Goal: Task Accomplishment & Management: Manage account settings

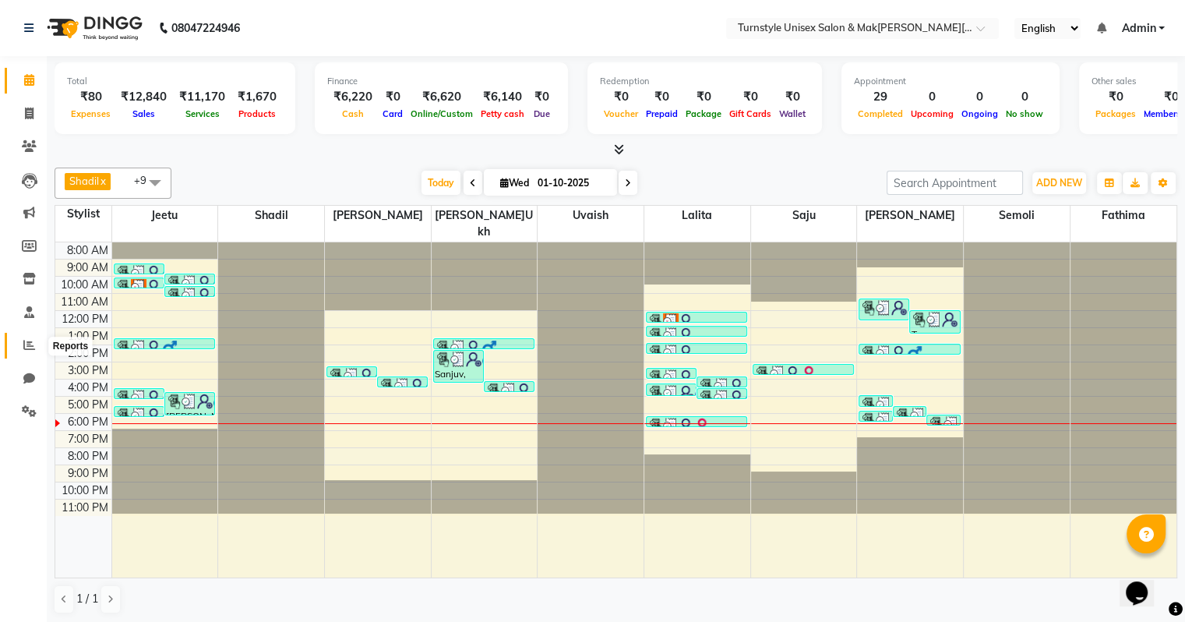
click at [27, 340] on icon at bounding box center [29, 345] width 12 height 12
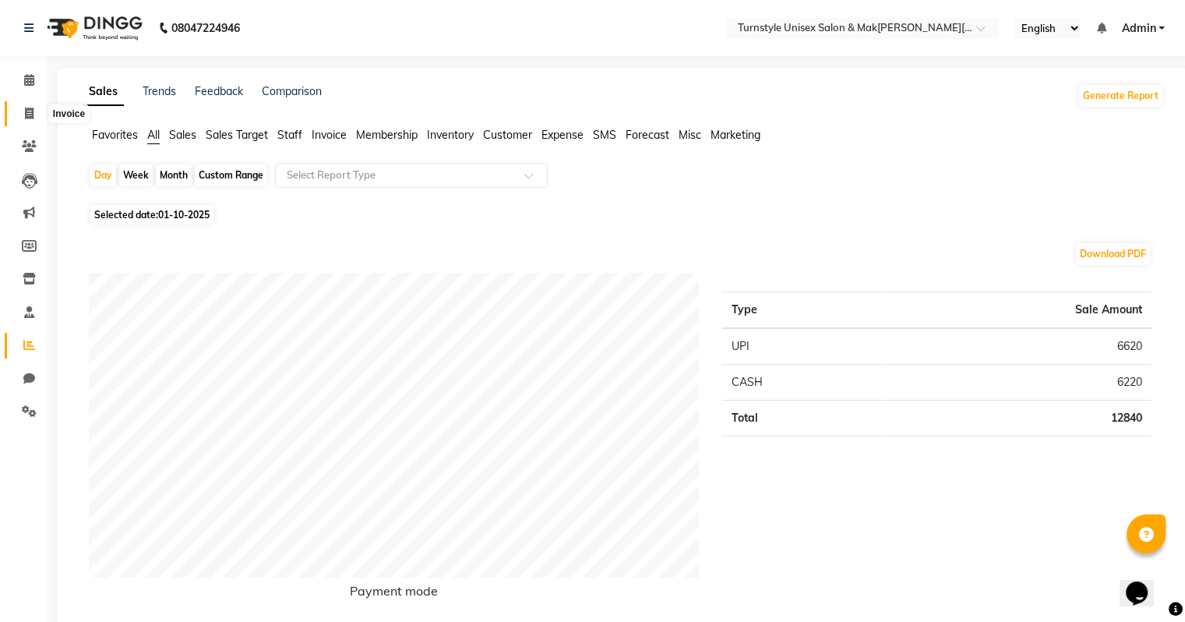
click at [28, 107] on icon at bounding box center [29, 113] width 9 height 12
select select "service"
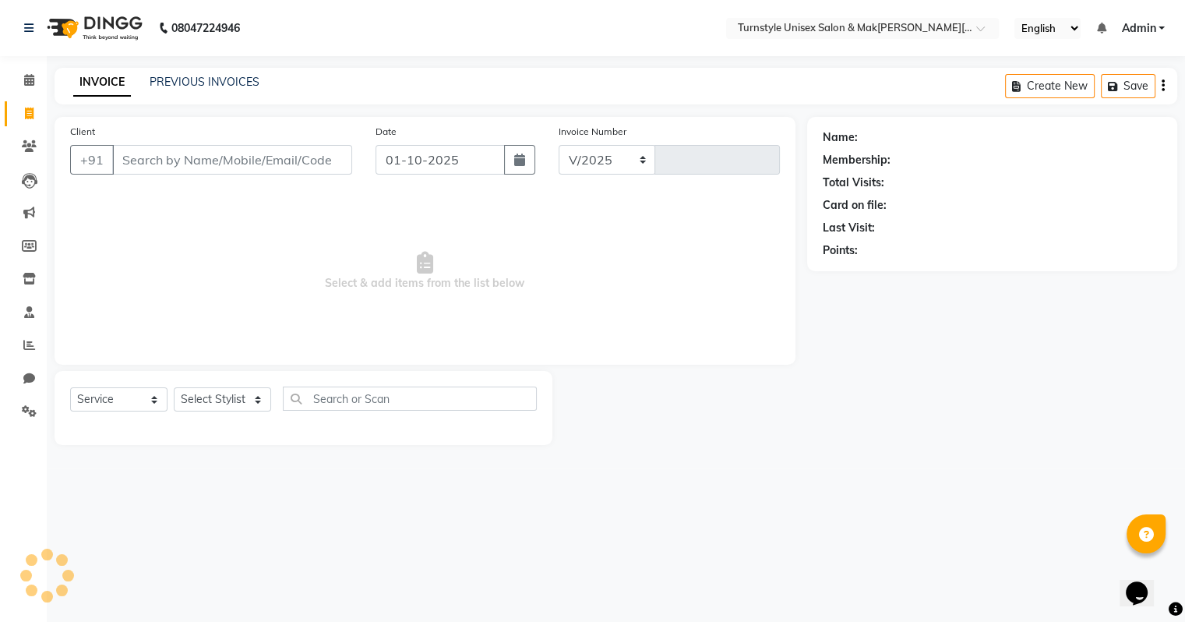
select select "9091"
type input "0027"
click at [26, 83] on icon at bounding box center [29, 80] width 10 height 12
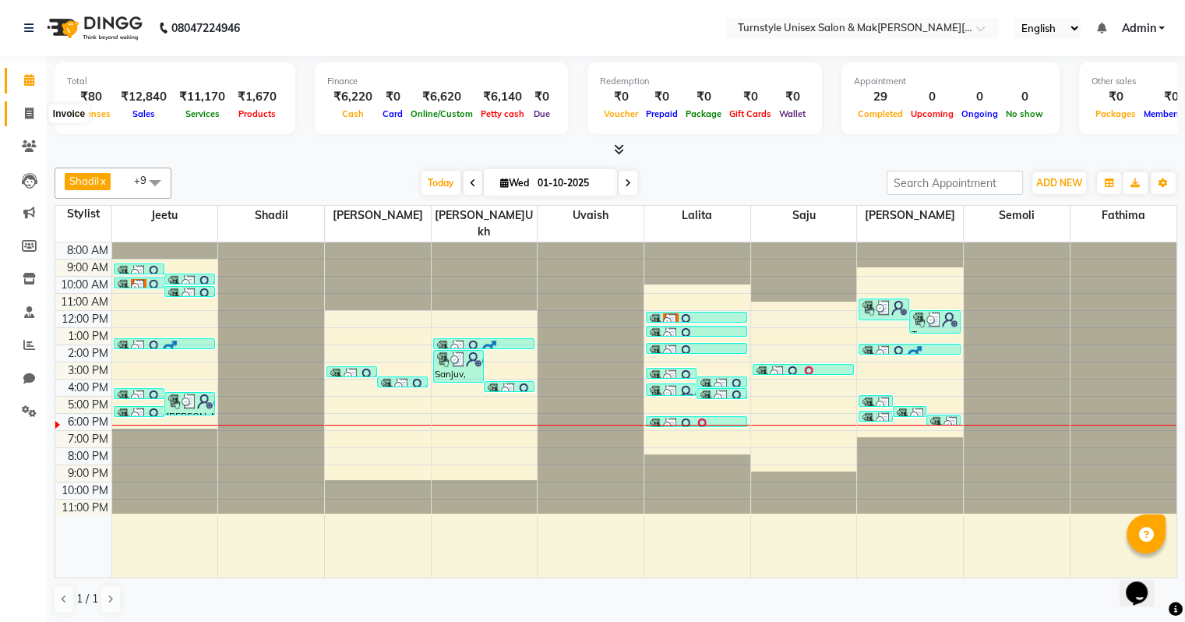
click at [25, 112] on icon at bounding box center [29, 113] width 9 height 12
select select "service"
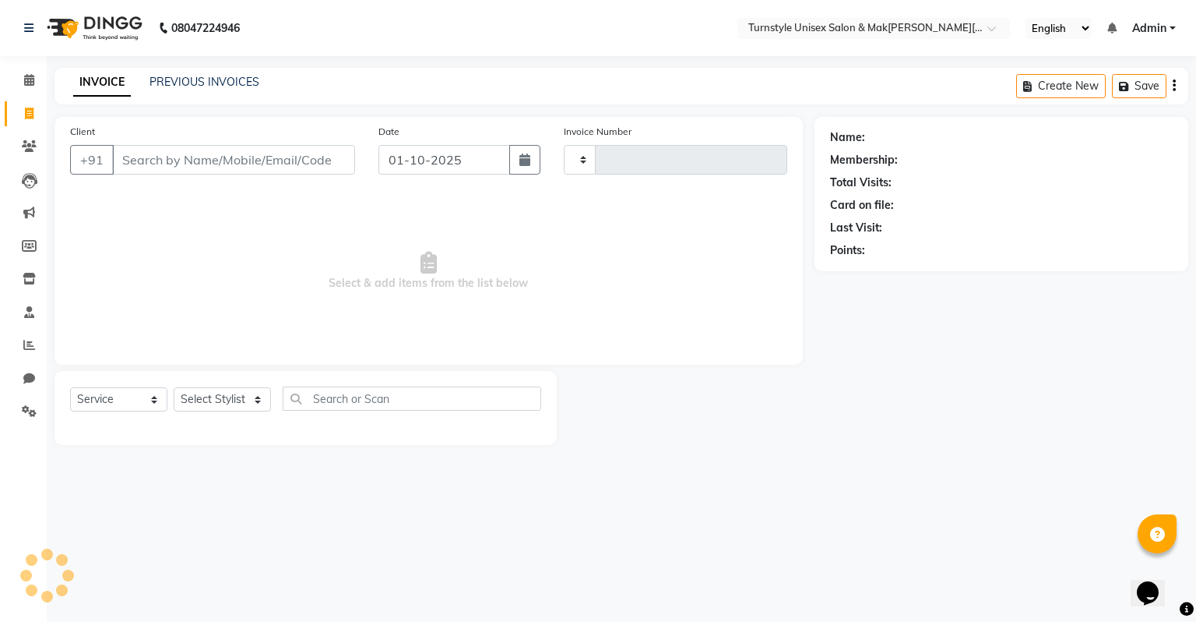
type input "0027"
select select "9091"
type input "9741802081"
click at [324, 151] on button "Add Client" at bounding box center [315, 160] width 80 height 30
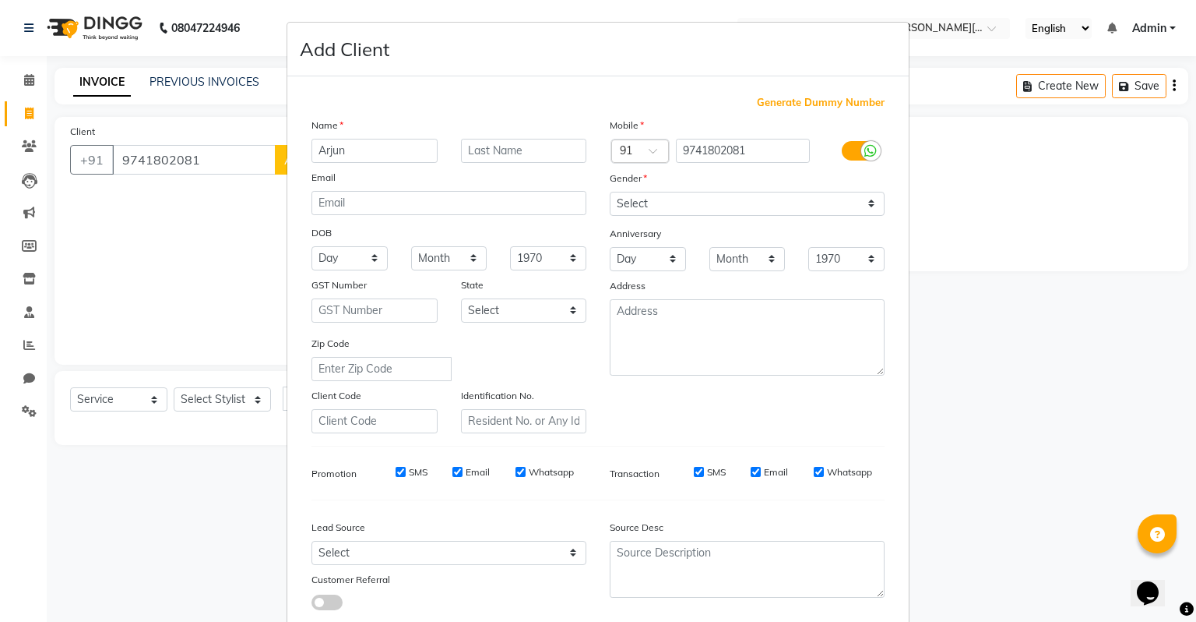
type input "Arjun"
click at [654, 198] on select "Select [DEMOGRAPHIC_DATA] [DEMOGRAPHIC_DATA] Other Prefer Not To Say" at bounding box center [747, 204] width 275 height 24
select select "[DEMOGRAPHIC_DATA]"
click at [610, 192] on select "Select [DEMOGRAPHIC_DATA] [DEMOGRAPHIC_DATA] Other Prefer Not To Say" at bounding box center [747, 204] width 275 height 24
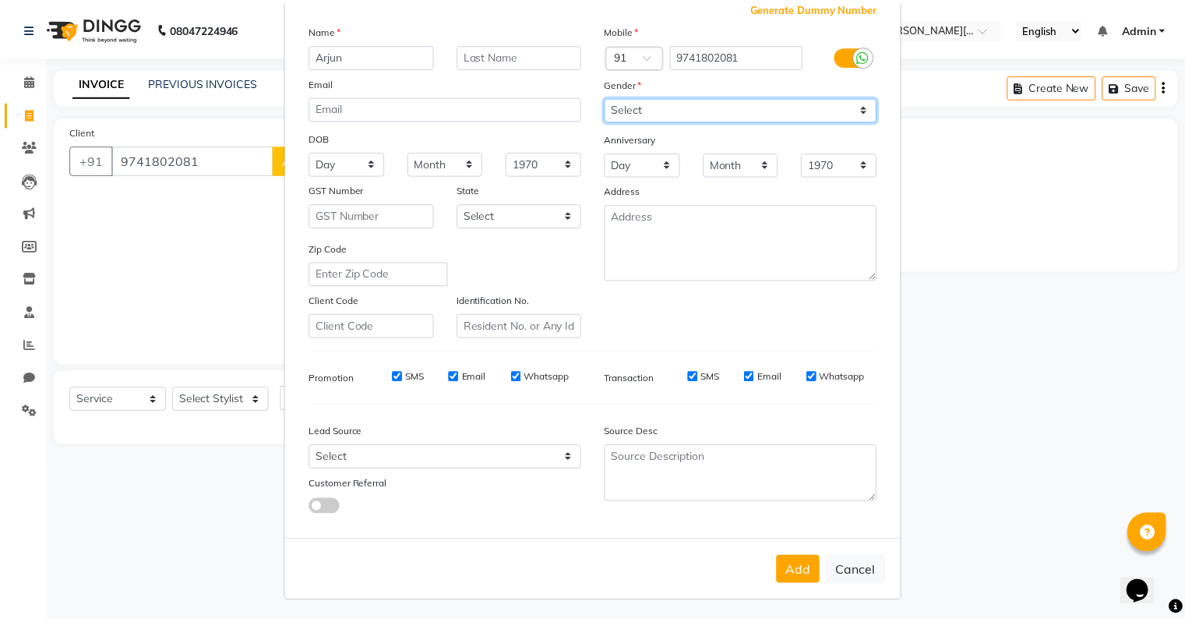
scroll to position [104, 0]
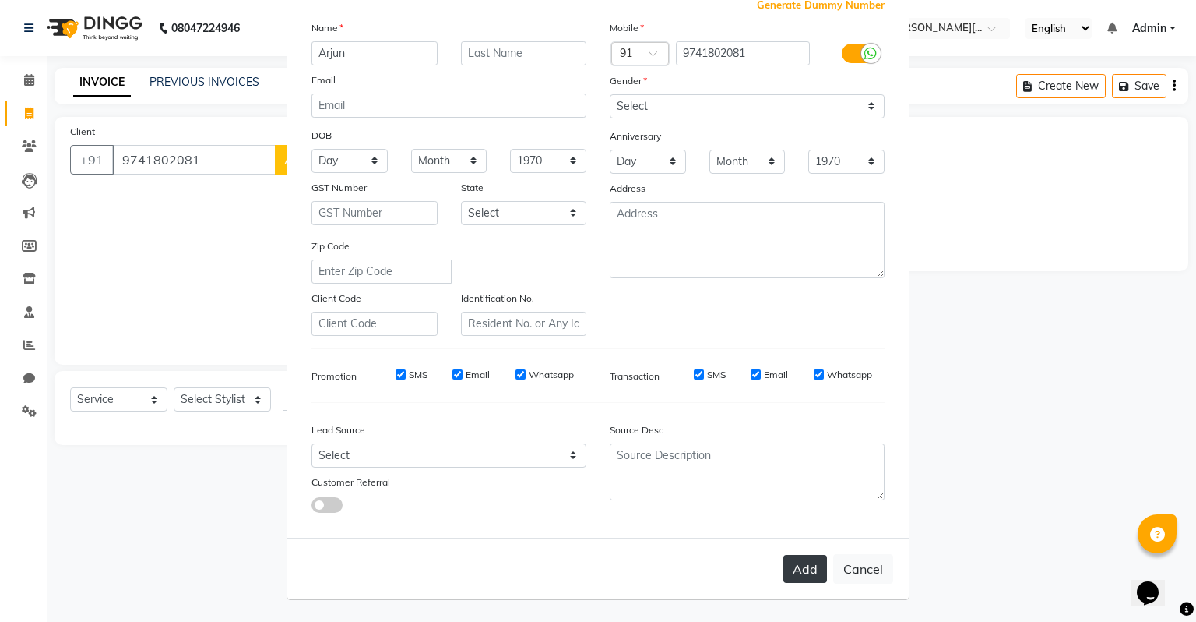
click at [794, 575] on button "Add" at bounding box center [806, 569] width 44 height 28
select select
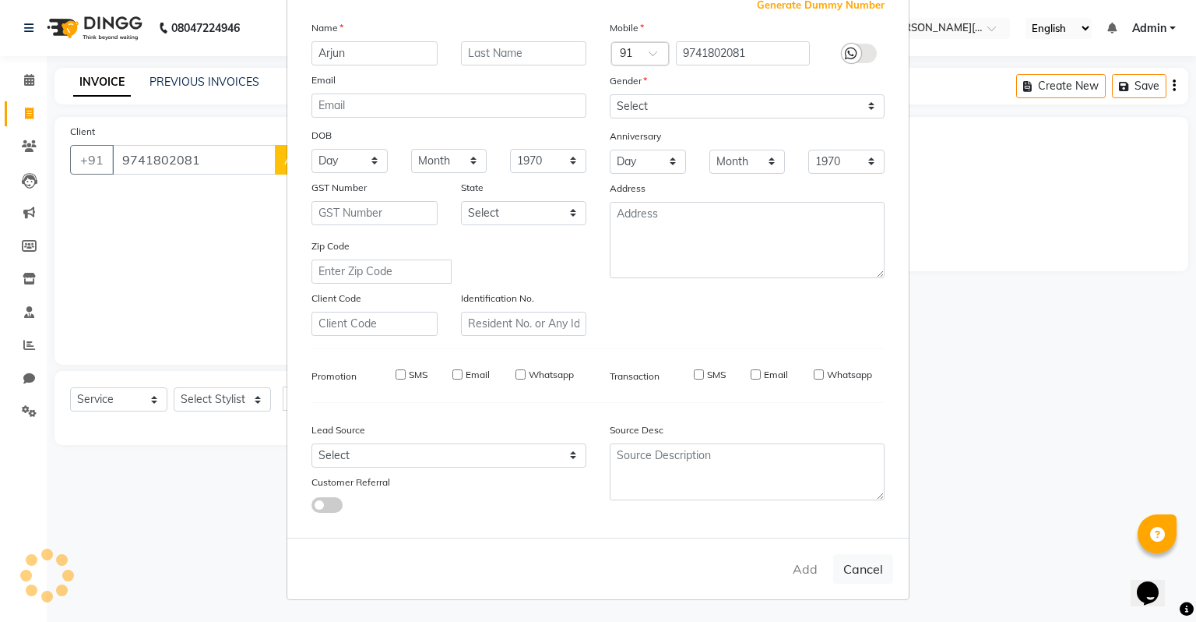
select select
checkbox input "false"
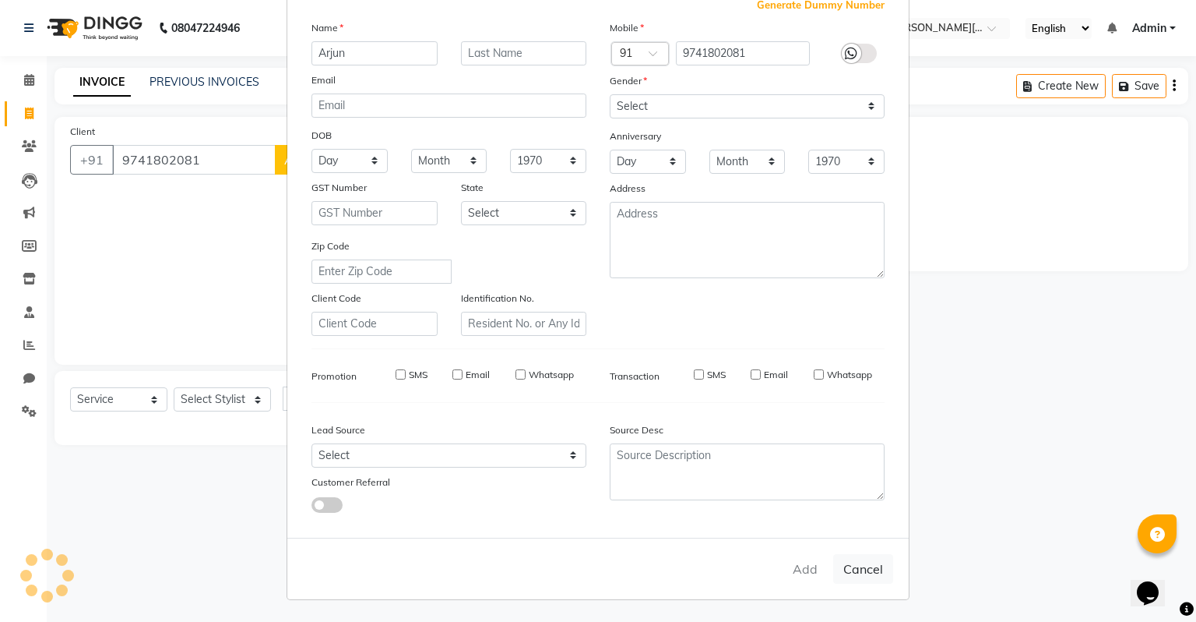
checkbox input "false"
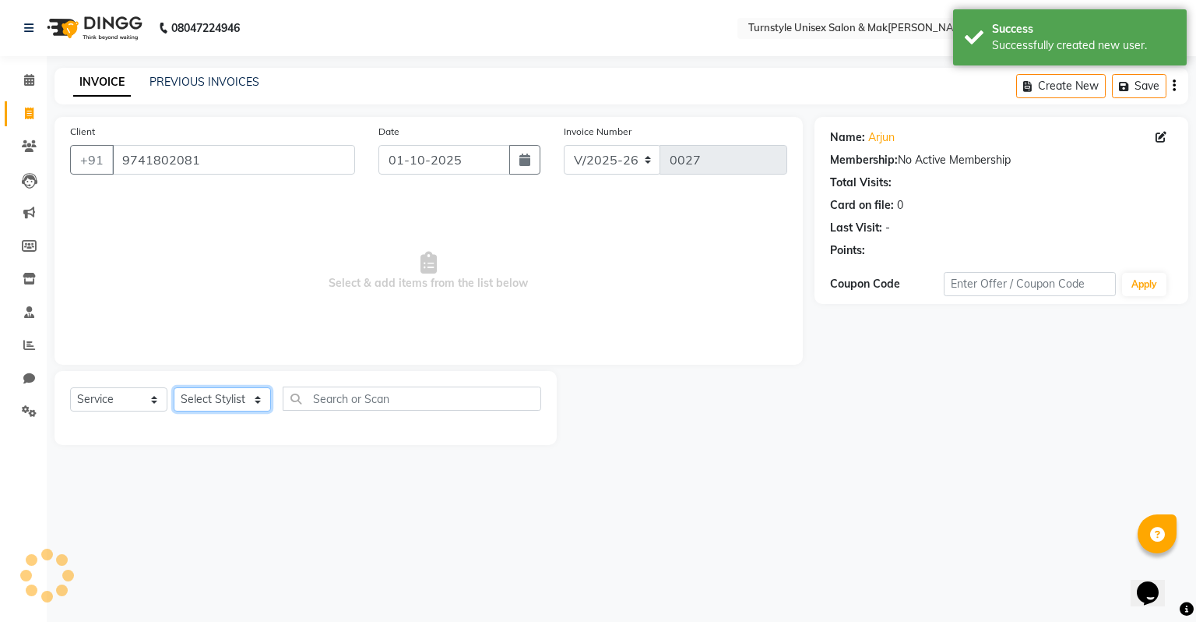
click at [234, 407] on select "Select Stylist[PERSON_NAME]u[PERSON_NAME]a [PERSON_NAME][PERSON_NAME] [PERSON_N…" at bounding box center [222, 399] width 97 height 24
select select "93346"
click at [174, 388] on select "Select Stylist[PERSON_NAME]u[PERSON_NAME]a [PERSON_NAME][PERSON_NAME] [PERSON_N…" at bounding box center [222, 399] width 97 height 24
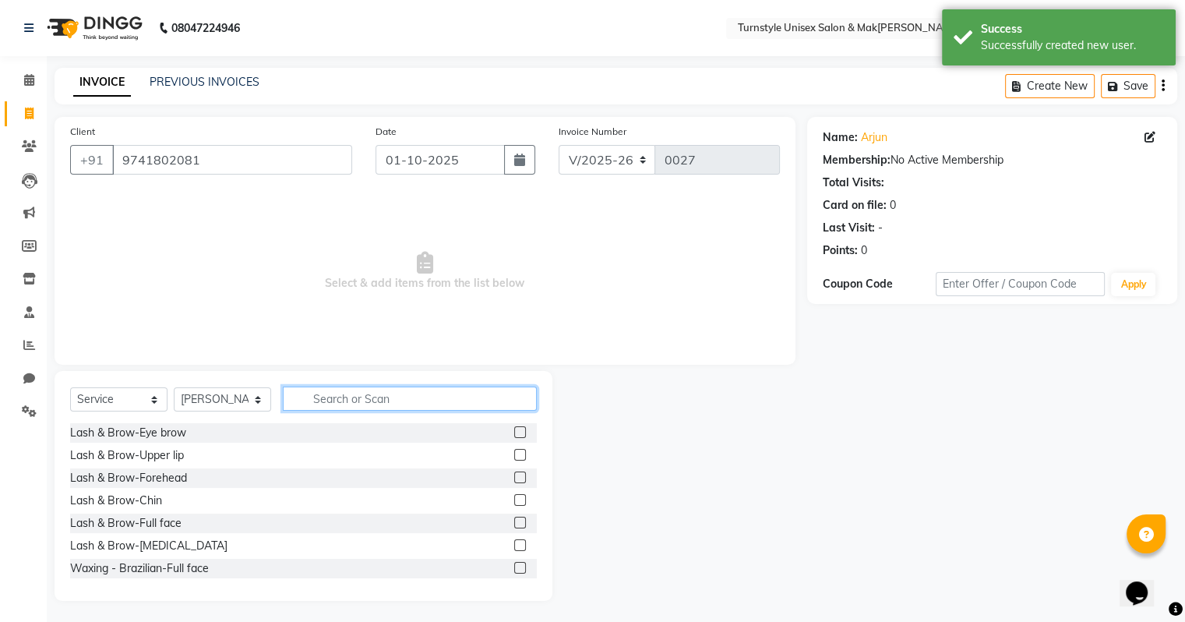
click at [365, 397] on input "text" at bounding box center [410, 398] width 254 height 24
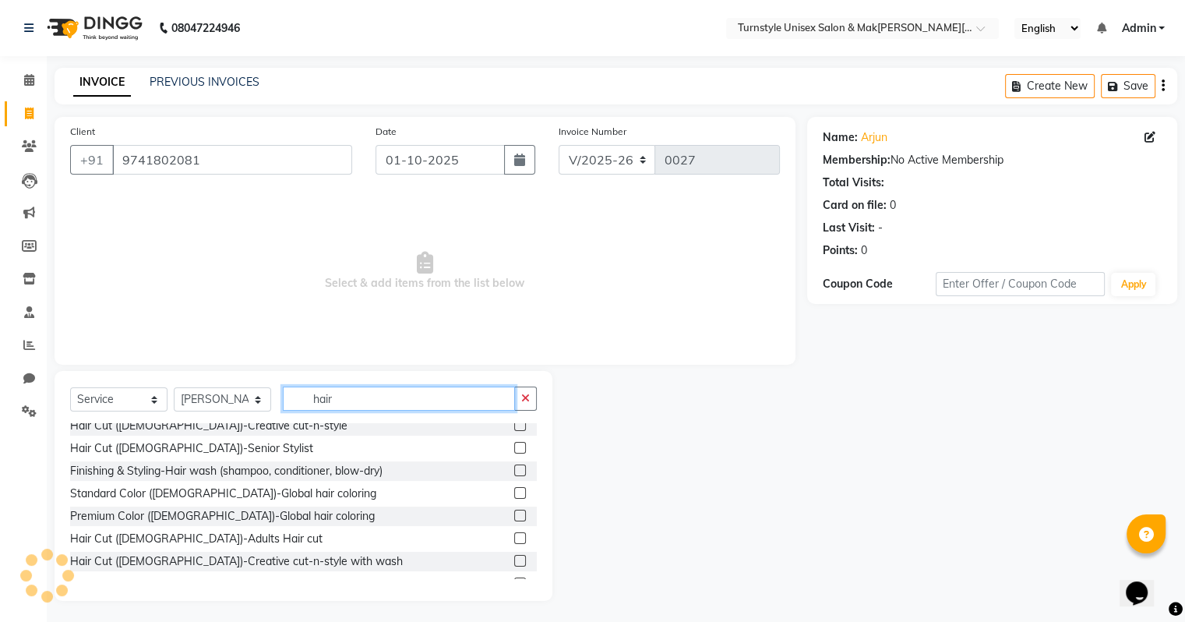
scroll to position [78, 0]
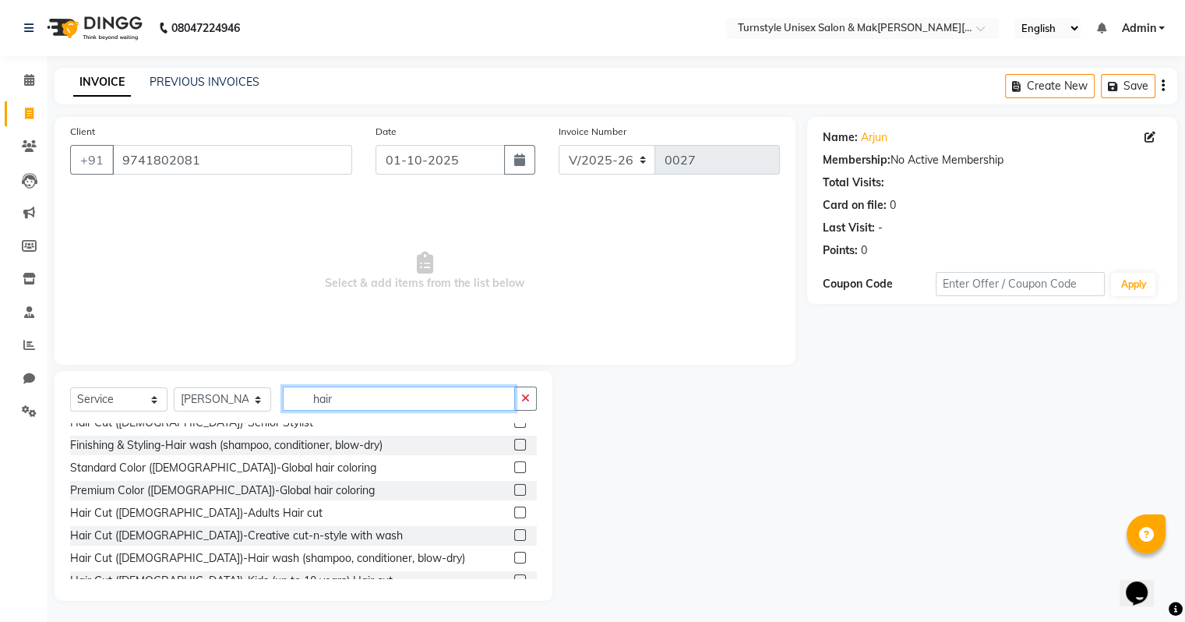
type input "hair"
click at [514, 516] on label at bounding box center [520, 512] width 12 height 12
click at [514, 516] on input "checkbox" at bounding box center [519, 513] width 10 height 10
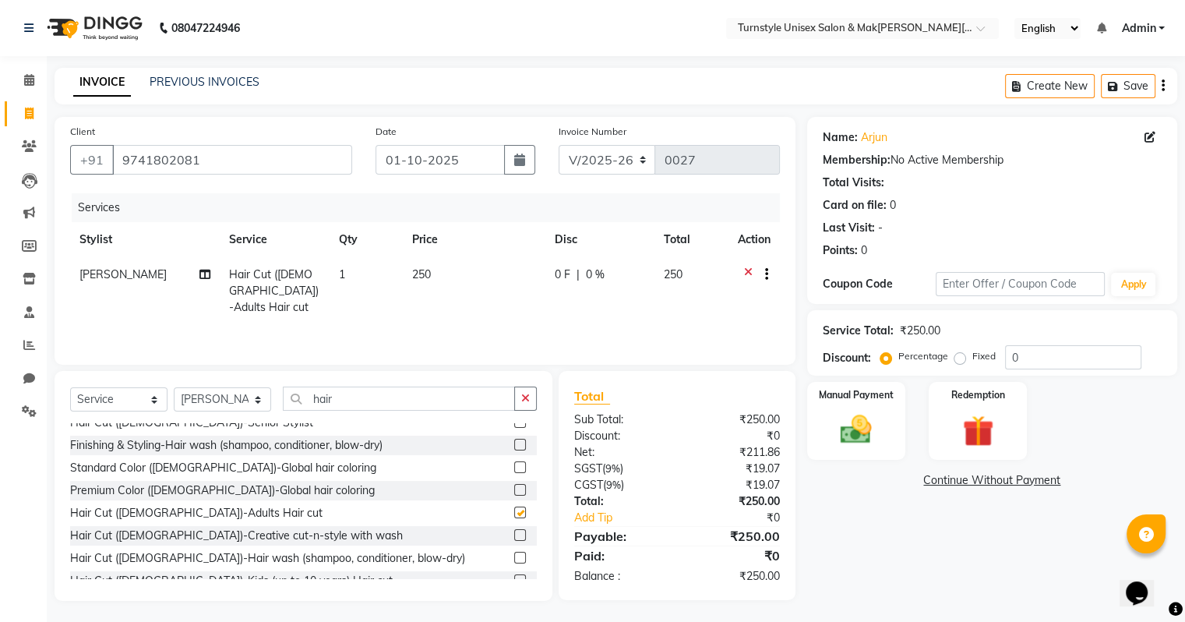
checkbox input "false"
click at [400, 397] on input "hair" at bounding box center [399, 398] width 232 height 24
type input "h"
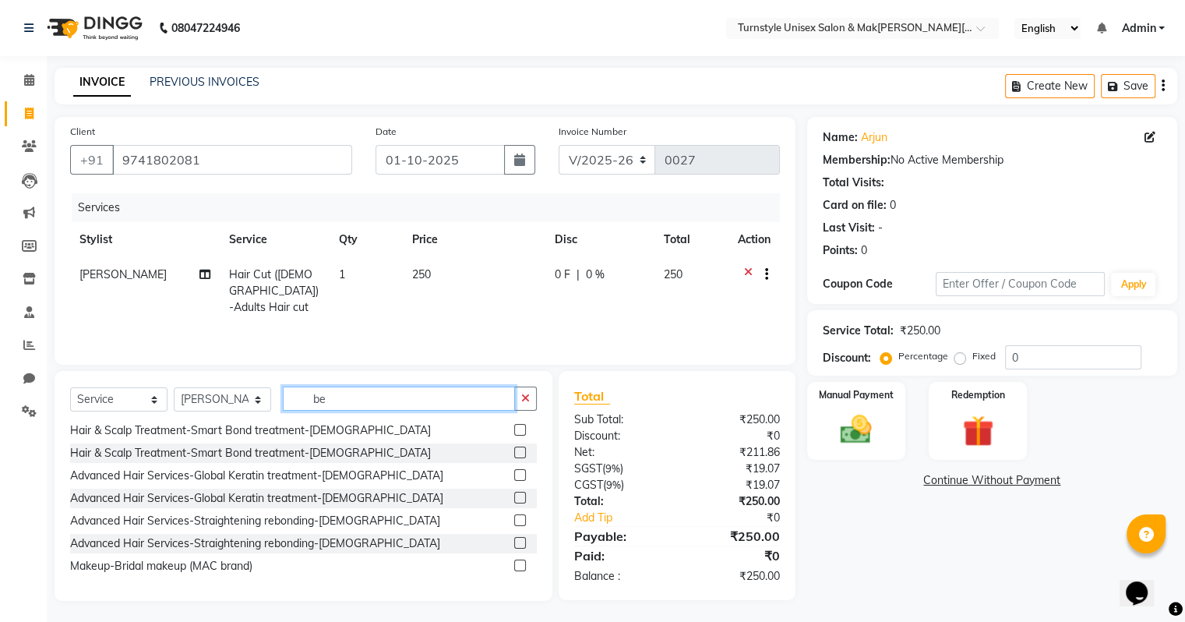
scroll to position [0, 0]
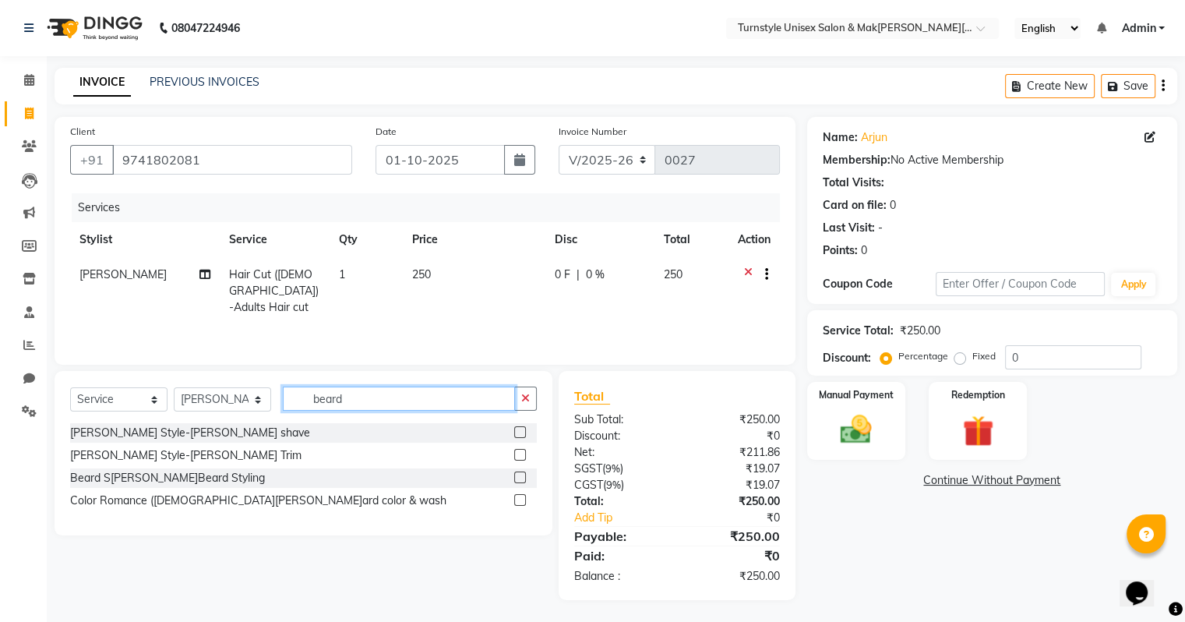
type input "beard"
click at [517, 455] on label at bounding box center [520, 455] width 12 height 12
click at [517, 455] on input "checkbox" at bounding box center [519, 455] width 10 height 10
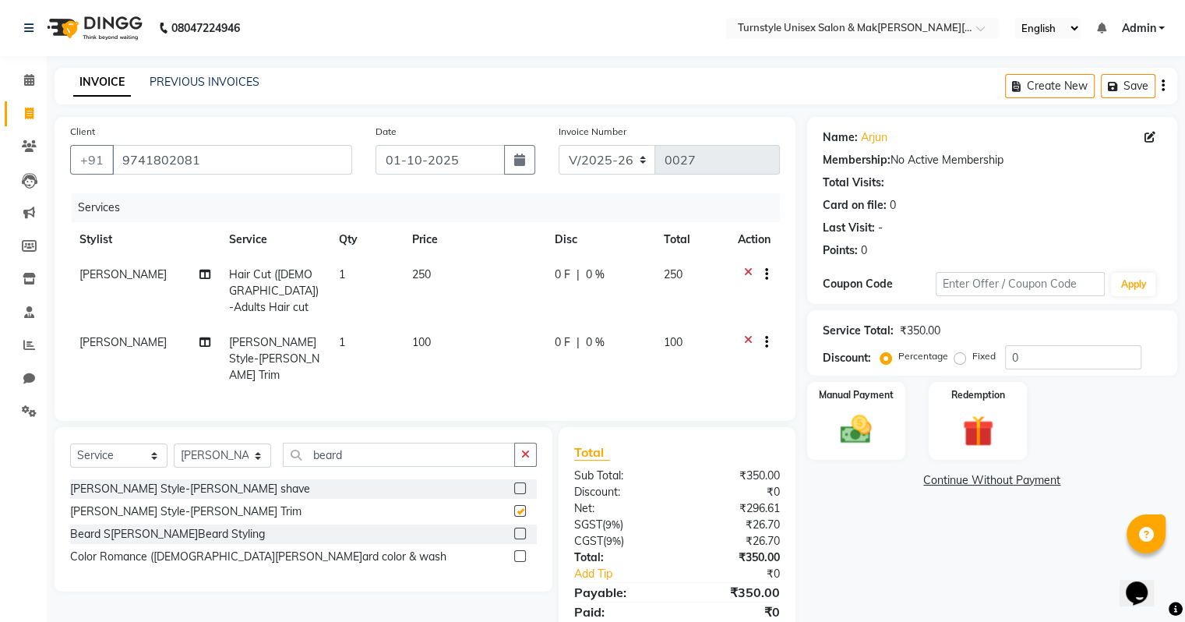
checkbox input "false"
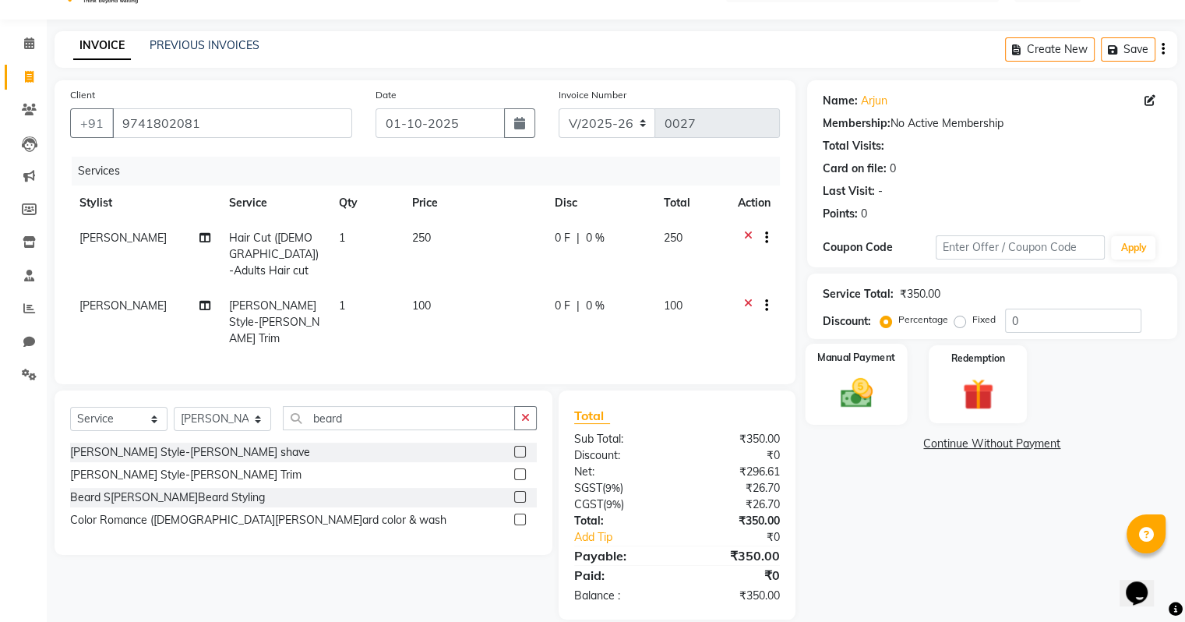
click at [866, 396] on img at bounding box center [855, 393] width 52 height 37
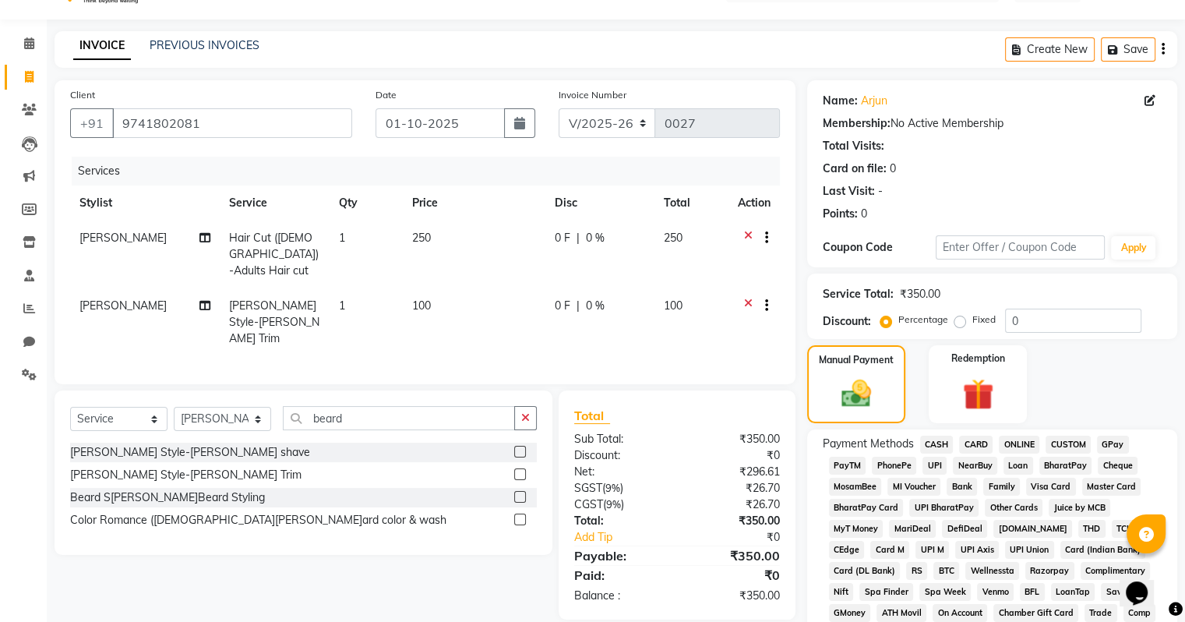
click at [930, 462] on span "UPI" at bounding box center [934, 465] width 24 height 18
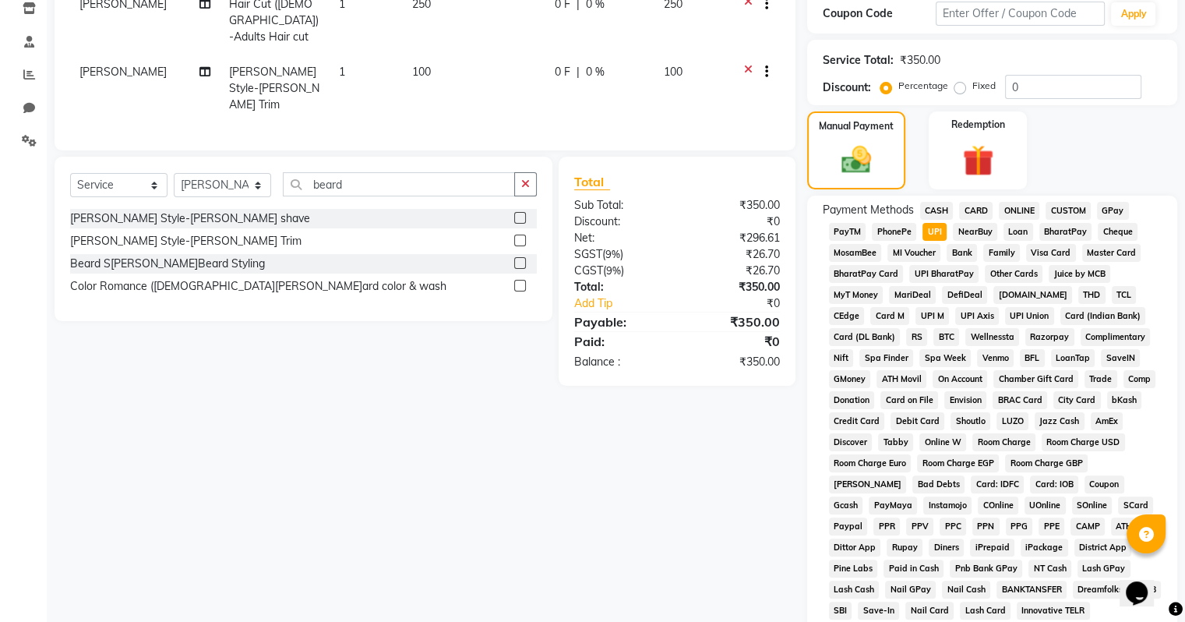
scroll to position [486, 0]
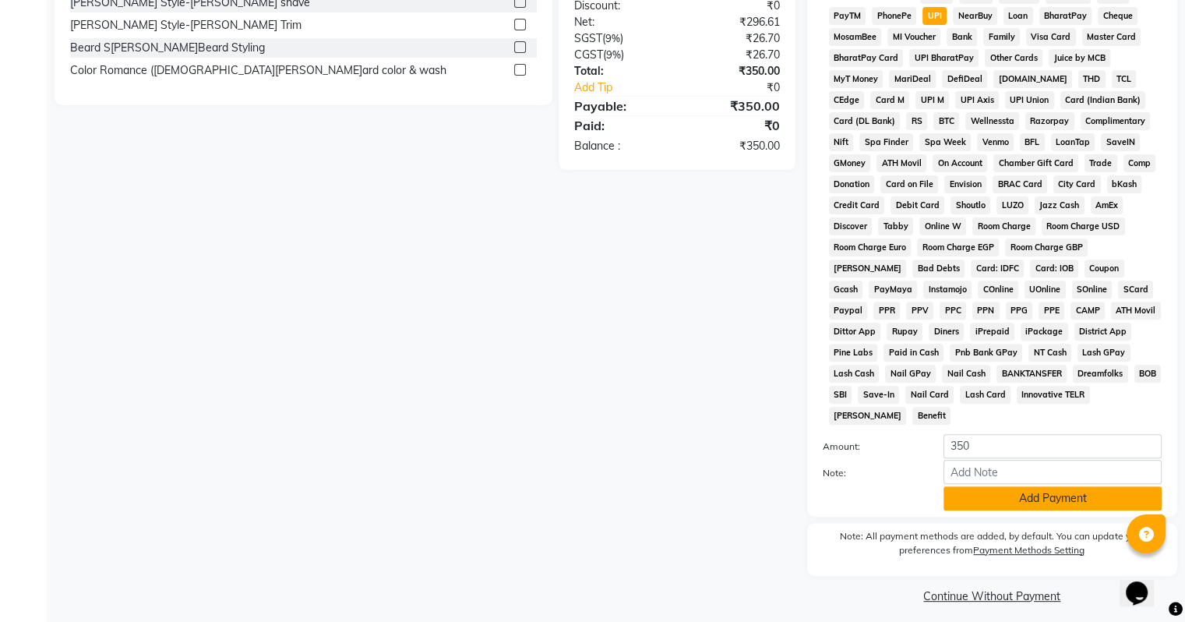
click at [1003, 489] on button "Add Payment" at bounding box center [1052, 498] width 218 height 24
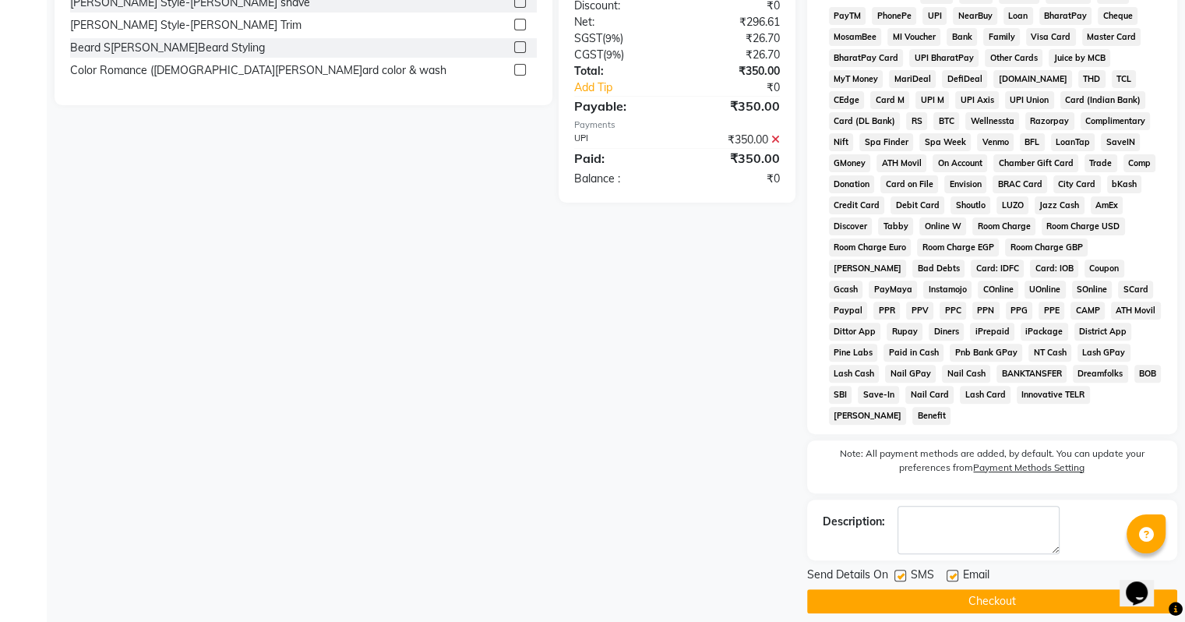
click at [950, 569] on label at bounding box center [952, 575] width 12 height 12
click at [950, 571] on input "checkbox" at bounding box center [951, 576] width 10 height 10
checkbox input "false"
click at [944, 593] on button "Checkout" at bounding box center [992, 601] width 370 height 24
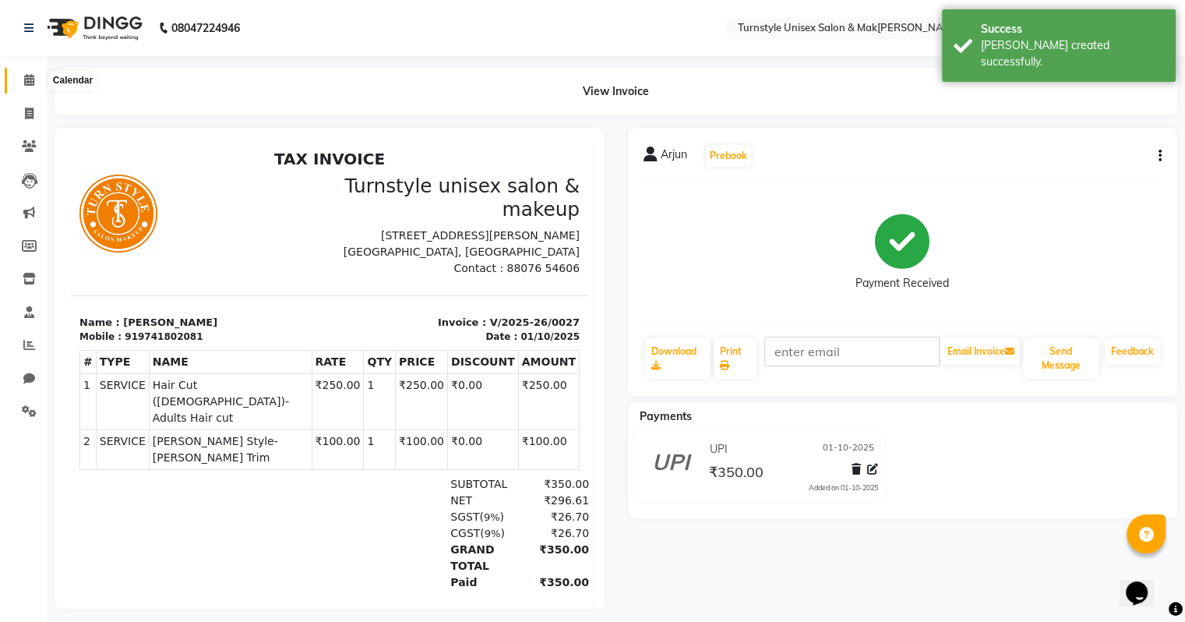
click at [31, 86] on span at bounding box center [29, 81] width 27 height 18
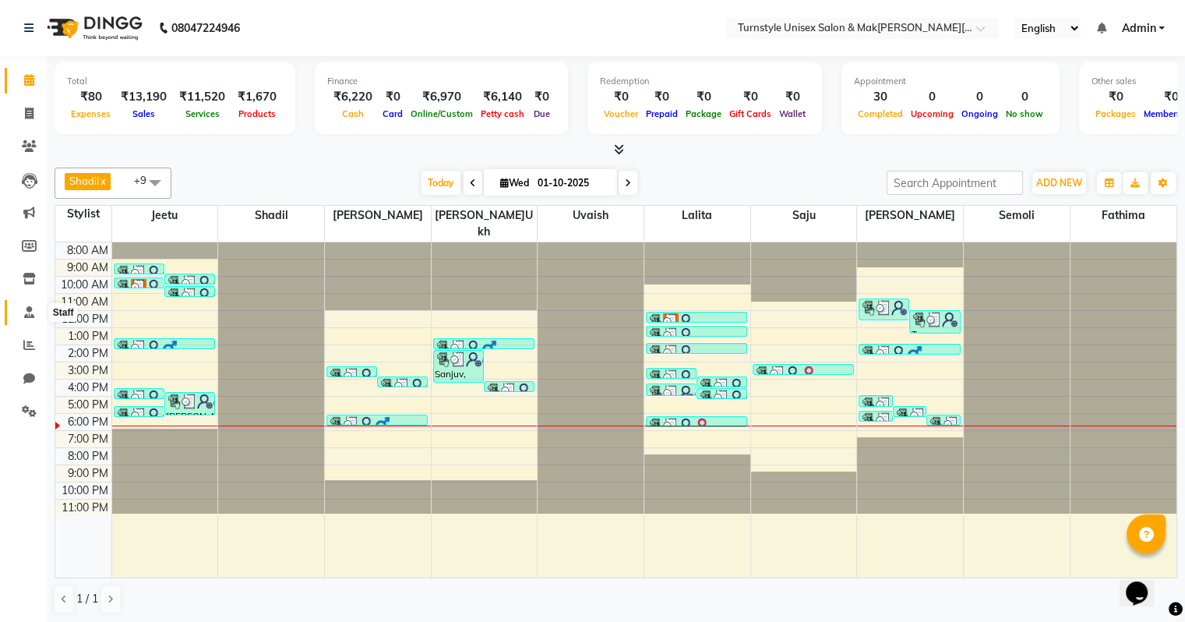
click at [31, 308] on icon at bounding box center [29, 312] width 10 height 12
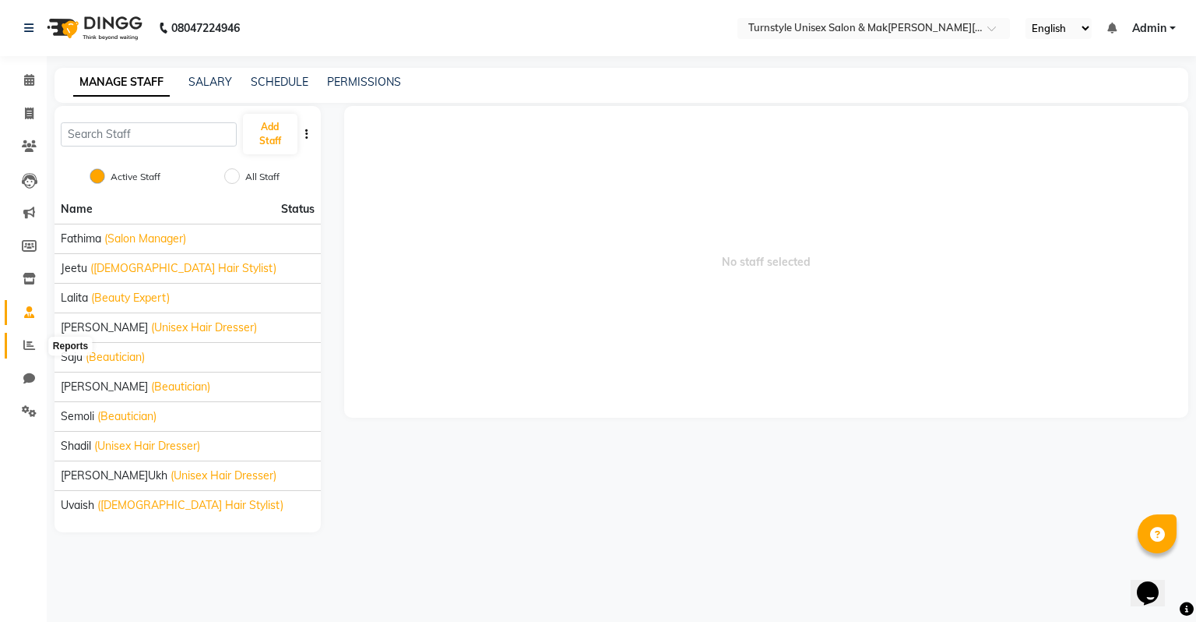
click at [37, 345] on span at bounding box center [29, 345] width 27 height 18
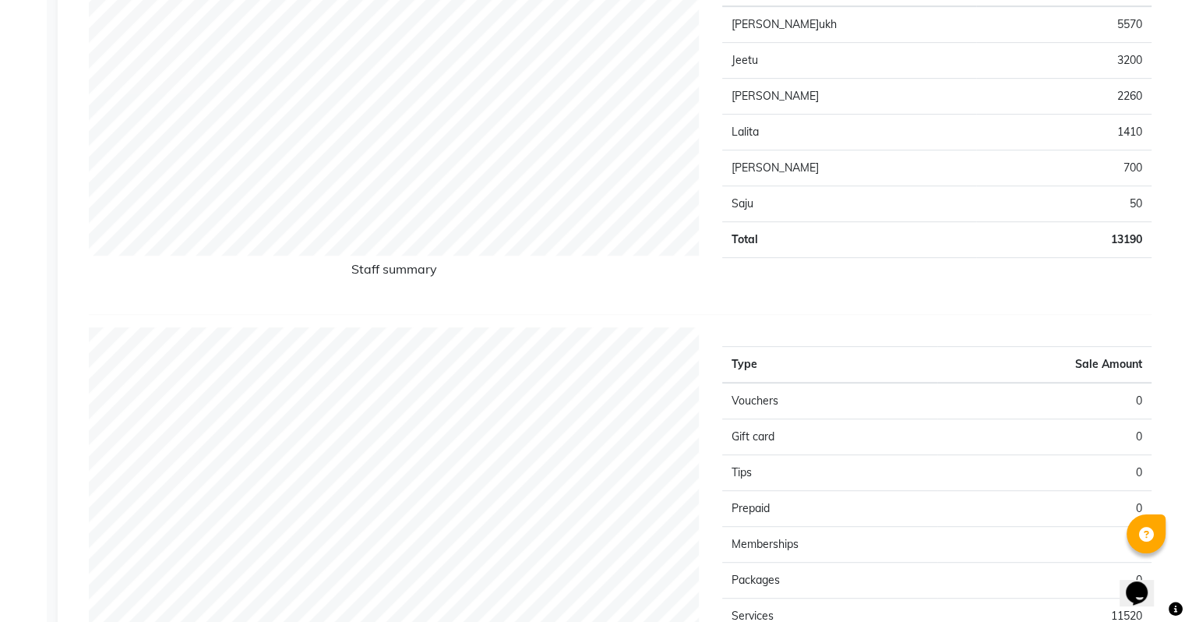
scroll to position [701, 0]
click at [1116, 164] on td "700" at bounding box center [1063, 165] width 175 height 36
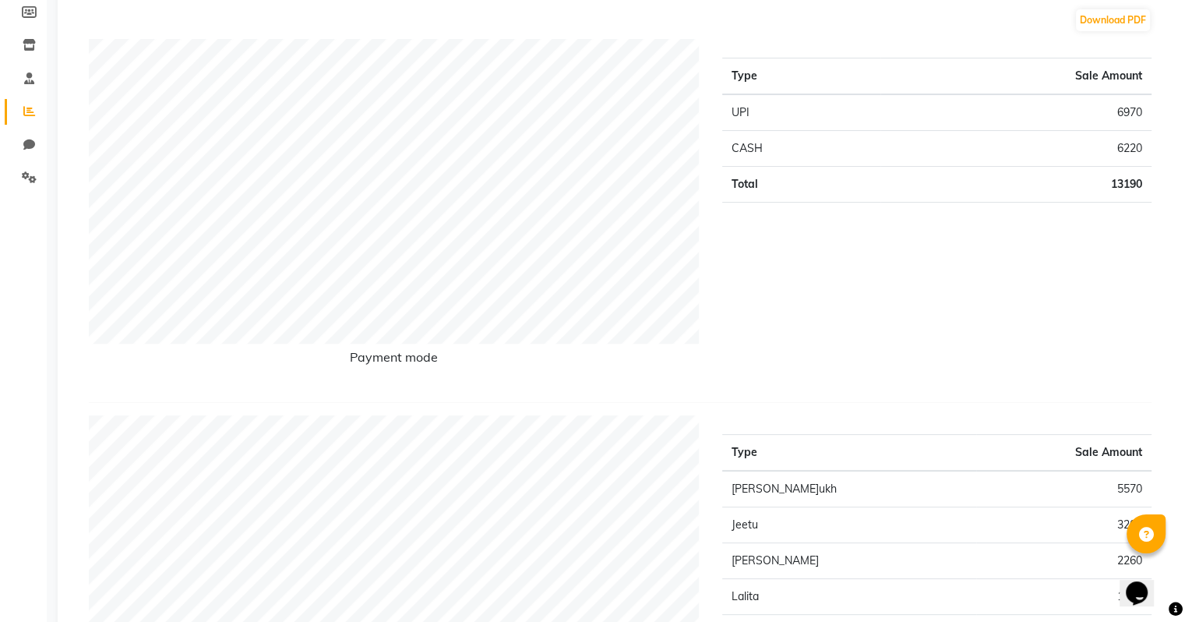
scroll to position [0, 0]
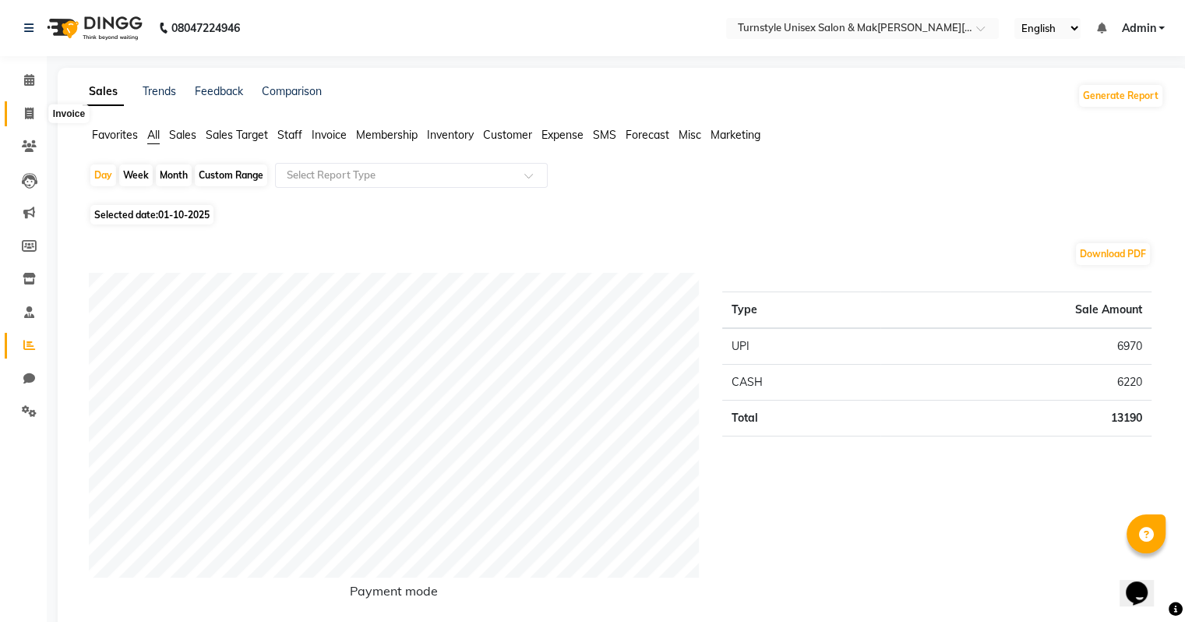
click at [31, 121] on span at bounding box center [29, 114] width 27 height 18
select select "service"
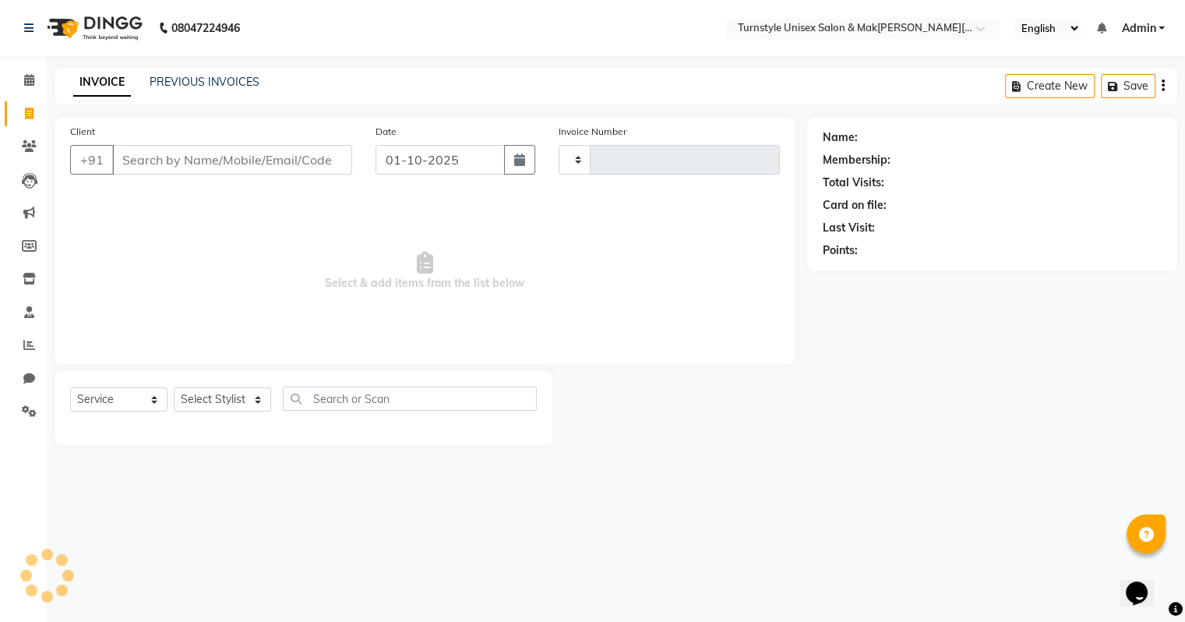
type input "0028"
select select "9091"
click at [199, 89] on div "PREVIOUS INVOICES" at bounding box center [205, 82] width 110 height 16
click at [203, 86] on link "PREVIOUS INVOICES" at bounding box center [205, 82] width 110 height 14
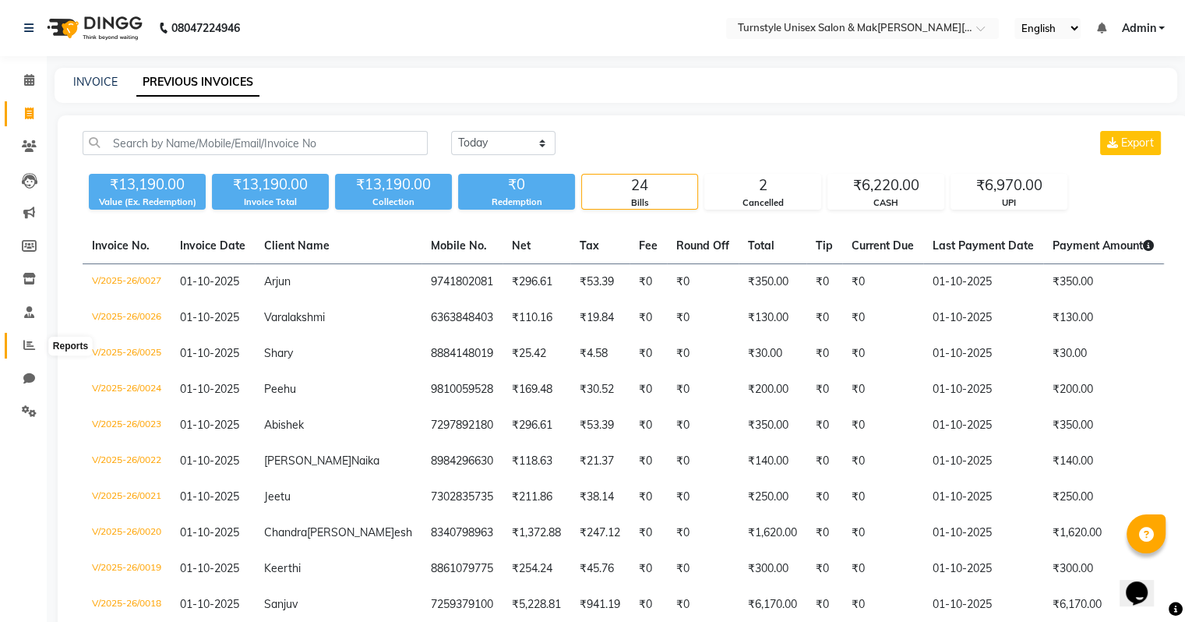
click at [27, 344] on icon at bounding box center [29, 345] width 12 height 12
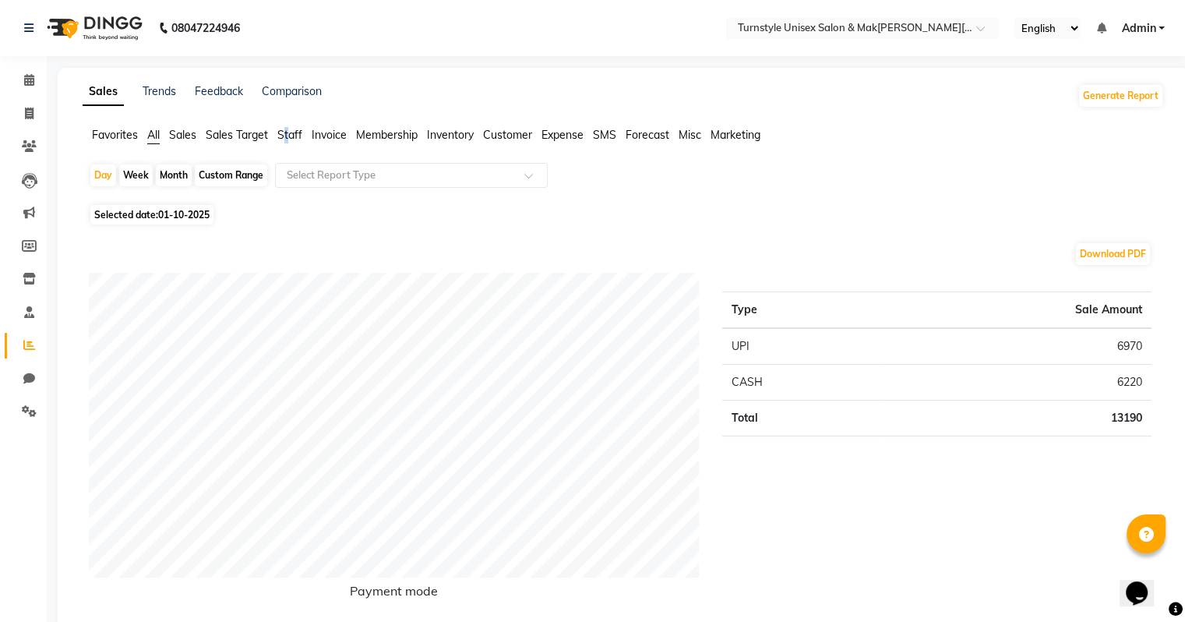
click at [287, 134] on span "Staff" at bounding box center [289, 135] width 25 height 14
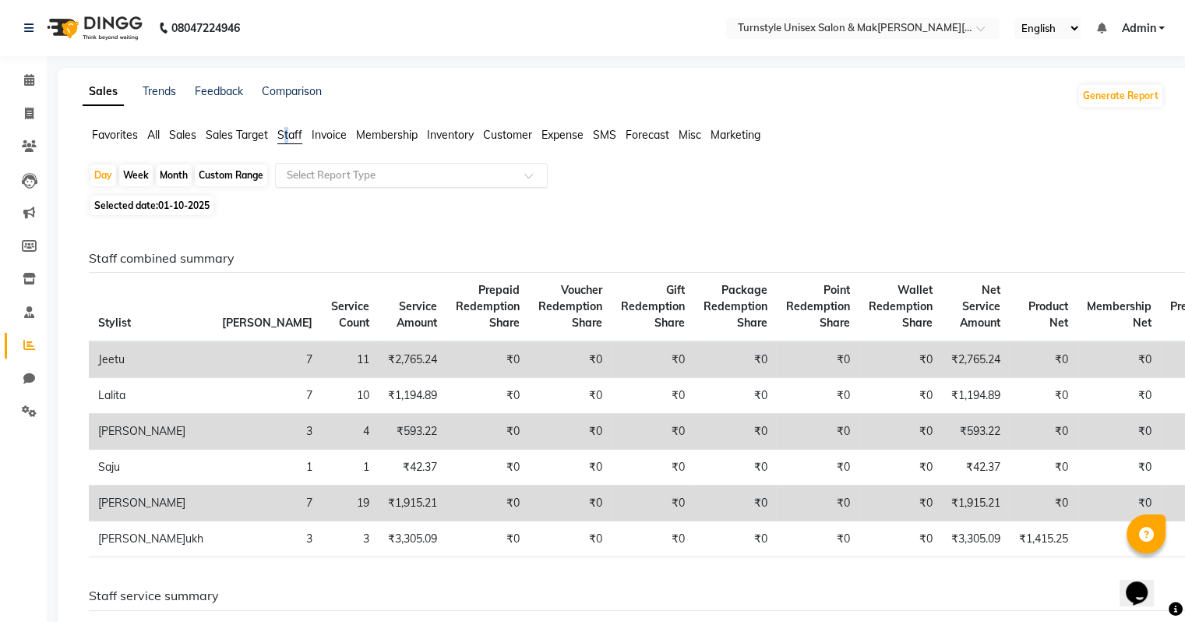
click at [324, 179] on input "text" at bounding box center [396, 175] width 224 height 16
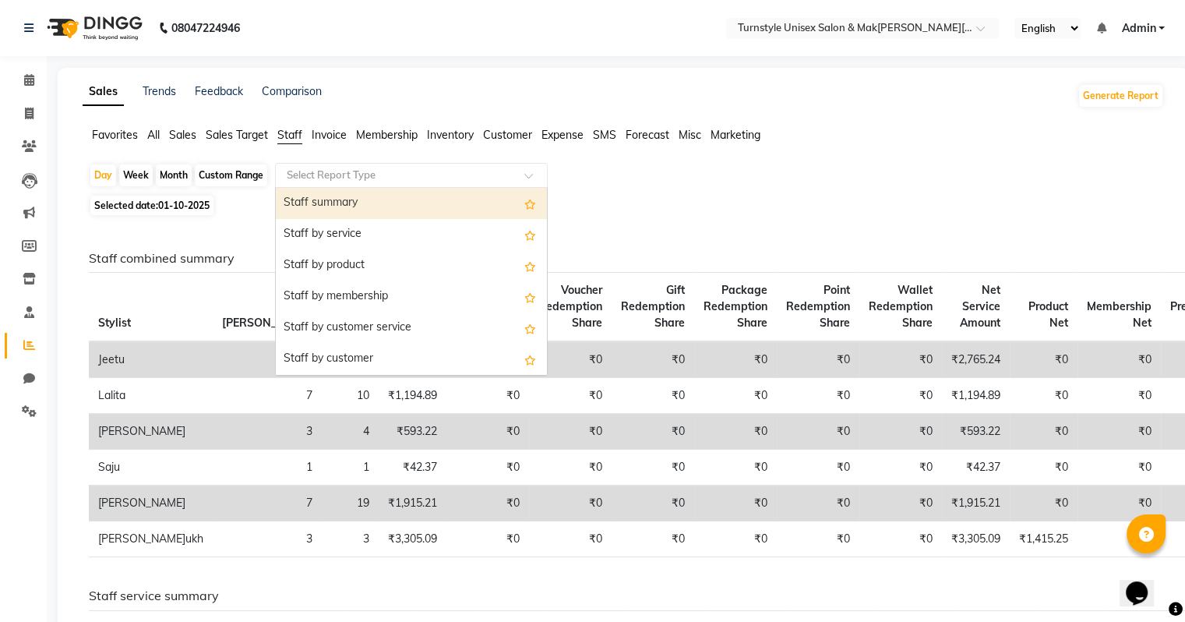
click at [365, 201] on div "Staff summary" at bounding box center [411, 203] width 271 height 31
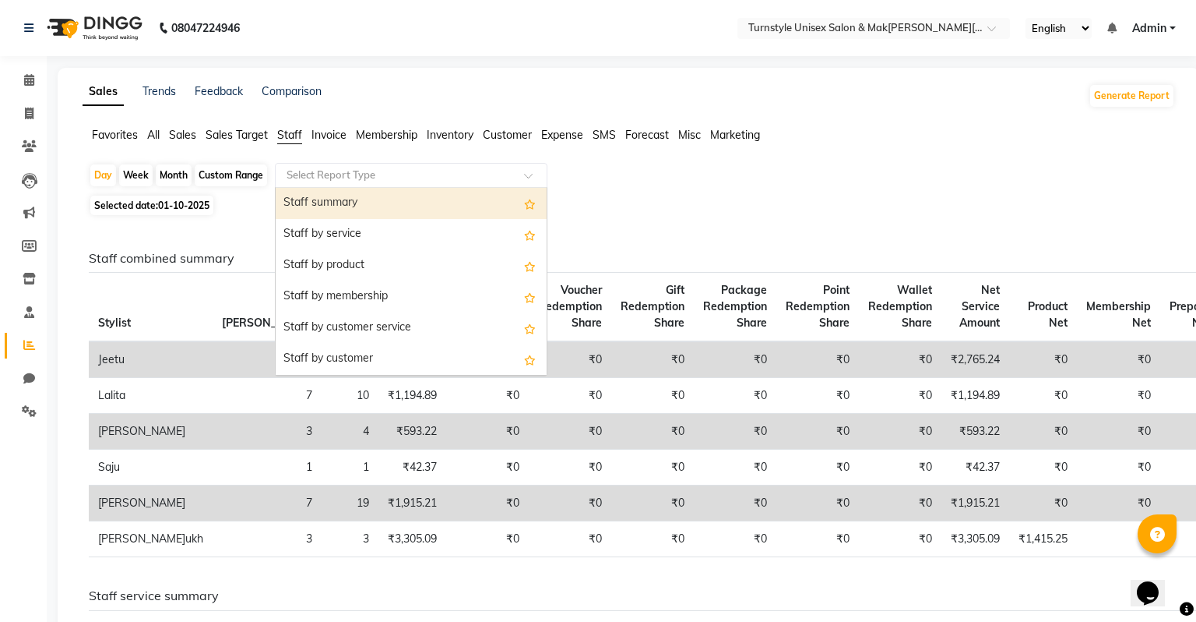
select select "full_report"
select select "csv"
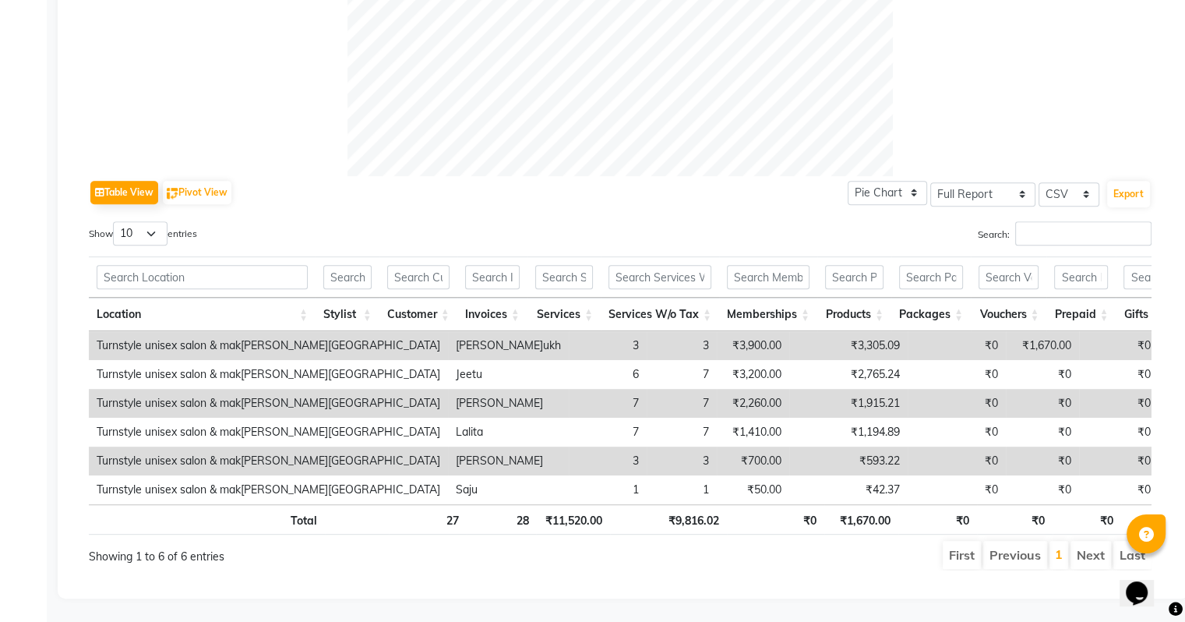
scroll to position [78, 0]
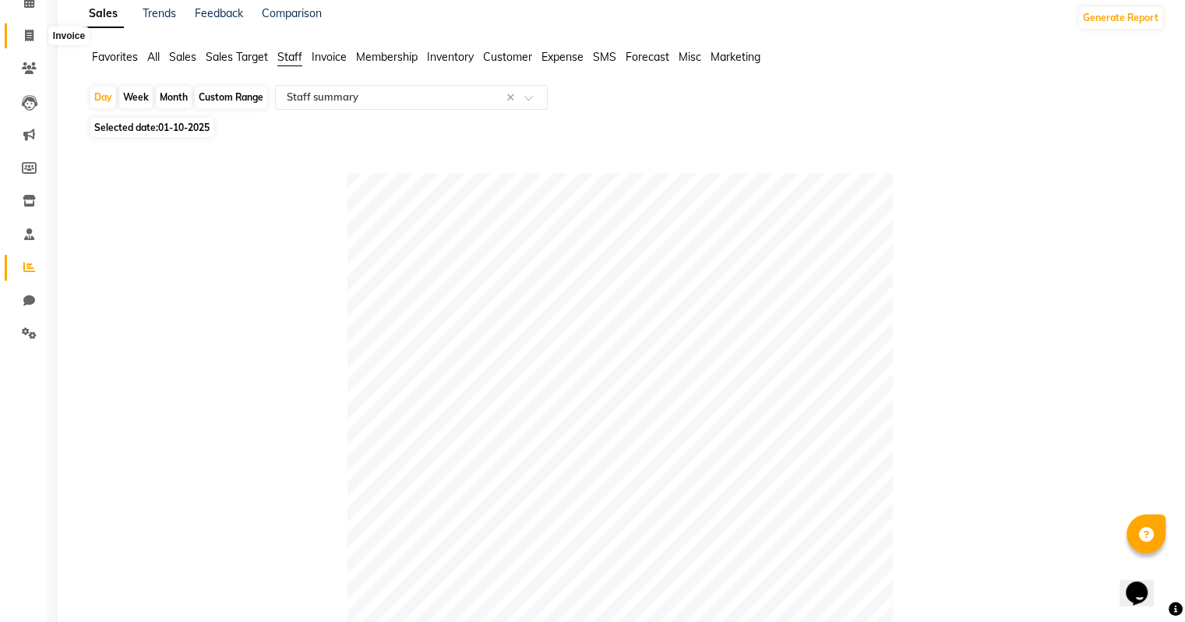
click at [30, 39] on icon at bounding box center [29, 36] width 9 height 12
select select "9091"
select select "service"
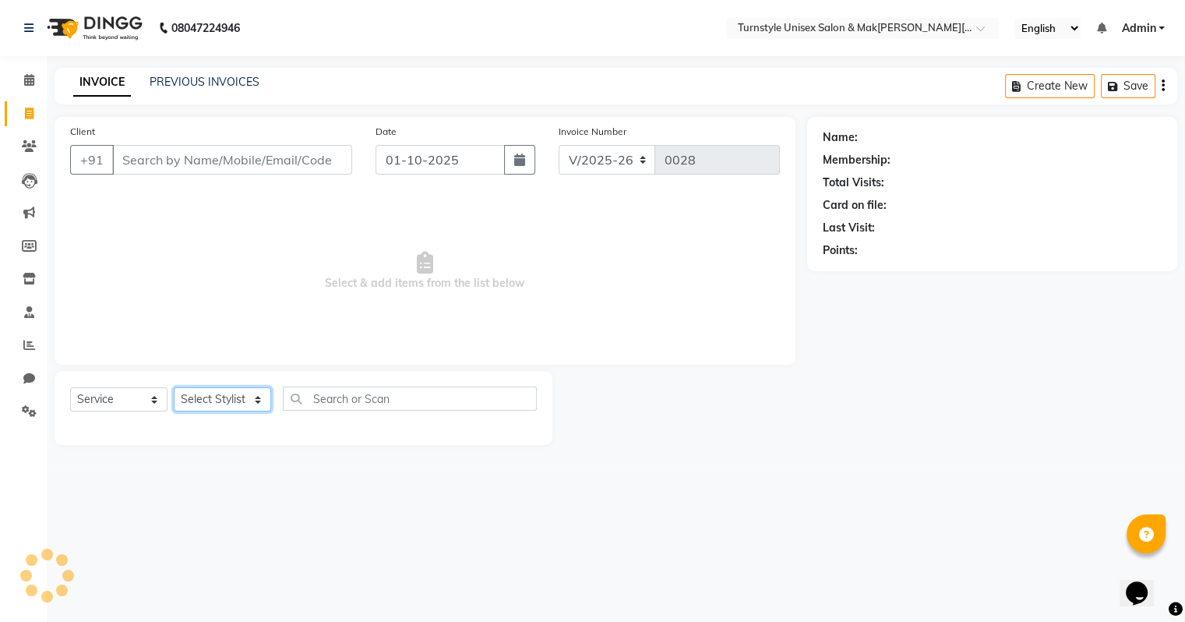
click at [240, 394] on select "Select Stylist" at bounding box center [222, 399] width 97 height 24
select select "93349"
click at [174, 388] on select "Select Stylist[PERSON_NAME]u[PERSON_NAME]a [PERSON_NAME][PERSON_NAME] [PERSON_N…" at bounding box center [222, 399] width 97 height 24
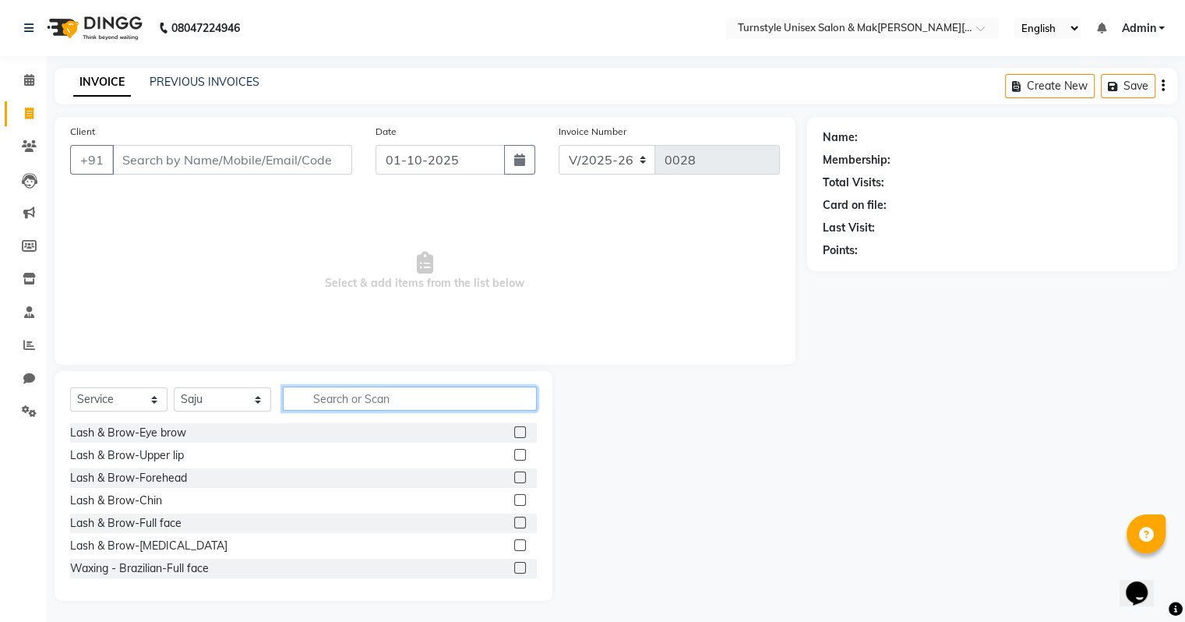
click at [350, 395] on input "text" at bounding box center [410, 398] width 254 height 24
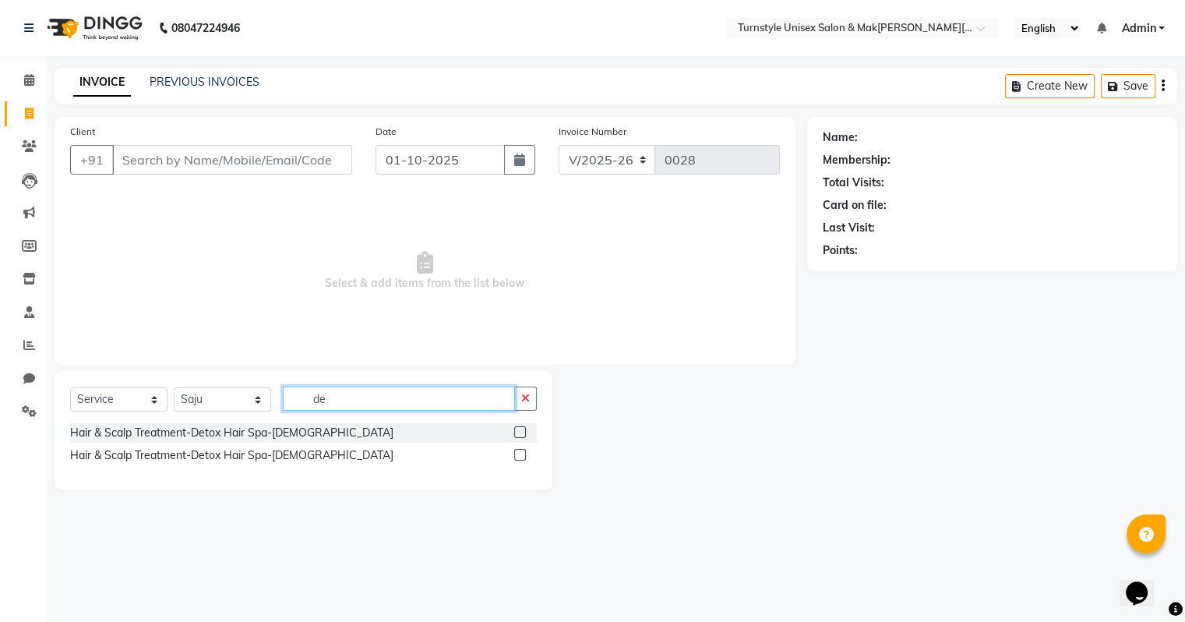
type input "d"
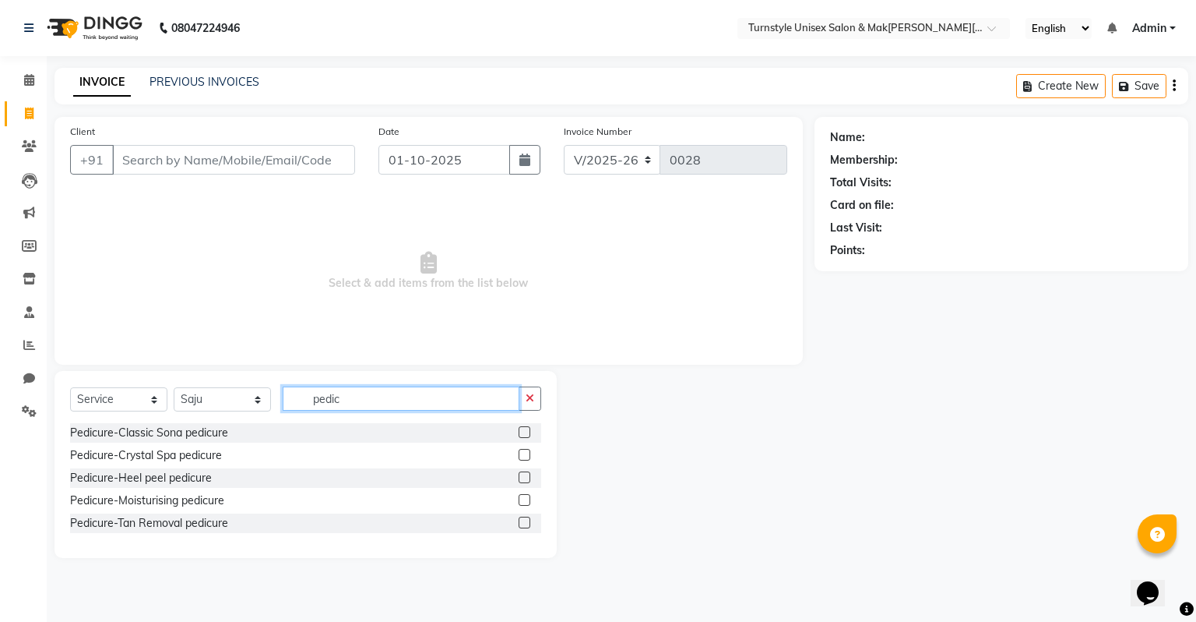
type input "pedic"
click at [524, 435] on label at bounding box center [525, 432] width 12 height 12
click at [524, 435] on input "checkbox" at bounding box center [524, 433] width 10 height 10
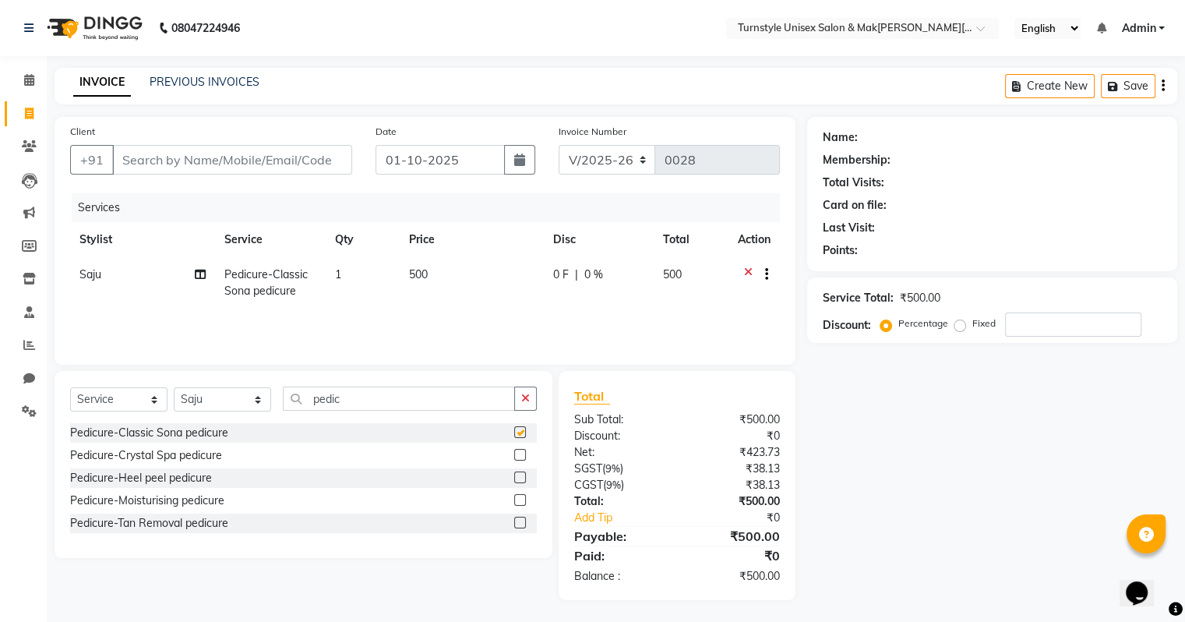
checkbox input "false"
click at [357, 394] on input "pedic" at bounding box center [399, 398] width 232 height 24
type input "p"
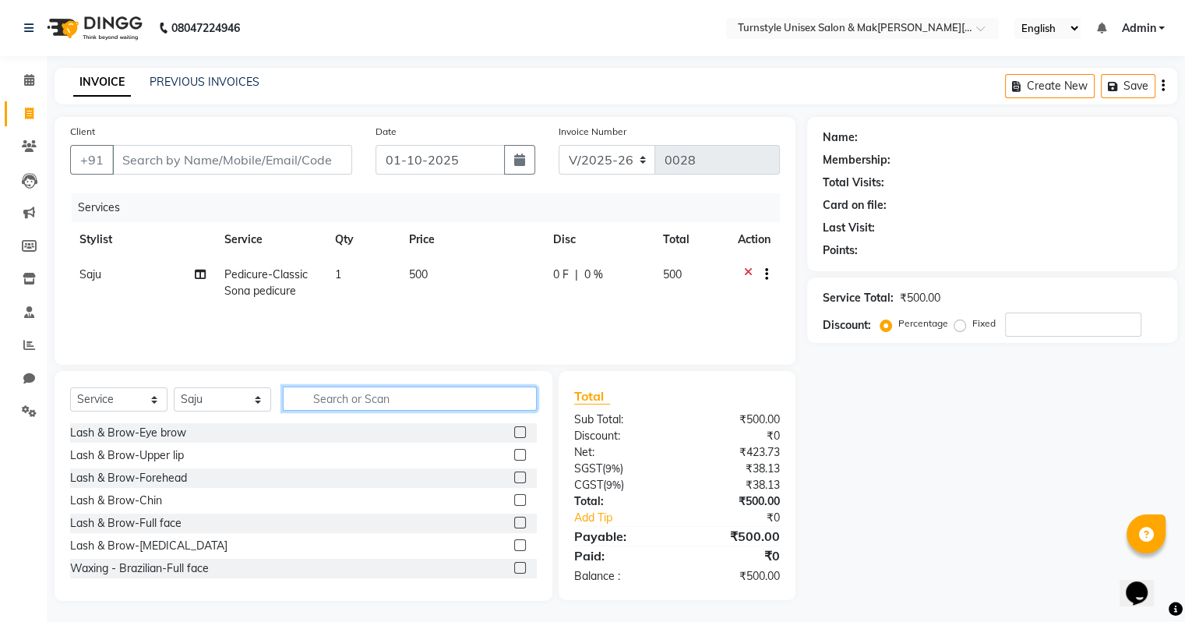
type input "f"
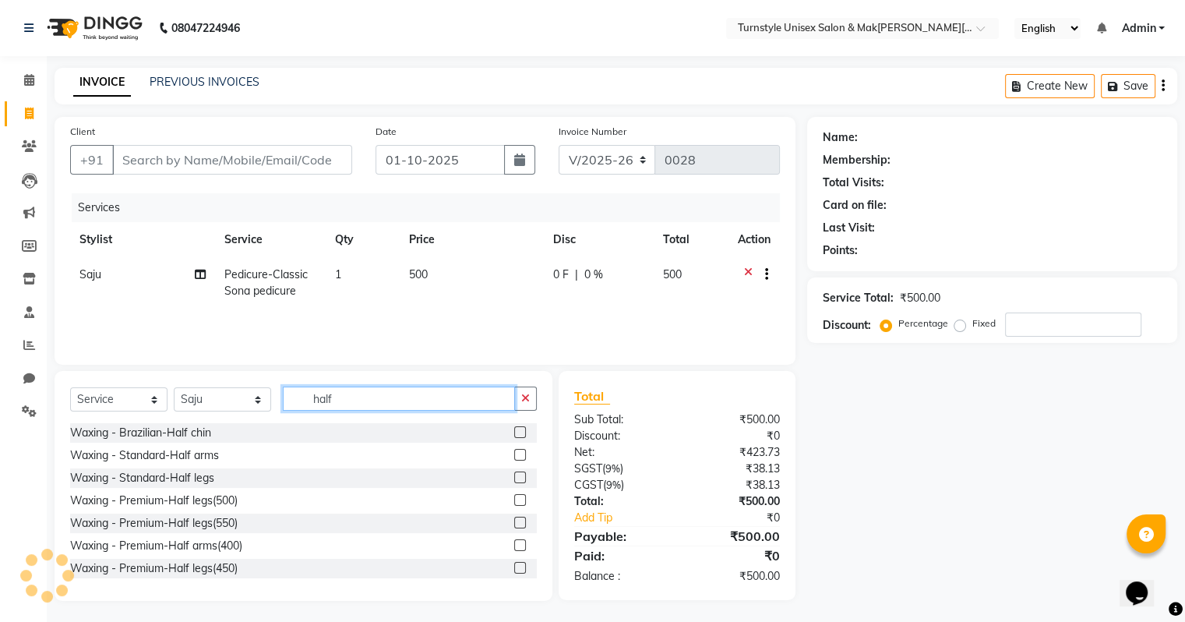
type input "half"
click at [514, 474] on label at bounding box center [520, 477] width 12 height 12
click at [514, 474] on input "checkbox" at bounding box center [519, 478] width 10 height 10
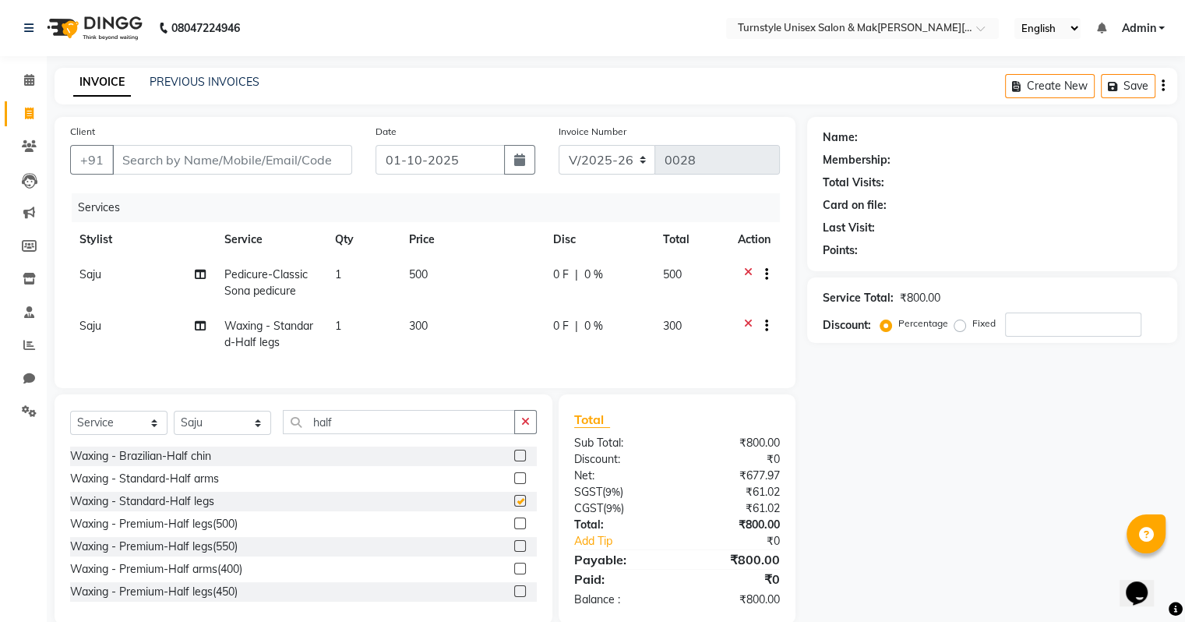
checkbox input "false"
click at [514, 529] on label at bounding box center [520, 523] width 12 height 12
click at [514, 529] on input "checkbox" at bounding box center [519, 524] width 10 height 10
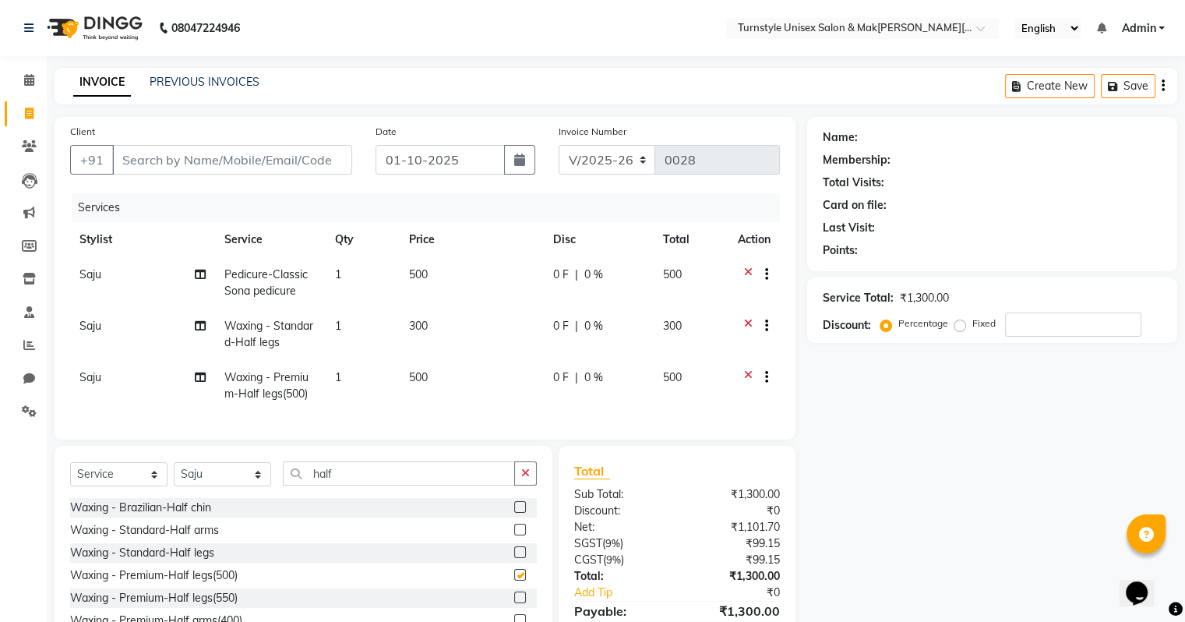
checkbox input "false"
click at [744, 325] on icon at bounding box center [748, 327] width 9 height 19
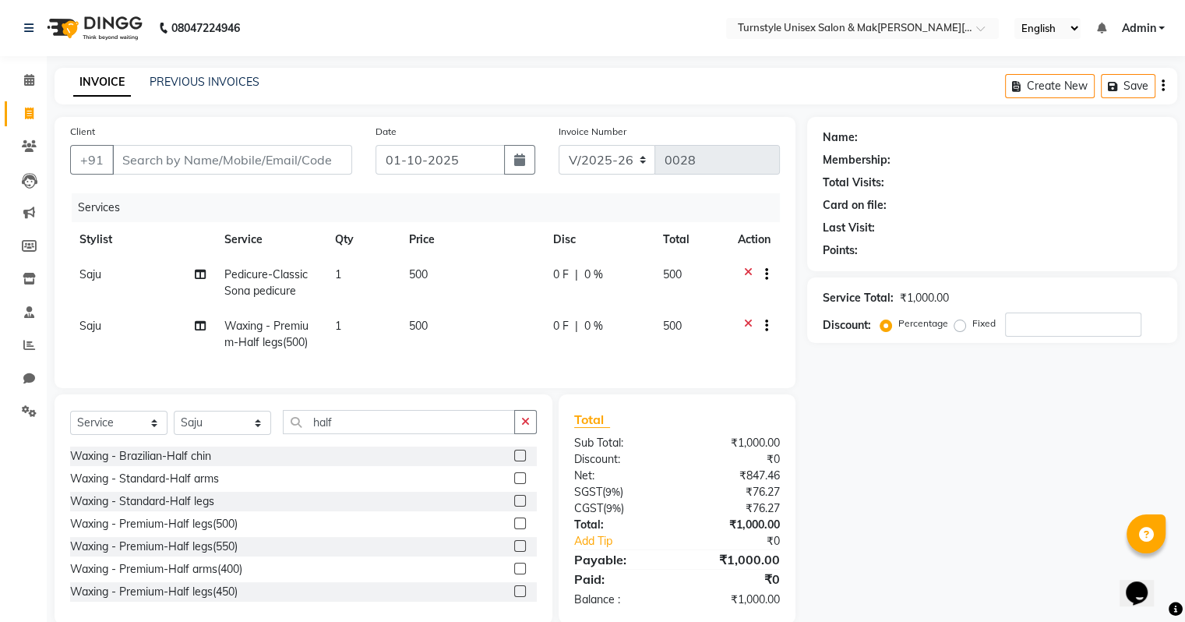
click at [421, 328] on span "500" at bounding box center [418, 326] width 19 height 14
select select "93349"
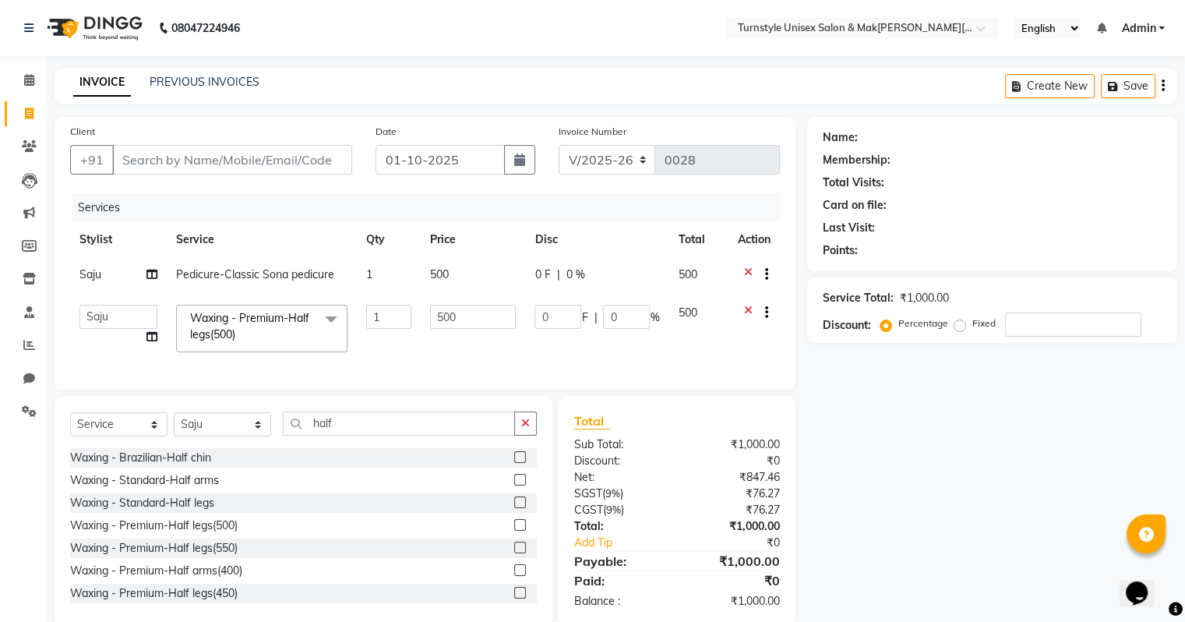
click at [421, 328] on td "500" at bounding box center [473, 328] width 104 height 66
click at [462, 315] on input "500" at bounding box center [473, 317] width 86 height 24
type input "5"
type input "450"
click at [343, 431] on input "half" at bounding box center [399, 423] width 232 height 24
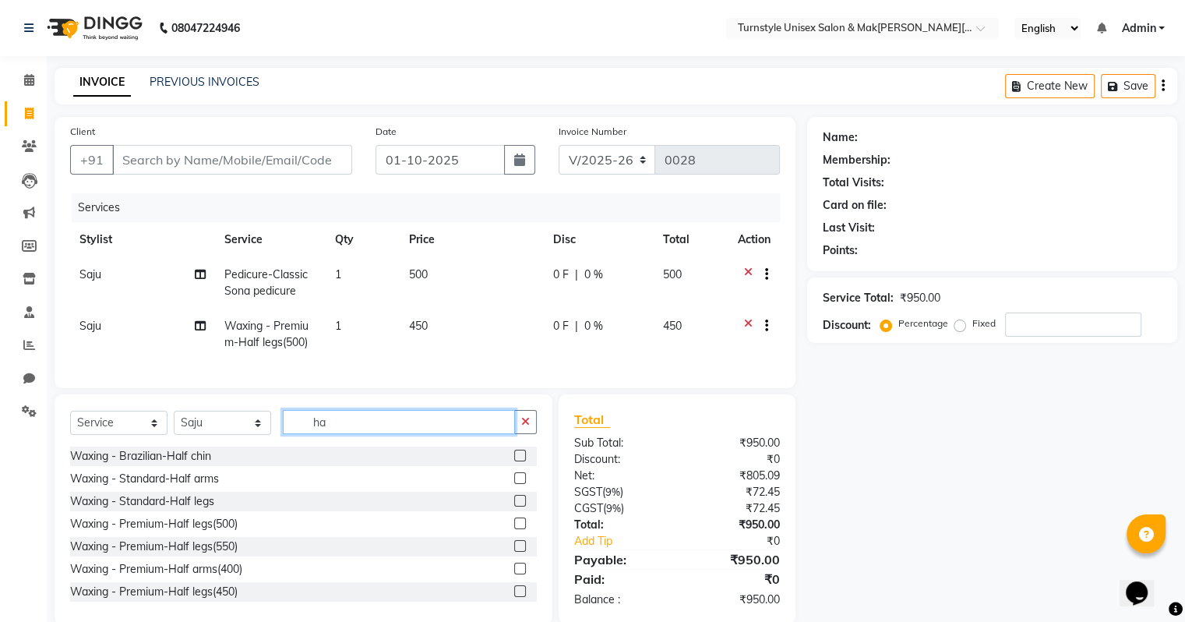
type input "h"
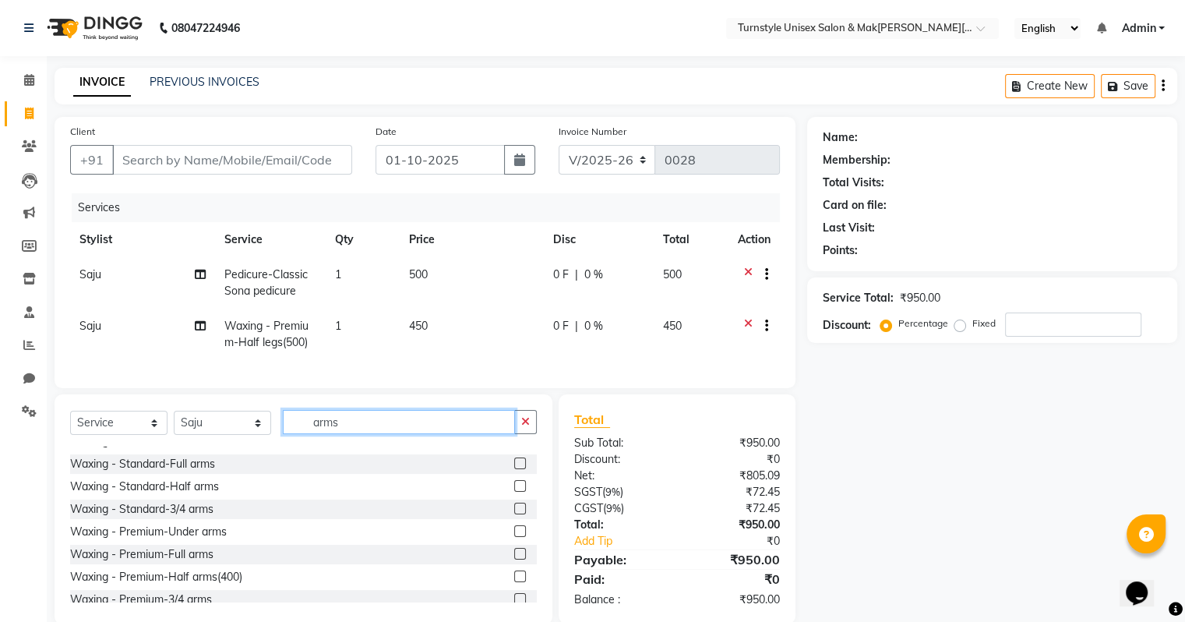
scroll to position [47, 0]
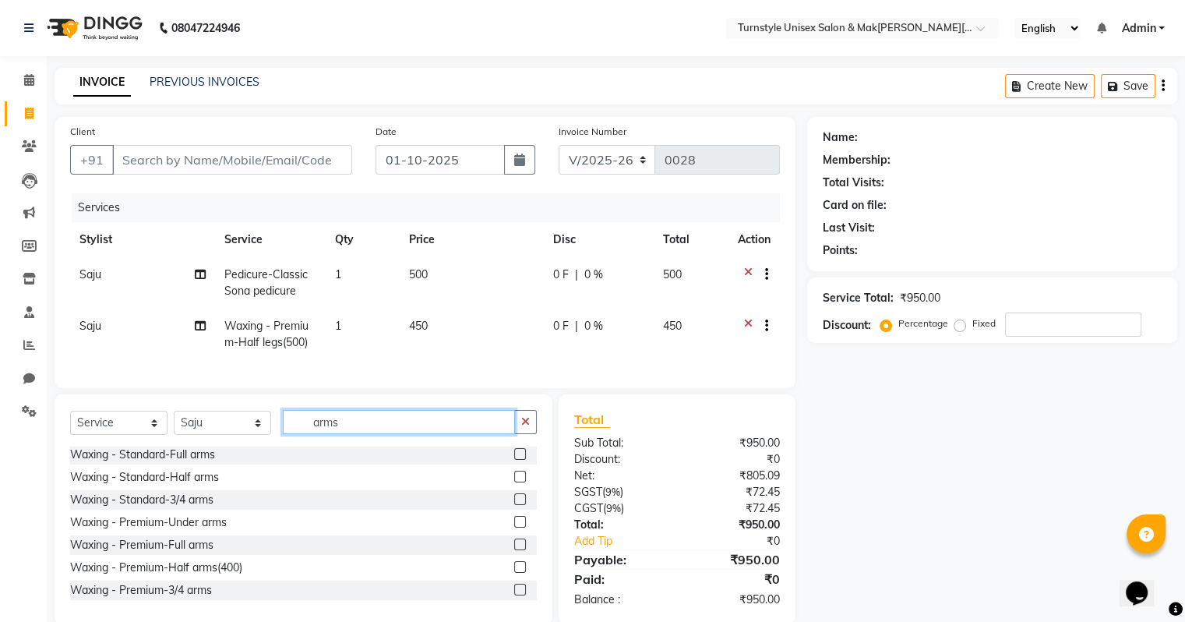
type input "arms"
click at [514, 550] on label at bounding box center [520, 544] width 12 height 12
click at [514, 550] on input "checkbox" at bounding box center [519, 545] width 10 height 10
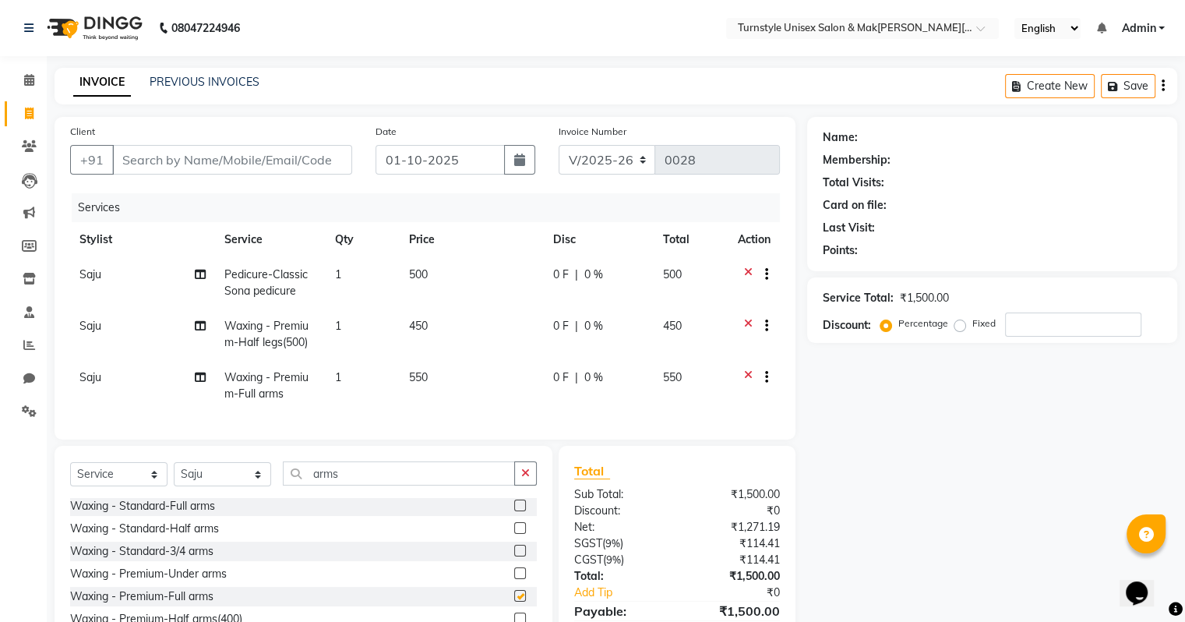
checkbox input "false"
click at [421, 376] on span "550" at bounding box center [418, 377] width 19 height 14
select select "93349"
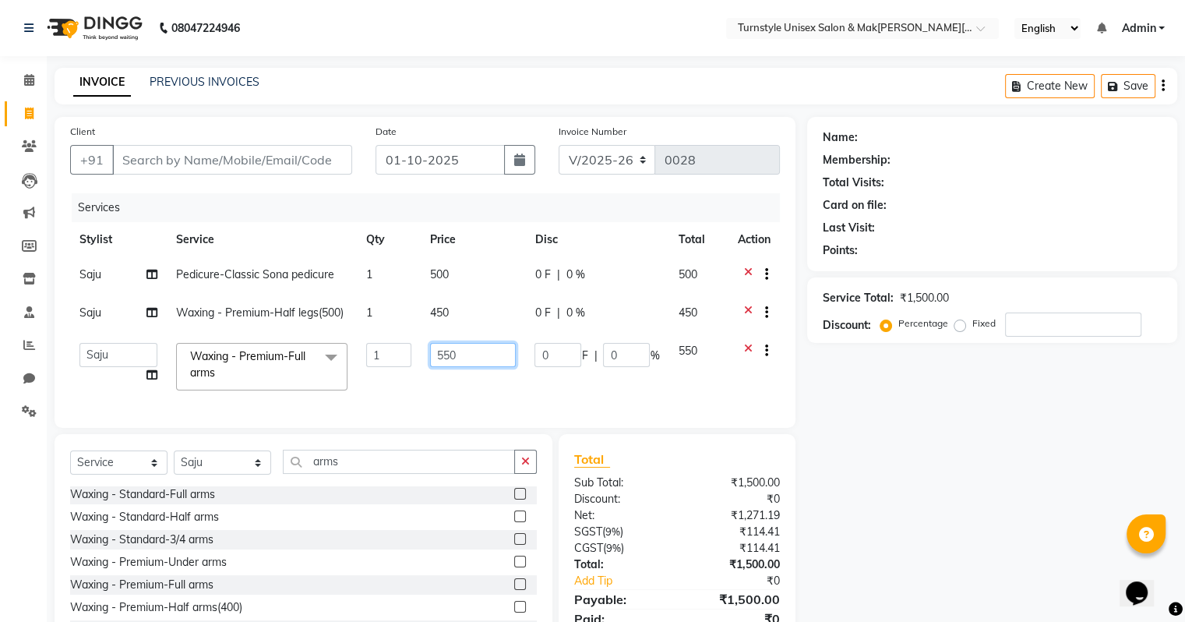
click at [453, 356] on input "550" at bounding box center [473, 355] width 86 height 24
click at [484, 353] on input "550" at bounding box center [473, 355] width 86 height 24
type input "5"
type input "400"
click at [435, 403] on div "Services Stylist Service Qty Price Disc Total Acti[PERSON_NAME]aju Pedicure-Cla…" at bounding box center [425, 302] width 710 height 219
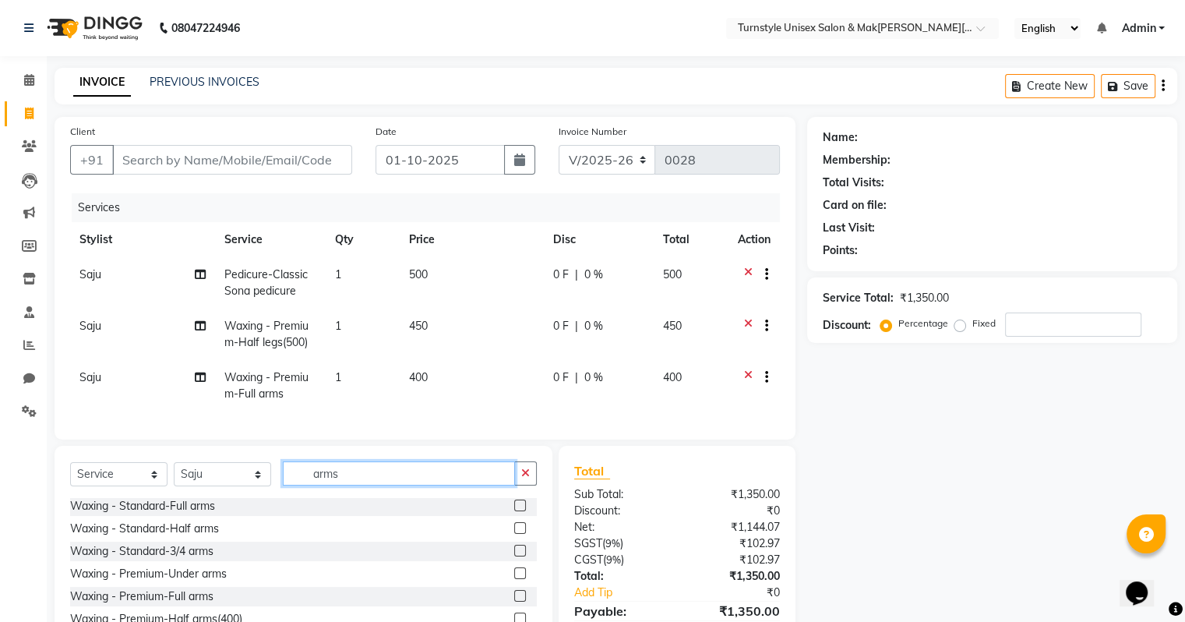
click at [348, 484] on input "arms" at bounding box center [399, 473] width 232 height 24
type input "a"
type input "under"
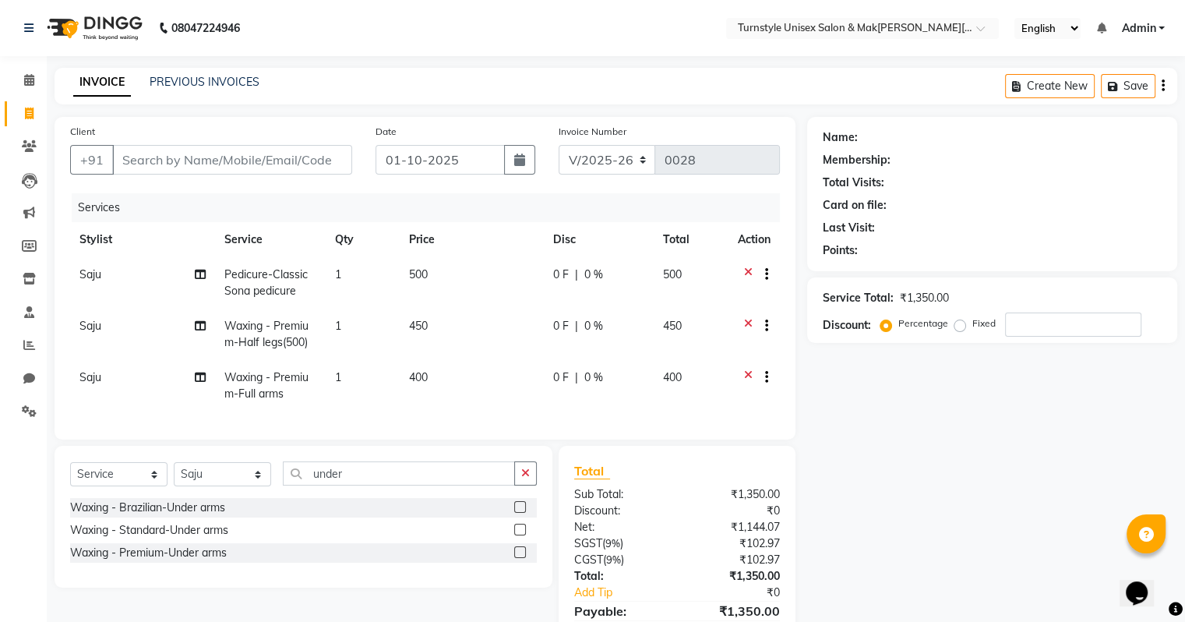
click at [519, 535] on label at bounding box center [520, 529] width 12 height 12
click at [519, 535] on input "checkbox" at bounding box center [519, 530] width 10 height 10
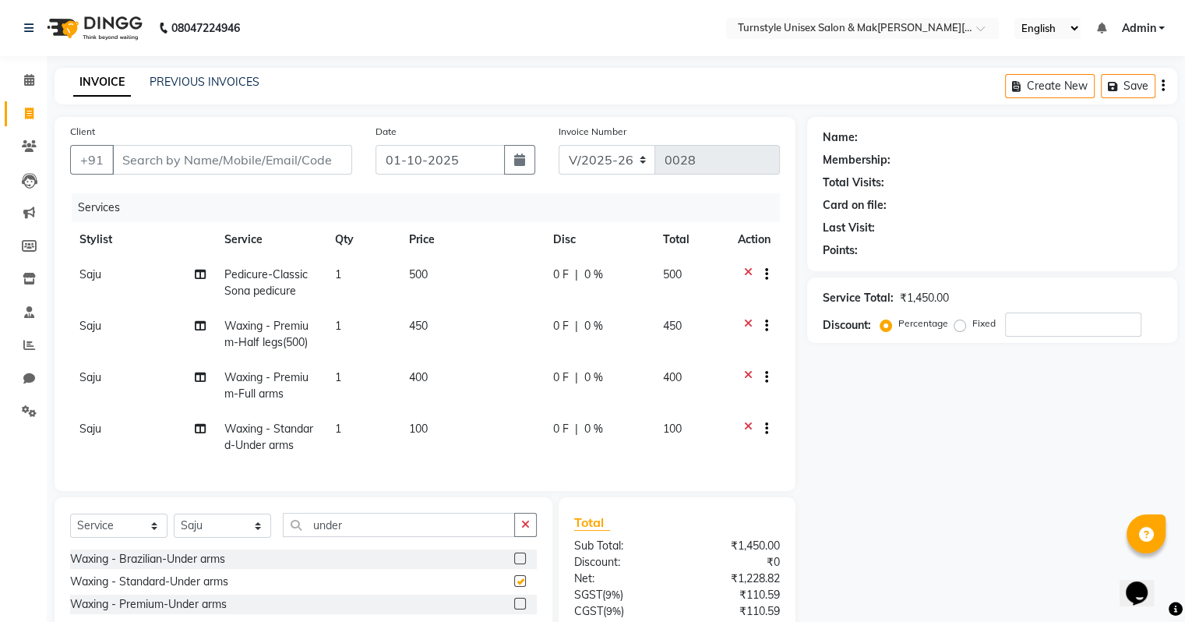
checkbox input "false"
click at [523, 609] on label at bounding box center [520, 603] width 12 height 12
click at [523, 609] on input "checkbox" at bounding box center [519, 604] width 10 height 10
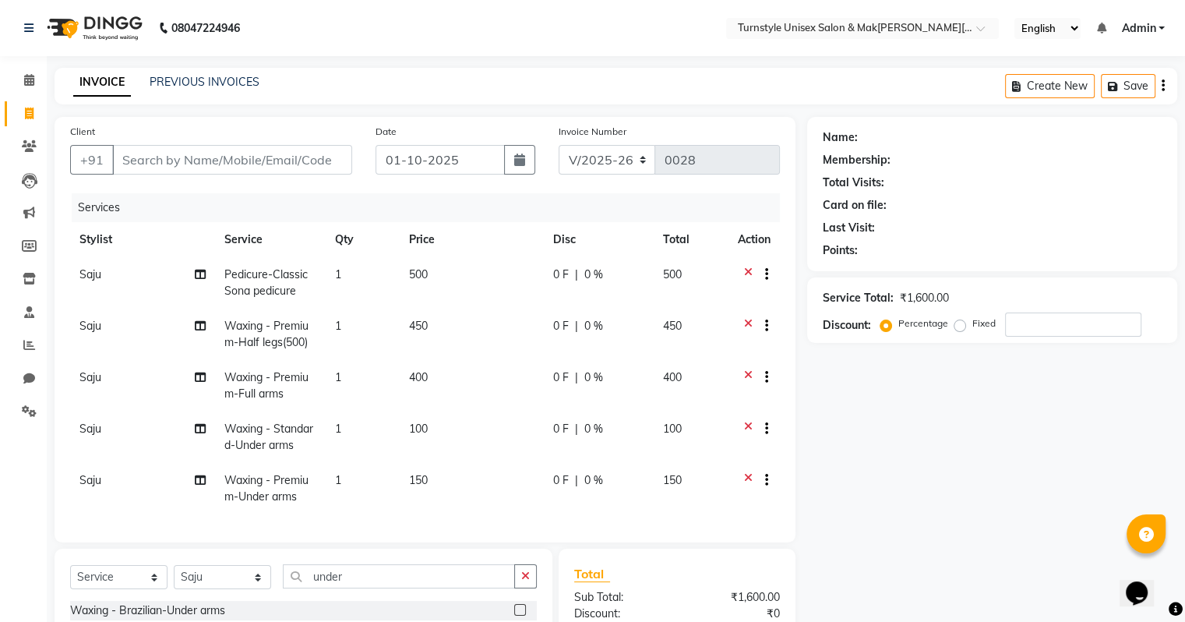
checkbox input "false"
click at [745, 427] on icon at bounding box center [748, 430] width 9 height 19
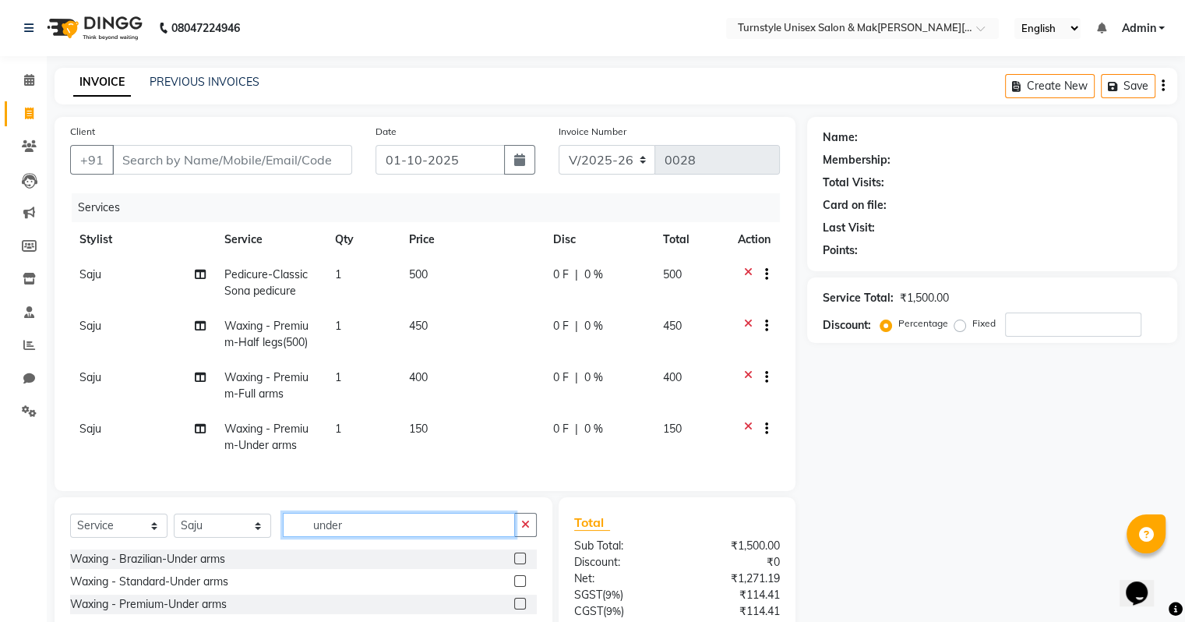
click at [360, 537] on input "under" at bounding box center [399, 524] width 232 height 24
type input "u"
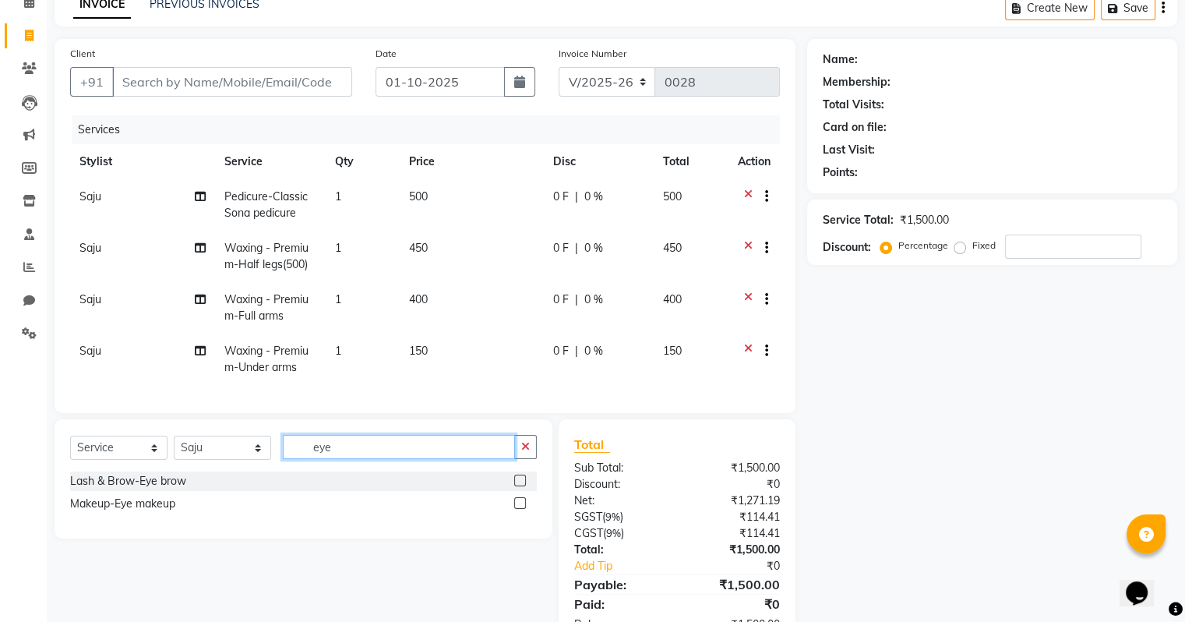
type input "eye"
click at [520, 486] on label at bounding box center [520, 480] width 12 height 12
click at [520, 486] on input "checkbox" at bounding box center [519, 481] width 10 height 10
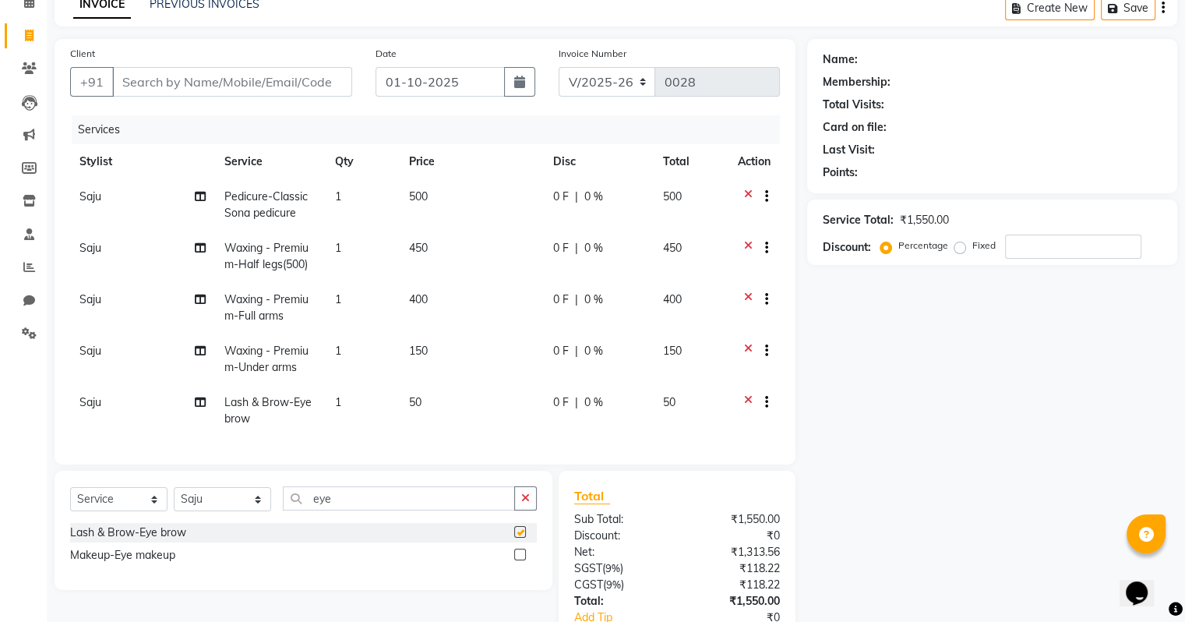
checkbox input "false"
click at [372, 506] on input "eye" at bounding box center [399, 498] width 232 height 24
type input "e"
type input "upp"
click at [516, 537] on label at bounding box center [520, 532] width 12 height 12
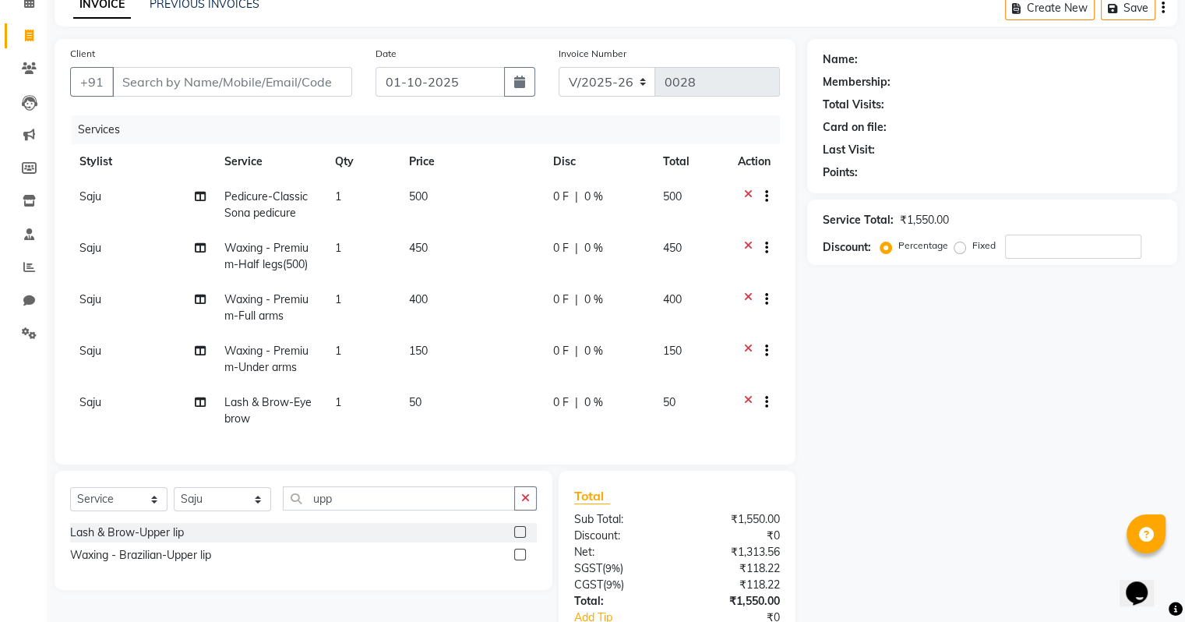
click at [516, 537] on input "checkbox" at bounding box center [519, 532] width 10 height 10
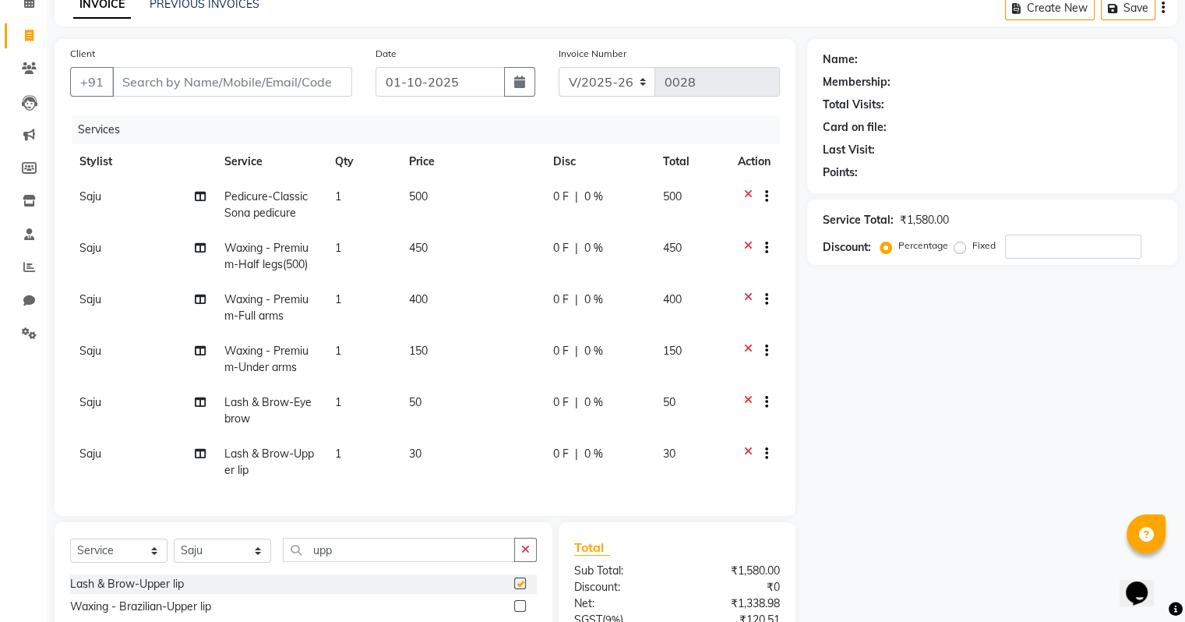
checkbox input "false"
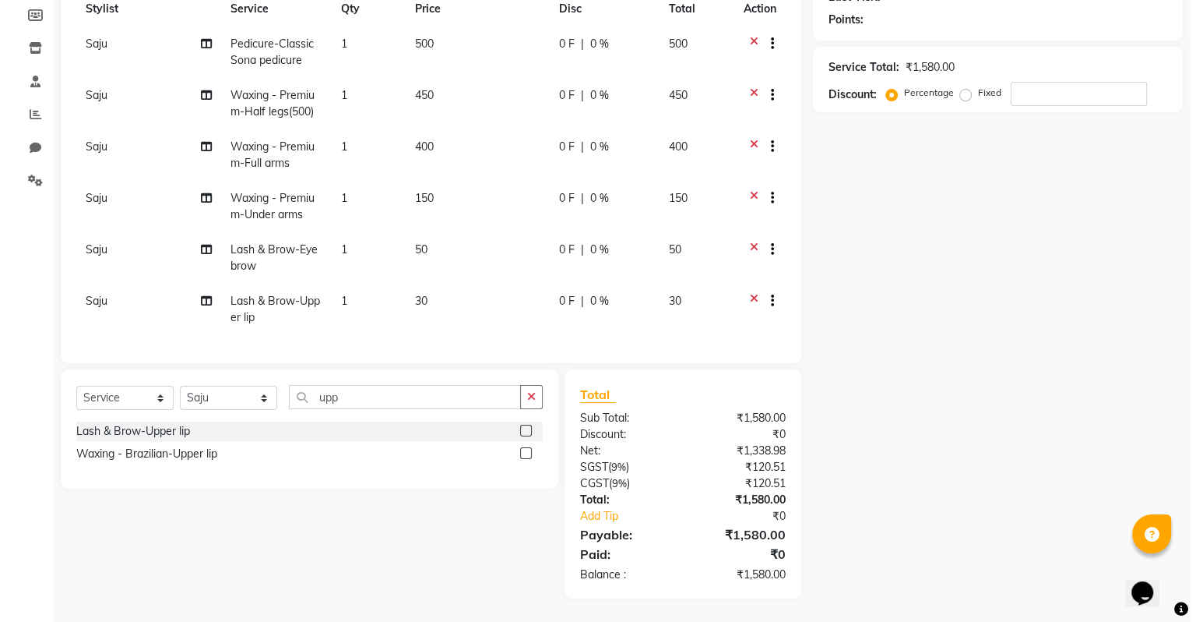
scroll to position [0, 0]
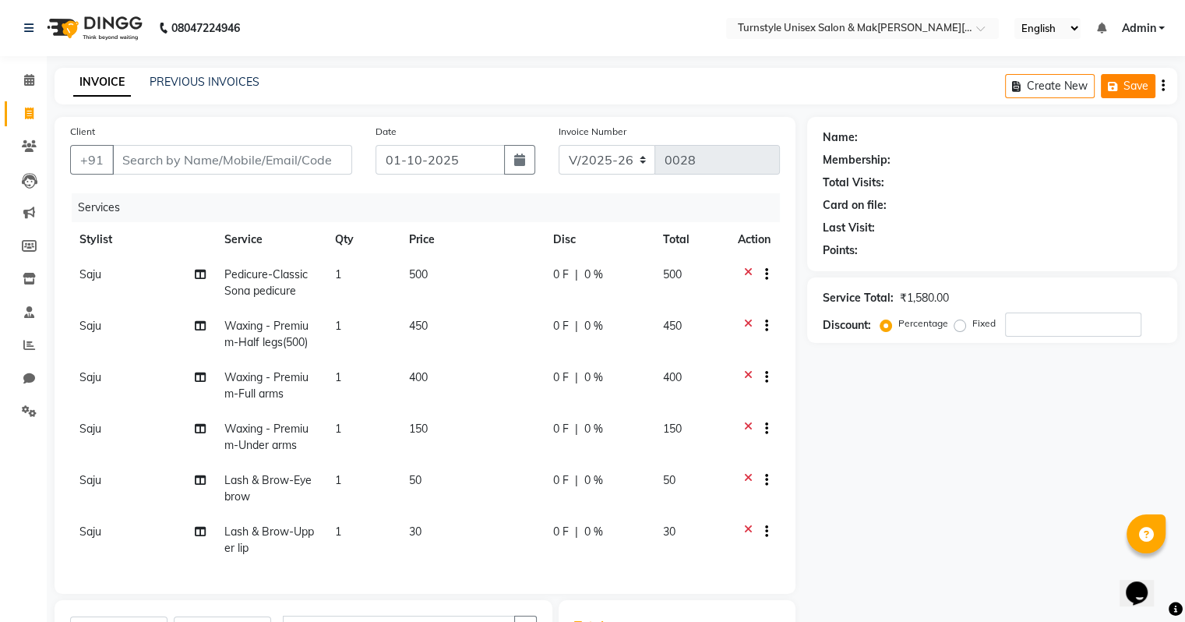
click at [1118, 89] on icon "button" at bounding box center [1116, 86] width 16 height 11
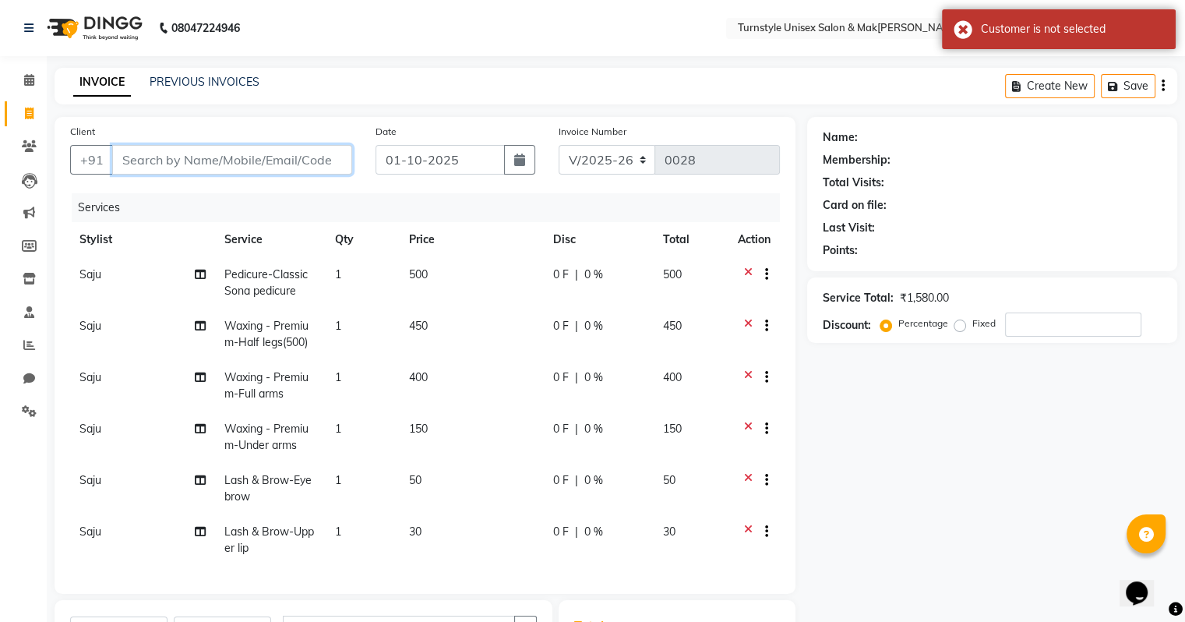
click at [288, 169] on input "Client" at bounding box center [232, 160] width 240 height 30
type input "f"
type input "0"
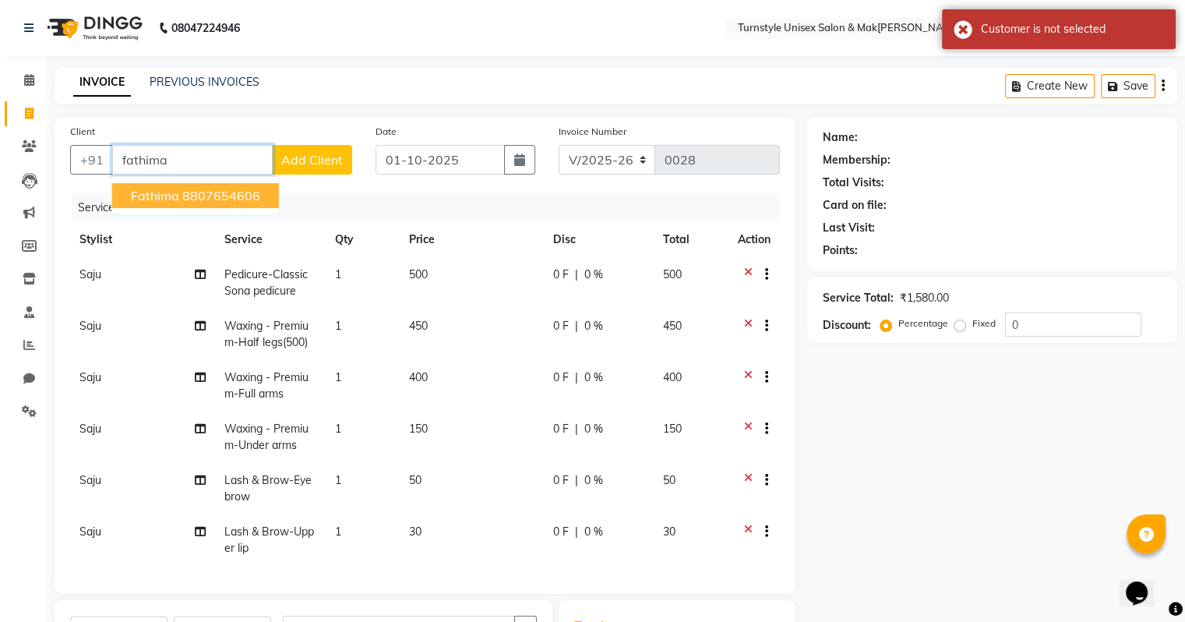
click at [184, 201] on ngb-highlight "8807654606" at bounding box center [221, 196] width 78 height 16
type input "8807654606"
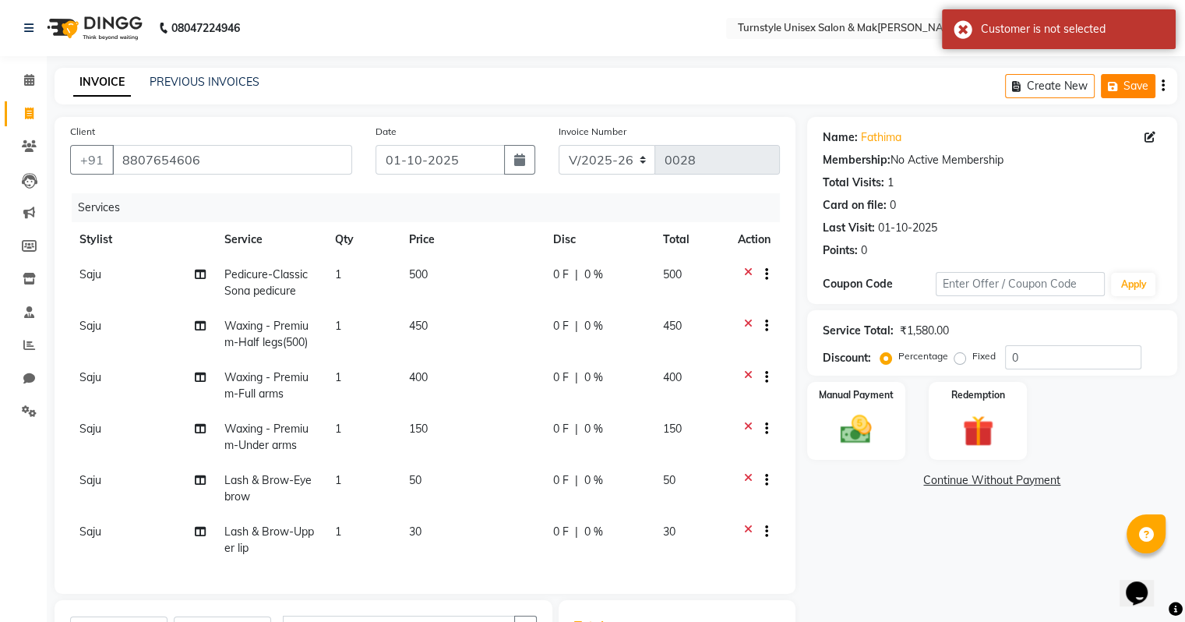
click at [1131, 78] on button "Save" at bounding box center [1128, 86] width 55 height 24
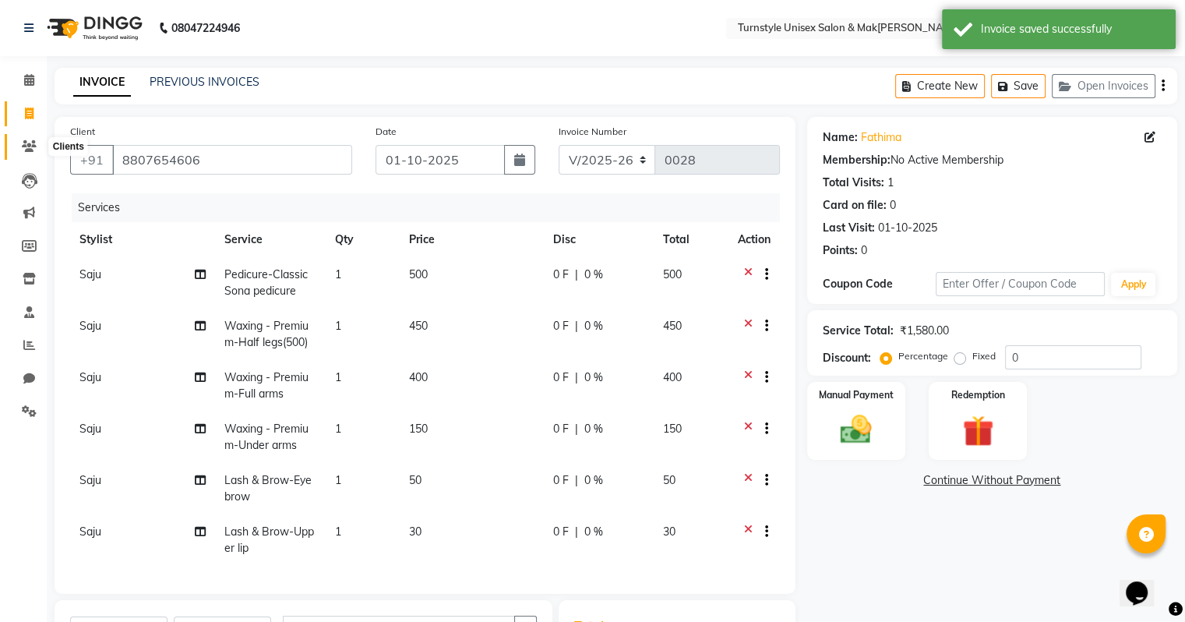
click at [31, 138] on span at bounding box center [29, 147] width 27 height 18
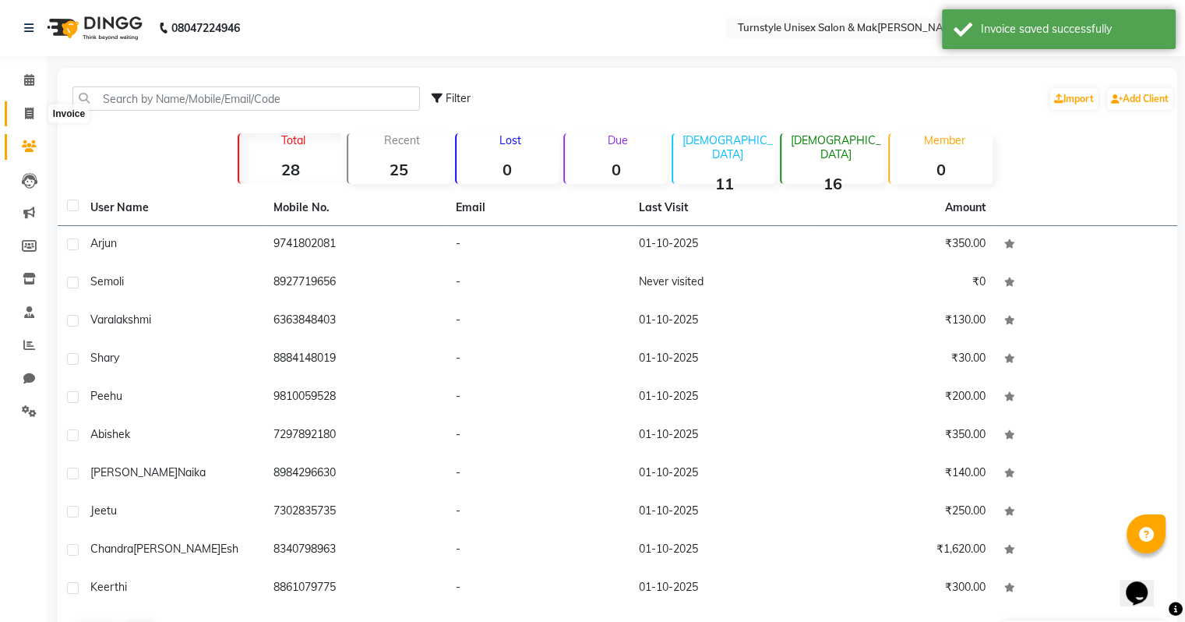
click at [27, 111] on icon at bounding box center [29, 113] width 9 height 12
select select "service"
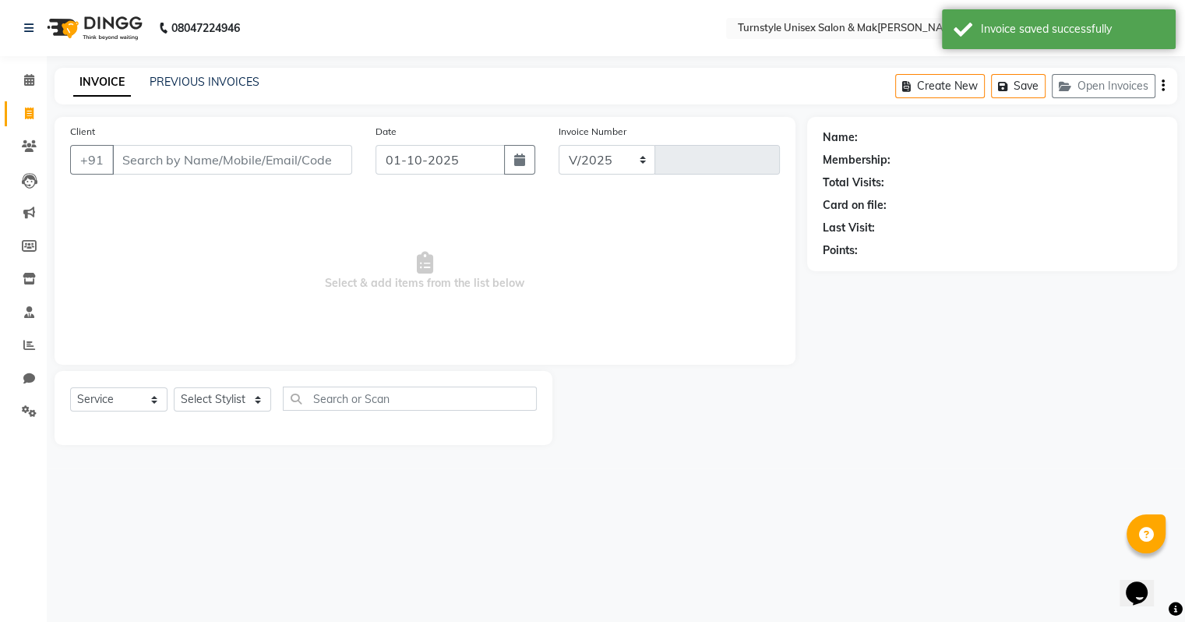
click at [180, 171] on input "Client" at bounding box center [232, 160] width 240 height 30
select select "9091"
type input "0028"
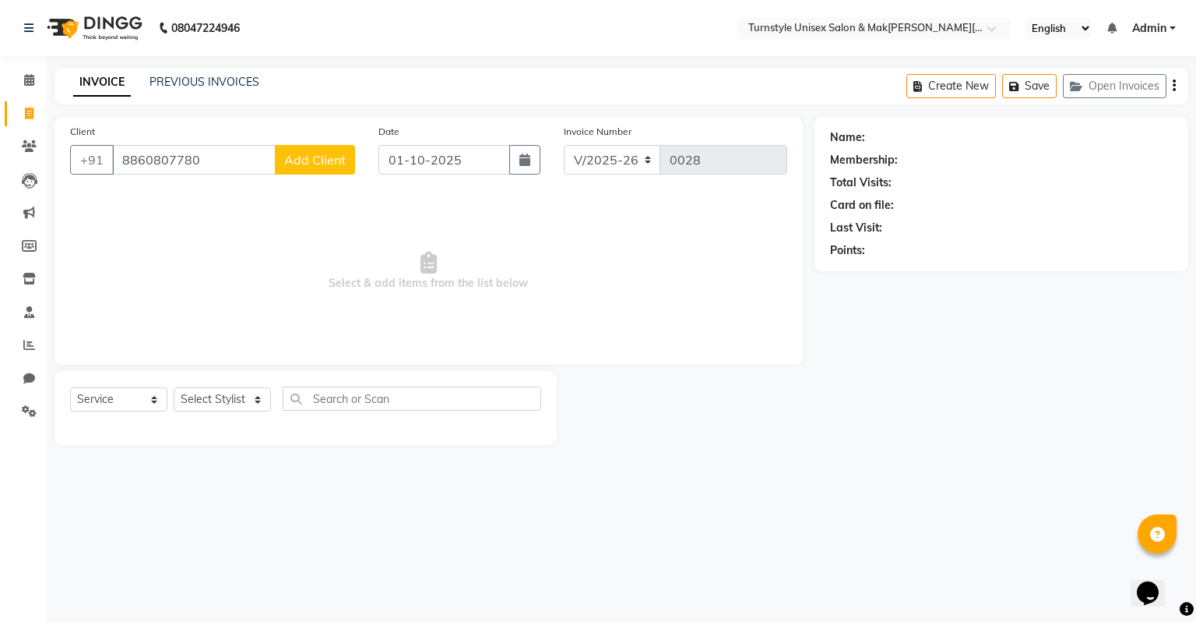
type input "8860807780"
click at [305, 162] on span "Add Client" at bounding box center [315, 160] width 62 height 16
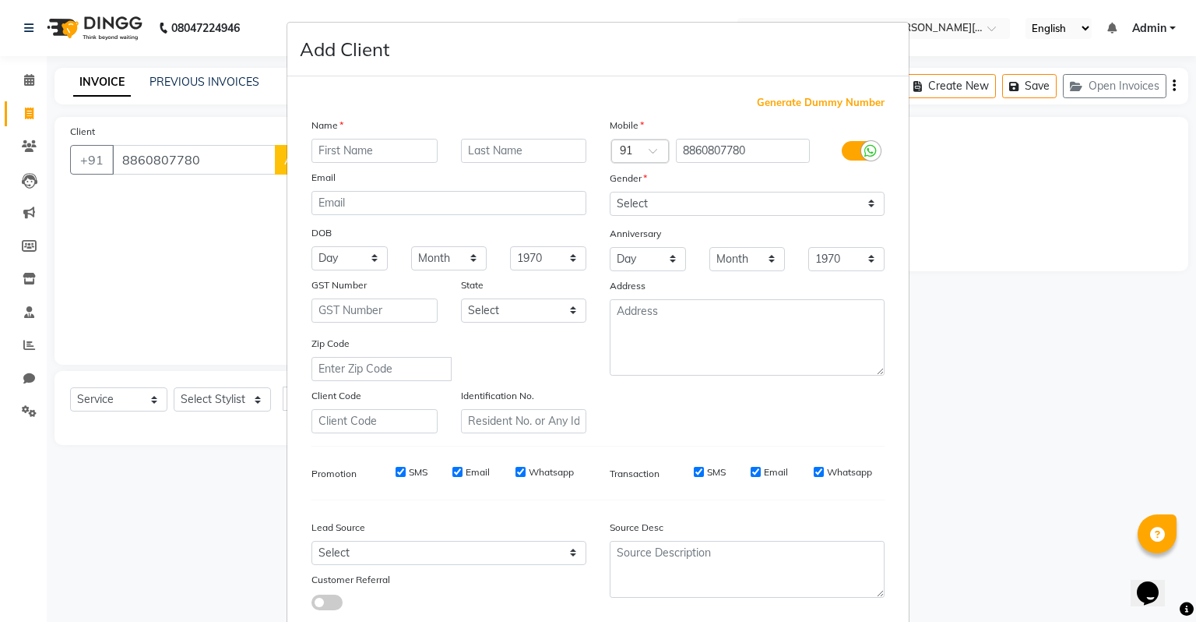
type input "p"
type input "Priya"
click at [697, 213] on select "Select [DEMOGRAPHIC_DATA] [DEMOGRAPHIC_DATA] Other Prefer Not To Say" at bounding box center [747, 204] width 275 height 24
select select "[DEMOGRAPHIC_DATA]"
click at [610, 192] on select "Select [DEMOGRAPHIC_DATA] [DEMOGRAPHIC_DATA] Other Prefer Not To Say" at bounding box center [747, 204] width 275 height 24
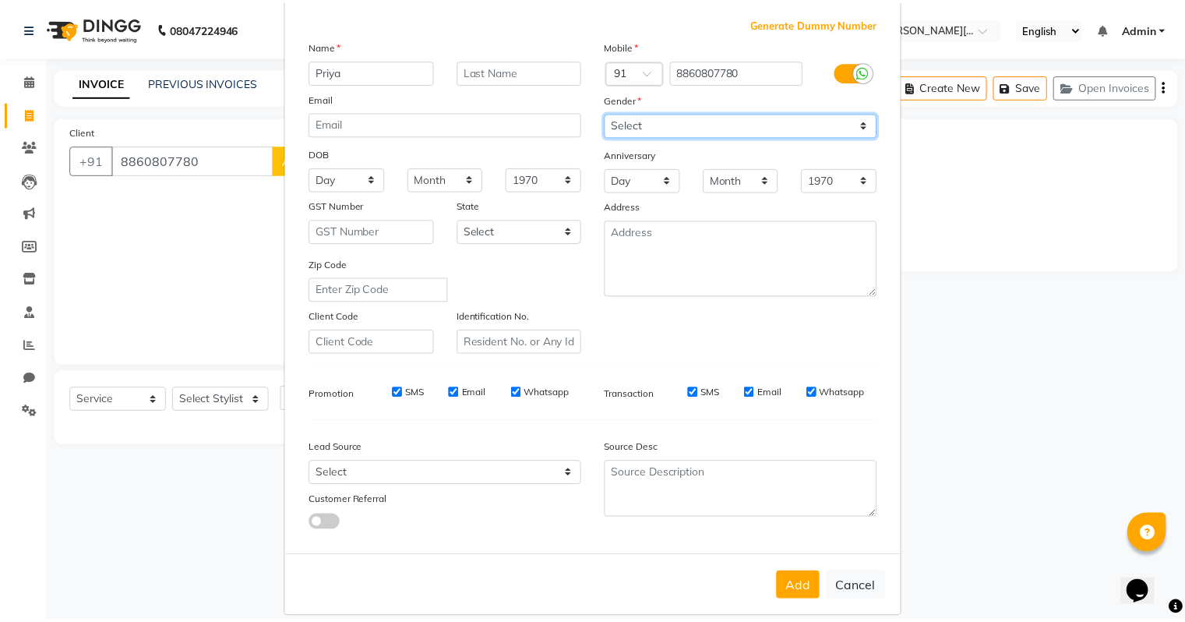
scroll to position [104, 0]
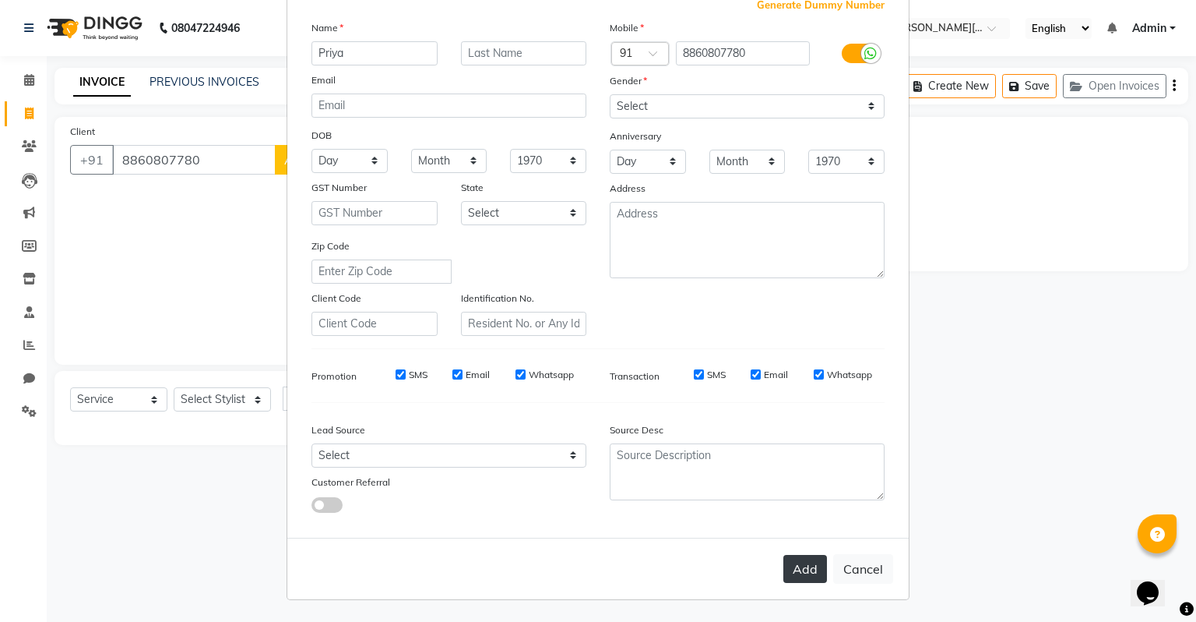
click at [794, 580] on button "Add" at bounding box center [806, 569] width 44 height 28
select select
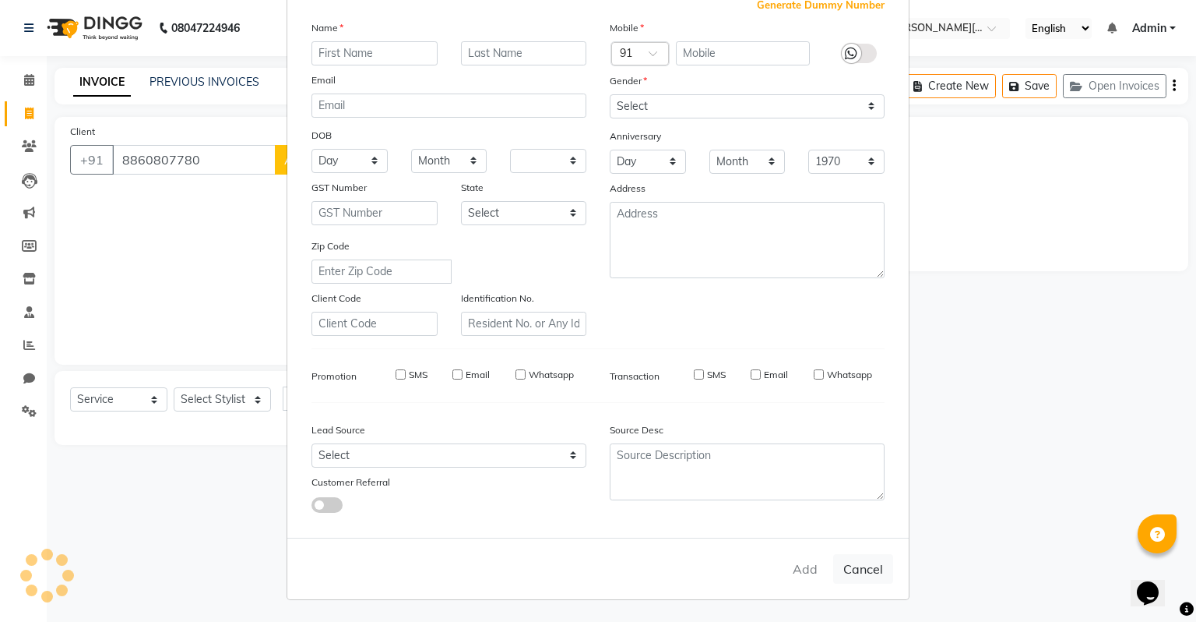
select select
checkbox input "false"
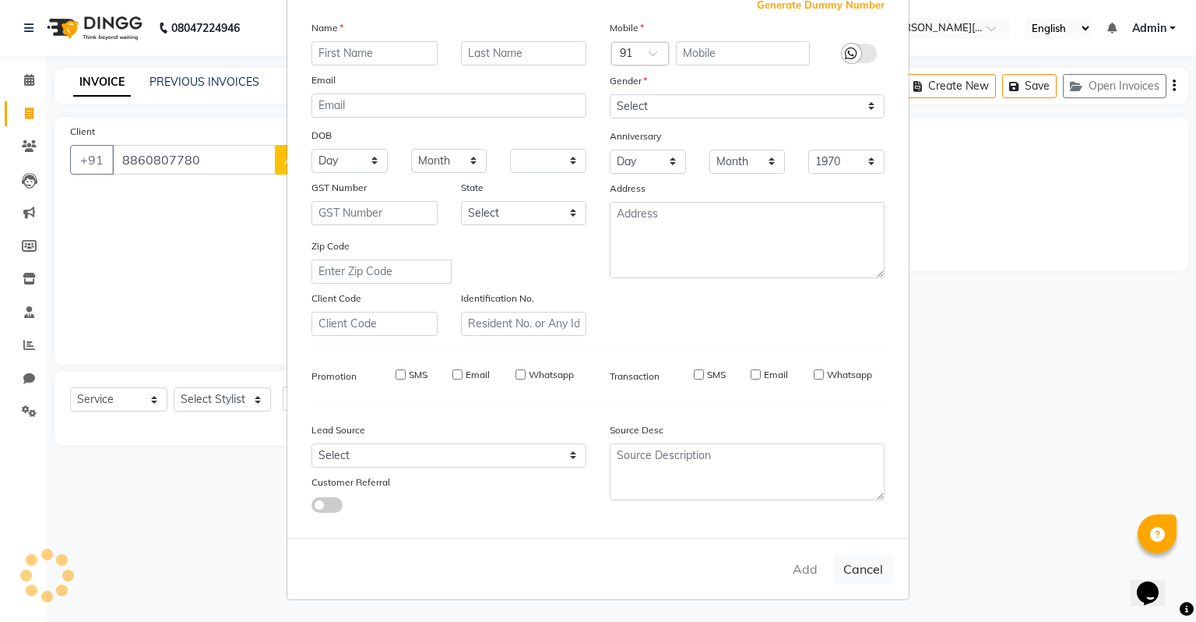
checkbox input "false"
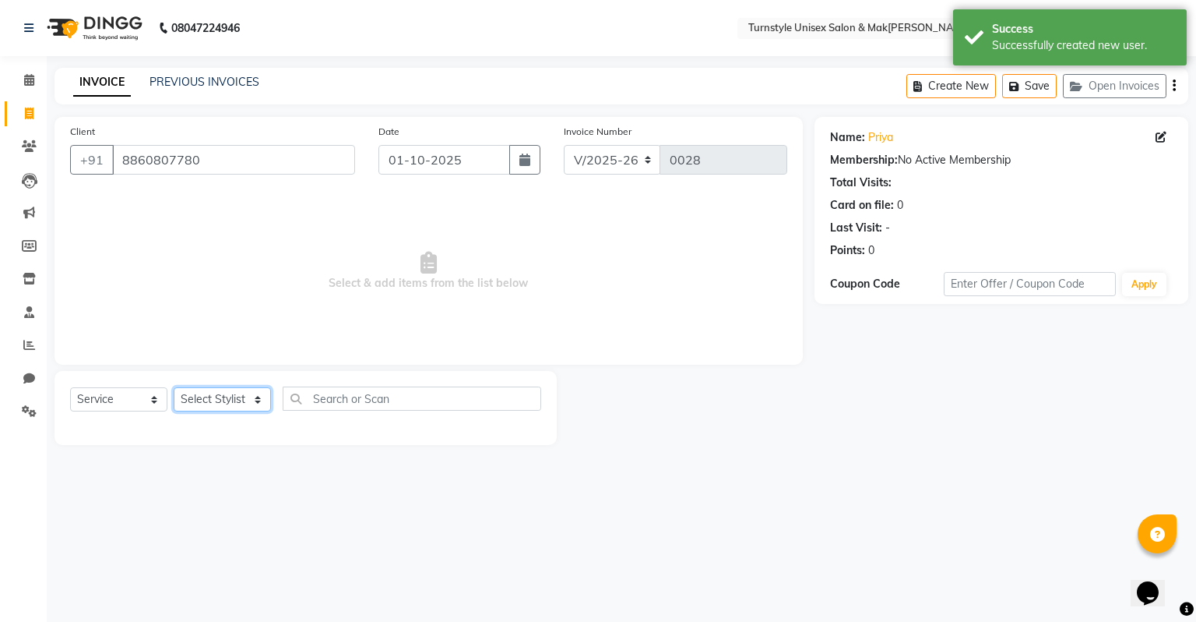
click at [199, 407] on select "Select Stylist[PERSON_NAME]u[PERSON_NAME]a [PERSON_NAME][PERSON_NAME] [PERSON_N…" at bounding box center [222, 399] width 97 height 24
select select "93348"
click at [174, 388] on select "Select Stylist[PERSON_NAME]u[PERSON_NAME]a [PERSON_NAME][PERSON_NAME] [PERSON_N…" at bounding box center [222, 399] width 97 height 24
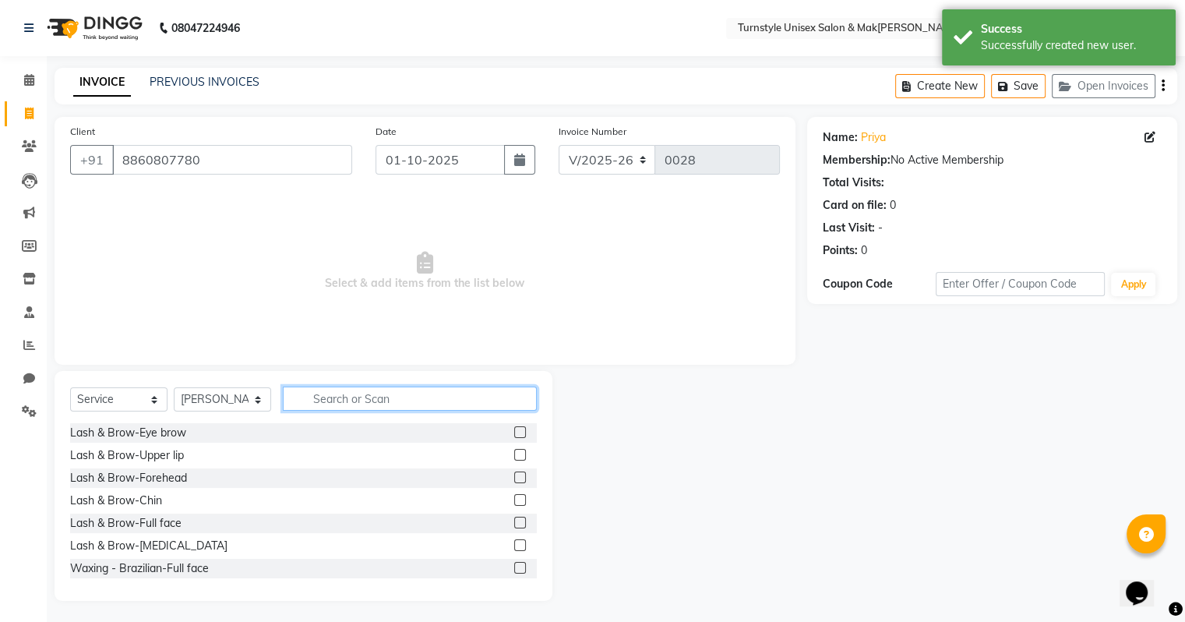
click at [343, 402] on input "text" at bounding box center [410, 398] width 254 height 24
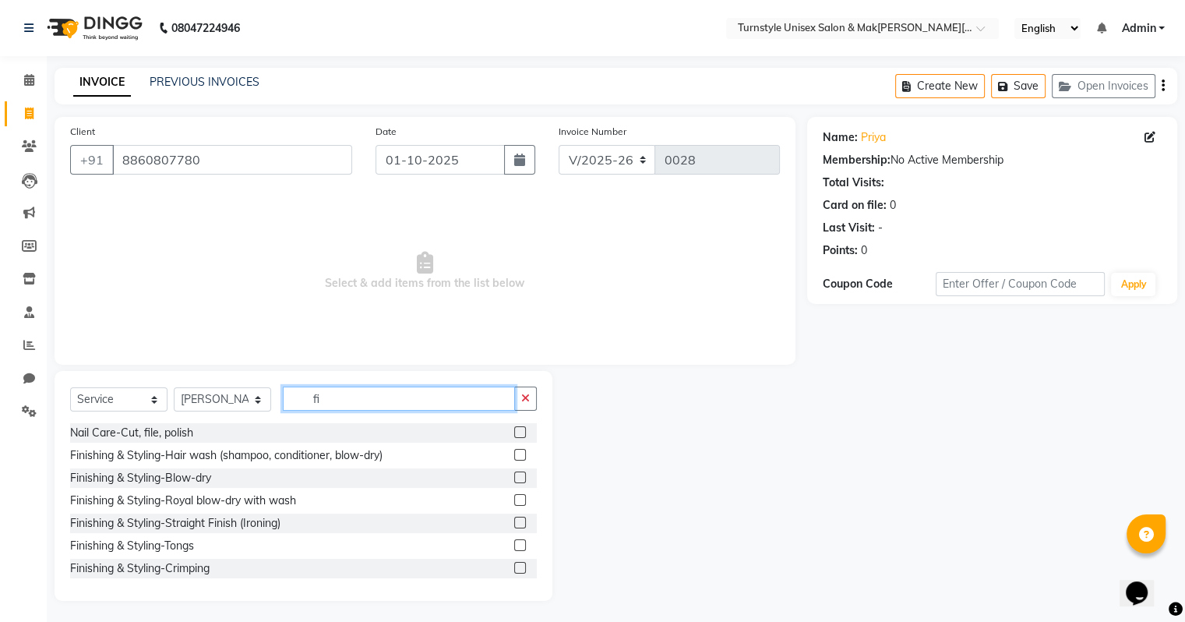
type input "fi"
click at [514, 435] on label at bounding box center [520, 432] width 12 height 12
click at [514, 435] on input "checkbox" at bounding box center [519, 433] width 10 height 10
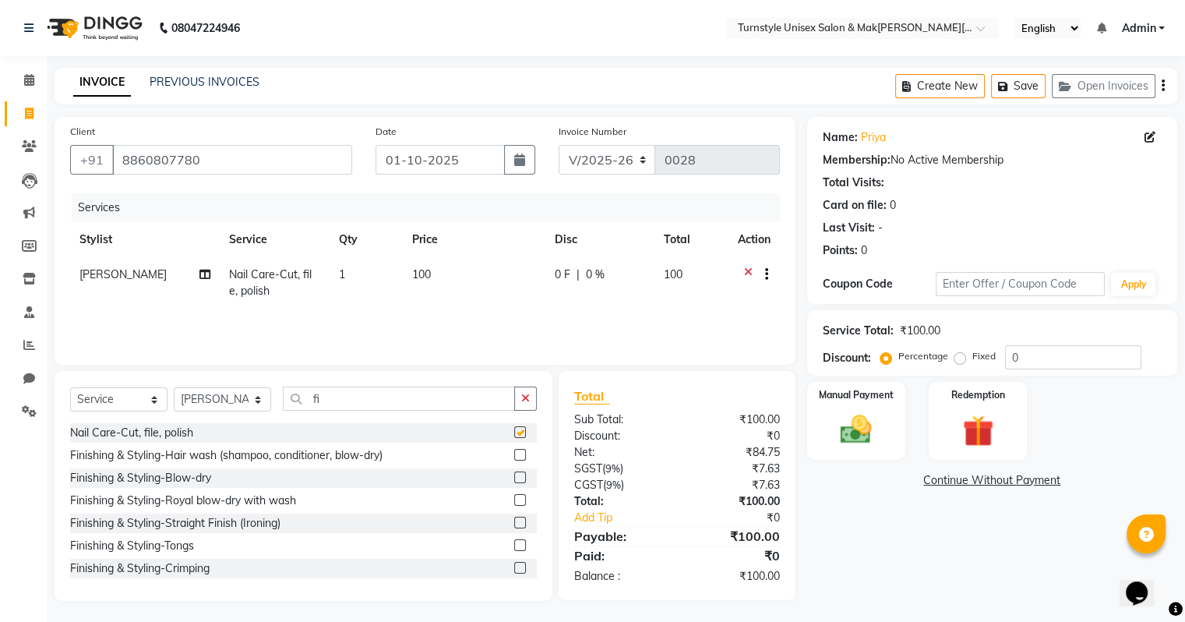
checkbox input "false"
click at [337, 403] on input "fi" at bounding box center [399, 398] width 232 height 24
type input "f"
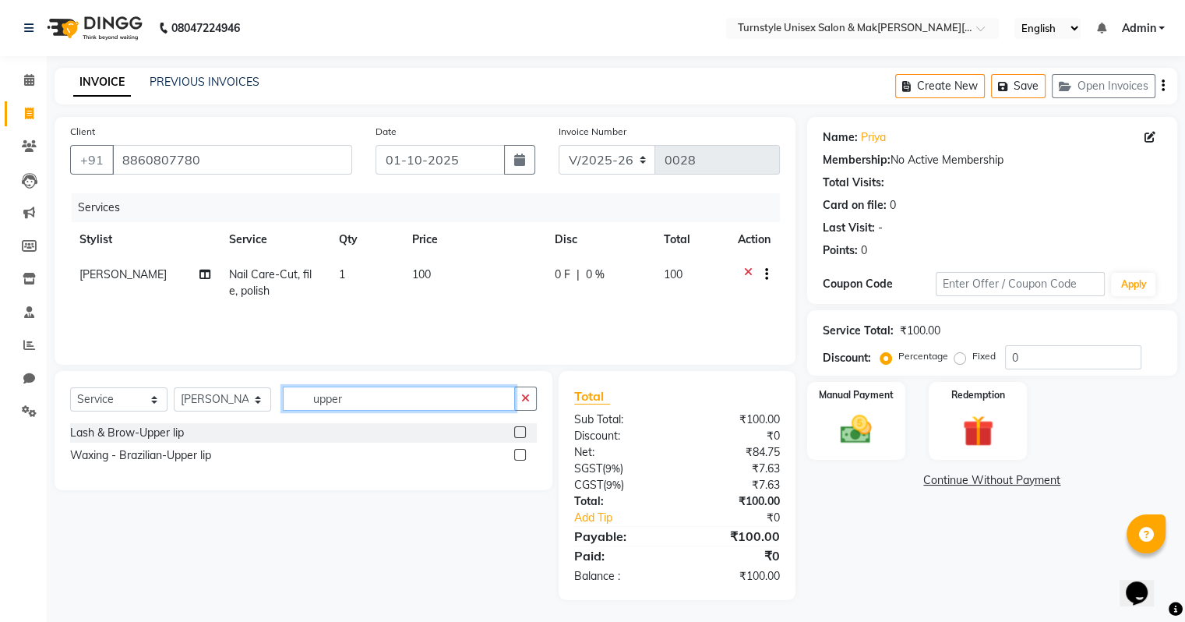
type input "upper"
click at [519, 431] on label at bounding box center [520, 432] width 12 height 12
click at [519, 431] on input "checkbox" at bounding box center [519, 433] width 10 height 10
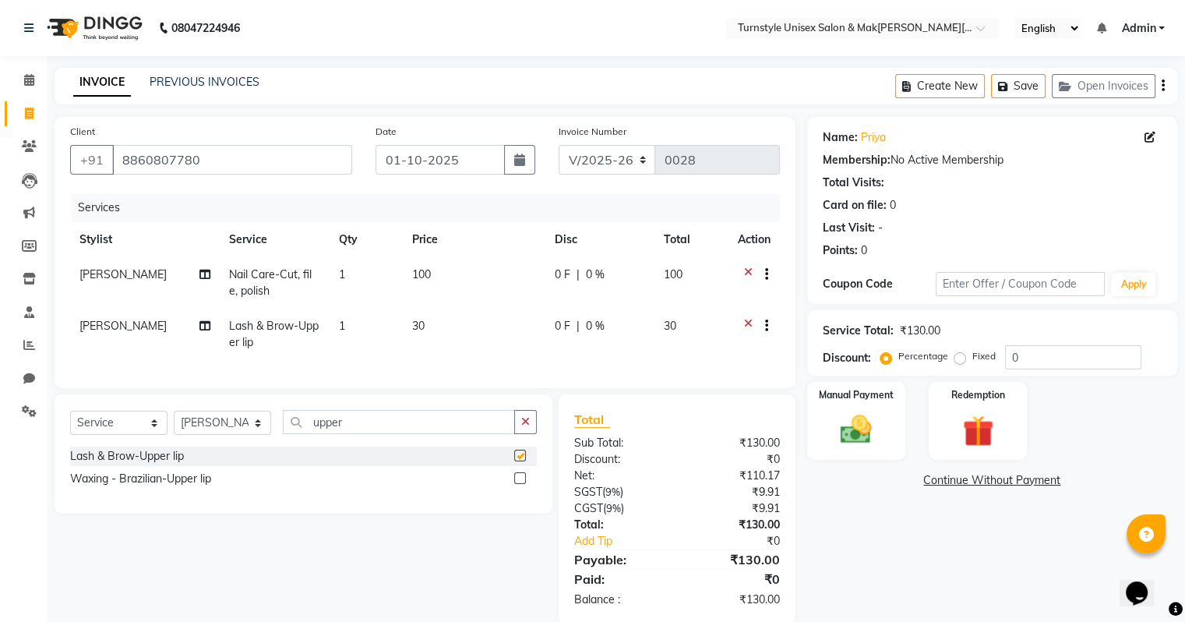
checkbox input "false"
click at [435, 279] on td "100" at bounding box center [474, 282] width 143 height 51
select select "93348"
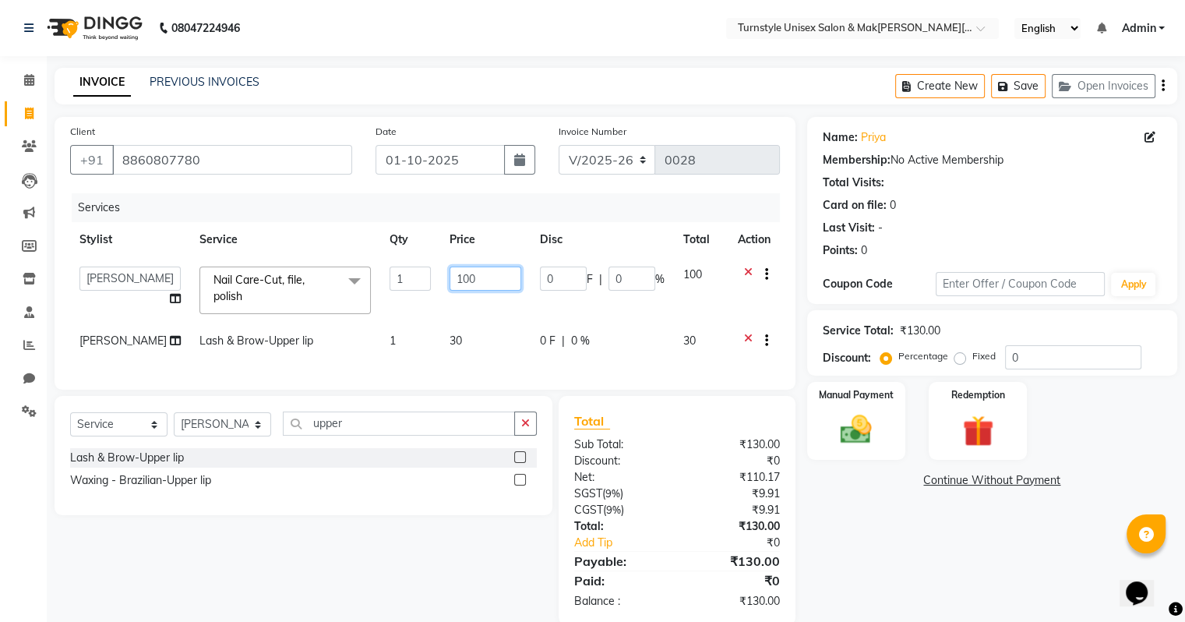
click at [470, 278] on input "100" at bounding box center [485, 278] width 72 height 24
type input "1"
type input "80"
click at [639, 410] on div "Total Sub Total: ₹130.00 Discount: ₹0 Net: ₹110.17 SGST ( 9% ) ₹9.91 CGST ( 9% …" at bounding box center [676, 510] width 237 height 229
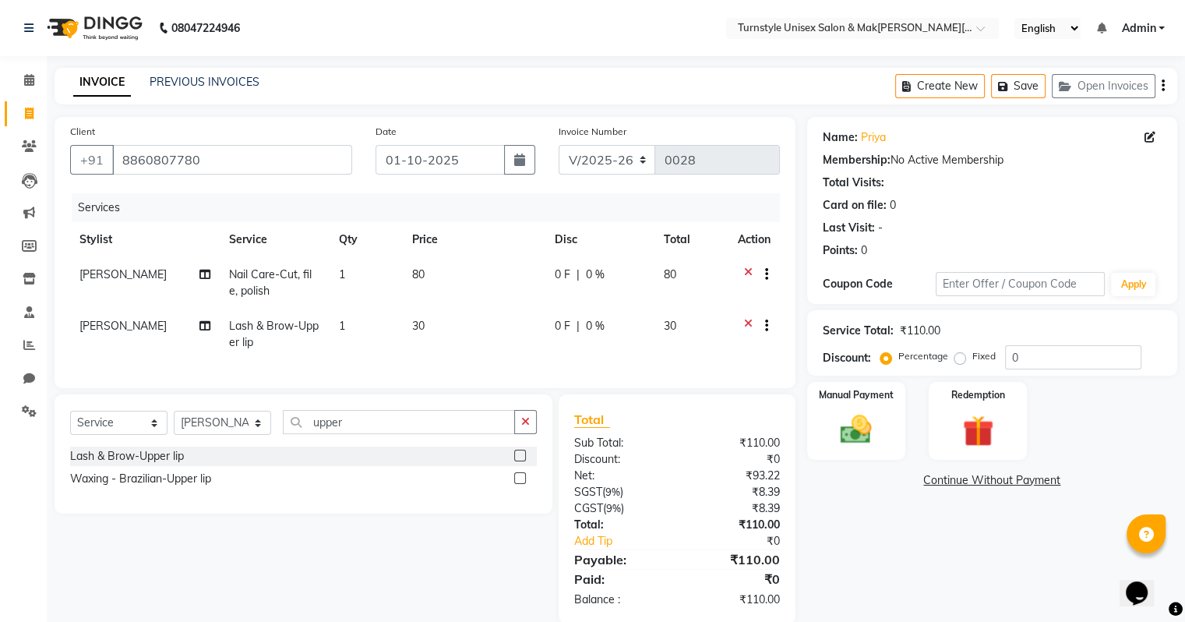
scroll to position [37, 0]
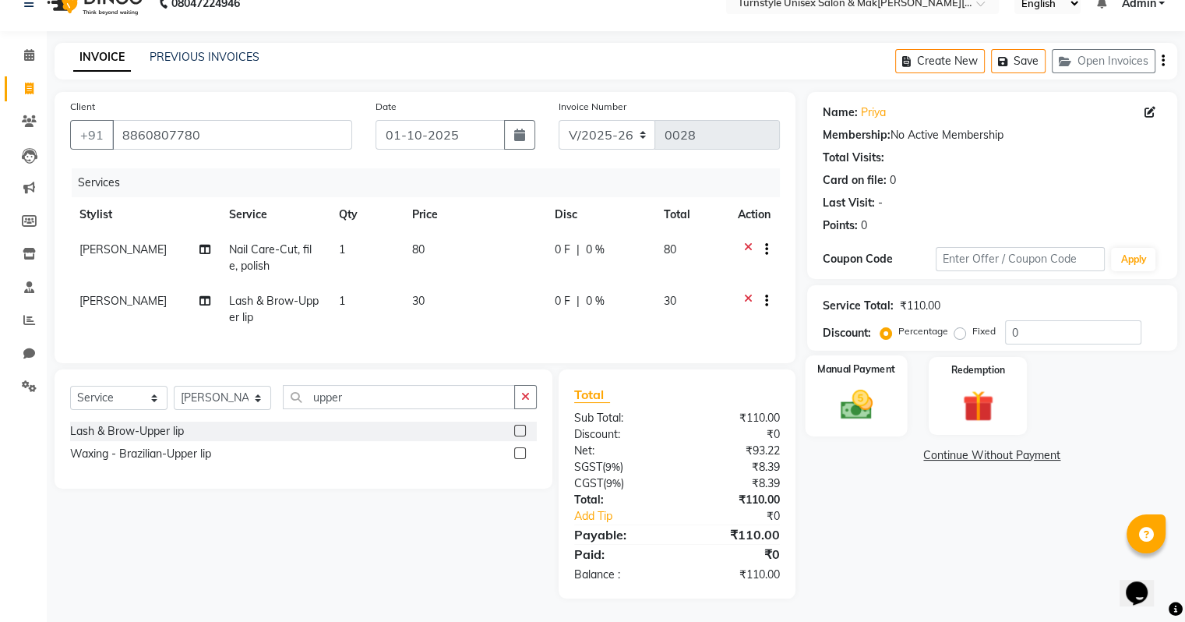
click at [840, 400] on img at bounding box center [855, 404] width 52 height 37
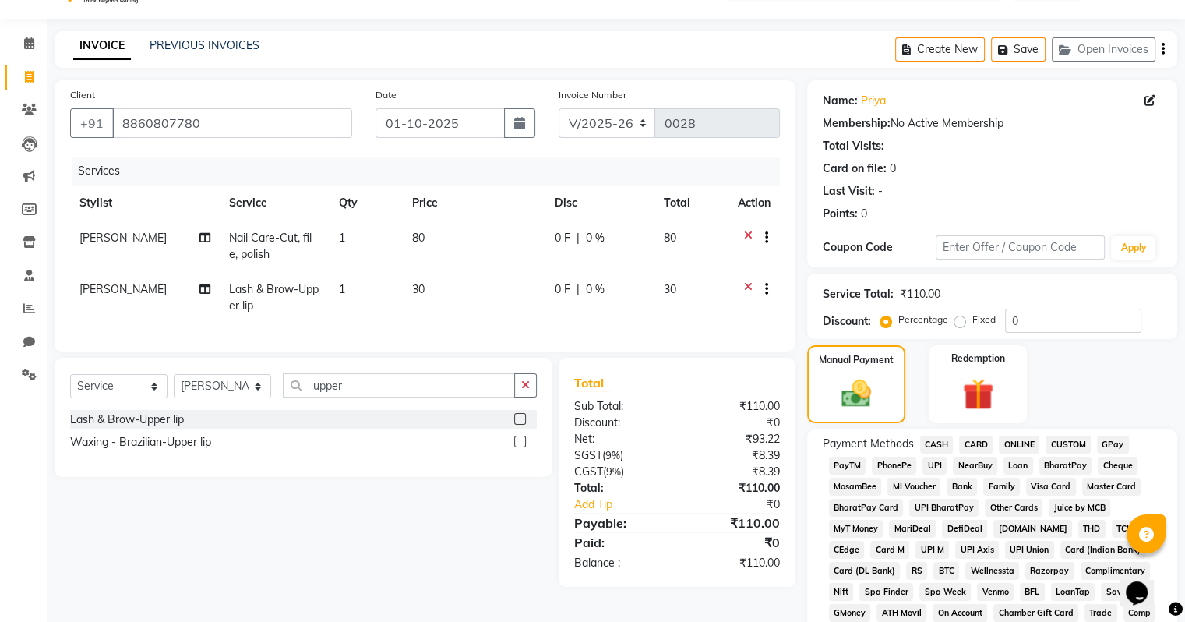
click at [927, 444] on span "CASH" at bounding box center [936, 444] width 33 height 18
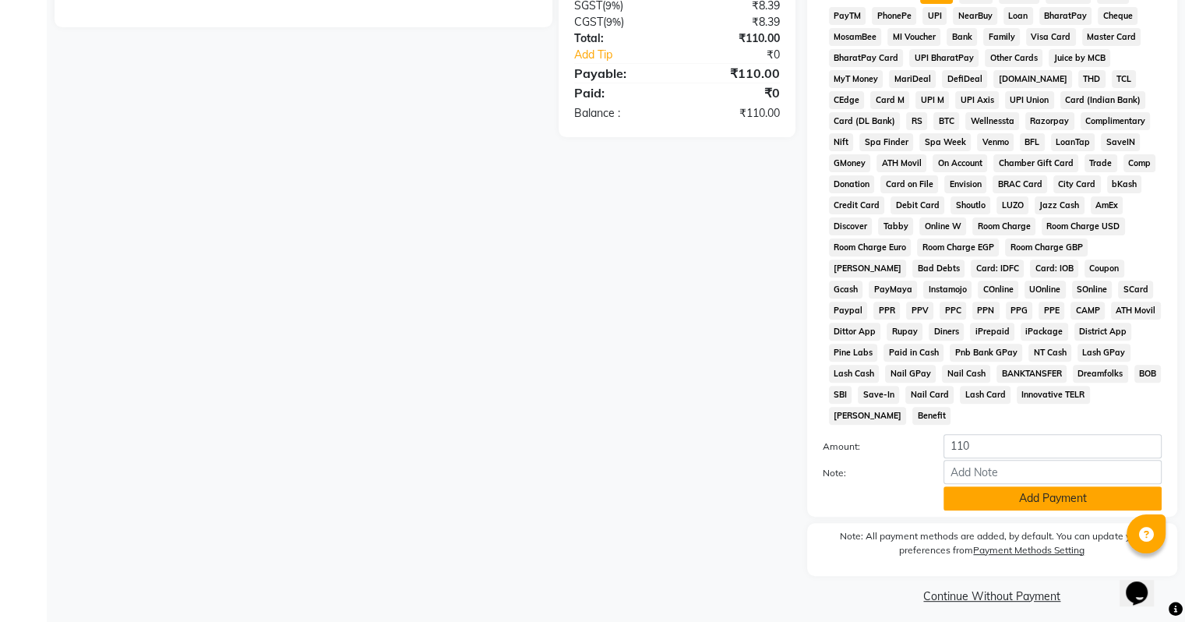
click at [984, 492] on button "Add Payment" at bounding box center [1052, 498] width 218 height 24
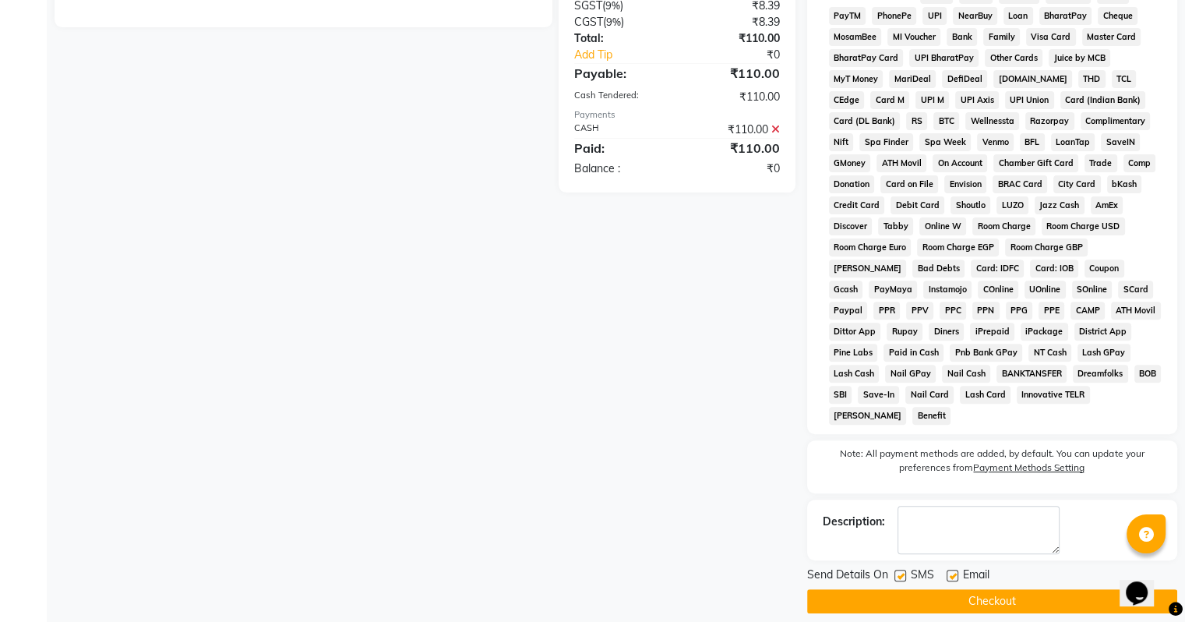
click at [949, 569] on label at bounding box center [952, 575] width 12 height 12
click at [949, 571] on input "checkbox" at bounding box center [951, 576] width 10 height 10
checkbox input "false"
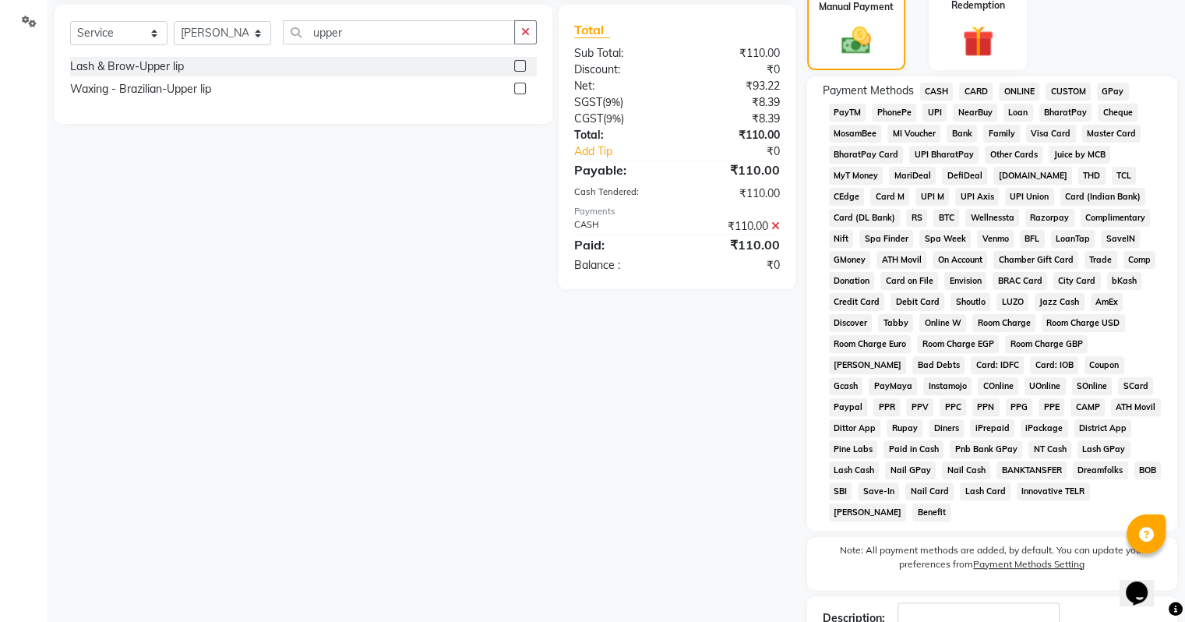
scroll to position [491, 0]
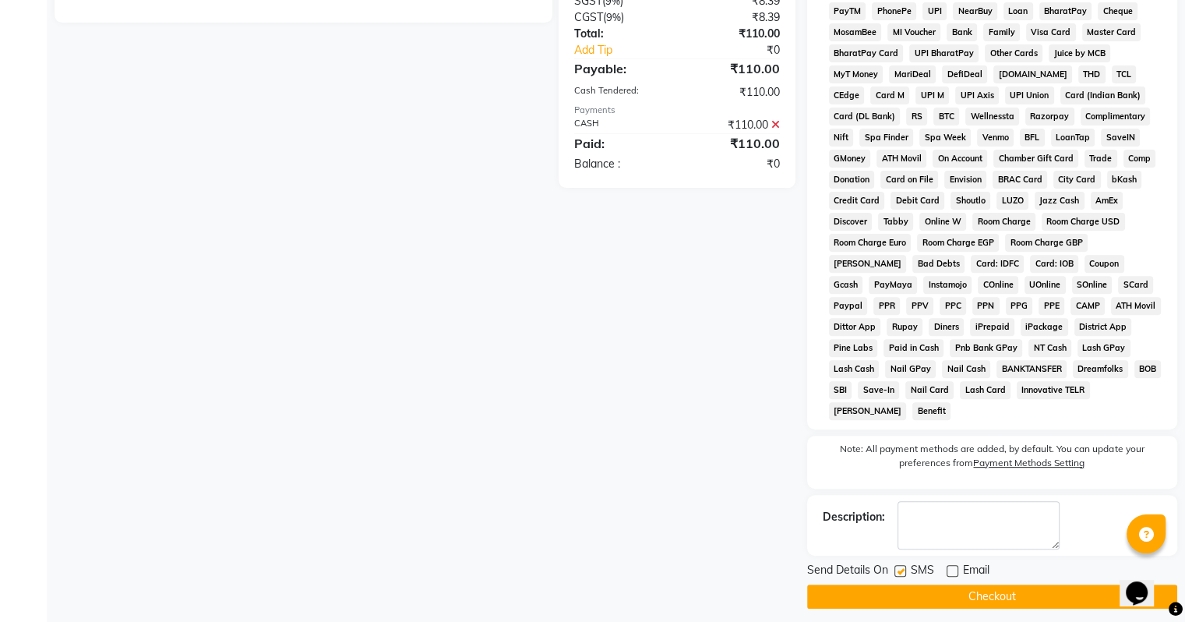
click at [933, 584] on button "Checkout" at bounding box center [992, 596] width 370 height 24
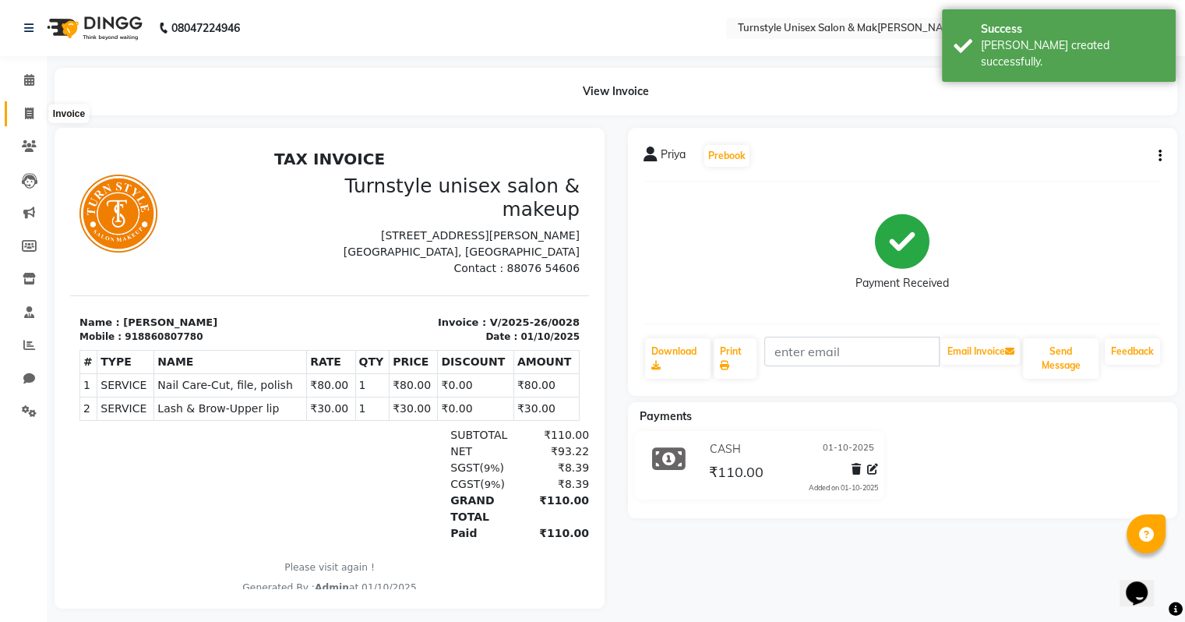
click at [29, 105] on span at bounding box center [29, 114] width 27 height 18
select select "service"
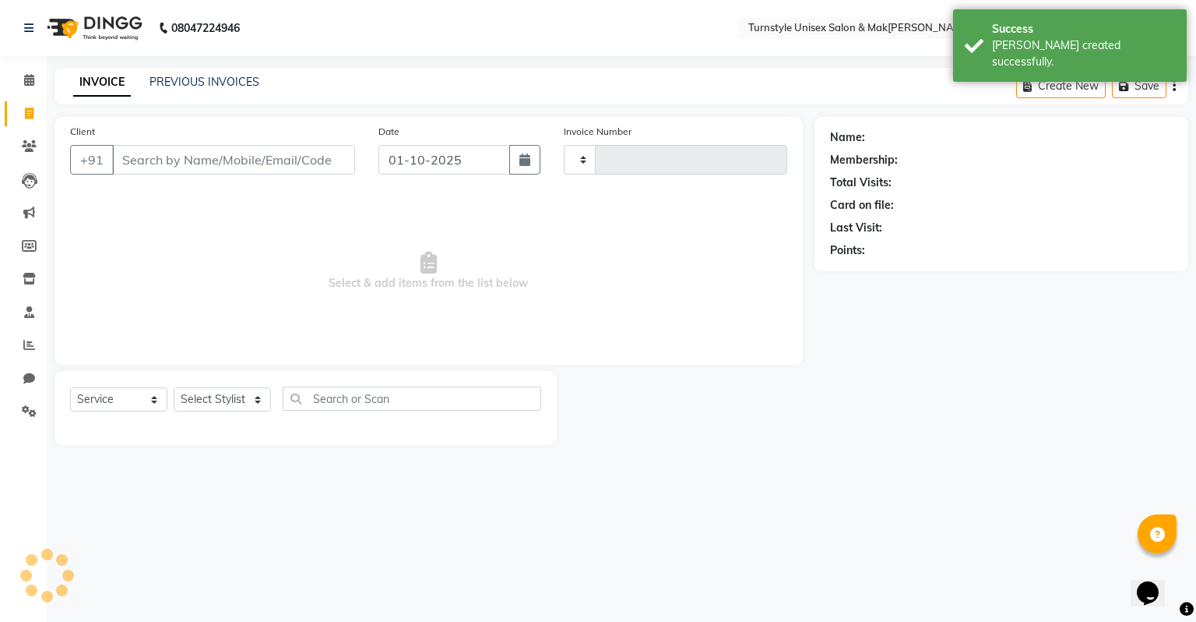
type input "0029"
select select "9091"
click at [1041, 83] on button "Save" at bounding box center [1029, 86] width 55 height 24
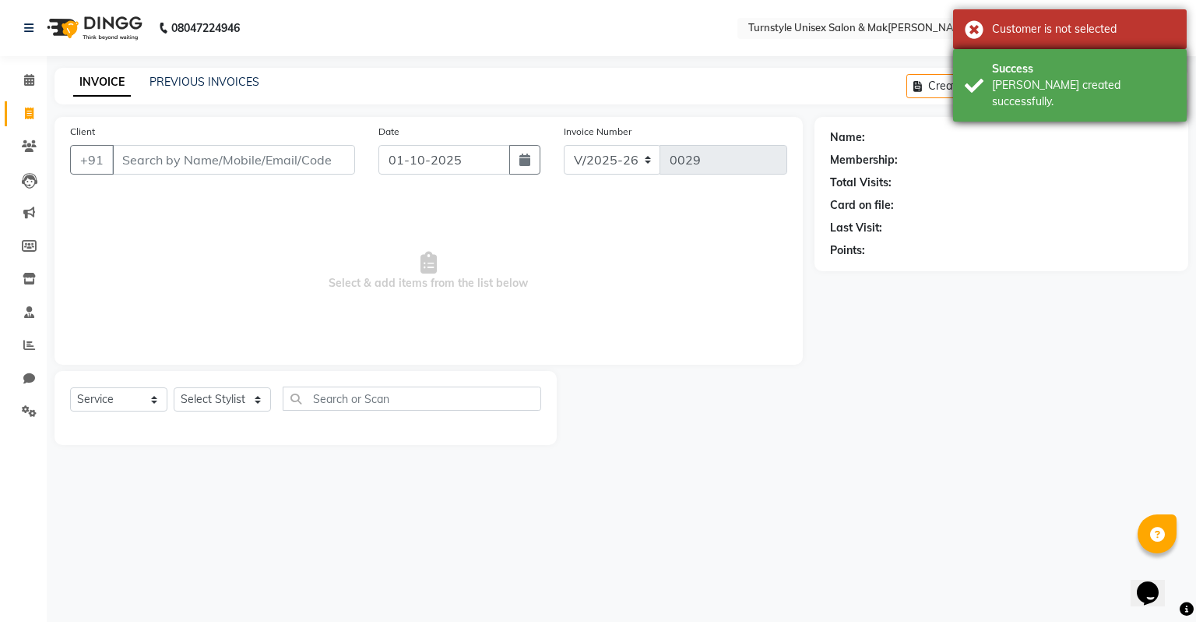
click at [1022, 79] on div "[PERSON_NAME] created successfully." at bounding box center [1083, 93] width 183 height 33
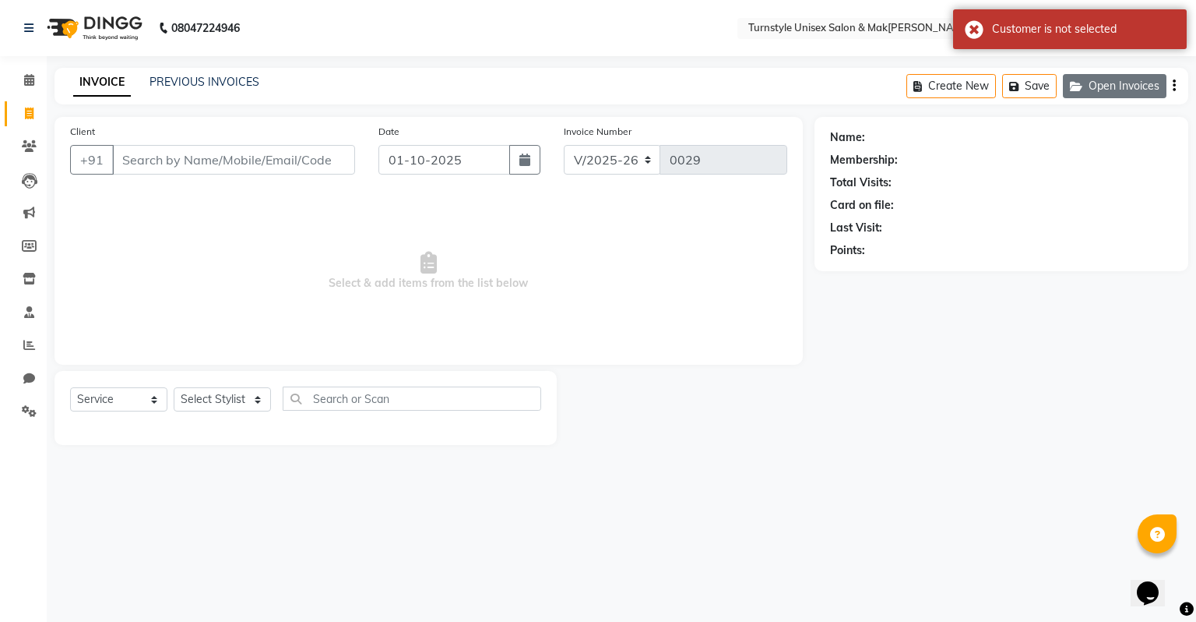
click at [1112, 90] on button "Open Invoices" at bounding box center [1115, 86] width 104 height 24
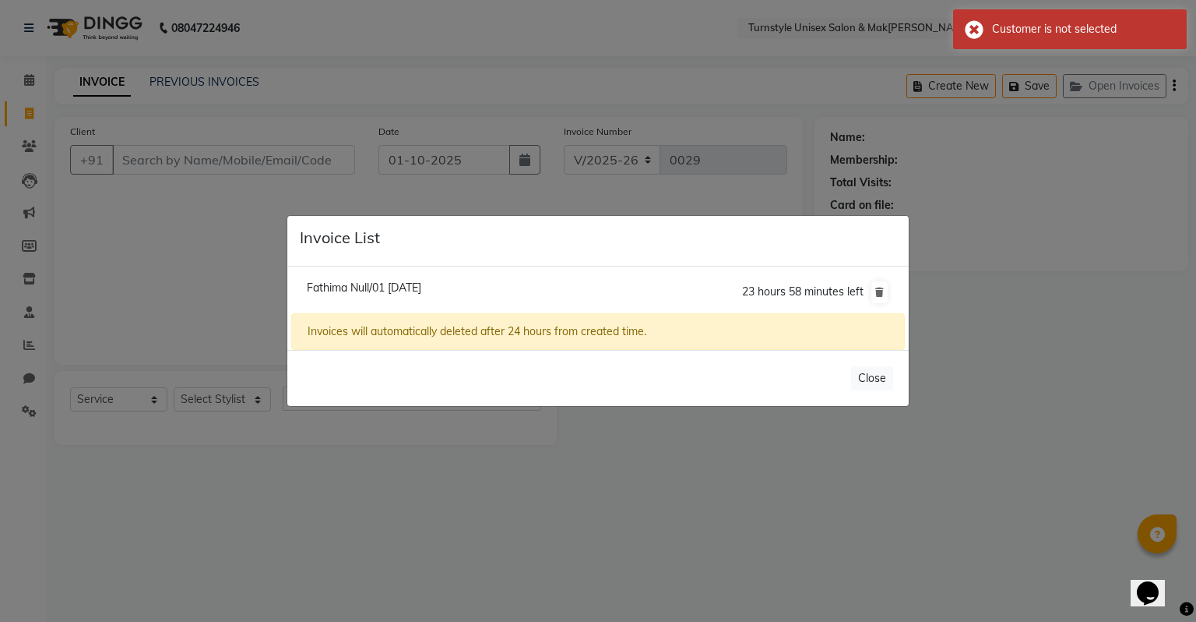
click at [568, 298] on li "Fathima Null/0[DATE] 23 hours 58 minutes left" at bounding box center [598, 292] width 614 height 44
click at [593, 287] on li "Fathima Null/0[DATE] 23 hours 58 minutes left" at bounding box center [598, 292] width 614 height 44
click at [782, 297] on span "23 hours 58 minutes left" at bounding box center [803, 291] width 122 height 14
click at [389, 292] on span "Fathima Null/01 [DATE]" at bounding box center [364, 287] width 114 height 14
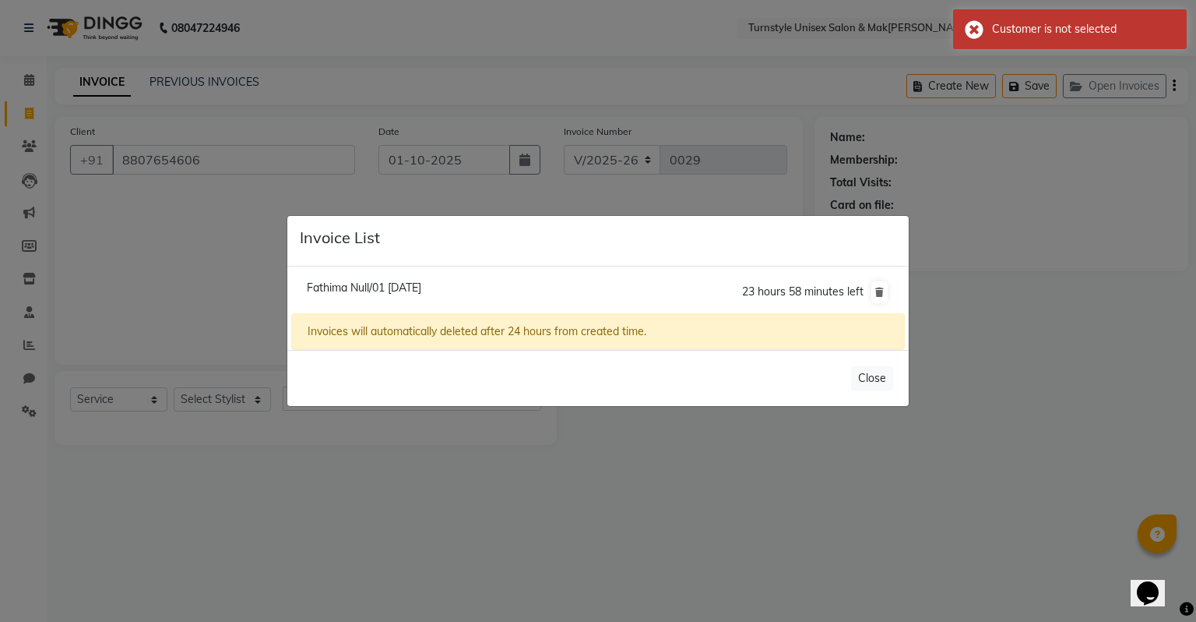
click at [389, 292] on div "Fathima Null/[DATE] 23 hours 58 minutes left Invoices will automatically delete…" at bounding box center [598, 307] width 622 height 83
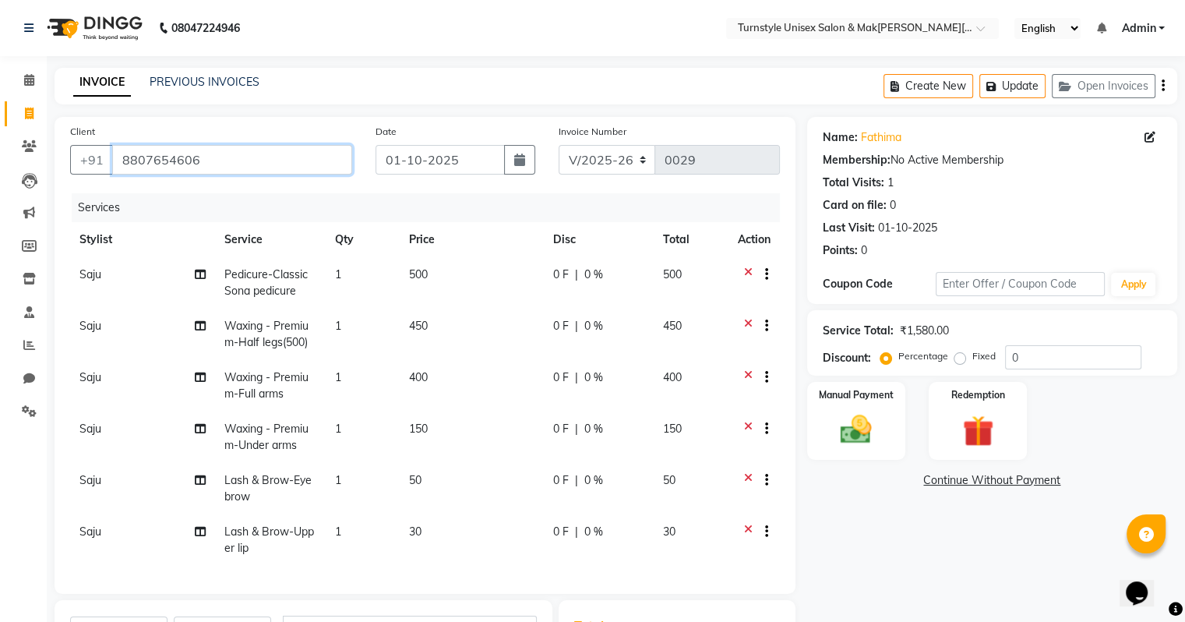
click at [219, 171] on input "8807654606" at bounding box center [232, 160] width 240 height 30
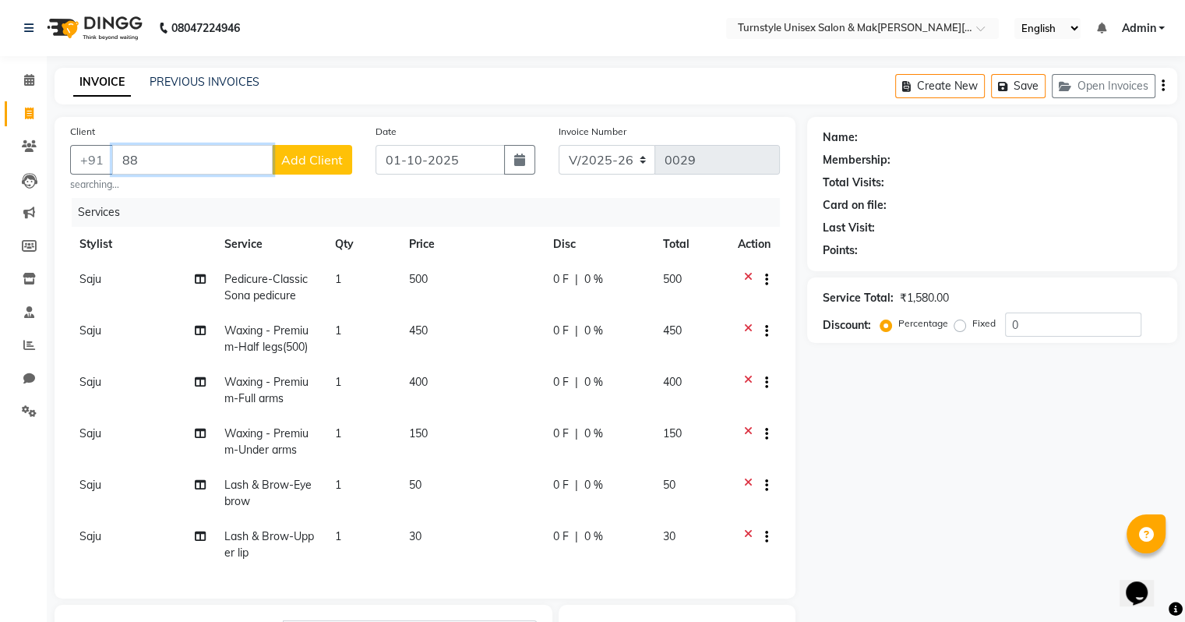
type input "8"
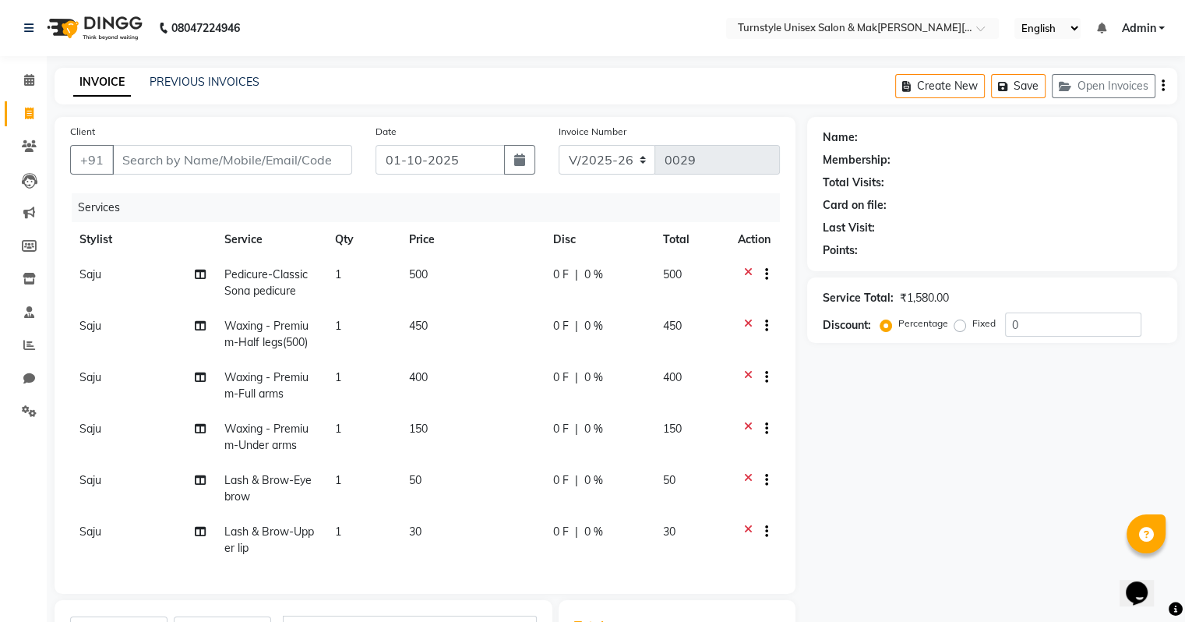
click at [412, 270] on span "500" at bounding box center [418, 274] width 19 height 14
select select "93349"
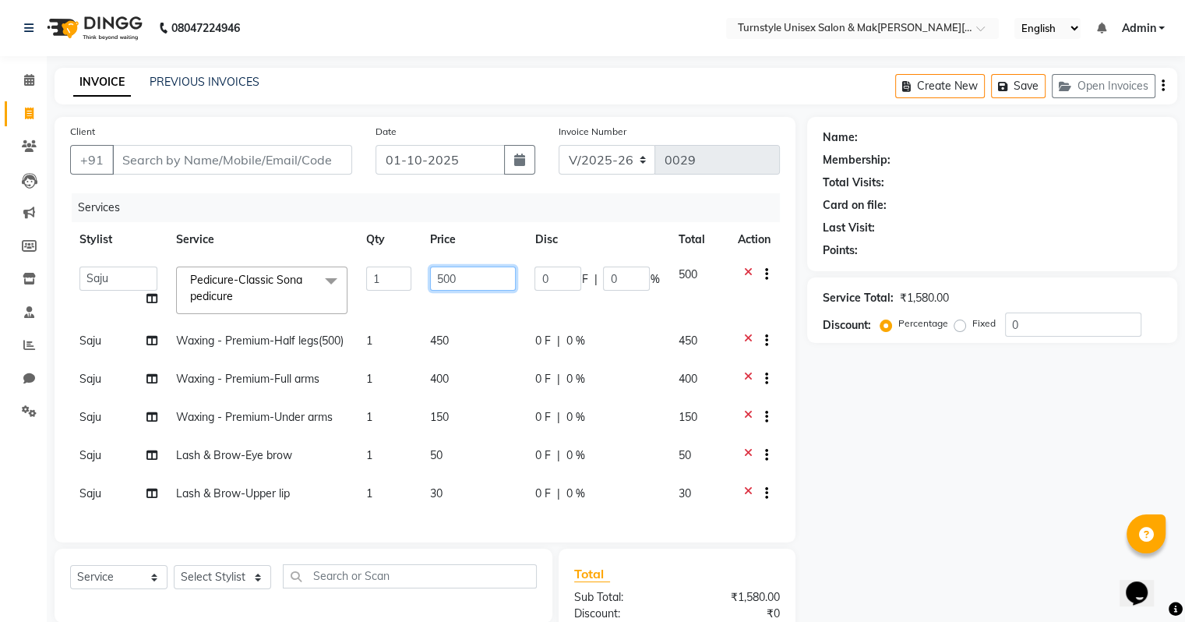
click at [475, 284] on input "500" at bounding box center [473, 278] width 86 height 24
type input "5"
type input "1500"
click at [490, 357] on td "450" at bounding box center [473, 342] width 104 height 38
select select "93349"
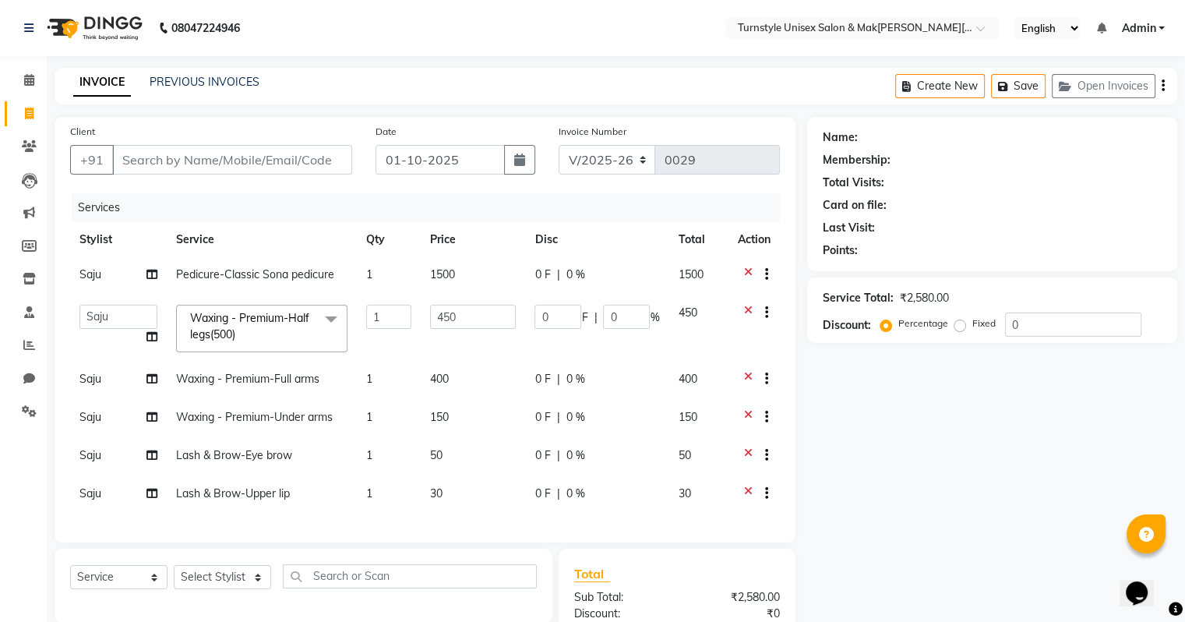
scroll to position [178, 0]
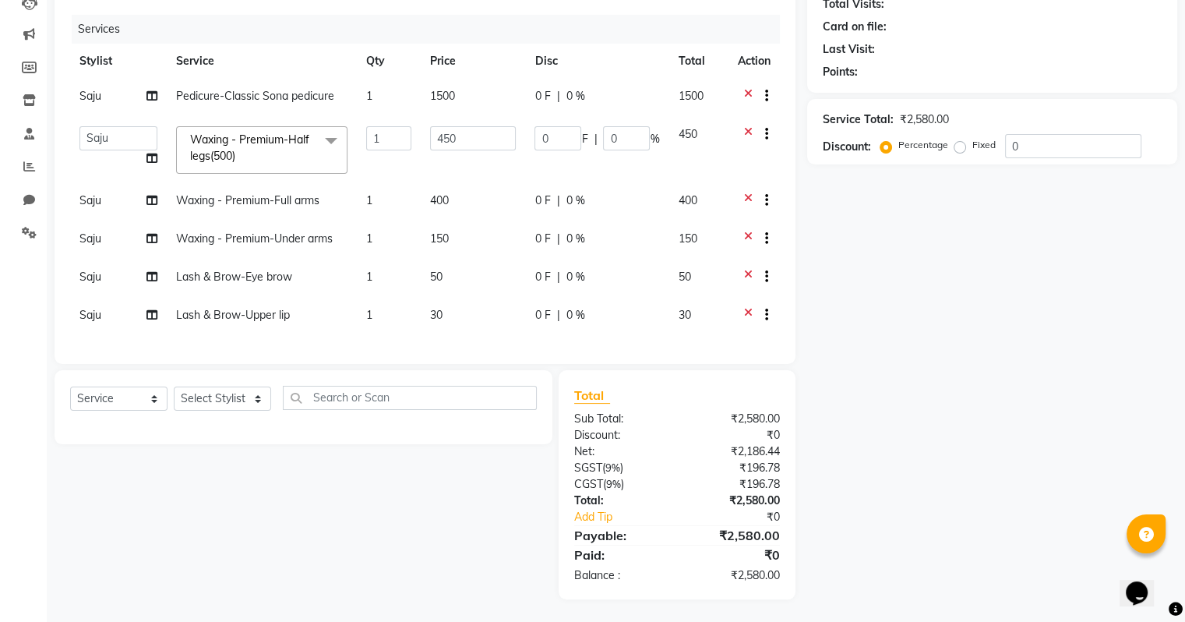
click at [747, 276] on icon at bounding box center [748, 278] width 9 height 19
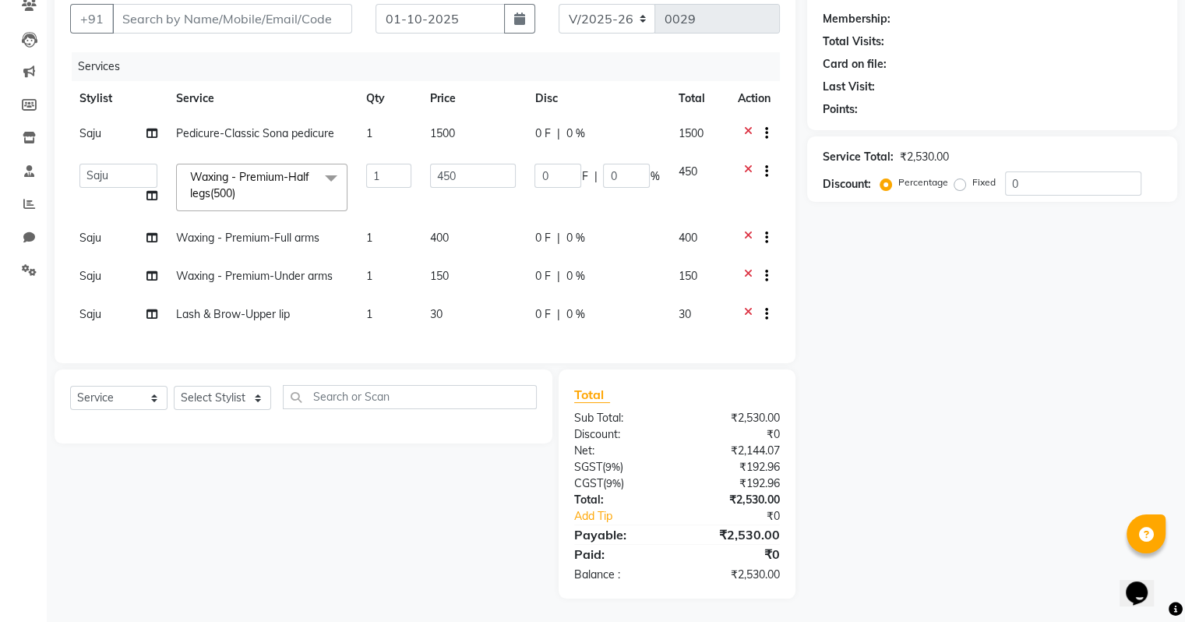
scroll to position [153, 0]
click at [748, 306] on icon at bounding box center [748, 315] width 9 height 19
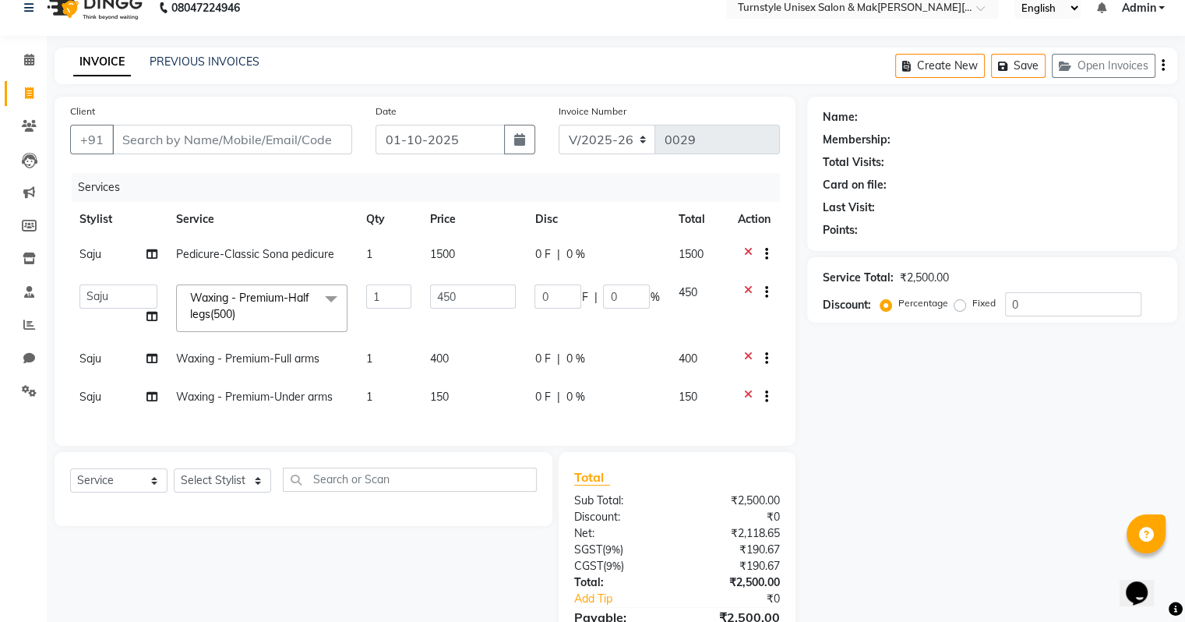
scroll to position [78, 0]
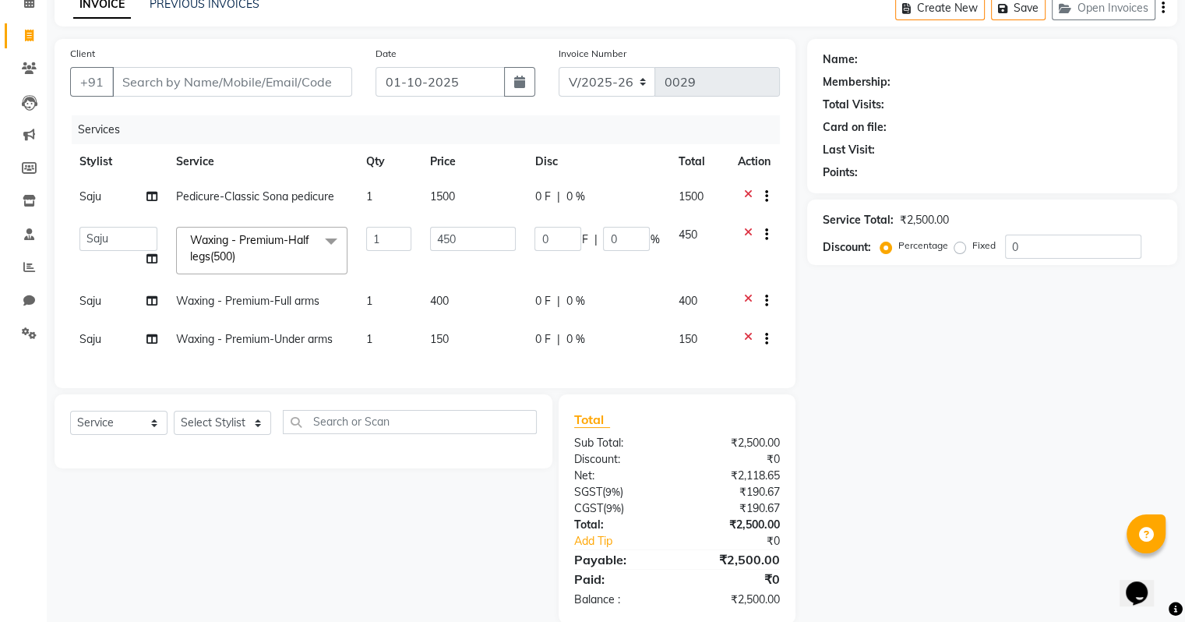
click at [449, 343] on span "150" at bounding box center [439, 339] width 19 height 14
select select "93349"
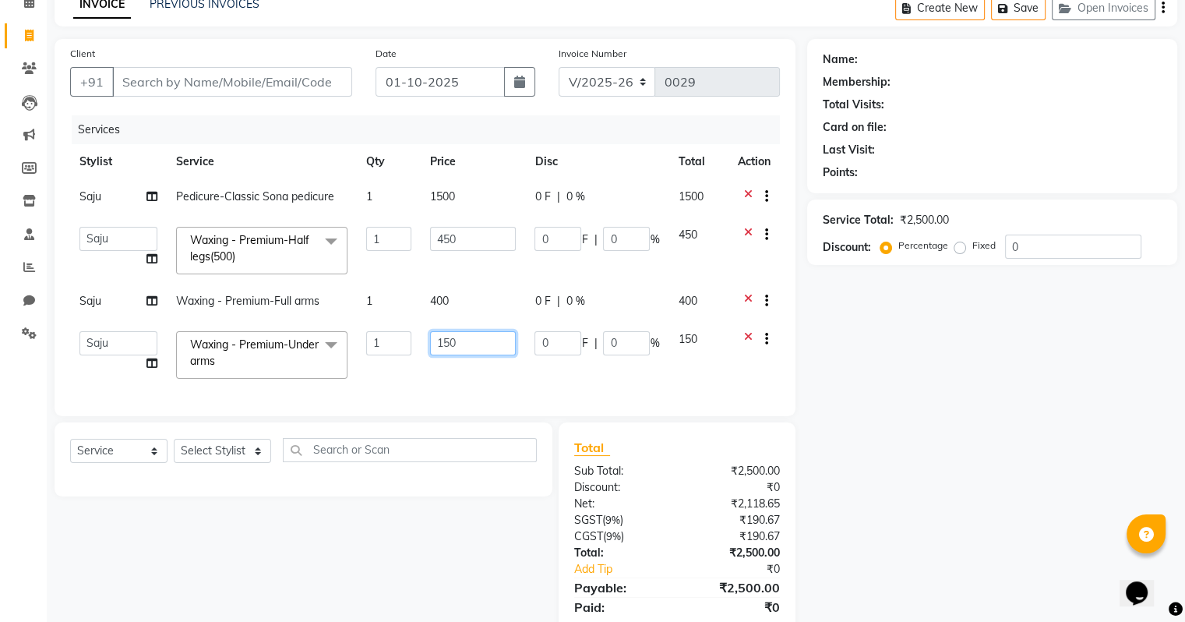
click at [460, 347] on input "150" at bounding box center [473, 343] width 86 height 24
type input "1"
type input "50"
click at [528, 389] on div "Client +91 Date 01-[DATE]voice Number V/2025 V/[PHONE_NUMBER] Services Stylist …" at bounding box center [425, 227] width 741 height 377
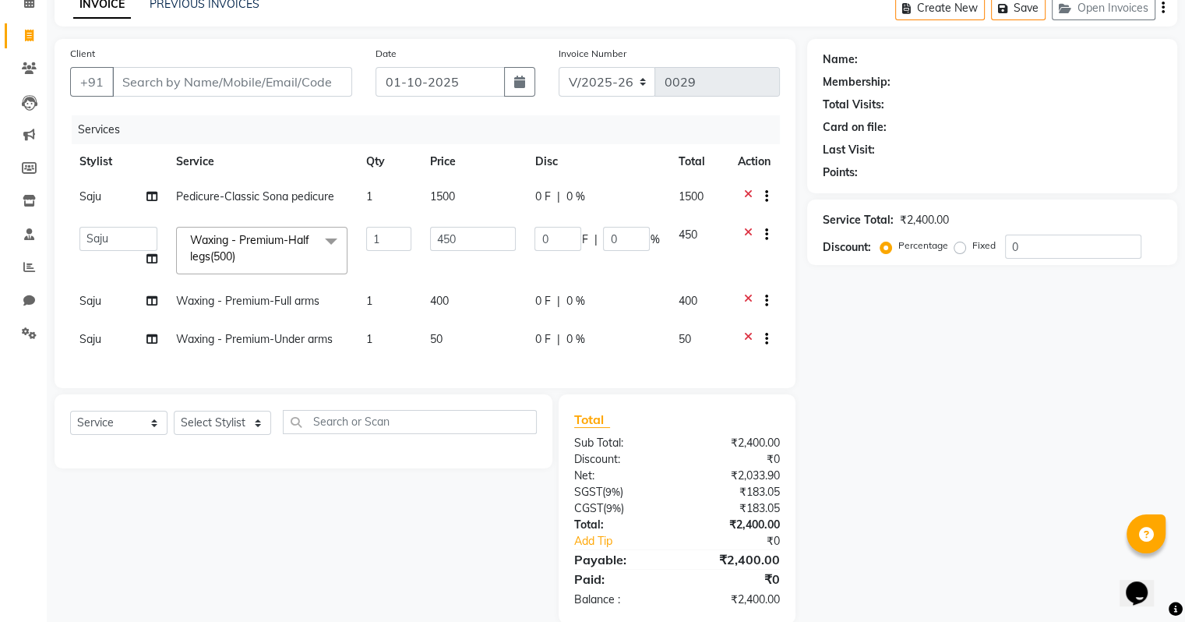
click at [744, 338] on icon at bounding box center [748, 340] width 9 height 19
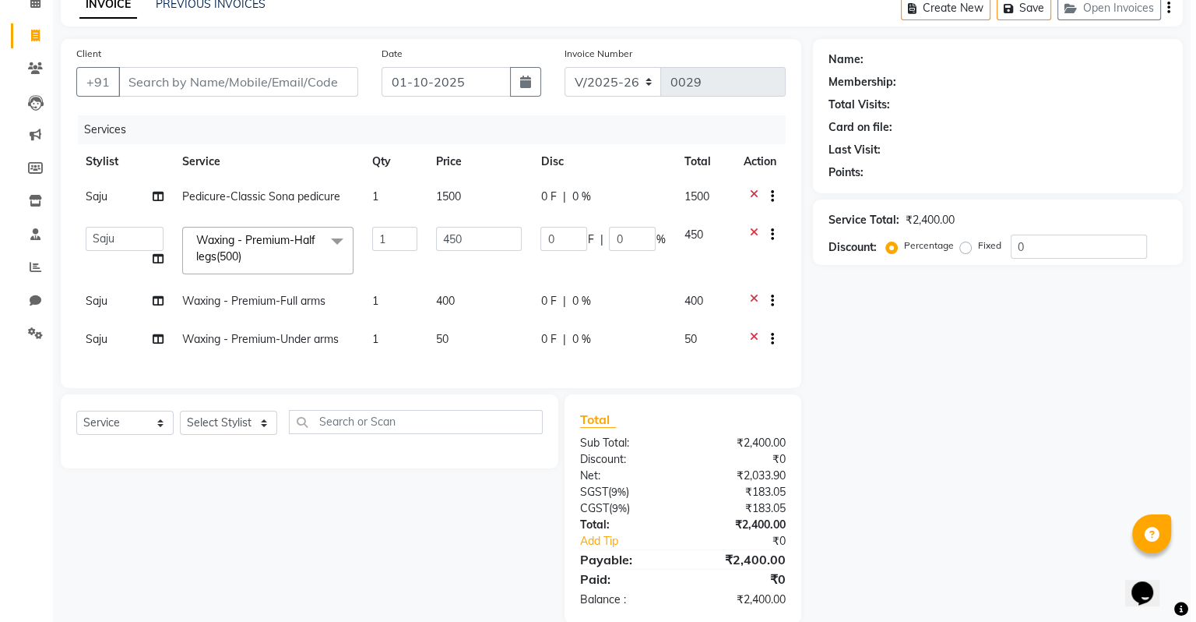
scroll to position [76, 0]
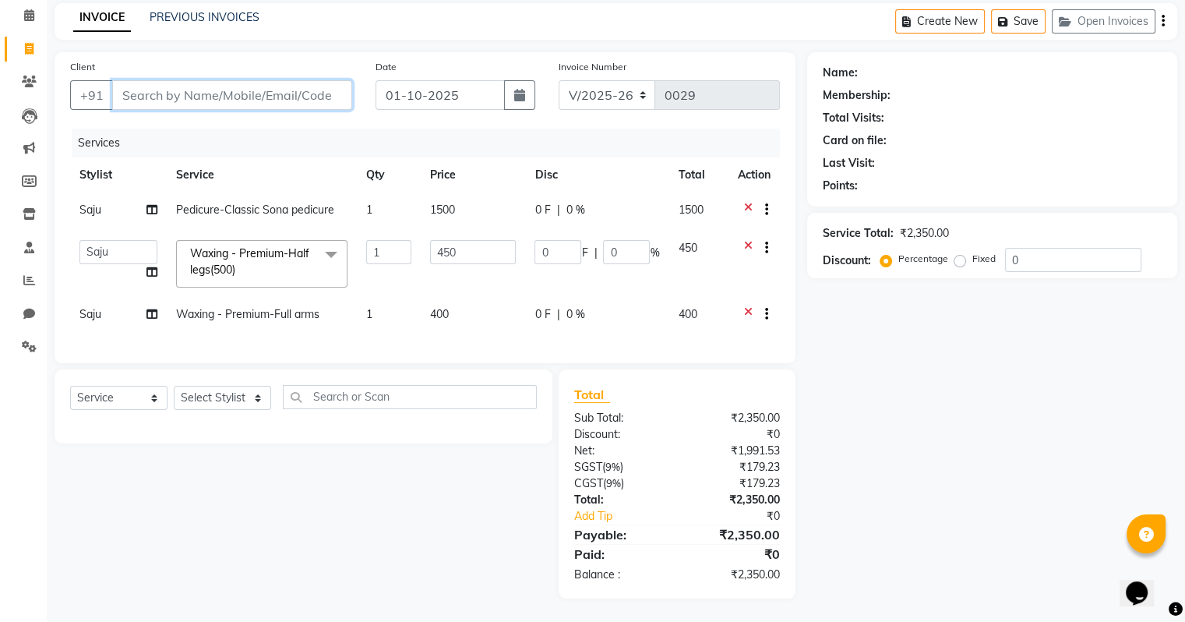
click at [259, 88] on input "Client" at bounding box center [232, 95] width 240 height 30
type input "7360961310"
click at [336, 88] on span "Add Client" at bounding box center [312, 95] width 62 height 16
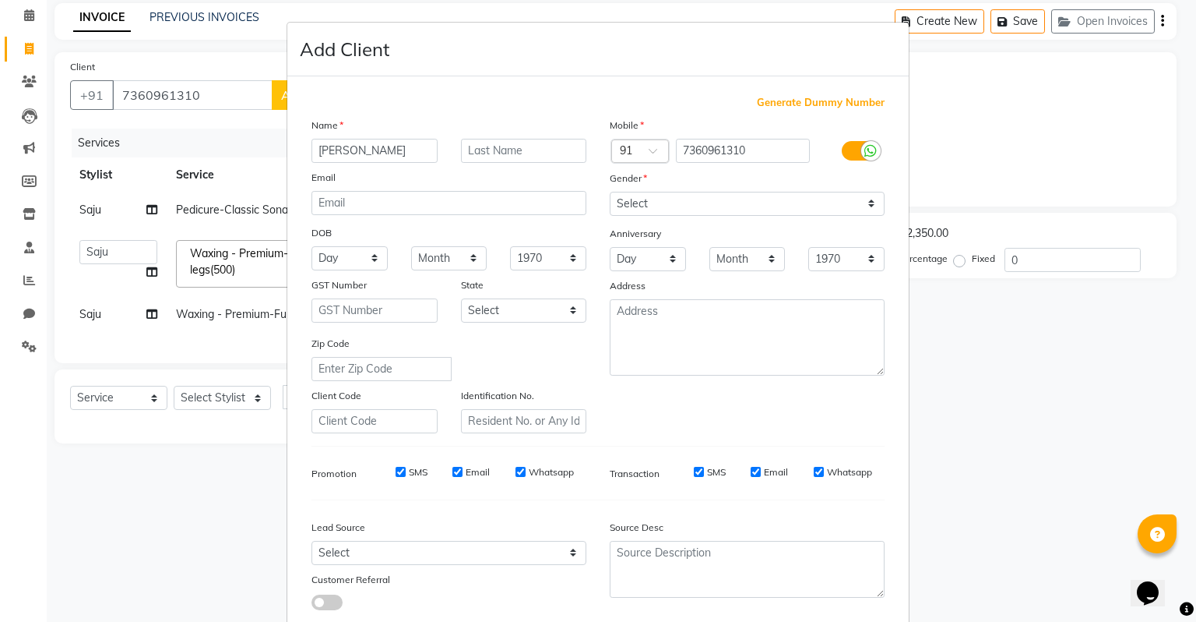
type input "[PERSON_NAME]"
click at [641, 208] on select "Select [DEMOGRAPHIC_DATA] [DEMOGRAPHIC_DATA] Other Prefer Not To Say" at bounding box center [747, 204] width 275 height 24
select select "[DEMOGRAPHIC_DATA]"
click at [610, 192] on select "Select [DEMOGRAPHIC_DATA] [DEMOGRAPHIC_DATA] Other Prefer Not To Say" at bounding box center [747, 204] width 275 height 24
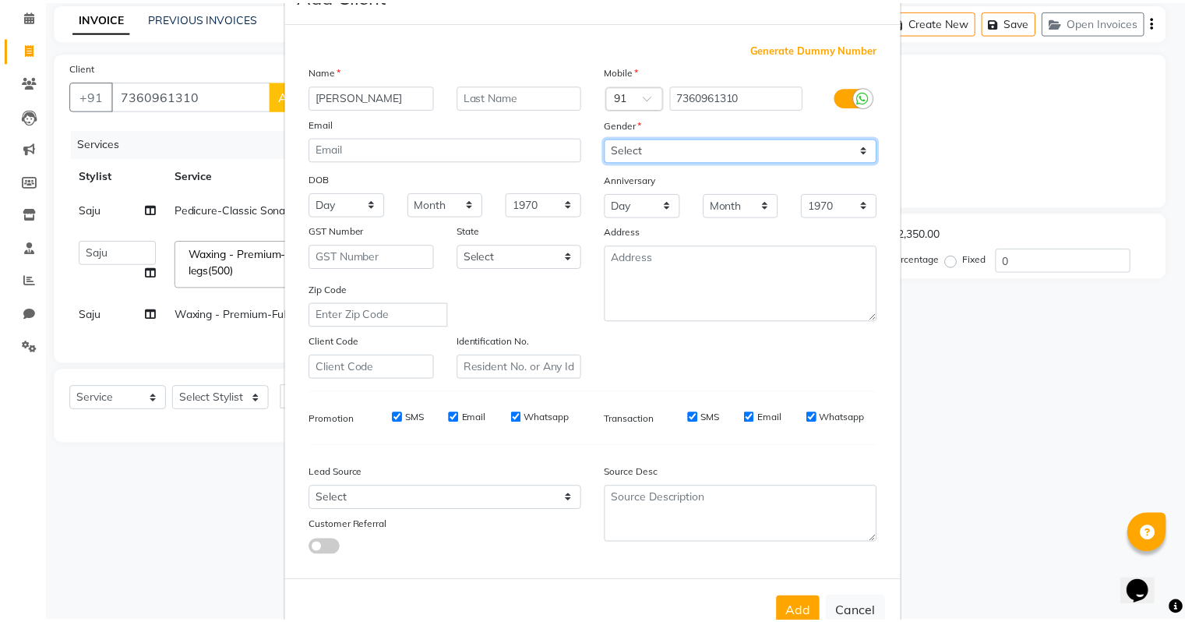
scroll to position [104, 0]
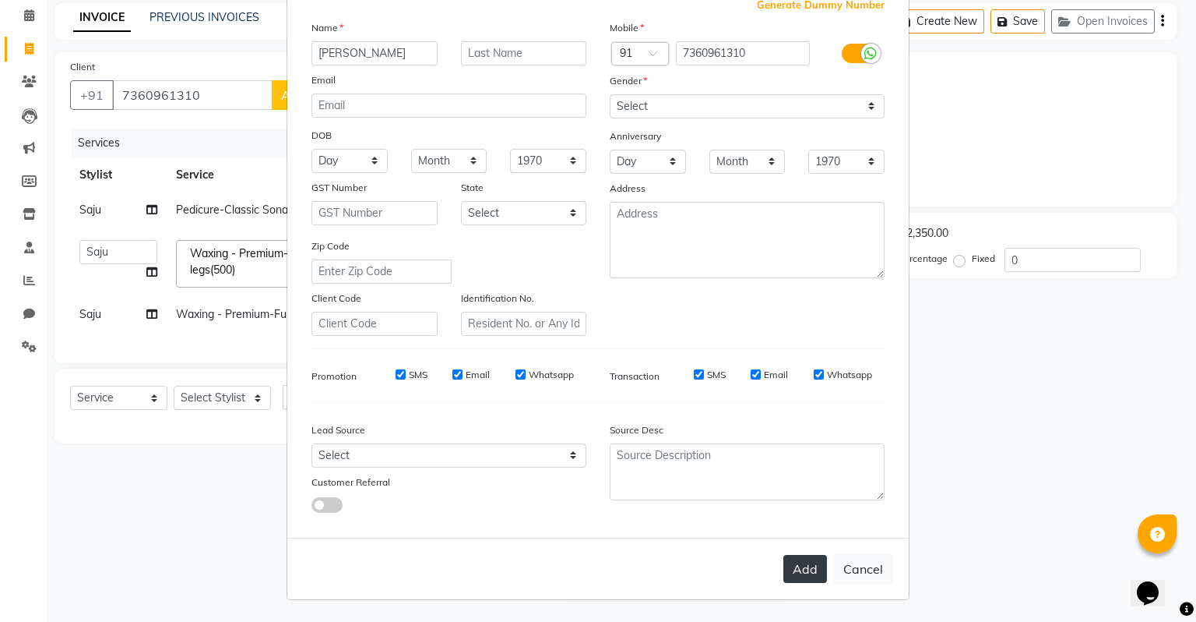
click at [808, 581] on button "Add" at bounding box center [806, 569] width 44 height 28
select select
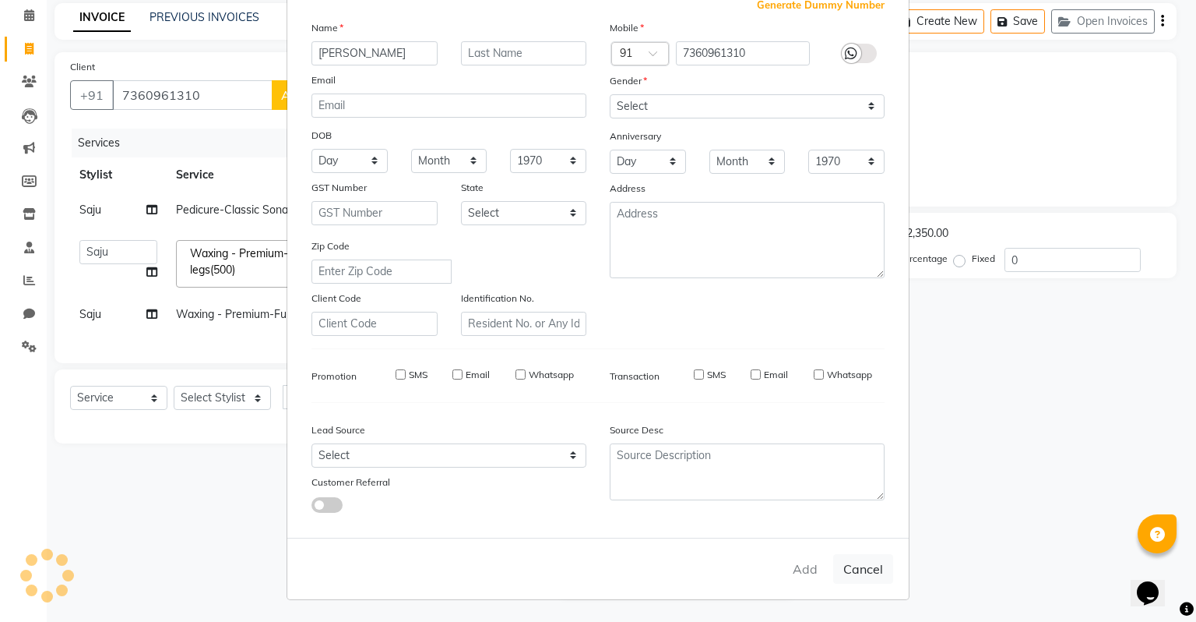
select select
checkbox input "false"
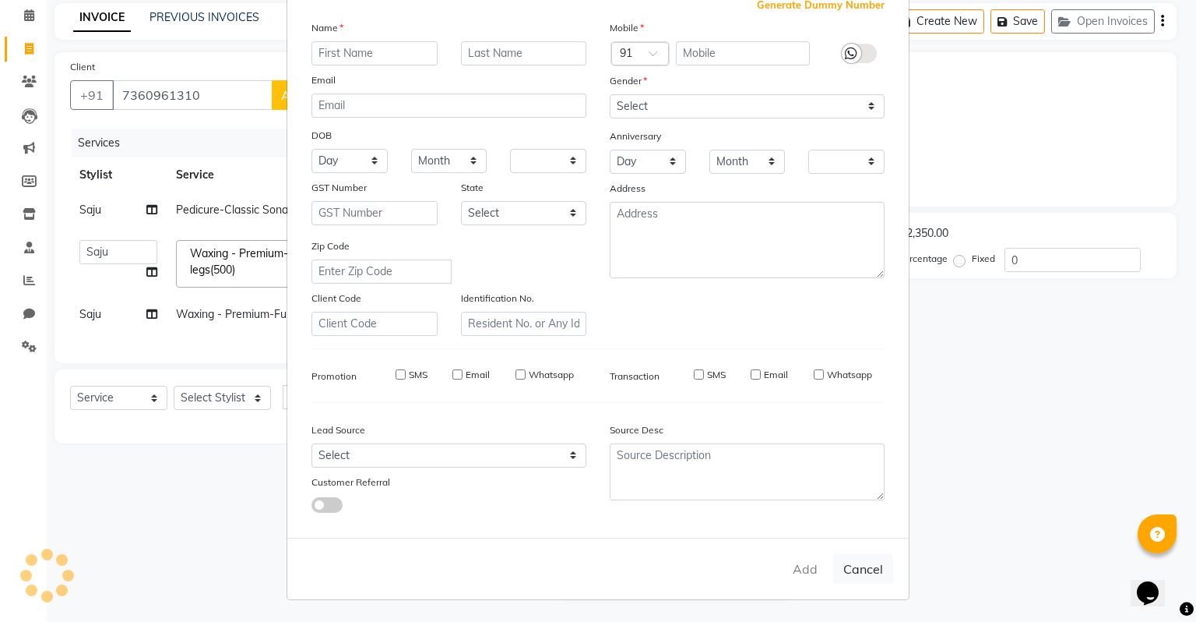
checkbox input "false"
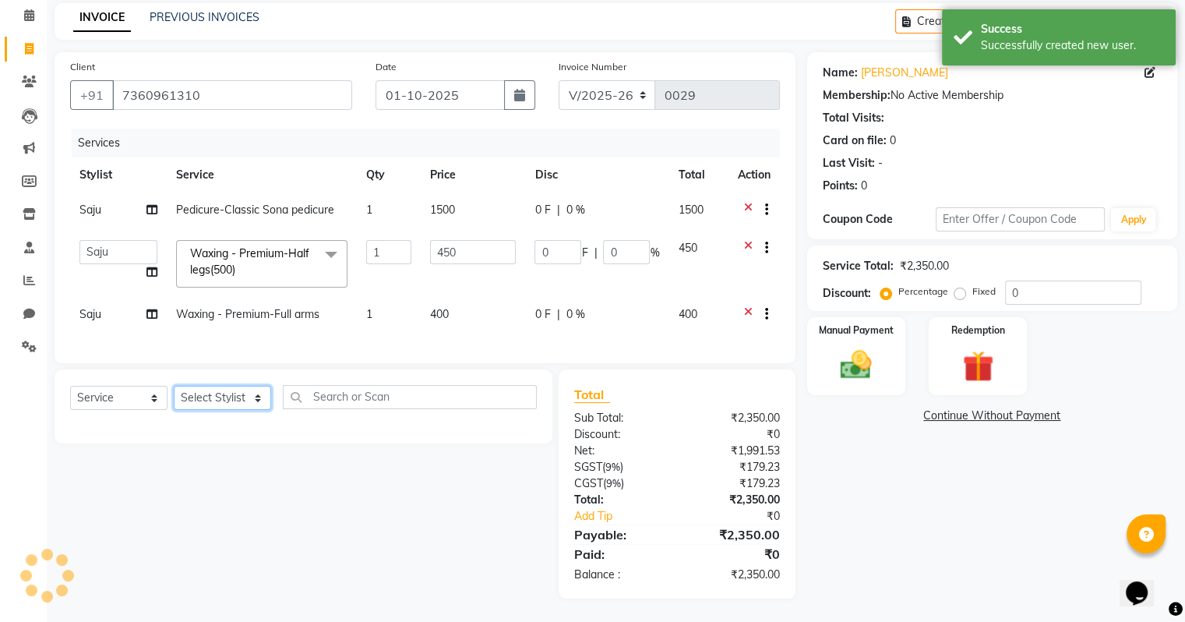
click at [186, 401] on select "Select Stylist[PERSON_NAME]u[PERSON_NAME]a [PERSON_NAME][PERSON_NAME] [PERSON_N…" at bounding box center [222, 398] width 97 height 24
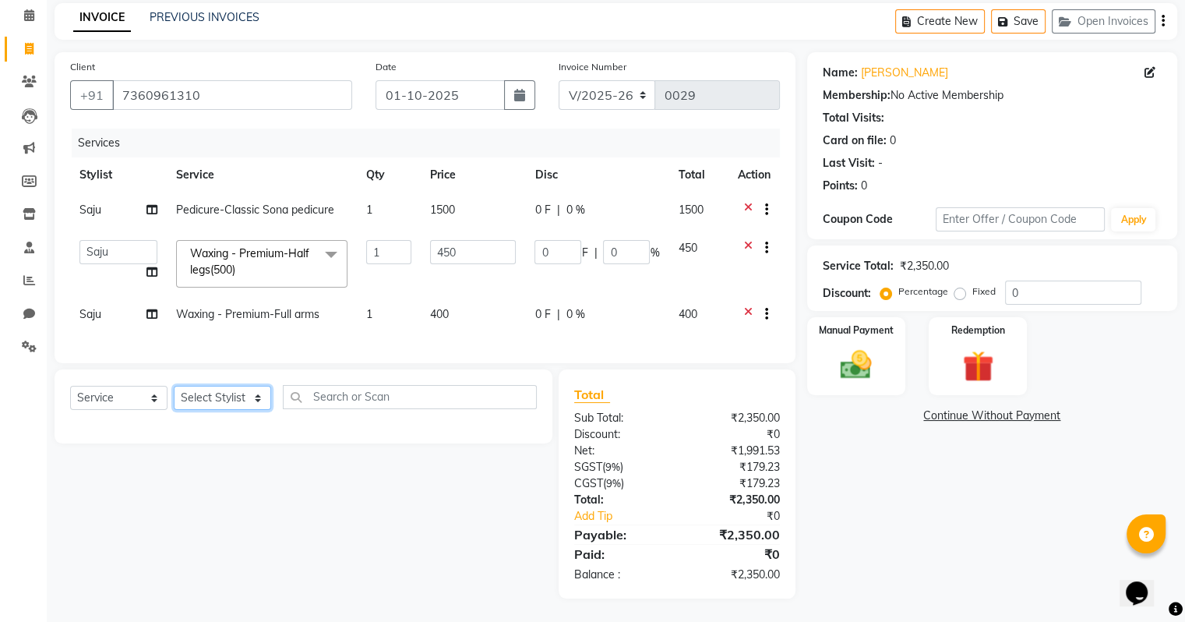
select select "93349"
click at [174, 386] on select "Select Stylist[PERSON_NAME]u[PERSON_NAME]a [PERSON_NAME][PERSON_NAME] [PERSON_N…" at bounding box center [222, 398] width 97 height 24
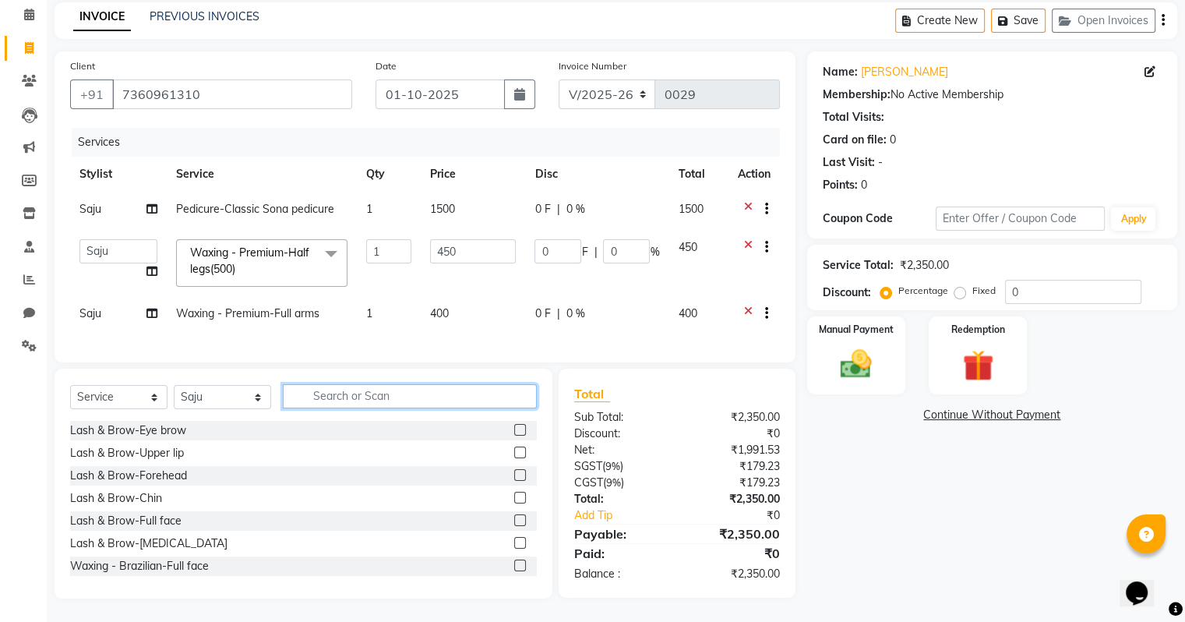
click at [301, 393] on input "text" at bounding box center [410, 396] width 254 height 24
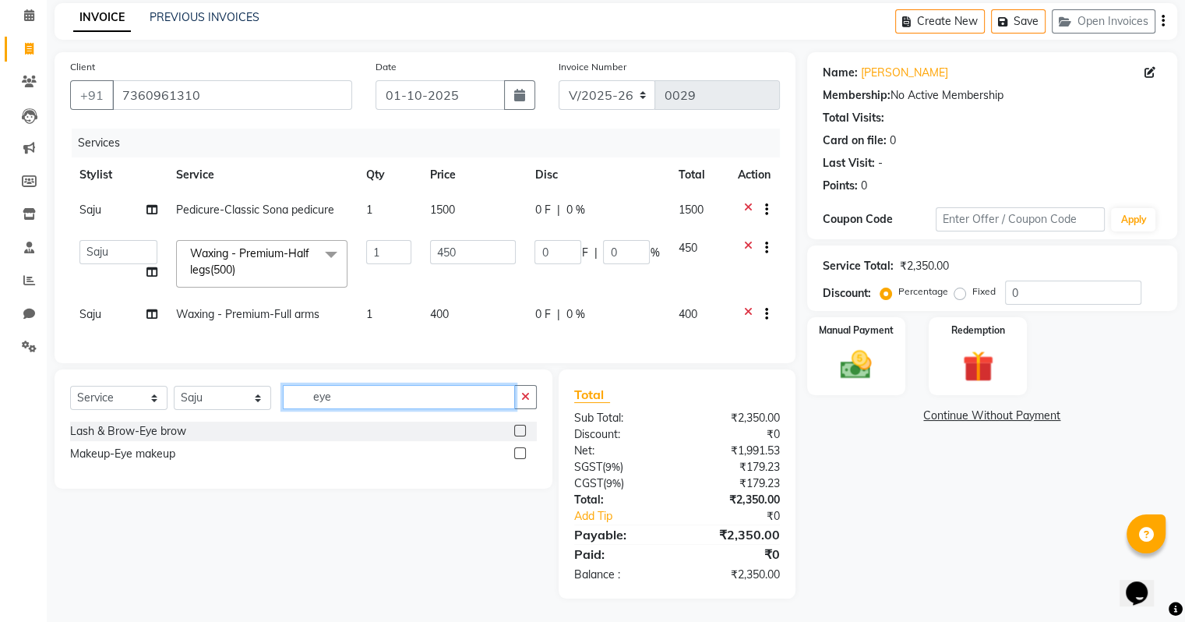
type input "eye"
click at [516, 435] on label at bounding box center [520, 430] width 12 height 12
click at [516, 435] on input "checkbox" at bounding box center [519, 431] width 10 height 10
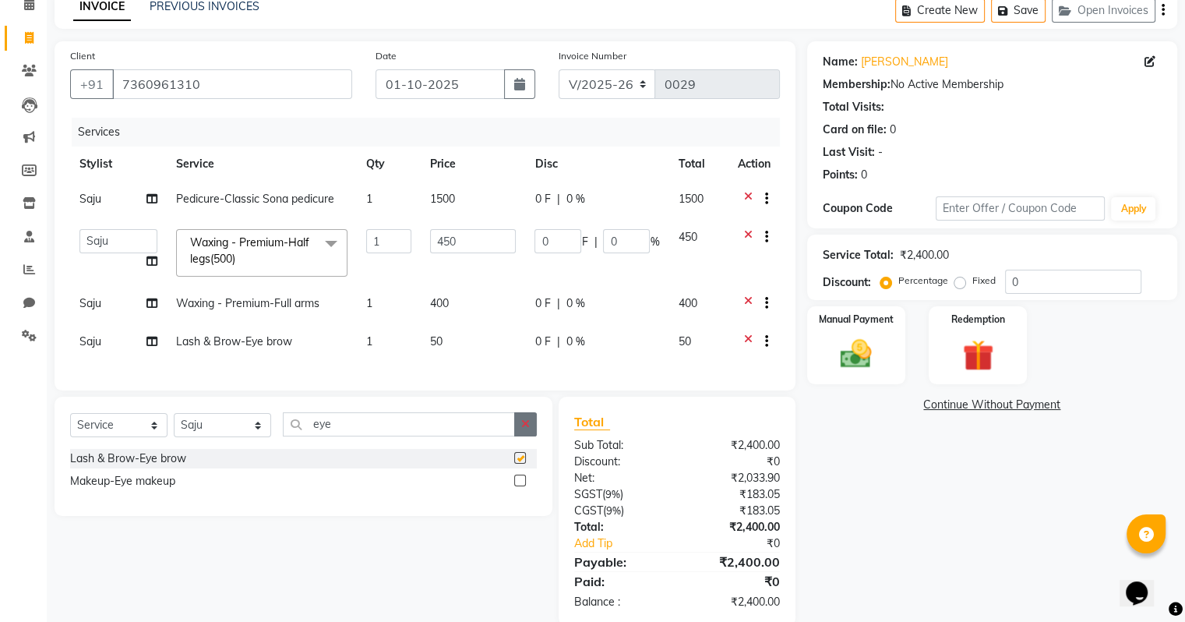
checkbox input "false"
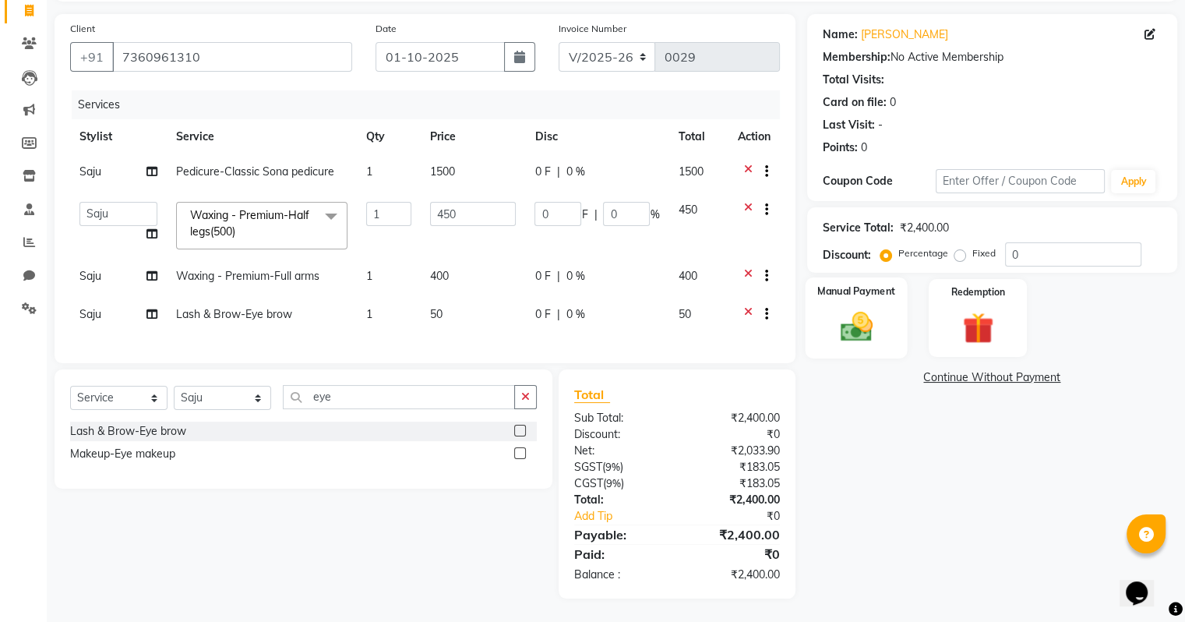
click at [875, 314] on img at bounding box center [855, 326] width 52 height 37
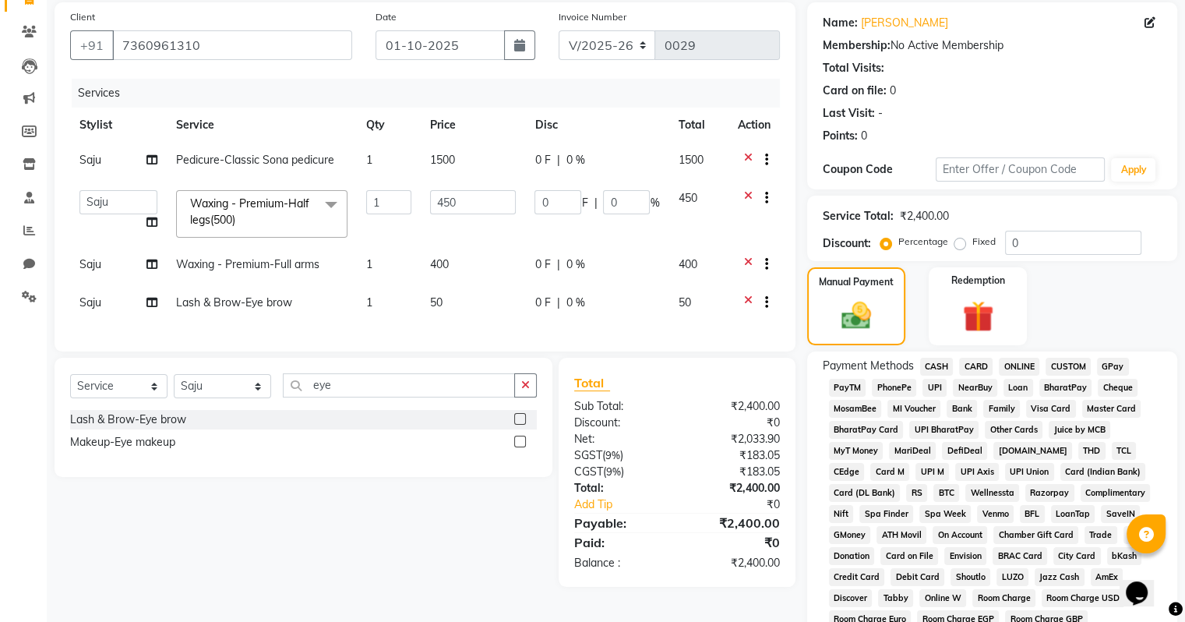
click at [926, 389] on span "UPI" at bounding box center [934, 388] width 24 height 18
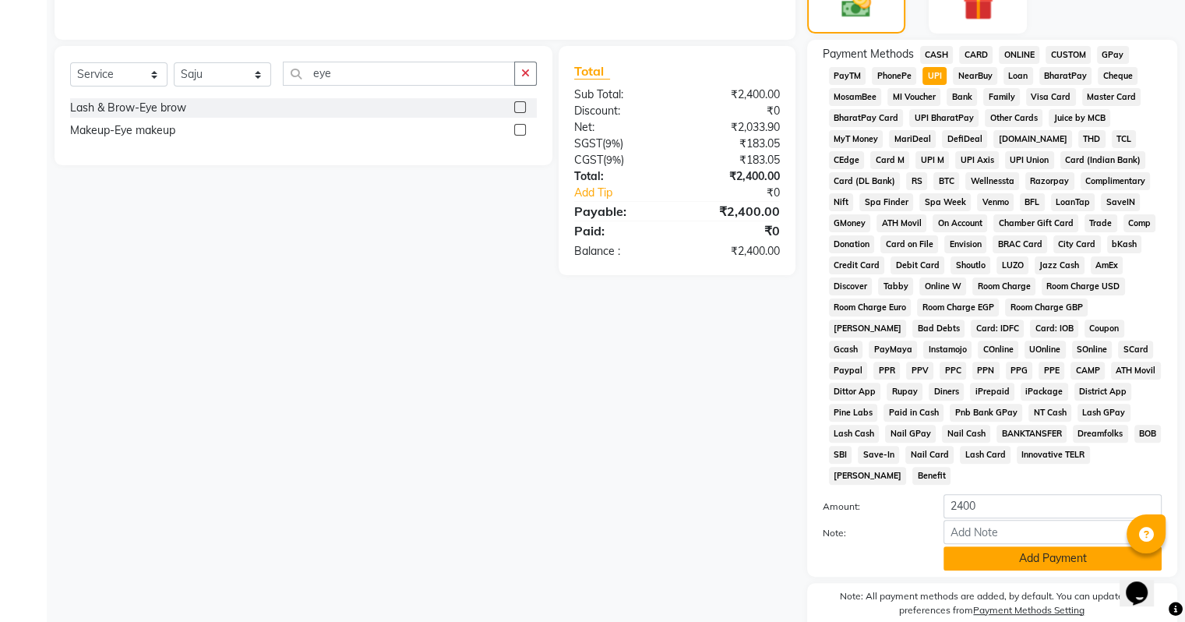
click at [1018, 547] on button "Add Payment" at bounding box center [1052, 558] width 218 height 24
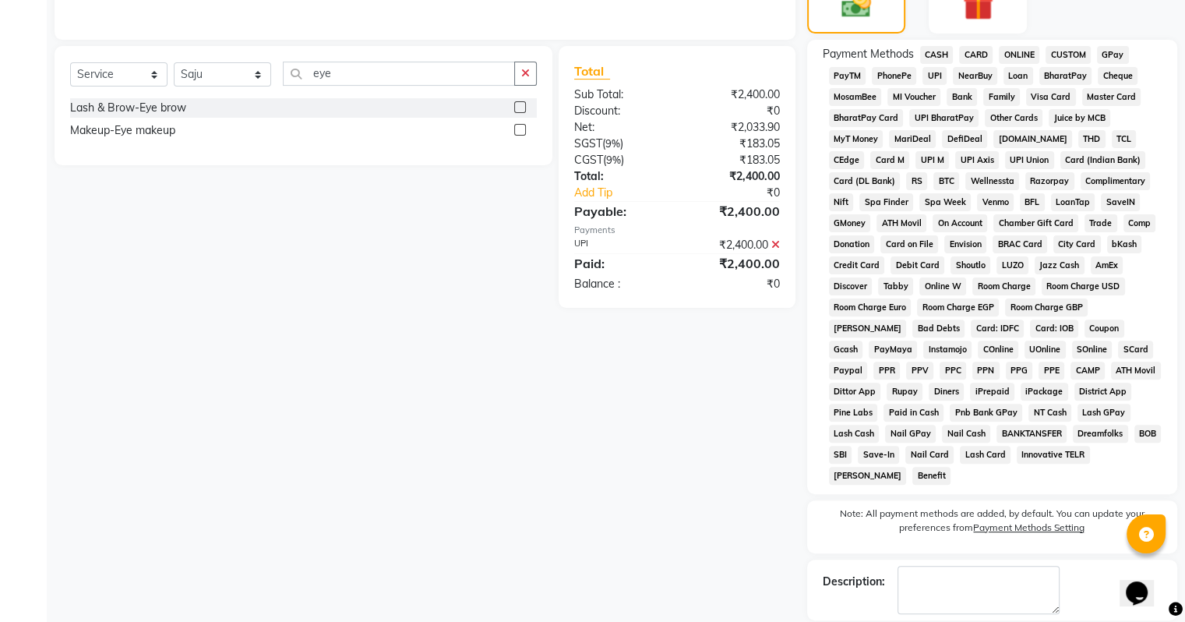
scroll to position [491, 0]
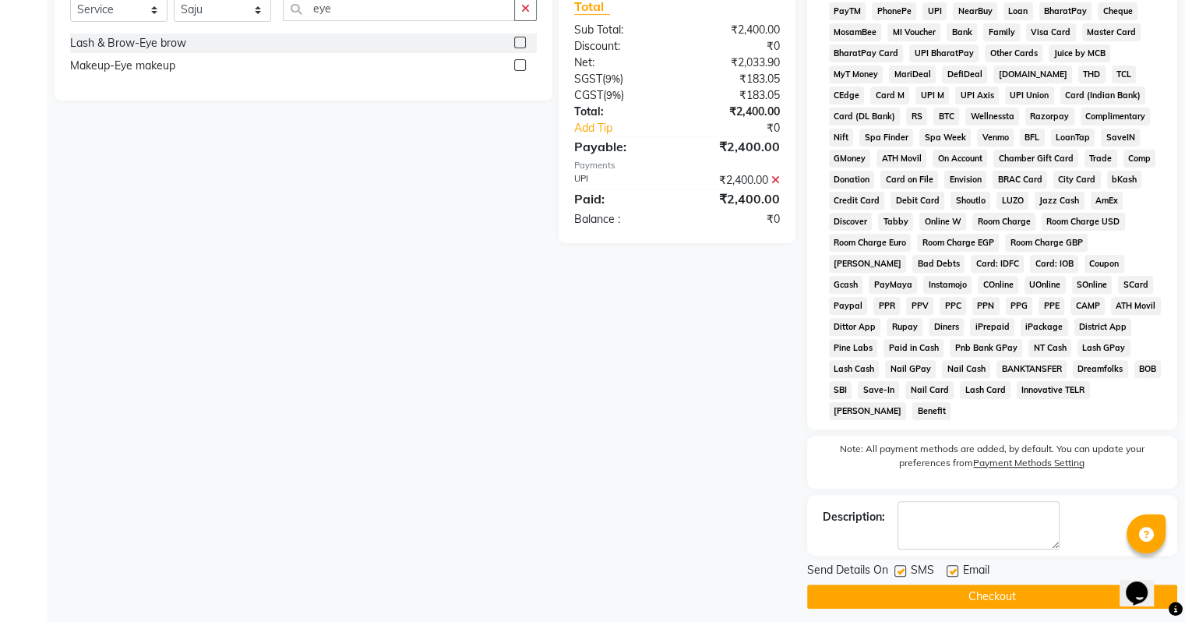
click at [955, 565] on label at bounding box center [952, 571] width 12 height 12
click at [955, 566] on input "checkbox" at bounding box center [951, 571] width 10 height 10
checkbox input "false"
click at [947, 584] on button "Checkout" at bounding box center [992, 596] width 370 height 24
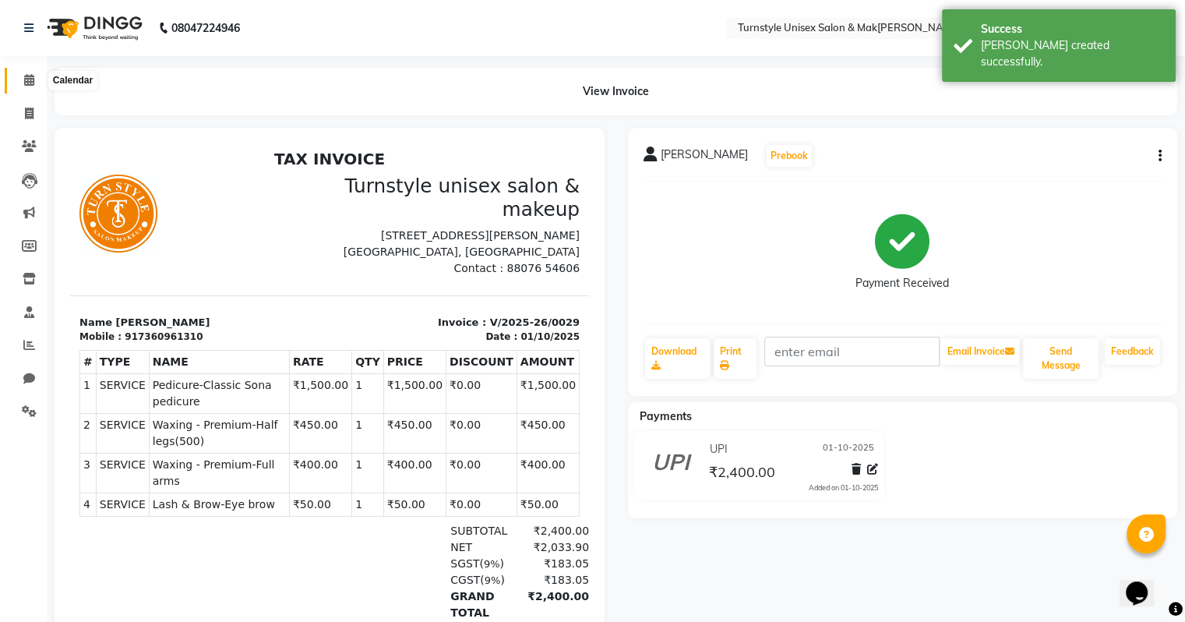
click at [31, 83] on icon at bounding box center [29, 80] width 10 height 12
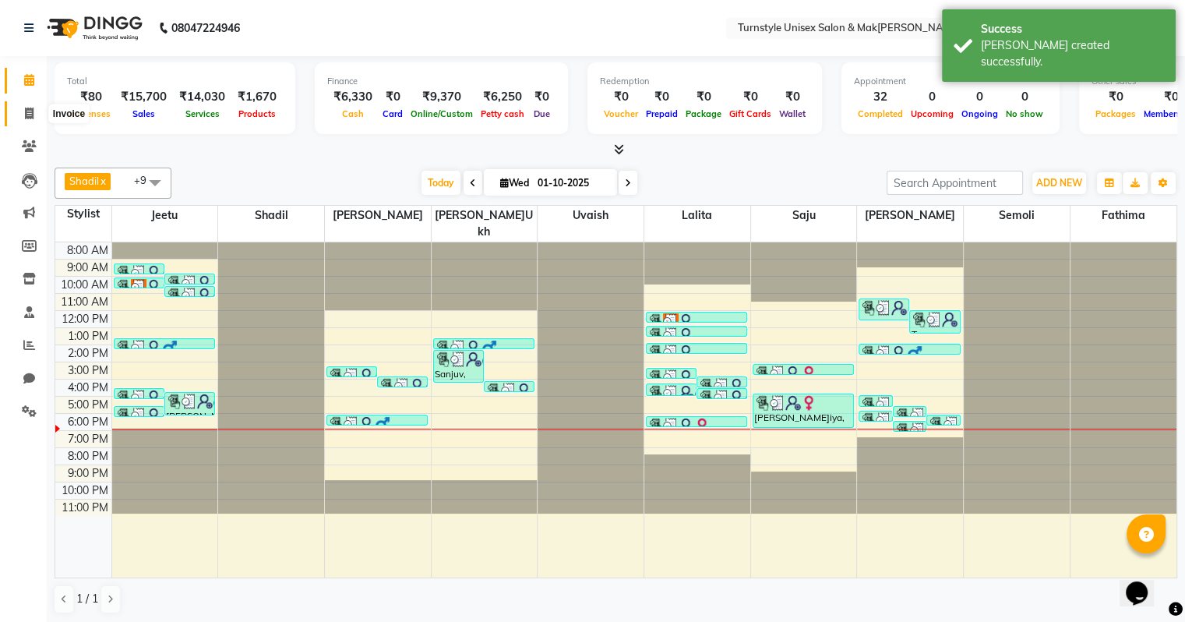
click at [31, 120] on span at bounding box center [29, 114] width 27 height 18
select select "service"
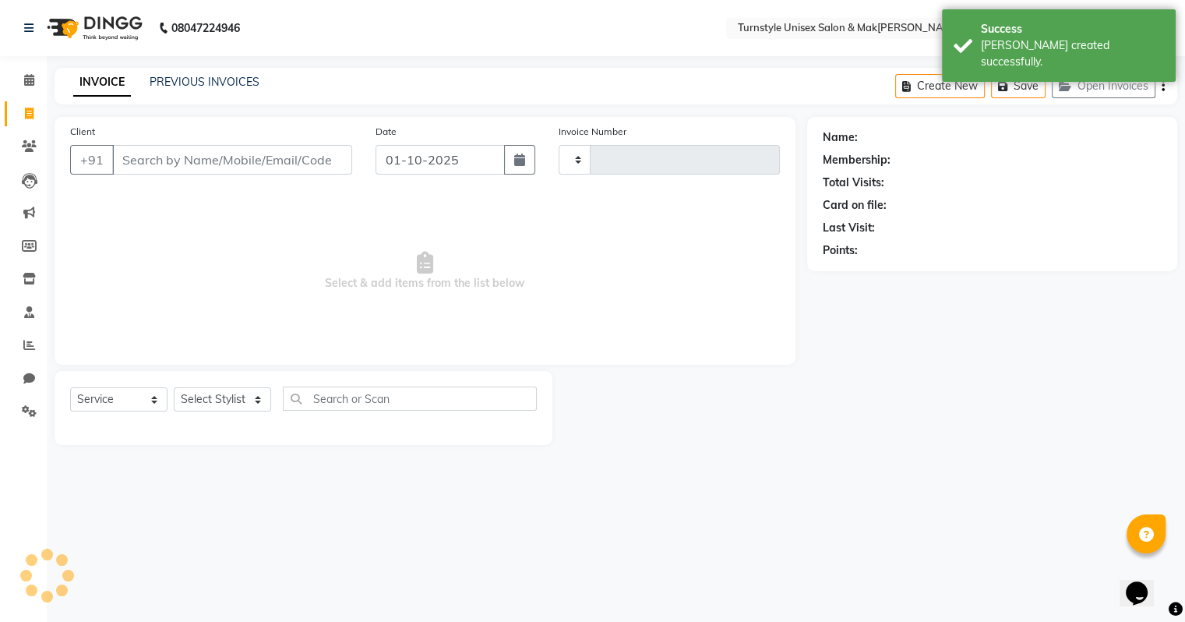
type input "0030"
select select "9091"
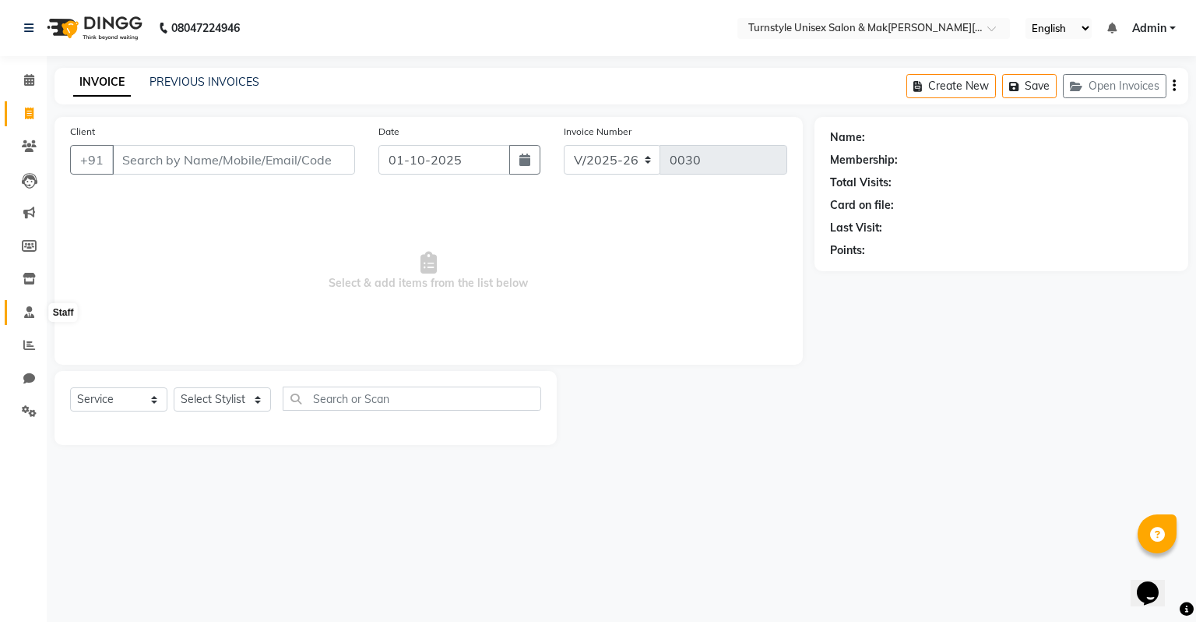
click at [31, 312] on icon at bounding box center [29, 312] width 10 height 12
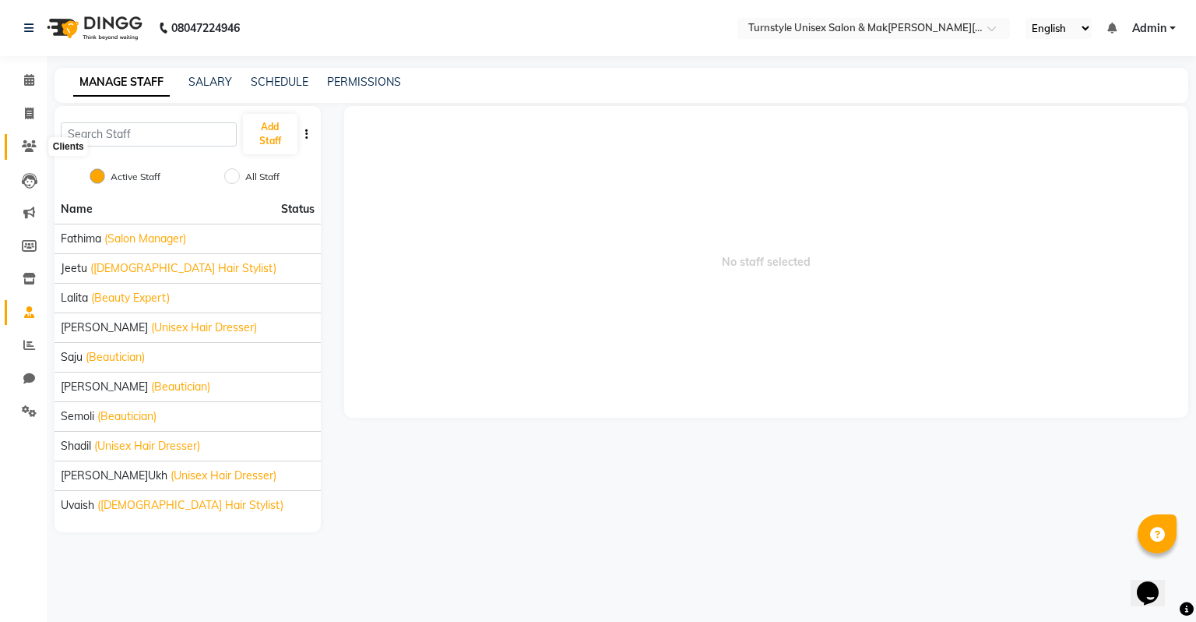
click at [33, 148] on icon at bounding box center [29, 146] width 15 height 12
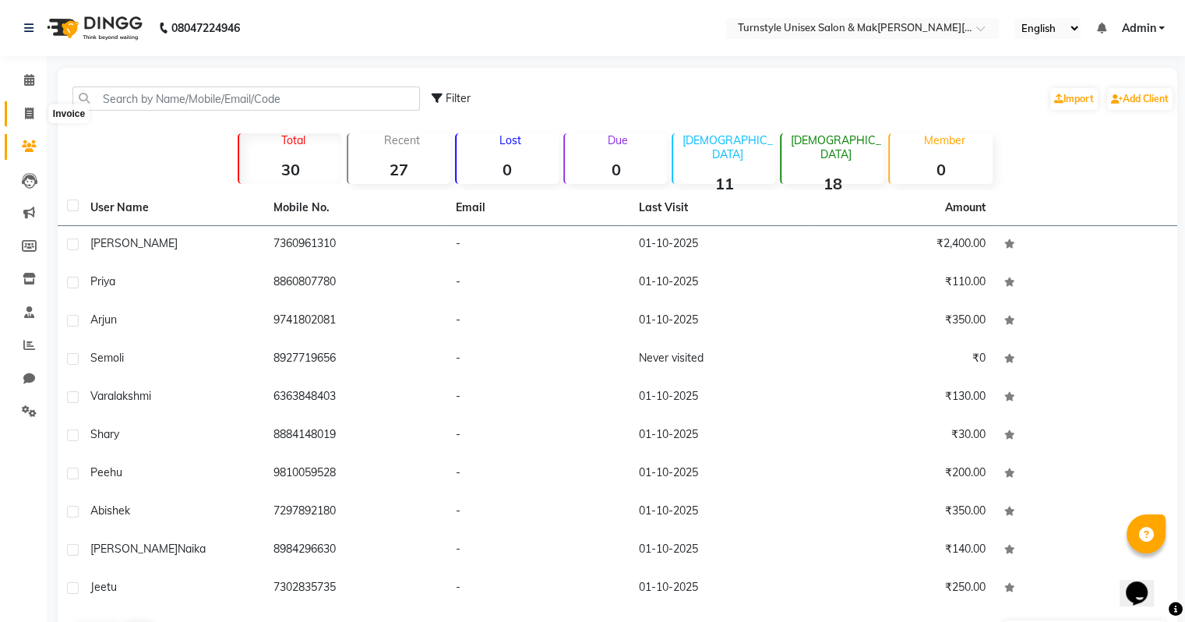
click at [29, 120] on span at bounding box center [29, 114] width 27 height 18
select select "service"
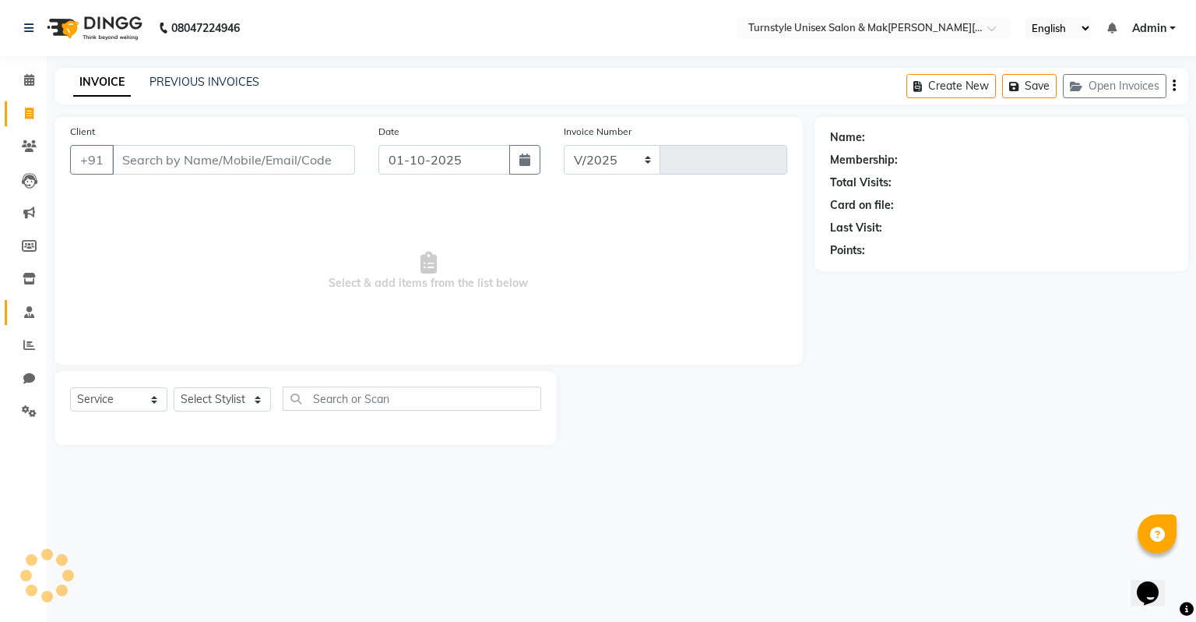
select select "9091"
type input "0030"
click at [24, 315] on icon at bounding box center [29, 312] width 10 height 12
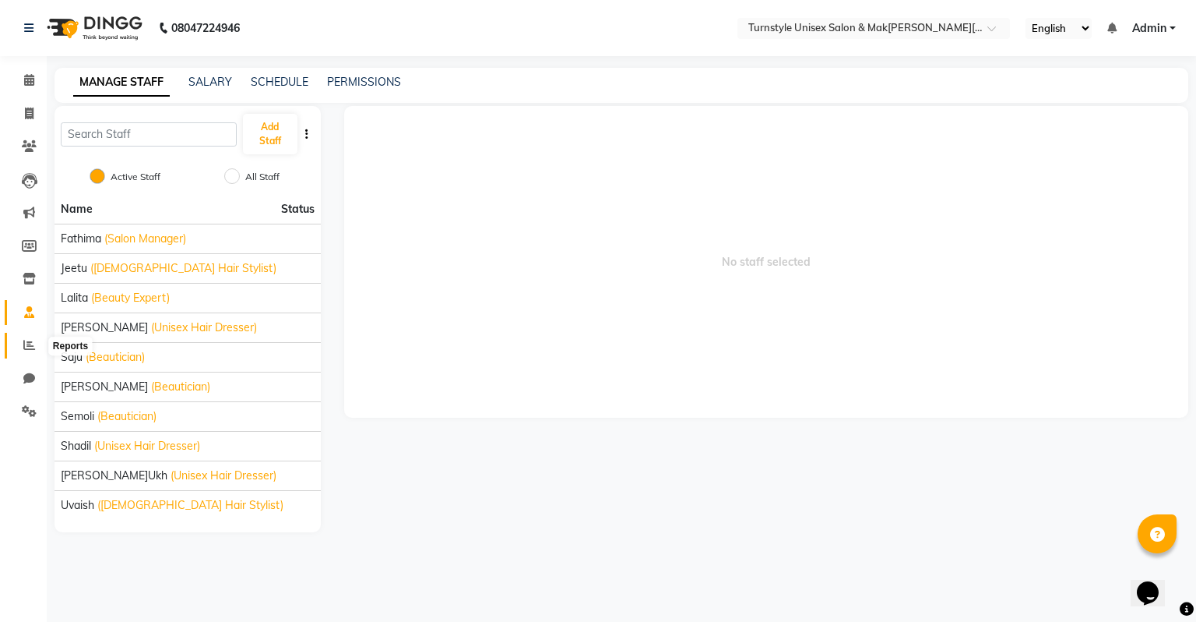
click at [23, 342] on icon at bounding box center [29, 345] width 12 height 12
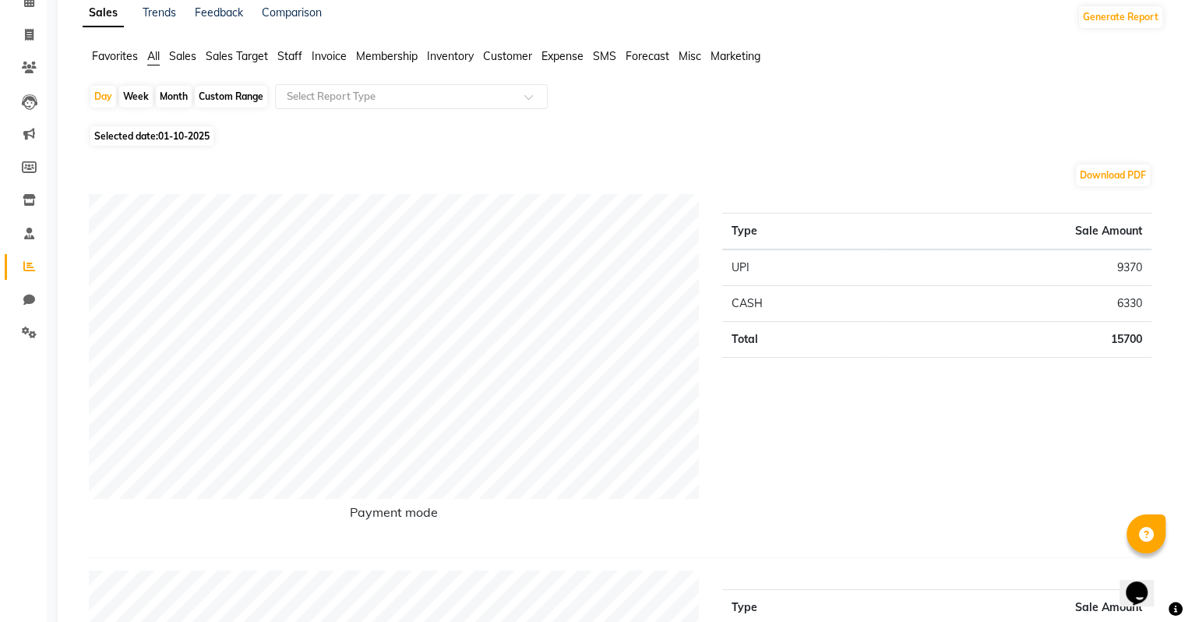
scroll to position [78, 0]
click at [20, 37] on span at bounding box center [29, 36] width 27 height 18
select select "9091"
select select "service"
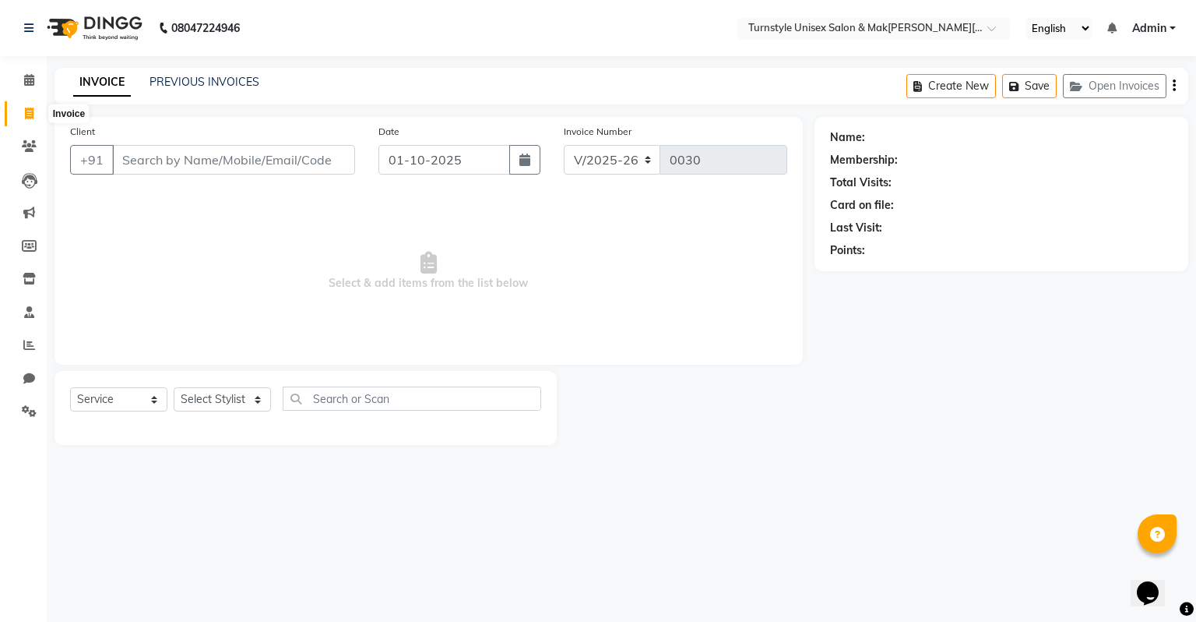
click at [32, 114] on icon at bounding box center [29, 113] width 9 height 12
select select "service"
select select "9091"
type input "0030"
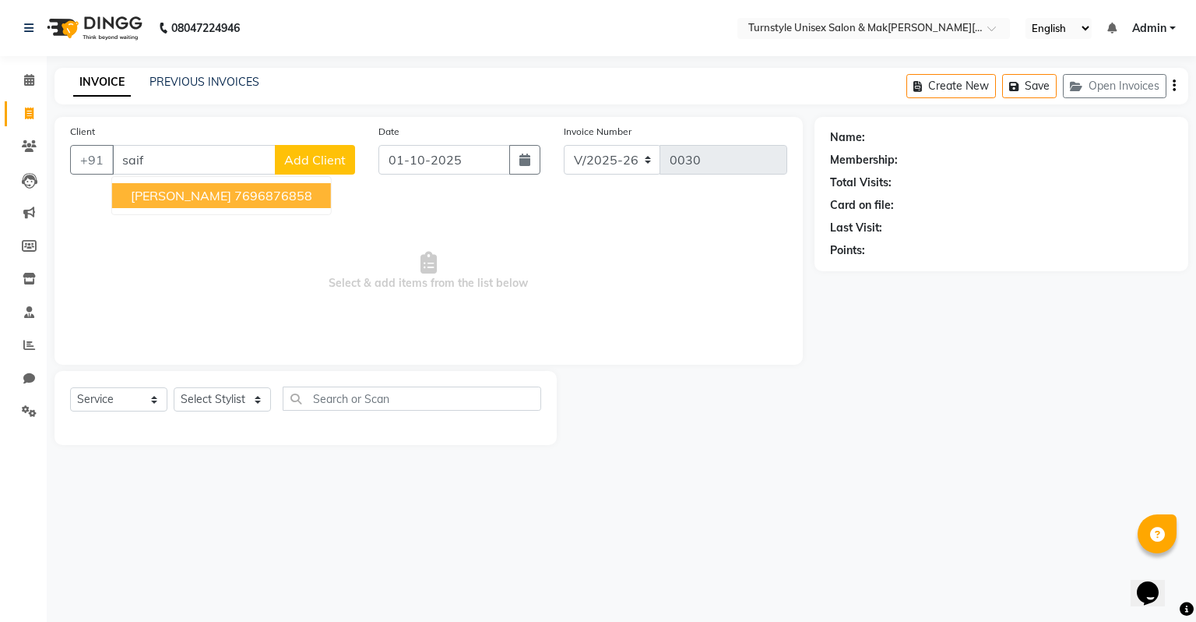
click at [146, 202] on span "[PERSON_NAME]" at bounding box center [181, 196] width 100 height 16
type input "7696876858"
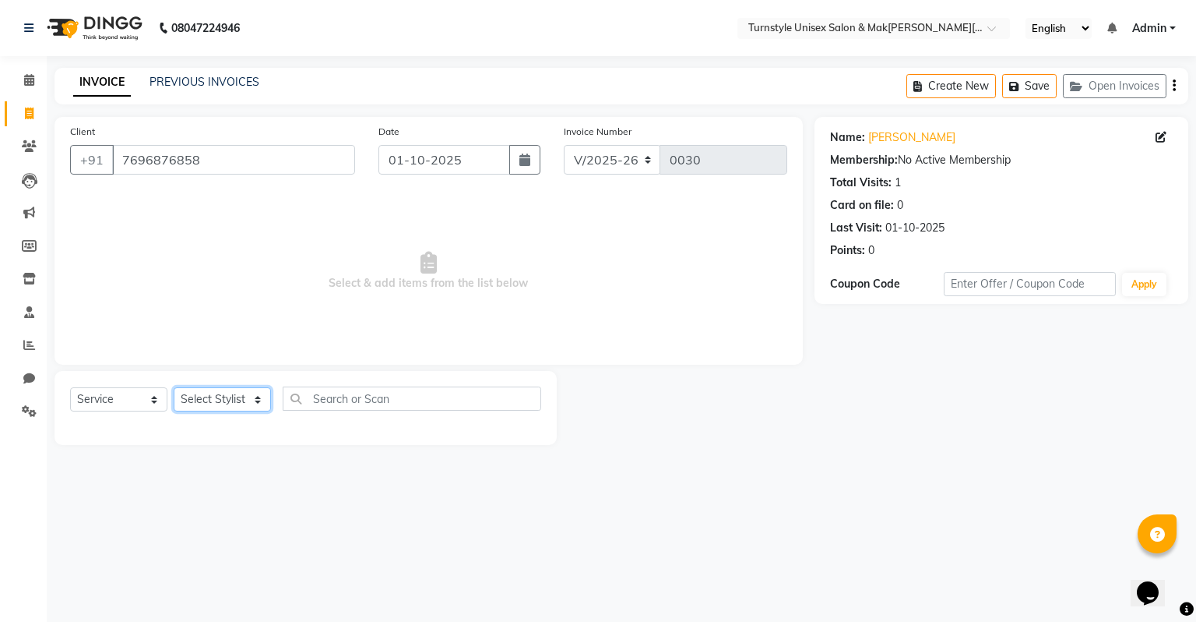
click at [197, 397] on select "Select Stylist[PERSON_NAME]u[PERSON_NAME]a [PERSON_NAME][PERSON_NAME] [PERSON_N…" at bounding box center [222, 399] width 97 height 24
select select "93346"
click at [174, 388] on select "Select Stylist[PERSON_NAME]u[PERSON_NAME]a [PERSON_NAME][PERSON_NAME] [PERSON_N…" at bounding box center [222, 399] width 97 height 24
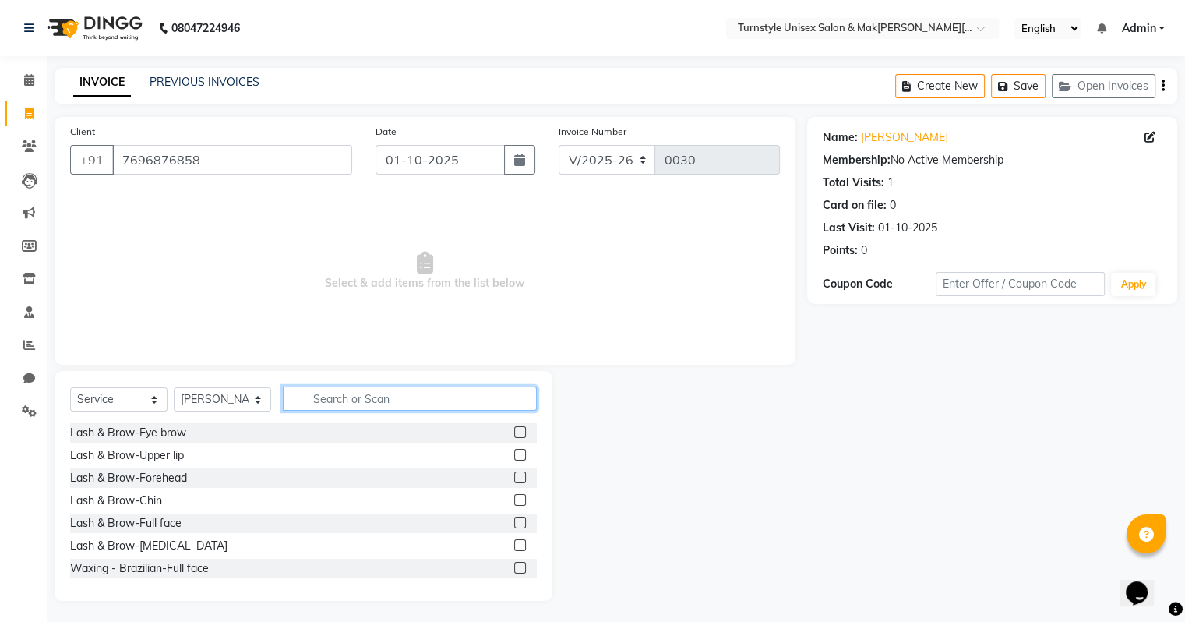
click at [328, 399] on input "text" at bounding box center [410, 398] width 254 height 24
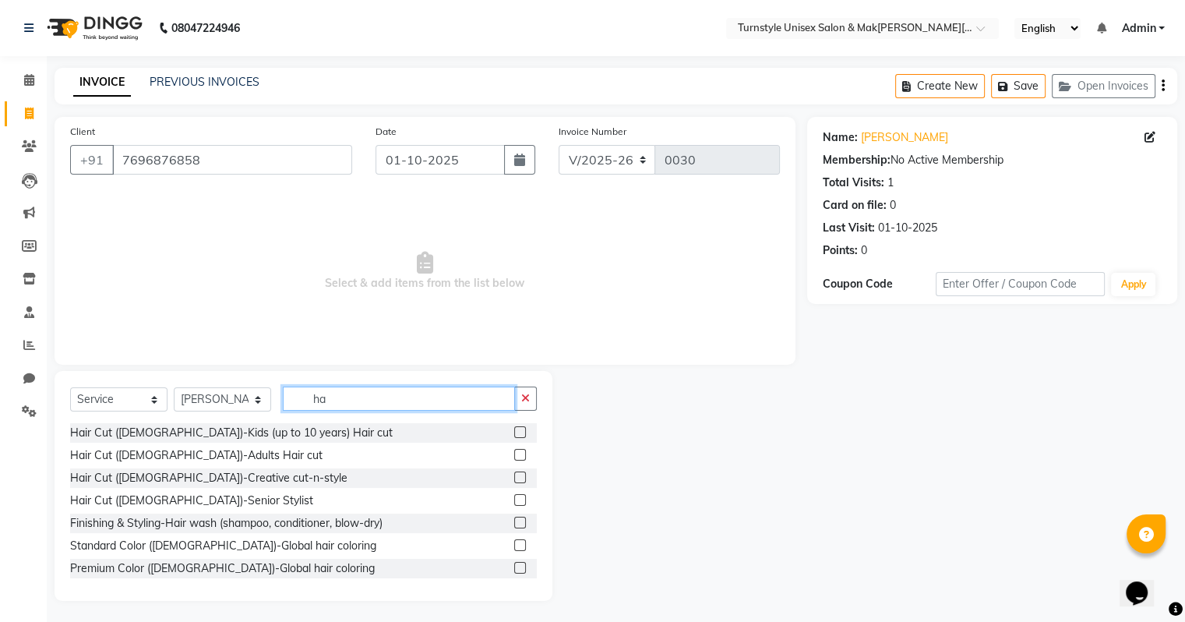
type input "h"
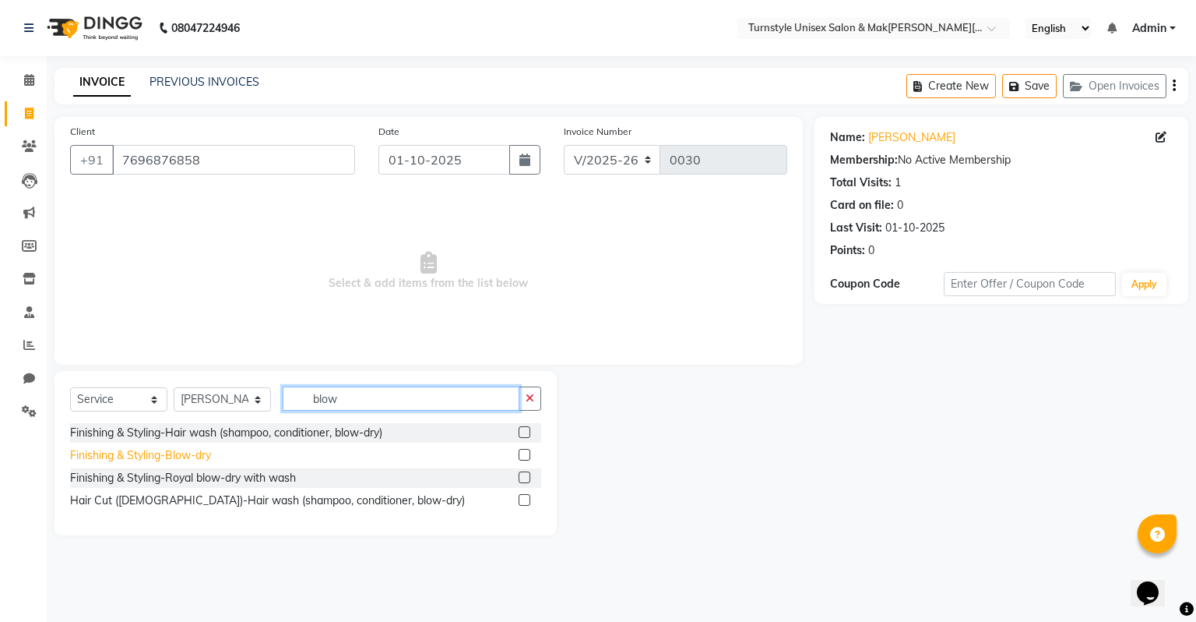
type input "blow"
click at [206, 456] on div "Finishing & Styling-Blow-dry" at bounding box center [140, 455] width 141 height 16
checkbox input "false"
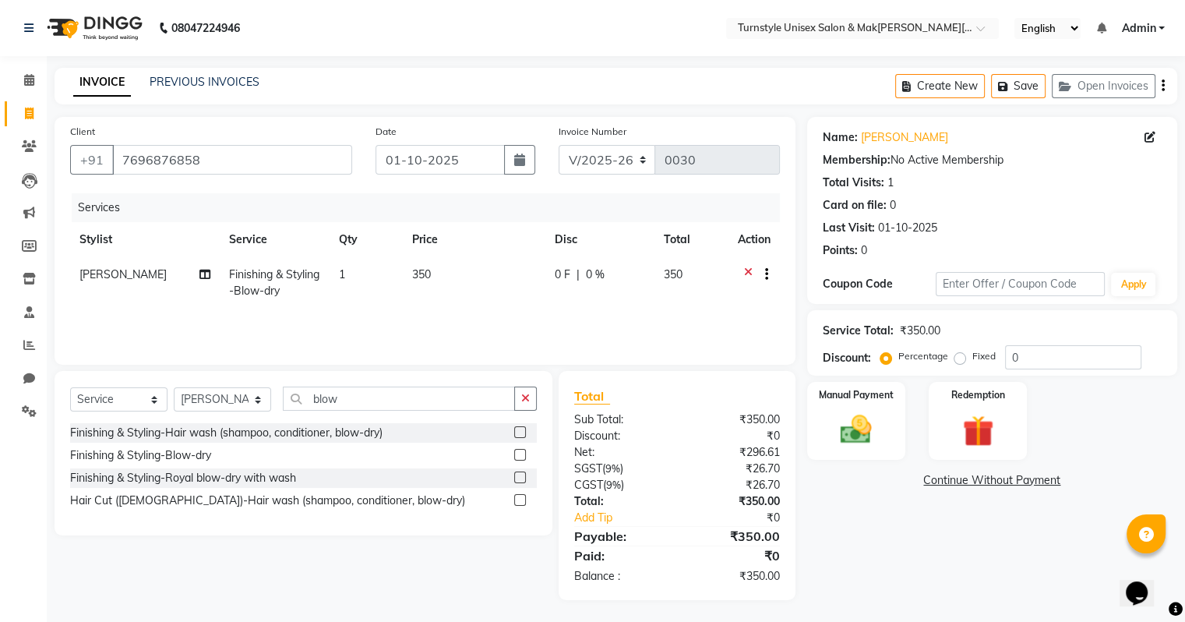
click at [421, 279] on span "350" at bounding box center [421, 274] width 19 height 14
select select "93346"
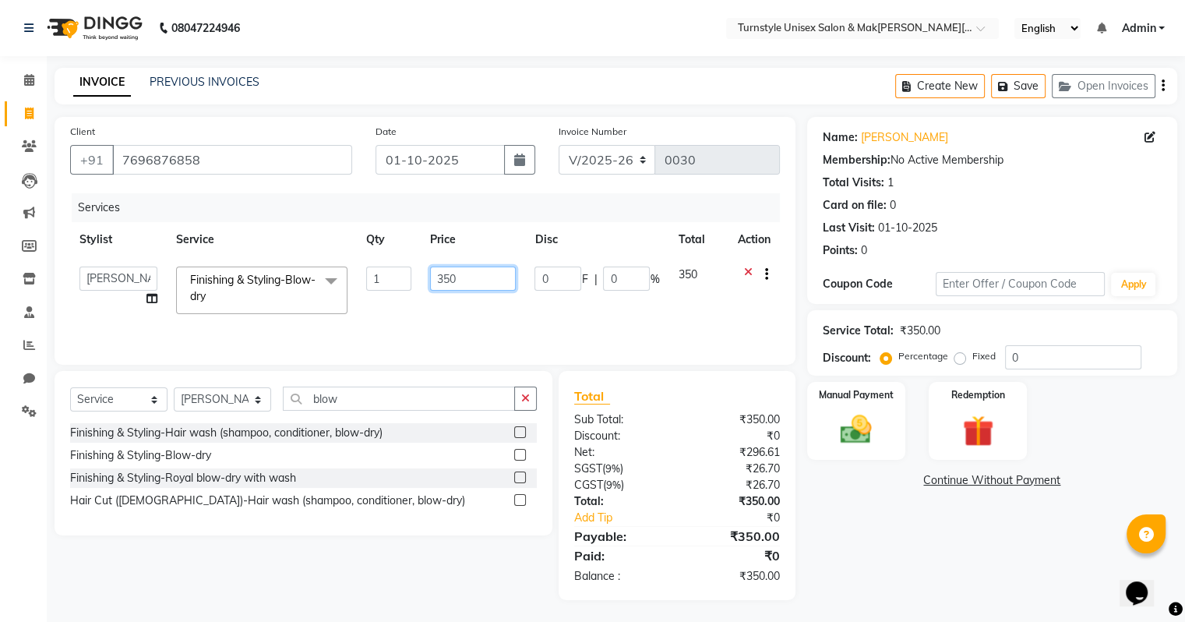
click at [456, 272] on input "350" at bounding box center [473, 278] width 86 height 24
type input "300"
click at [441, 308] on td "300" at bounding box center [473, 290] width 104 height 66
select select "93346"
click at [882, 419] on div "Manual Payment" at bounding box center [856, 420] width 102 height 80
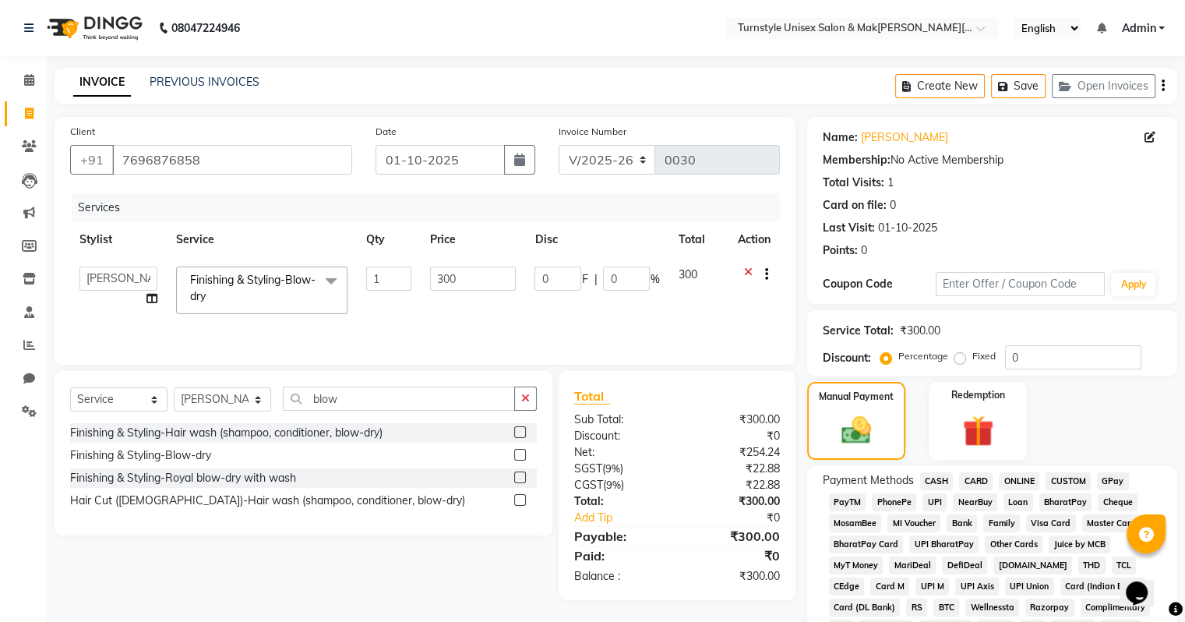
click at [925, 503] on span "UPI" at bounding box center [934, 502] width 24 height 18
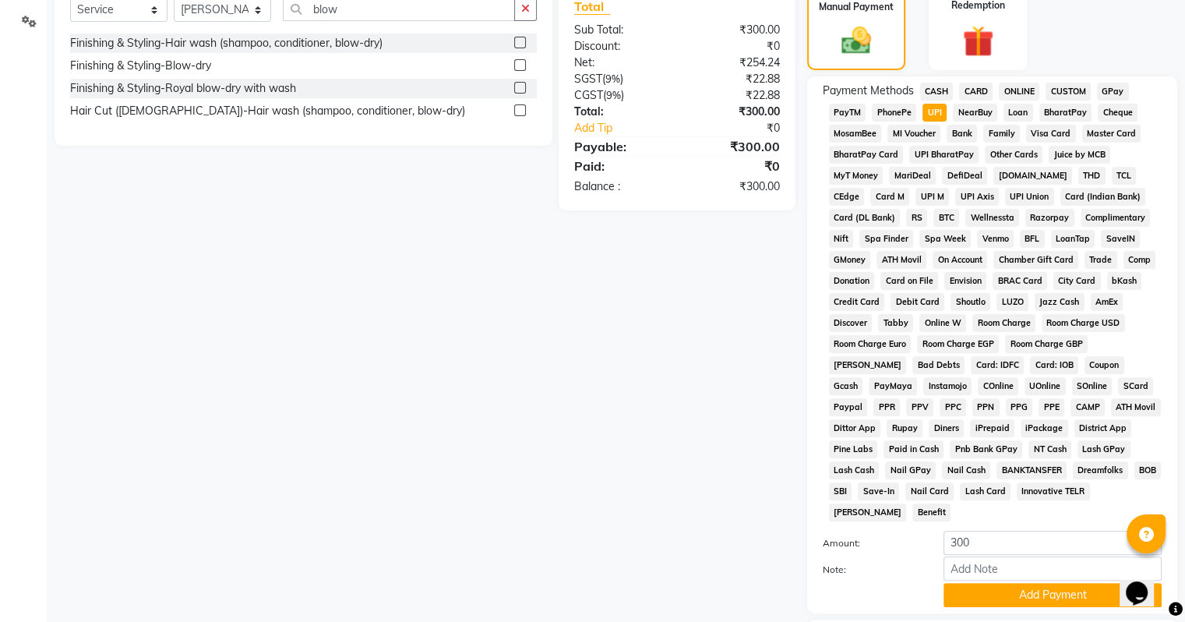
scroll to position [467, 0]
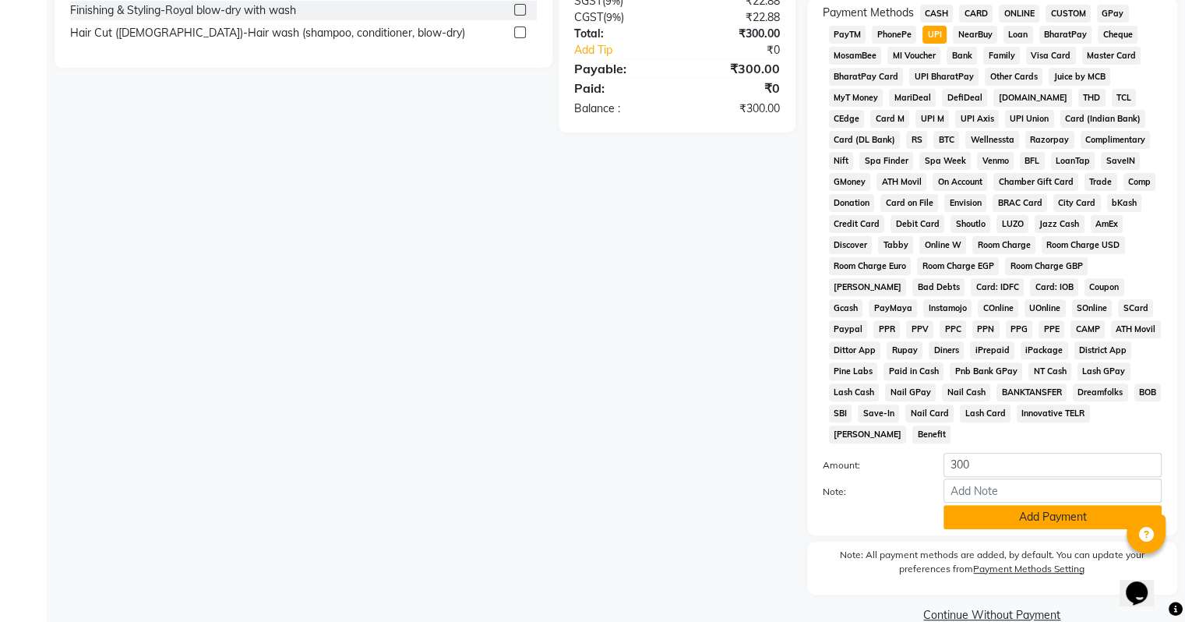
click at [970, 513] on button "Add Payment" at bounding box center [1052, 517] width 218 height 24
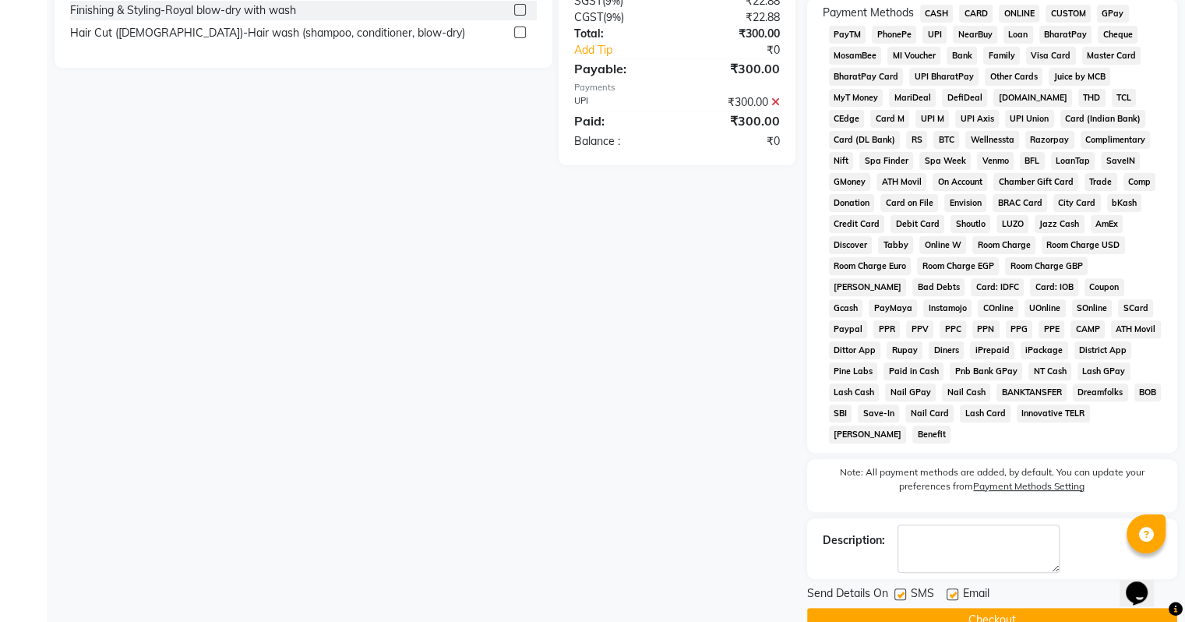
scroll to position [78, 0]
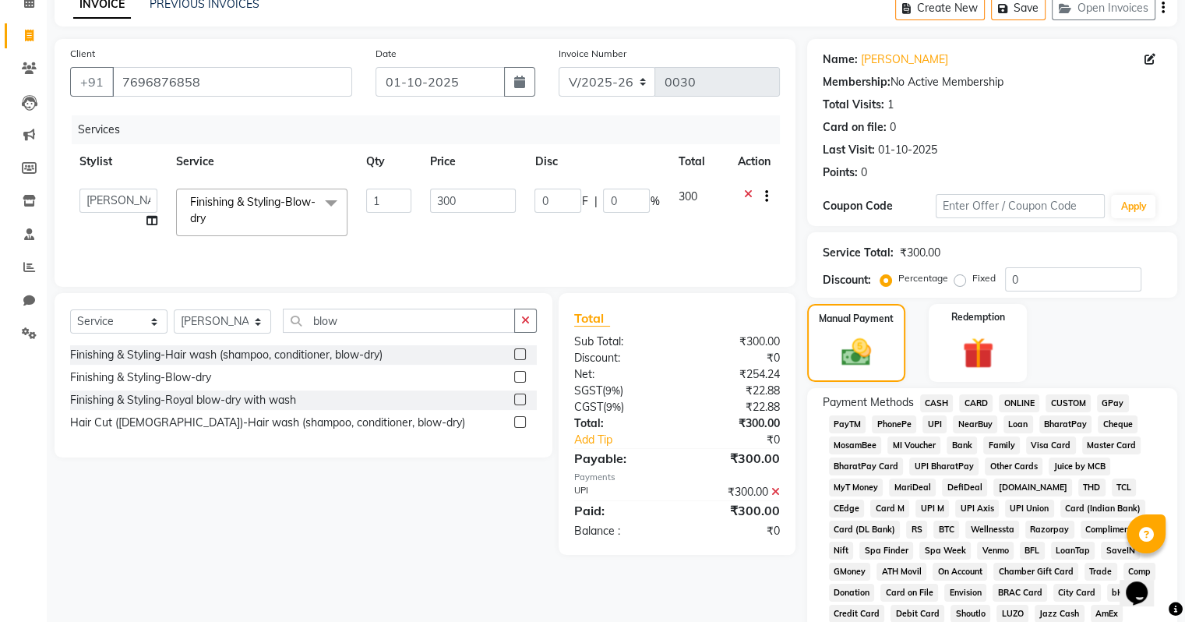
click at [741, 196] on div at bounding box center [754, 197] width 33 height 19
click at [744, 195] on icon at bounding box center [748, 197] width 9 height 19
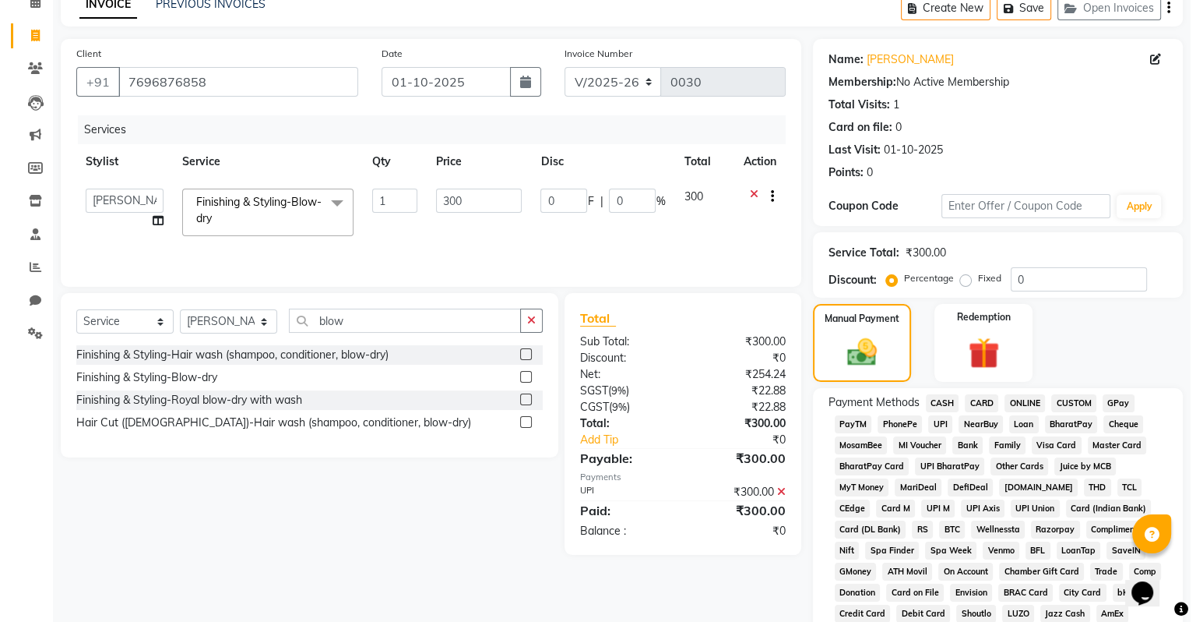
scroll to position [0, 0]
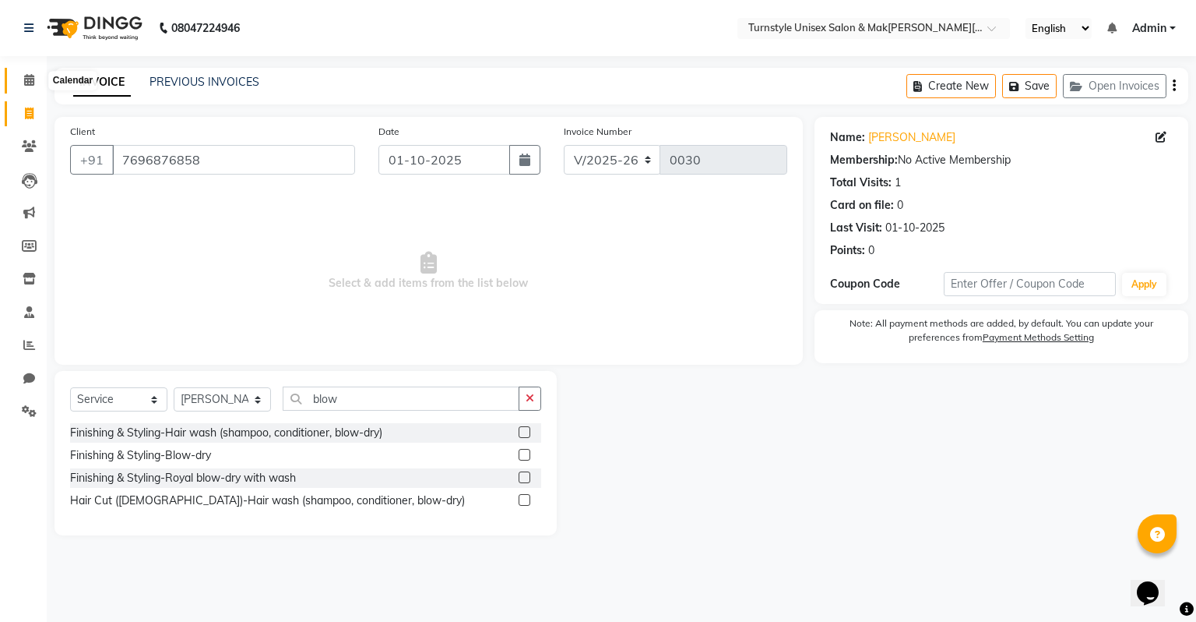
click at [34, 85] on span at bounding box center [29, 81] width 27 height 18
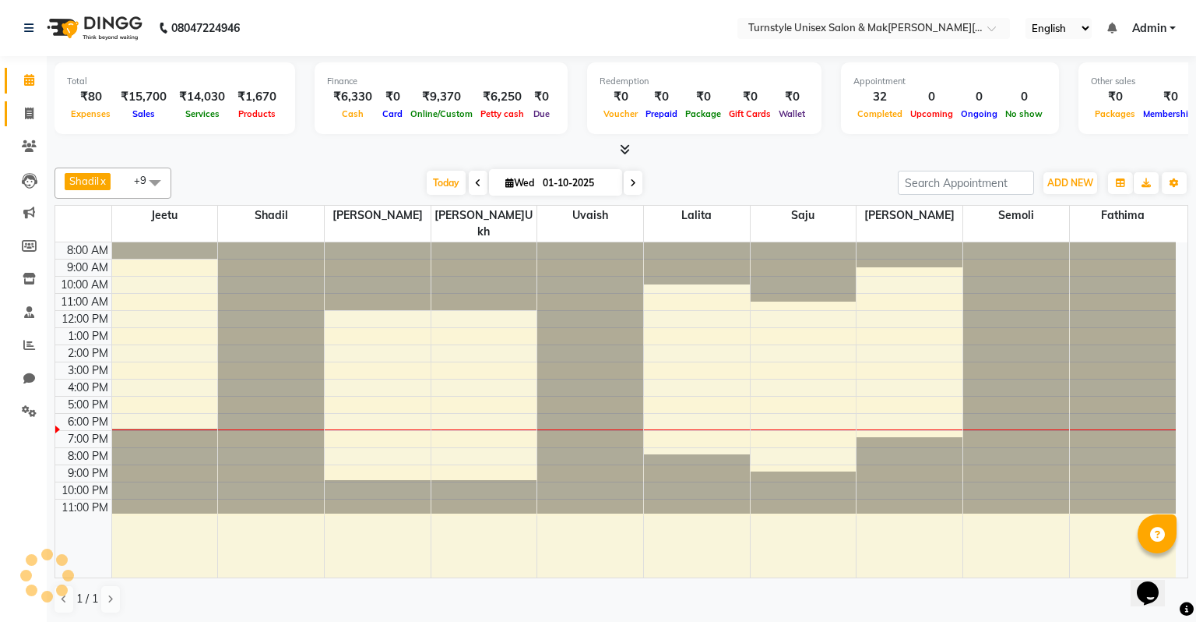
click at [23, 114] on span at bounding box center [29, 114] width 27 height 18
select select "service"
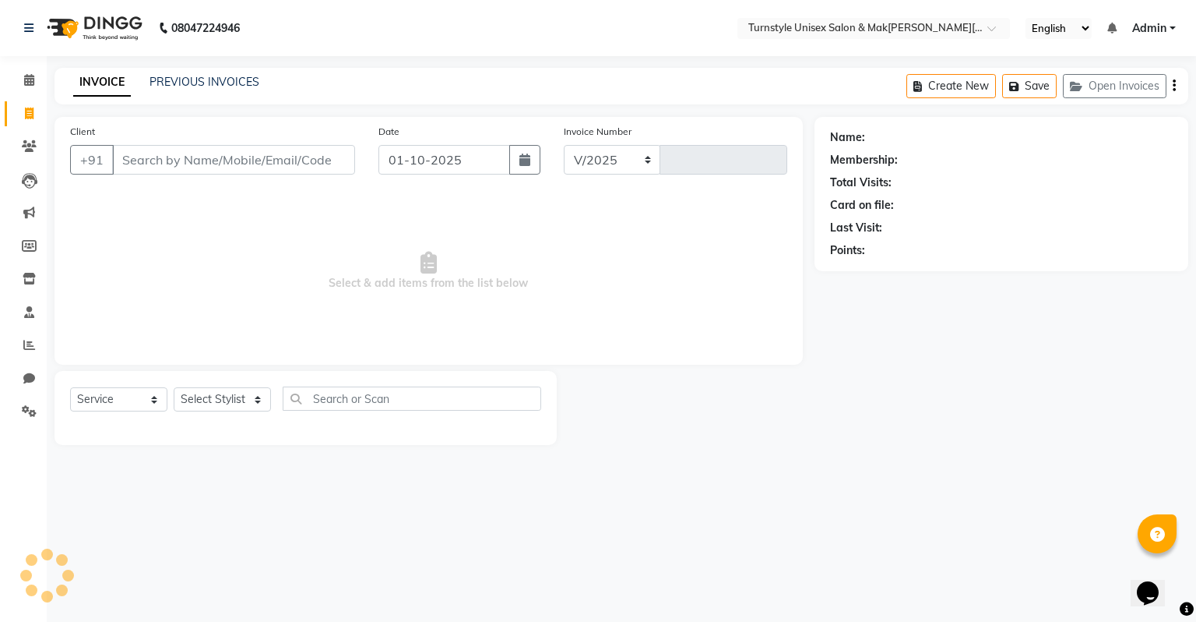
select select "9091"
type input "0030"
click at [225, 402] on select "Select Stylist[PERSON_NAME]u[PERSON_NAME]a [PERSON_NAME][PERSON_NAME] [PERSON_N…" at bounding box center [222, 399] width 97 height 24
select select "93347"
click at [174, 388] on select "Select Stylist[PERSON_NAME]u[PERSON_NAME]a [PERSON_NAME][PERSON_NAME] [PERSON_N…" at bounding box center [222, 399] width 97 height 24
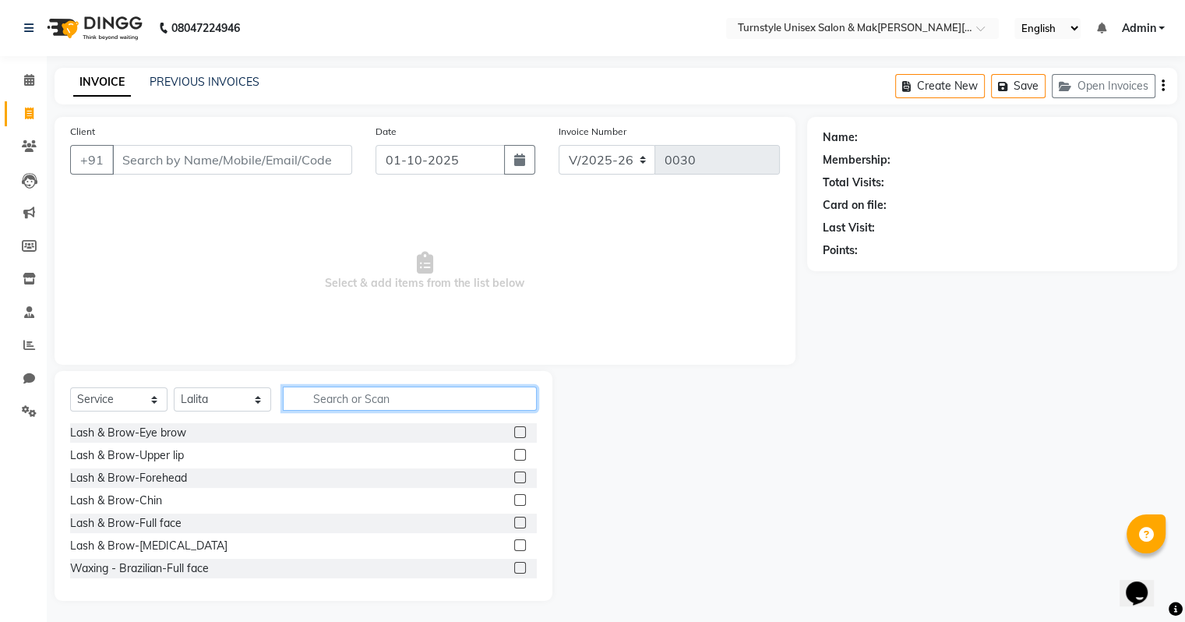
click at [336, 403] on input "text" at bounding box center [410, 398] width 254 height 24
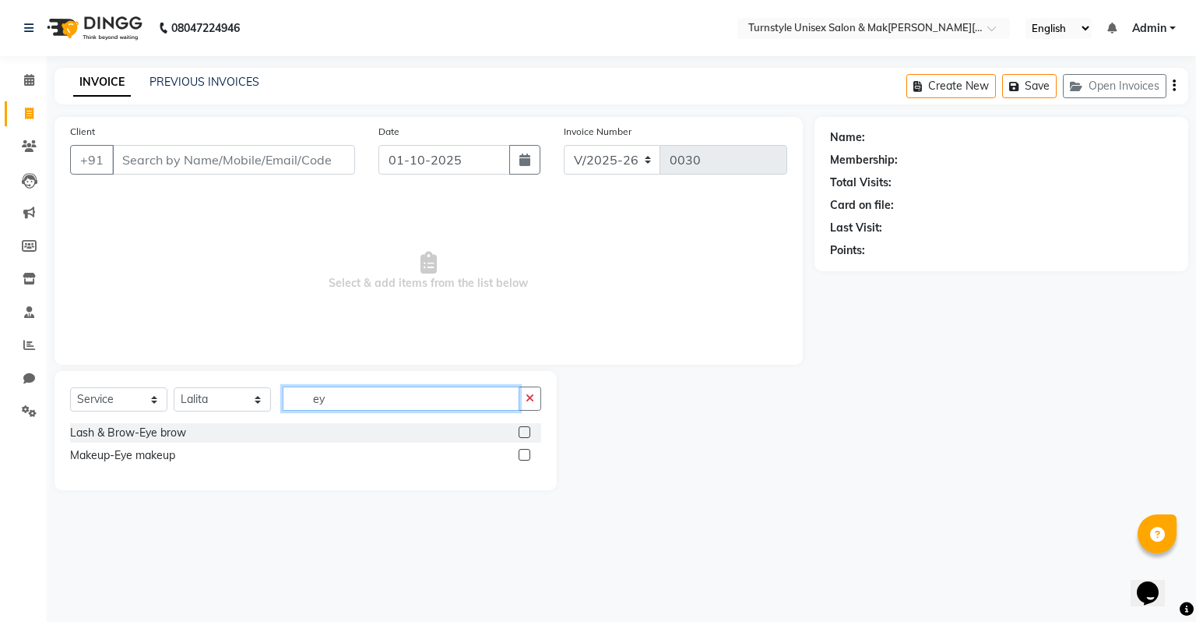
type input "ey"
click at [527, 422] on div "Select Service Product Membership Package Voucher Prepaid Gift Card Select Sty[…" at bounding box center [306, 430] width 502 height 119
click at [527, 429] on label at bounding box center [525, 432] width 12 height 12
click at [527, 429] on input "checkbox" at bounding box center [524, 433] width 10 height 10
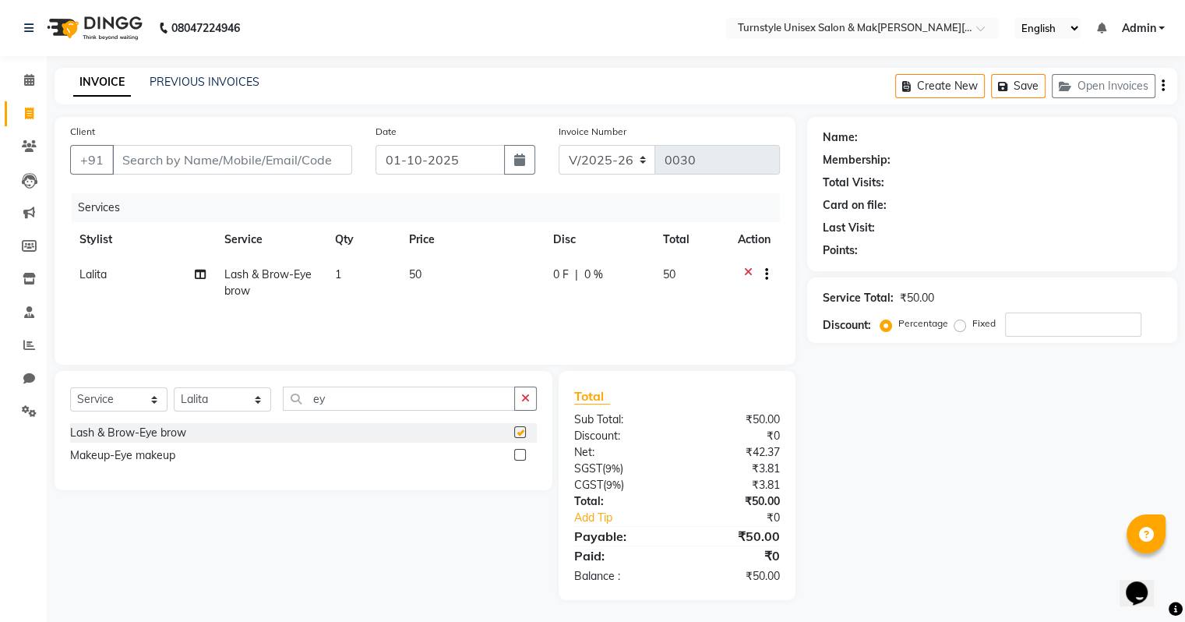
checkbox input "false"
click at [165, 161] on input "Client" at bounding box center [232, 160] width 240 height 30
click at [199, 157] on input "Client" at bounding box center [232, 160] width 240 height 30
type input "7"
type input "0"
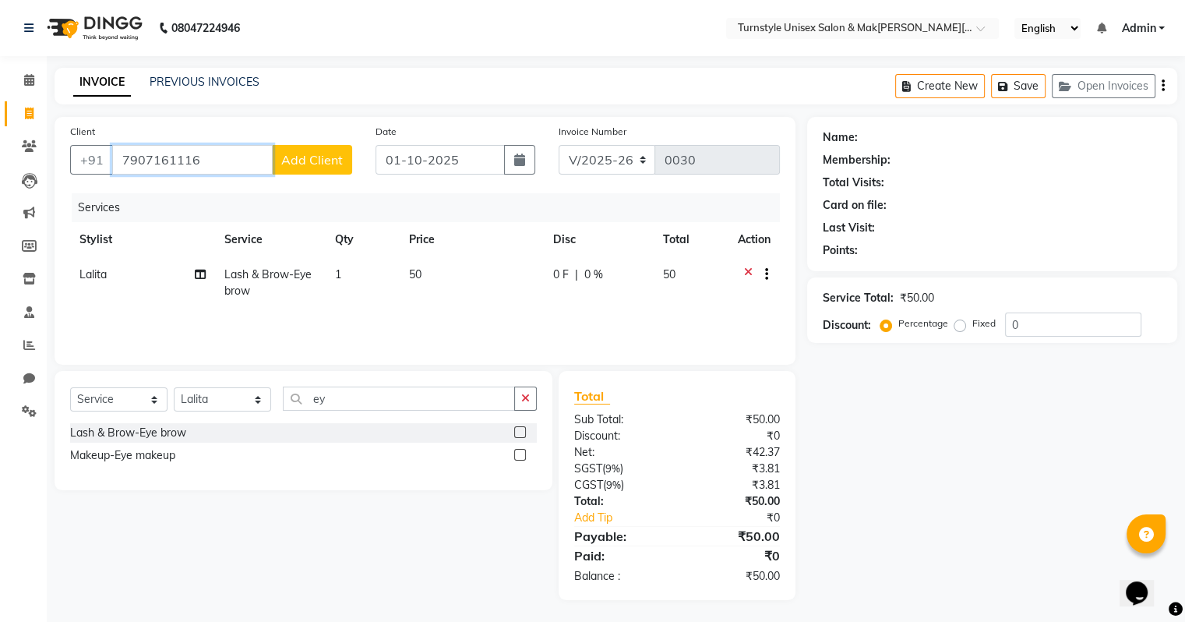
type input "7907161116"
click at [304, 157] on span "Add Client" at bounding box center [312, 160] width 62 height 16
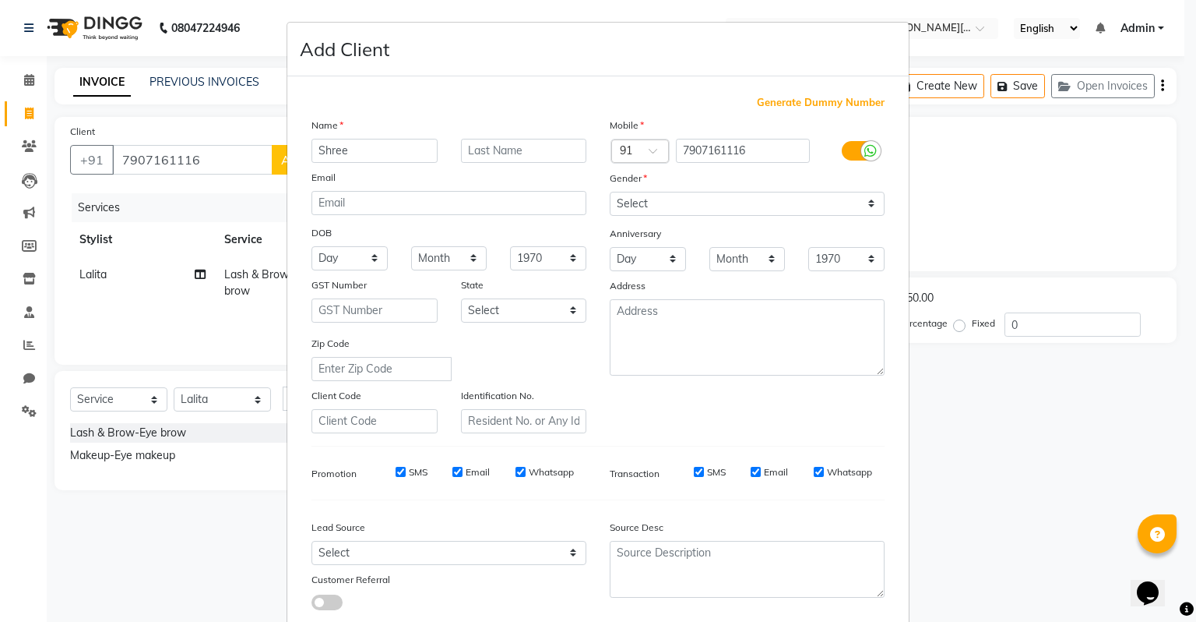
type input "Shree"
click at [534, 162] on input "text" at bounding box center [524, 151] width 126 height 24
type input "Lakshmi"
click at [688, 204] on select "Select [DEMOGRAPHIC_DATA] [DEMOGRAPHIC_DATA] Other Prefer Not To Say" at bounding box center [747, 204] width 275 height 24
select select "[DEMOGRAPHIC_DATA]"
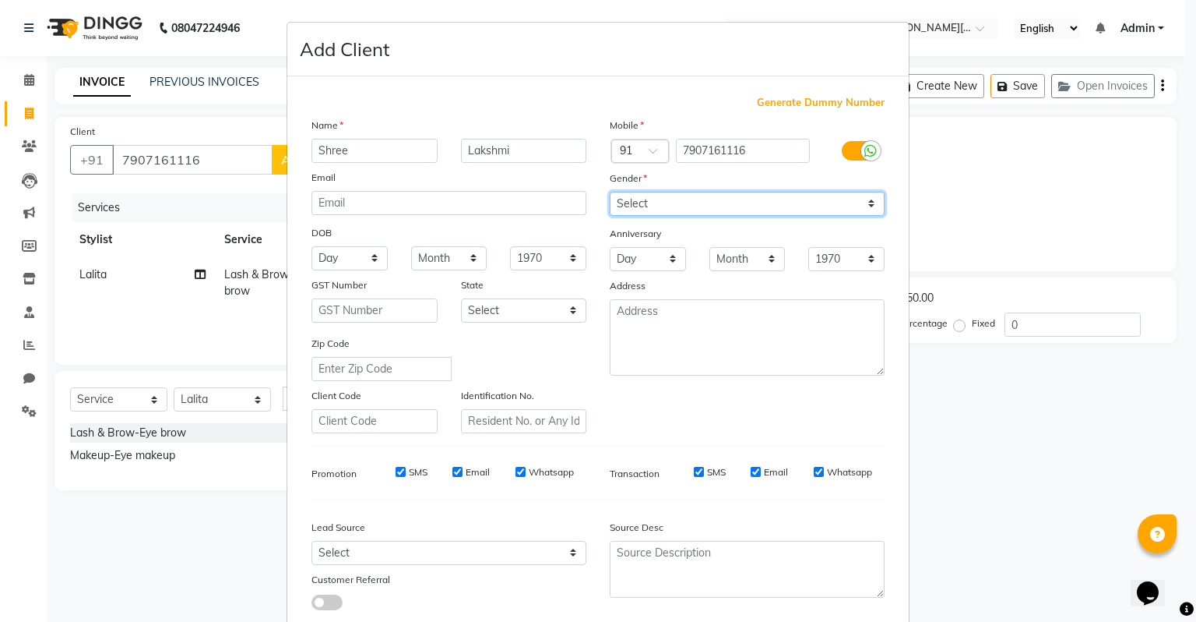
click at [610, 192] on select "Select [DEMOGRAPHIC_DATA] [DEMOGRAPHIC_DATA] Other Prefer Not To Say" at bounding box center [747, 204] width 275 height 24
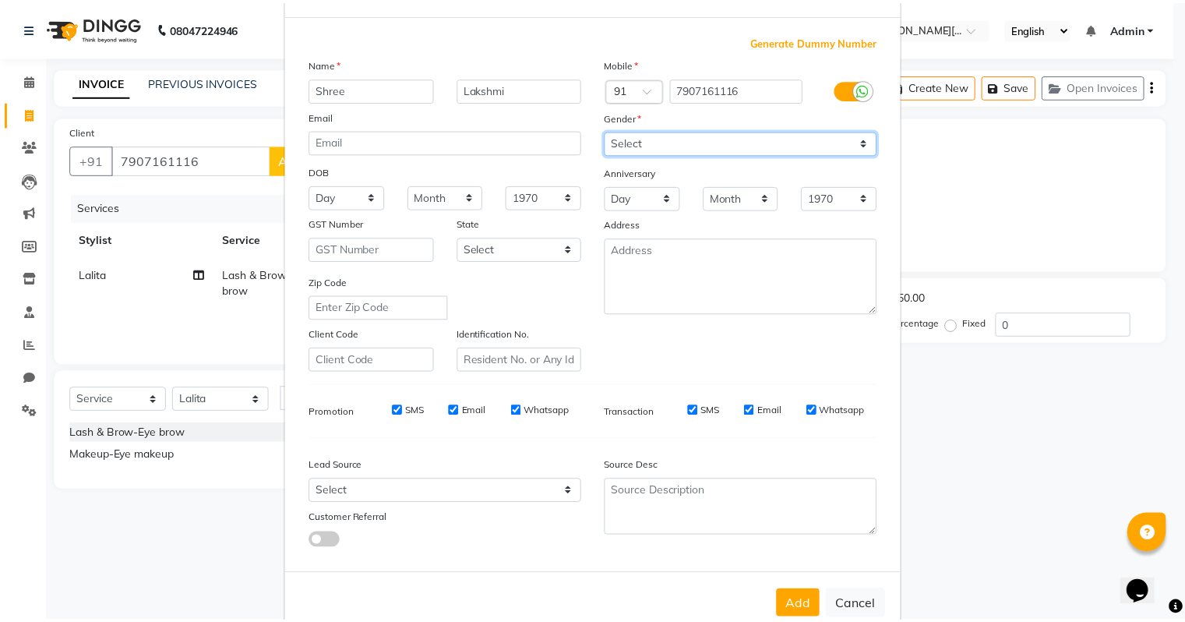
scroll to position [104, 0]
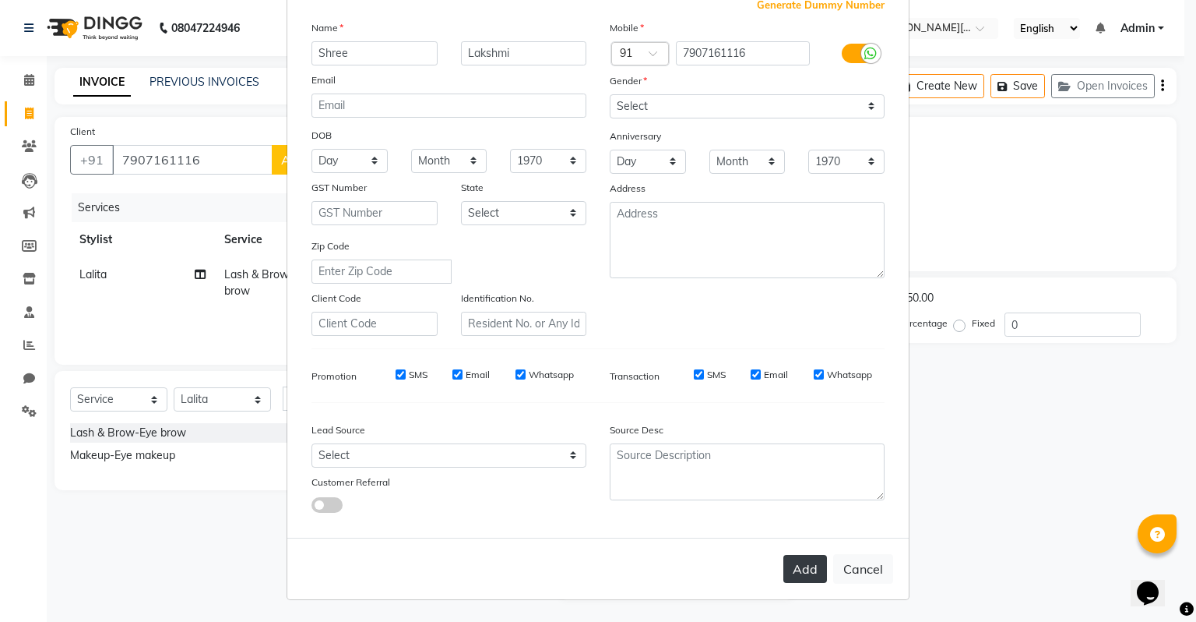
click at [801, 576] on button "Add" at bounding box center [806, 569] width 44 height 28
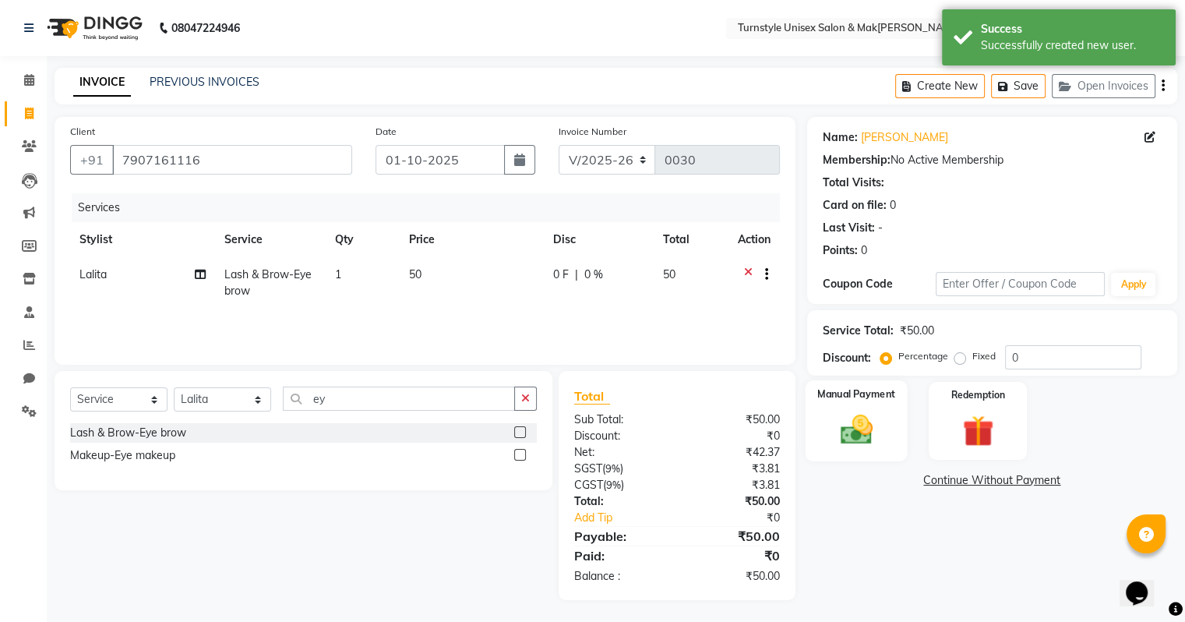
scroll to position [2, 0]
click at [871, 448] on div "Manual Payment" at bounding box center [856, 419] width 102 height 80
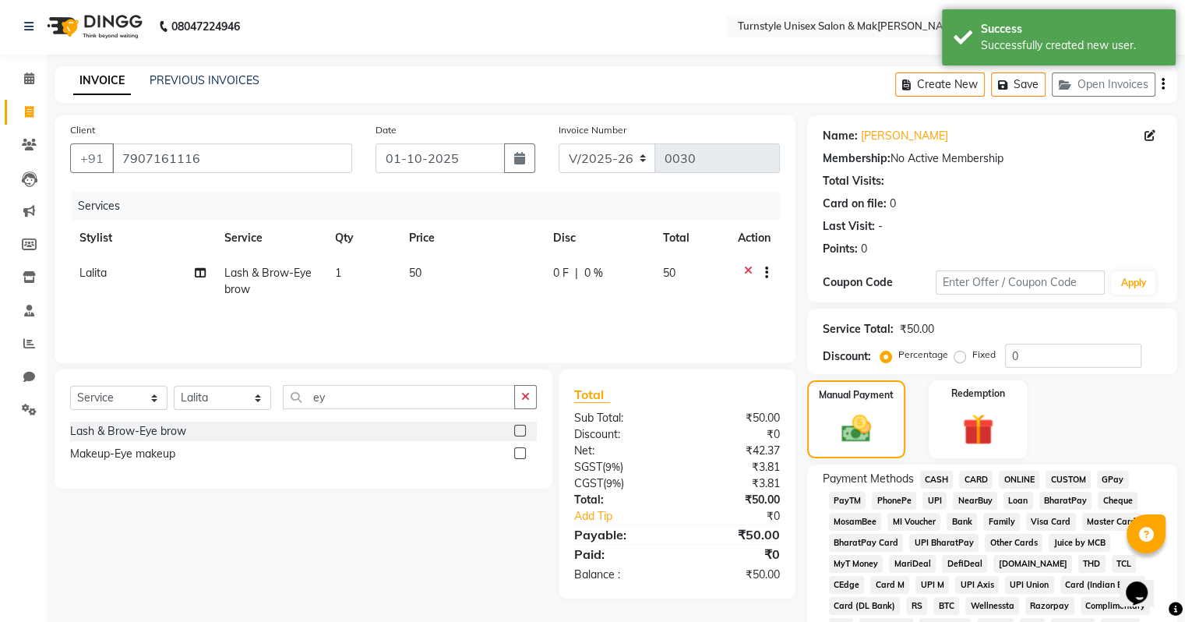
click at [932, 501] on span "UPI" at bounding box center [934, 500] width 24 height 18
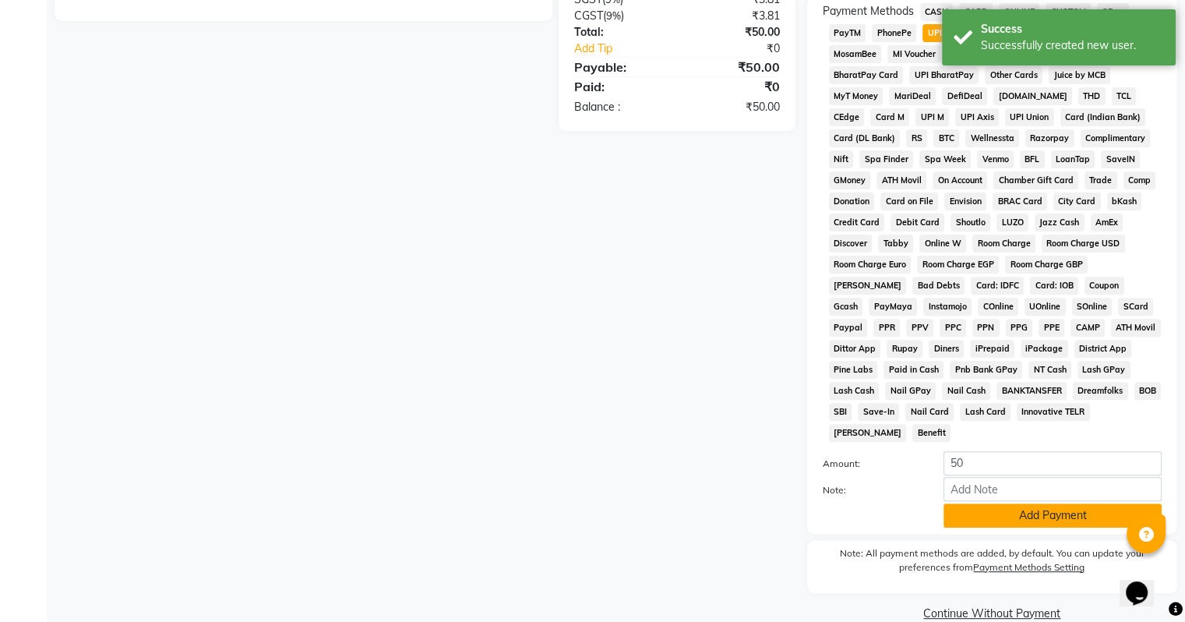
click at [957, 510] on button "Add Payment" at bounding box center [1052, 515] width 218 height 24
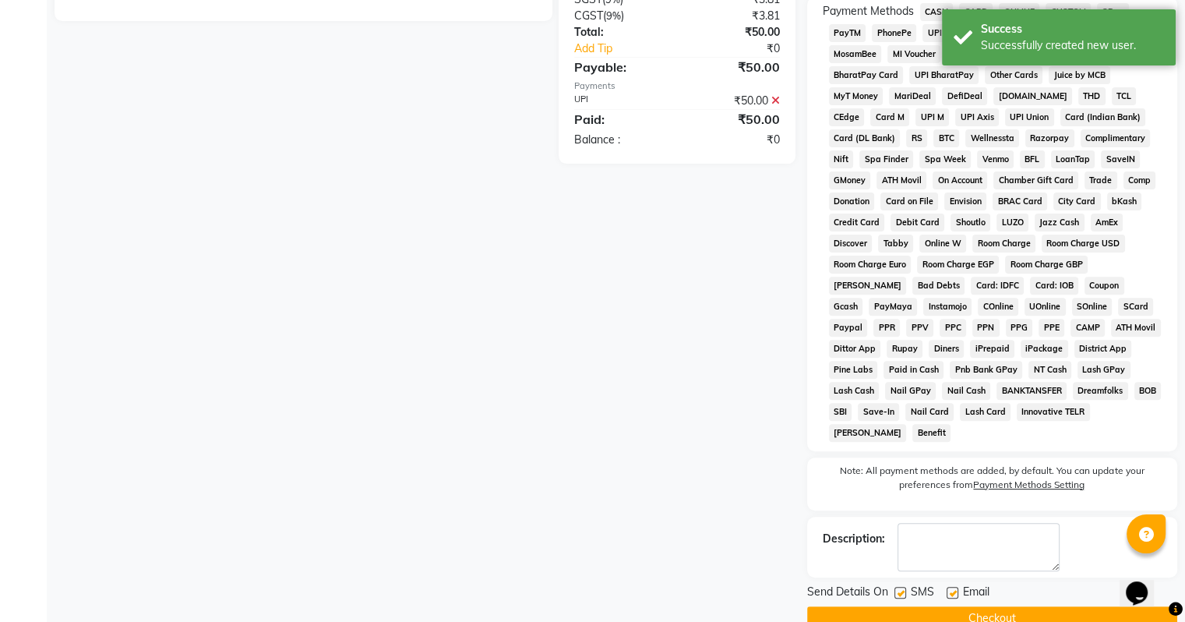
click at [950, 586] on label at bounding box center [952, 592] width 12 height 12
click at [950, 588] on input "checkbox" at bounding box center [951, 593] width 10 height 10
checkbox input "false"
click at [942, 611] on button "Checkout" at bounding box center [992, 618] width 370 height 24
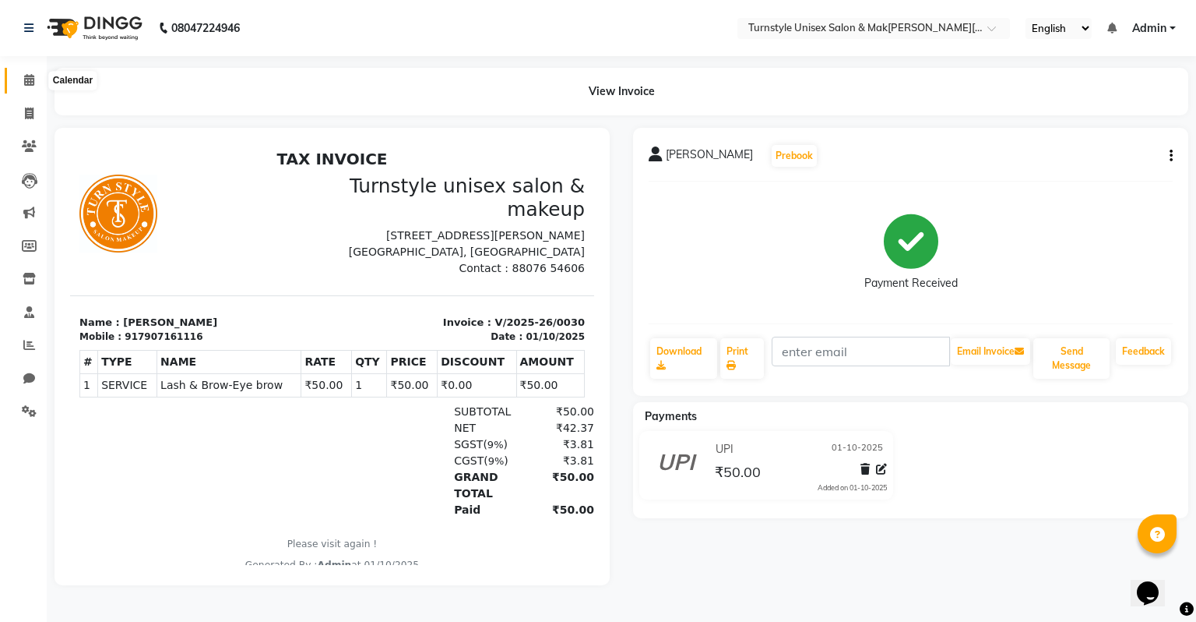
click at [32, 79] on icon at bounding box center [29, 80] width 10 height 12
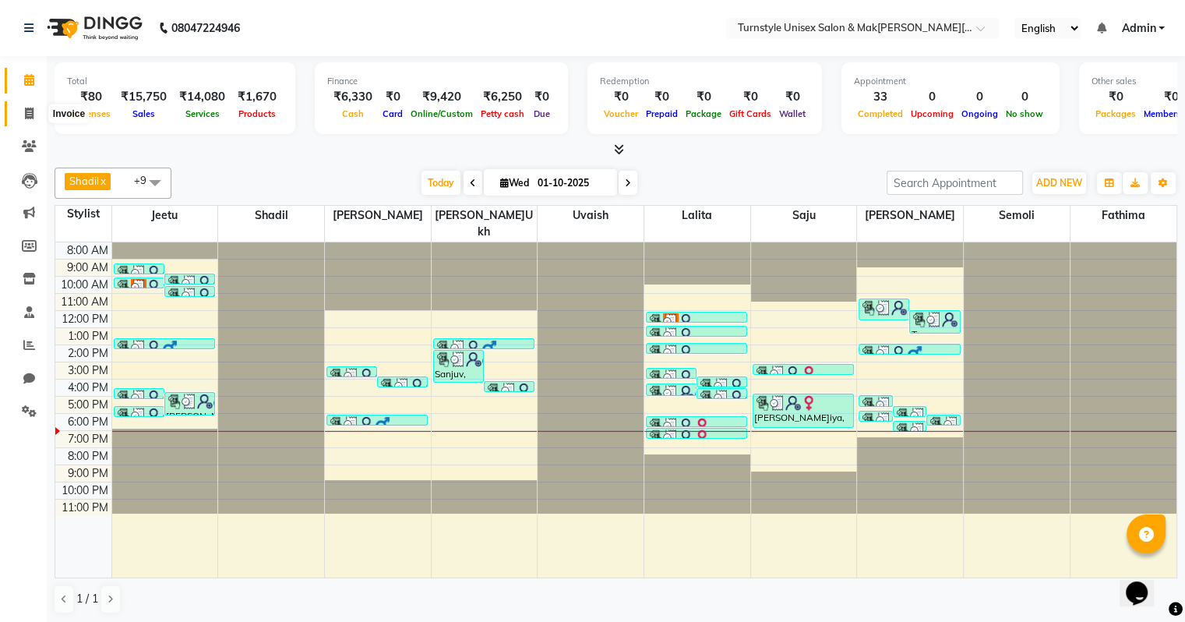
click at [26, 106] on span at bounding box center [29, 114] width 27 height 18
select select "service"
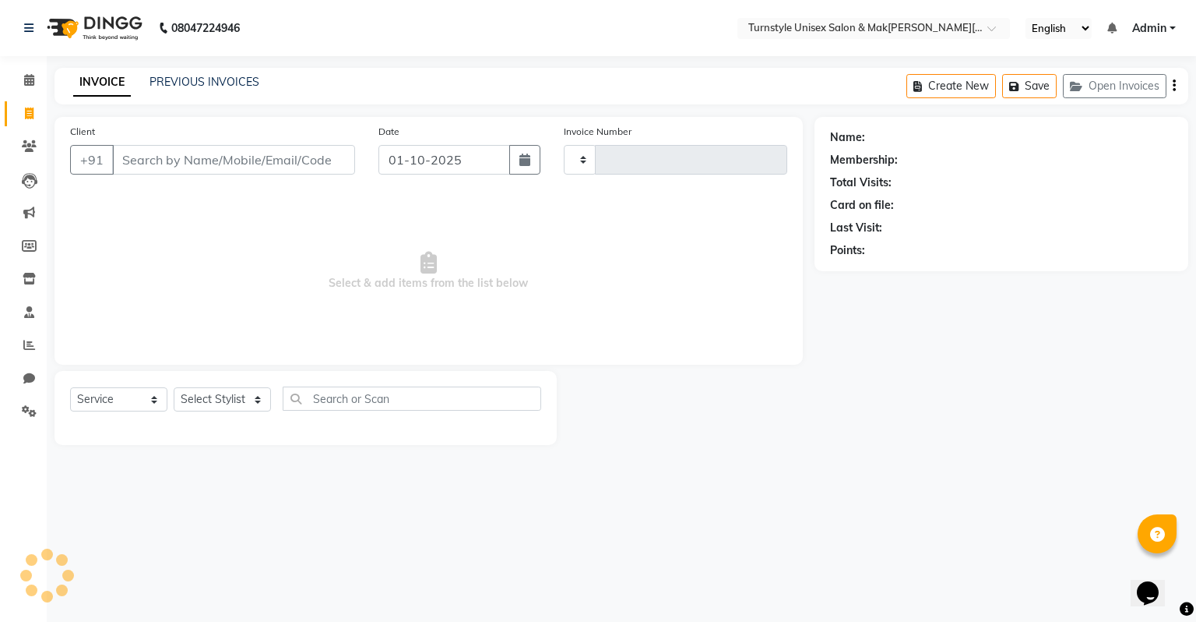
type input "0031"
select select "9091"
click at [170, 164] on input "Client" at bounding box center [233, 160] width 243 height 30
type input "7022487483"
click at [333, 155] on span "Add Client" at bounding box center [315, 160] width 62 height 16
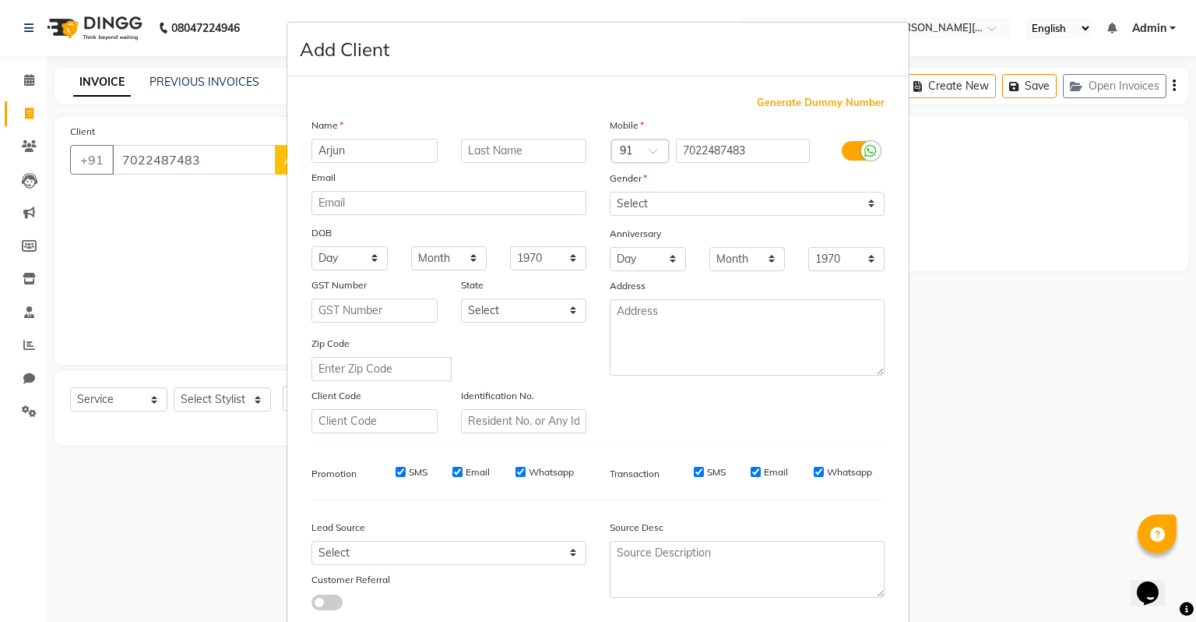
type input "Arjun"
click at [671, 210] on select "Select [DEMOGRAPHIC_DATA] [DEMOGRAPHIC_DATA] Other Prefer Not To Say" at bounding box center [747, 204] width 275 height 24
select select "[DEMOGRAPHIC_DATA]"
click at [610, 192] on select "Select [DEMOGRAPHIC_DATA] [DEMOGRAPHIC_DATA] Other Prefer Not To Say" at bounding box center [747, 204] width 275 height 24
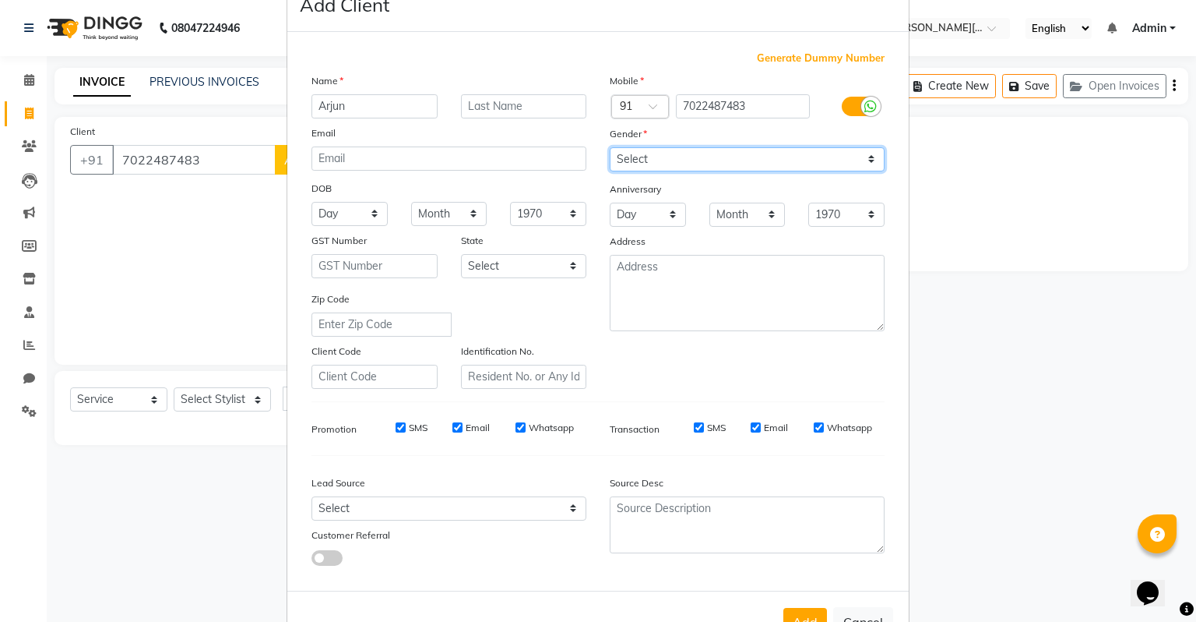
scroll to position [104, 0]
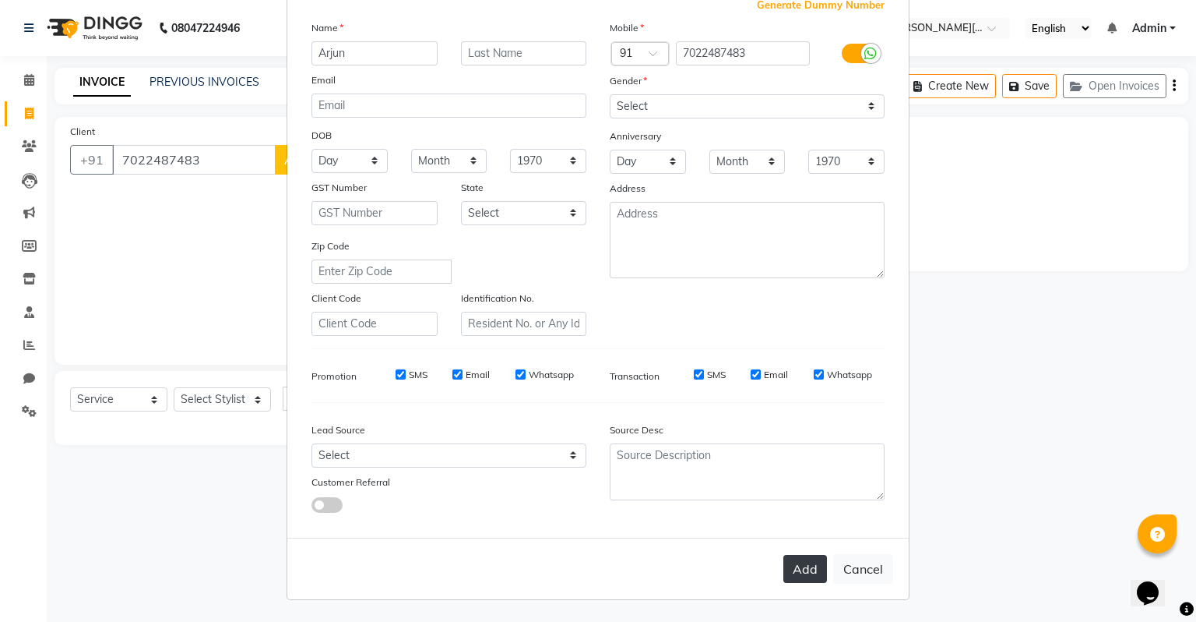
click at [794, 560] on button "Add" at bounding box center [806, 569] width 44 height 28
select select
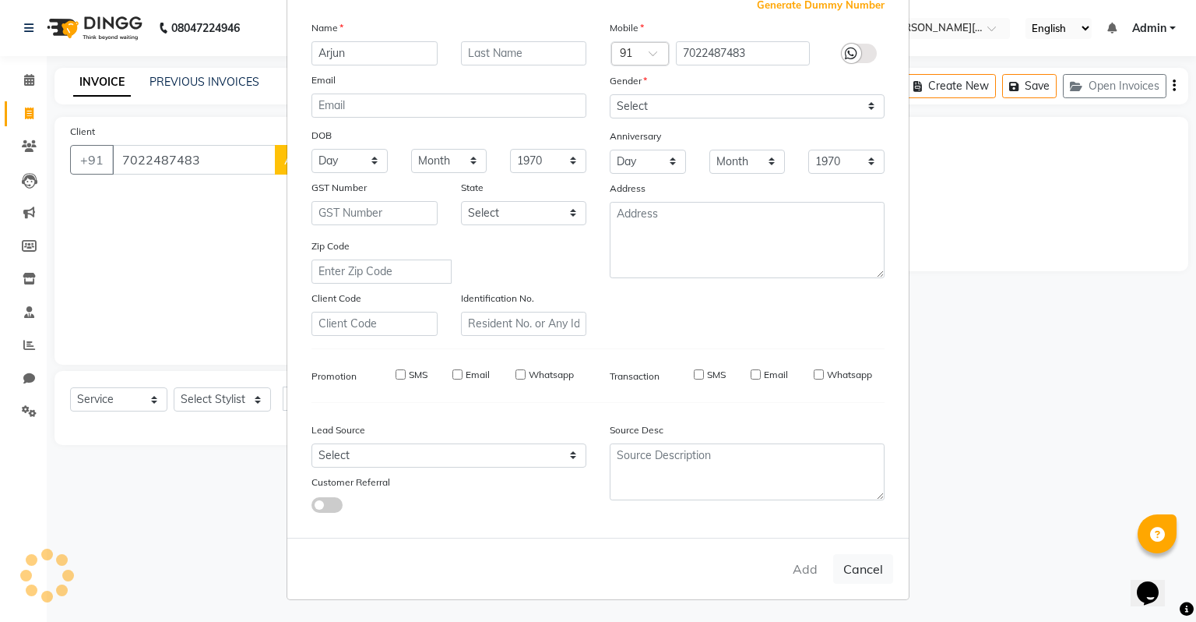
select select
checkbox input "false"
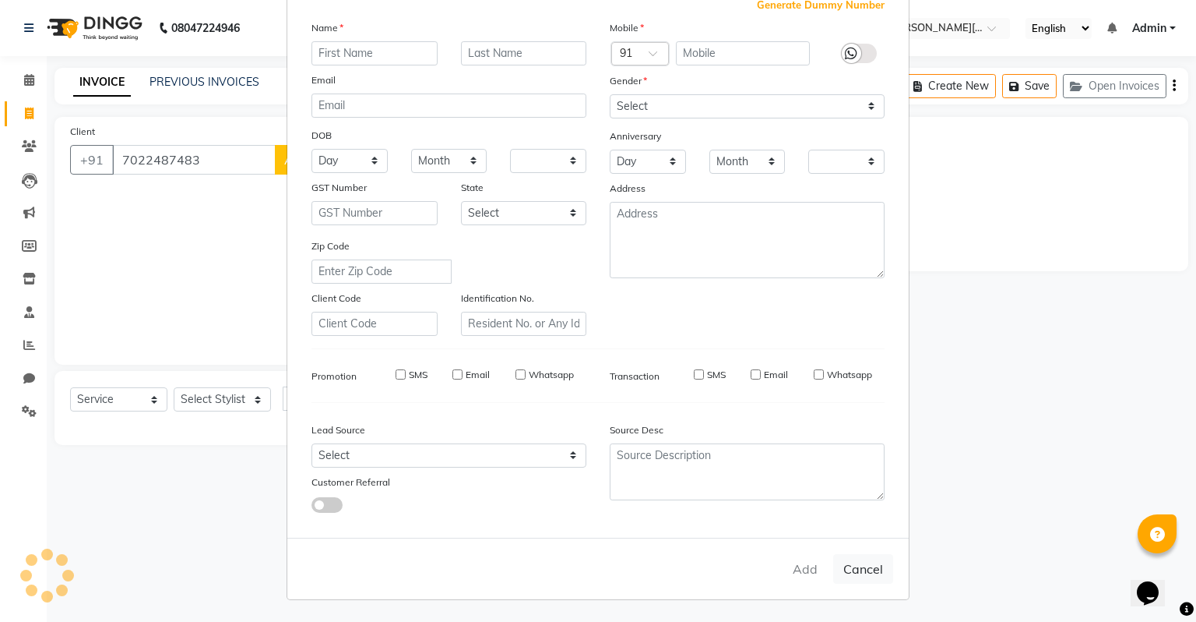
checkbox input "false"
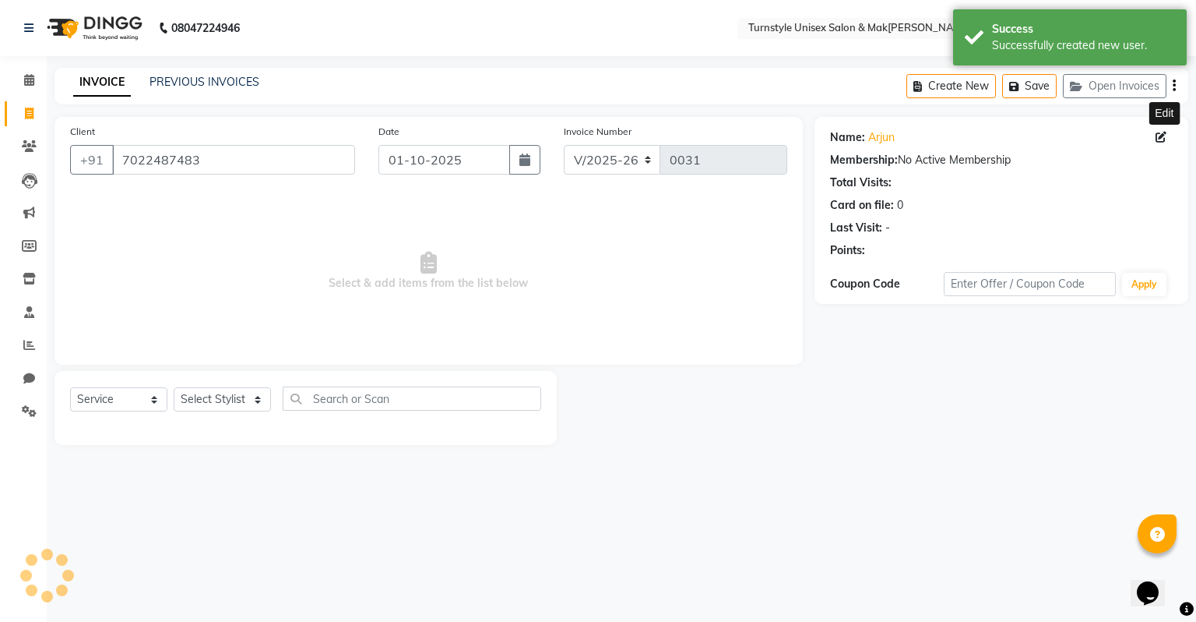
click at [1156, 139] on icon at bounding box center [1161, 137] width 11 height 11
select select "[DEMOGRAPHIC_DATA]"
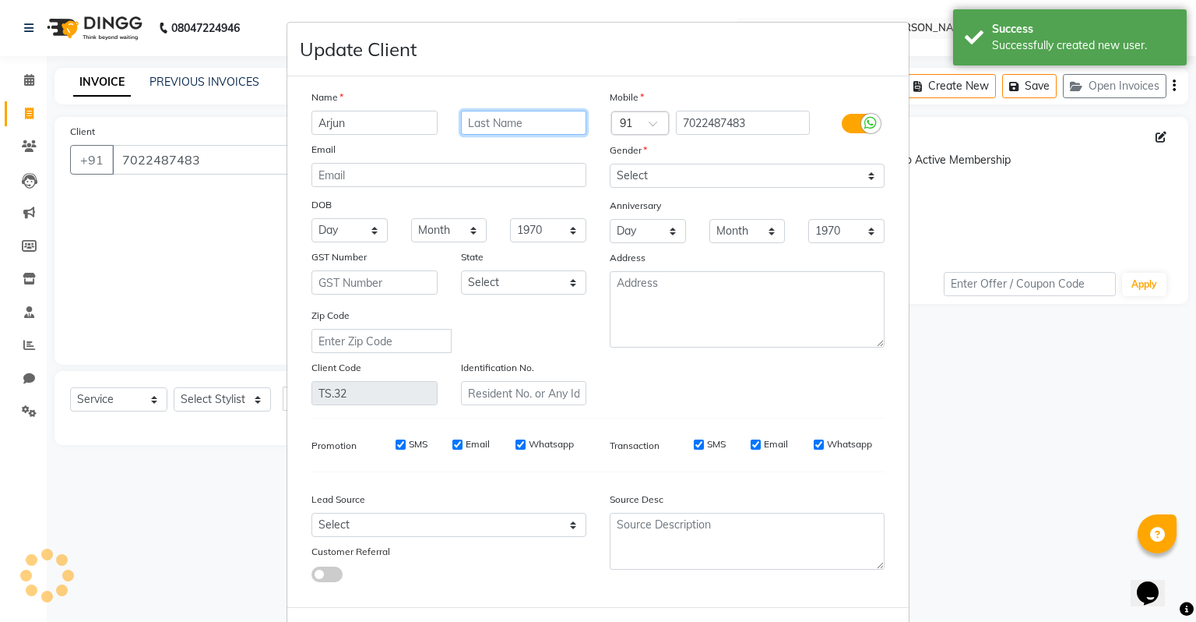
click at [516, 128] on input "text" at bounding box center [524, 123] width 126 height 24
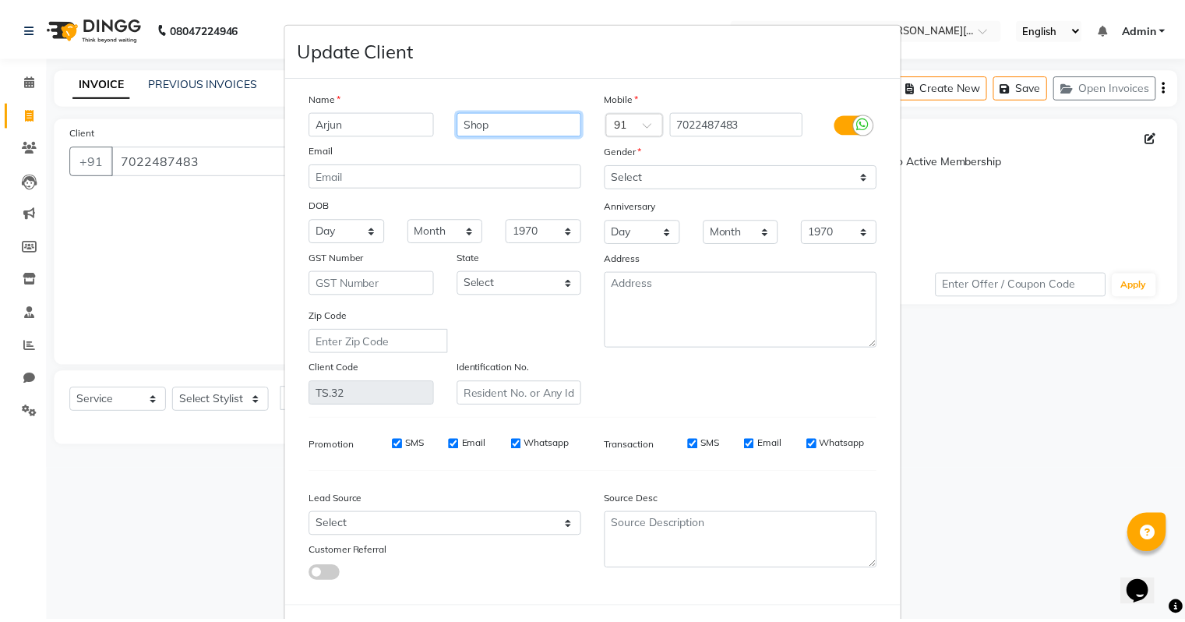
scroll to position [77, 0]
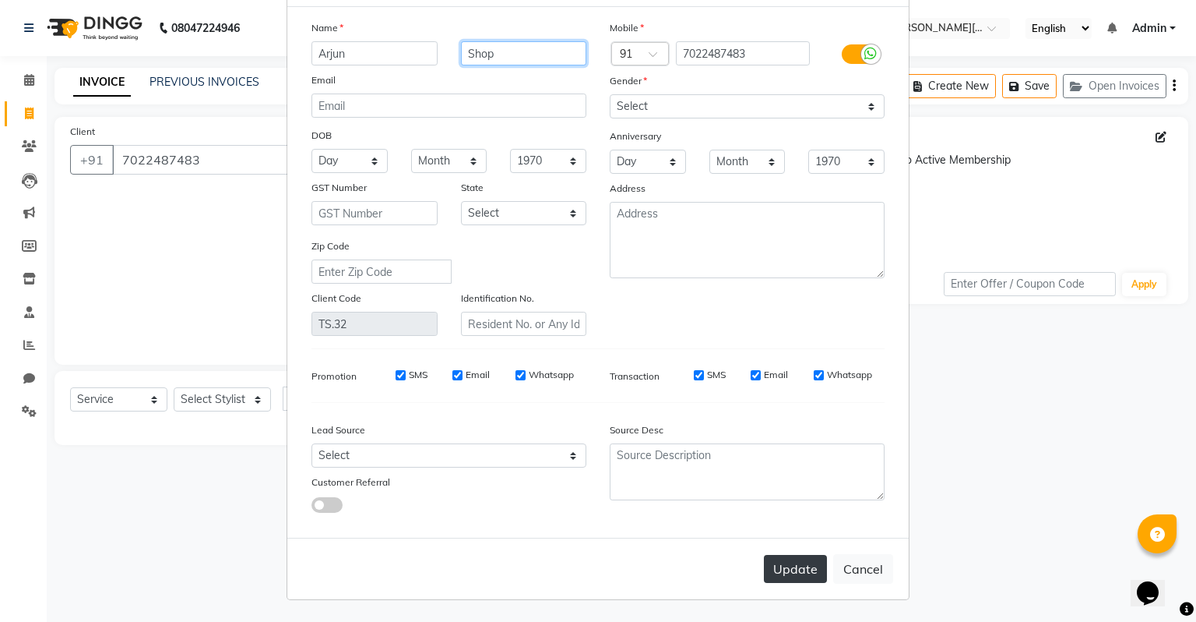
type input "Shop"
click at [774, 569] on button "Update" at bounding box center [795, 569] width 63 height 28
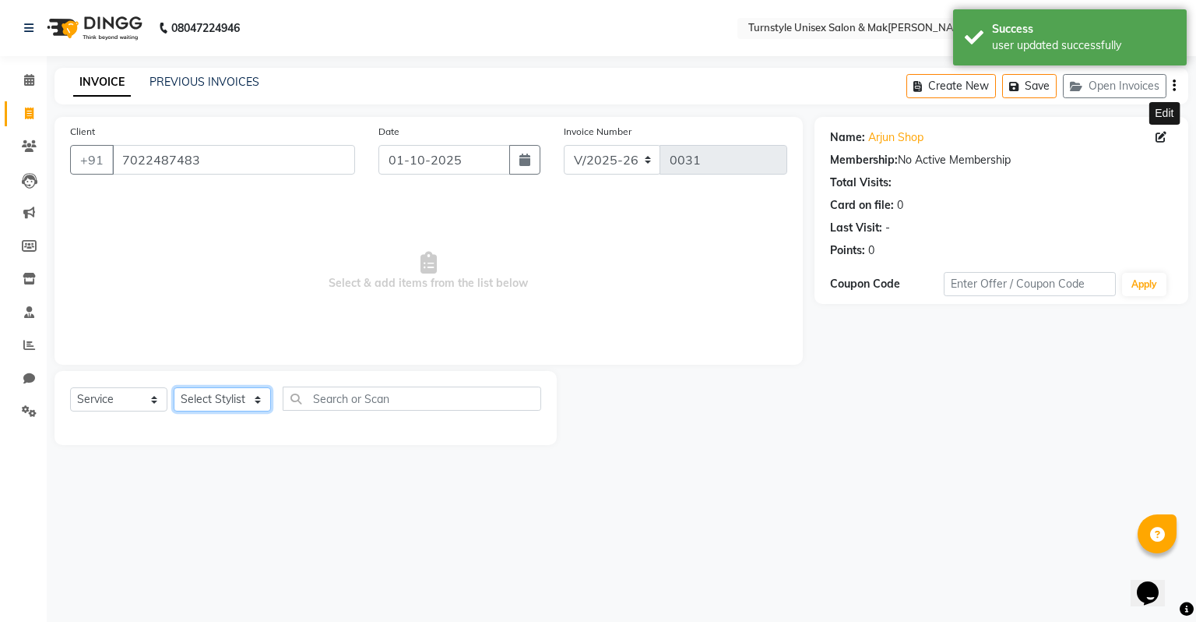
click at [242, 404] on select "Select Stylist[PERSON_NAME]u[PERSON_NAME]a [PERSON_NAME][PERSON_NAME] [PERSON_N…" at bounding box center [222, 399] width 97 height 24
select select "93346"
click at [174, 388] on select "Select Stylist[PERSON_NAME]u[PERSON_NAME]a [PERSON_NAME][PERSON_NAME] [PERSON_N…" at bounding box center [222, 399] width 97 height 24
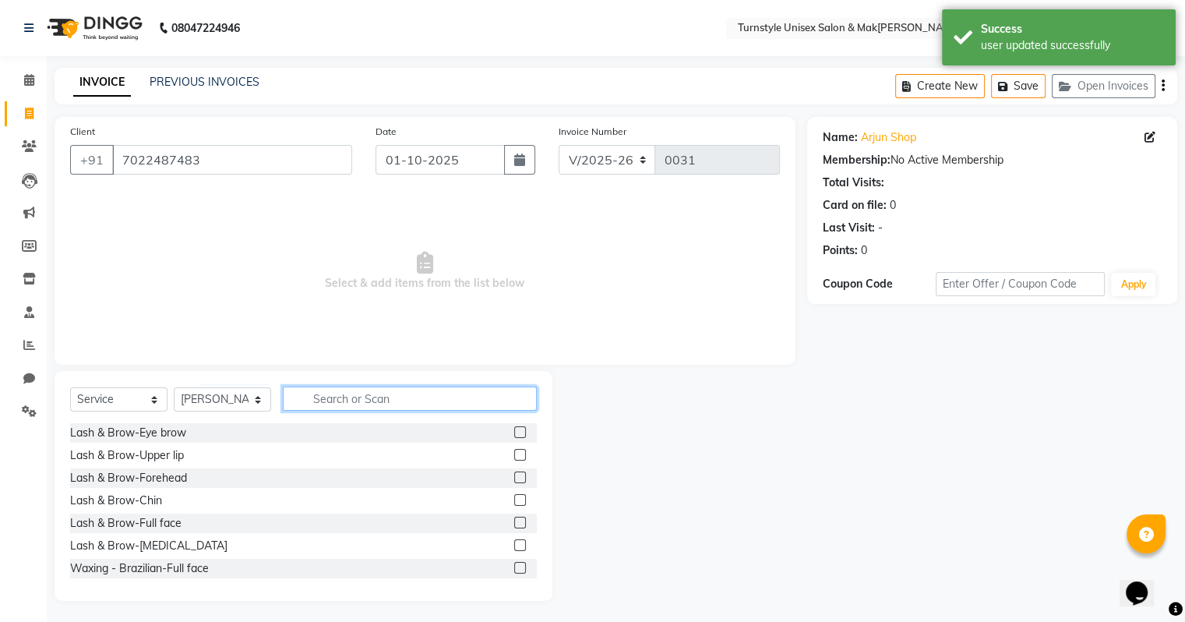
click at [315, 393] on input "text" at bounding box center [410, 398] width 254 height 24
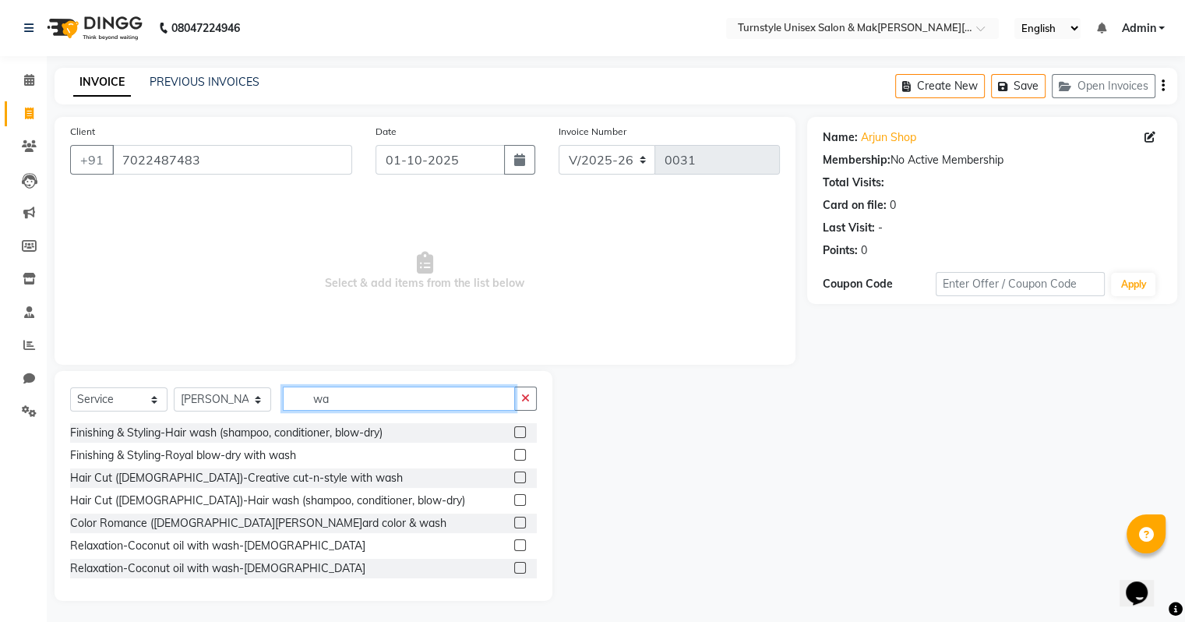
type input "w"
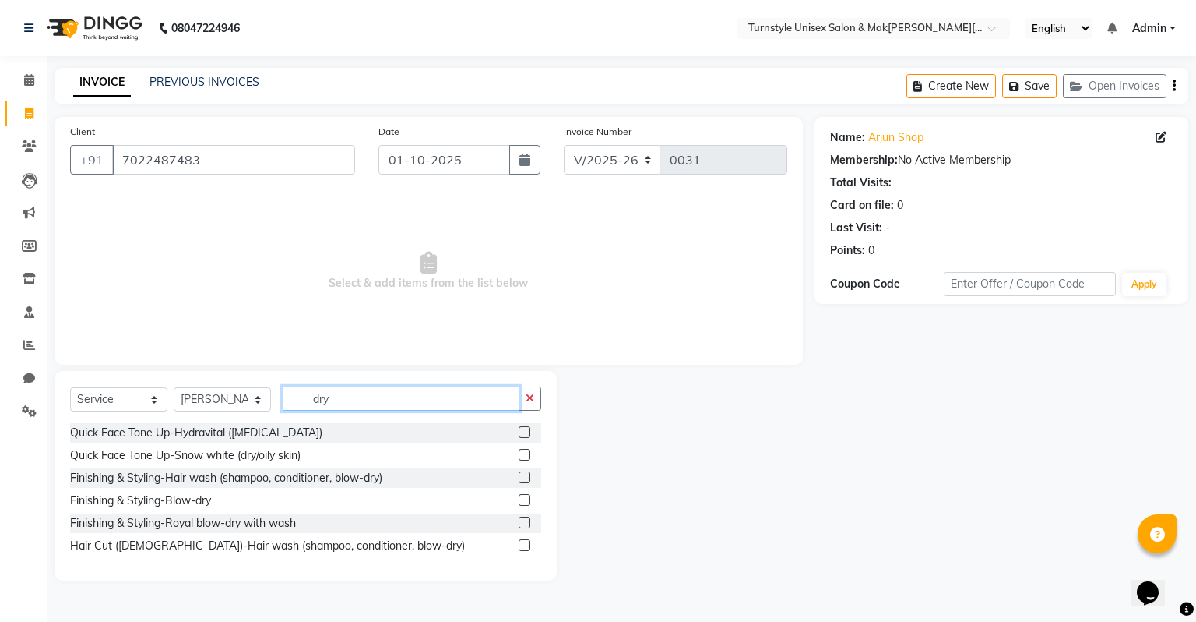
type input "dry"
click at [519, 498] on label at bounding box center [525, 500] width 12 height 12
click at [519, 498] on input "checkbox" at bounding box center [524, 500] width 10 height 10
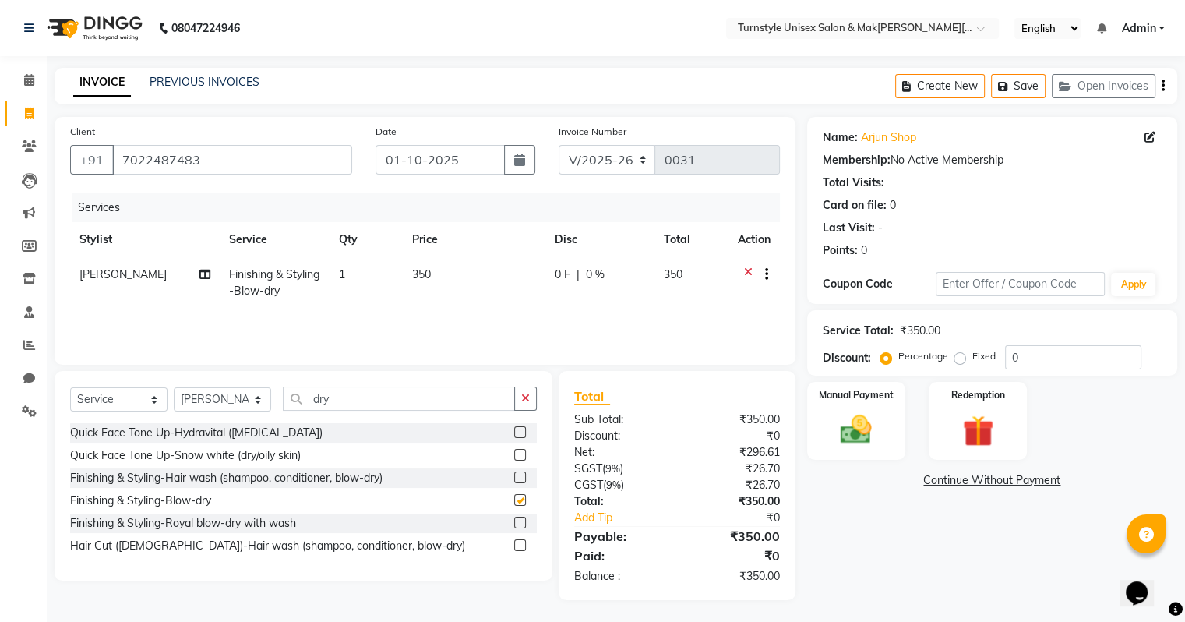
checkbox input "false"
click at [414, 273] on span "350" at bounding box center [421, 274] width 19 height 14
select select "93346"
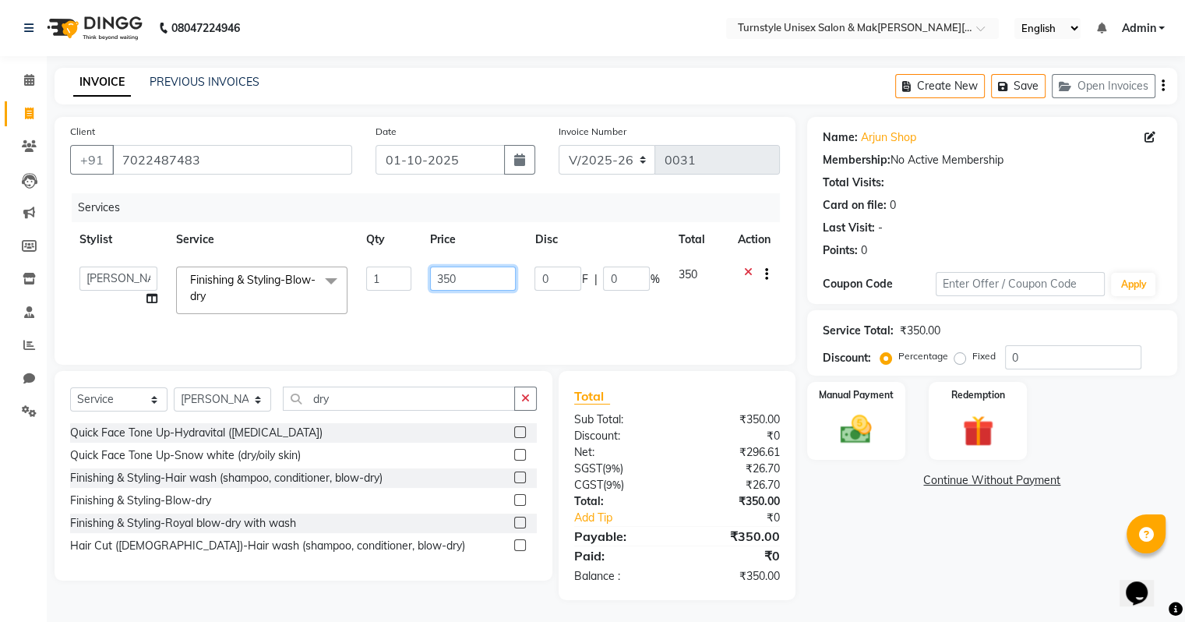
click at [477, 283] on input "350" at bounding box center [473, 278] width 86 height 24
type input "3"
type input "50"
click at [577, 334] on div "Services Stylist Service Qty Price Disc Total Actio[PERSON_NAME]etu[PERSON_NAME…" at bounding box center [425, 271] width 710 height 156
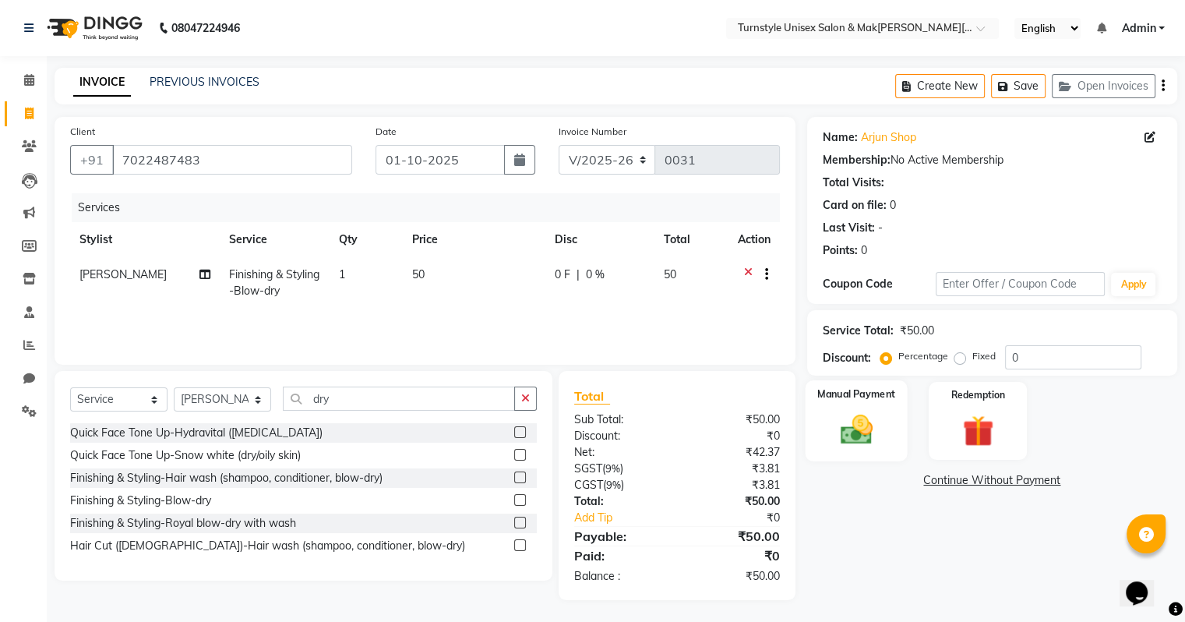
click at [847, 425] on img at bounding box center [855, 429] width 52 height 37
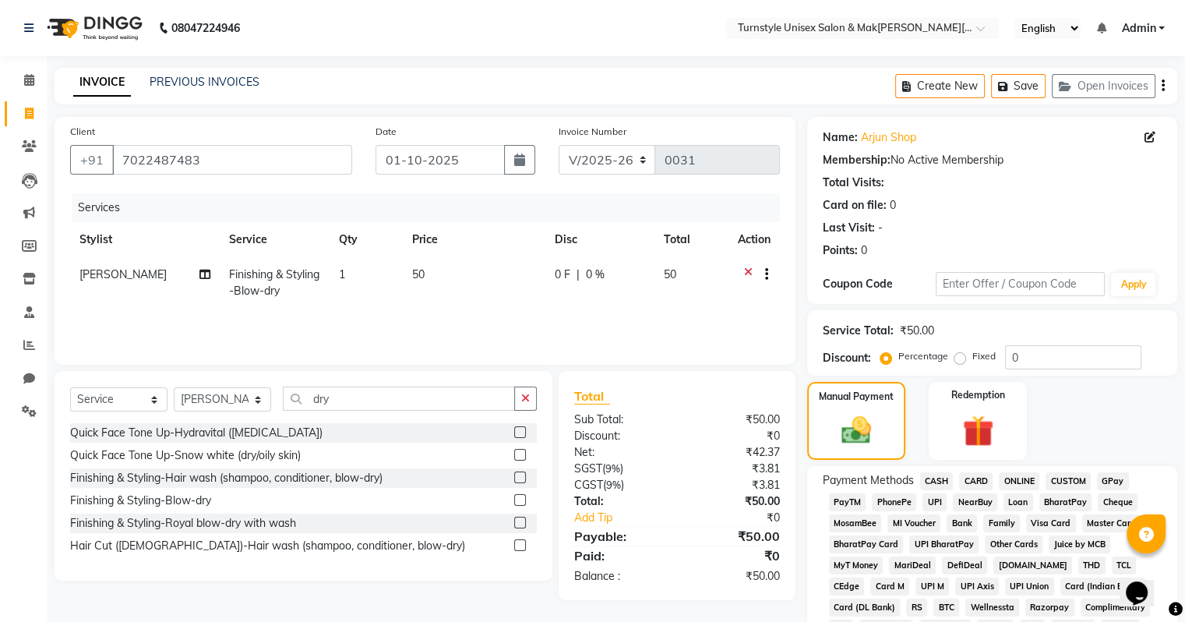
click at [935, 481] on span "CASH" at bounding box center [936, 481] width 33 height 18
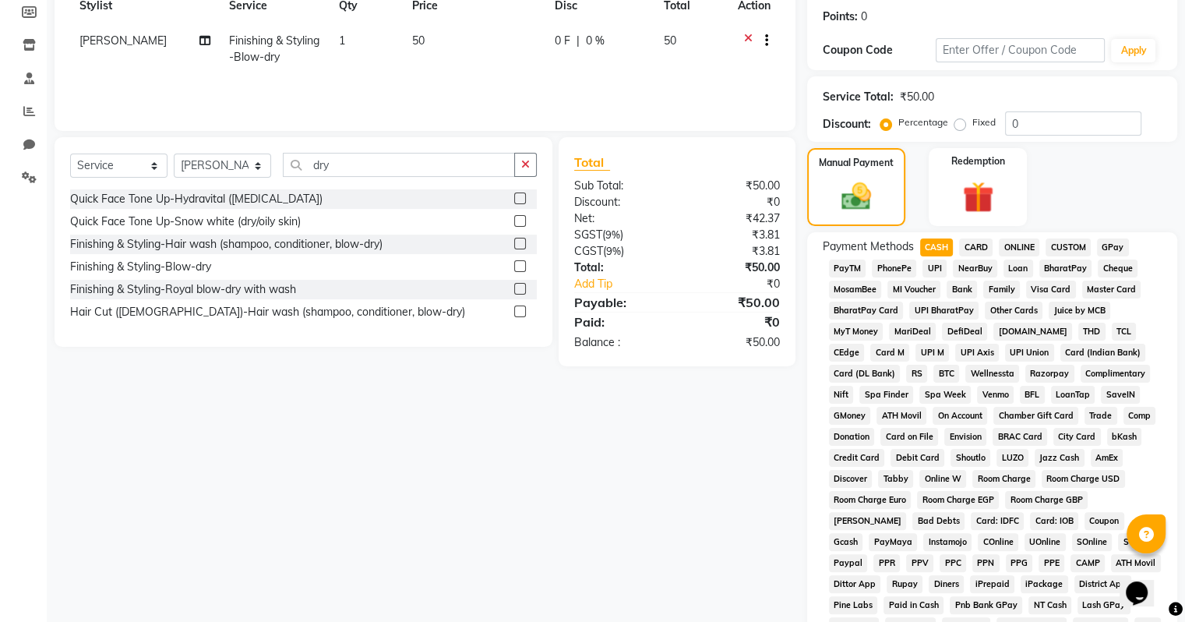
scroll to position [486, 0]
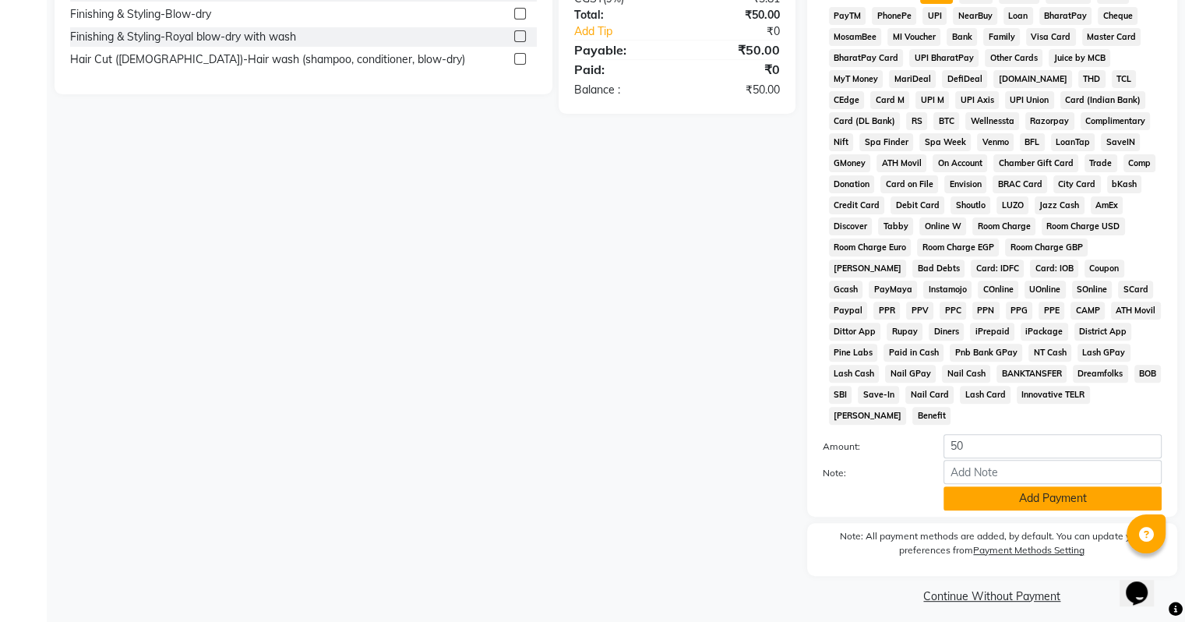
click at [1067, 491] on button "Add Payment" at bounding box center [1052, 498] width 218 height 24
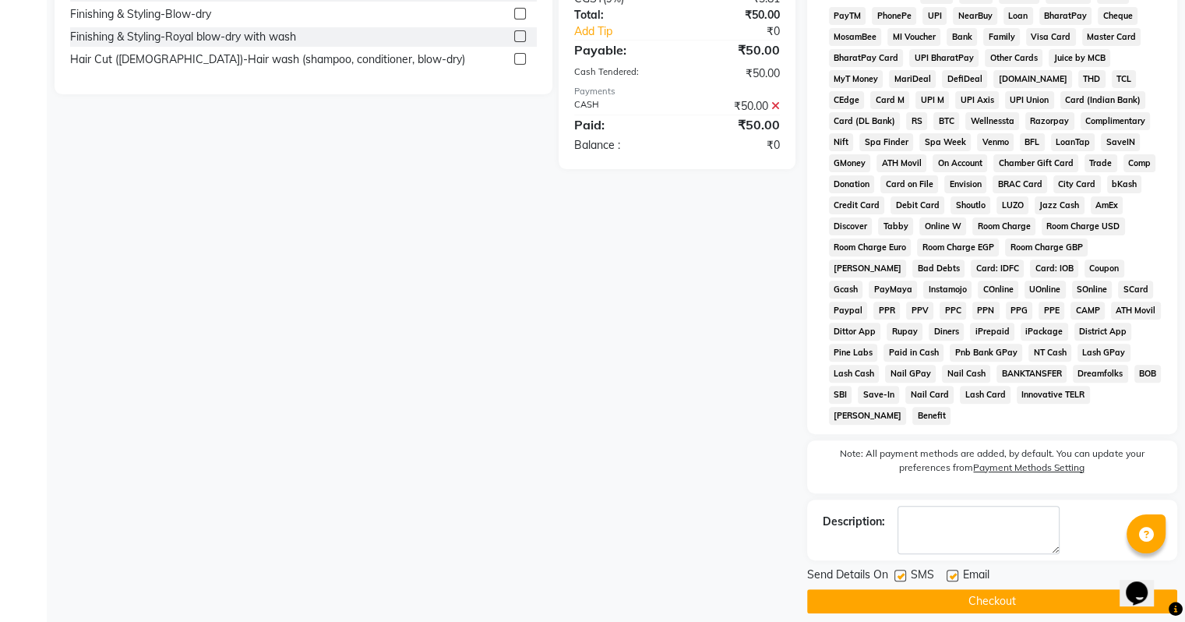
scroll to position [491, 0]
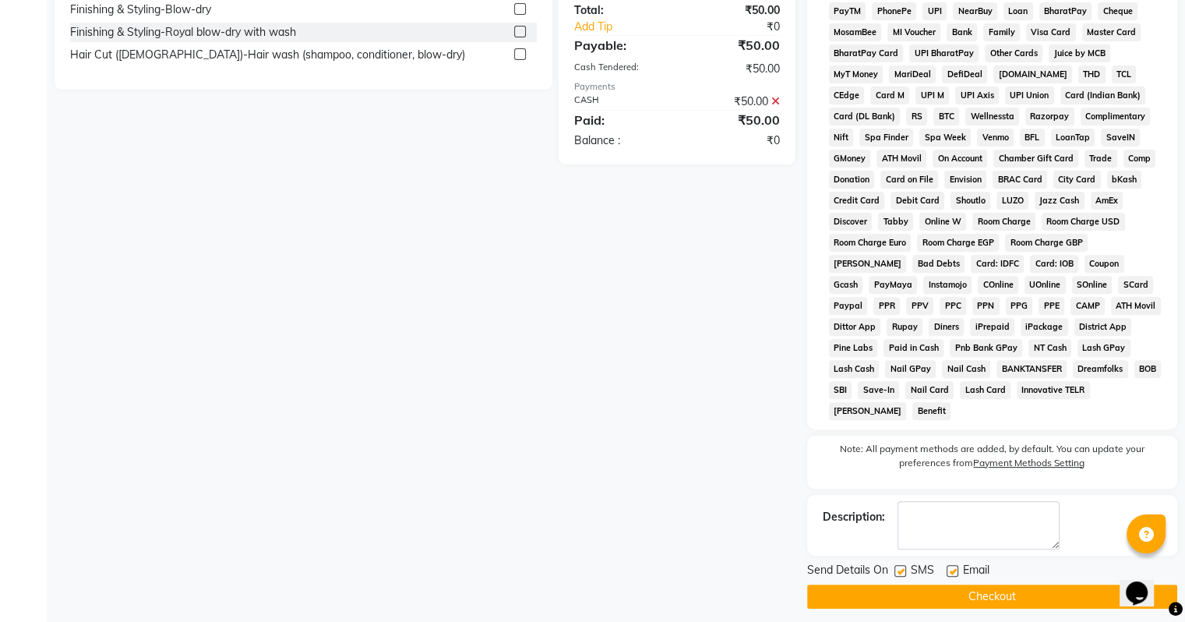
click at [950, 565] on label at bounding box center [952, 571] width 12 height 12
click at [950, 566] on input "checkbox" at bounding box center [951, 571] width 10 height 10
checkbox input "false"
click at [951, 584] on button "Checkout" at bounding box center [992, 596] width 370 height 24
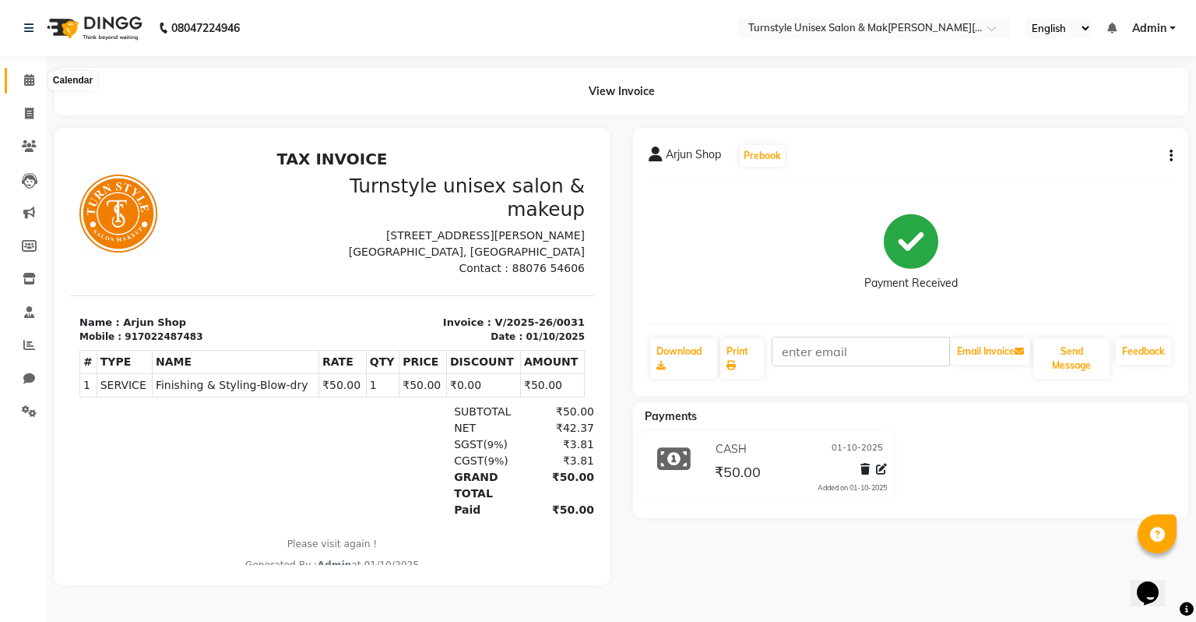
click at [20, 73] on span at bounding box center [29, 81] width 27 height 18
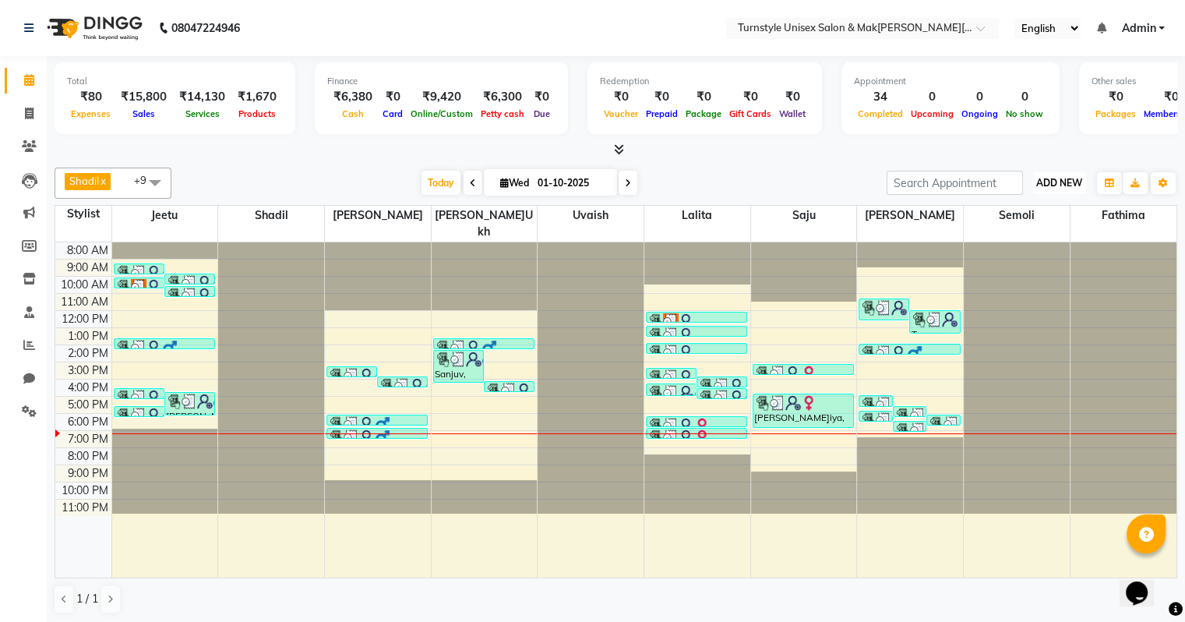
click at [1055, 178] on span "ADD NEW" at bounding box center [1059, 183] width 46 height 12
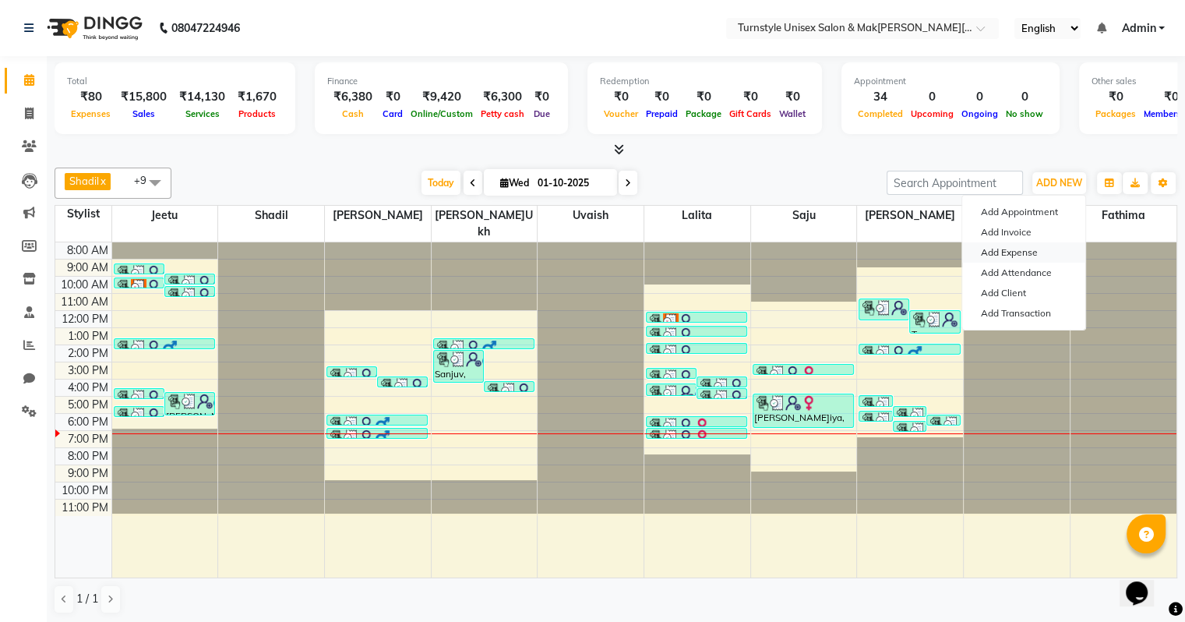
click at [1030, 248] on link "Add Expense" at bounding box center [1023, 252] width 123 height 20
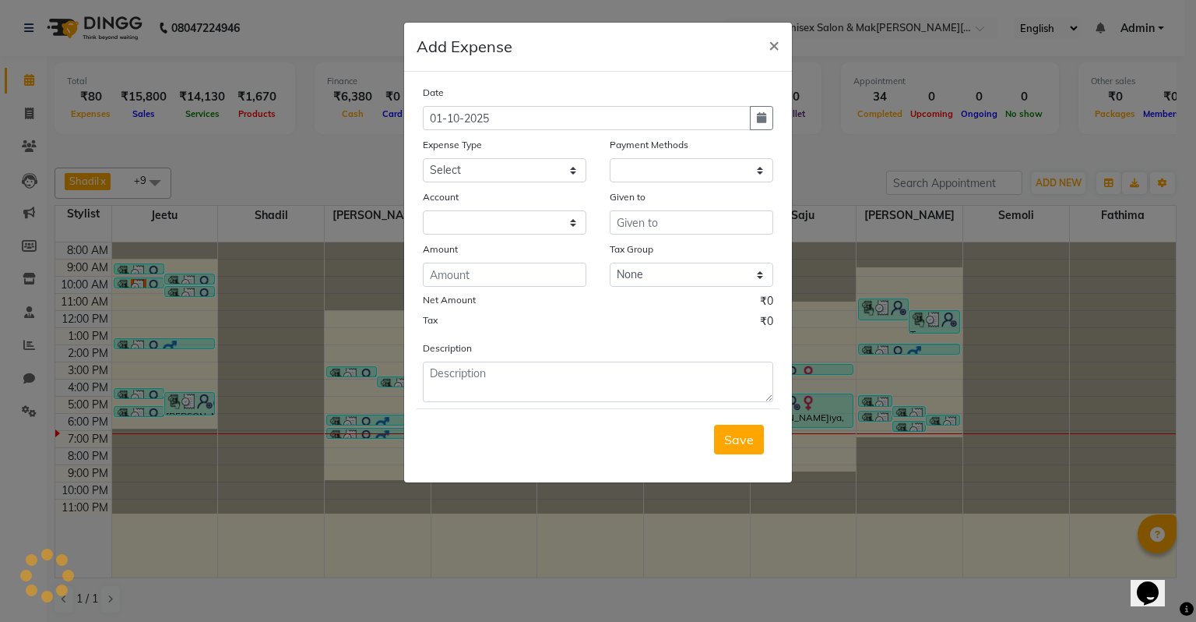
select select "1"
select select "8352"
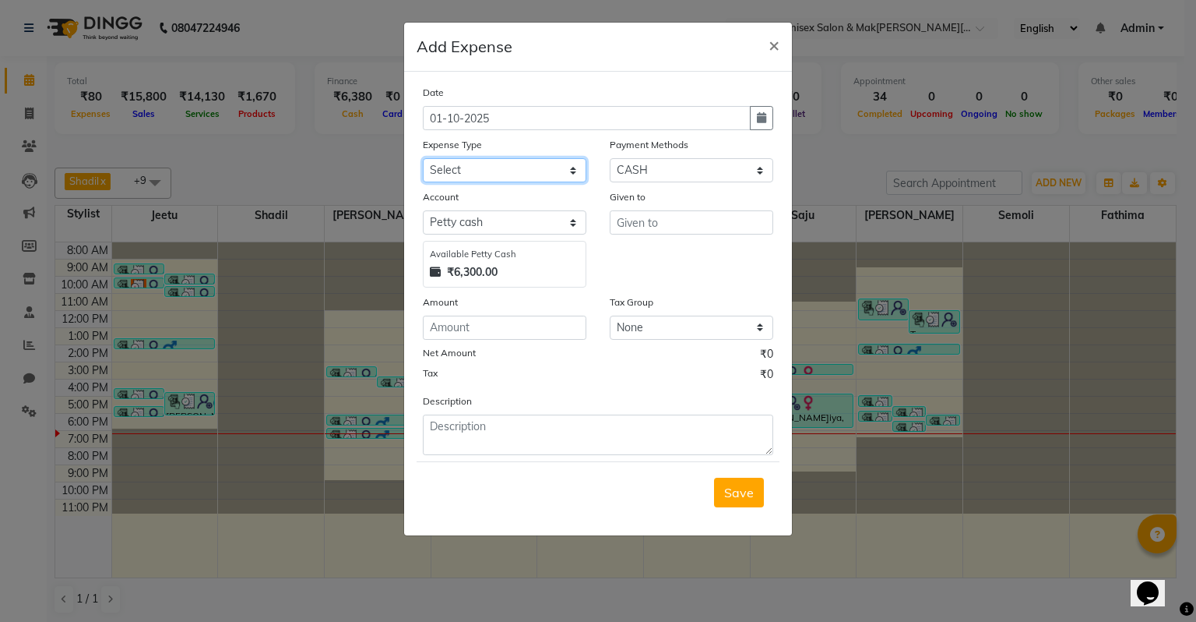
click at [477, 173] on select "Select Advance Salary Bank charges Car maintenance Cash transfer to bank Cash t…" at bounding box center [505, 170] width 164 height 24
click at [521, 167] on select "Select Advance Salary Bank charges Car maintenance Cash transfer to bank Cash t…" at bounding box center [505, 170] width 164 height 24
click at [659, 226] on input "text" at bounding box center [692, 222] width 164 height 24
type input "housekeeping"
click at [488, 337] on input "number" at bounding box center [505, 327] width 164 height 24
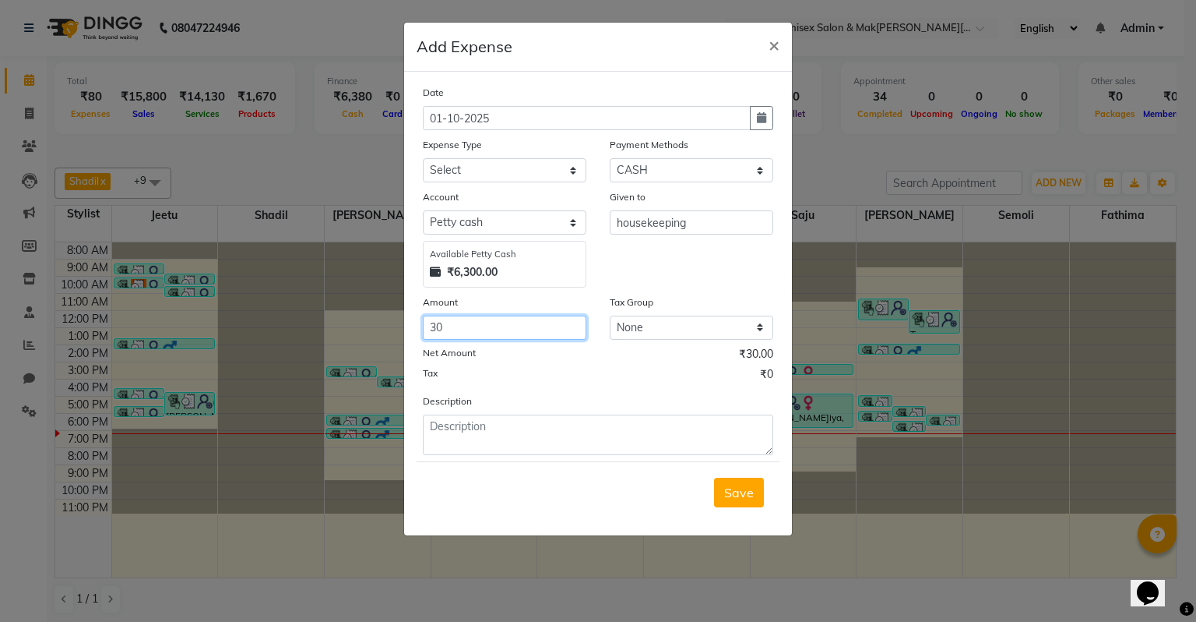
type input "30"
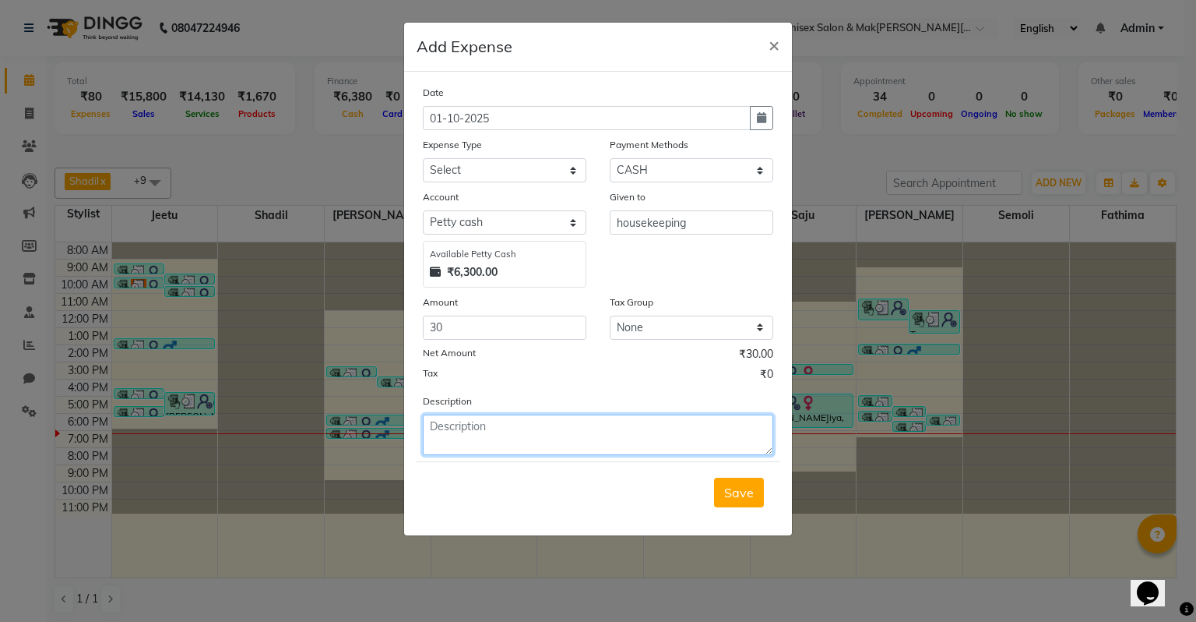
click at [502, 442] on textarea at bounding box center [598, 434] width 350 height 41
type textarea "client milk"
click at [748, 499] on span "Save" at bounding box center [739, 492] width 30 height 16
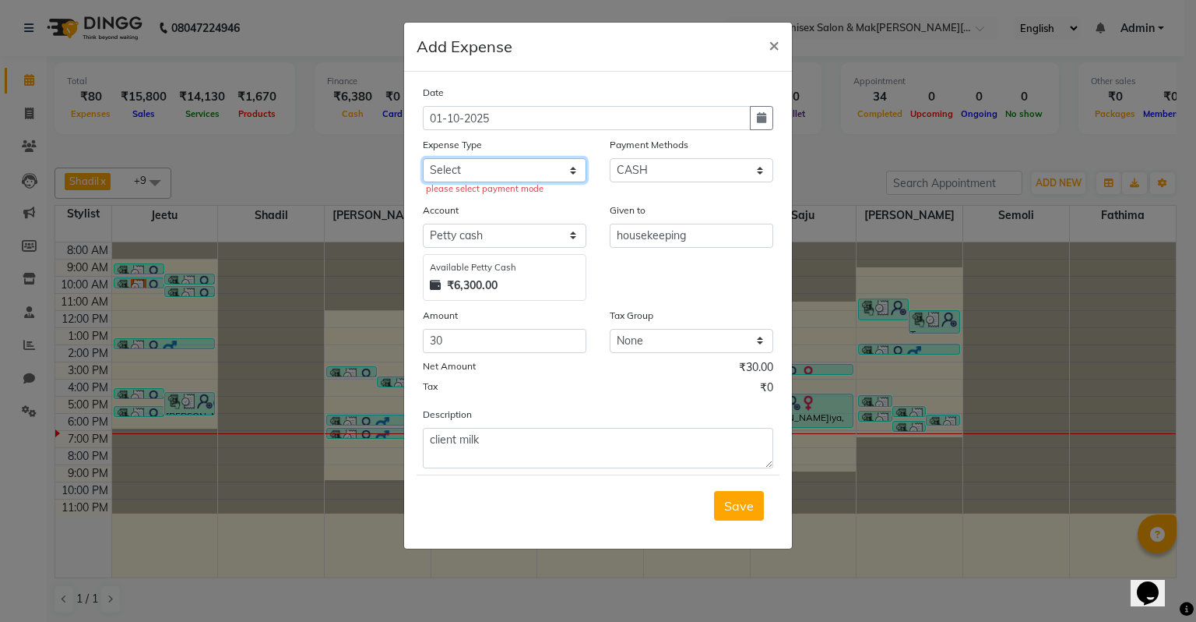
click at [524, 170] on select "Select Advance Salary Bank charges Car maintenance Cash transfer to bank Cash t…" at bounding box center [505, 170] width 164 height 24
select select "18"
click at [423, 160] on select "Select Advance Salary Bank charges Car maintenance Cash transfer to bank Cash t…" at bounding box center [505, 170] width 164 height 24
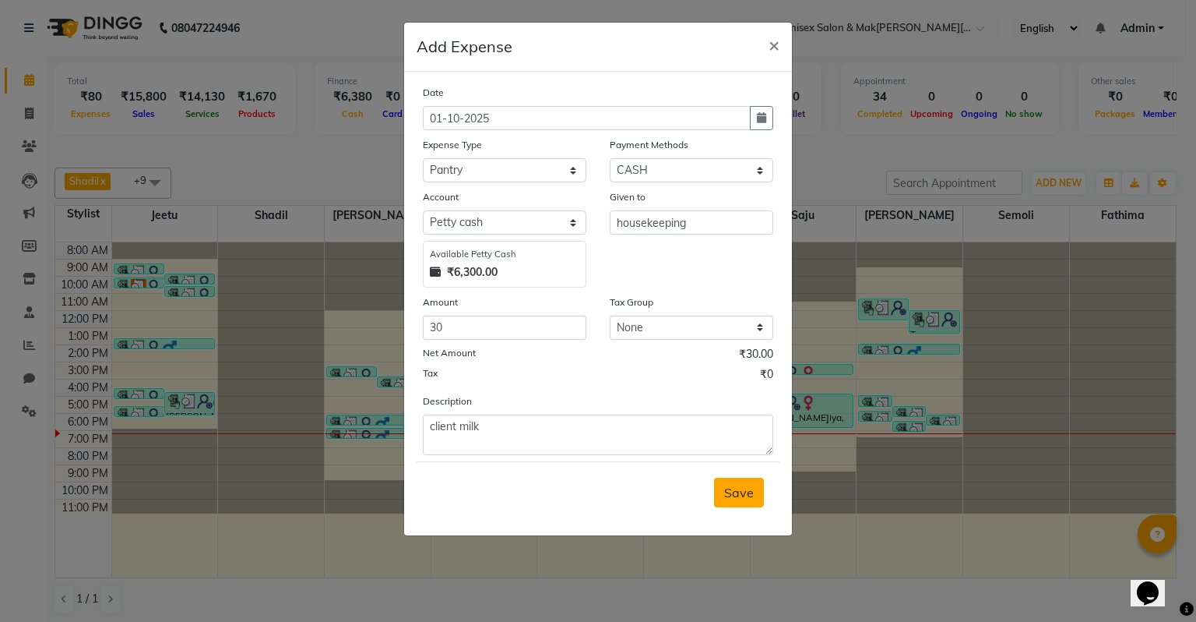
click at [758, 497] on button "Save" at bounding box center [739, 492] width 50 height 30
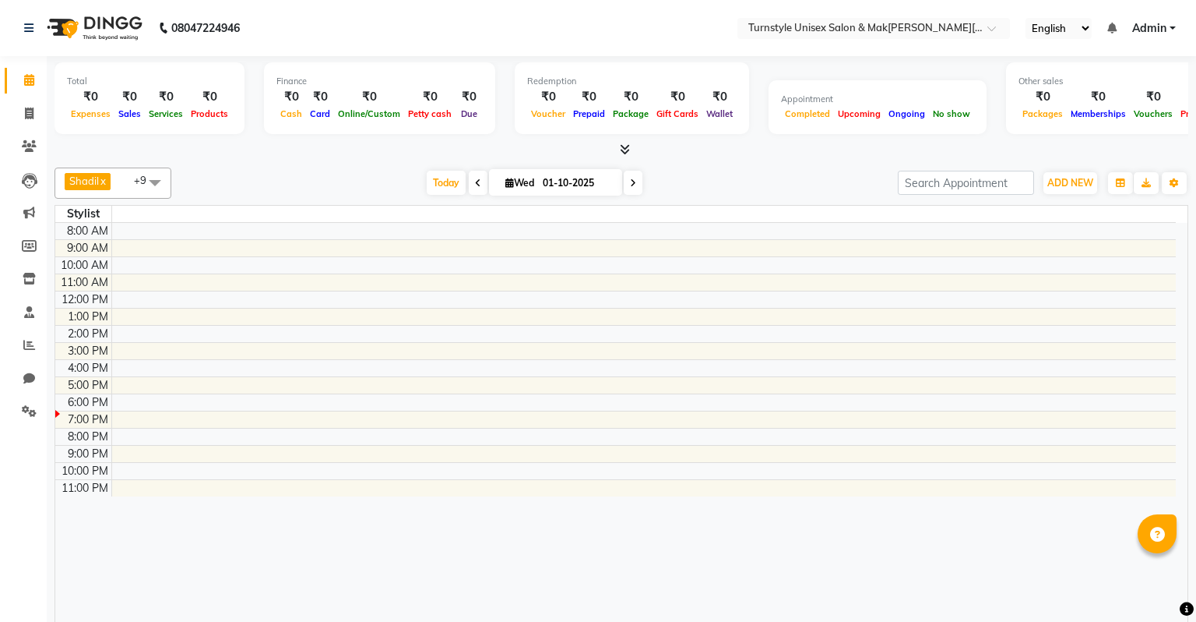
select select "en"
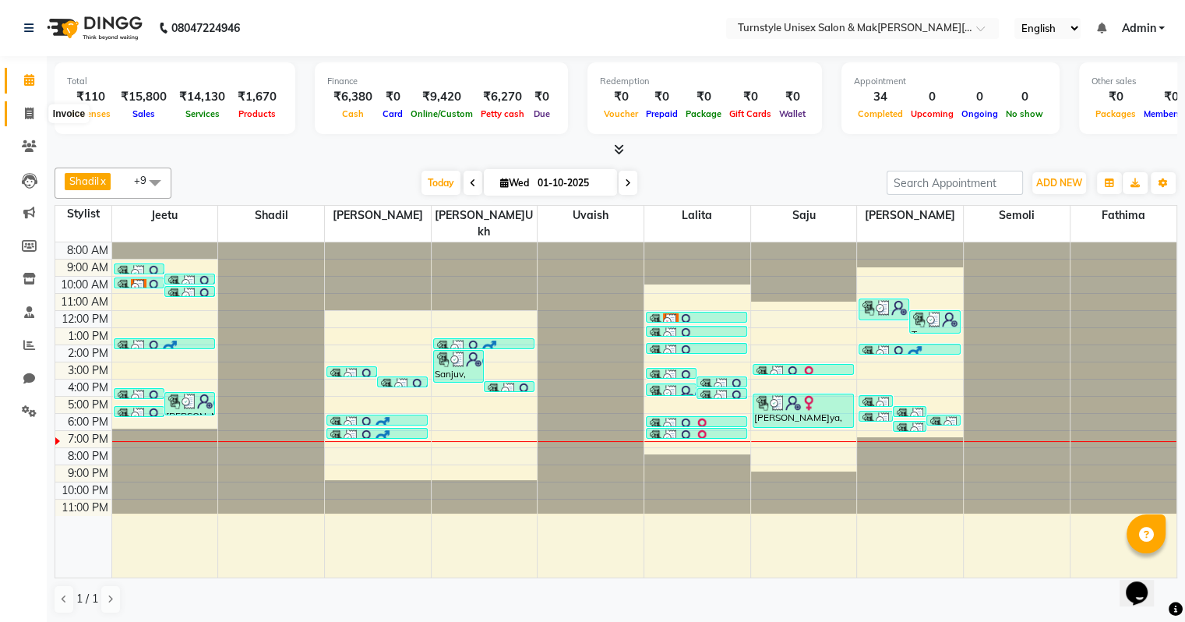
click at [24, 119] on span at bounding box center [29, 114] width 27 height 18
select select "service"
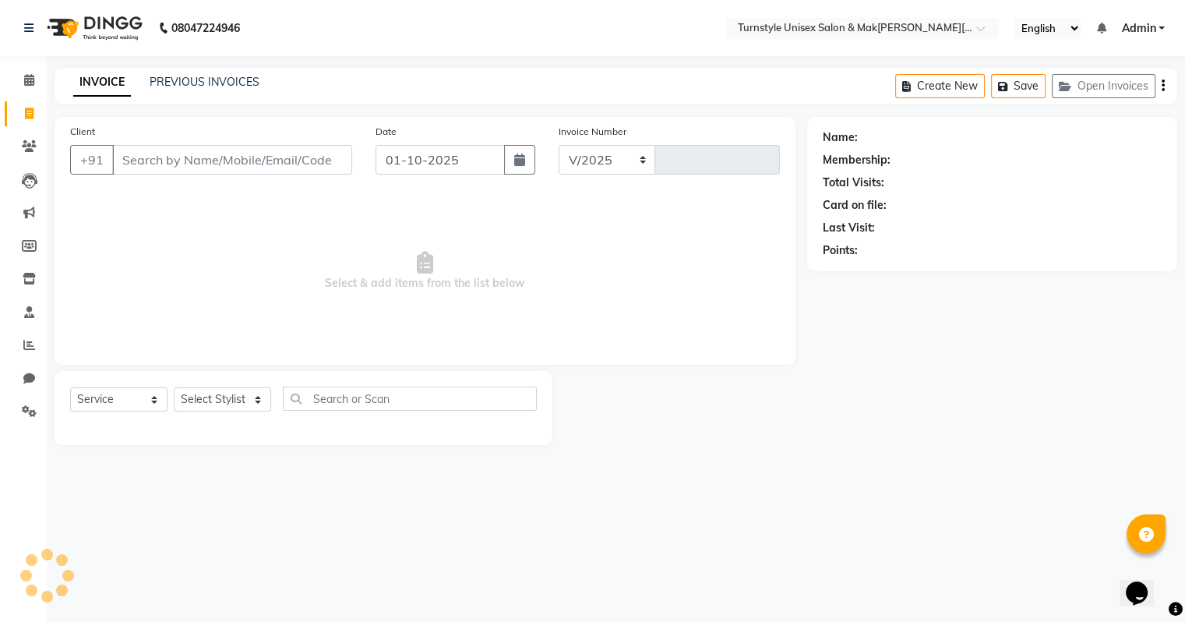
select select "9091"
type input "0032"
click at [213, 396] on select "Select Stylist[PERSON_NAME]u[PERSON_NAME]a [PERSON_NAME][PERSON_NAME] [PERSON_N…" at bounding box center [222, 399] width 97 height 24
select select "93345"
click at [174, 388] on select "Select Stylist[PERSON_NAME]u[PERSON_NAME]a [PERSON_NAME][PERSON_NAME] [PERSON_N…" at bounding box center [222, 399] width 97 height 24
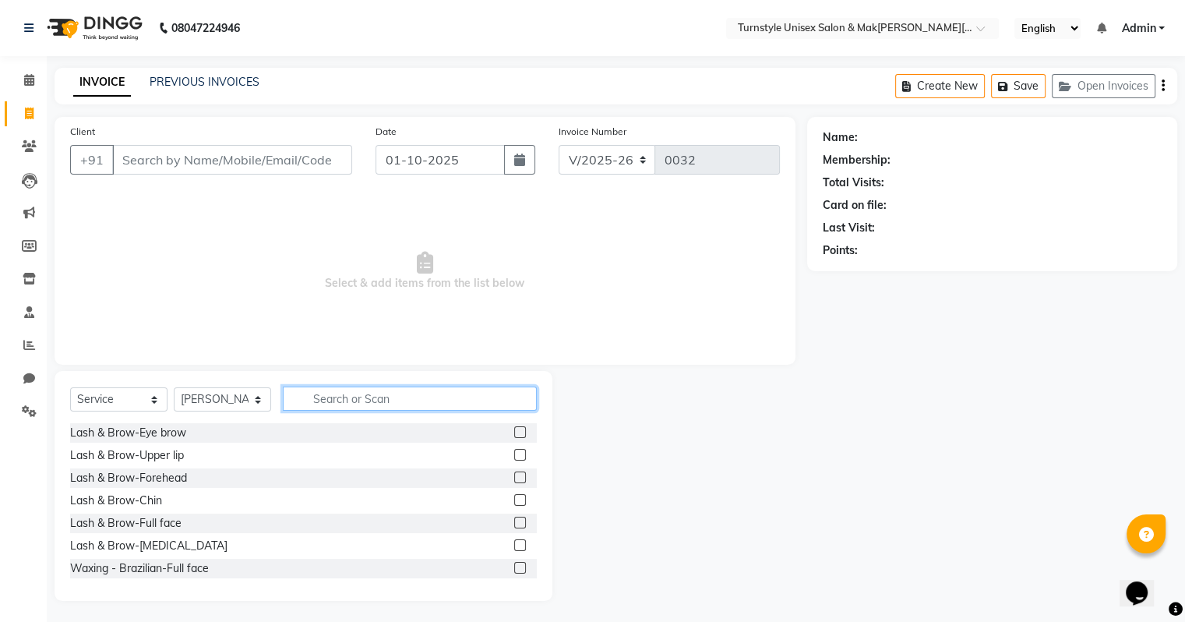
click at [327, 400] on input "text" at bounding box center [410, 398] width 254 height 24
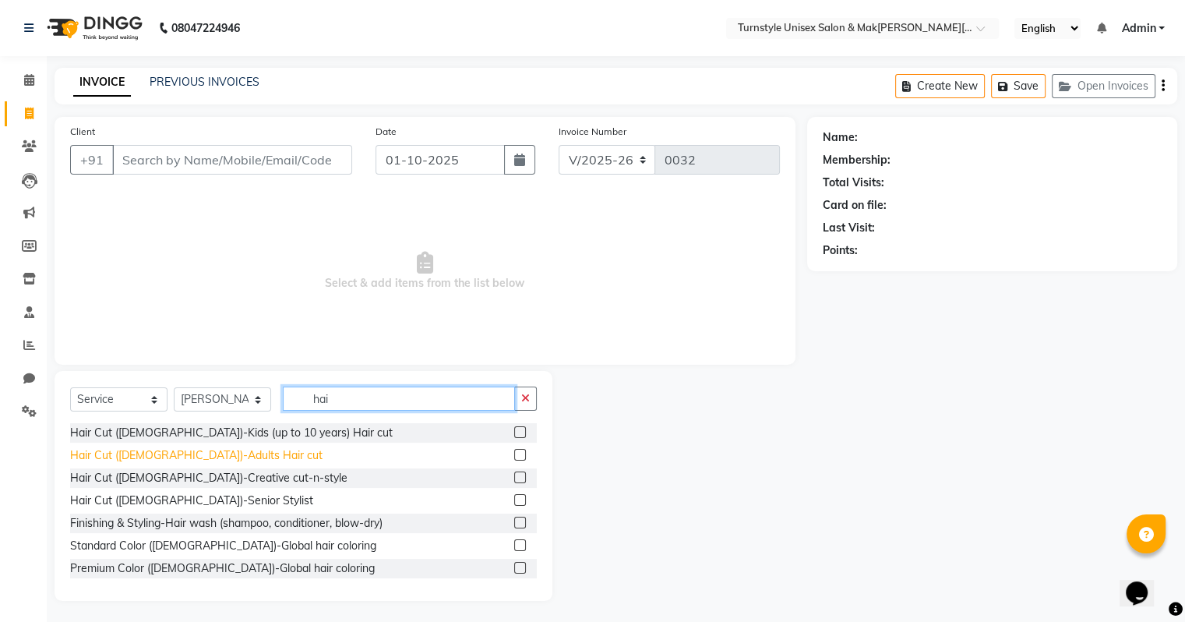
type input "hai"
click at [194, 453] on div "Hair Cut ([DEMOGRAPHIC_DATA])-Adults Hair cut" at bounding box center [196, 455] width 252 height 16
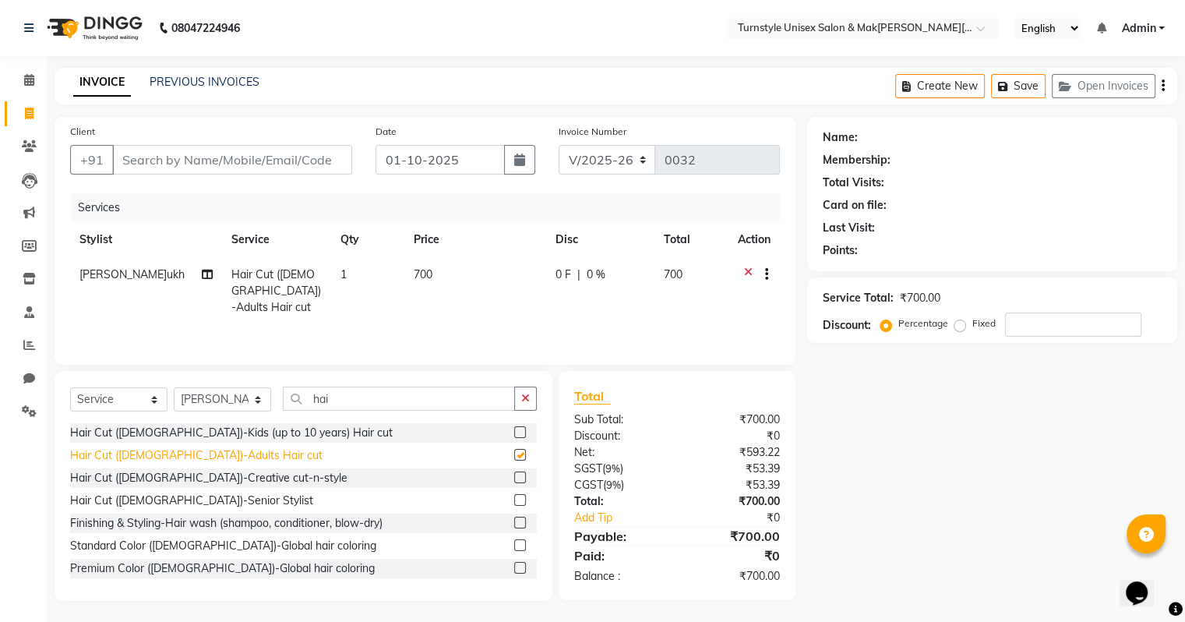
checkbox input "false"
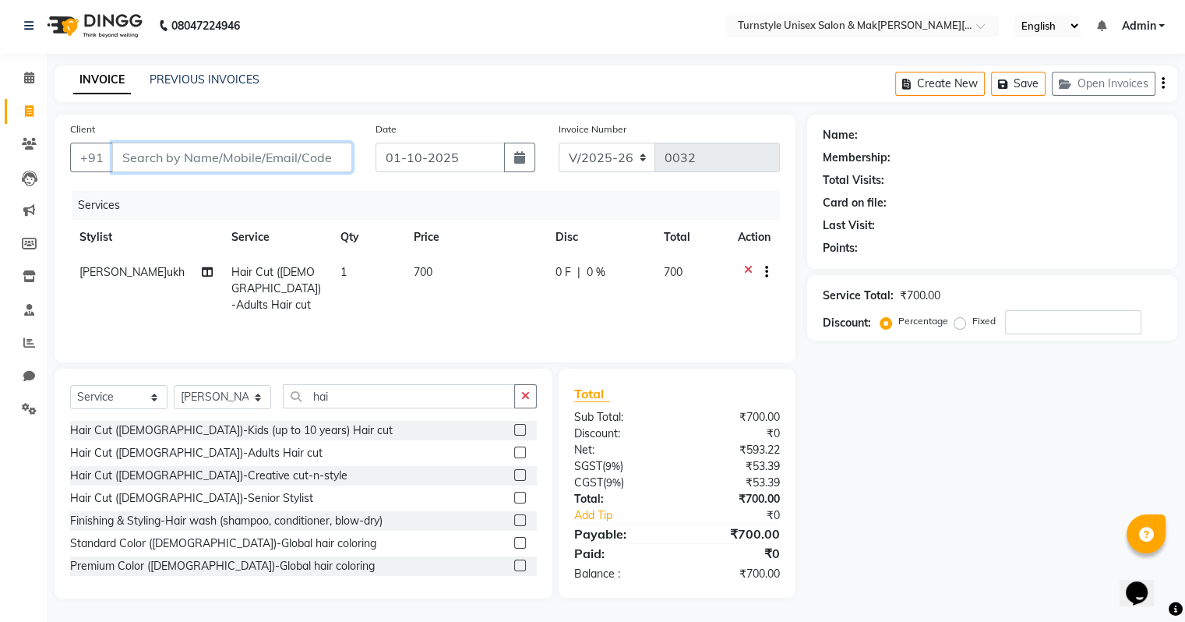
click at [231, 164] on input "Client" at bounding box center [232, 158] width 240 height 30
click at [396, 454] on div "Hair Cut ([DEMOGRAPHIC_DATA])-Adults Hair cut" at bounding box center [303, 452] width 467 height 19
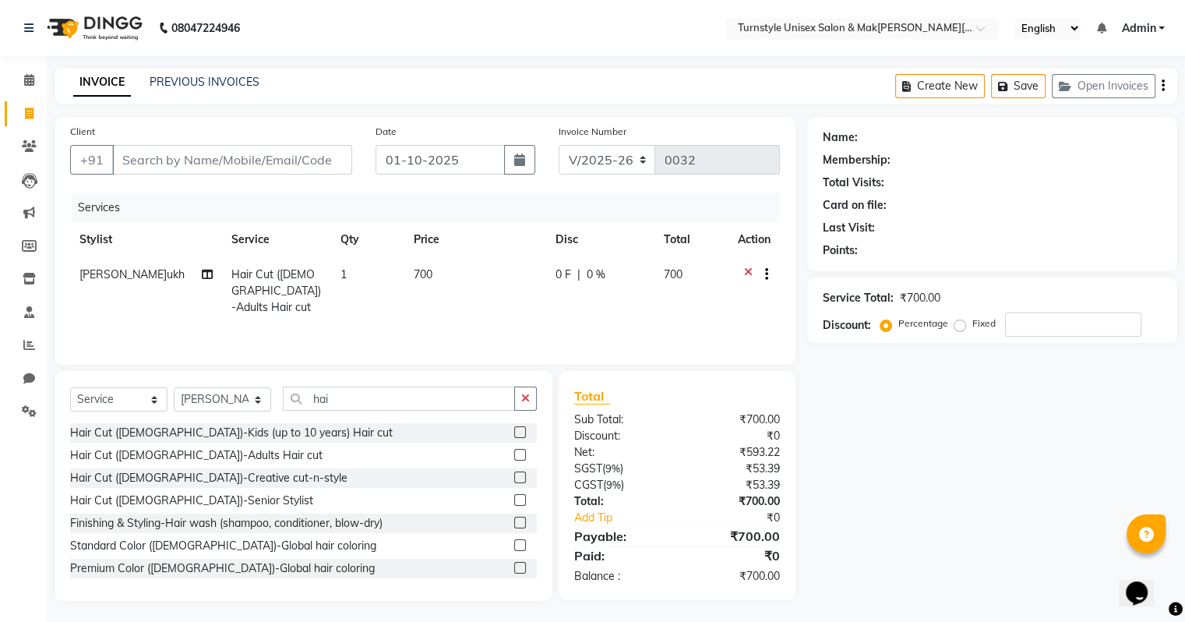
drag, startPoint x: 959, startPoint y: 538, endPoint x: 966, endPoint y: 548, distance: 11.7
click at [966, 548] on div "Name: Membership: Total Visits: Card on file: Last Visit: Points: Service Total…" at bounding box center [998, 359] width 382 height 484
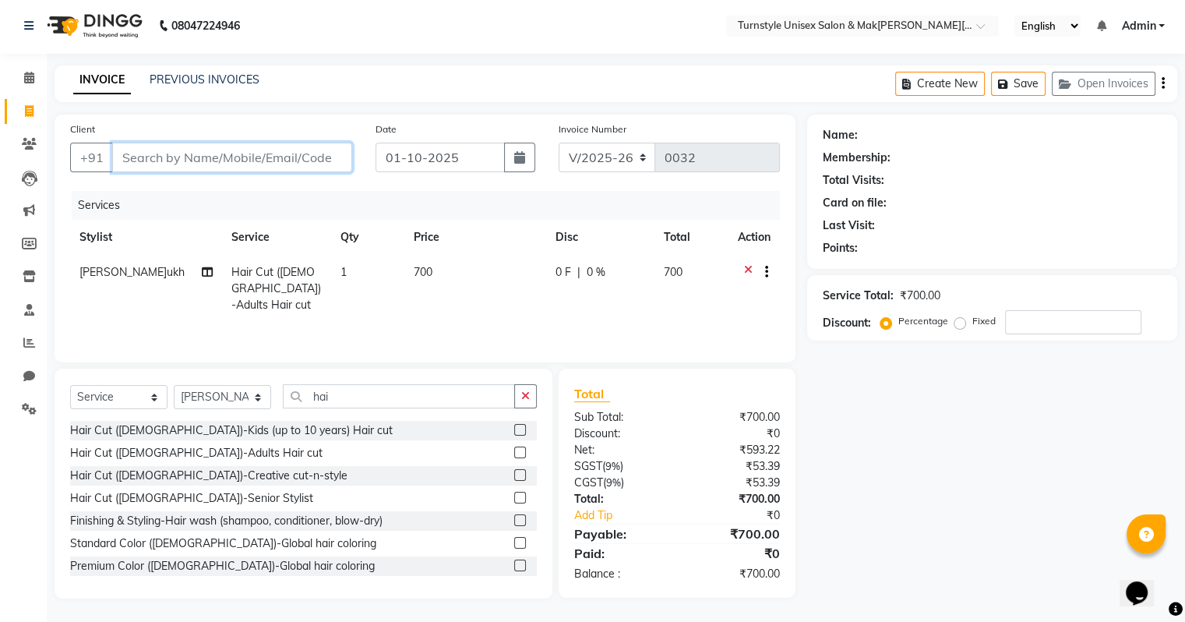
click at [201, 160] on input "Client" at bounding box center [232, 158] width 240 height 30
drag, startPoint x: 25, startPoint y: 460, endPoint x: 497, endPoint y: 652, distance: 509.7
click at [497, 619] on html "08047224946 Select Location × Turnstyle Unisex Salon & Makeup, S.g. Palya Engli…" at bounding box center [592, 309] width 1185 height 622
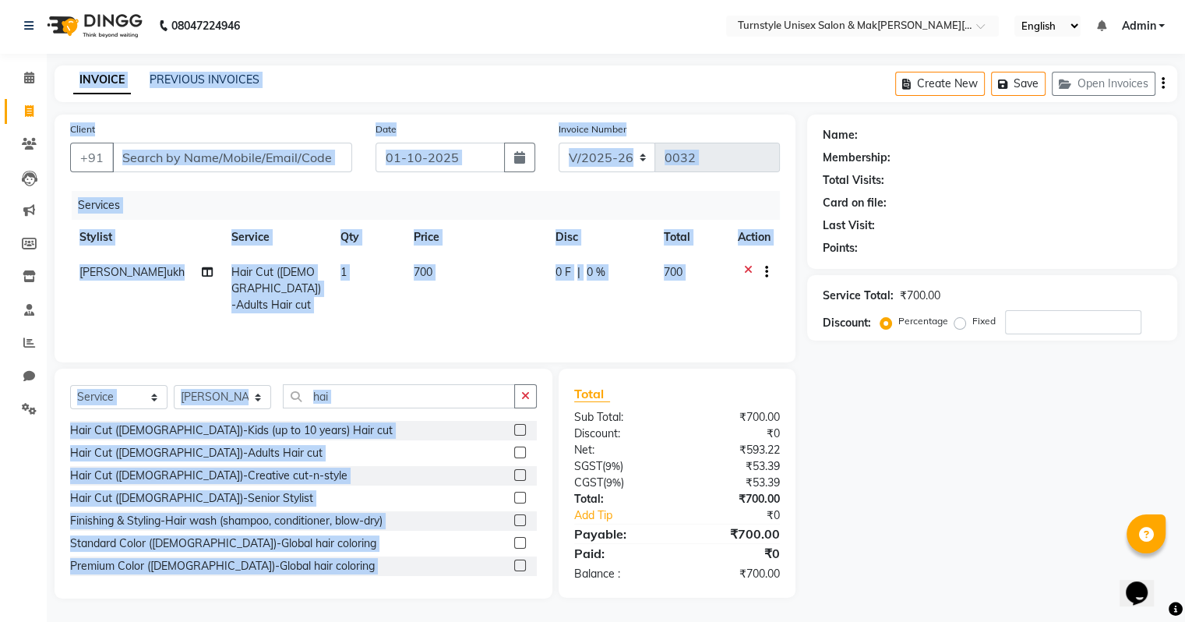
click at [673, 307] on div "Services Stylist Service Qty Price Disc Total Action Shahrukh Hair Cut (Female)…" at bounding box center [425, 269] width 710 height 156
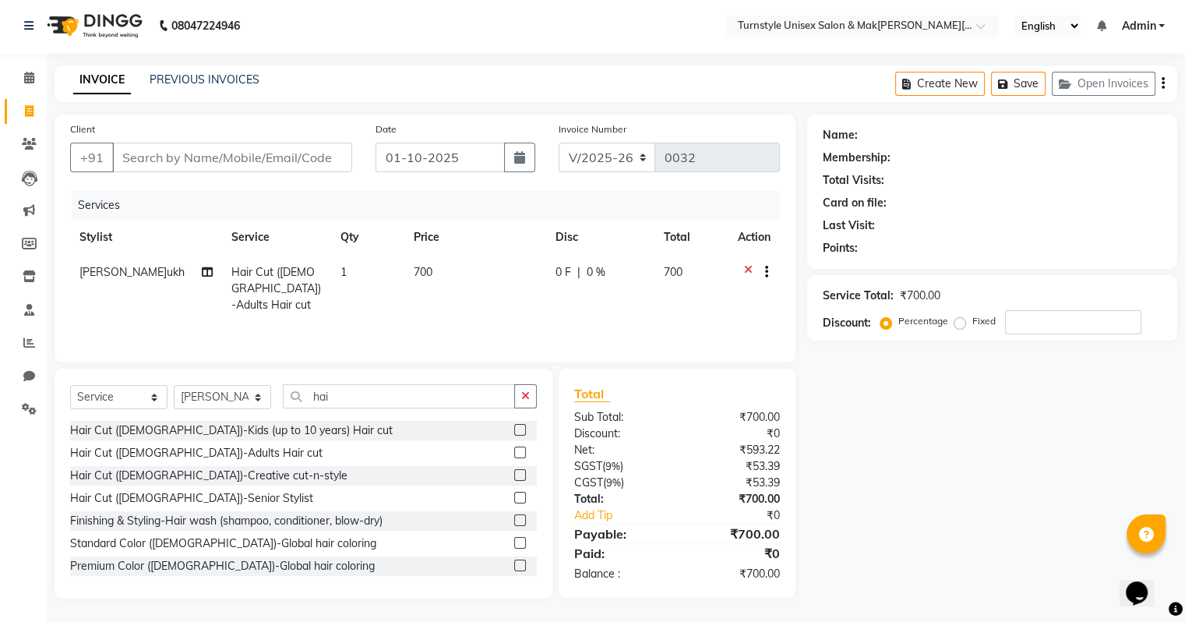
click at [748, 268] on icon at bounding box center [748, 273] width 9 height 19
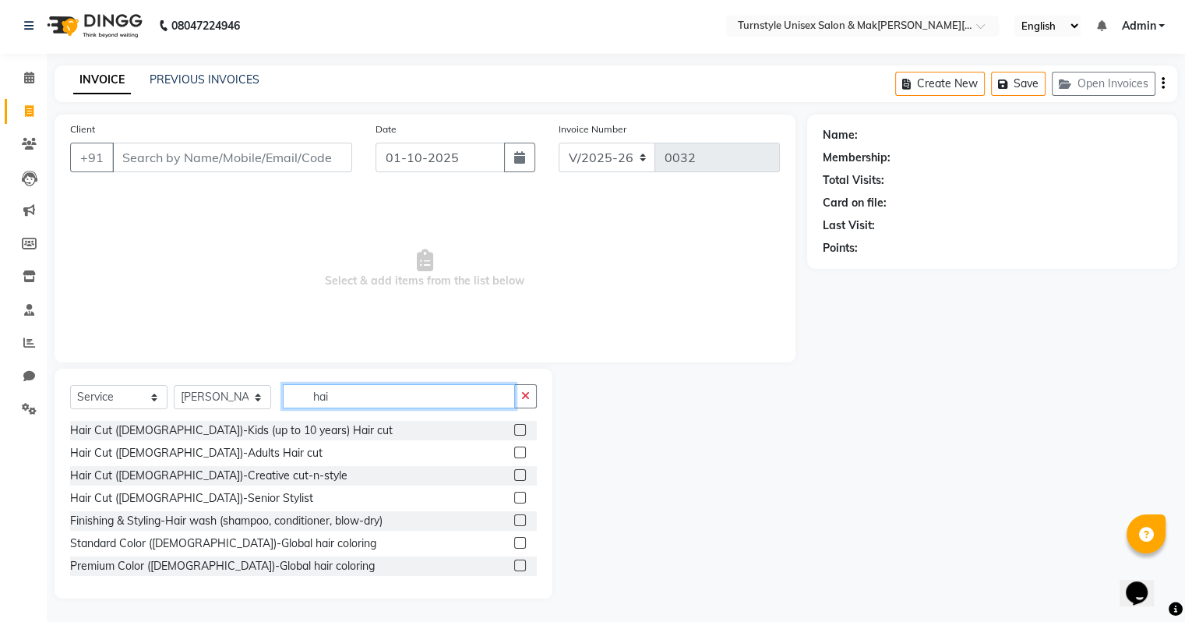
click at [354, 388] on input "hai" at bounding box center [399, 396] width 232 height 24
click at [262, 404] on select "Select Stylist[PERSON_NAME]u[PERSON_NAME]a [PERSON_NAME][PERSON_NAME] [PERSON_N…" at bounding box center [222, 397] width 97 height 24
select select "93347"
click at [174, 386] on select "Select Stylist[PERSON_NAME]u[PERSON_NAME]a [PERSON_NAME][PERSON_NAME] [PERSON_N…" at bounding box center [222, 397] width 97 height 24
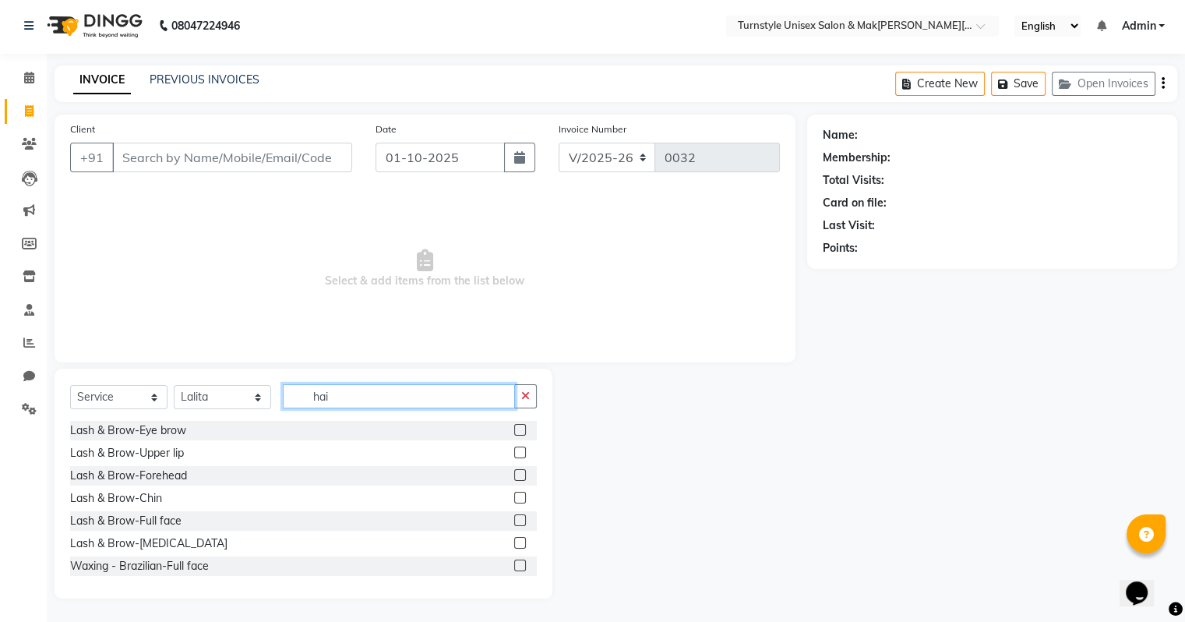
click at [344, 400] on input "hai" at bounding box center [399, 396] width 232 height 24
type input "h"
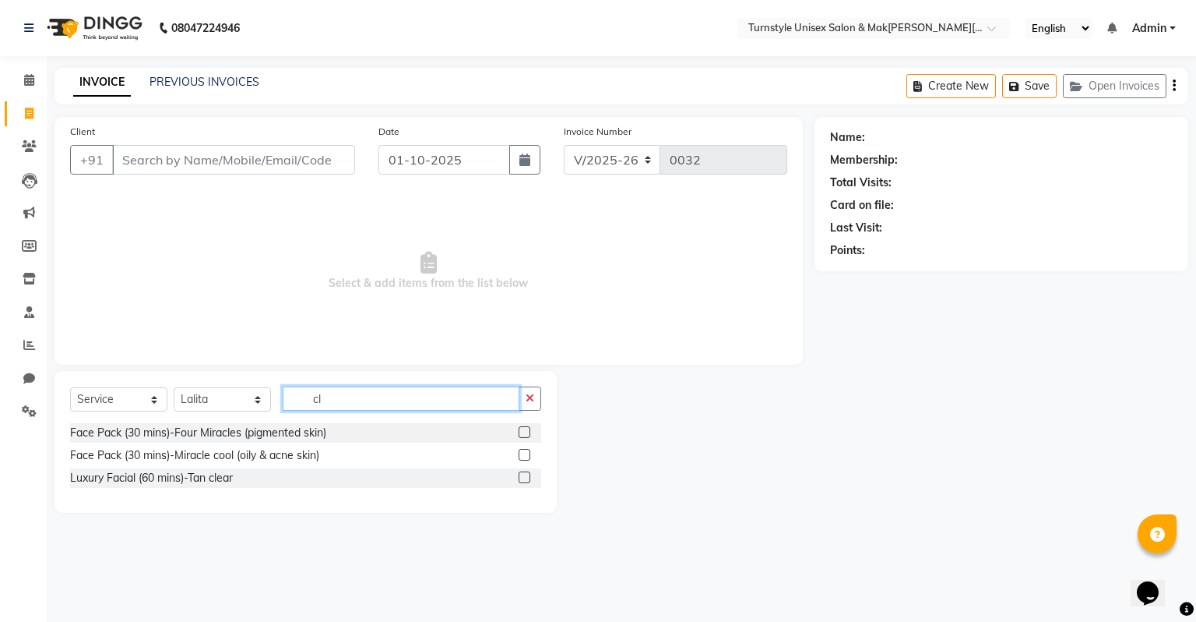
type input "c"
type input "D"
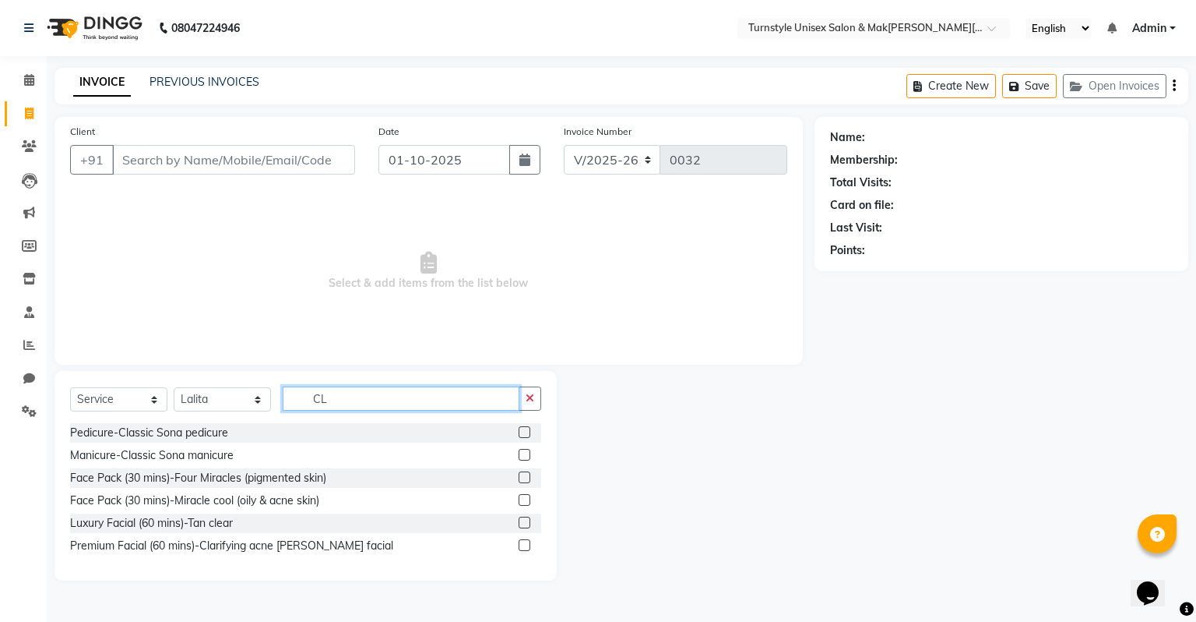
type input "C"
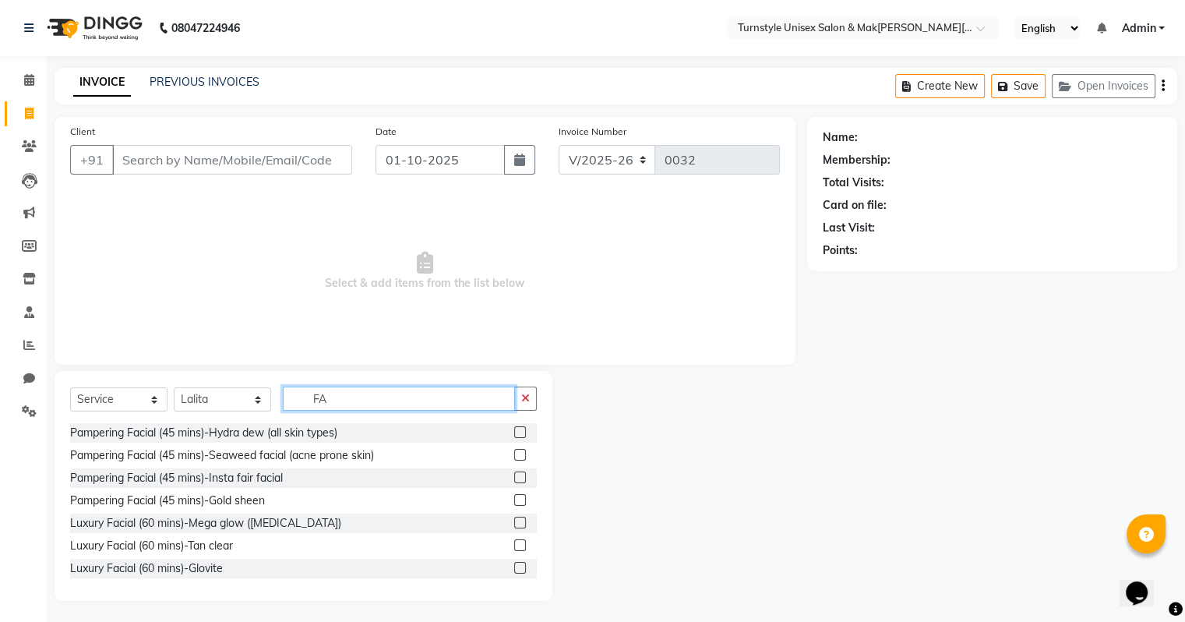
type input "F"
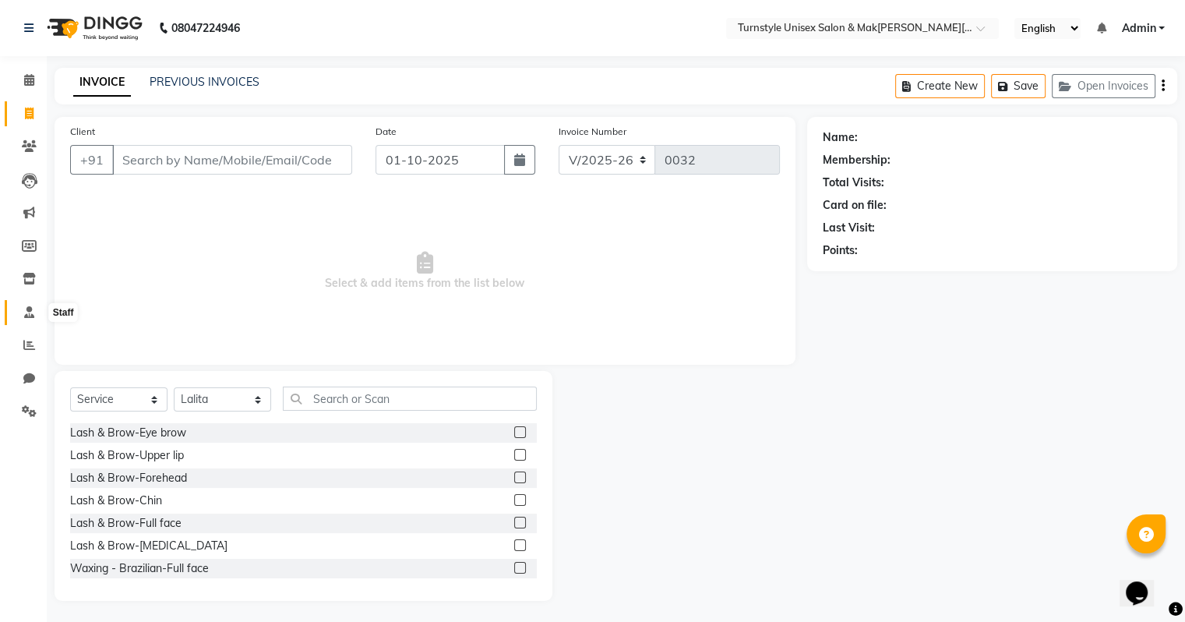
click at [25, 313] on icon at bounding box center [29, 312] width 10 height 12
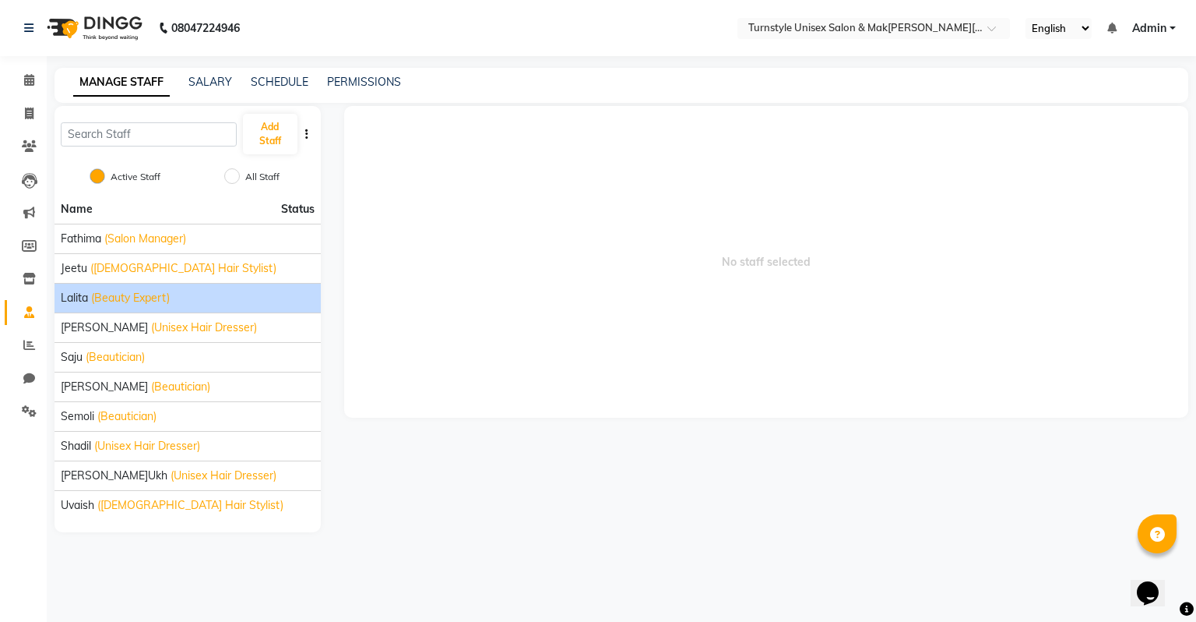
click at [132, 298] on span "(Beauty Expert)" at bounding box center [130, 298] width 79 height 16
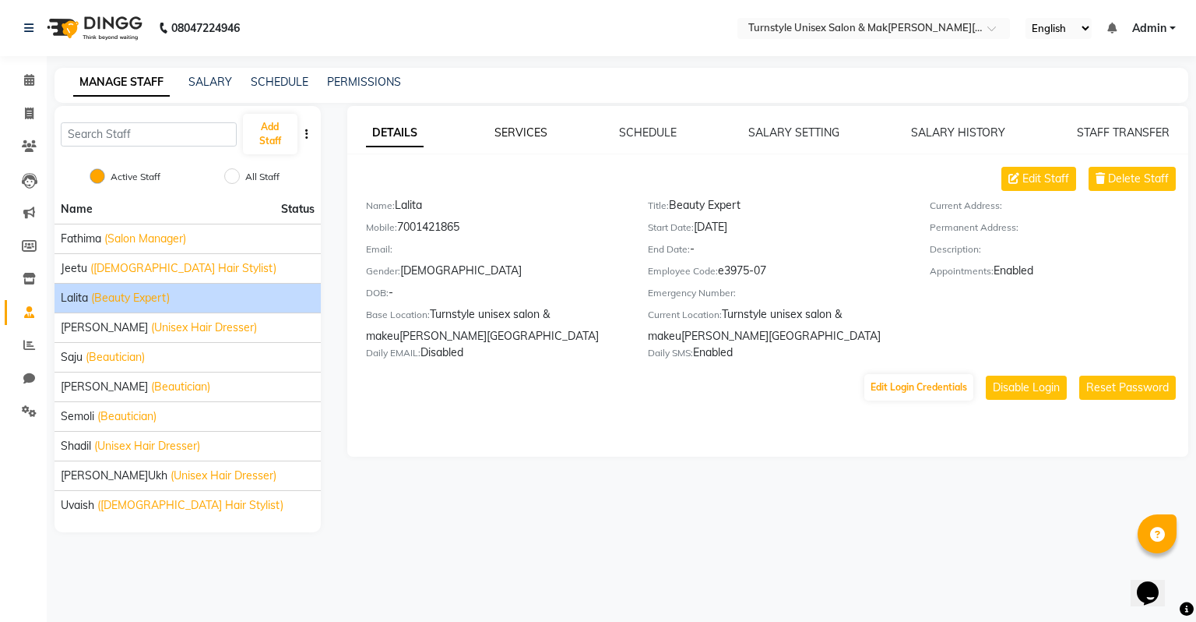
click at [533, 136] on link "SERVICES" at bounding box center [521, 132] width 53 height 14
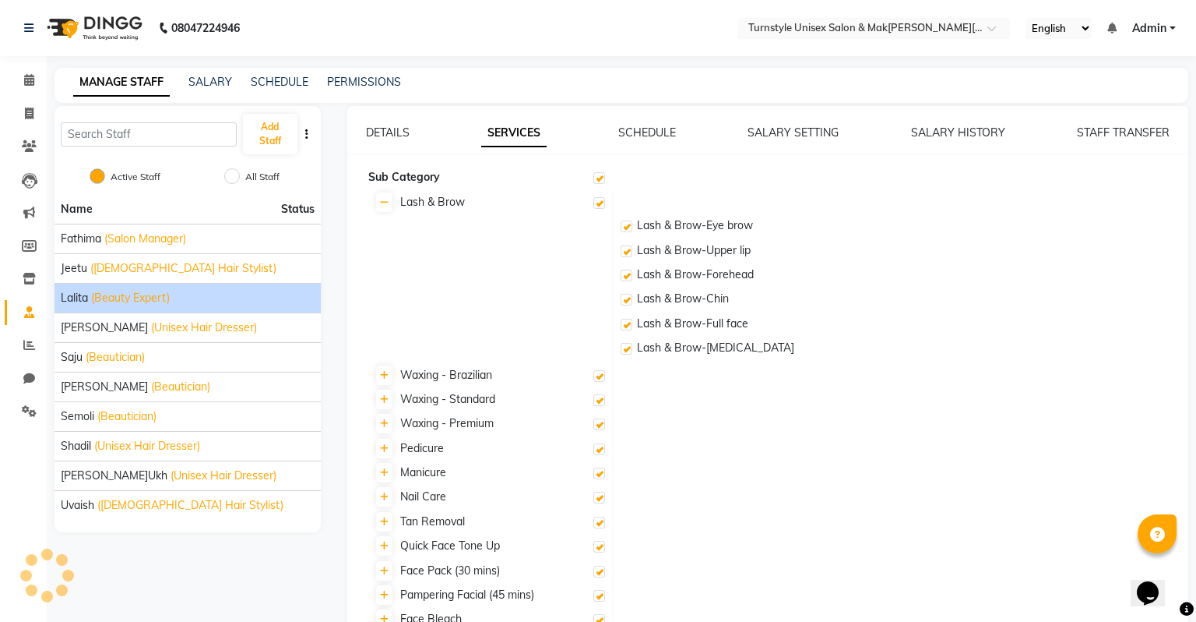
checkbox input "true"
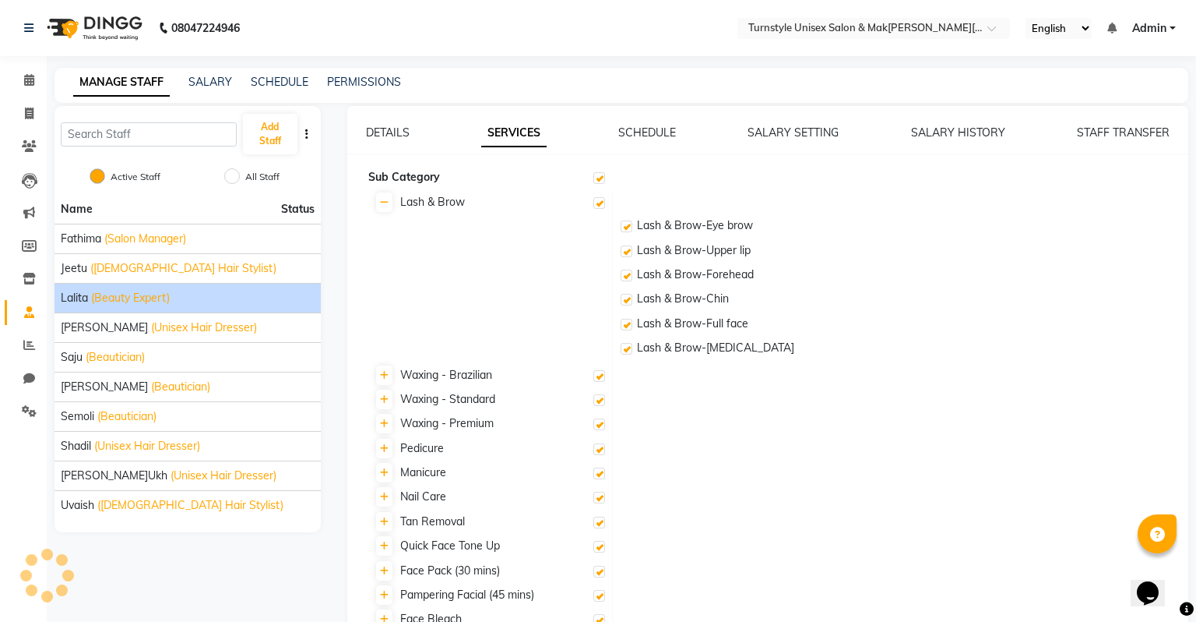
checkbox input "true"
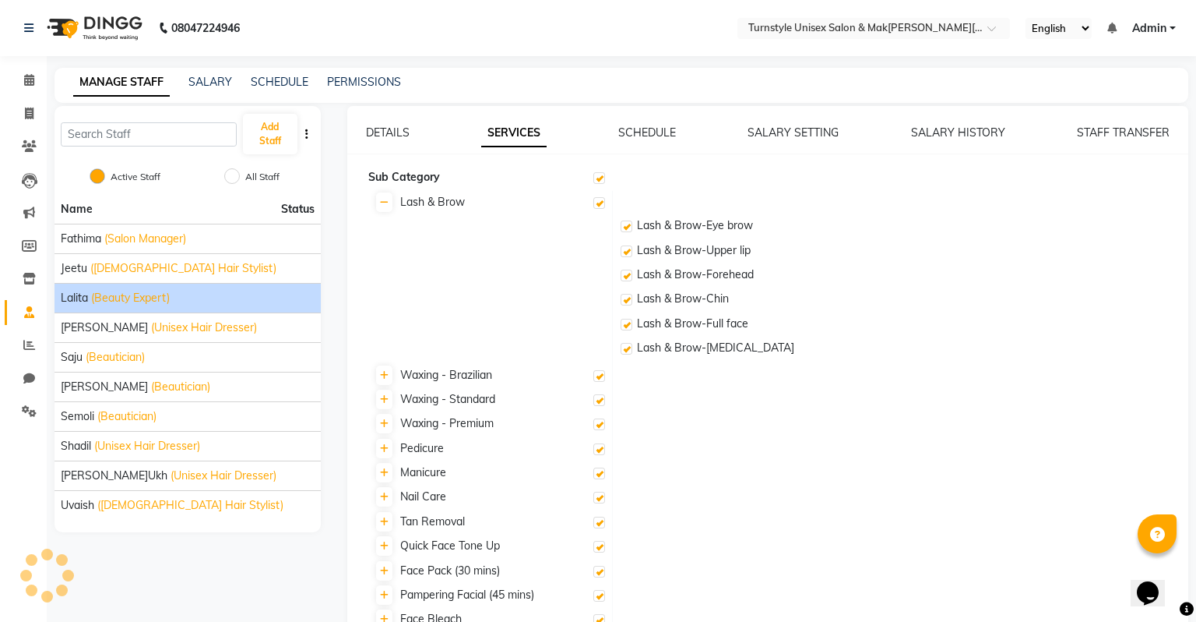
checkbox input "true"
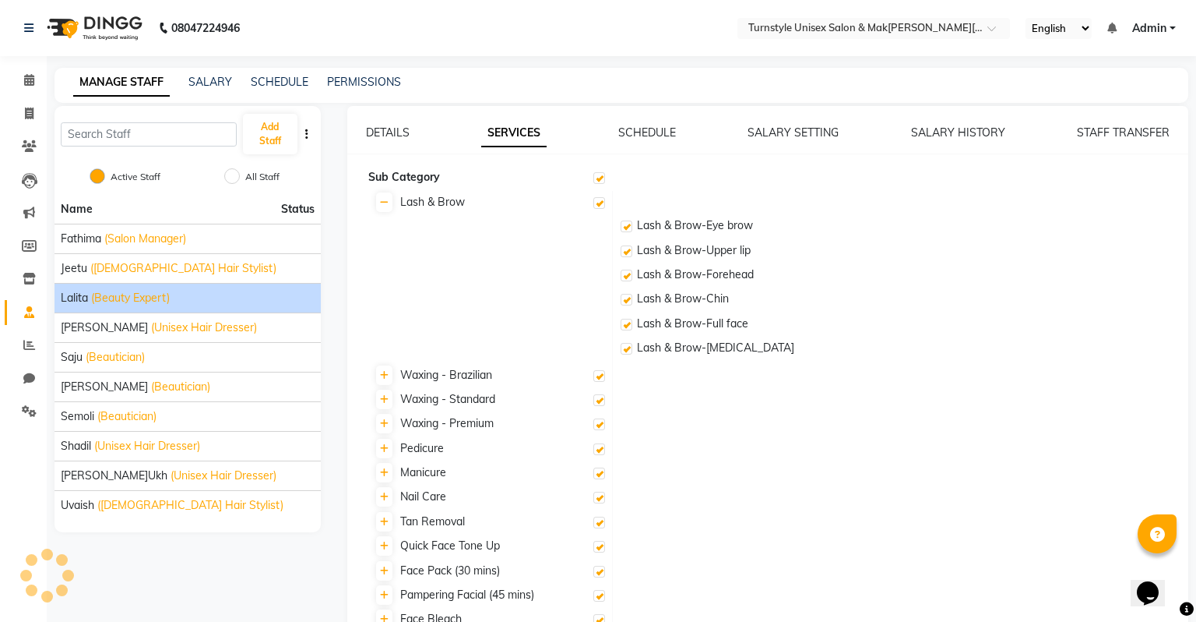
checkbox input "true"
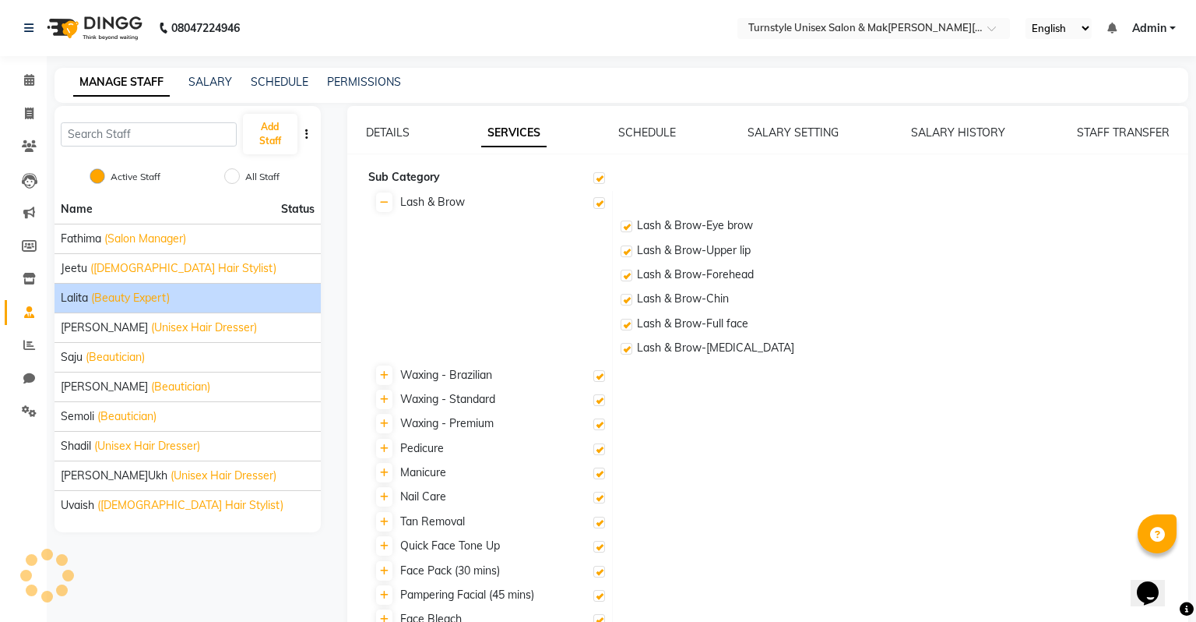
checkbox input "true"
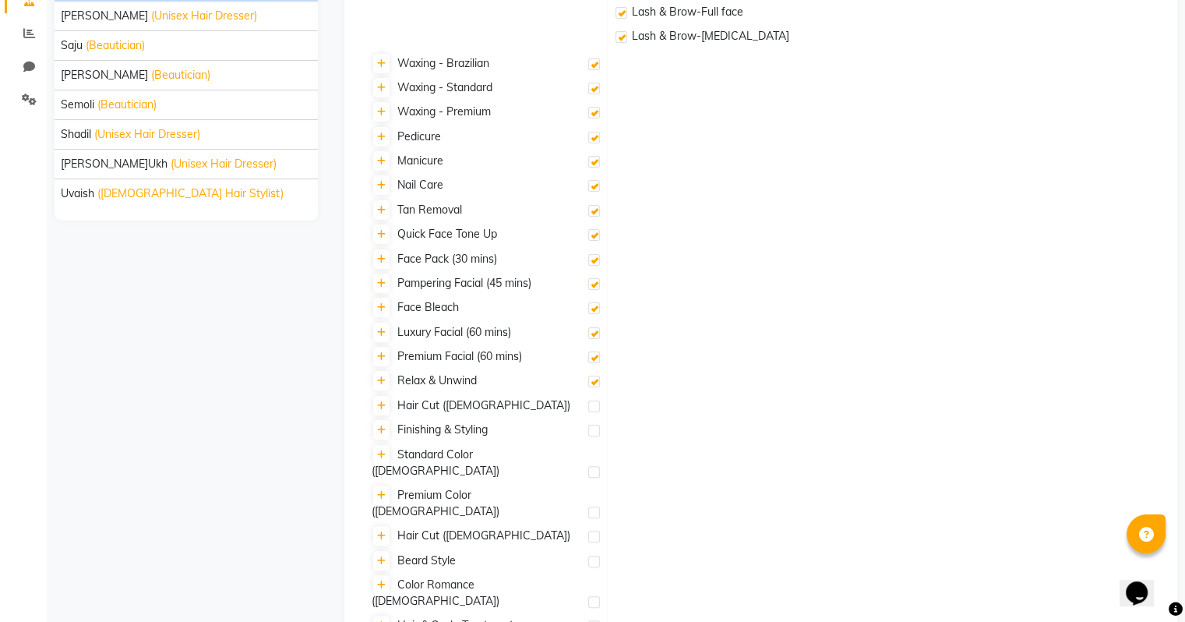
scroll to position [377, 0]
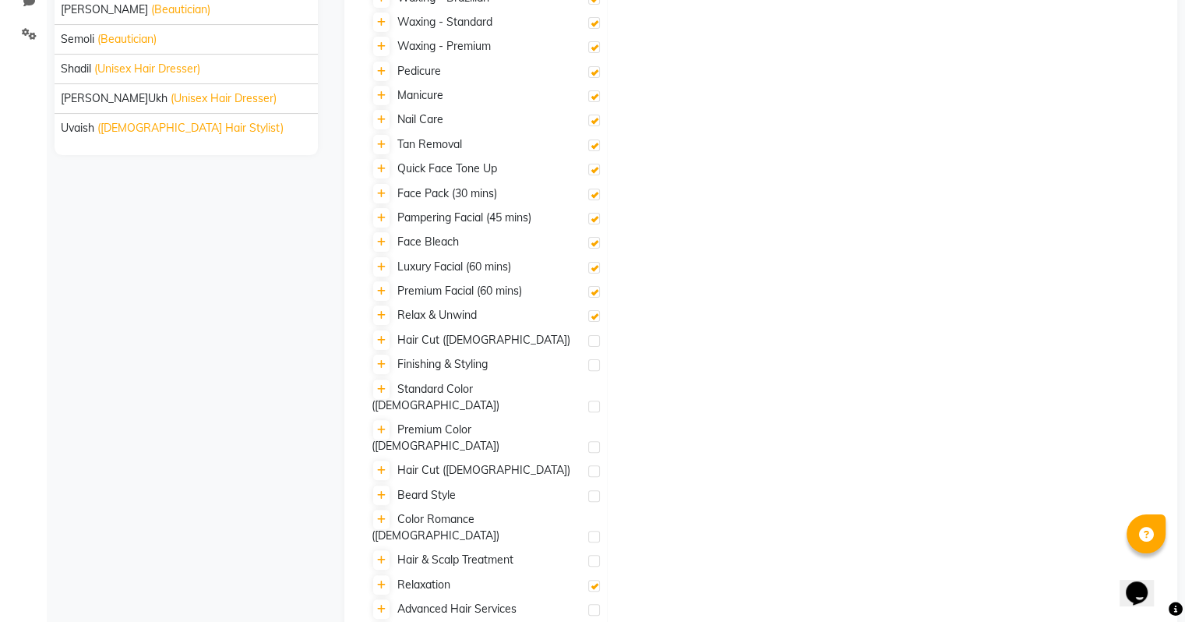
click at [593, 336] on label at bounding box center [594, 341] width 12 height 12
click at [593, 336] on input "checkbox" at bounding box center [593, 341] width 10 height 10
checkbox input "true"
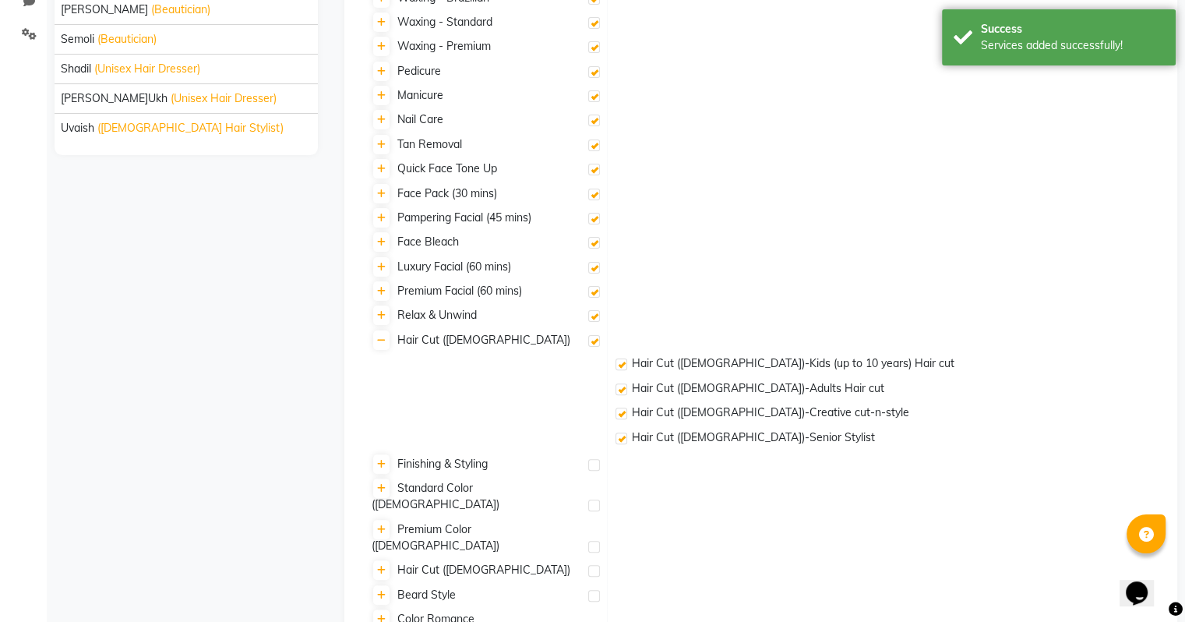
click at [593, 467] on label at bounding box center [594, 465] width 12 height 12
click at [593, 467] on input "checkbox" at bounding box center [593, 465] width 10 height 10
checkbox input "true"
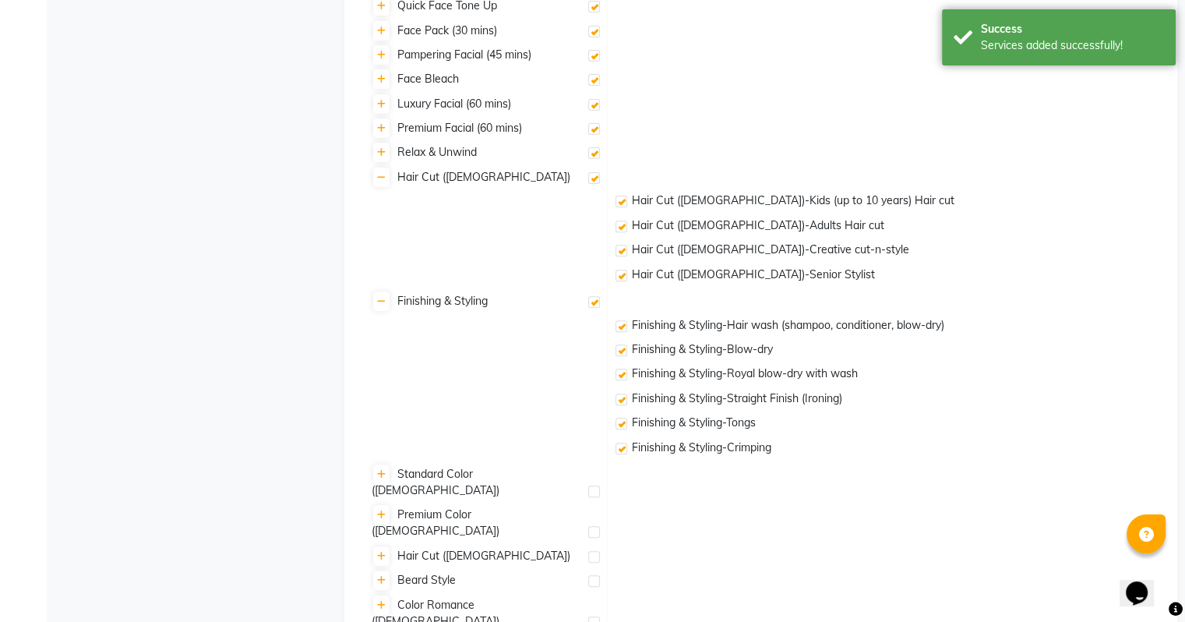
scroll to position [625, 0]
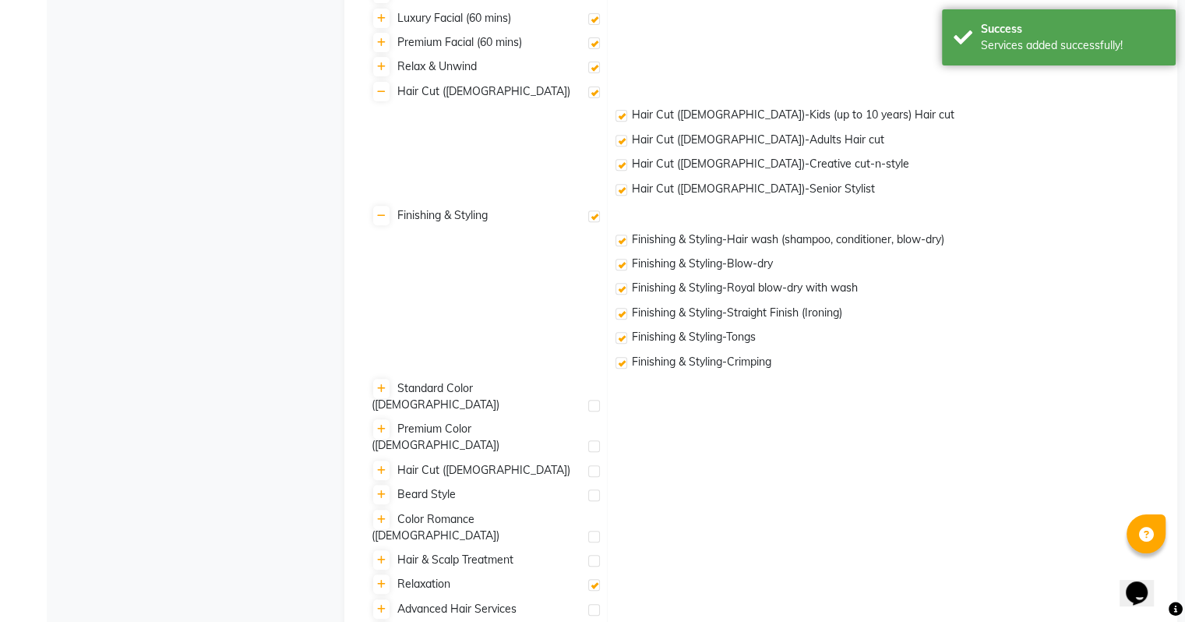
click at [599, 400] on label at bounding box center [594, 406] width 12 height 12
click at [598, 401] on input "checkbox" at bounding box center [593, 406] width 10 height 10
checkbox input "true"
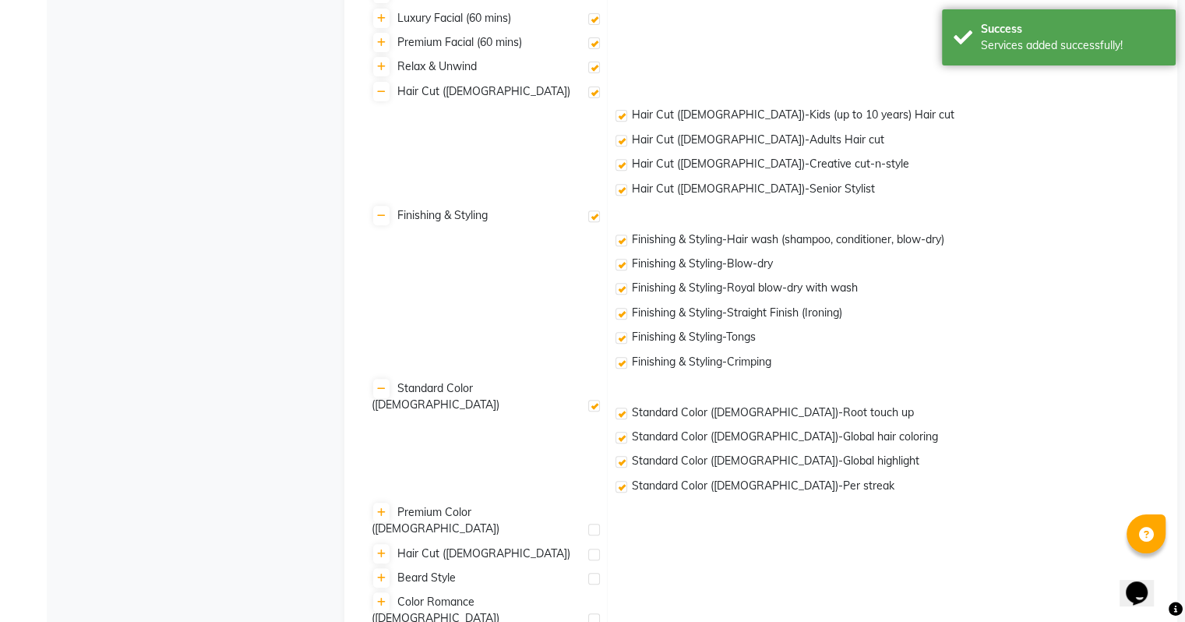
scroll to position [725, 0]
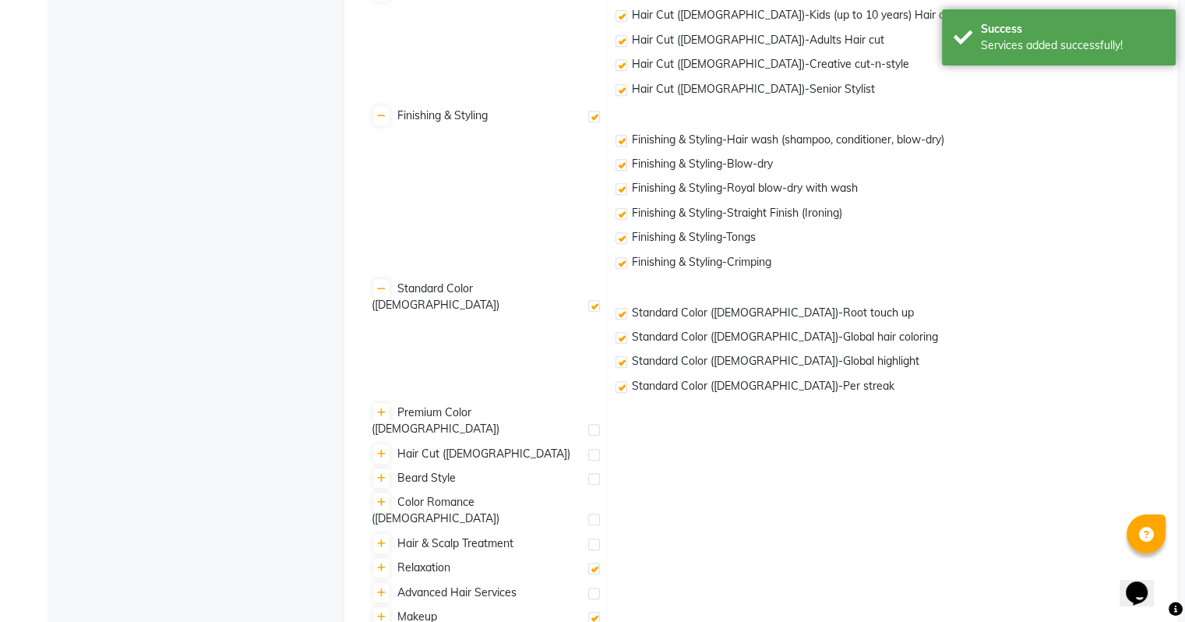
click at [592, 424] on label at bounding box center [594, 430] width 12 height 12
click at [592, 425] on input "checkbox" at bounding box center [593, 430] width 10 height 10
checkbox input "true"
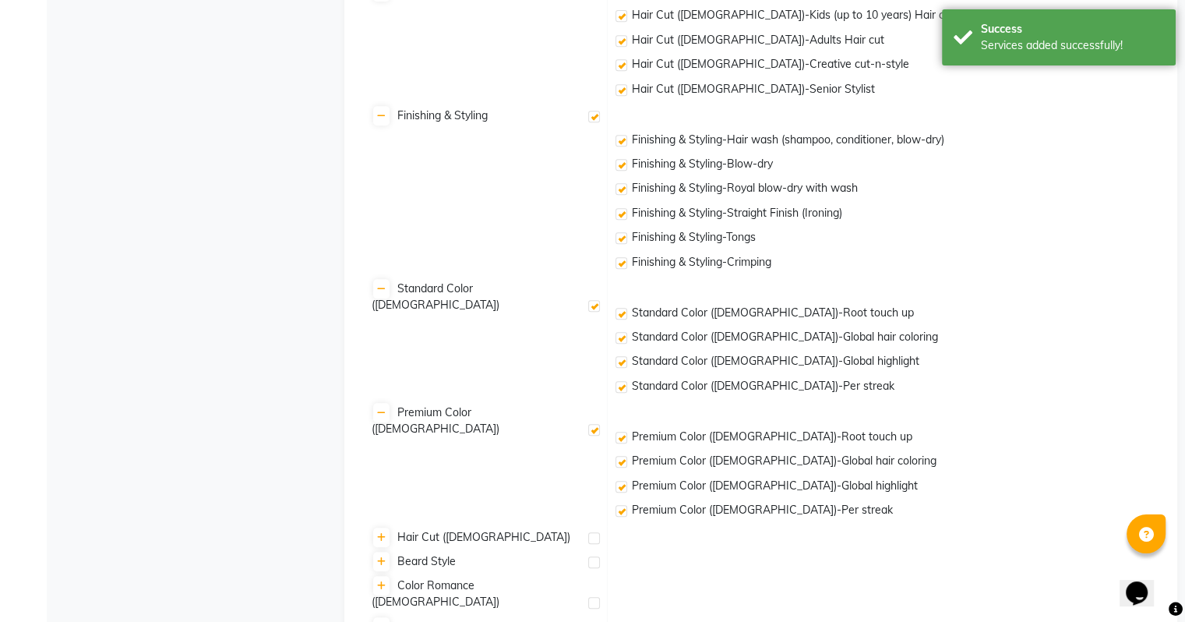
scroll to position [825, 0]
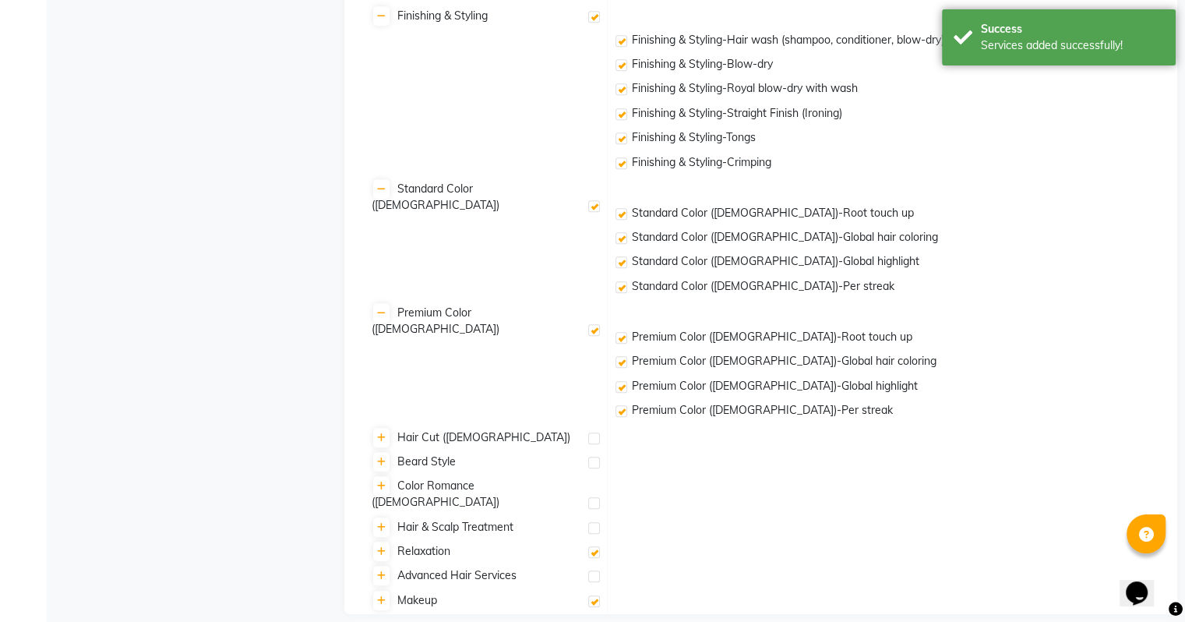
click at [594, 441] on label at bounding box center [594, 438] width 12 height 12
click at [594, 441] on input "checkbox" at bounding box center [593, 439] width 10 height 10
checkbox input "true"
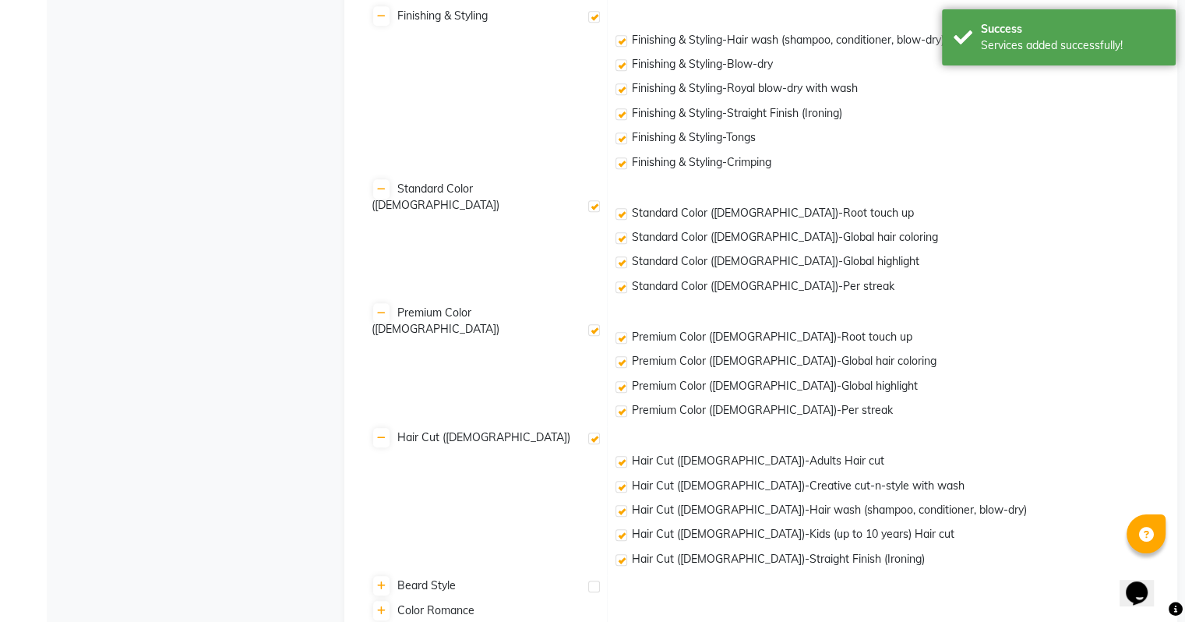
scroll to position [949, 0]
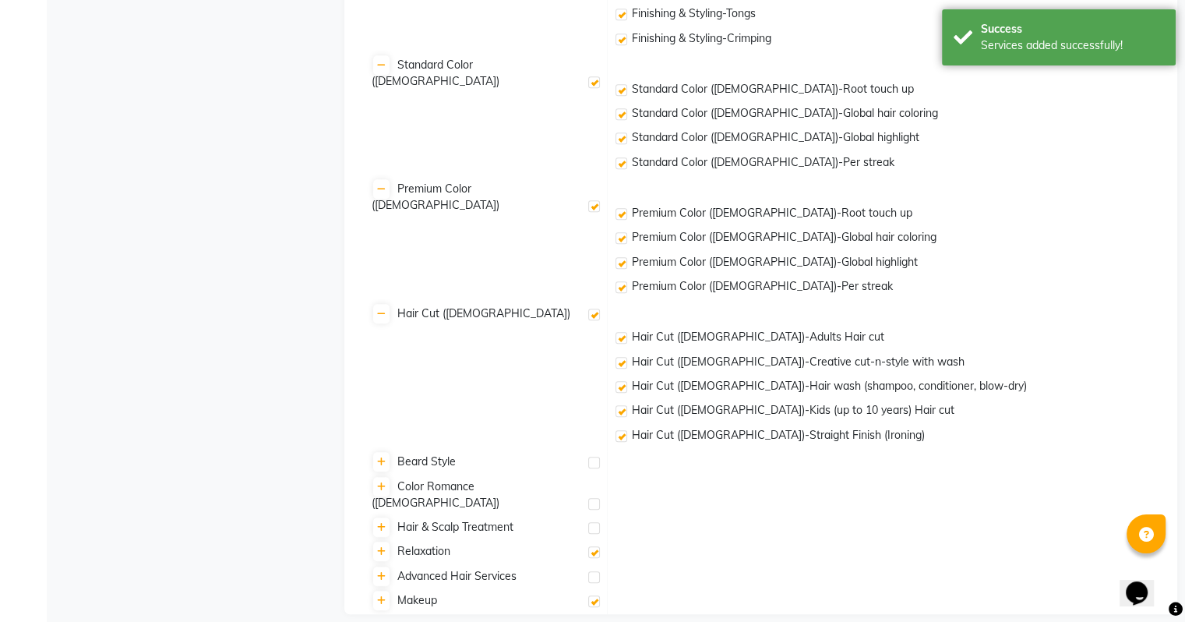
click at [598, 457] on label at bounding box center [594, 462] width 12 height 12
click at [598, 458] on input "checkbox" at bounding box center [593, 463] width 10 height 10
checkbox input "true"
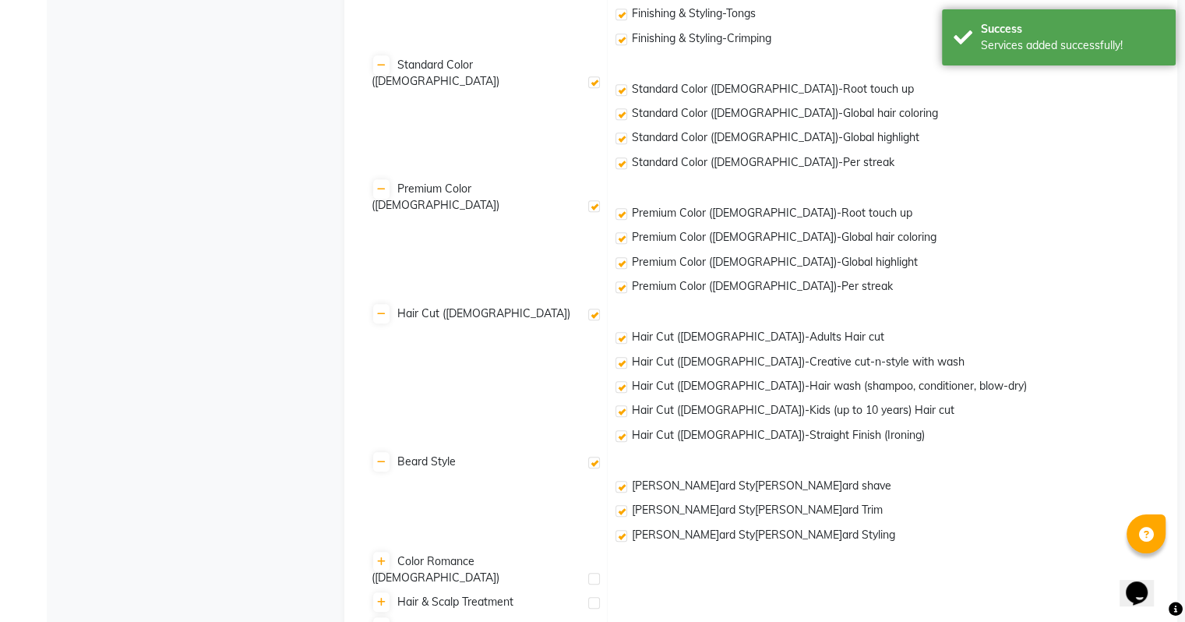
scroll to position [1024, 0]
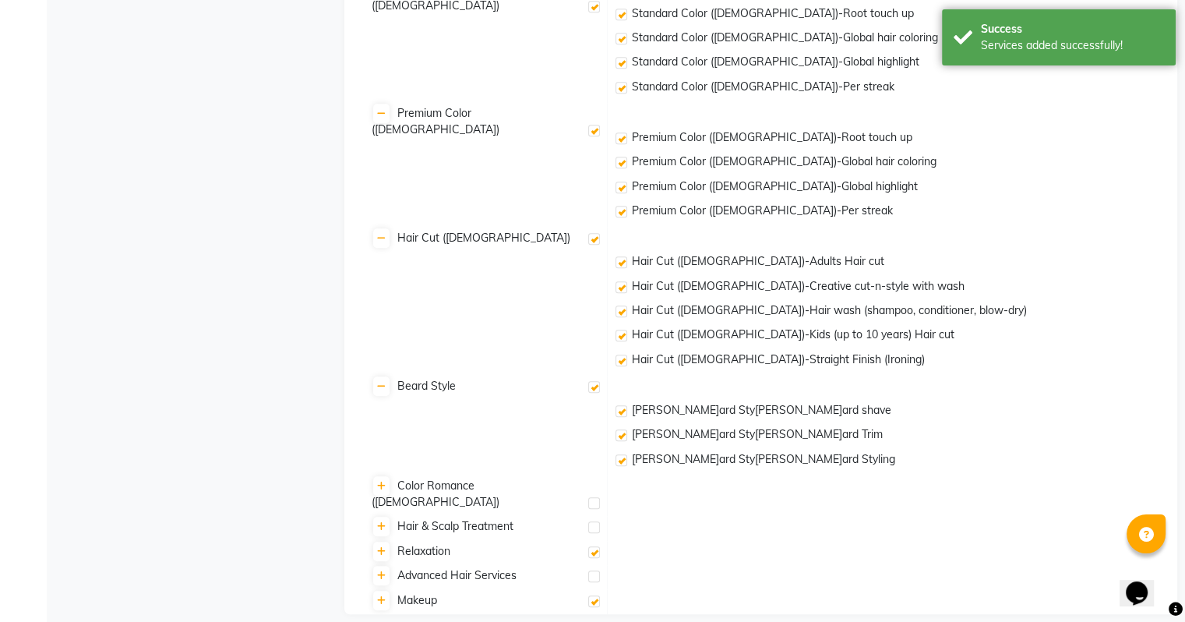
click at [592, 497] on label at bounding box center [594, 503] width 12 height 12
click at [592, 498] on input "checkbox" at bounding box center [593, 503] width 10 height 10
checkbox input "true"
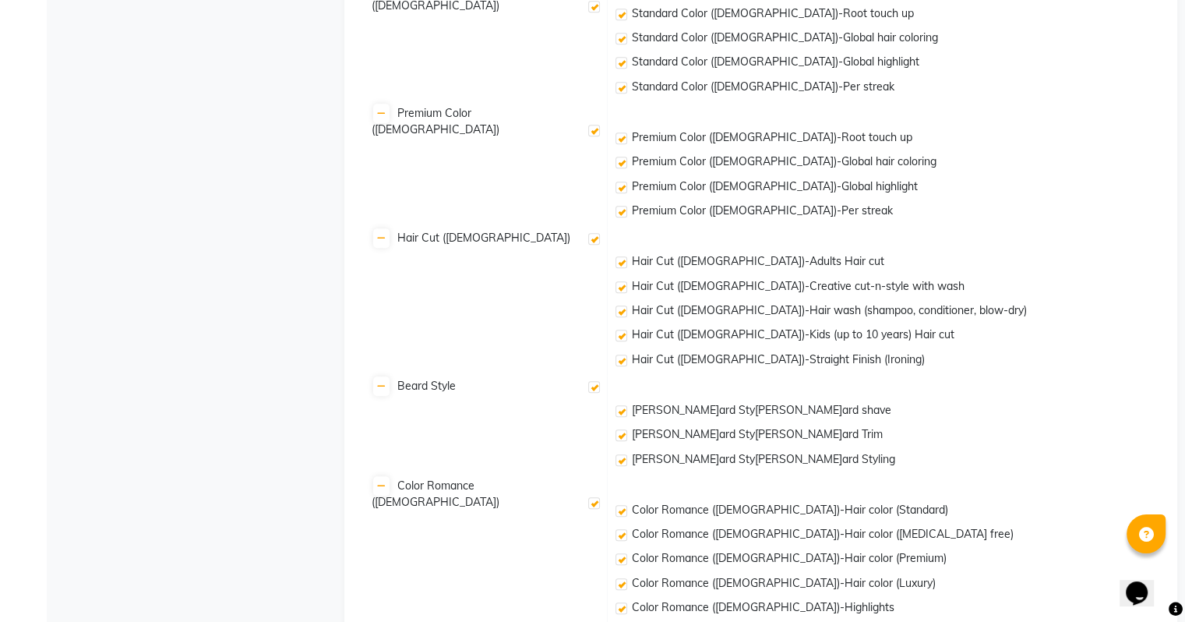
scroll to position [1196, 0]
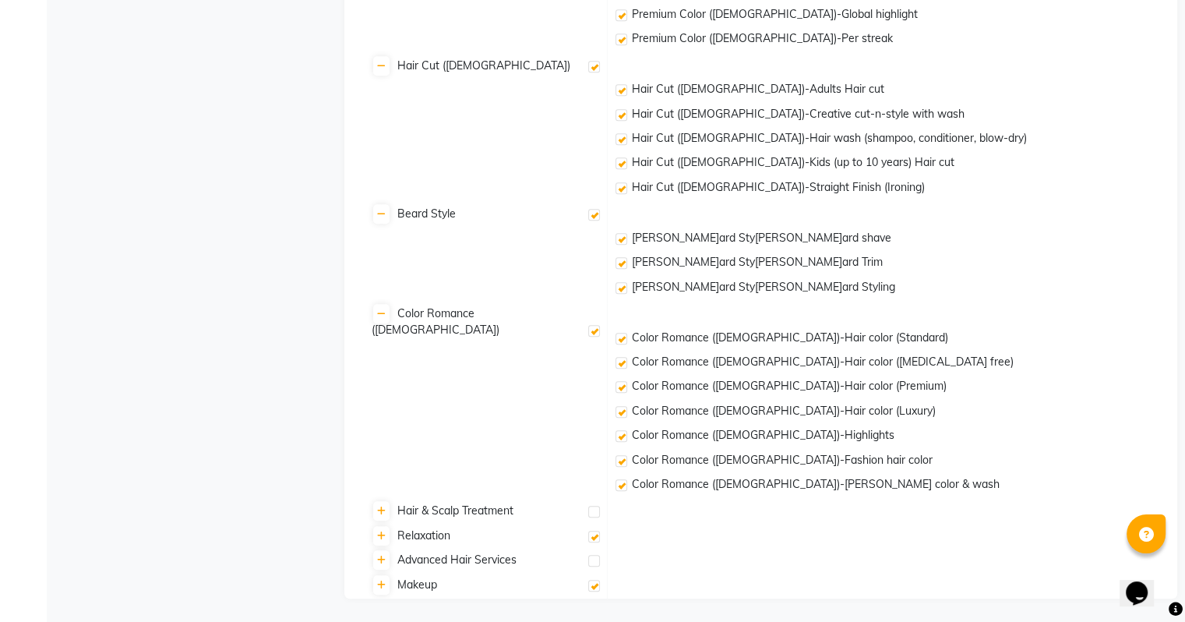
click at [590, 510] on label at bounding box center [594, 511] width 12 height 12
click at [590, 510] on input "checkbox" at bounding box center [593, 512] width 10 height 10
checkbox input "true"
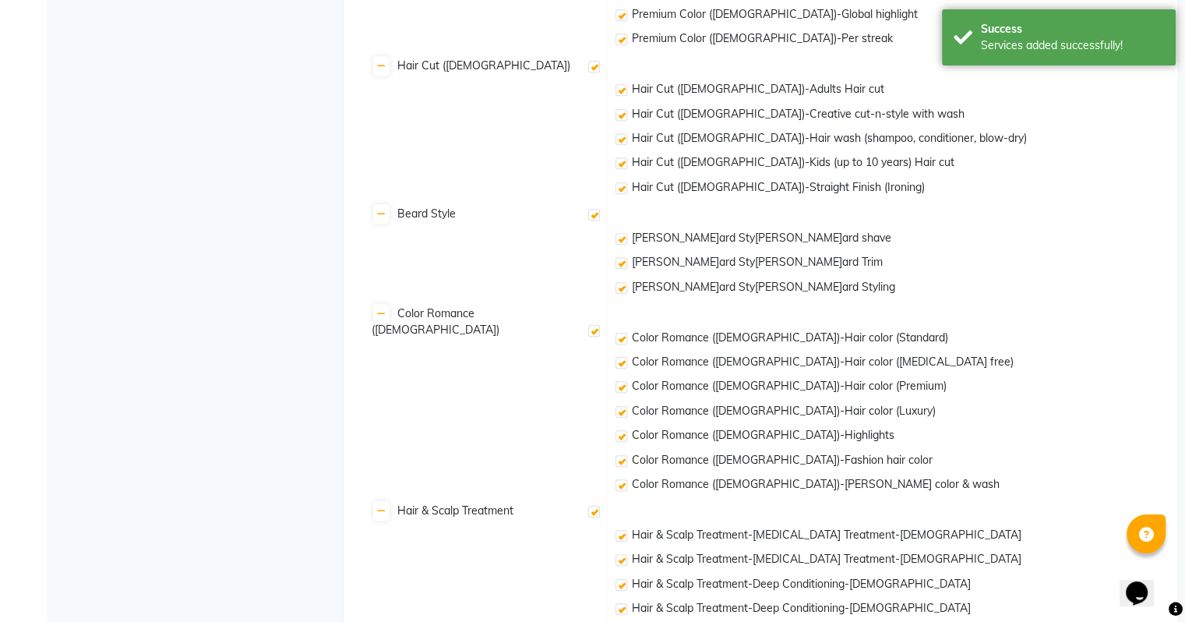
scroll to position [1590, 0]
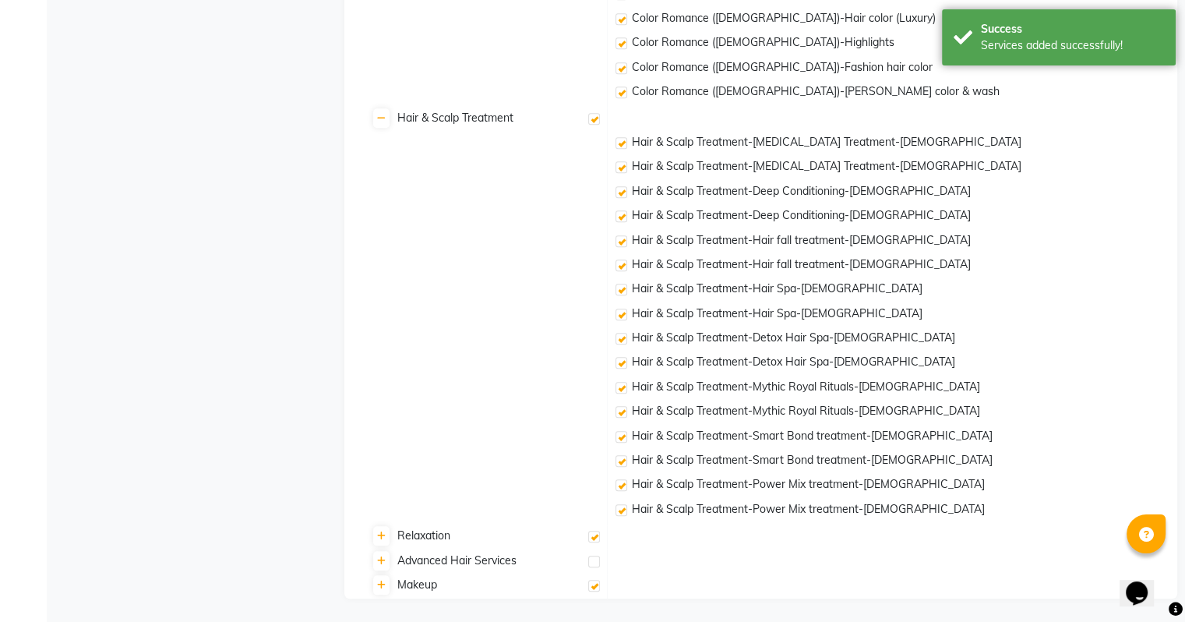
click at [596, 538] on label at bounding box center [594, 536] width 12 height 12
click at [596, 538] on input "checkbox" at bounding box center [593, 537] width 10 height 10
checkbox input "false"
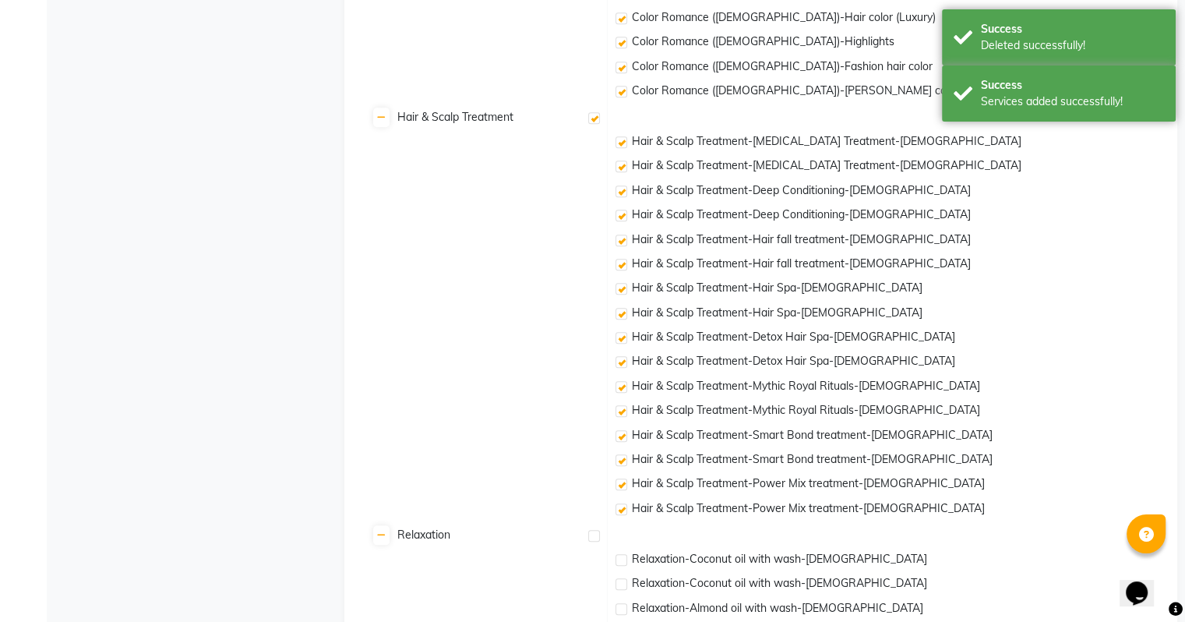
click at [590, 536] on label at bounding box center [594, 536] width 12 height 12
click at [590, 536] on input "checkbox" at bounding box center [593, 536] width 10 height 10
checkbox input "true"
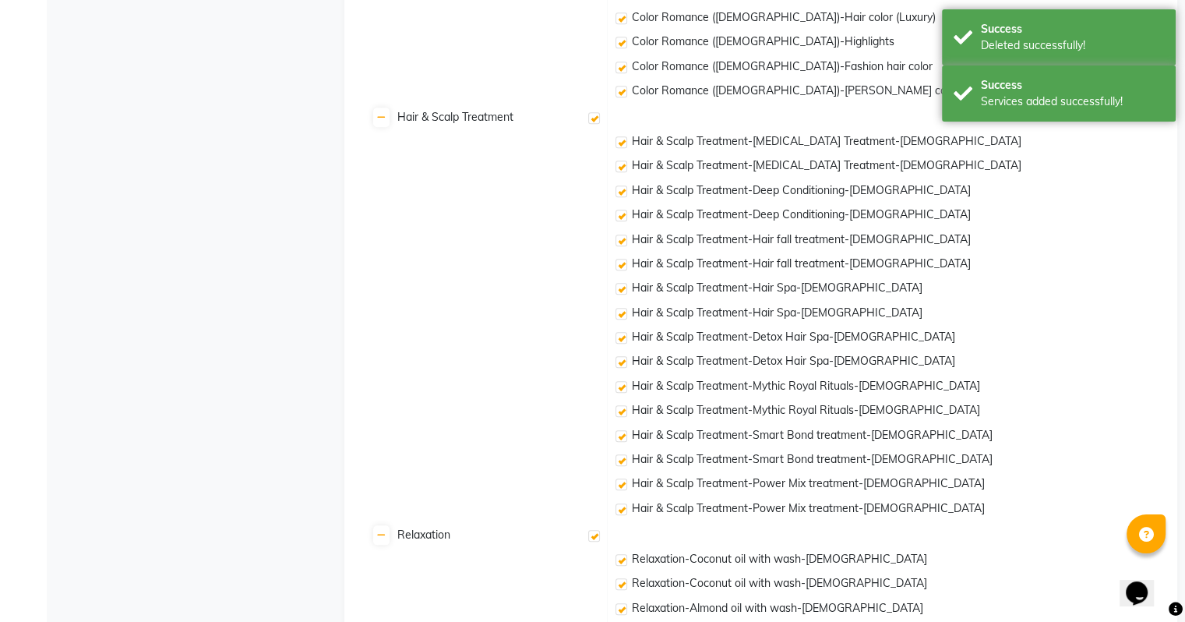
checkbox input "true"
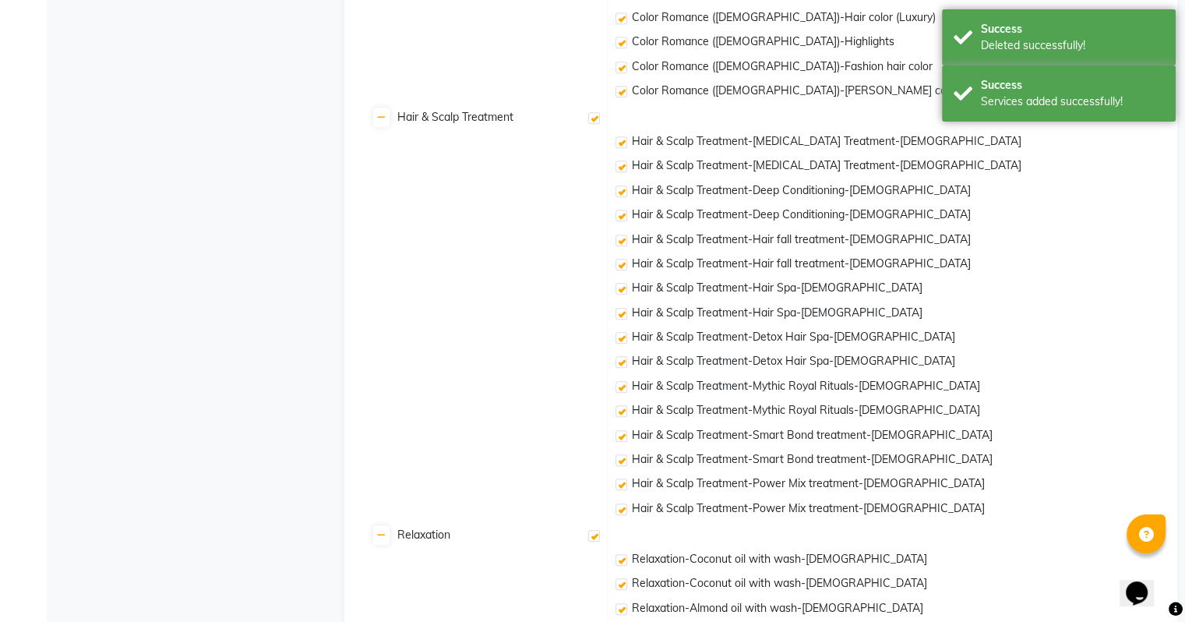
checkbox input "true"
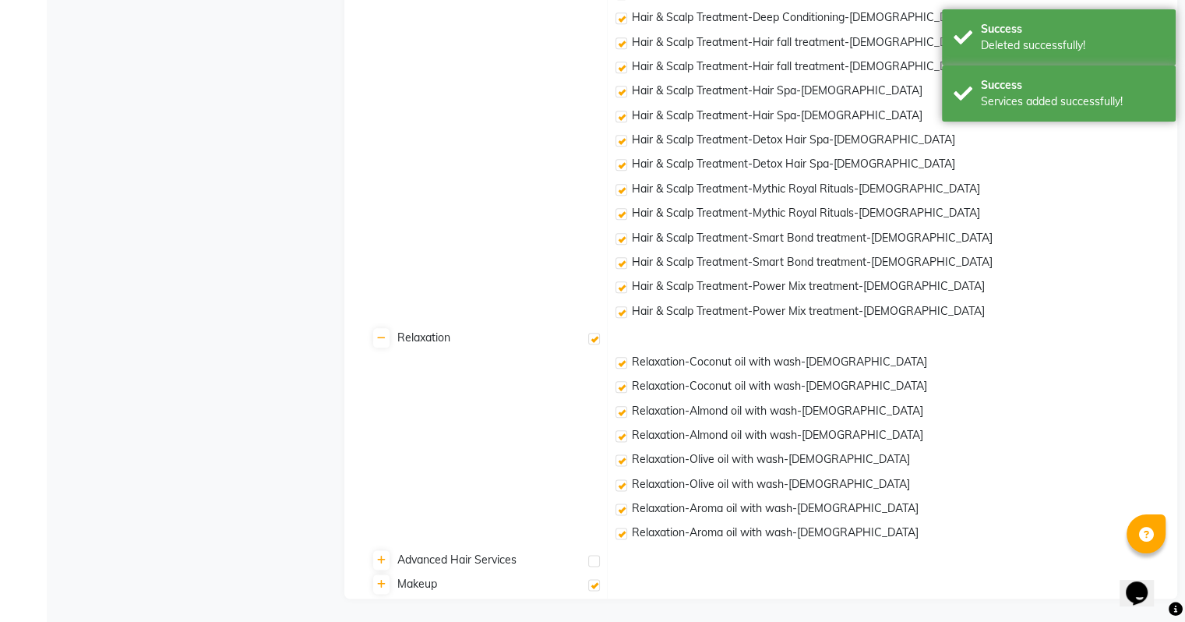
click at [596, 556] on label at bounding box center [594, 561] width 12 height 12
click at [596, 556] on input "checkbox" at bounding box center [593, 561] width 10 height 10
checkbox input "true"
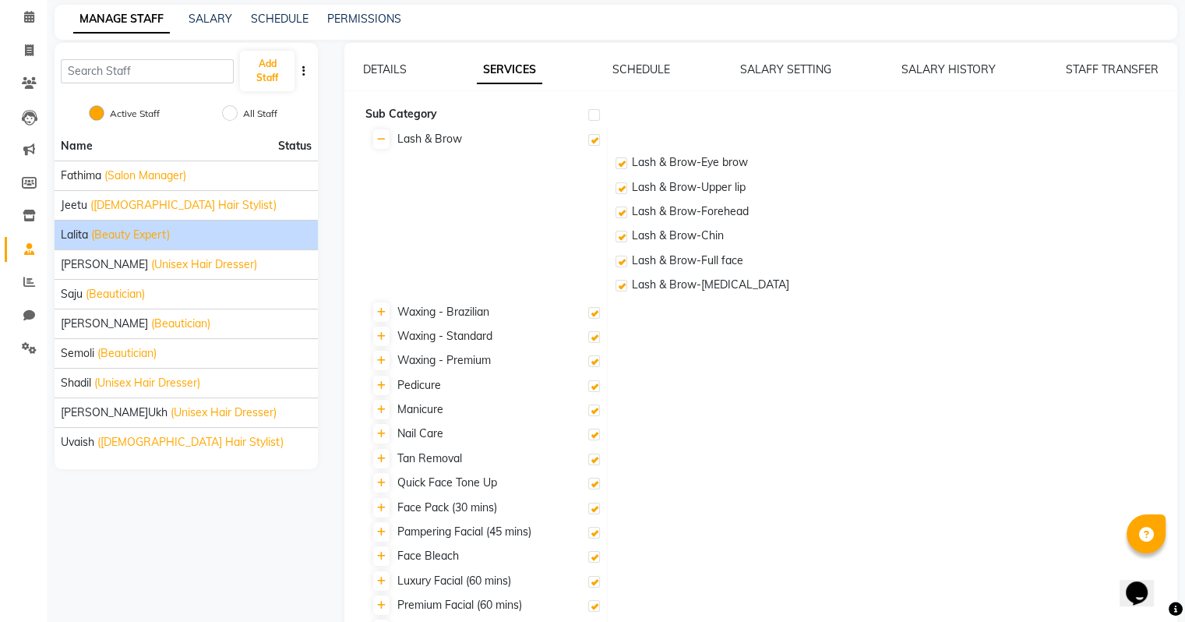
scroll to position [0, 0]
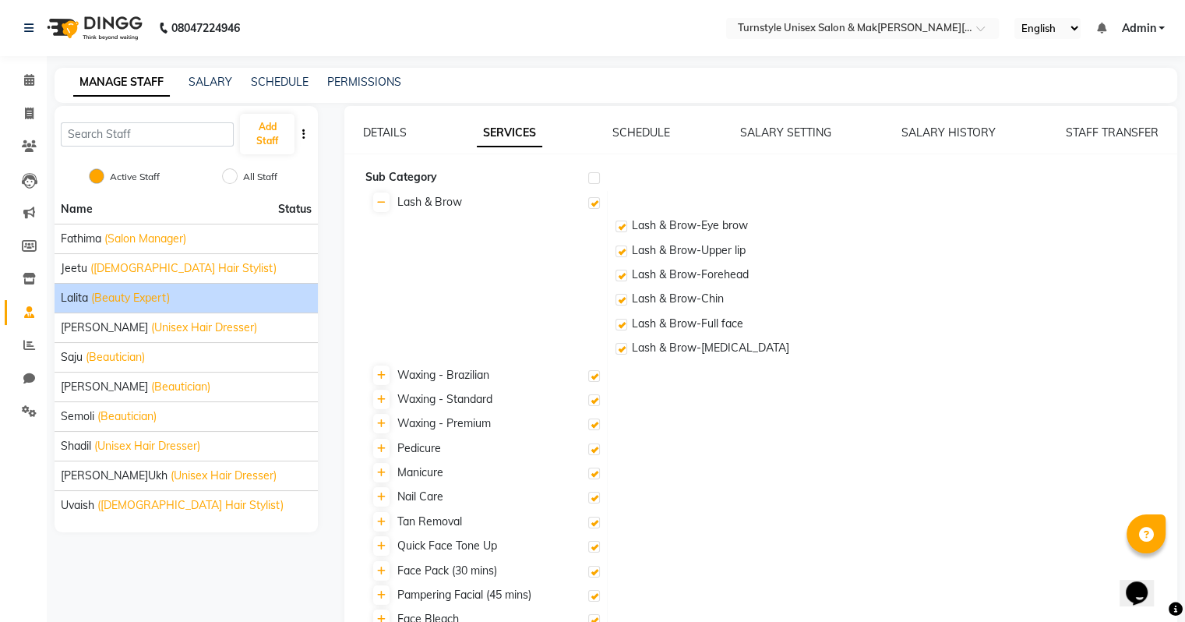
click at [595, 178] on label at bounding box center [594, 178] width 12 height 12
click at [595, 178] on input "checkbox" at bounding box center [593, 179] width 10 height 10
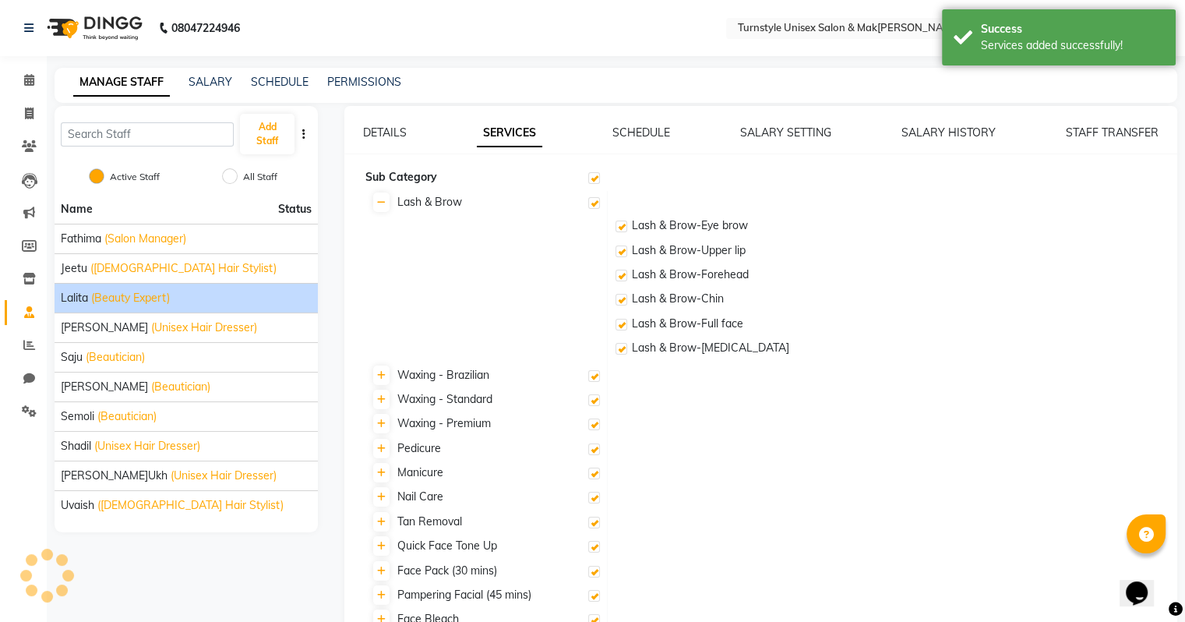
checkbox input "true"
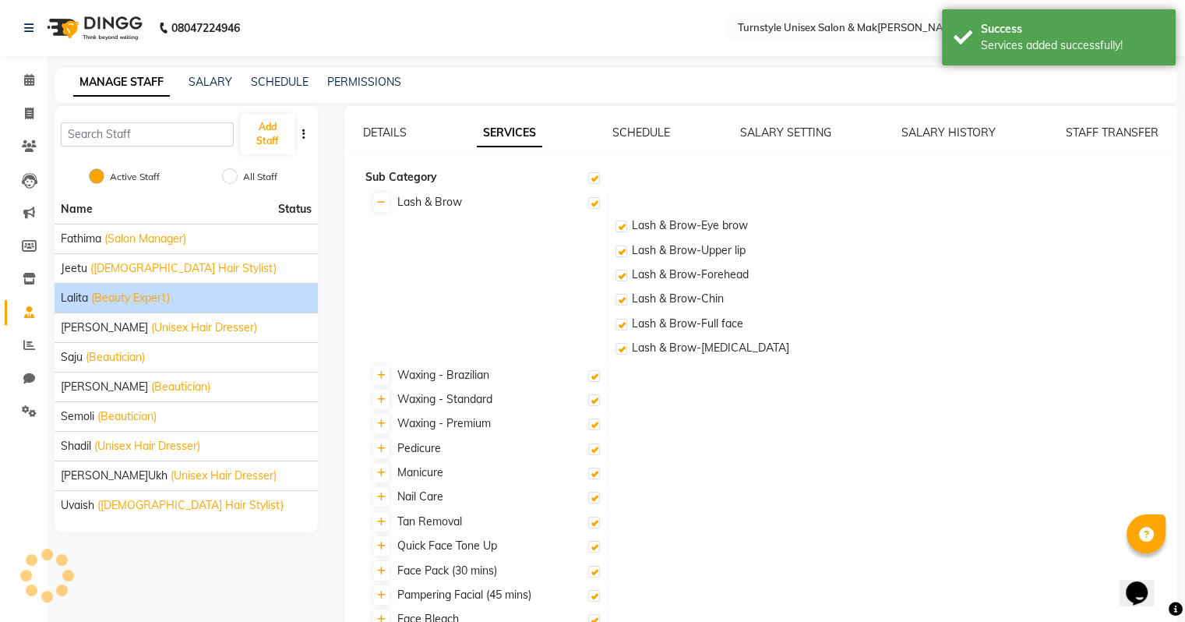
checkbox input "true"
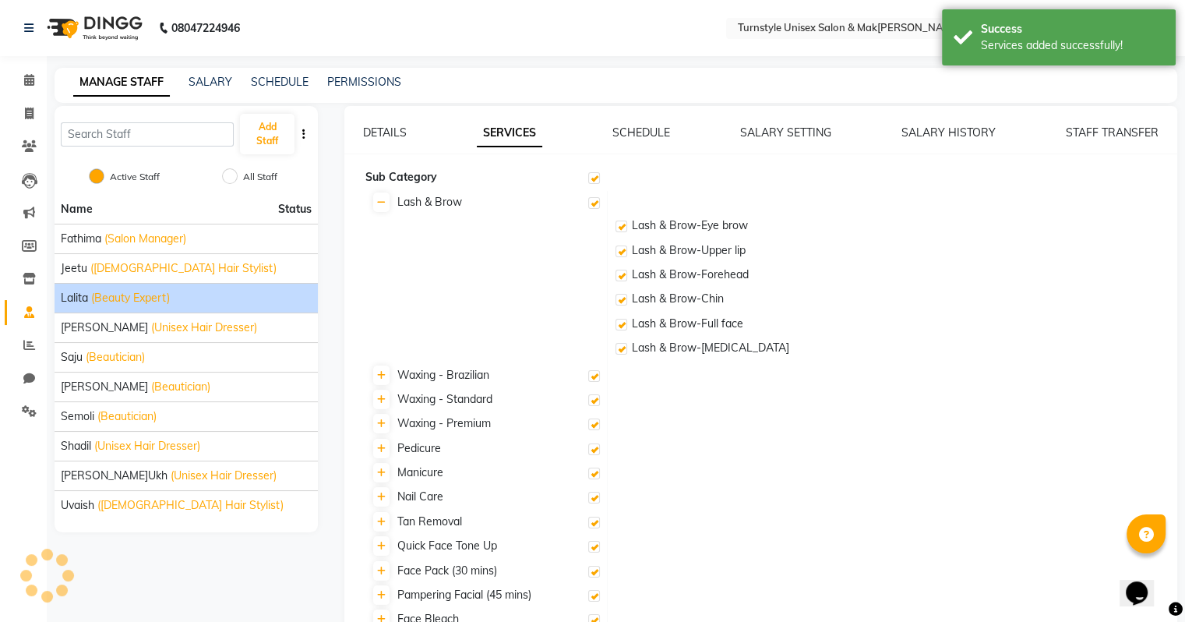
checkbox input "true"
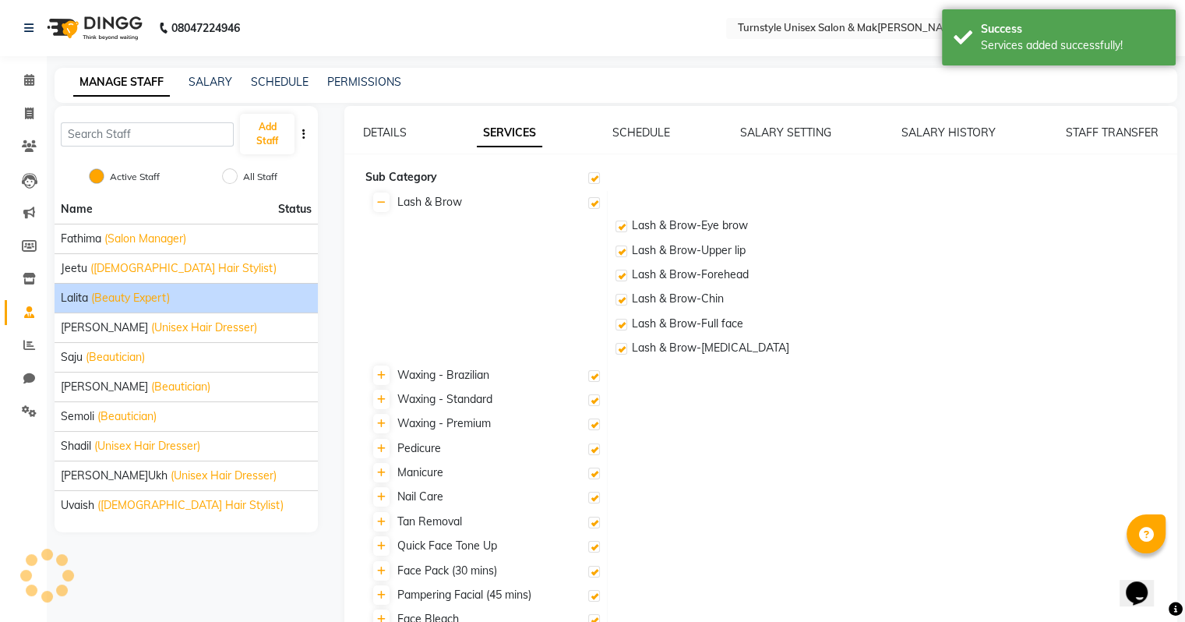
checkbox input "true"
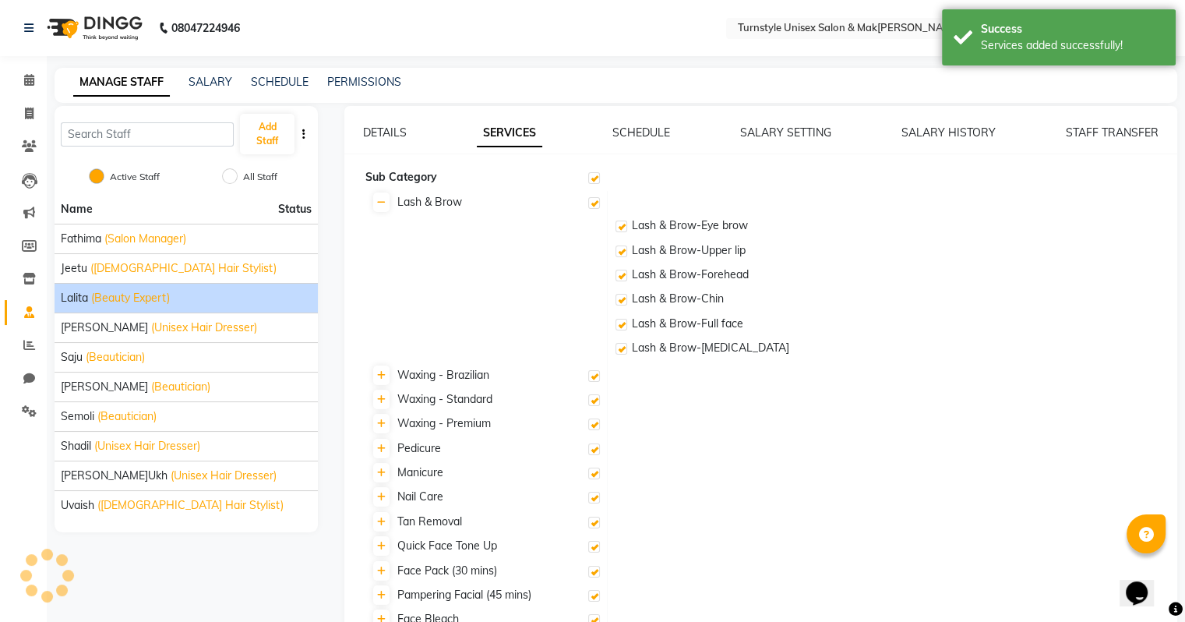
checkbox input "true"
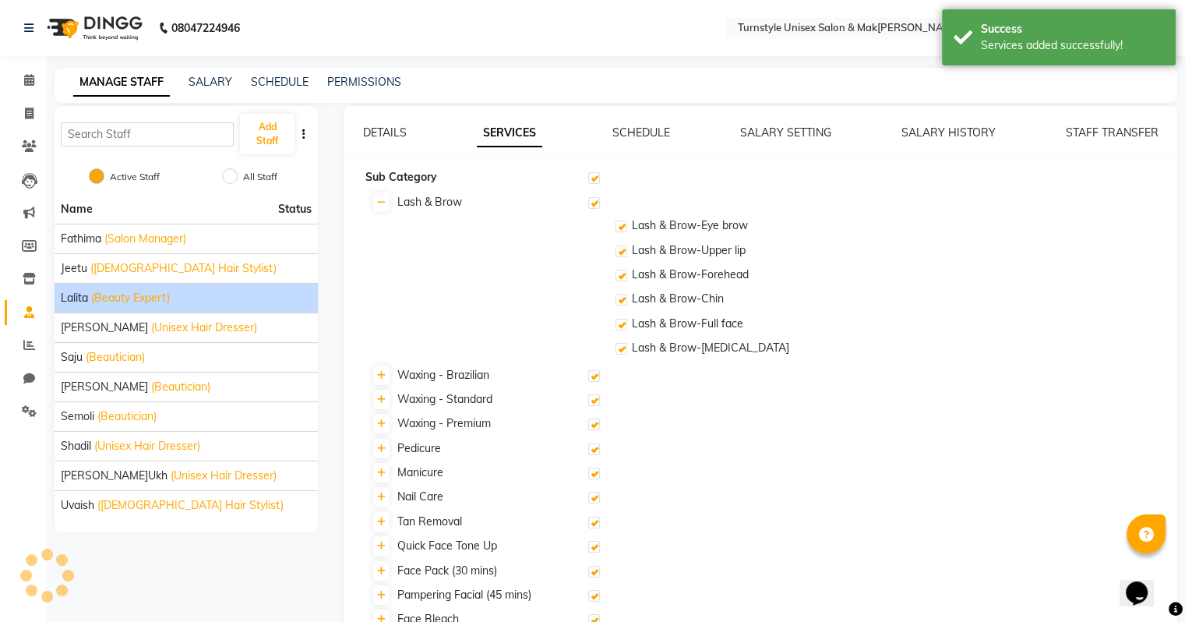
checkbox input "true"
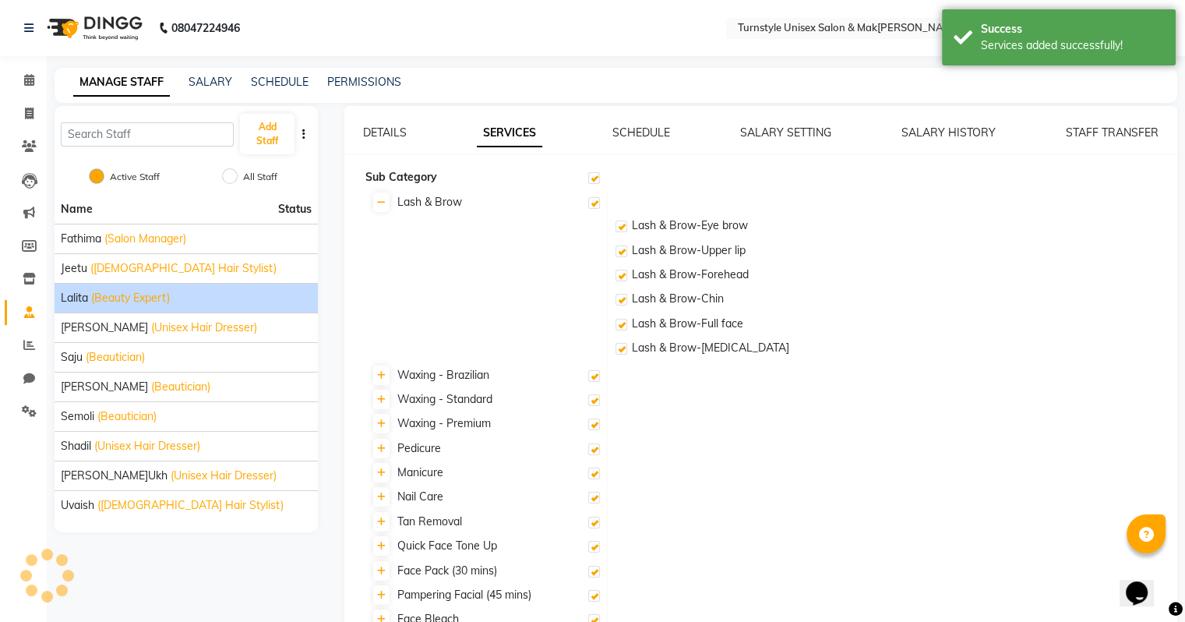
checkbox input "true"
click at [28, 213] on icon at bounding box center [29, 212] width 12 height 12
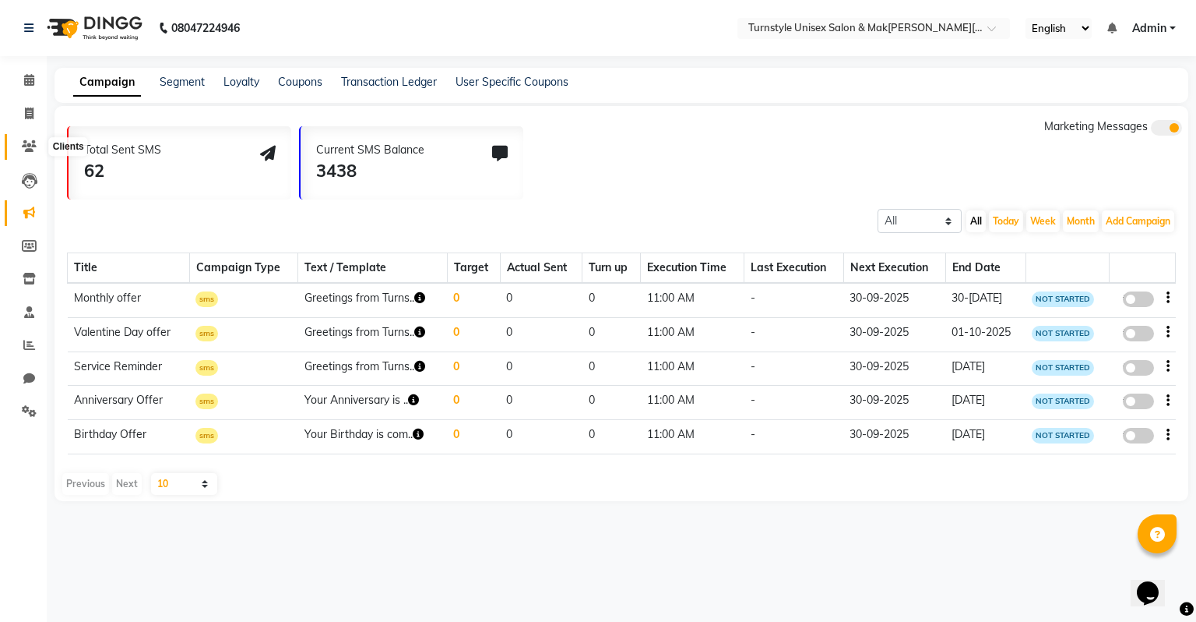
click at [30, 148] on icon at bounding box center [29, 146] width 15 height 12
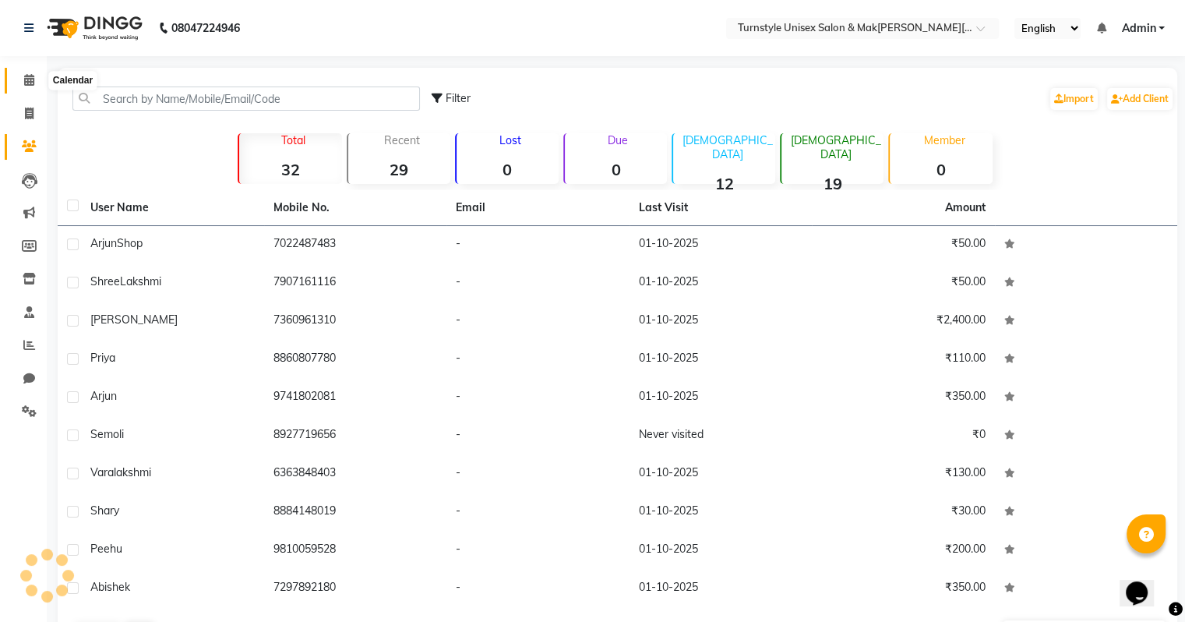
click at [31, 86] on span at bounding box center [29, 81] width 27 height 18
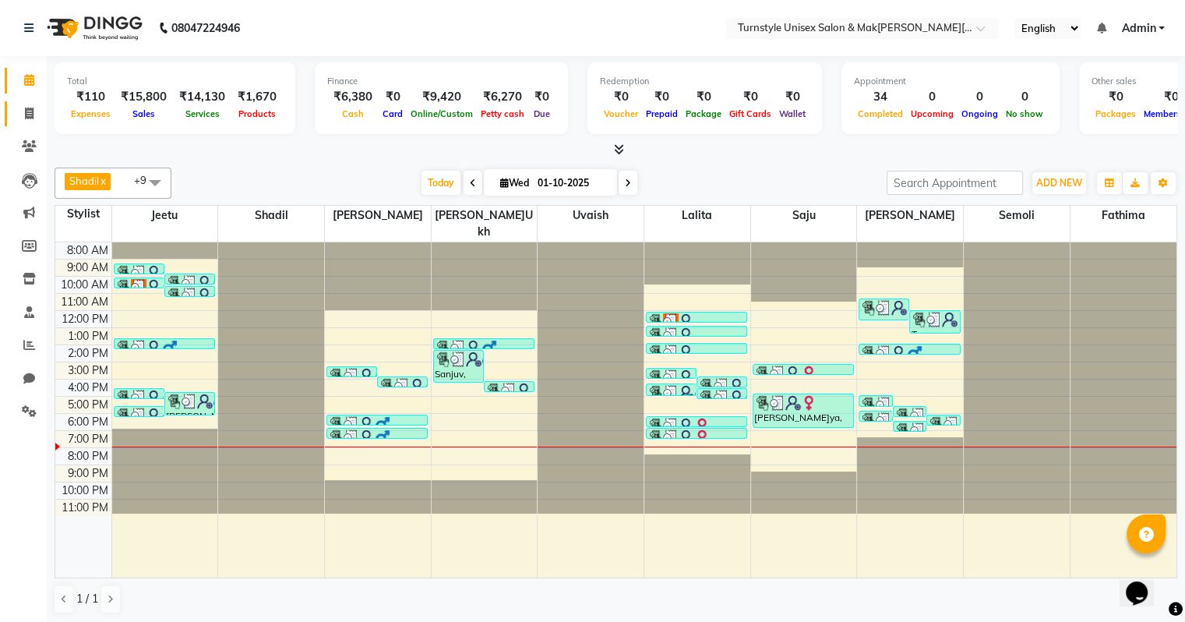
click at [28, 123] on link "Invoice" at bounding box center [23, 114] width 37 height 26
select select "9091"
select select "service"
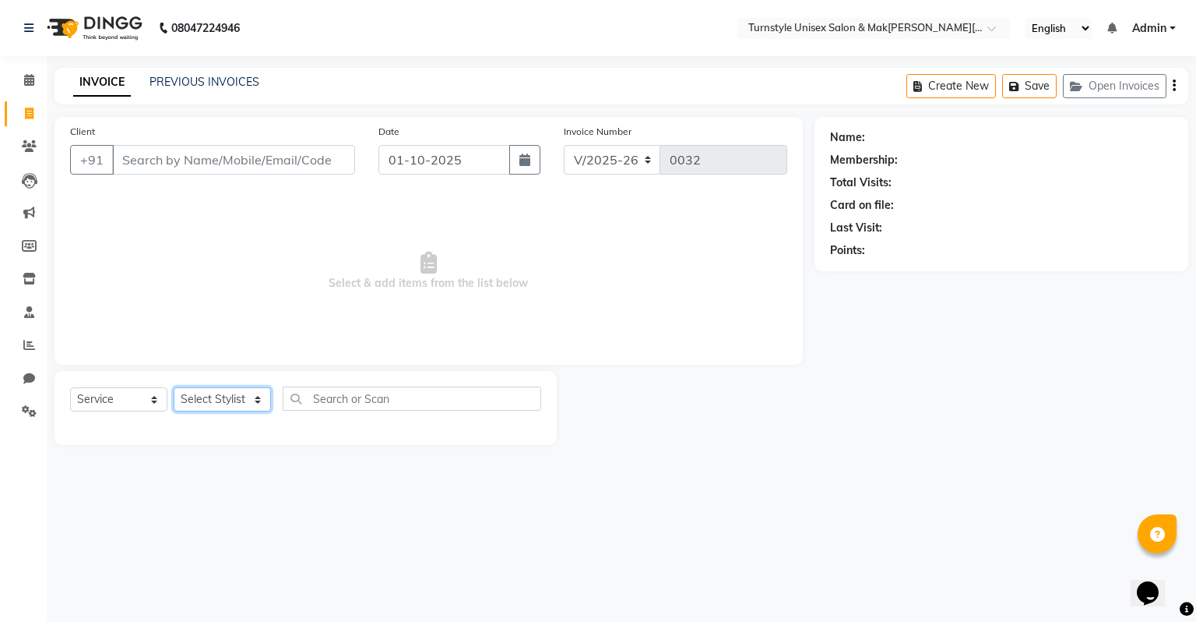
click at [221, 400] on select "Select Stylist" at bounding box center [222, 399] width 97 height 24
select select "93347"
click at [174, 388] on select "Select Stylist[PERSON_NAME]u[PERSON_NAME]a [PERSON_NAME][PERSON_NAME] [PERSON_N…" at bounding box center [222, 399] width 97 height 24
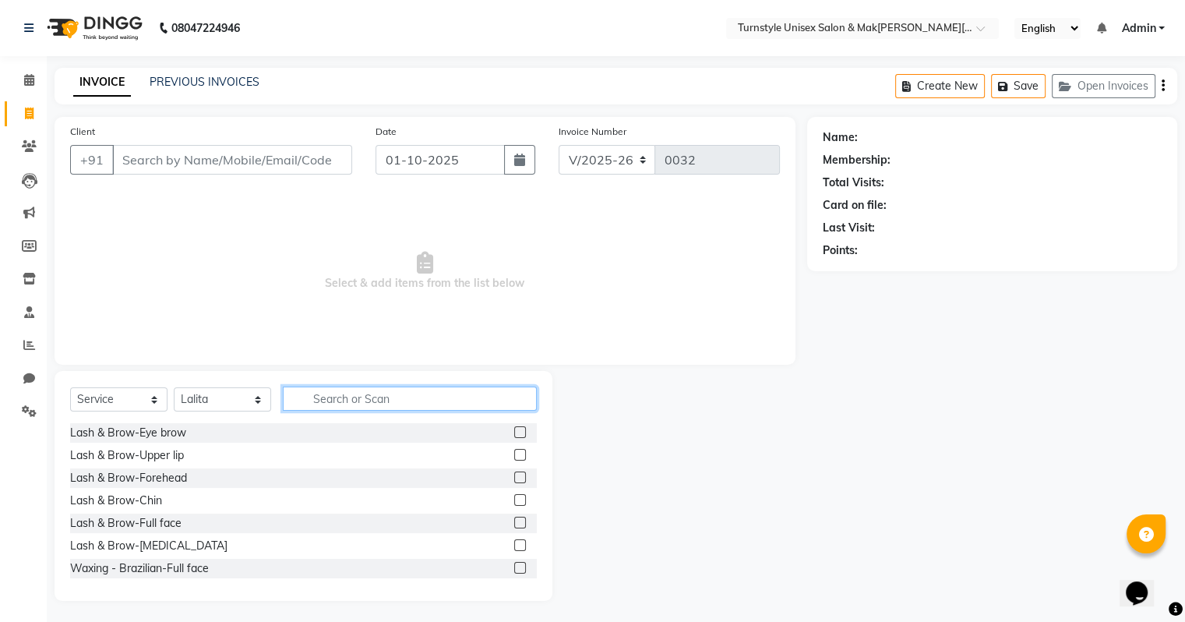
click at [315, 403] on input "text" at bounding box center [410, 398] width 254 height 24
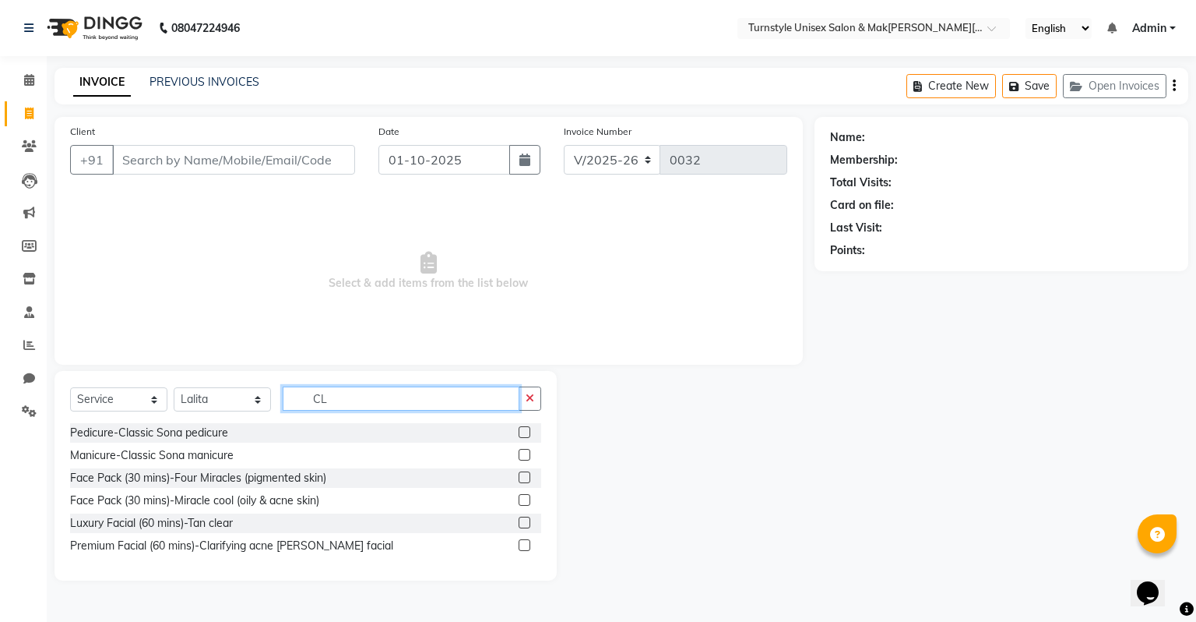
type input "C"
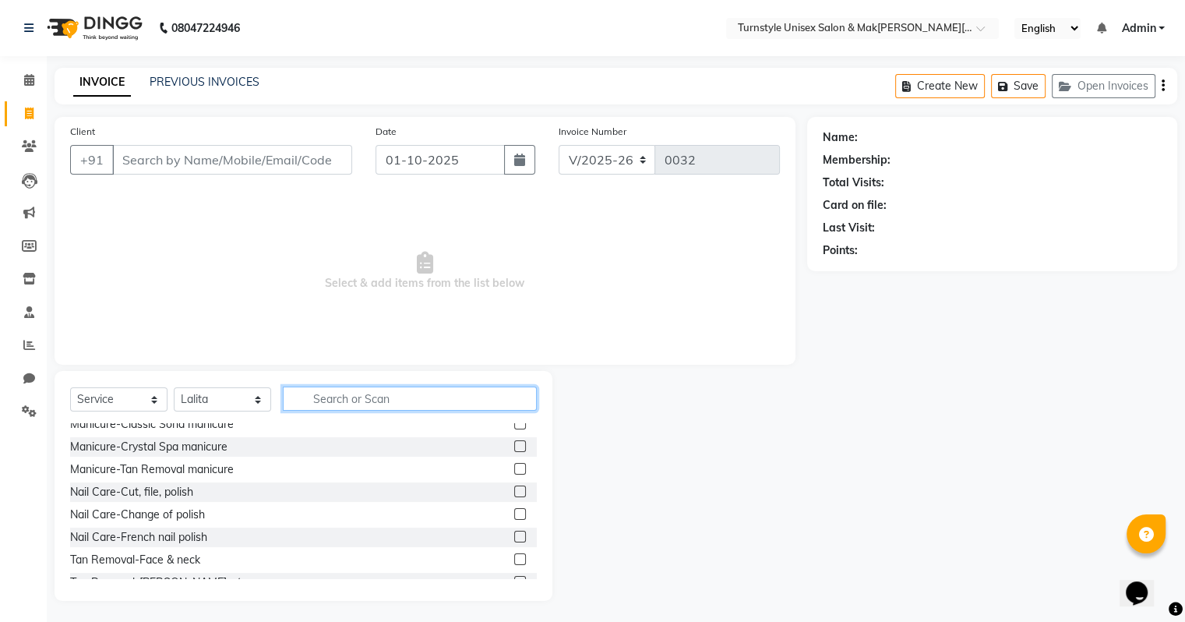
scroll to position [973, 0]
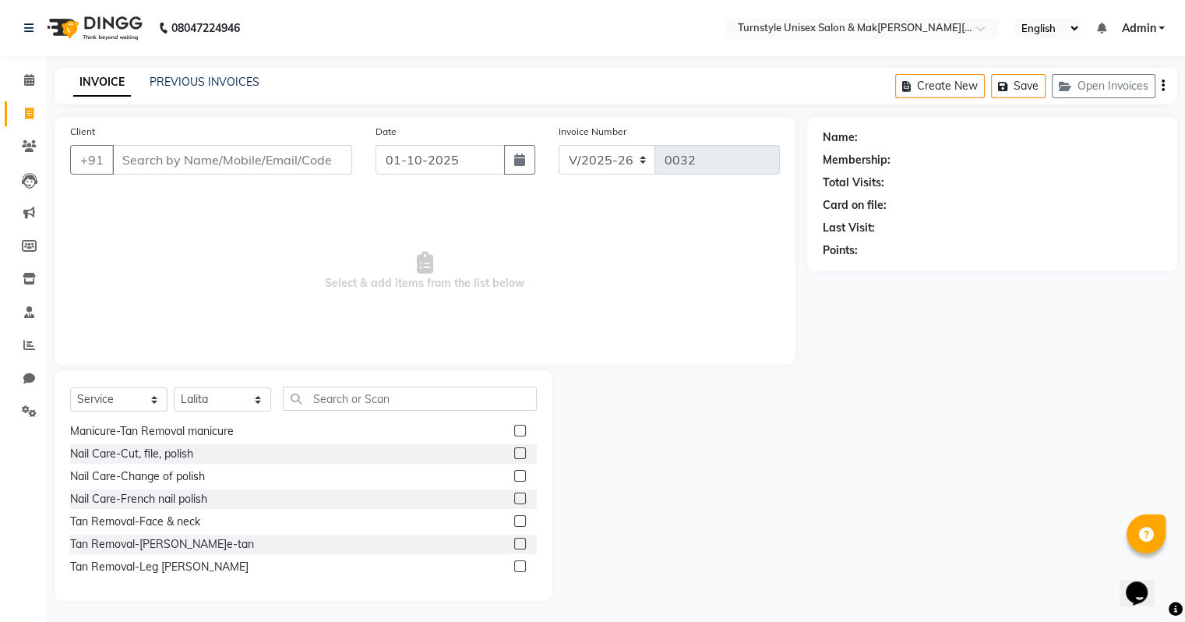
click at [514, 544] on label at bounding box center [520, 543] width 12 height 12
click at [514, 544] on input "checkbox" at bounding box center [519, 544] width 10 height 10
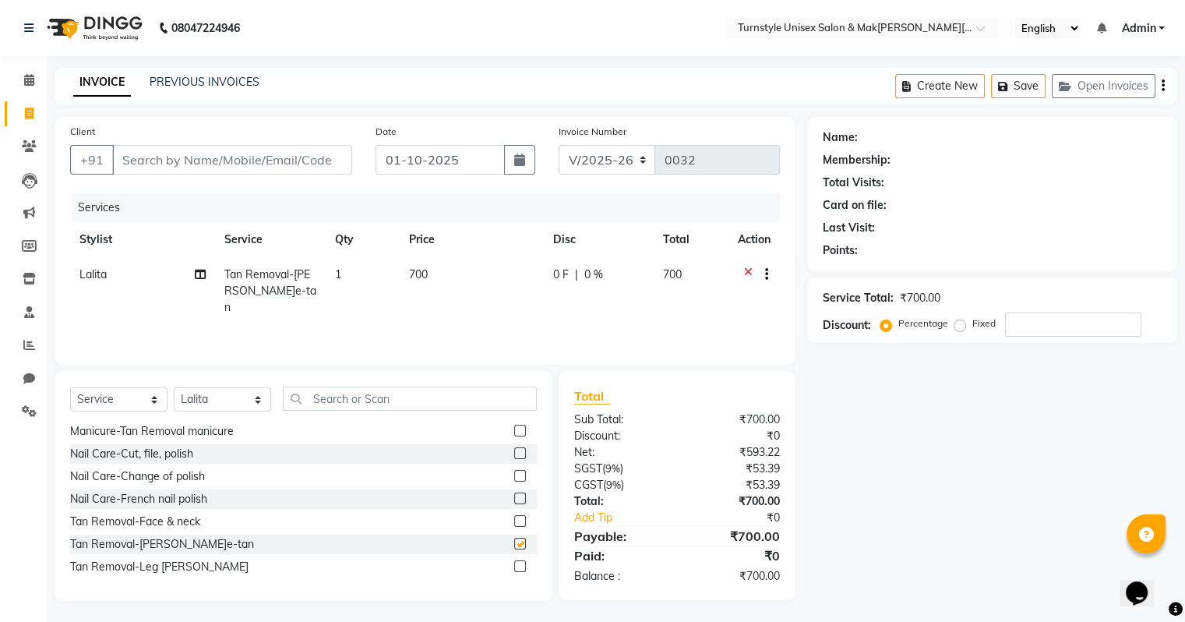
checkbox input "false"
click at [334, 405] on input "text" at bounding box center [410, 398] width 254 height 24
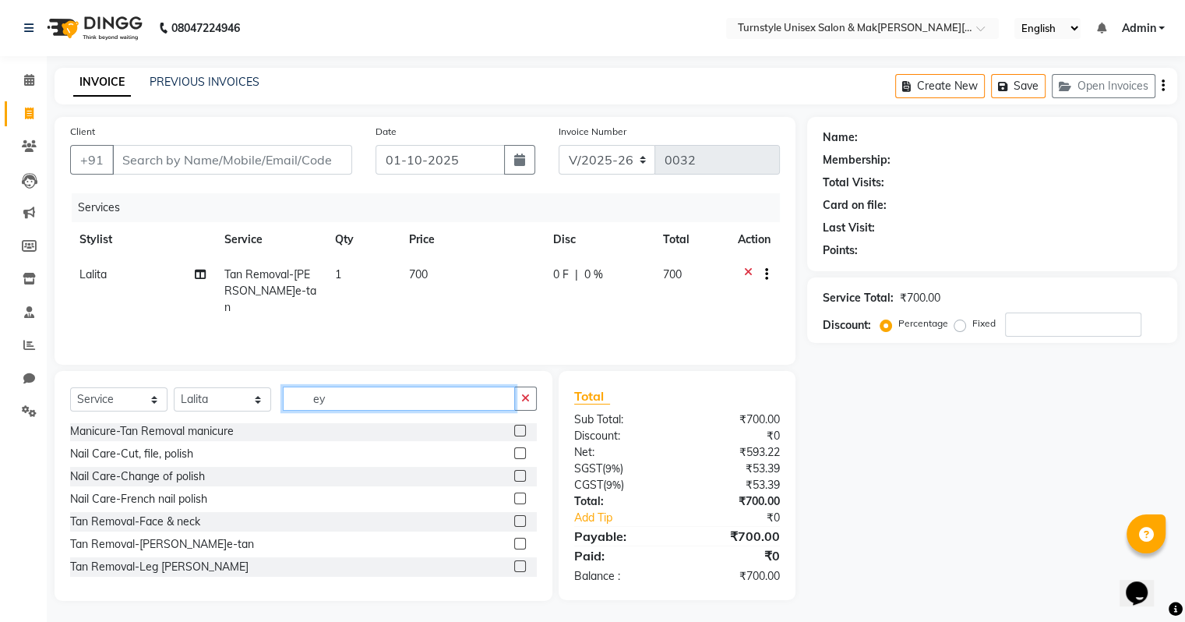
scroll to position [0, 0]
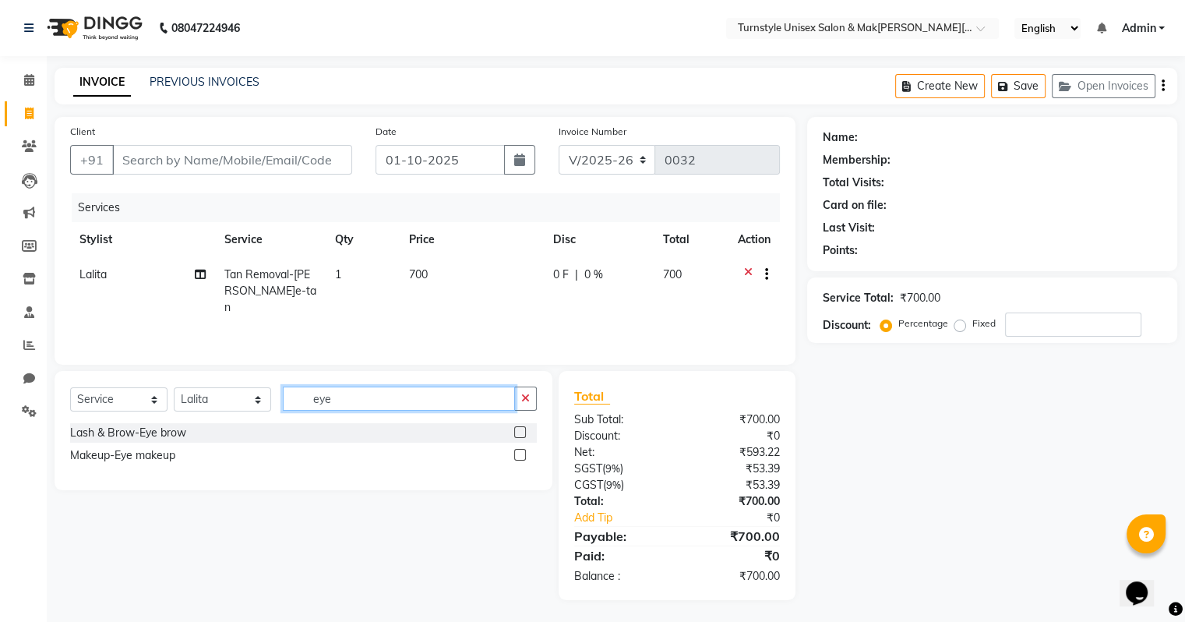
type input "eye"
click at [522, 436] on label at bounding box center [520, 432] width 12 height 12
click at [522, 436] on input "checkbox" at bounding box center [519, 433] width 10 height 10
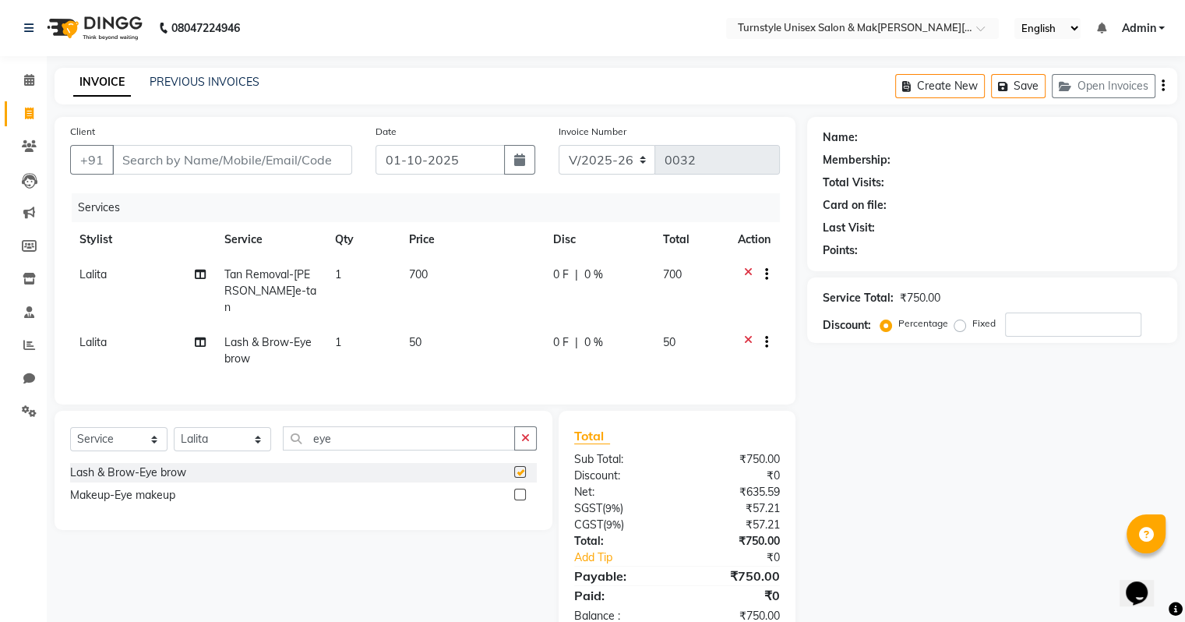
checkbox input "false"
click at [745, 268] on icon at bounding box center [748, 275] width 9 height 19
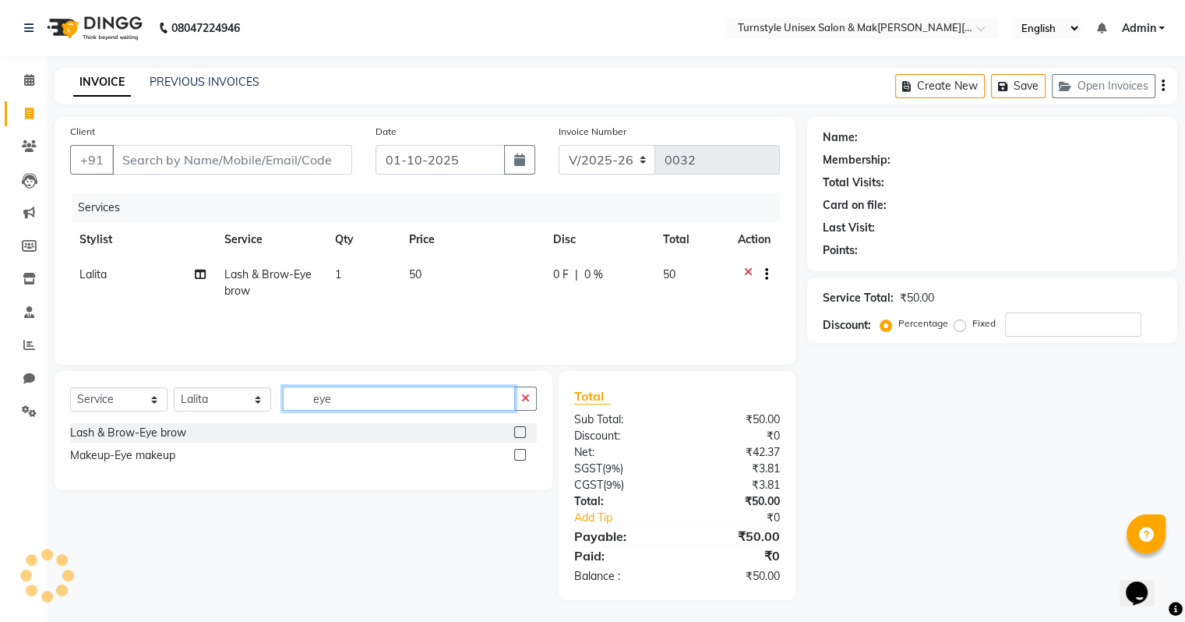
click at [339, 402] on input "eye" at bounding box center [399, 398] width 232 height 24
type input "e"
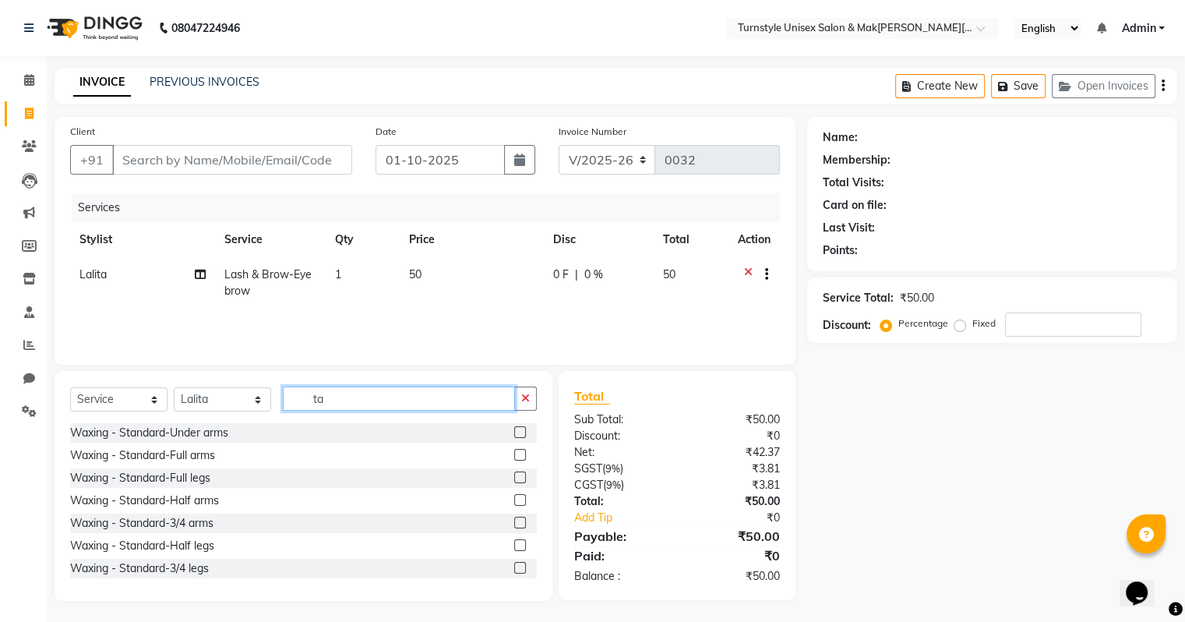
type input "t"
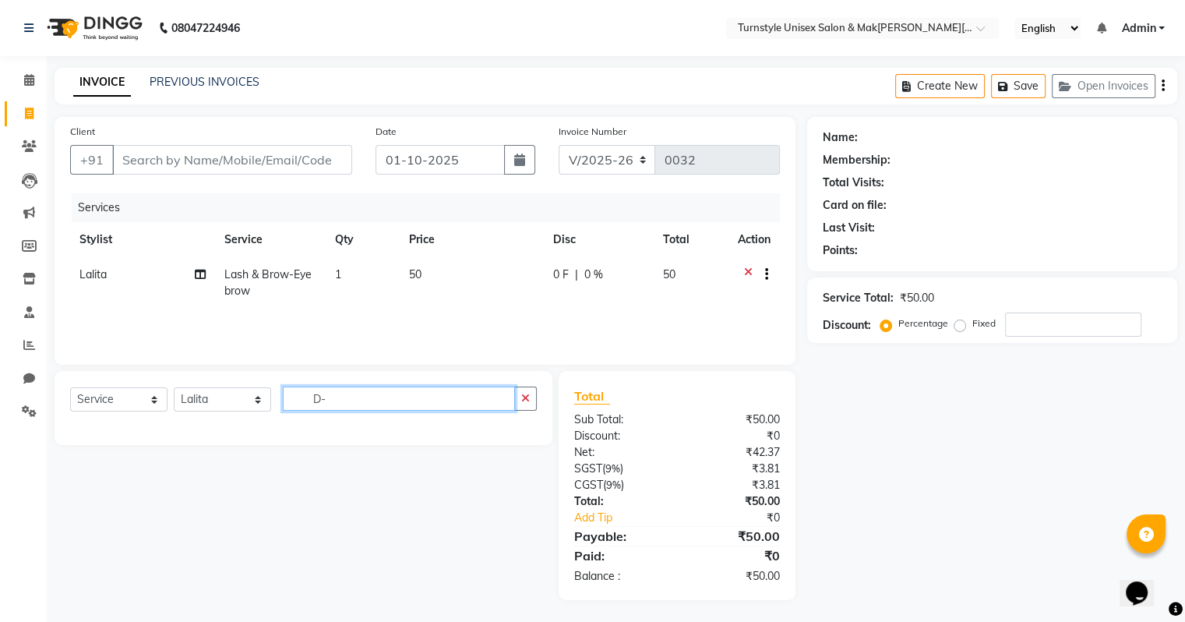
type input "D"
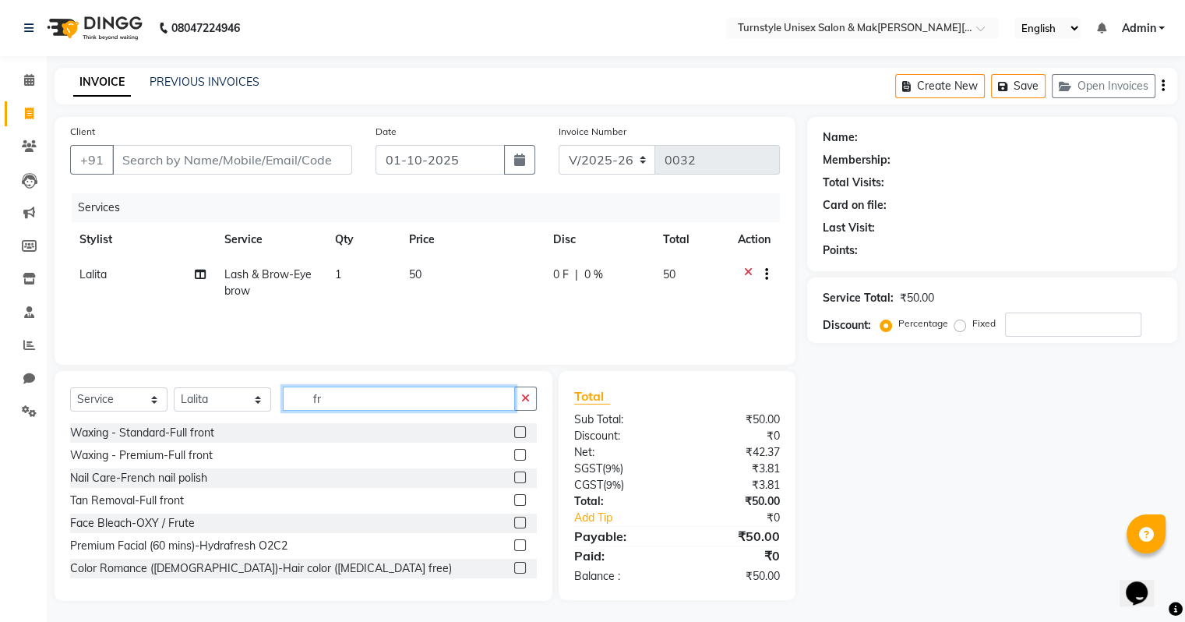
type input "f"
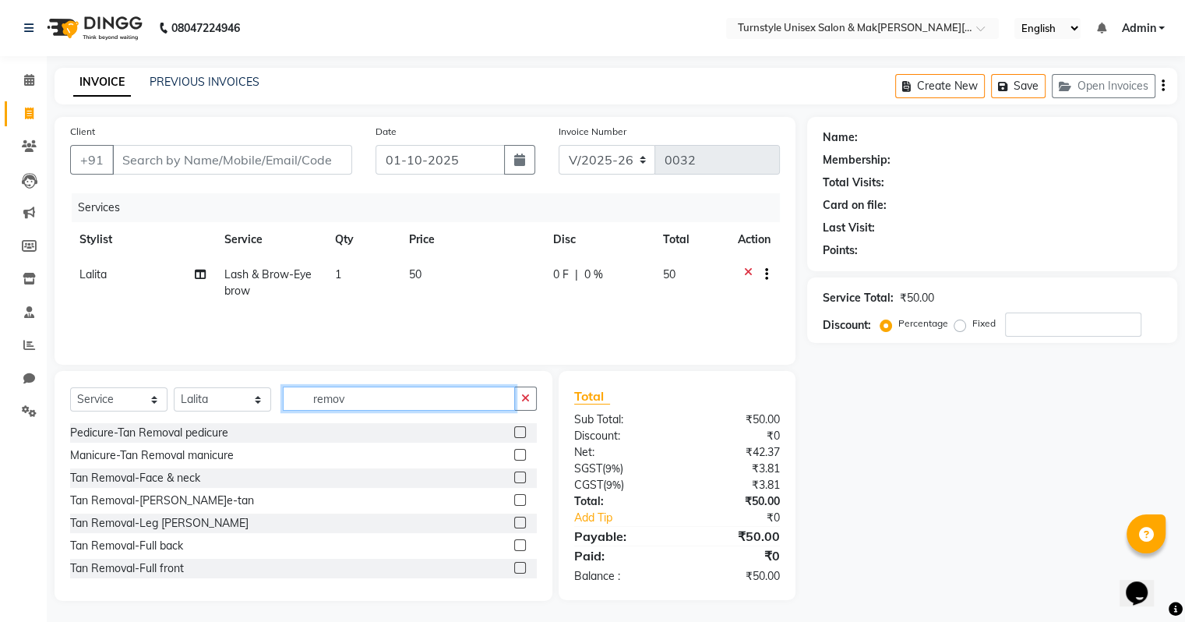
type input "remov"
click at [514, 481] on label at bounding box center [520, 477] width 12 height 12
click at [514, 481] on input "checkbox" at bounding box center [519, 478] width 10 height 10
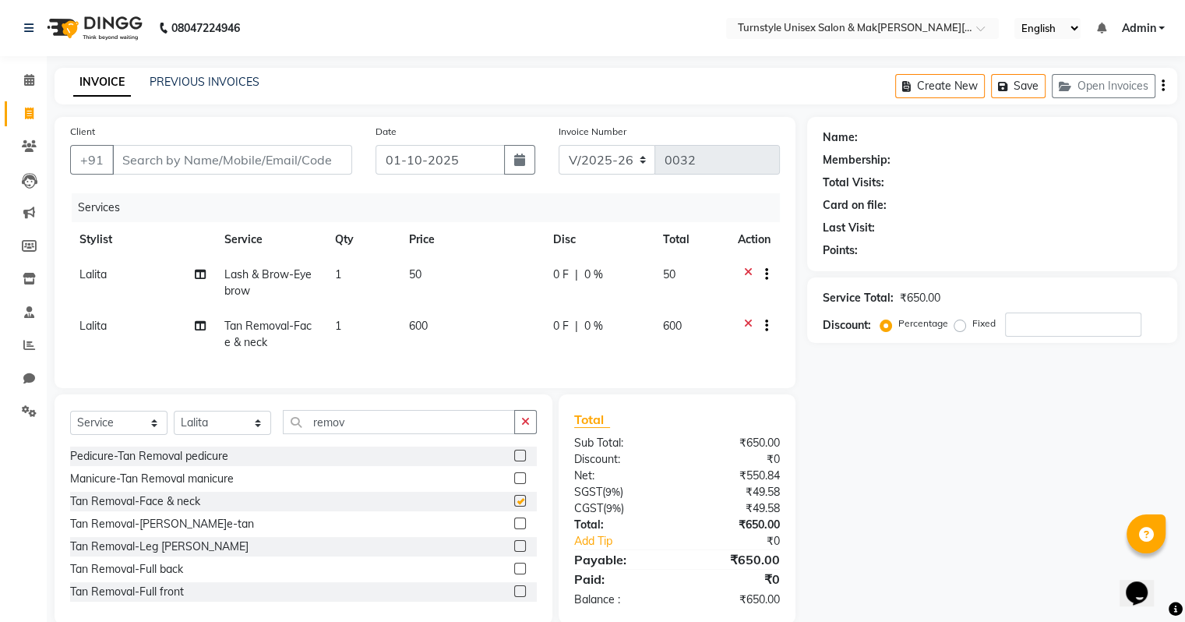
checkbox input "false"
click at [424, 319] on span "600" at bounding box center [418, 326] width 19 height 14
select select "93347"
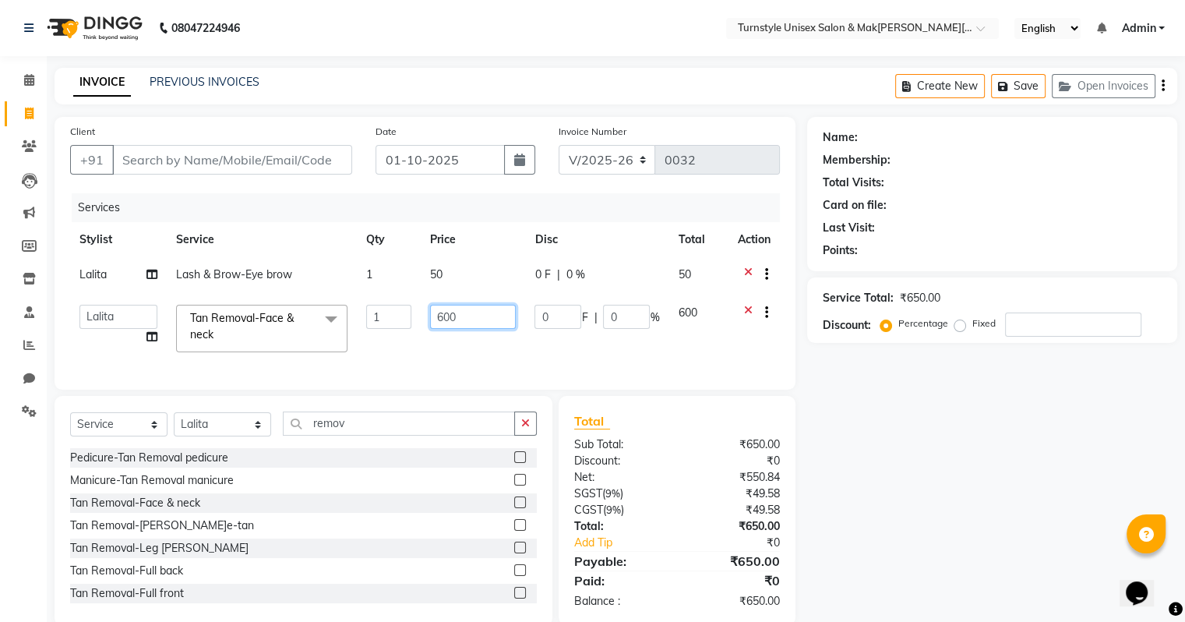
click at [455, 319] on input "600" at bounding box center [473, 317] width 86 height 24
type input "6"
type input "800"
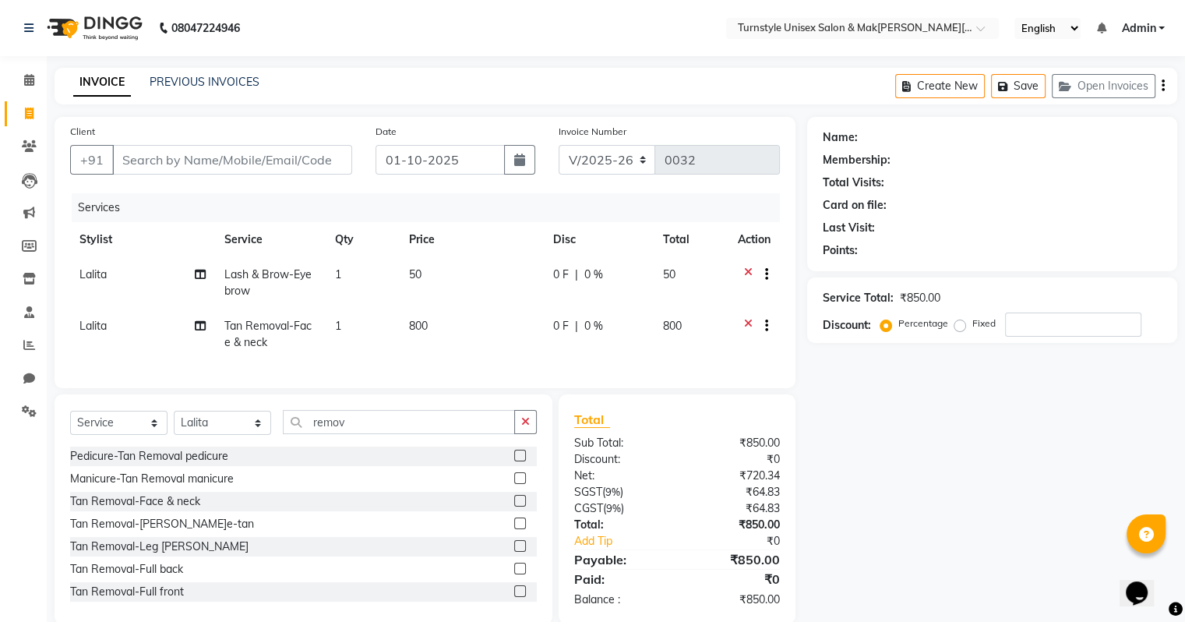
click at [467, 354] on td "800" at bounding box center [472, 333] width 144 height 51
select select "93347"
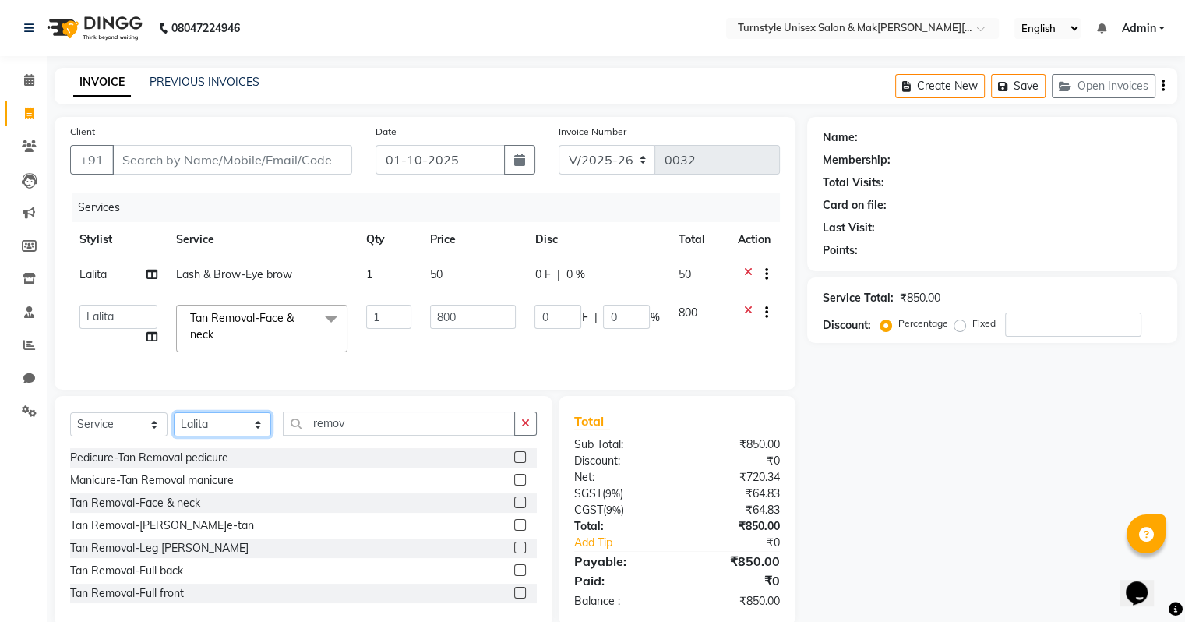
click at [199, 435] on select "Select Stylist[PERSON_NAME]u[PERSON_NAME]a [PERSON_NAME][PERSON_NAME] [PERSON_N…" at bounding box center [222, 424] width 97 height 24
select select "93345"
click at [174, 424] on select "Select Stylist[PERSON_NAME]u[PERSON_NAME]a [PERSON_NAME][PERSON_NAME] [PERSON_N…" at bounding box center [222, 424] width 97 height 24
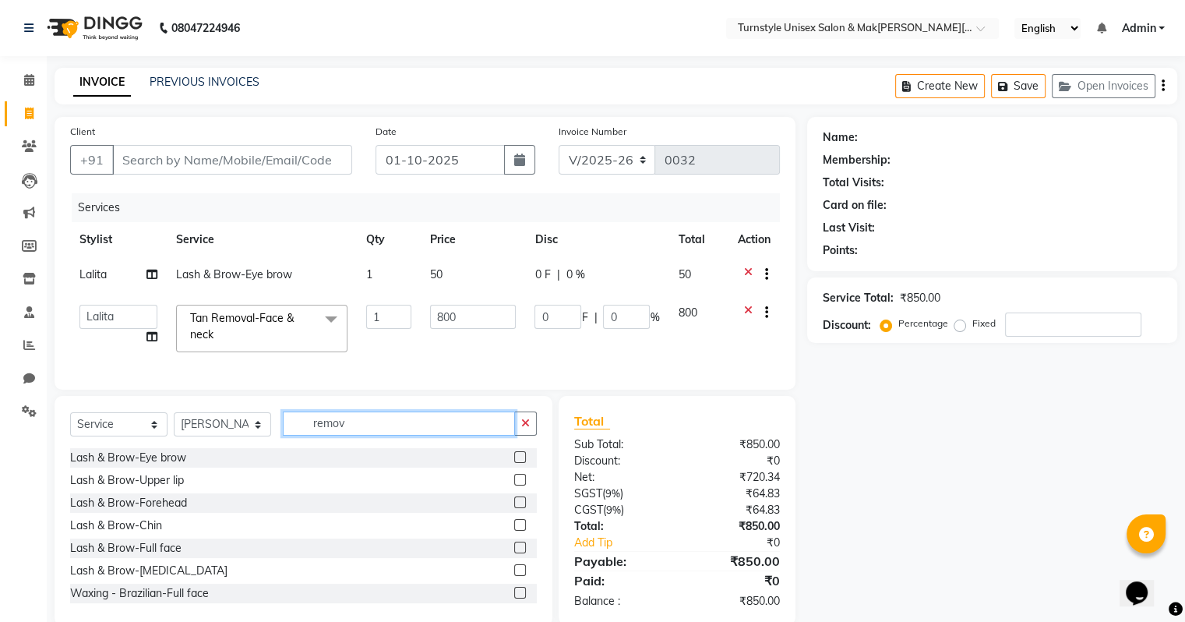
click at [333, 435] on input "remov" at bounding box center [399, 423] width 232 height 24
click at [394, 435] on input "remov" at bounding box center [399, 423] width 232 height 24
type input "r"
click at [330, 429] on input "text" at bounding box center [410, 423] width 254 height 24
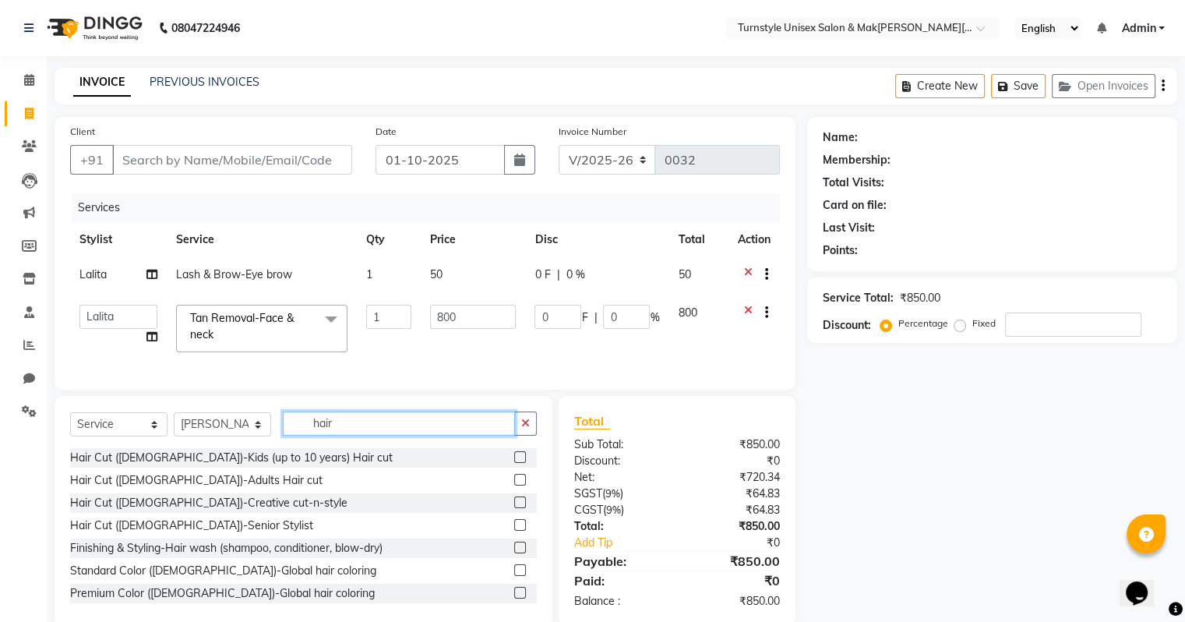
type input "hair"
click at [514, 553] on label at bounding box center [520, 547] width 12 height 12
click at [514, 553] on input "checkbox" at bounding box center [519, 548] width 10 height 10
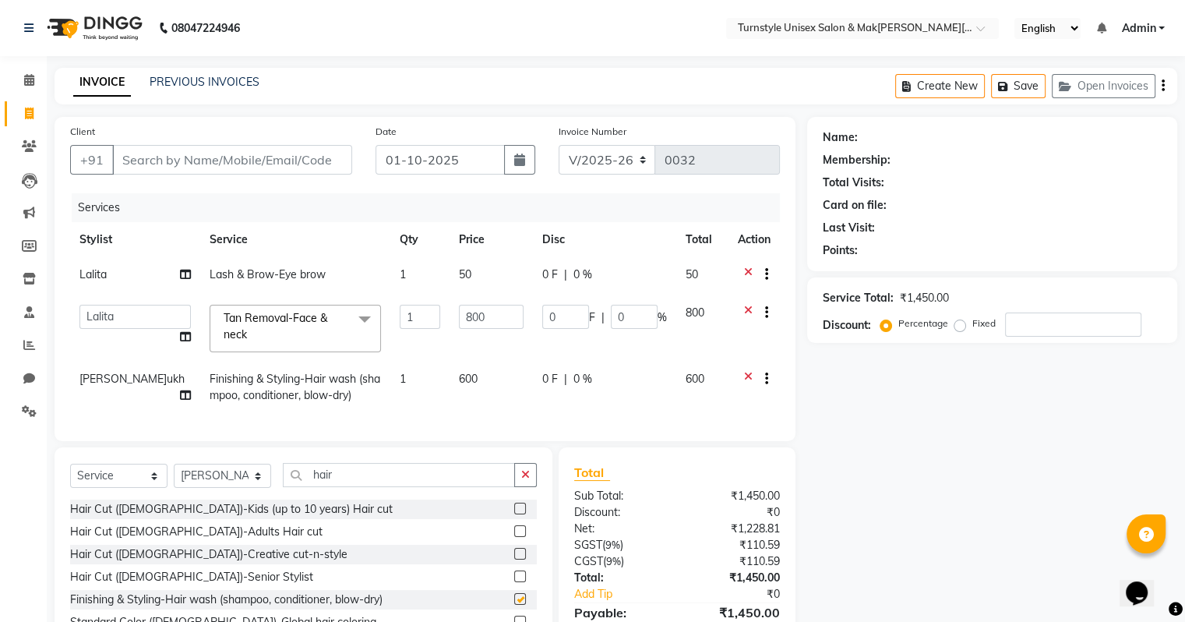
checkbox input "false"
click at [514, 582] on label at bounding box center [520, 576] width 12 height 12
click at [514, 582] on input "checkbox" at bounding box center [519, 577] width 10 height 10
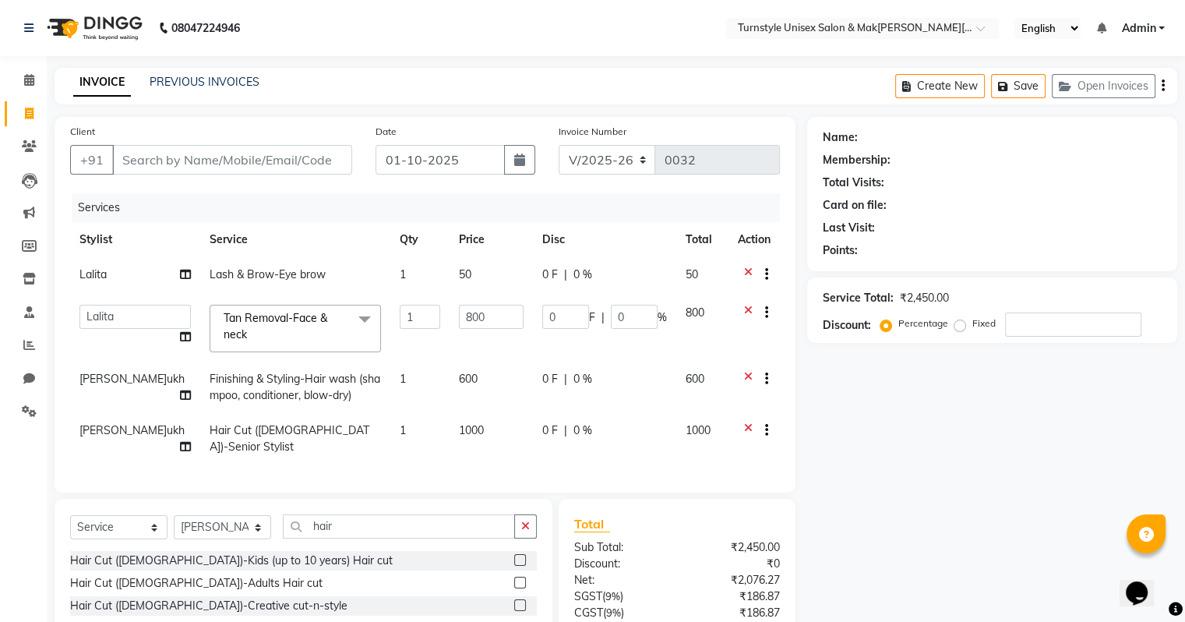
checkbox input "false"
click at [744, 375] on icon at bounding box center [748, 380] width 9 height 19
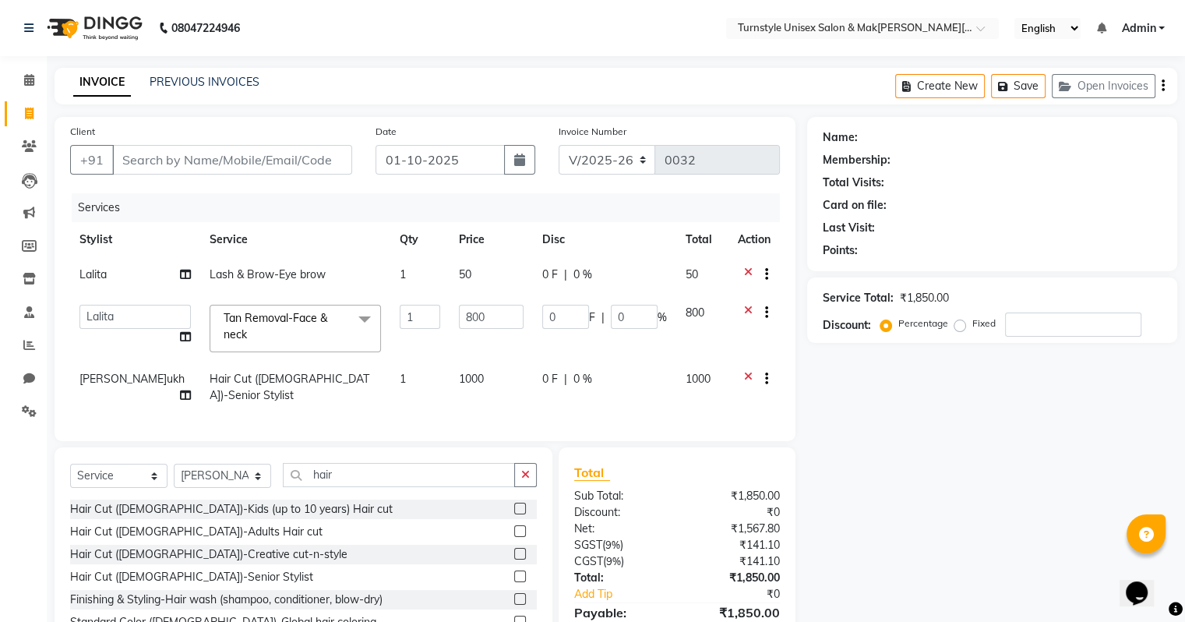
click at [459, 380] on span "1000" at bounding box center [471, 379] width 25 height 14
select select "93345"
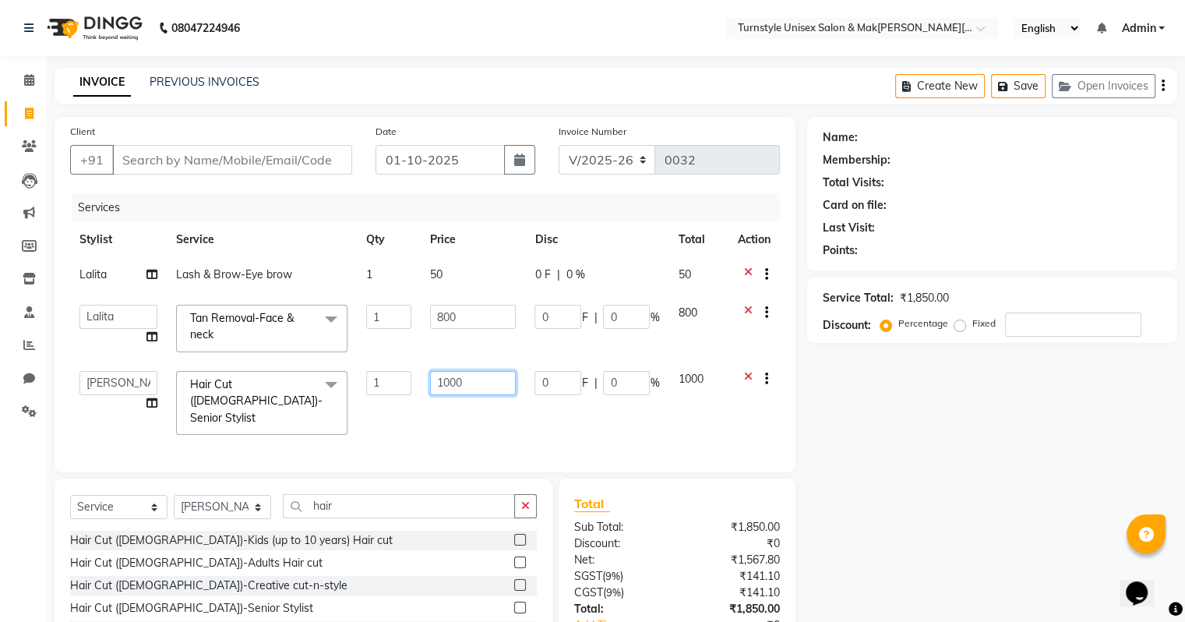
click at [470, 382] on input "1000" at bounding box center [473, 383] width 86 height 24
type input "1"
type input "800"
click at [462, 419] on div "Services Stylist Service Qty Price Disc Total Action Lalita Lash & Brow-Eye bro…" at bounding box center [425, 324] width 710 height 263
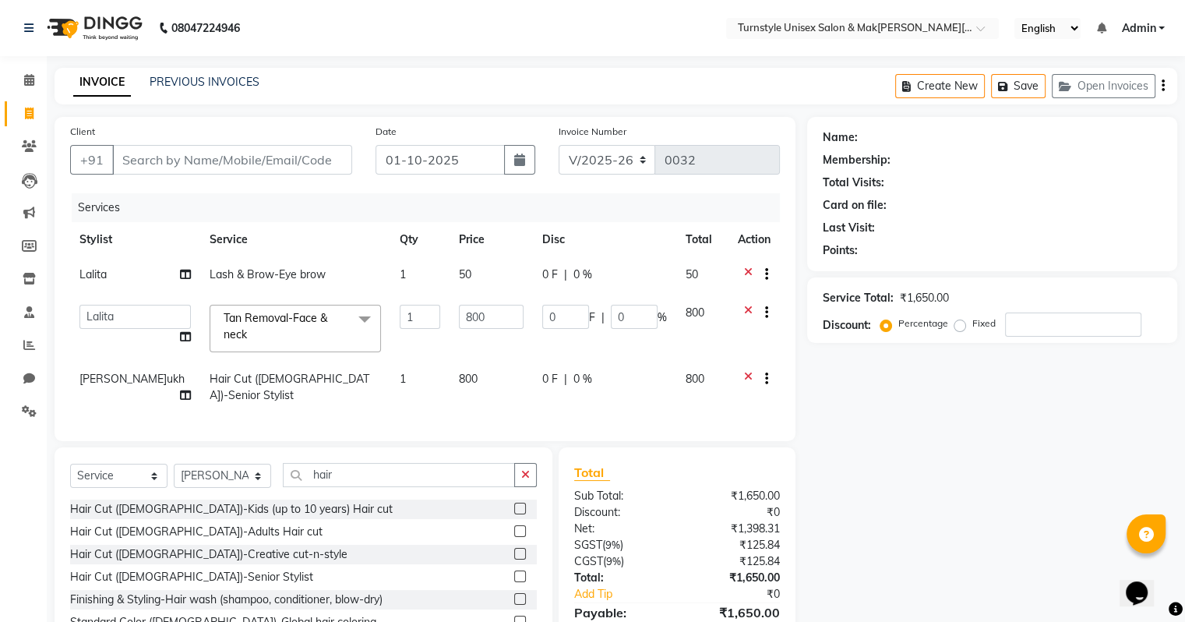
click at [632, 362] on td "0 F | 0 %" at bounding box center [604, 386] width 143 height 51
select select "93345"
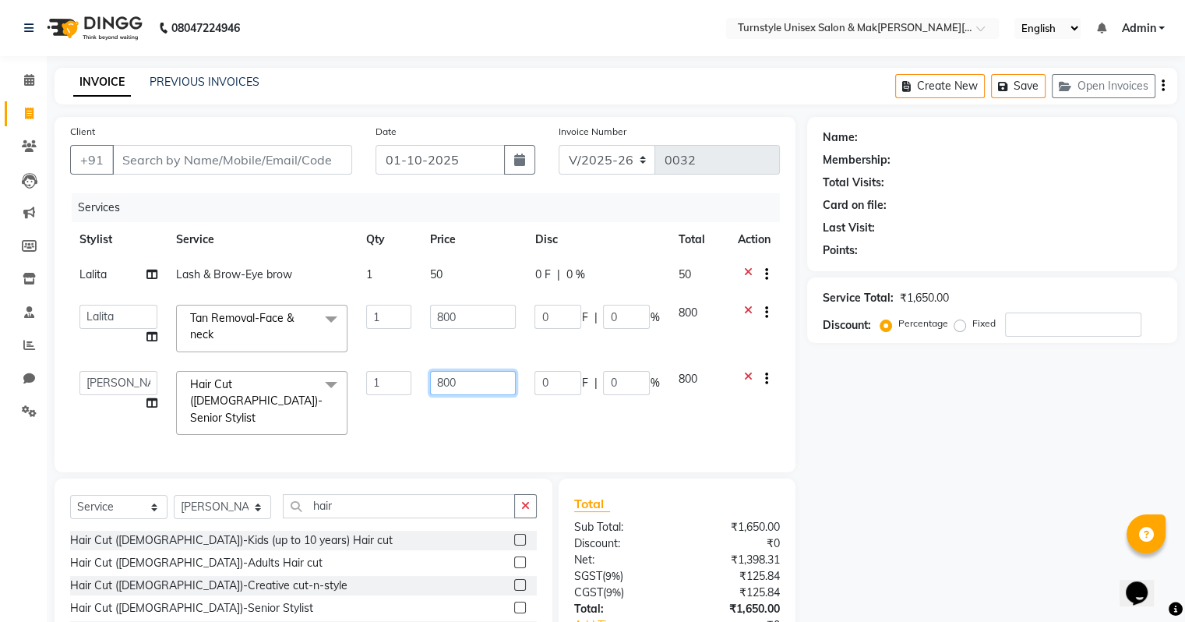
click at [480, 381] on input "800" at bounding box center [473, 383] width 86 height 24
type input "8"
type input "70"
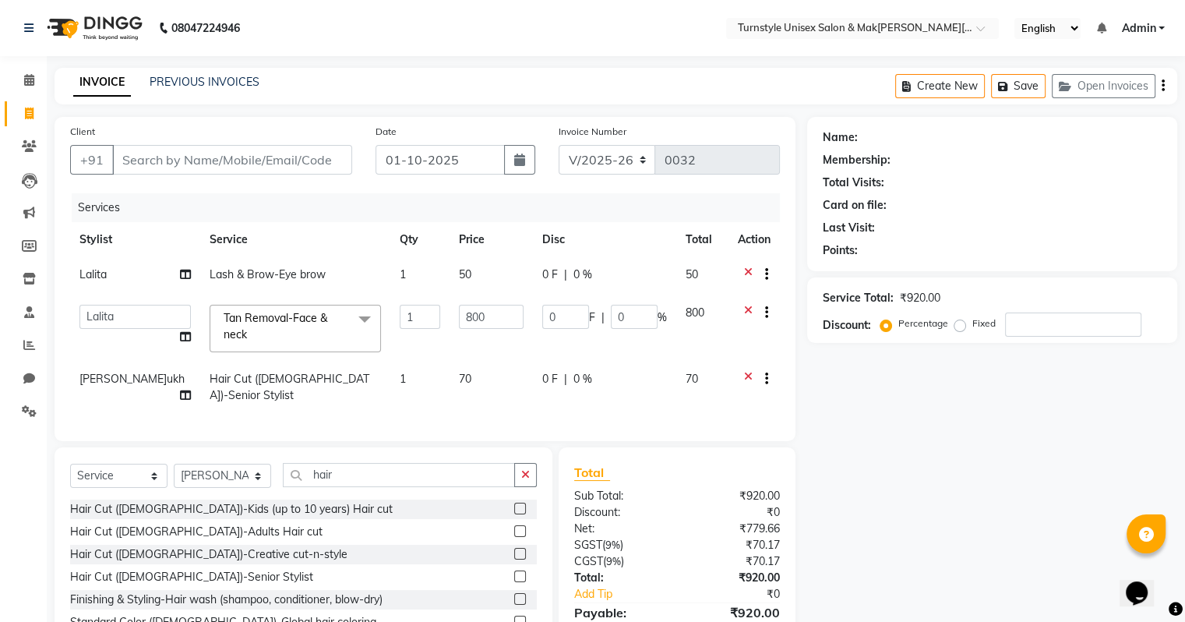
click at [495, 410] on div "Services Stylist Service Qty Price Disc Total Action Lalita Lash & Brow-Eye bro…" at bounding box center [425, 309] width 710 height 232
click at [458, 382] on td "70" at bounding box center [491, 386] width 84 height 51
select select "93345"
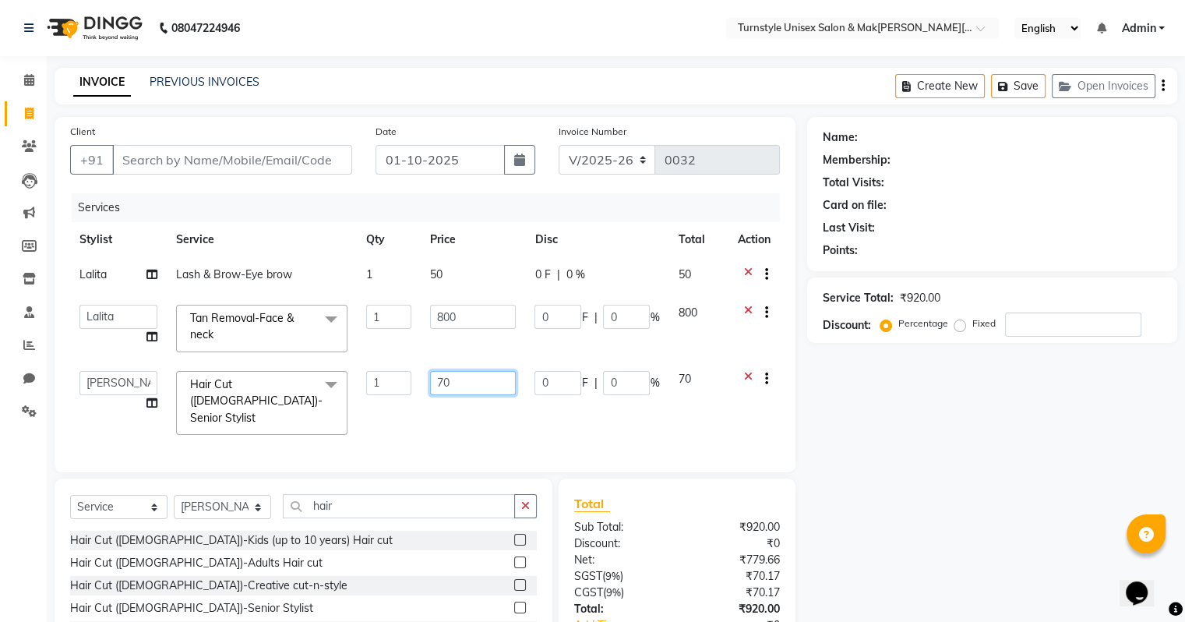
click at [459, 380] on input "70" at bounding box center [473, 383] width 86 height 24
type input "700"
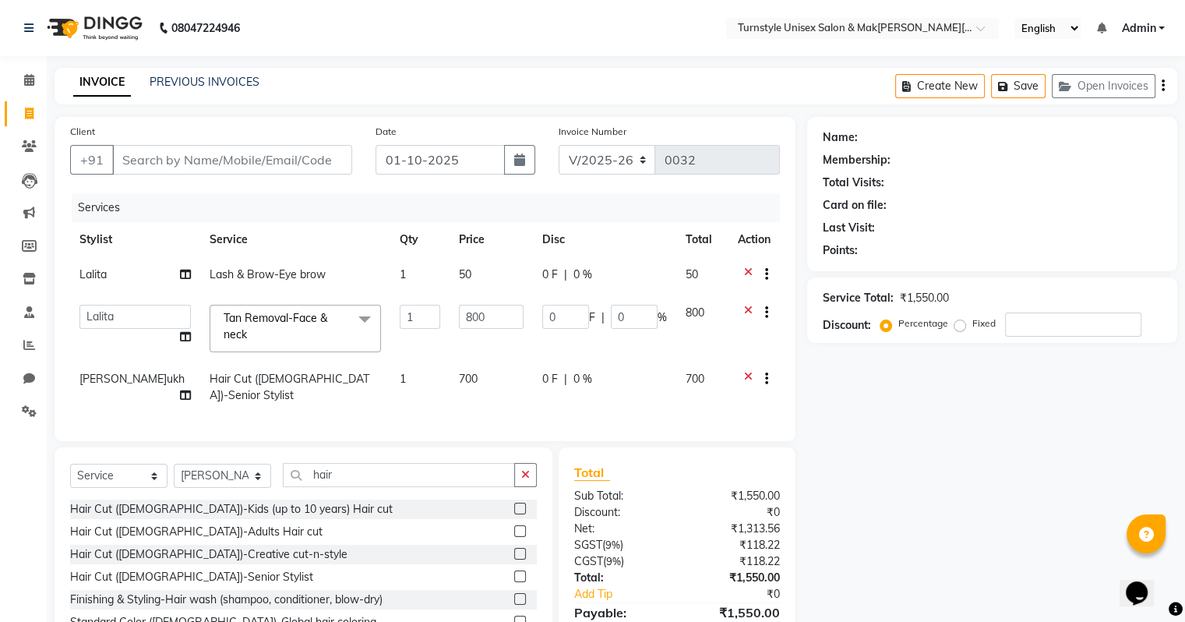
click at [484, 418] on div "Services Stylist Service Qty Price Disc Total Action Lalita Lash & Brow-Eye bro…" at bounding box center [425, 309] width 710 height 232
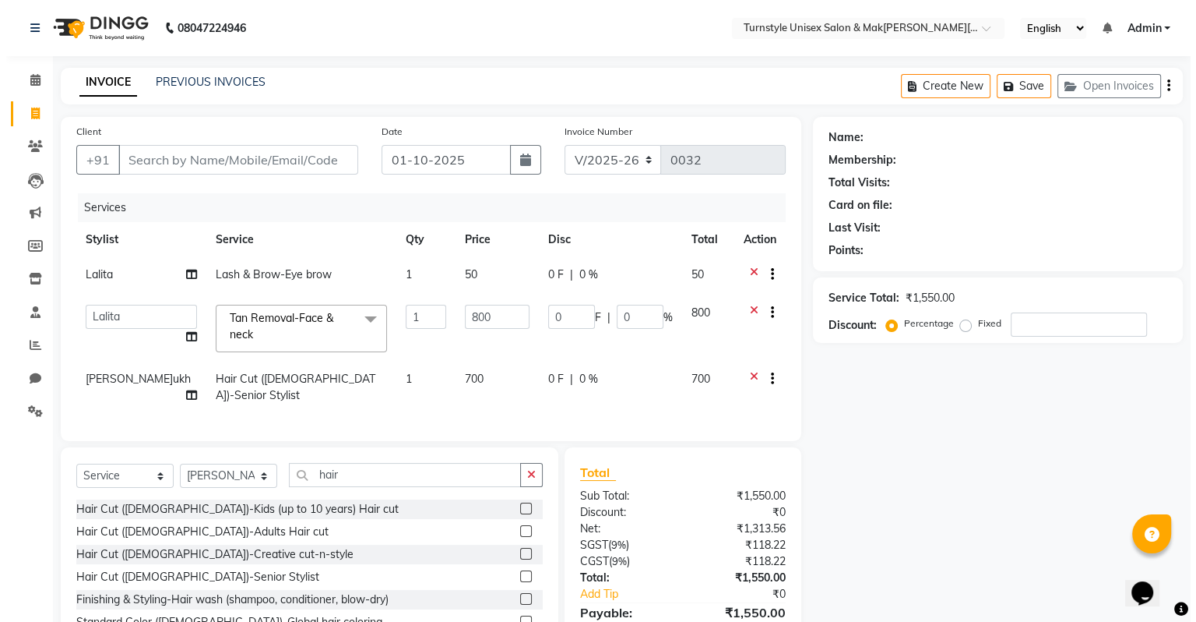
scroll to position [77, 0]
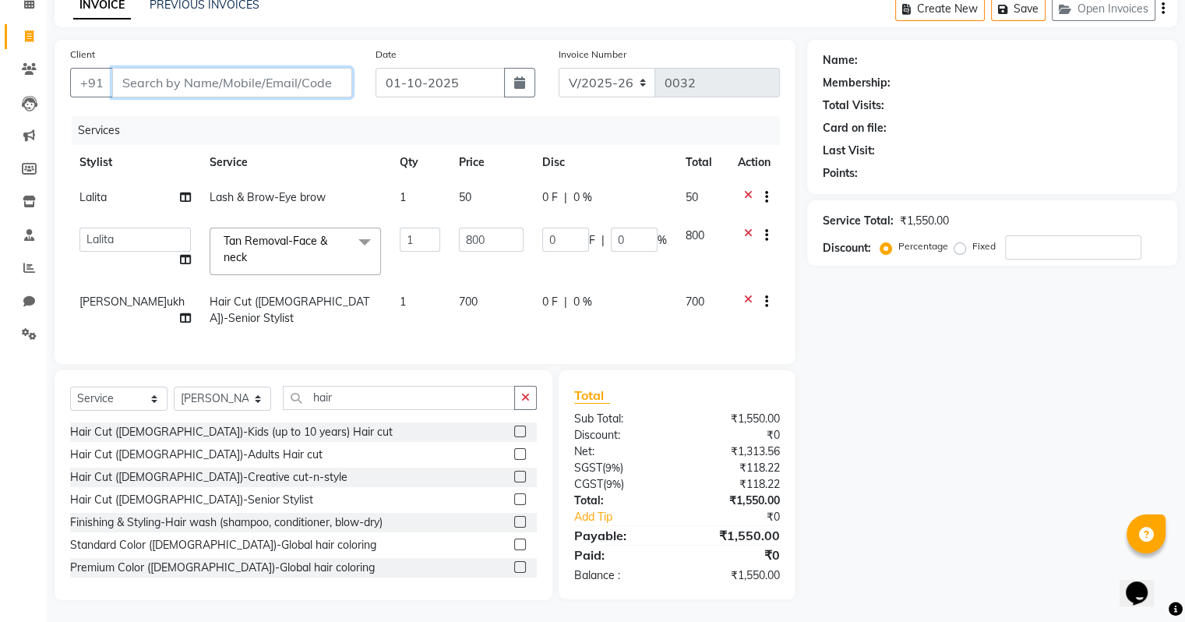
click at [190, 86] on input "Client" at bounding box center [232, 83] width 240 height 30
type input "8"
type input "0"
type input "8882371306"
click at [328, 86] on span "Add Client" at bounding box center [312, 83] width 62 height 16
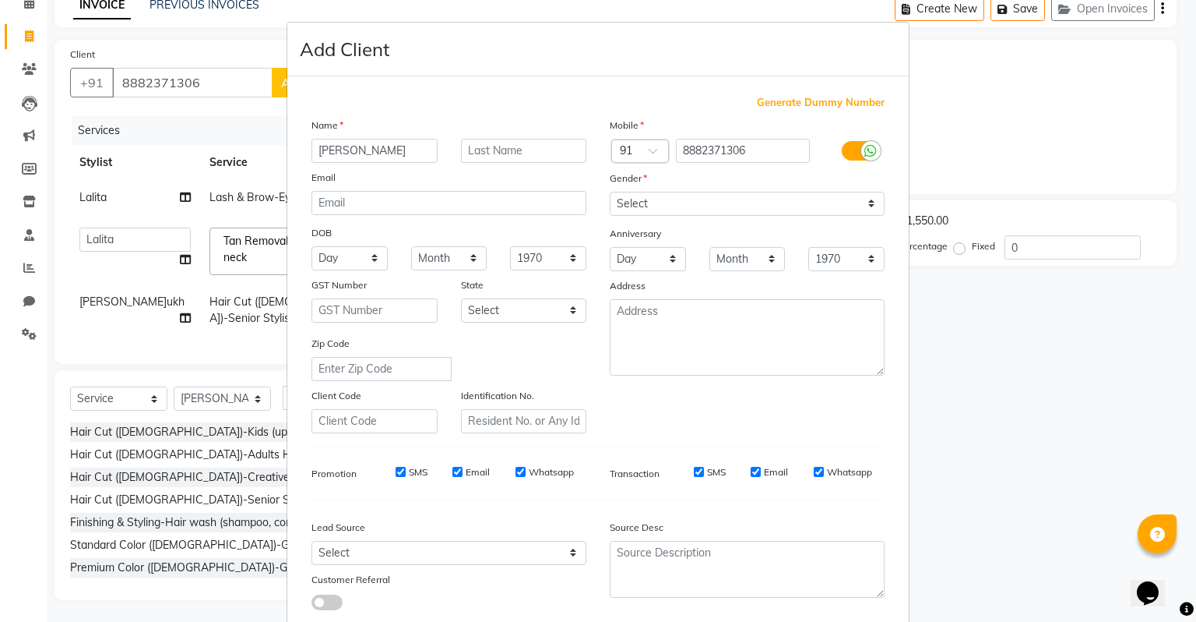
type input "Rita"
click at [670, 197] on select "Select [DEMOGRAPHIC_DATA] [DEMOGRAPHIC_DATA] Other Prefer Not To Say" at bounding box center [747, 204] width 275 height 24
select select "[DEMOGRAPHIC_DATA]"
click at [610, 192] on select "Select [DEMOGRAPHIC_DATA] [DEMOGRAPHIC_DATA] Other Prefer Not To Say" at bounding box center [747, 204] width 275 height 24
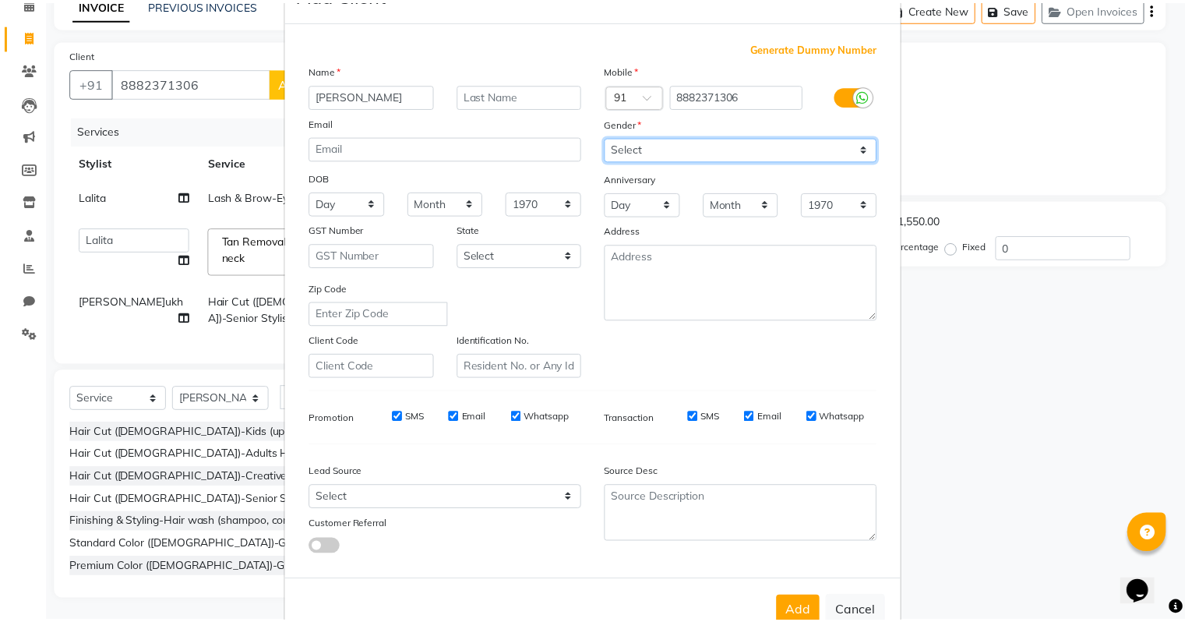
scroll to position [104, 0]
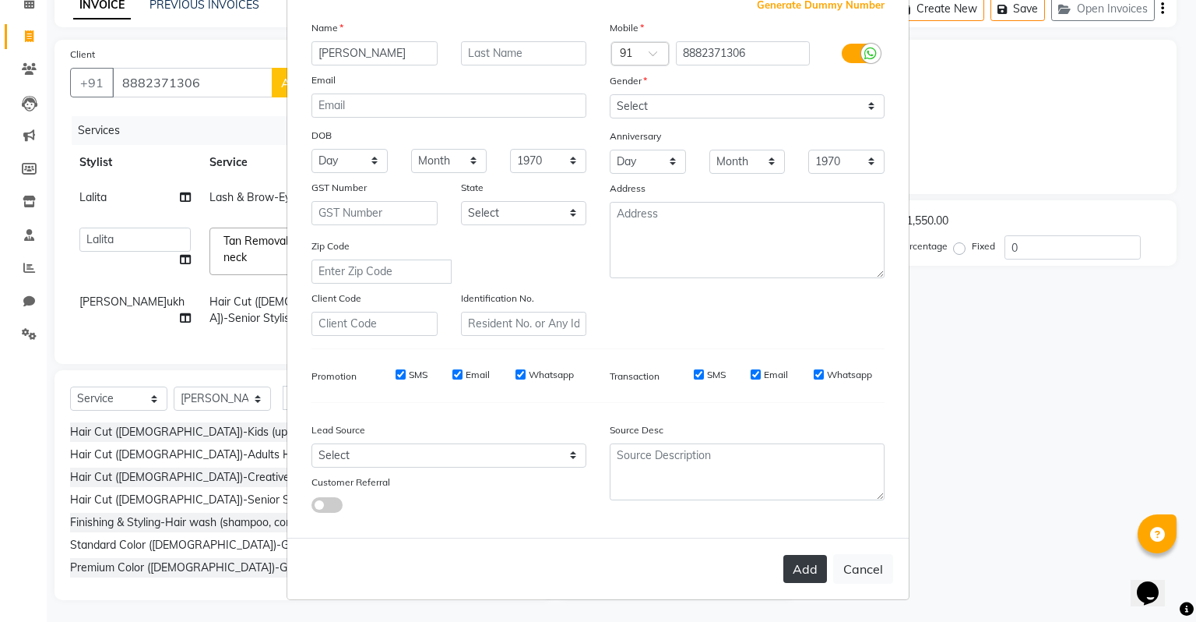
click at [806, 566] on button "Add" at bounding box center [806, 569] width 44 height 28
select select
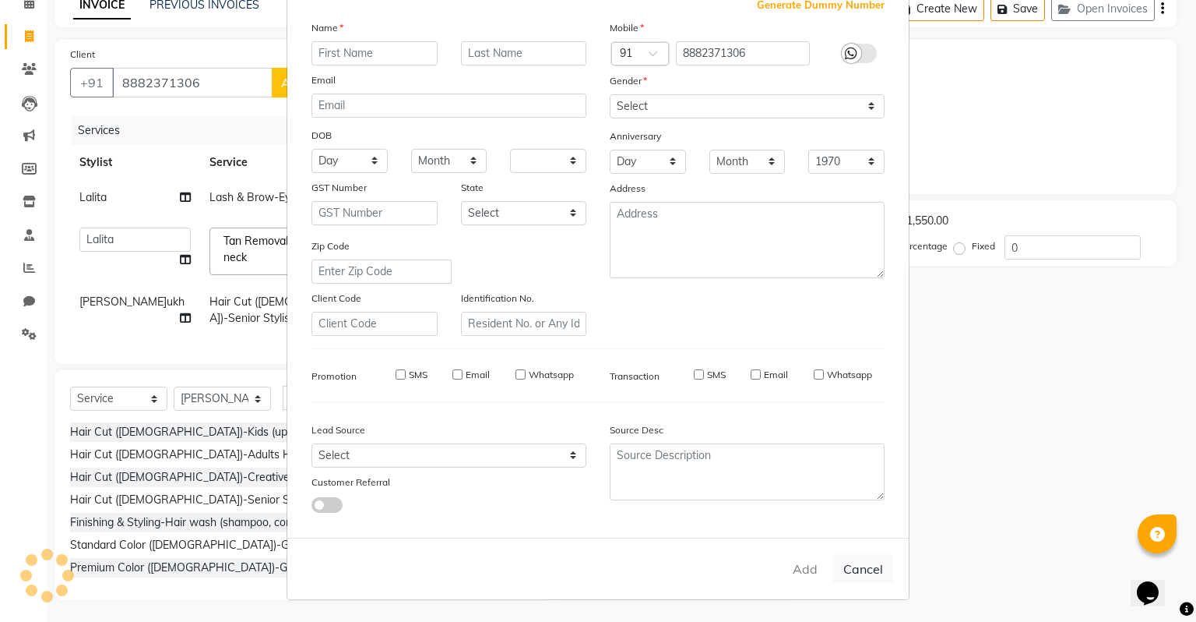
select select
checkbox input "false"
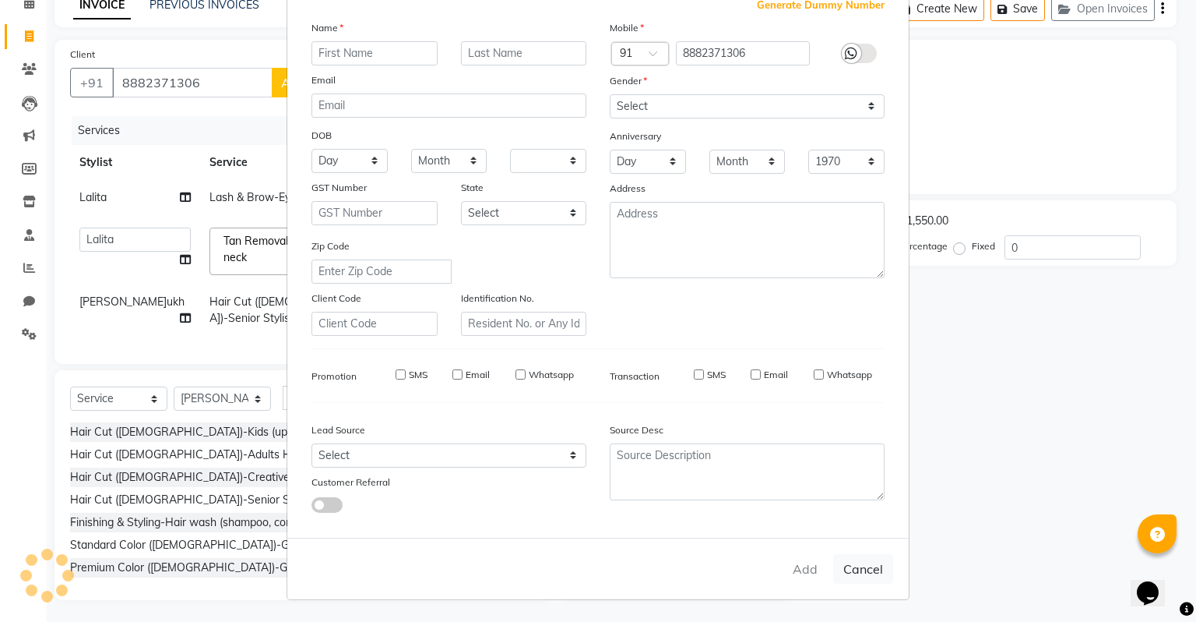
checkbox input "false"
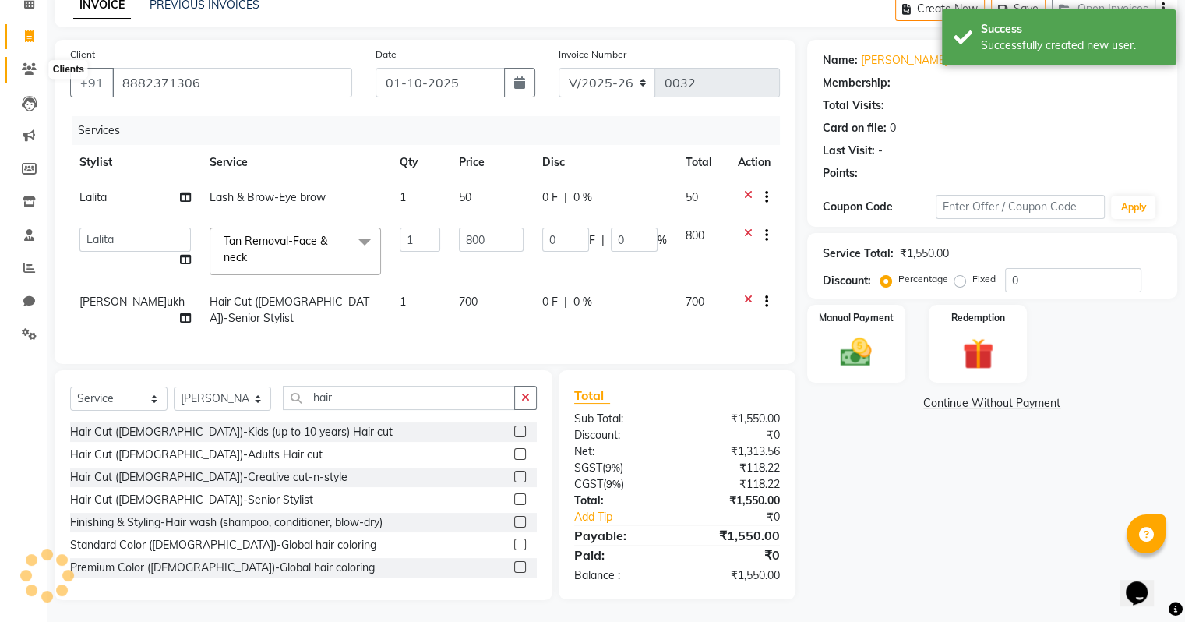
click at [28, 76] on span at bounding box center [29, 70] width 27 height 18
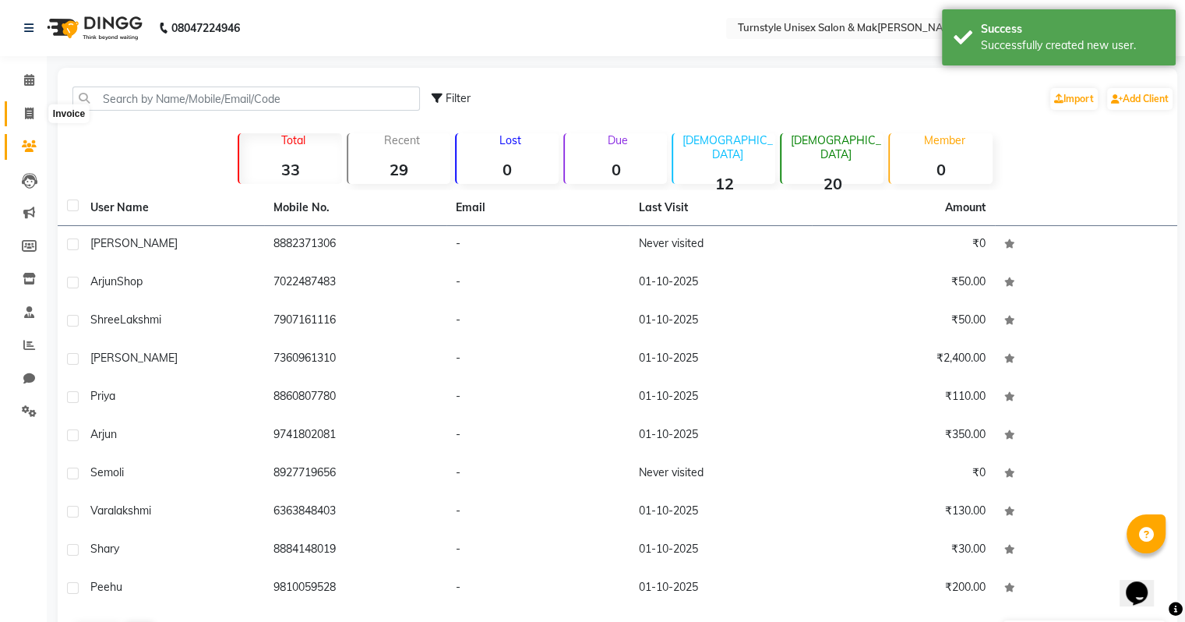
click at [31, 118] on icon at bounding box center [29, 113] width 9 height 12
select select "service"
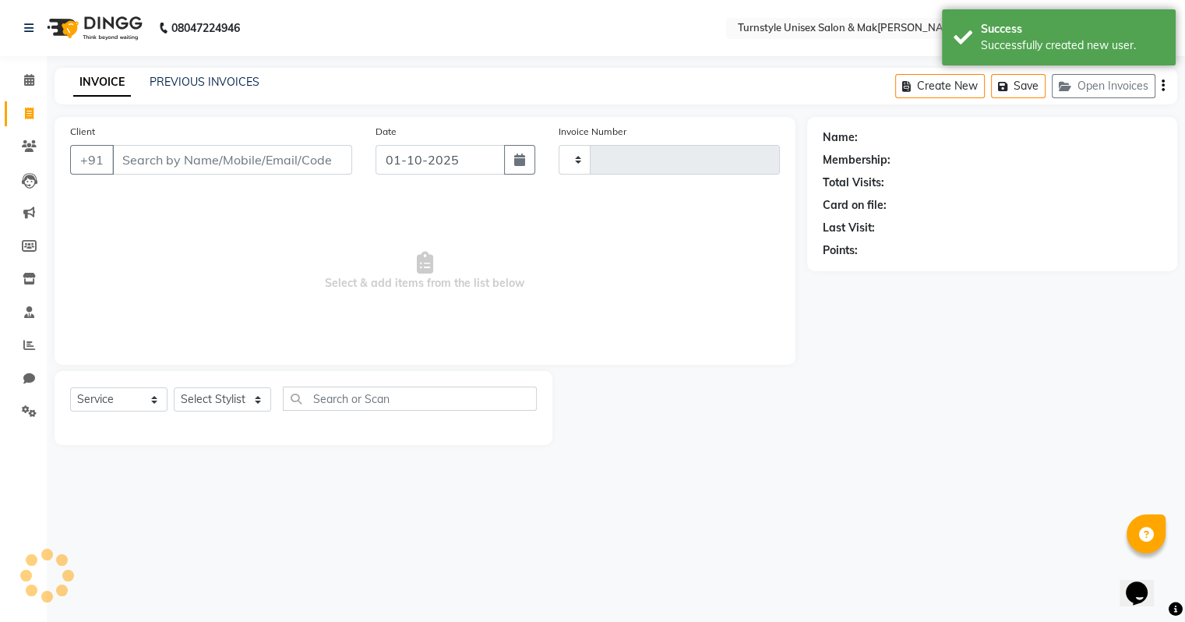
type input "0032"
select select "9091"
click at [143, 167] on input "Client" at bounding box center [233, 160] width 243 height 30
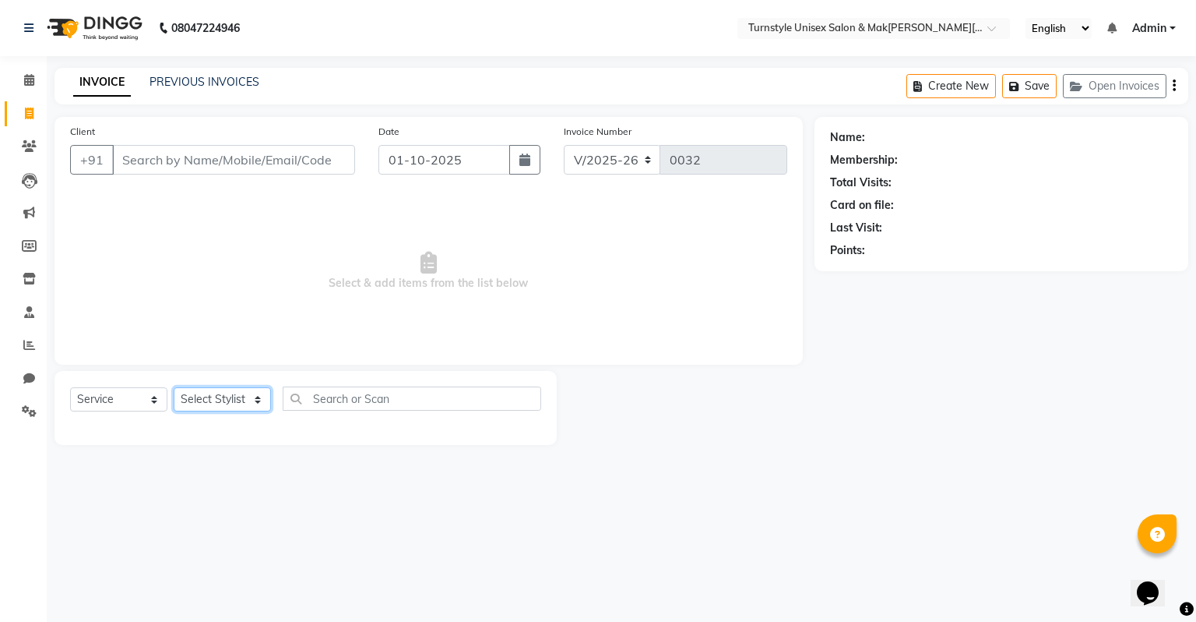
click at [238, 397] on select "Select Stylist[PERSON_NAME]u[PERSON_NAME]a [PERSON_NAME][PERSON_NAME] [PERSON_N…" at bounding box center [222, 399] width 97 height 24
click at [174, 388] on select "Select Stylist[PERSON_NAME]u[PERSON_NAME]a [PERSON_NAME][PERSON_NAME] [PERSON_N…" at bounding box center [222, 399] width 97 height 24
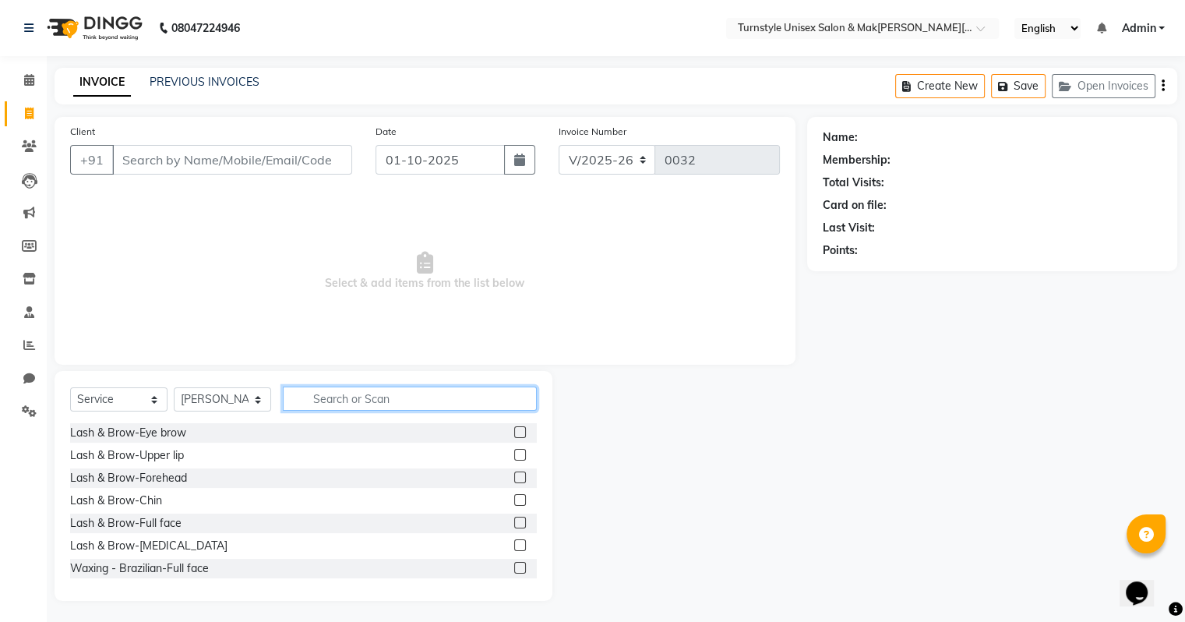
click at [311, 399] on input "text" at bounding box center [410, 398] width 254 height 24
click at [315, 403] on input "text" at bounding box center [410, 398] width 254 height 24
click at [241, 391] on select "Select Stylist[PERSON_NAME]u[PERSON_NAME]a [PERSON_NAME][PERSON_NAME] [PERSON_N…" at bounding box center [222, 399] width 97 height 24
select select "93347"
click at [174, 388] on select "Select Stylist[PERSON_NAME]u[PERSON_NAME]a [PERSON_NAME][PERSON_NAME] [PERSON_N…" at bounding box center [222, 399] width 97 height 24
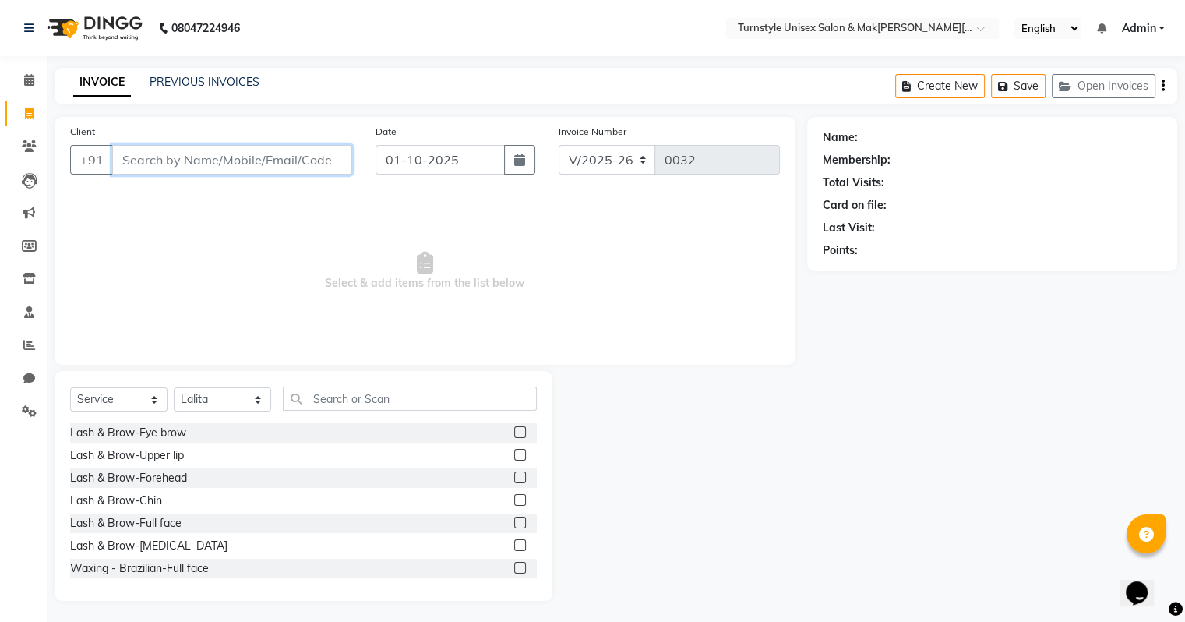
click at [209, 165] on input "Client" at bounding box center [232, 160] width 240 height 30
type input "9741809931"
click at [318, 157] on span "Add Client" at bounding box center [312, 160] width 62 height 16
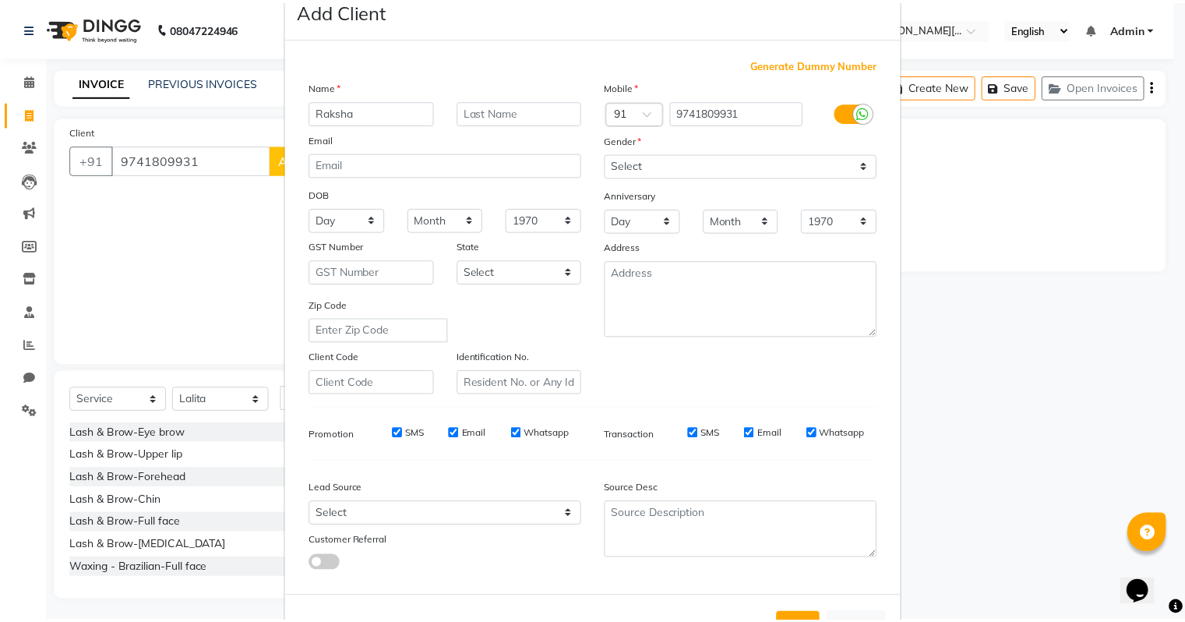
scroll to position [104, 0]
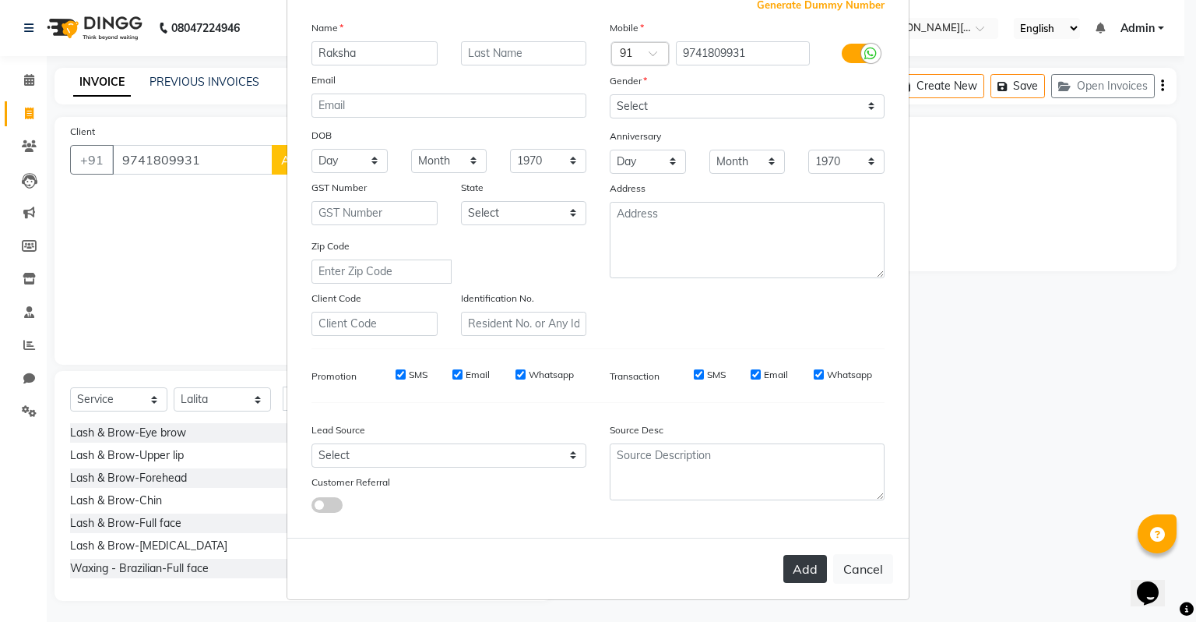
type input "Raksha"
click at [794, 572] on button "Add" at bounding box center [806, 569] width 44 height 28
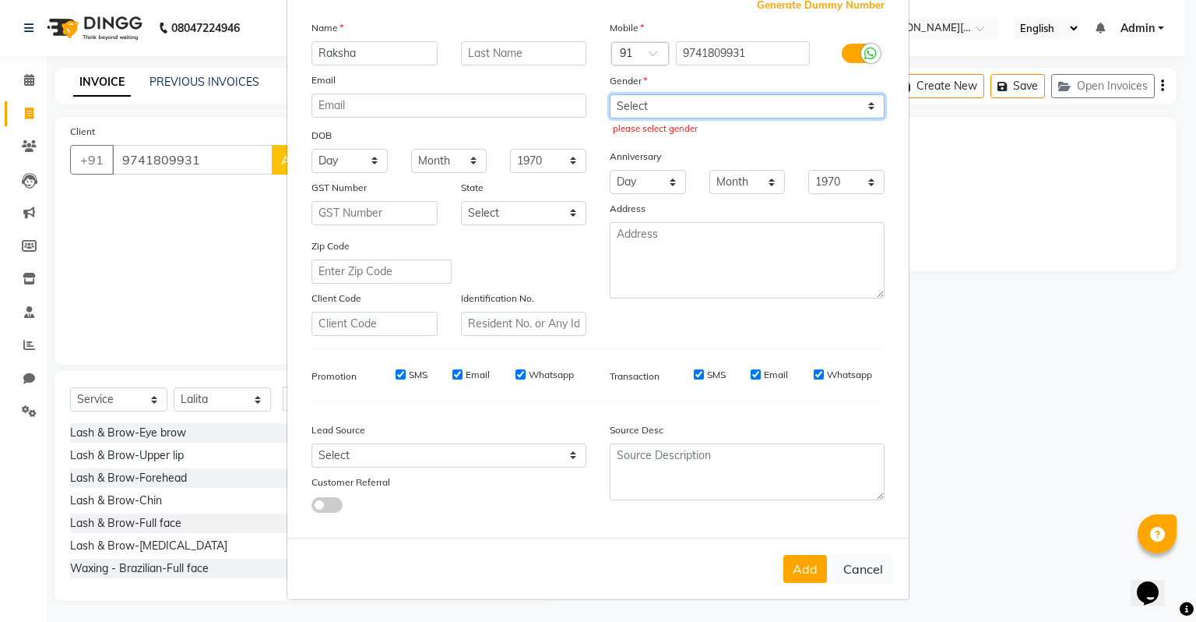
click at [728, 99] on select "Select [DEMOGRAPHIC_DATA] [DEMOGRAPHIC_DATA] Other Prefer Not To Say" at bounding box center [747, 106] width 275 height 24
select select "[DEMOGRAPHIC_DATA]"
click at [610, 94] on select "Select [DEMOGRAPHIC_DATA] [DEMOGRAPHIC_DATA] Other Prefer Not To Say" at bounding box center [747, 106] width 275 height 24
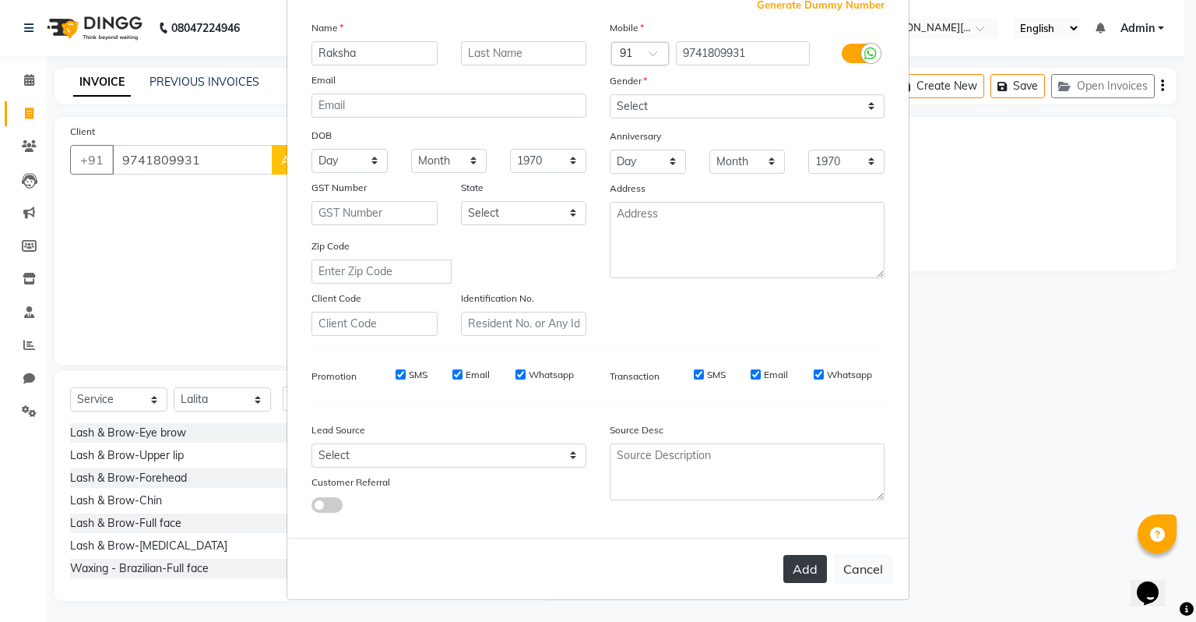
click at [792, 578] on button "Add" at bounding box center [806, 569] width 44 height 28
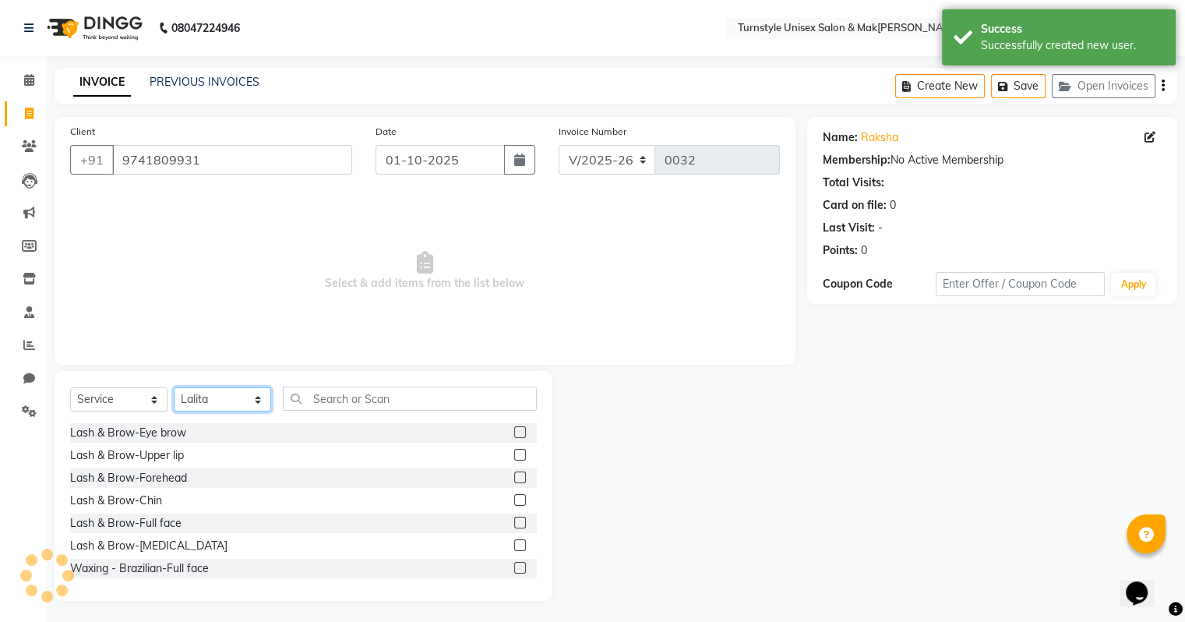
click at [220, 407] on select "Select Stylist[PERSON_NAME]u[PERSON_NAME]a [PERSON_NAME][PERSON_NAME] [PERSON_N…" at bounding box center [222, 399] width 97 height 24
click at [174, 388] on select "Select Stylist[PERSON_NAME]u[PERSON_NAME]a [PERSON_NAME][PERSON_NAME] [PERSON_N…" at bounding box center [222, 399] width 97 height 24
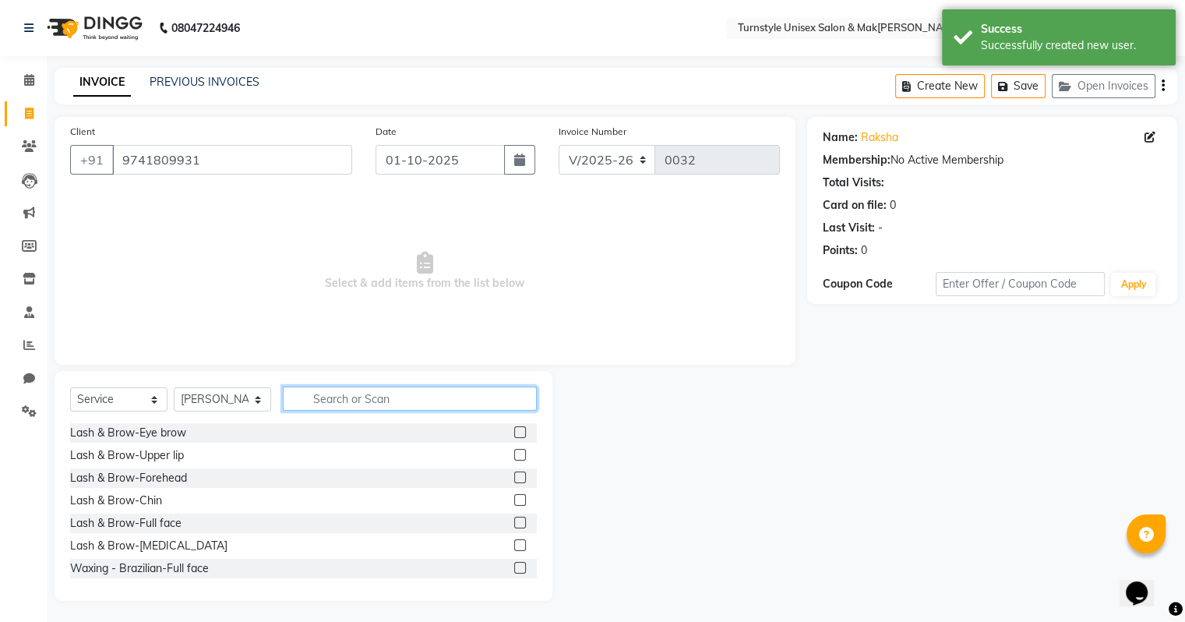
click at [326, 396] on input "text" at bounding box center [410, 398] width 254 height 24
click at [209, 411] on select "Select Stylist[PERSON_NAME]u[PERSON_NAME]a [PERSON_NAME][PERSON_NAME] [PERSON_N…" at bounding box center [222, 399] width 97 height 24
select select "93347"
click at [174, 388] on select "Select Stylist[PERSON_NAME]u[PERSON_NAME]a [PERSON_NAME][PERSON_NAME] [PERSON_N…" at bounding box center [222, 399] width 97 height 24
click at [364, 409] on input "text" at bounding box center [410, 398] width 254 height 24
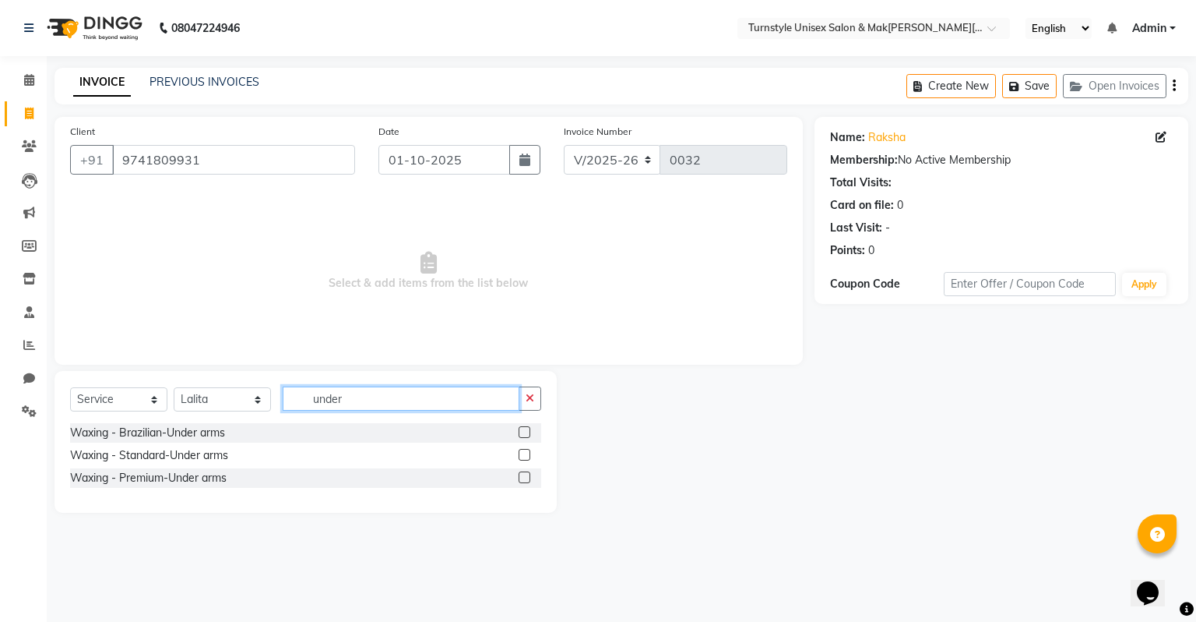
type input "under"
click at [524, 475] on label at bounding box center [525, 477] width 12 height 12
click at [524, 475] on input "checkbox" at bounding box center [524, 478] width 10 height 10
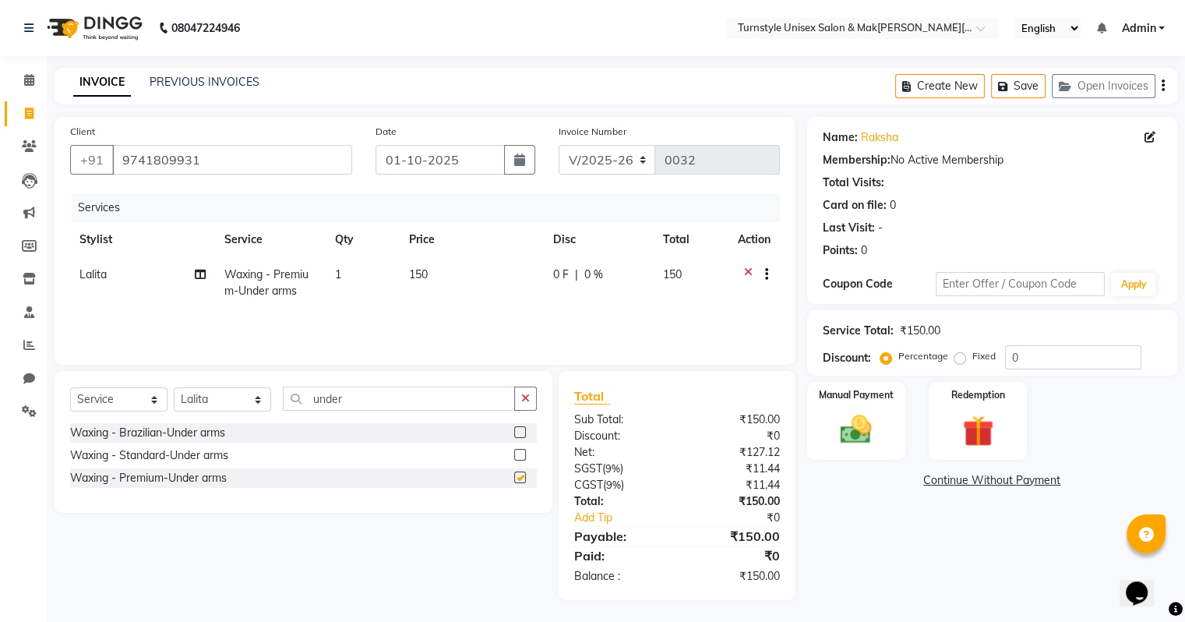
checkbox input "false"
click at [417, 402] on input "under" at bounding box center [399, 398] width 232 height 24
click at [227, 406] on select "Select Stylist[PERSON_NAME]u[PERSON_NAME]a [PERSON_NAME][PERSON_NAME] [PERSON_N…" at bounding box center [222, 399] width 97 height 24
select select "93346"
click at [174, 388] on select "Select Stylist[PERSON_NAME]u[PERSON_NAME]a [PERSON_NAME][PERSON_NAME] [PERSON_N…" at bounding box center [222, 399] width 97 height 24
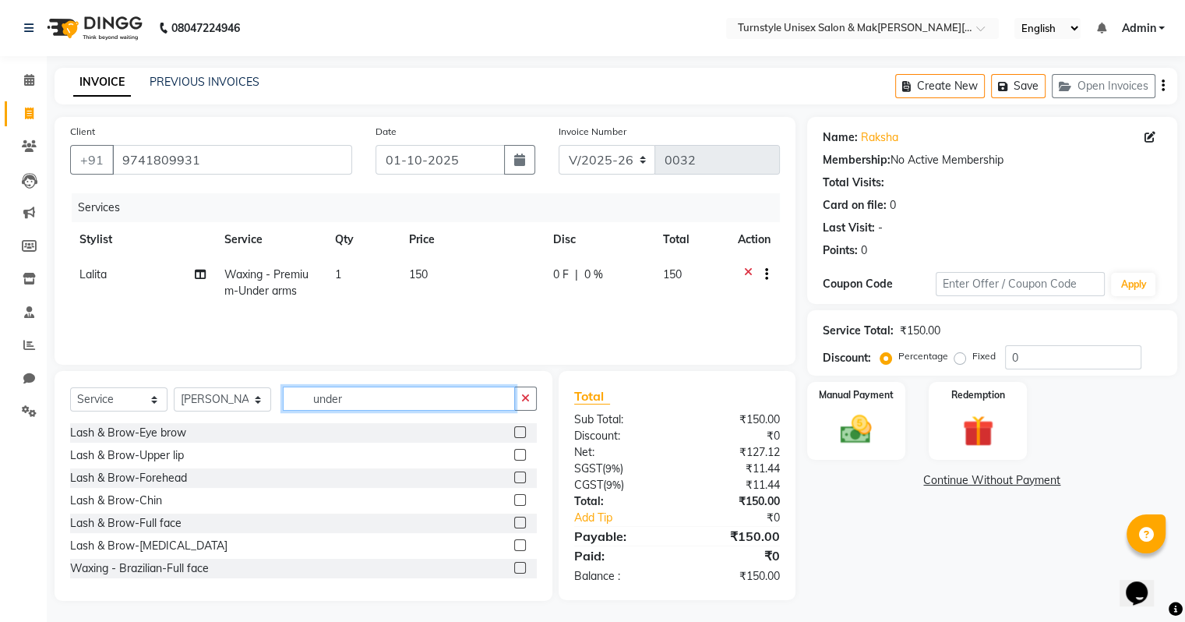
click at [335, 400] on input "under" at bounding box center [399, 398] width 232 height 24
click at [344, 400] on input "under" at bounding box center [399, 398] width 232 height 24
type input "u"
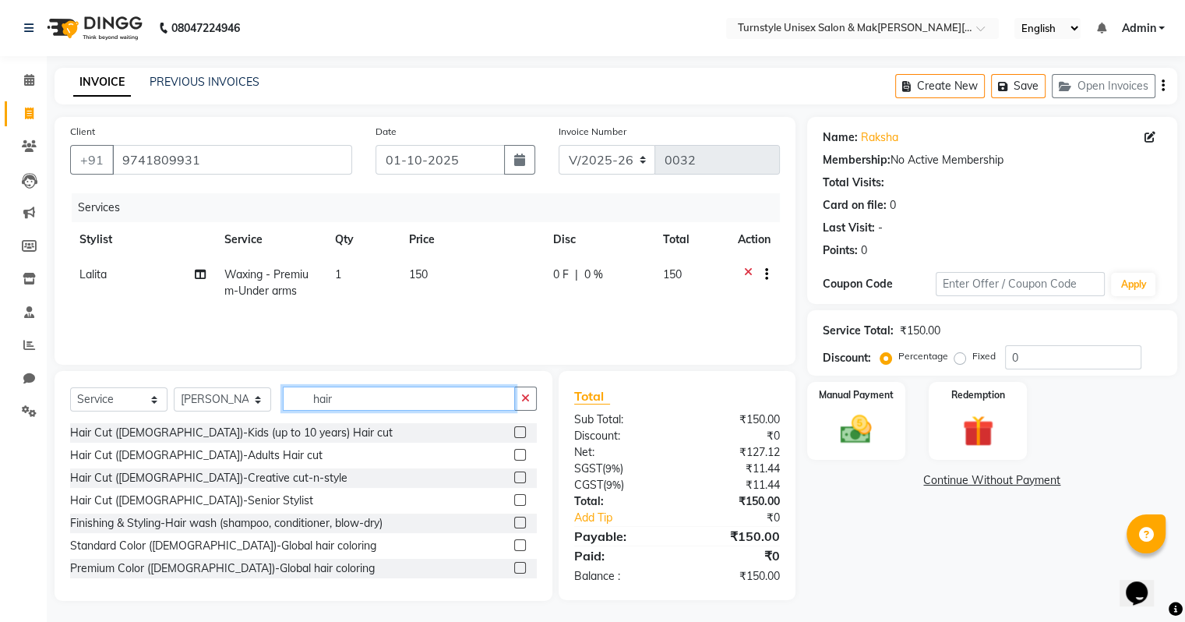
type input "hair"
click at [514, 453] on label at bounding box center [520, 455] width 12 height 12
click at [514, 453] on input "checkbox" at bounding box center [519, 455] width 10 height 10
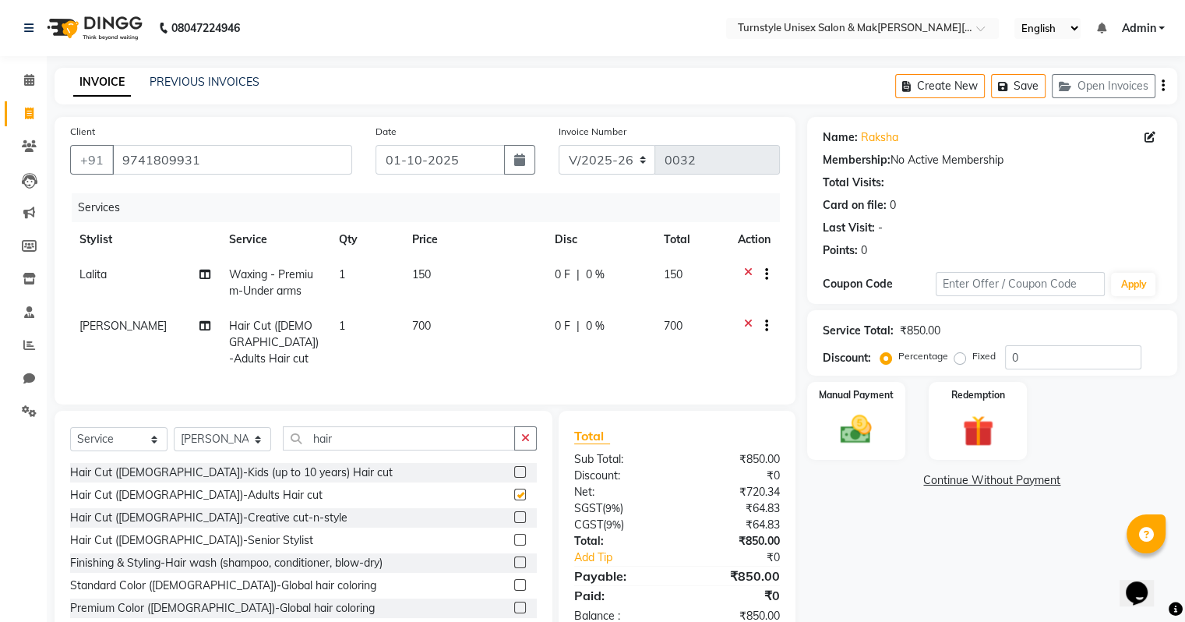
checkbox input "false"
click at [440, 319] on td "700" at bounding box center [474, 342] width 143 height 68
select select "93346"
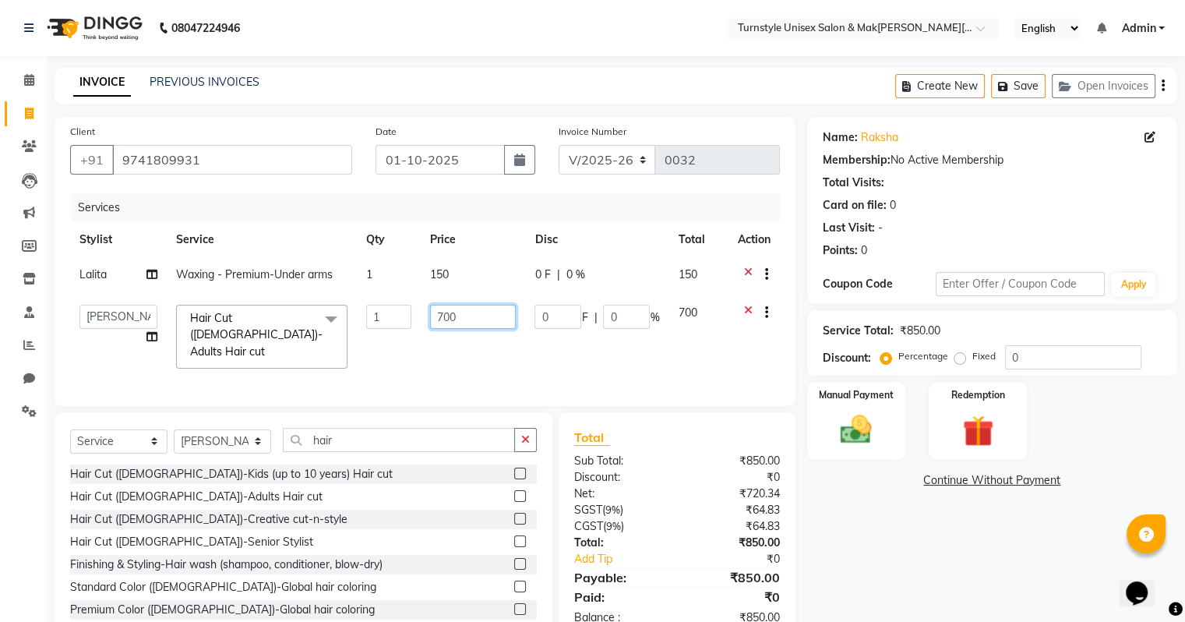
click at [470, 326] on input "700" at bounding box center [473, 317] width 86 height 24
type input "7"
type input "150"
click at [481, 351] on td "150" at bounding box center [473, 336] width 104 height 83
select select "93346"
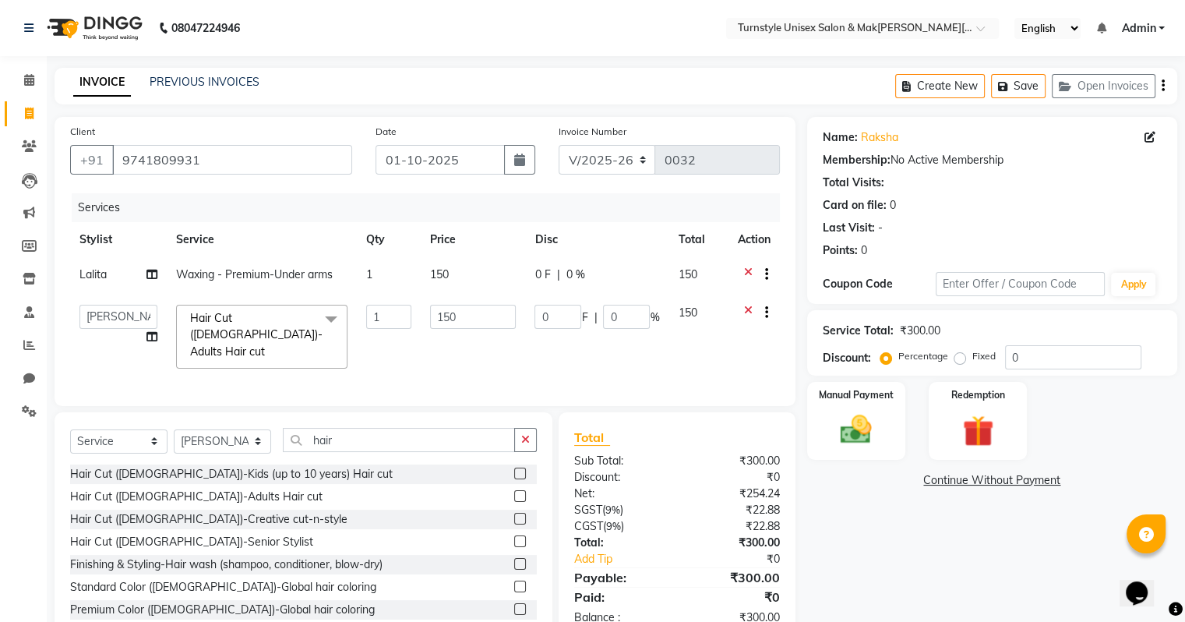
scroll to position [39, 0]
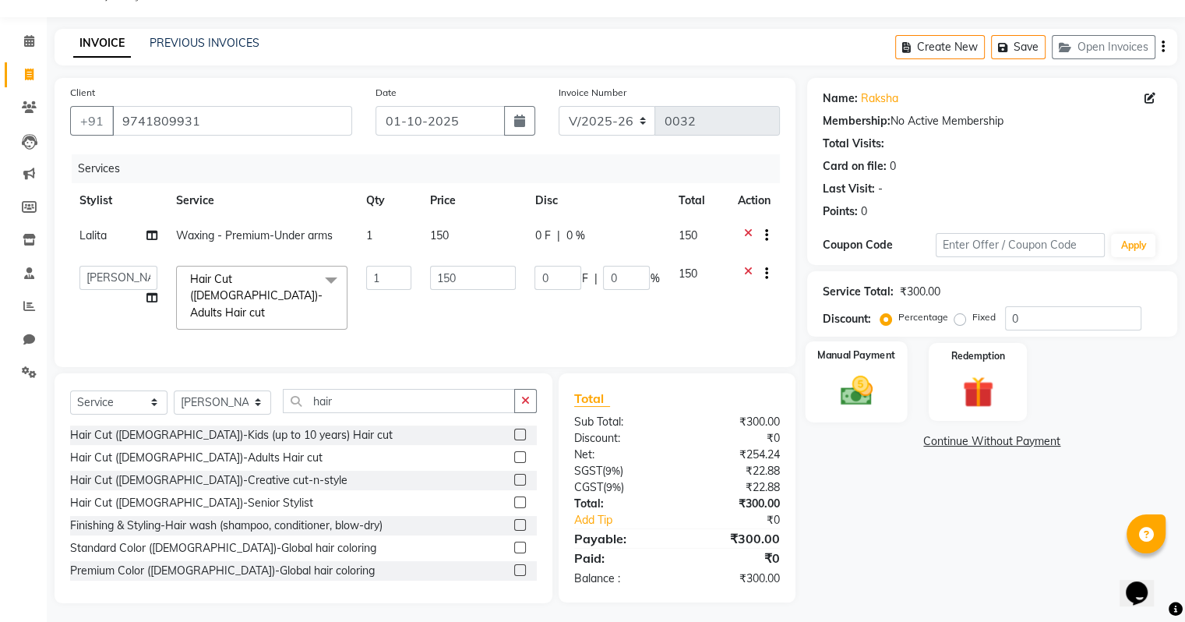
click at [841, 403] on img at bounding box center [855, 390] width 52 height 37
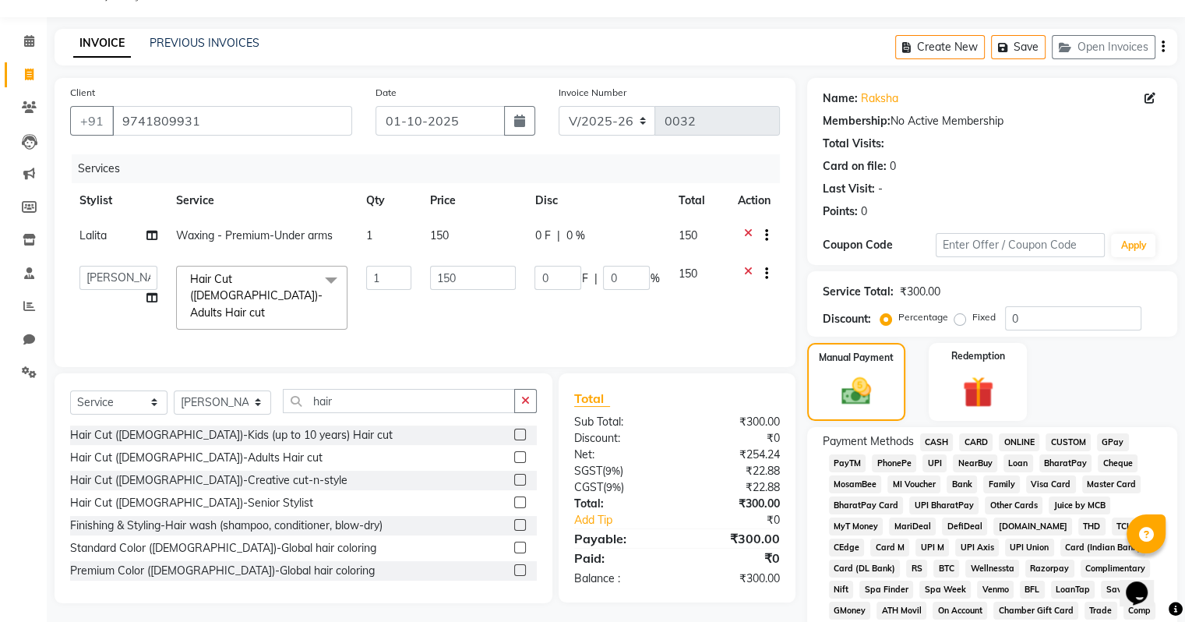
click at [935, 460] on span "UPI" at bounding box center [934, 463] width 24 height 18
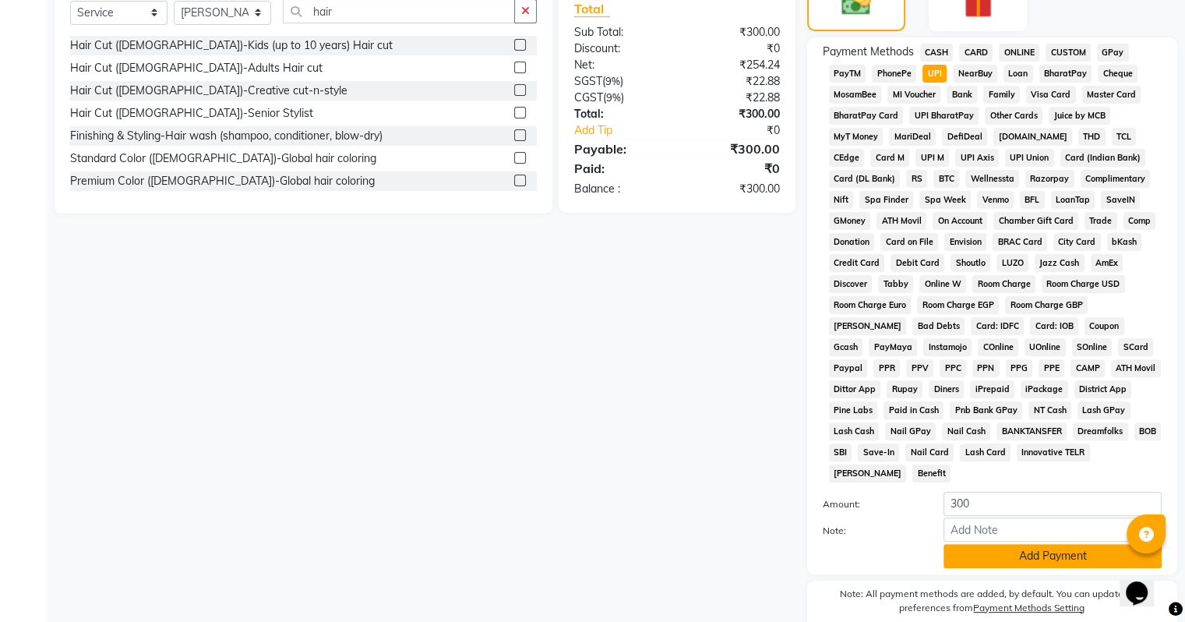
click at [1013, 544] on button "Add Payment" at bounding box center [1052, 556] width 218 height 24
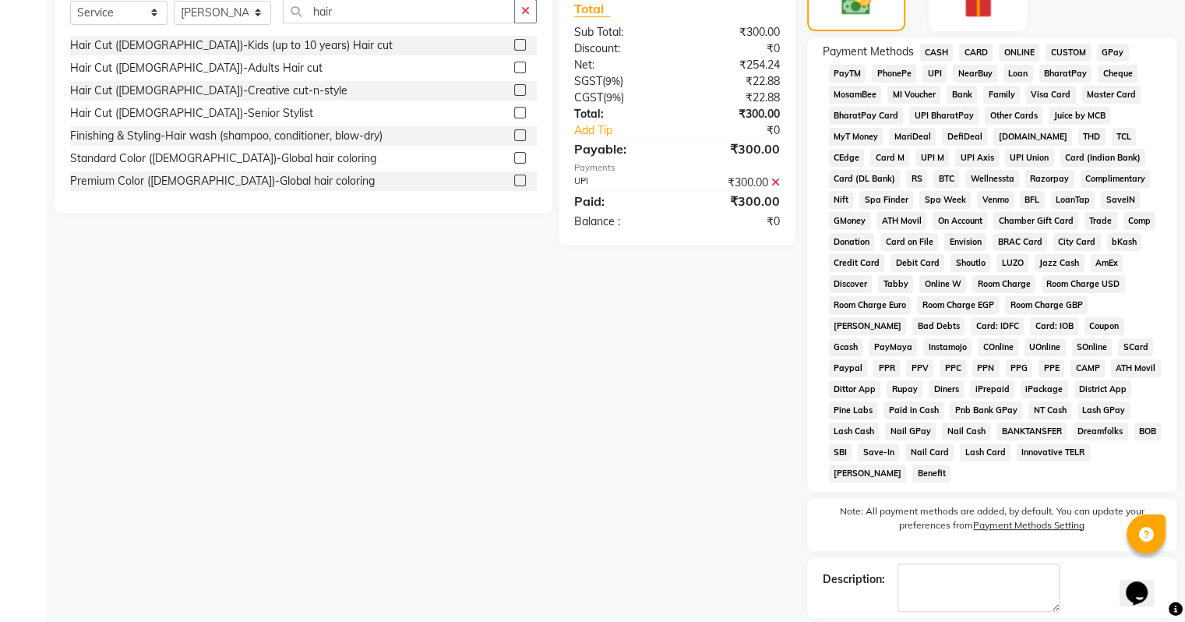
scroll to position [491, 0]
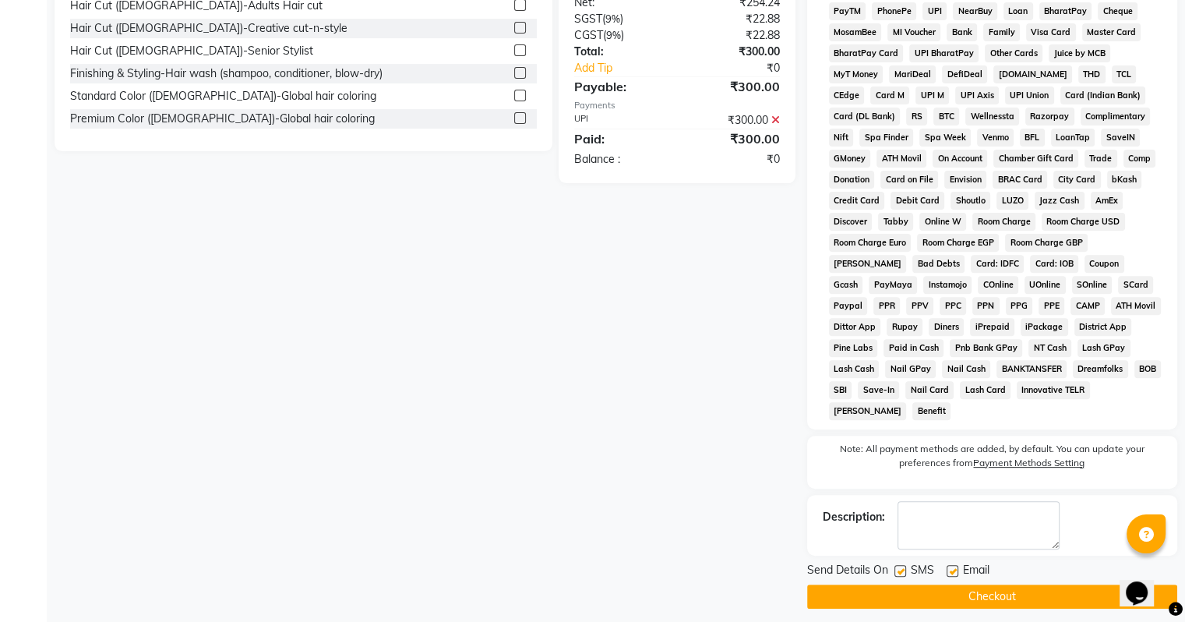
click at [953, 565] on label at bounding box center [952, 571] width 12 height 12
click at [953, 566] on input "checkbox" at bounding box center [951, 571] width 10 height 10
checkbox input "false"
click at [963, 590] on button "Checkout" at bounding box center [992, 596] width 370 height 24
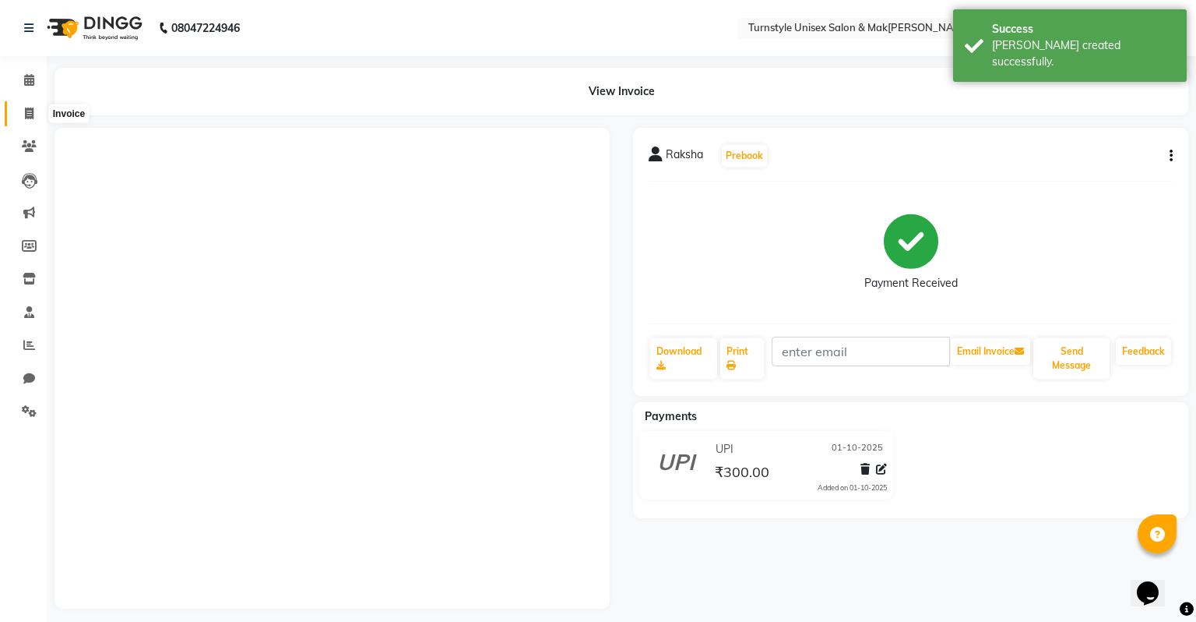
click at [34, 117] on span at bounding box center [29, 114] width 27 height 18
select select "service"
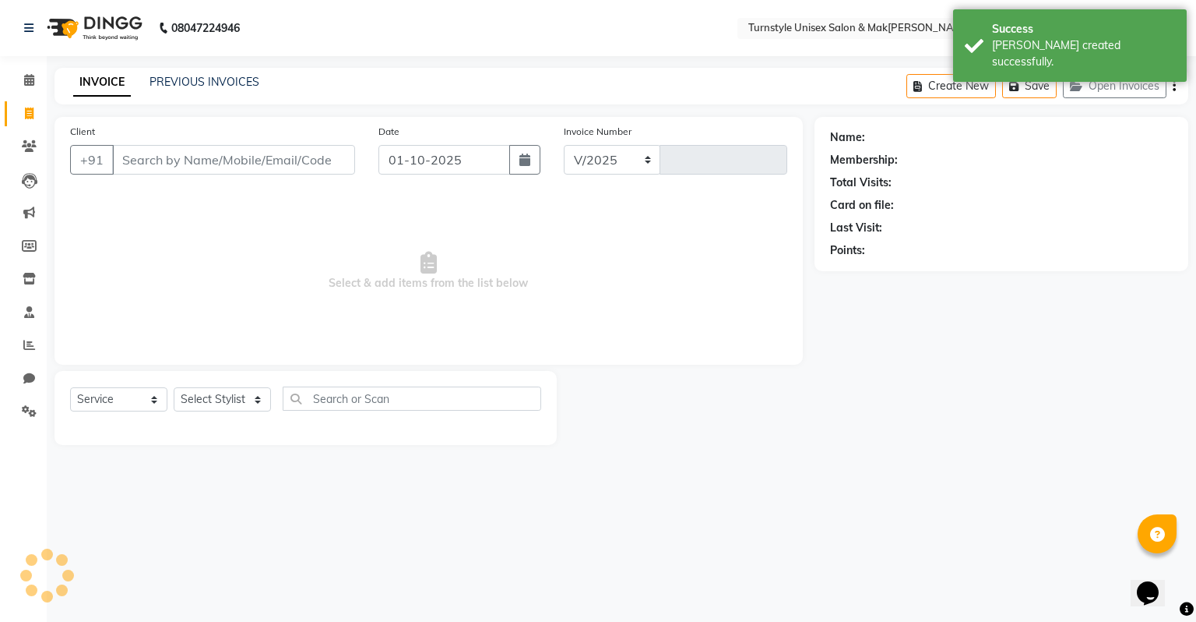
select select "9091"
type input "0033"
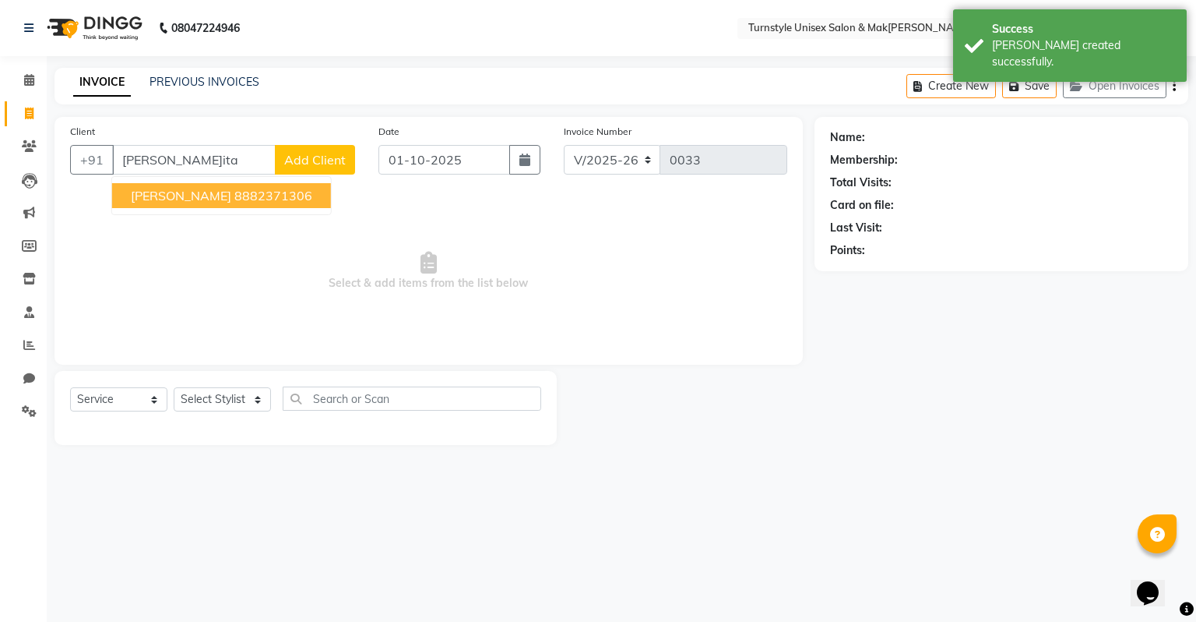
click at [234, 192] on ngb-highlight "8882371306" at bounding box center [273, 196] width 78 height 16
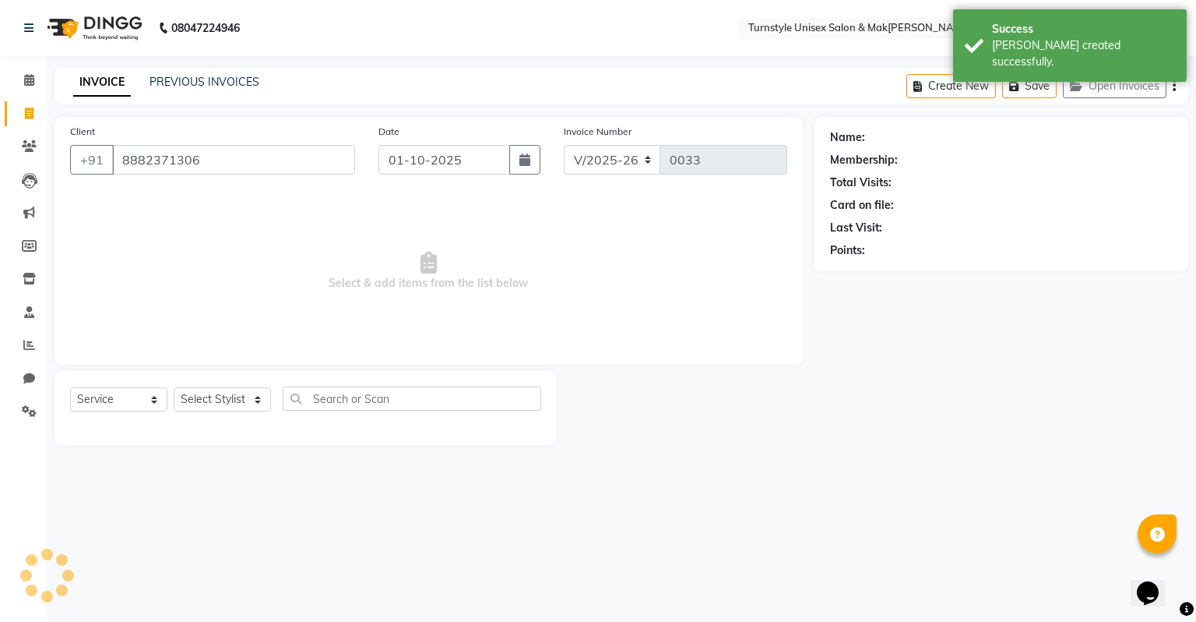
type input "8882371306"
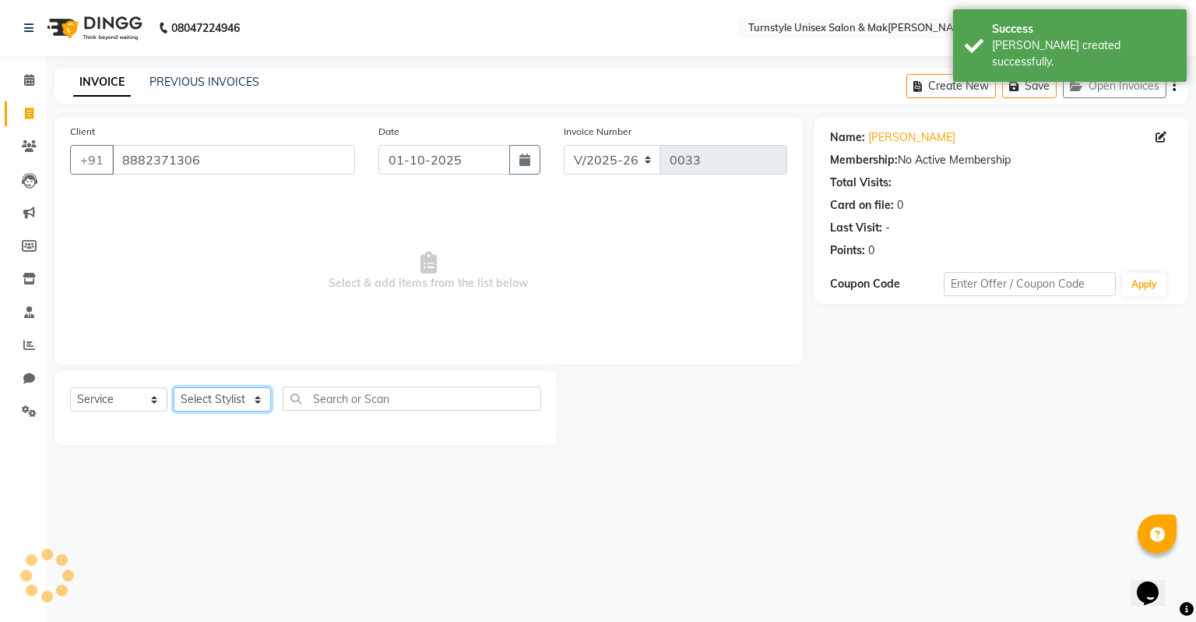
click at [206, 400] on select "Select Stylist[PERSON_NAME]u[PERSON_NAME]a [PERSON_NAME][PERSON_NAME] [PERSON_N…" at bounding box center [222, 399] width 97 height 24
select select "93345"
click at [174, 388] on select "Select Stylist[PERSON_NAME]u[PERSON_NAME]a [PERSON_NAME][PERSON_NAME] [PERSON_N…" at bounding box center [222, 399] width 97 height 24
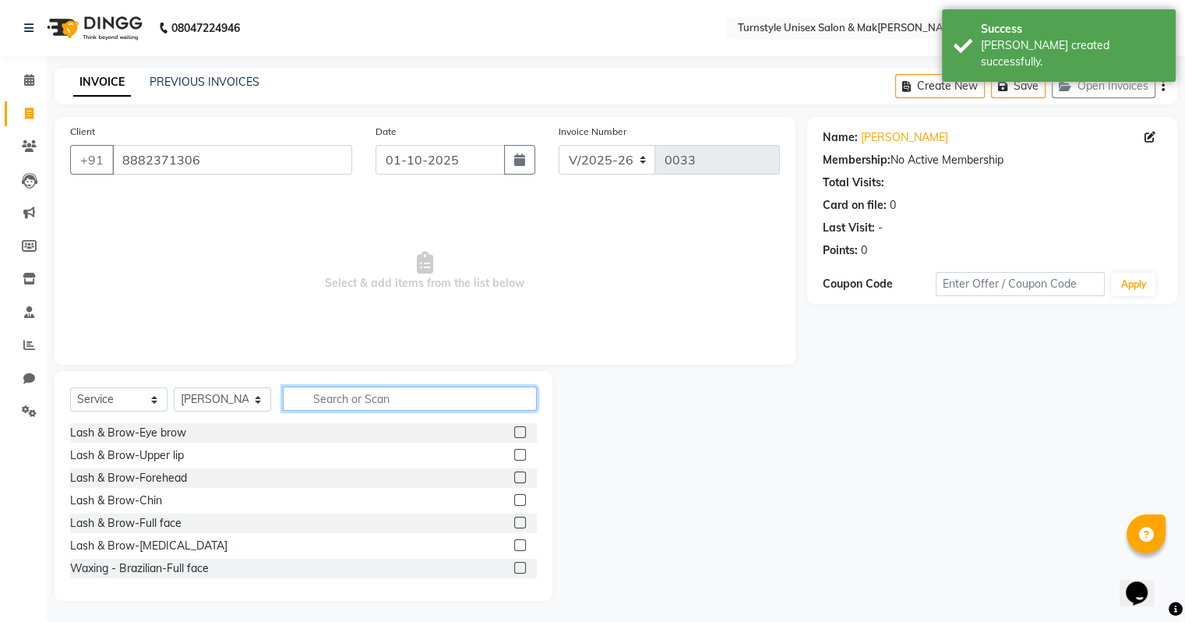
click at [327, 403] on input "text" at bounding box center [410, 398] width 254 height 24
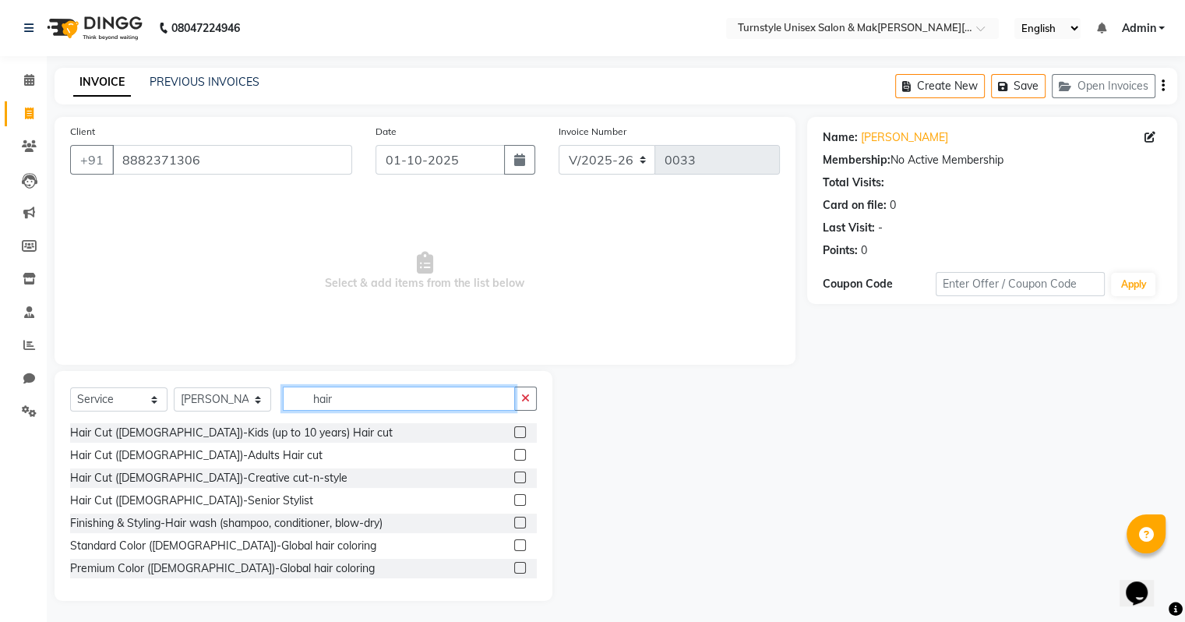
type input "hair"
click at [514, 475] on label at bounding box center [520, 477] width 12 height 12
click at [514, 475] on input "checkbox" at bounding box center [519, 478] width 10 height 10
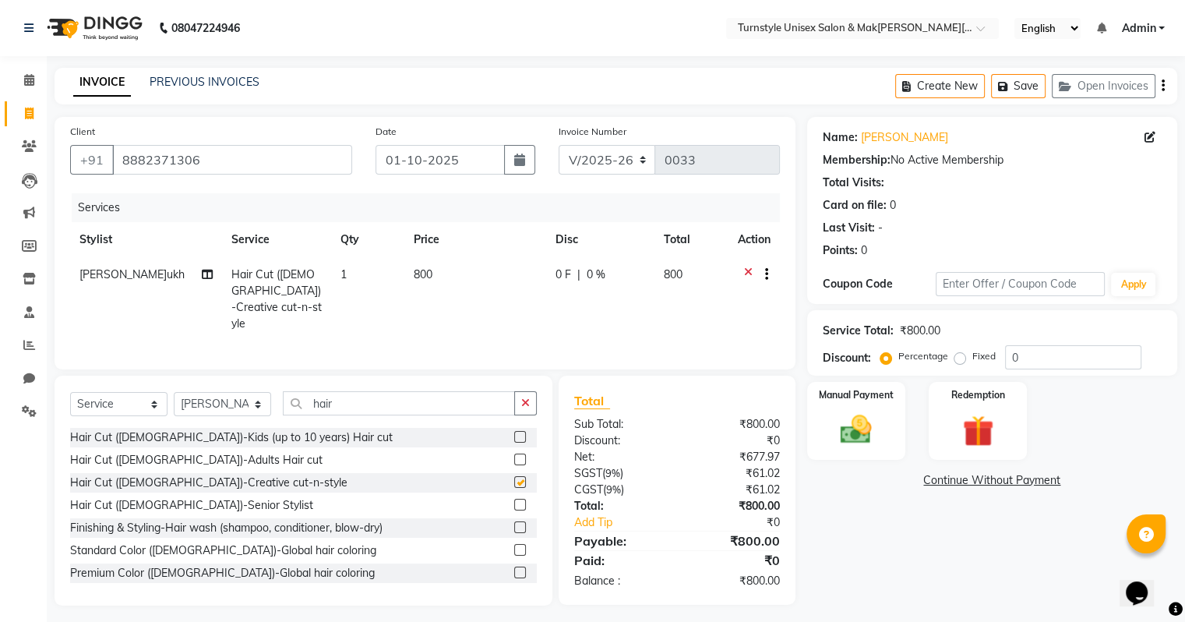
checkbox input "false"
click at [422, 278] on span "800" at bounding box center [423, 274] width 19 height 14
select select "93345"
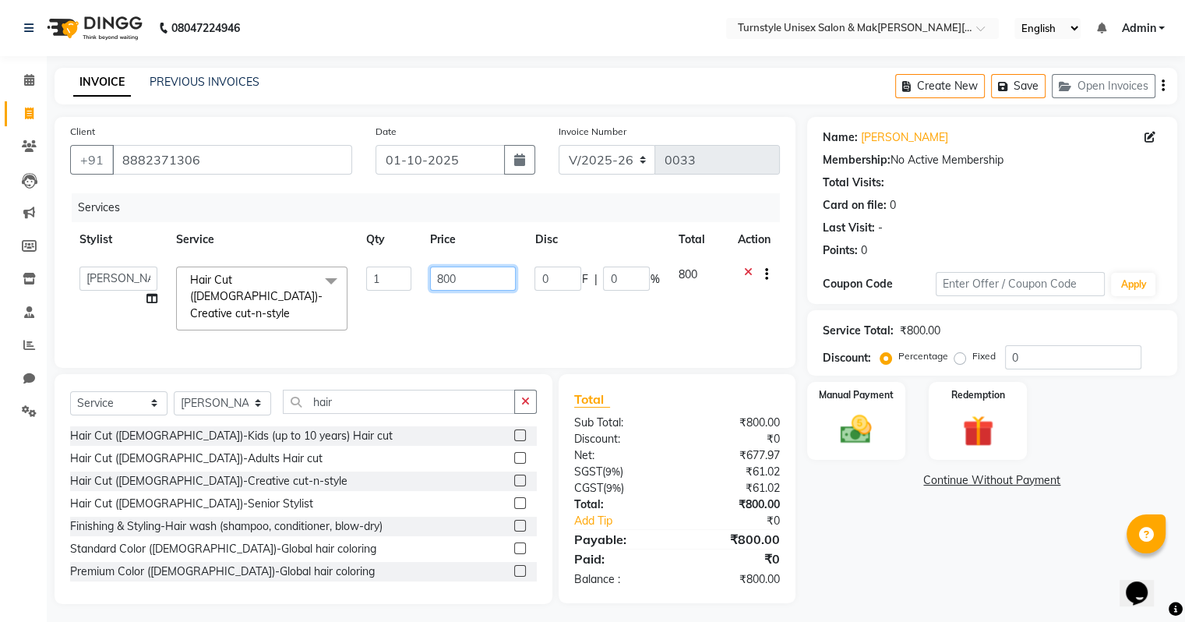
click at [471, 279] on input "800" at bounding box center [473, 278] width 86 height 24
type input "8"
type input "700"
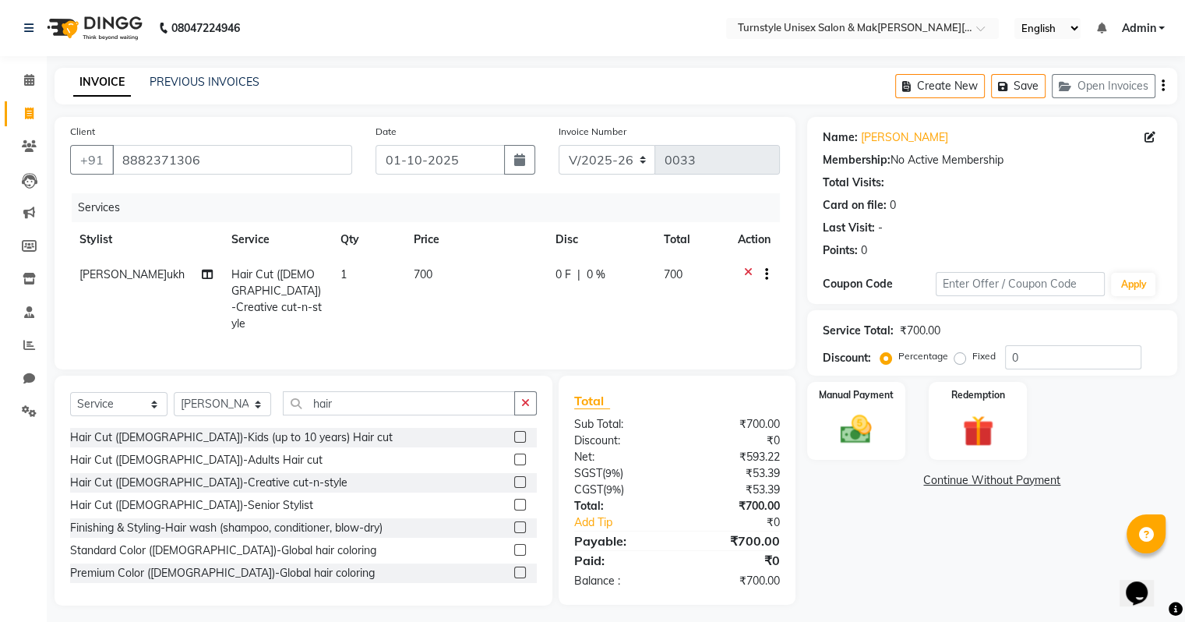
click at [470, 332] on div "Services Stylist Service Qty Price Disc Total Action Shahrukh Hair Cut (Female)…" at bounding box center [425, 273] width 710 height 160
click at [28, 189] on link "Leads" at bounding box center [23, 180] width 37 height 26
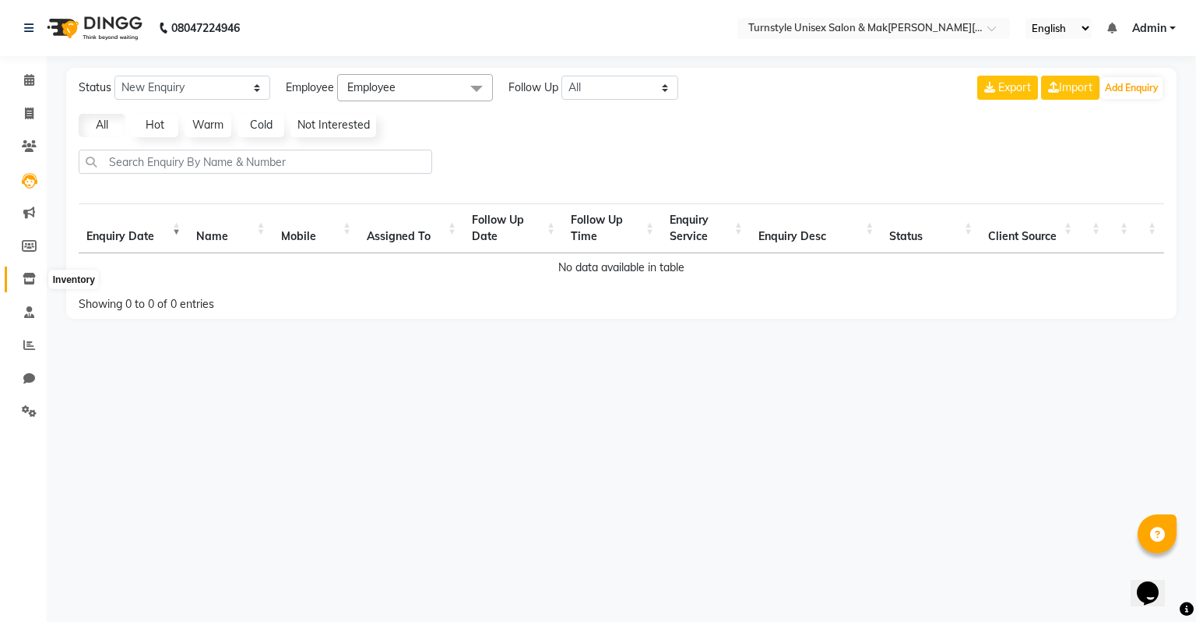
click at [31, 282] on icon at bounding box center [29, 279] width 13 height 12
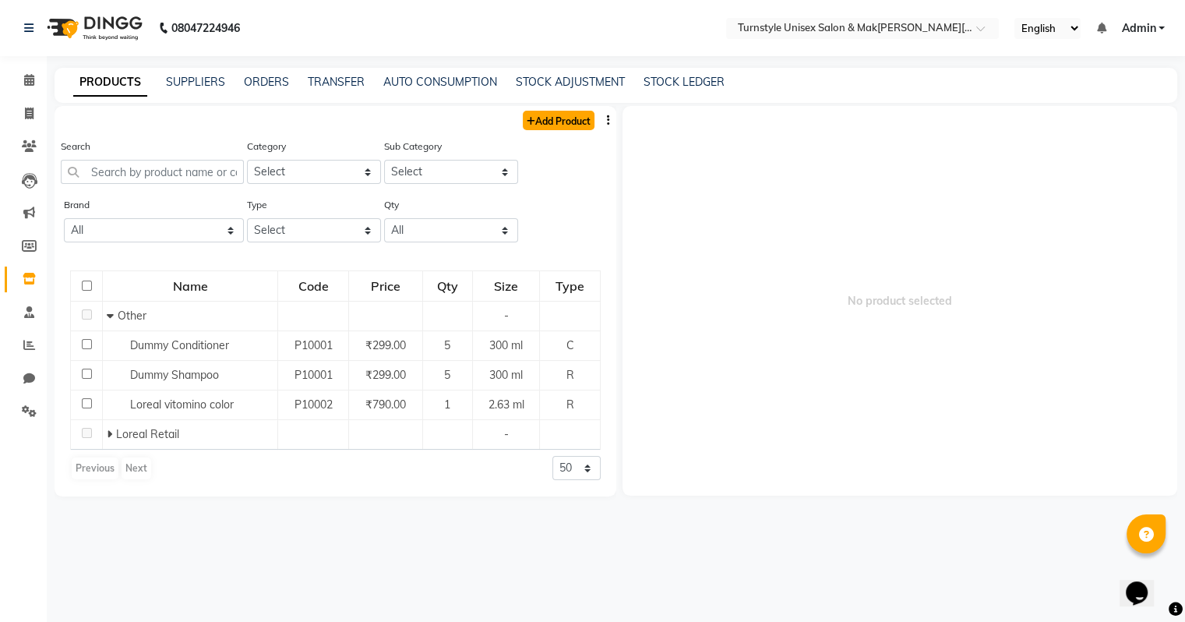
click at [548, 116] on link "Add Product" at bounding box center [559, 120] width 72 height 19
select select "true"
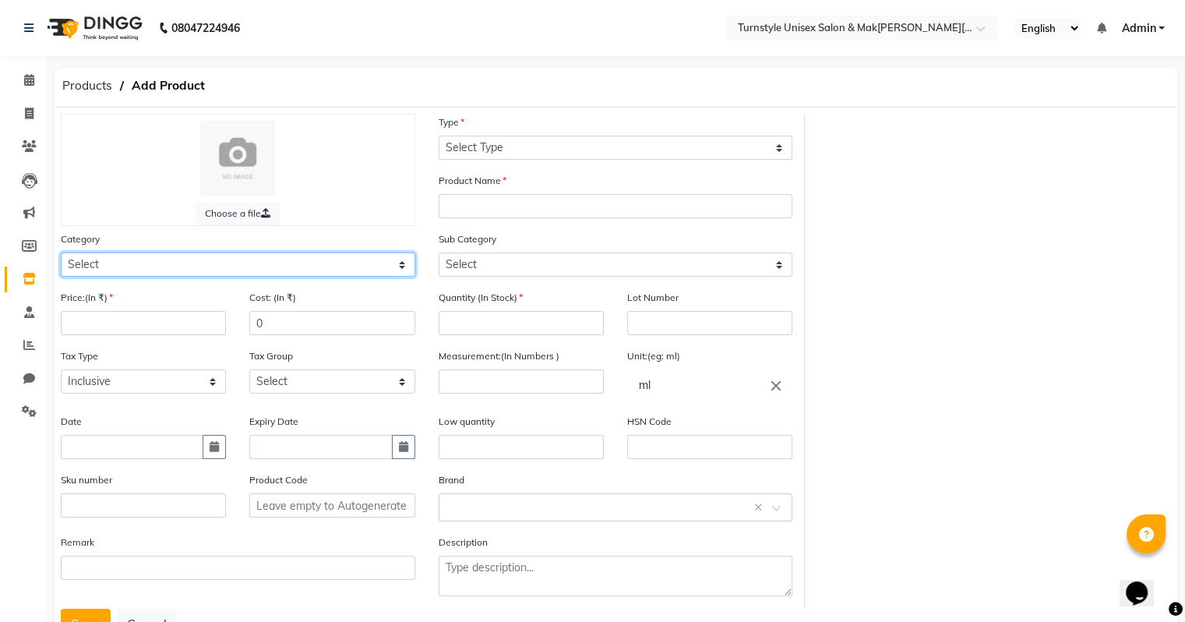
click at [150, 268] on select "Select Hair Skin Makeup Personal Care Appliances Beard Waxing Disposable Thread…" at bounding box center [238, 264] width 354 height 24
select select "1650"
click at [61, 255] on select "Select Hair Skin Makeup Personal Care Appliances Beard Waxing Disposable Thread…" at bounding box center [238, 264] width 354 height 24
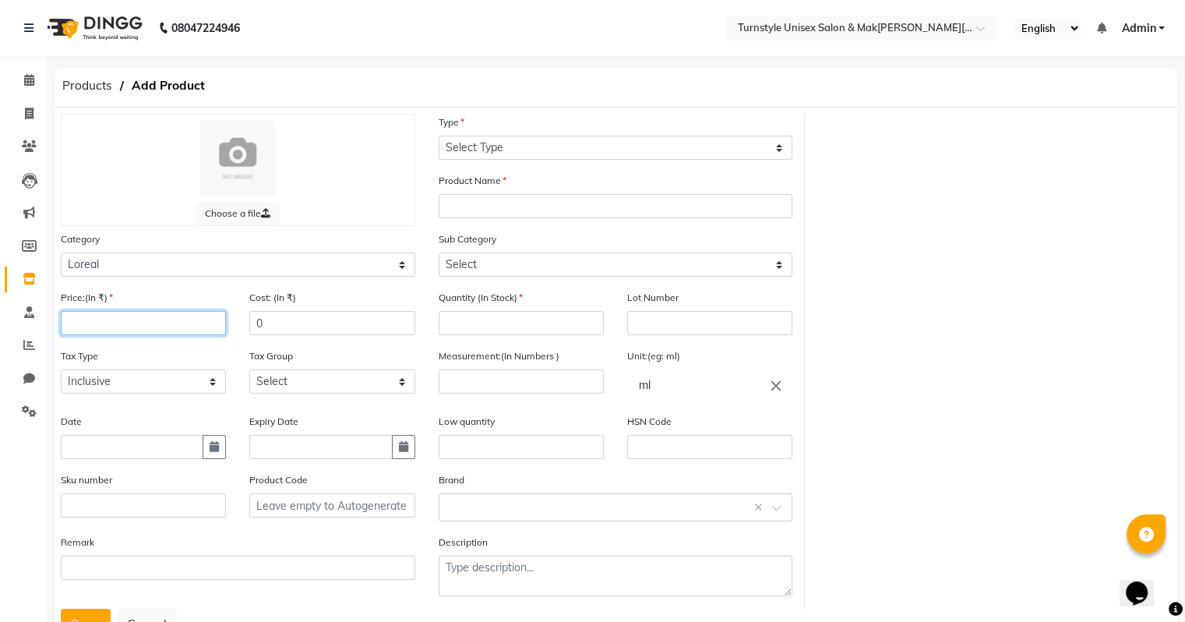
click at [150, 324] on input "number" at bounding box center [143, 323] width 165 height 24
type input "1290"
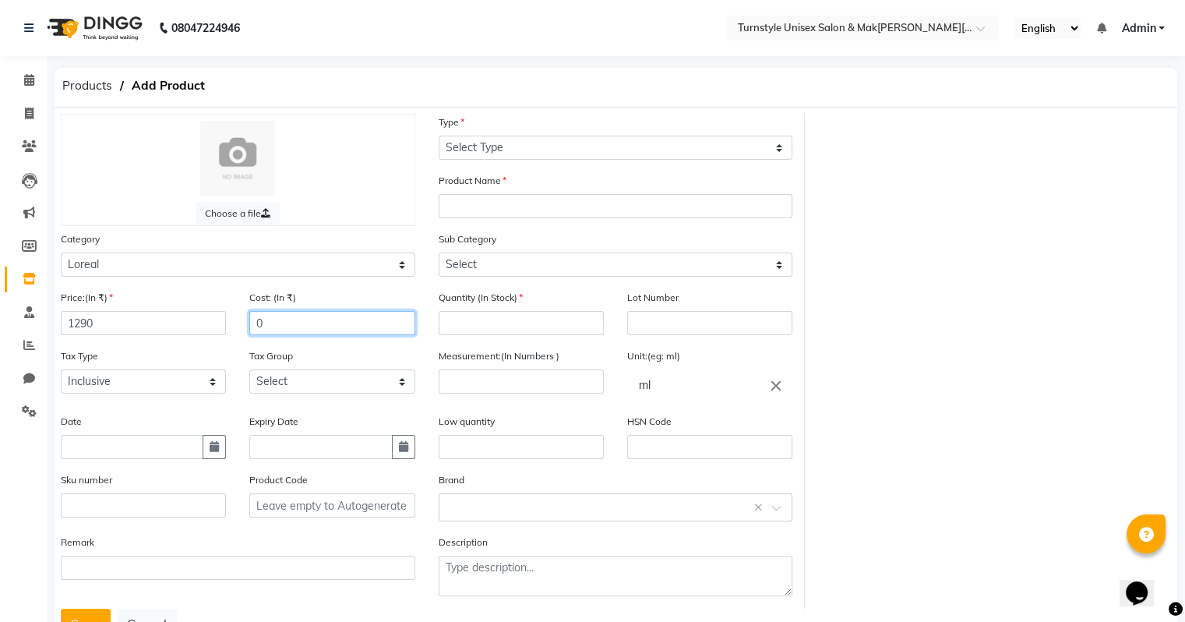
click at [284, 326] on input "0" at bounding box center [331, 323] width 165 height 24
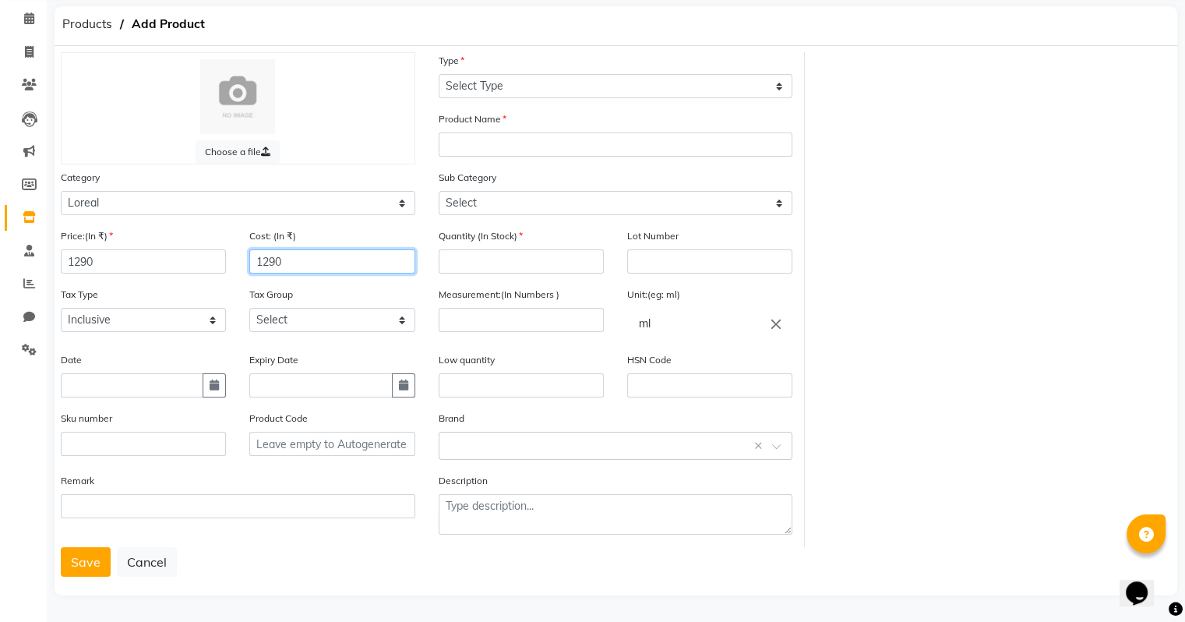
type input "1290"
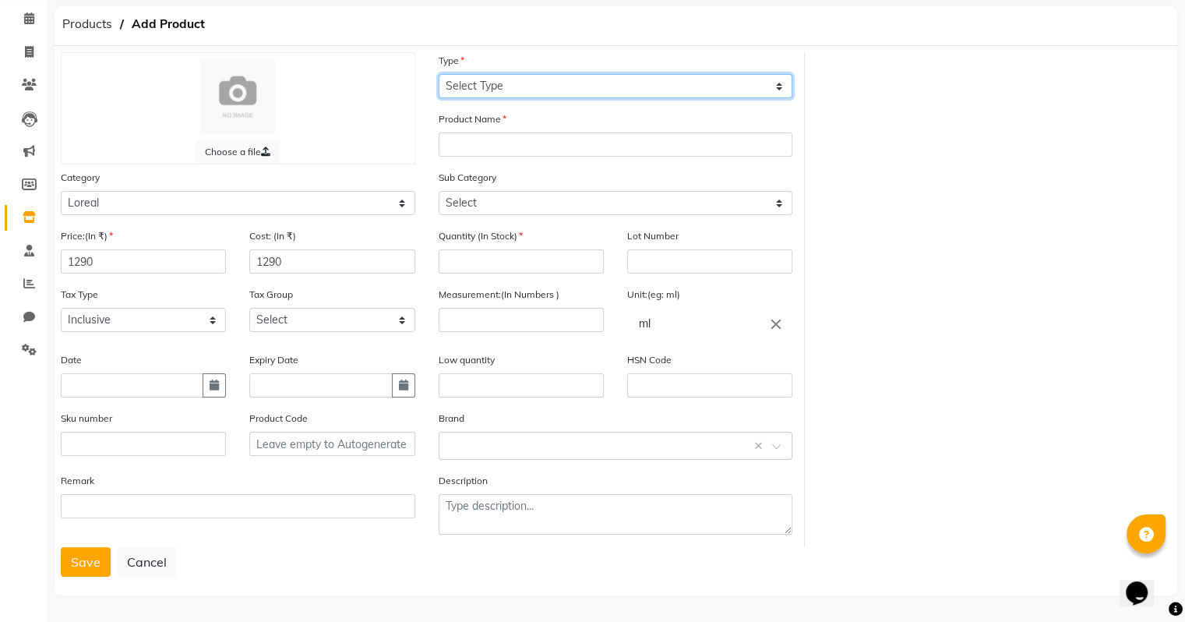
click at [552, 77] on select "Select Type Both Retail Consumable" at bounding box center [615, 86] width 354 height 24
select select "R"
click at [438, 74] on select "Select Type Both Retail Consumable" at bounding box center [615, 86] width 354 height 24
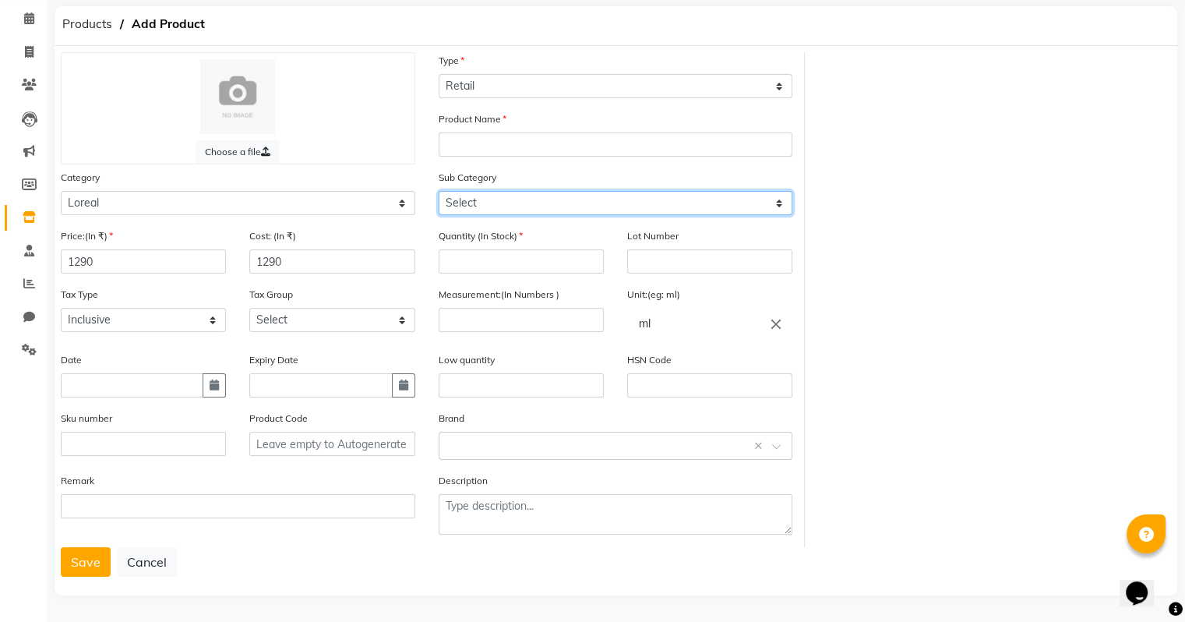
click at [545, 201] on select "Select Loreal Retail Loreal Salon Use Hair Colour Salon Use Matrix Salon Use Ma…" at bounding box center [615, 203] width 354 height 24
select select "1651"
click at [438, 191] on select "Select Loreal Retail Loreal Salon Use Hair Colour Salon Use Matrix Salon Use Ma…" at bounding box center [615, 203] width 354 height 24
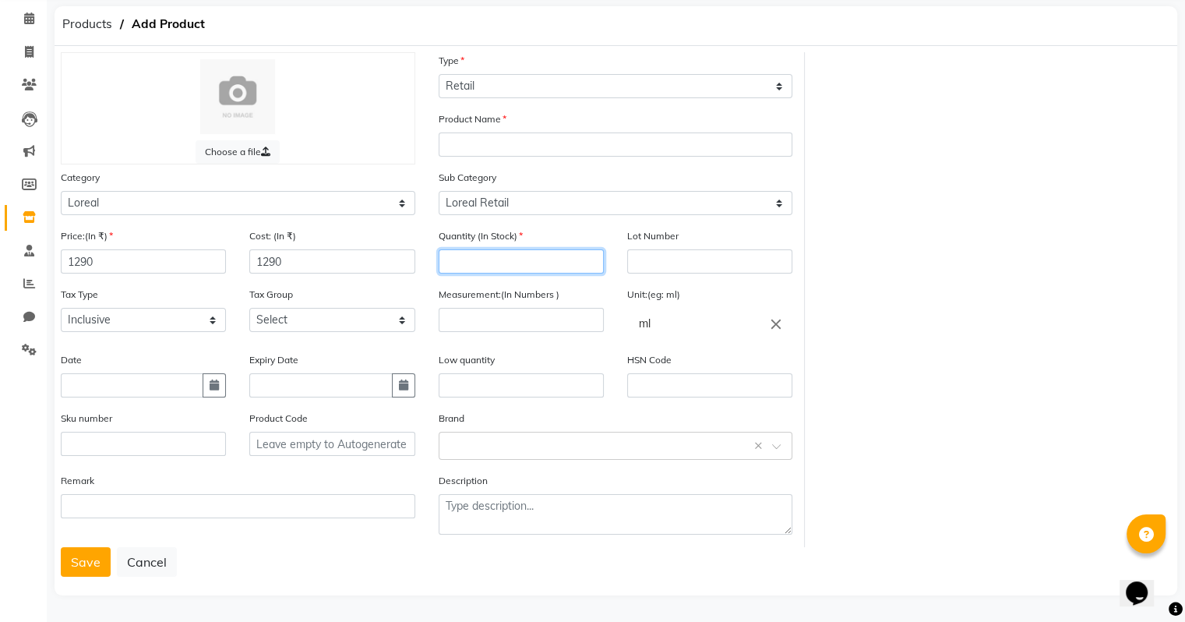
click at [533, 259] on input "number" at bounding box center [520, 261] width 165 height 24
type input "4"
click at [524, 327] on input "number" at bounding box center [520, 320] width 165 height 24
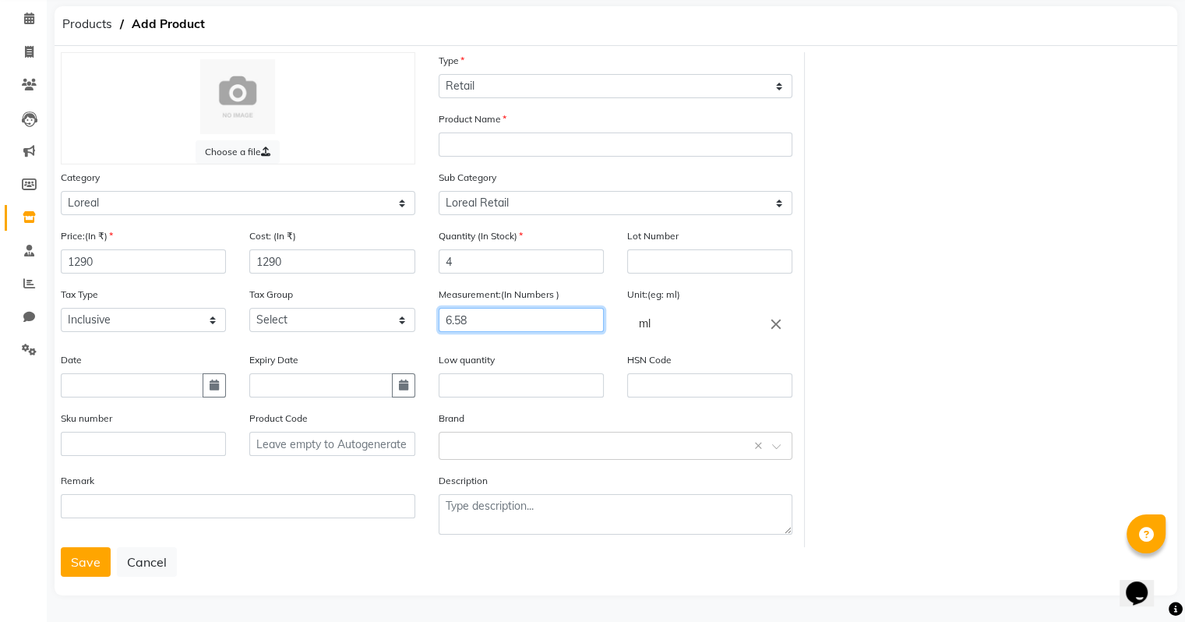
type input "6.58"
click at [660, 330] on input "ml" at bounding box center [709, 323] width 165 height 31
click at [695, 322] on input "ml" at bounding box center [709, 323] width 165 height 31
click at [780, 321] on icon "close" at bounding box center [775, 323] width 17 height 17
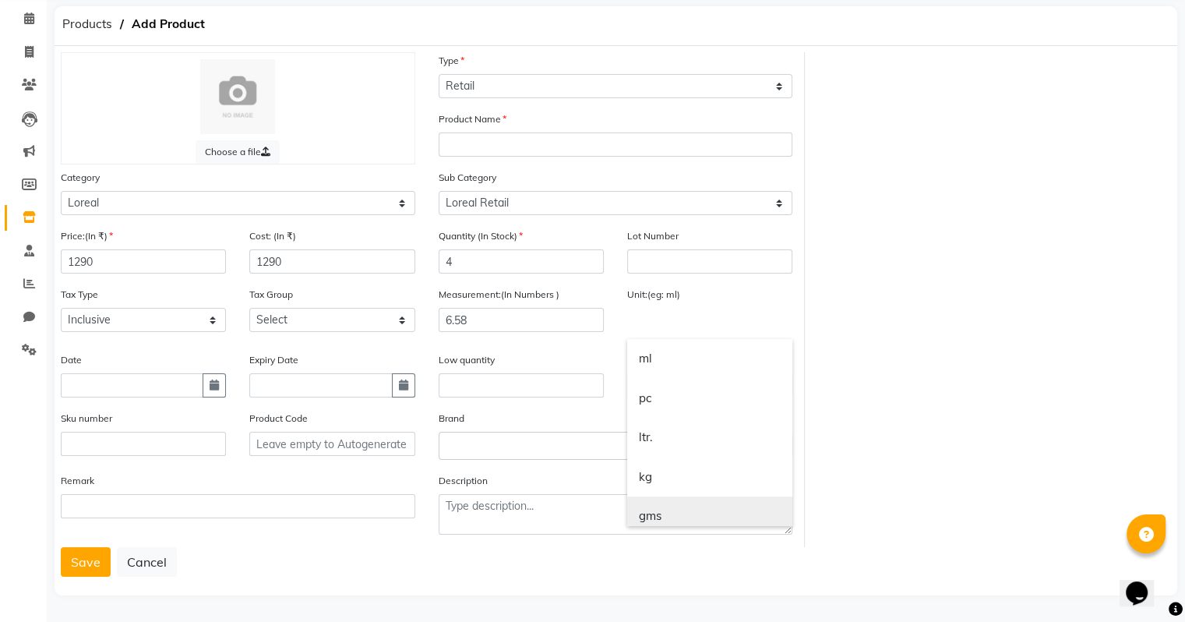
click at [681, 506] on link "gms" at bounding box center [709, 516] width 165 height 40
type input "gms"
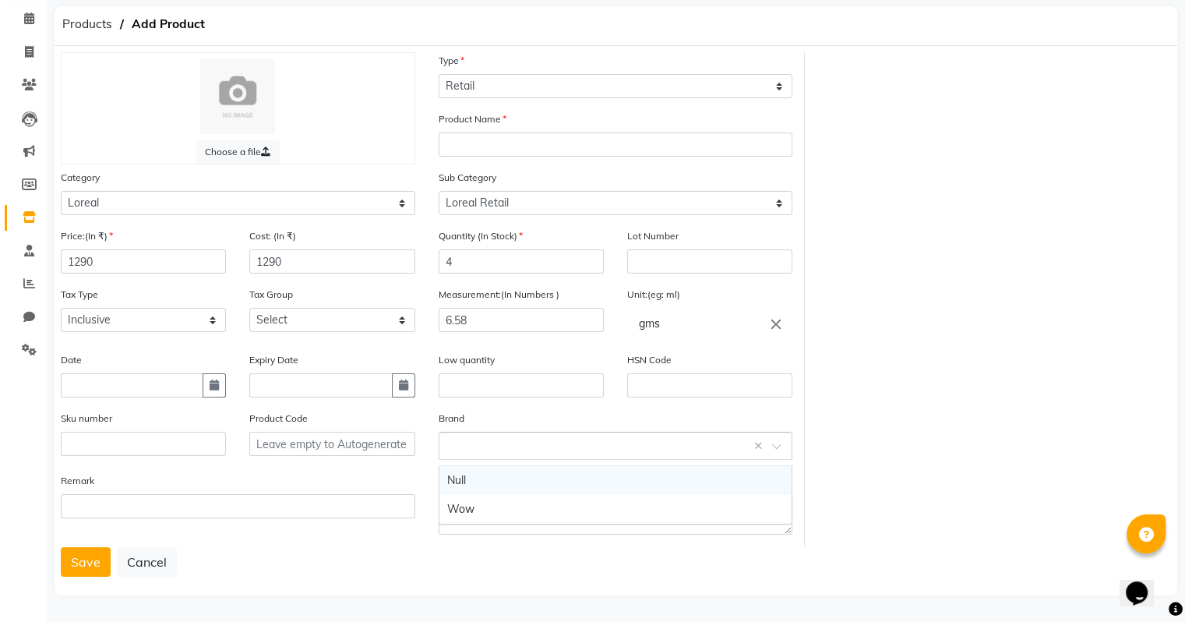
click at [519, 446] on input "text" at bounding box center [600, 444] width 306 height 16
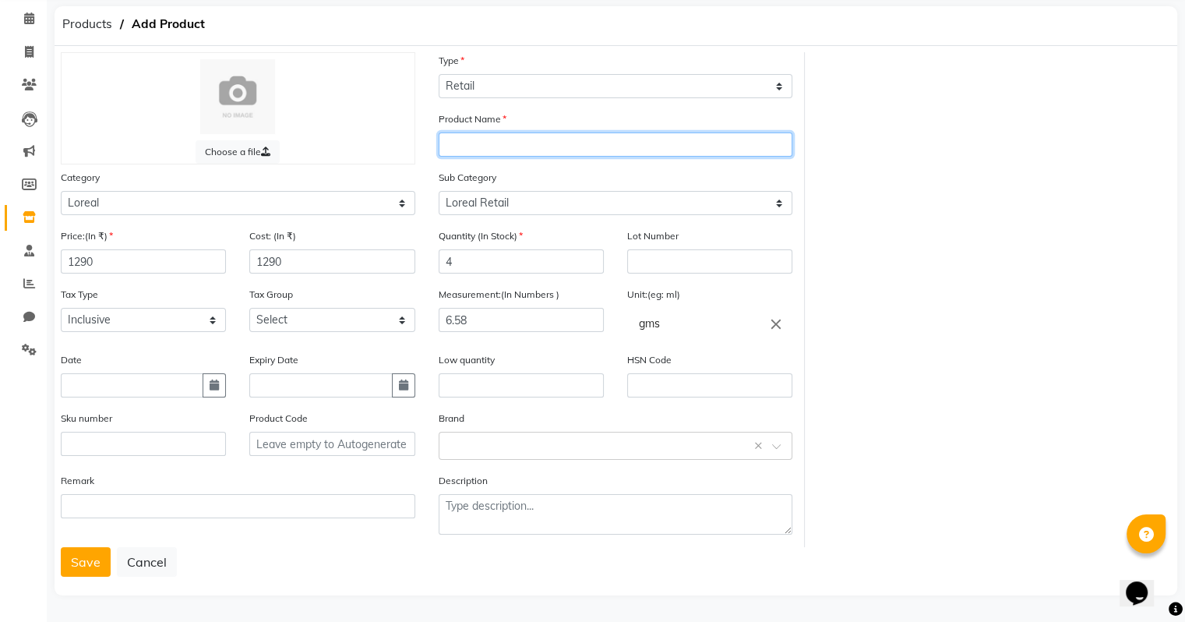
click at [508, 140] on input "text" at bounding box center [615, 144] width 354 height 24
type input "Xtenso care mask sulfate free"
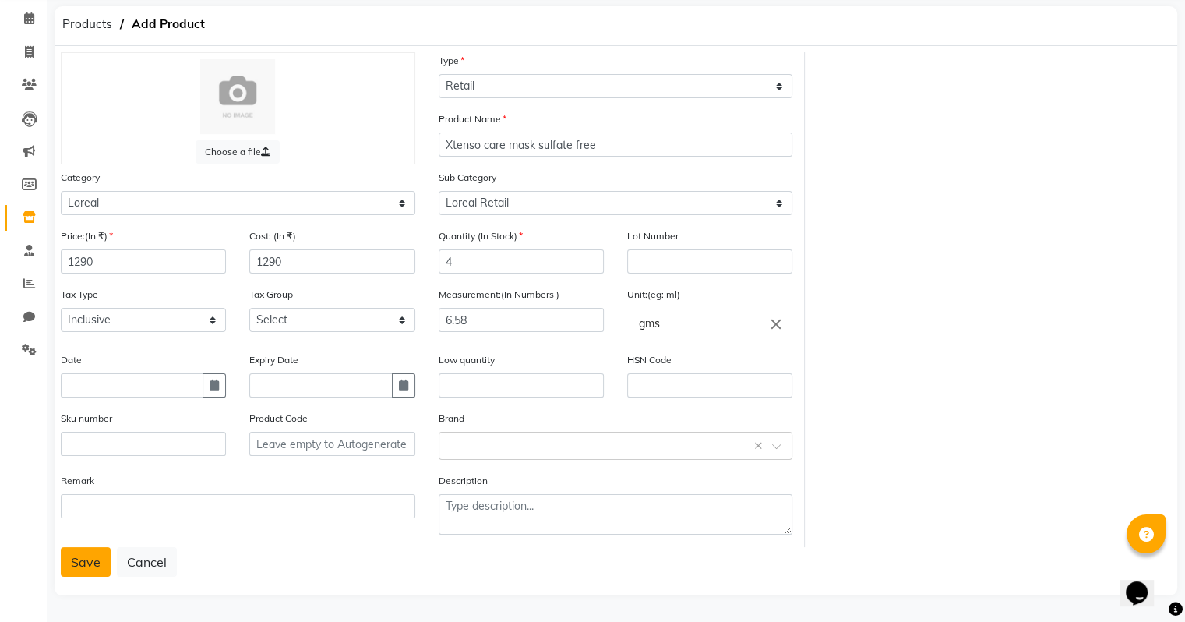
click at [76, 562] on button "Save" at bounding box center [86, 562] width 50 height 30
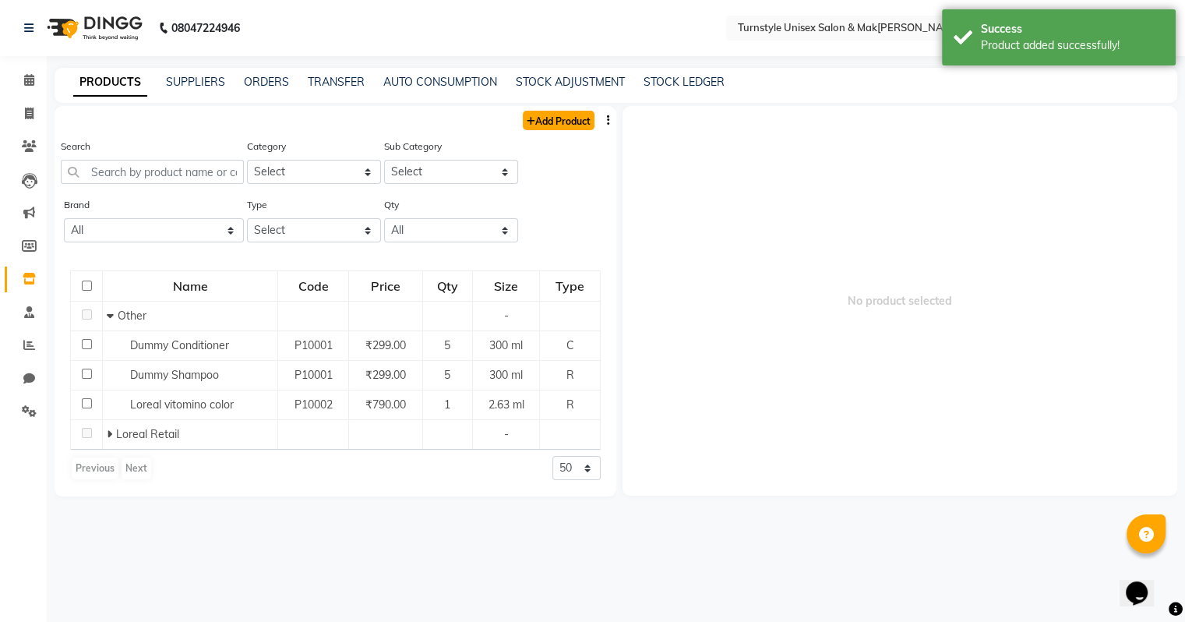
click at [538, 125] on link "Add Product" at bounding box center [559, 120] width 72 height 19
select select "true"
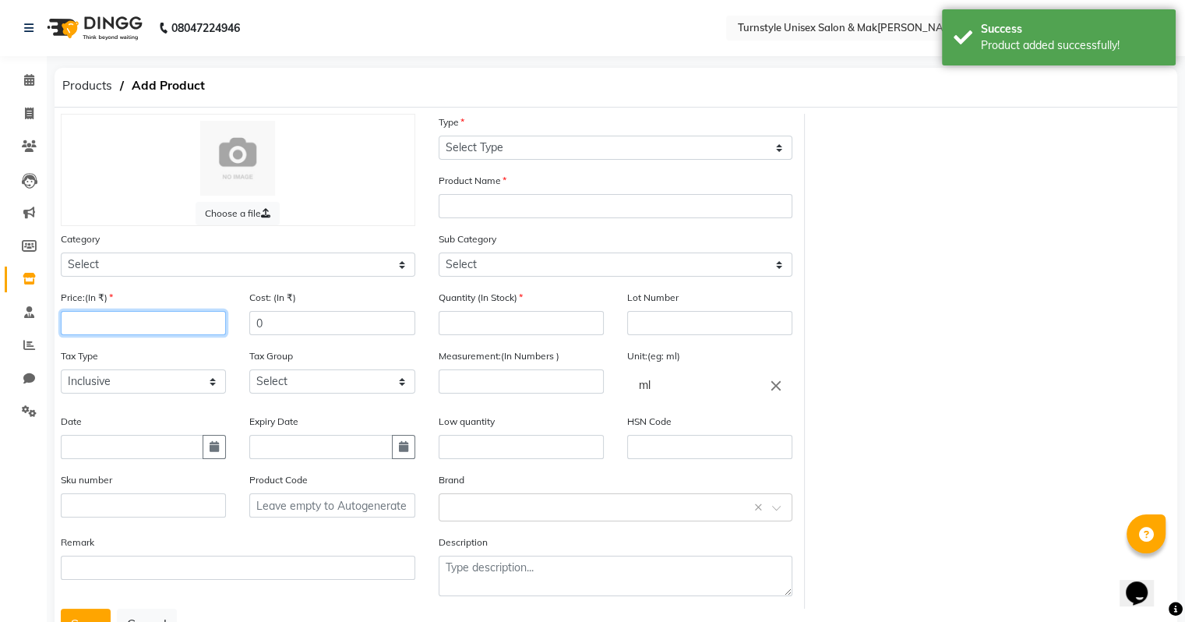
click at [133, 329] on input "number" at bounding box center [143, 323] width 165 height 24
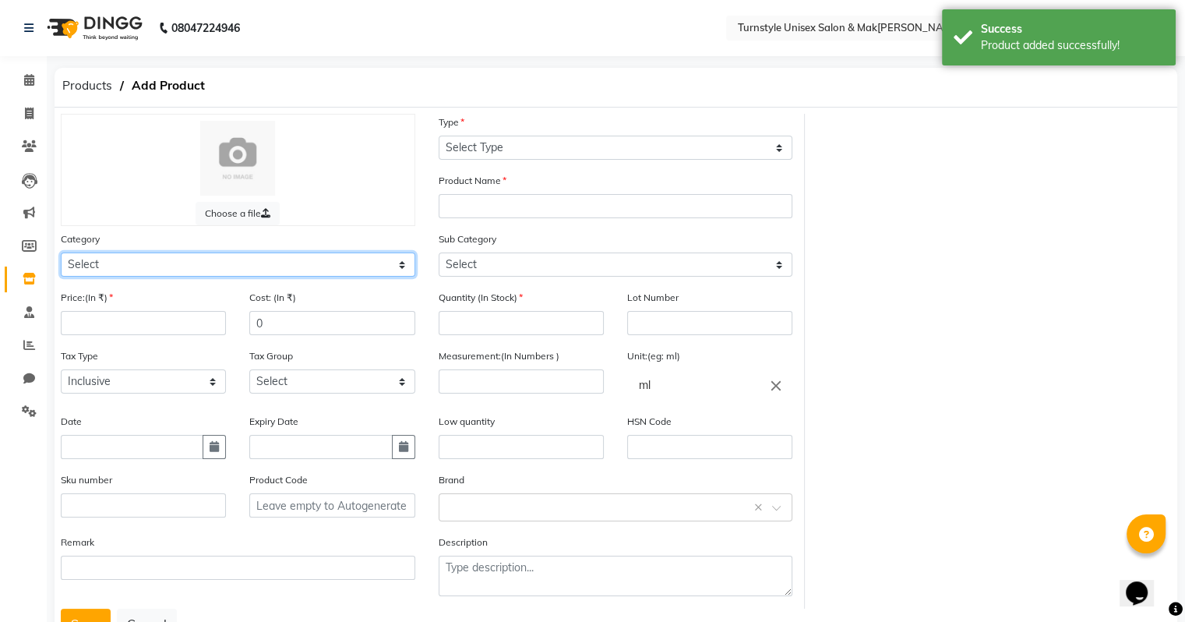
click at [103, 259] on select "Select Hair Skin Makeup Personal Care Appliances Beard Waxing Disposable Thread…" at bounding box center [238, 264] width 354 height 24
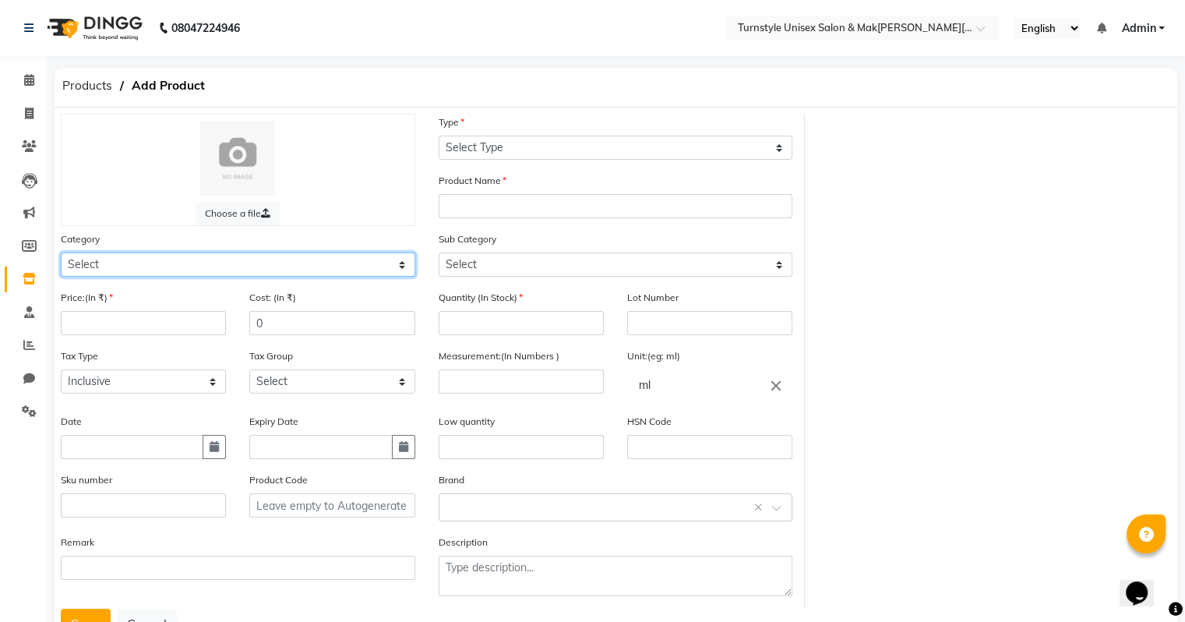
select select "1650"
click at [61, 255] on select "Select Hair Skin Makeup Personal Care Appliances Beard Waxing Disposable Thread…" at bounding box center [238, 264] width 354 height 24
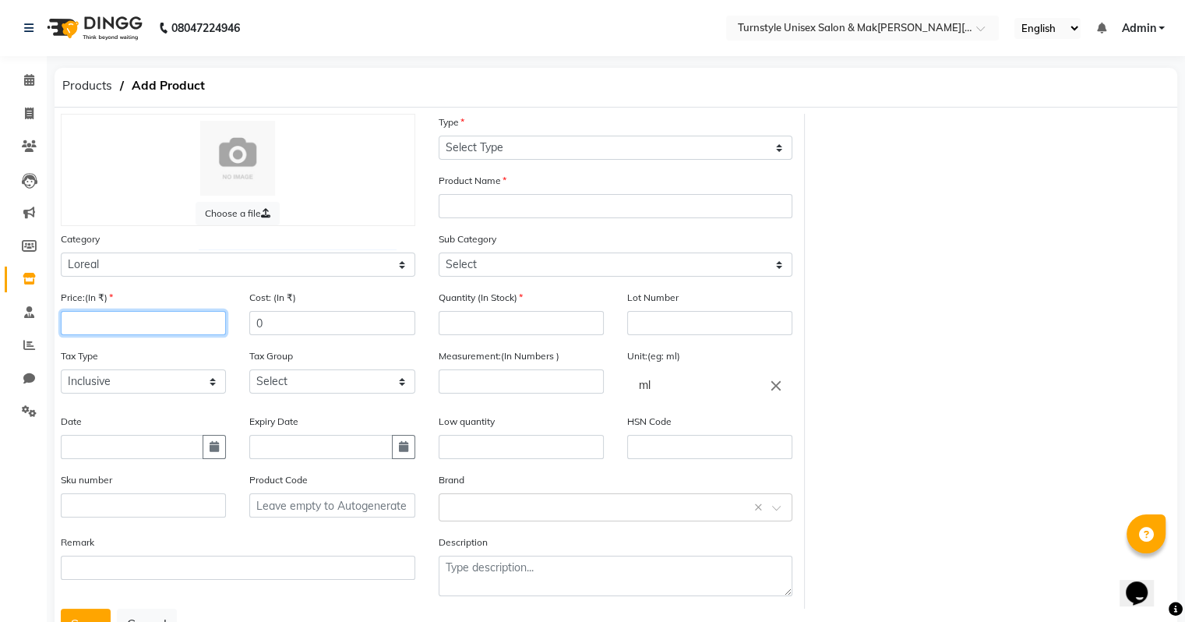
click at [135, 315] on input "number" at bounding box center [143, 323] width 165 height 24
type input "1175"
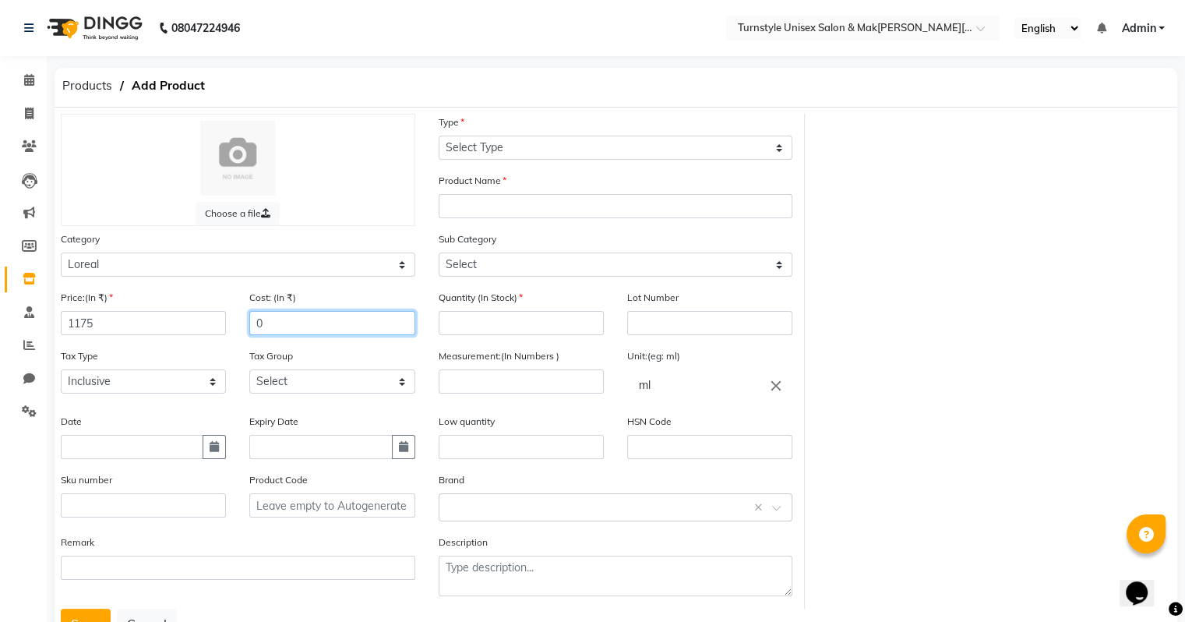
click at [282, 335] on input "0" at bounding box center [331, 323] width 165 height 24
type input "4"
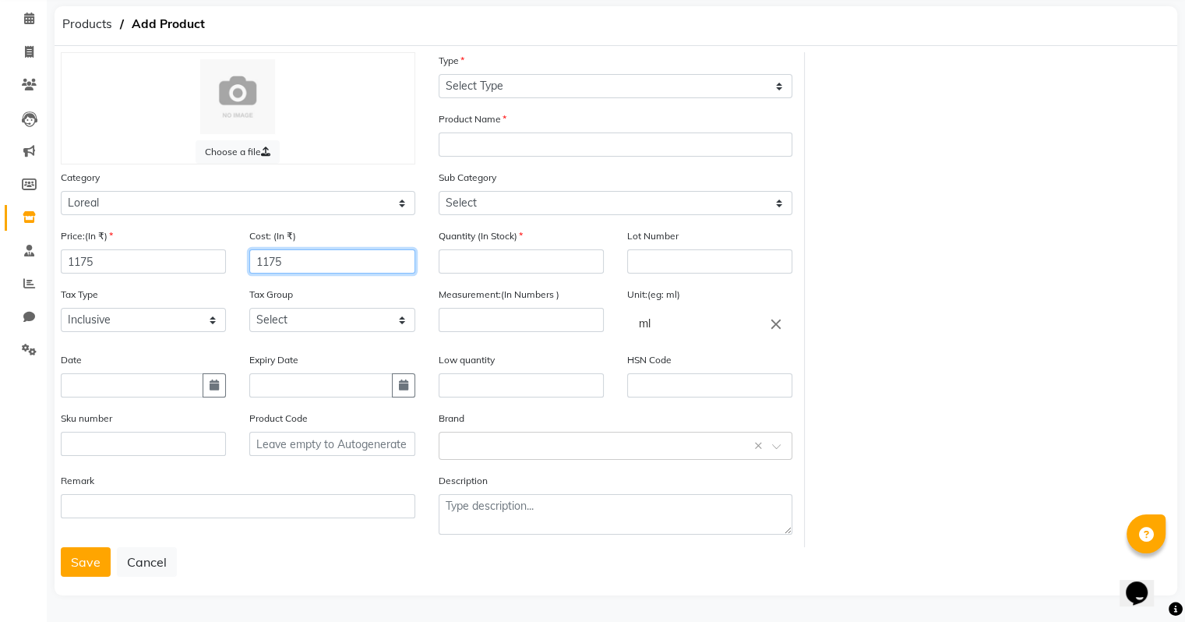
scroll to position [68, 0]
type input "1175"
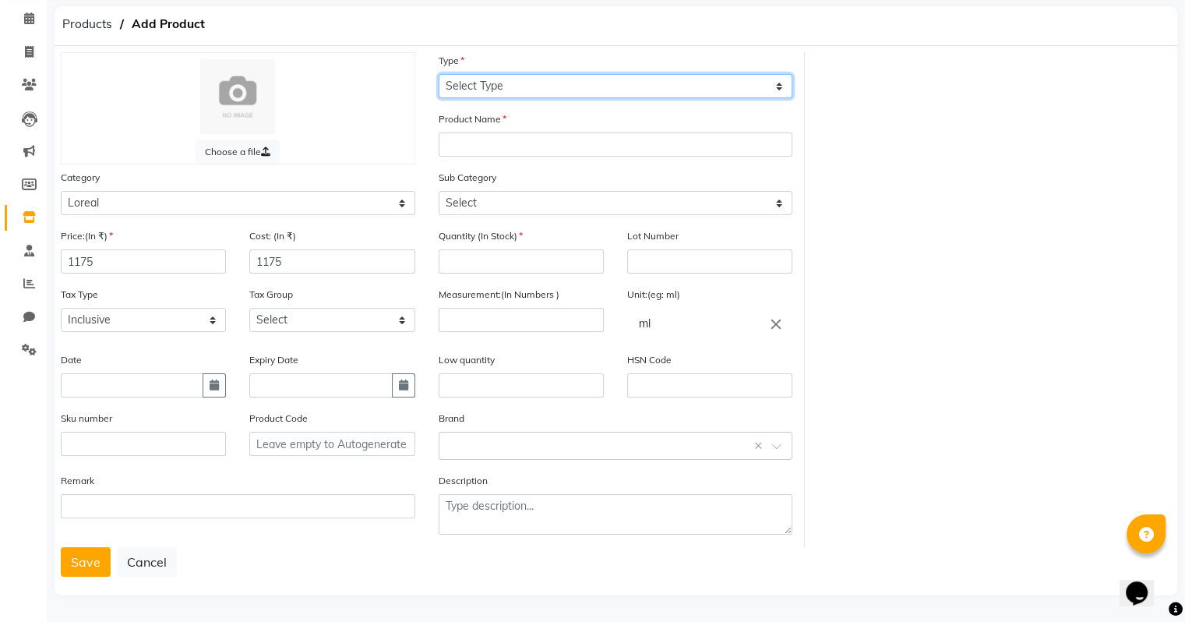
click at [505, 86] on select "Select Type Both Retail Consumable" at bounding box center [615, 86] width 354 height 24
select select "R"
click at [438, 74] on select "Select Type Both Retail Consumable" at bounding box center [615, 86] width 354 height 24
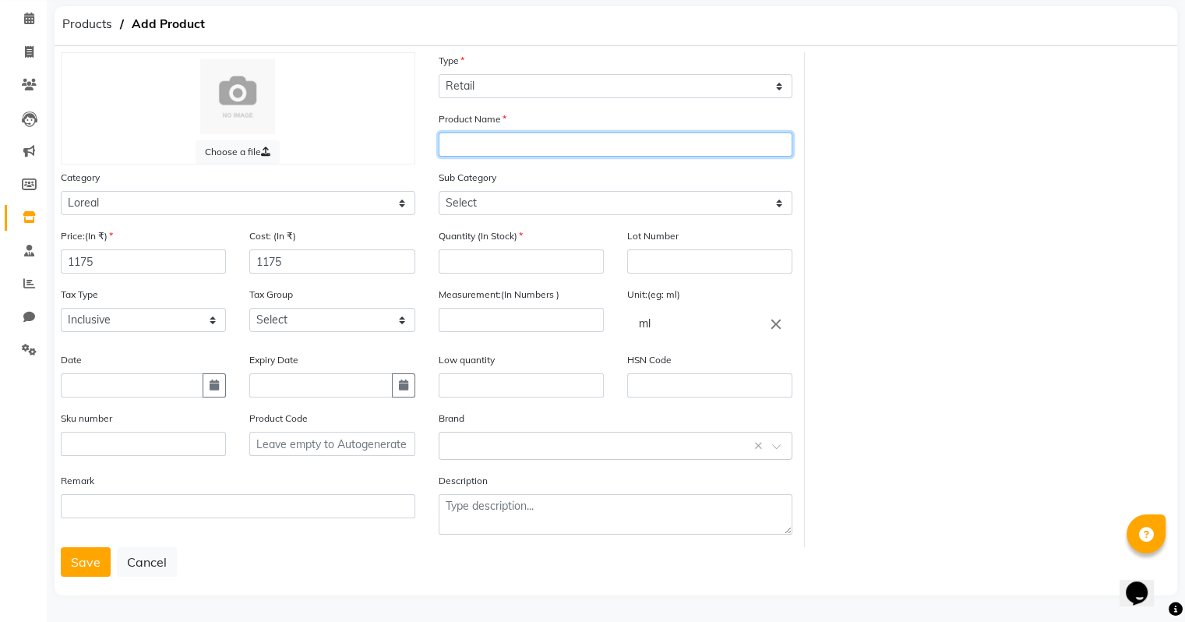
click at [508, 139] on input "text" at bounding box center [615, 144] width 354 height 24
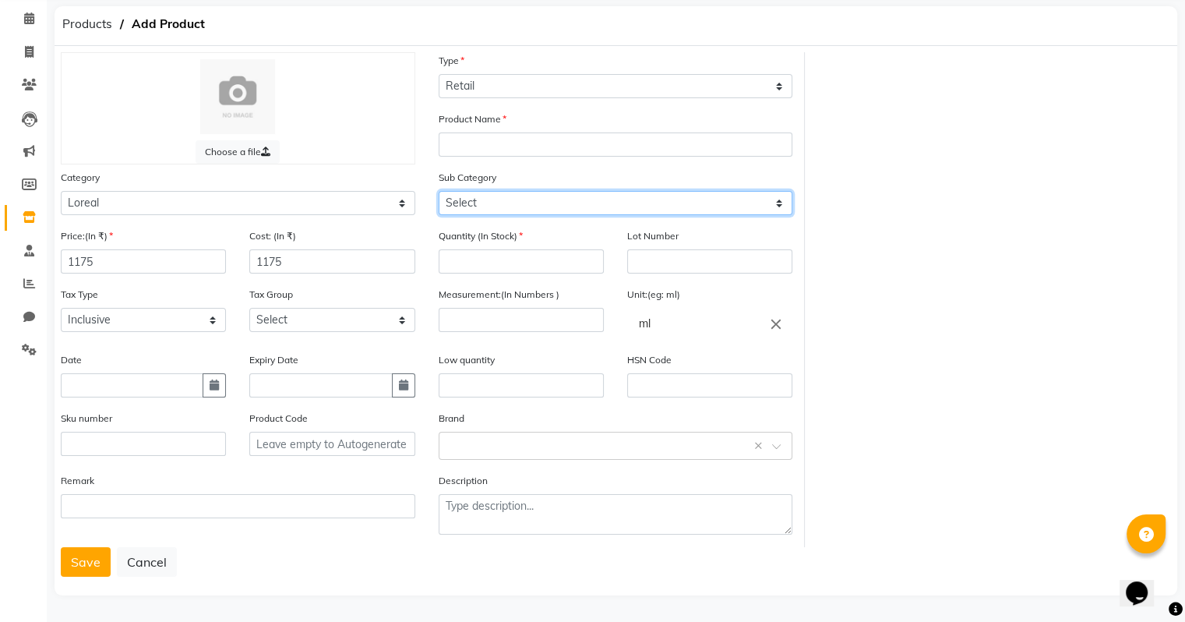
click at [496, 203] on select "Select Loreal Retail Loreal Salon Use Hair Colour Salon Use Matrix Salon Use Ma…" at bounding box center [615, 203] width 354 height 24
select select "1651"
click at [438, 191] on select "Select Loreal Retail Loreal Salon Use Hair Colour Salon Use Matrix Salon Use Ma…" at bounding box center [615, 203] width 354 height 24
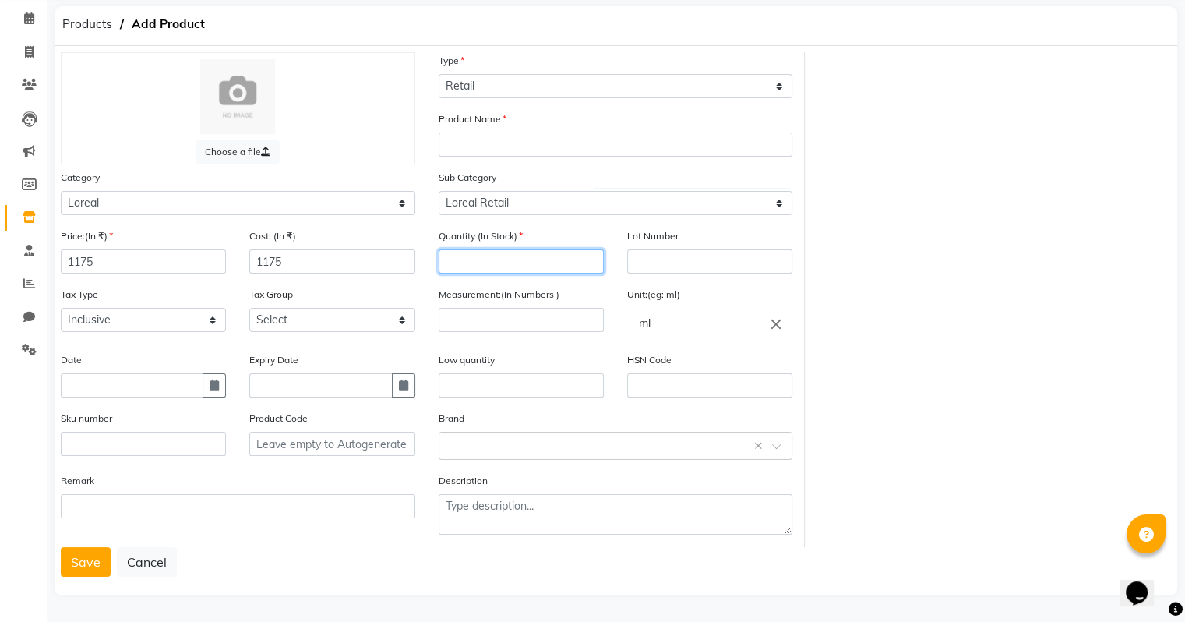
click at [516, 257] on input "number" at bounding box center [520, 261] width 165 height 24
type input "3"
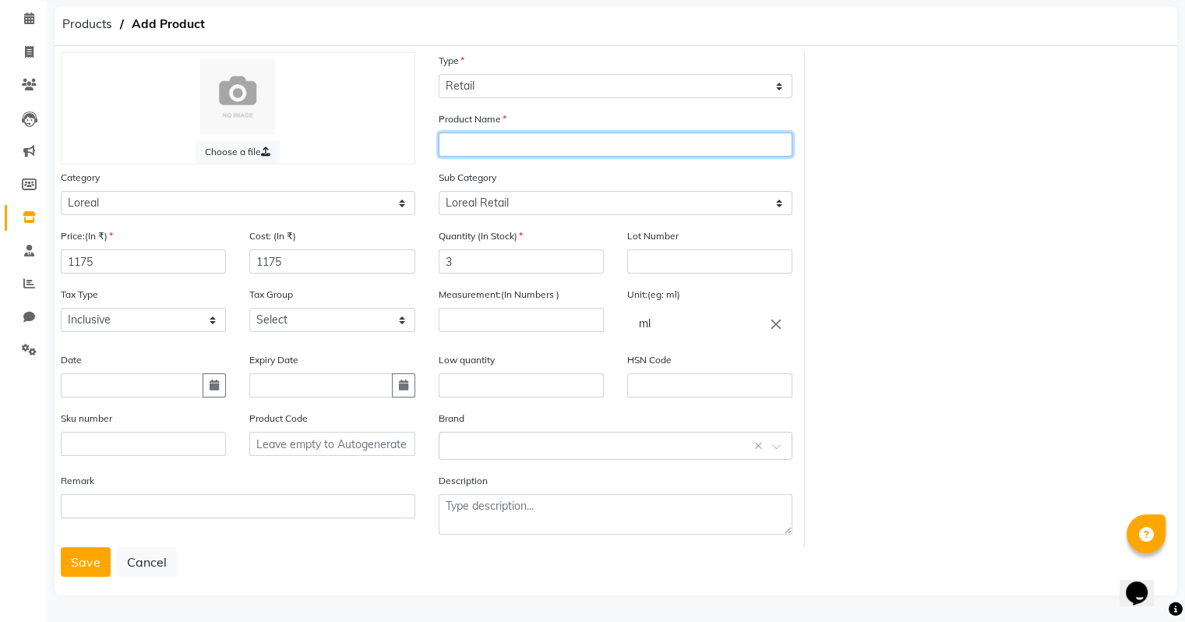
click at [503, 141] on input "text" at bounding box center [615, 144] width 354 height 24
type input "xtenso care shampoo sulfate free"
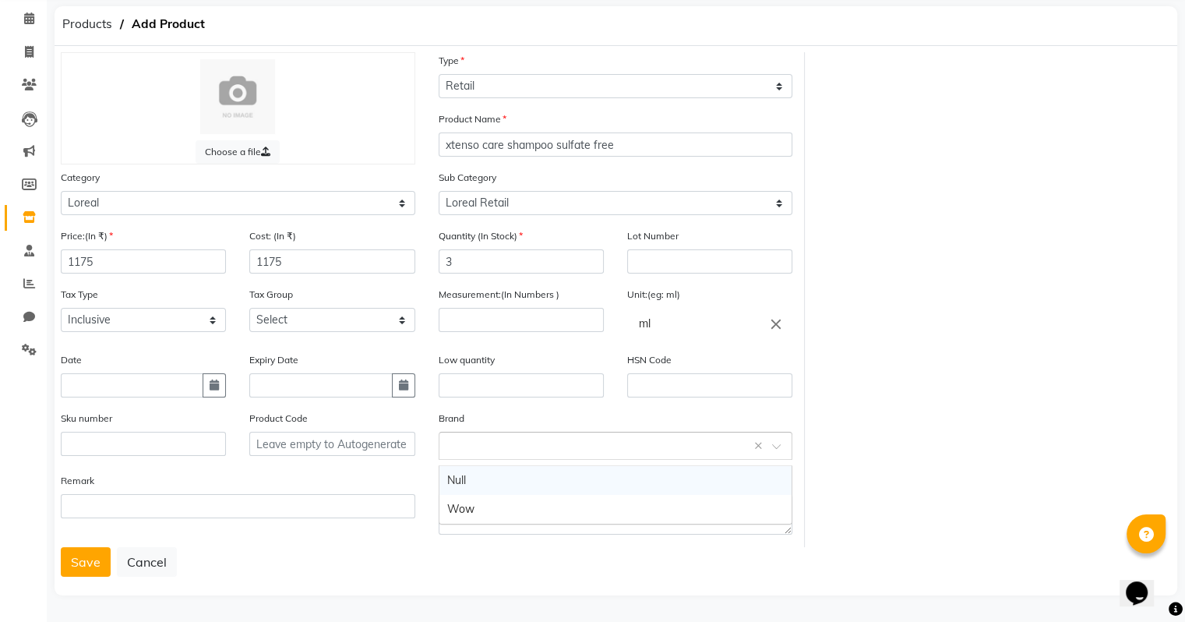
click at [463, 455] on div "Select brand or add custom brand ×" at bounding box center [615, 445] width 354 height 28
click at [495, 315] on input "number" at bounding box center [520, 320] width 165 height 24
type input "4.70"
click at [76, 562] on button "Save" at bounding box center [86, 562] width 50 height 30
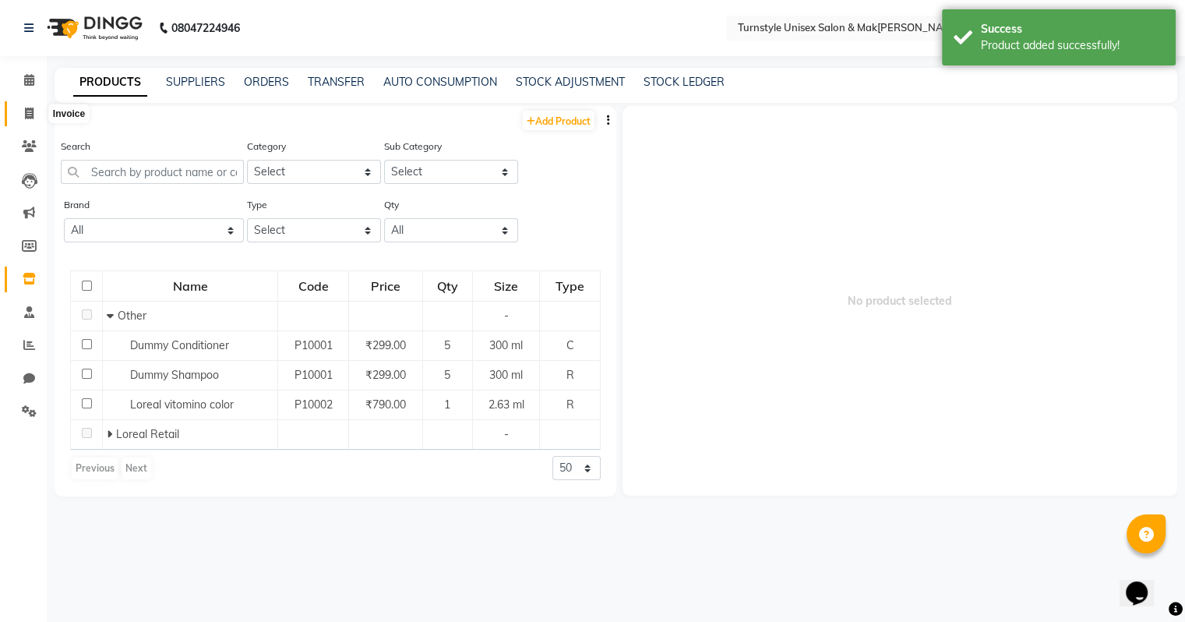
drag, startPoint x: 39, startPoint y: 123, endPoint x: 29, endPoint y: 116, distance: 12.3
click at [37, 123] on link "Invoice" at bounding box center [23, 114] width 37 height 26
select select "service"
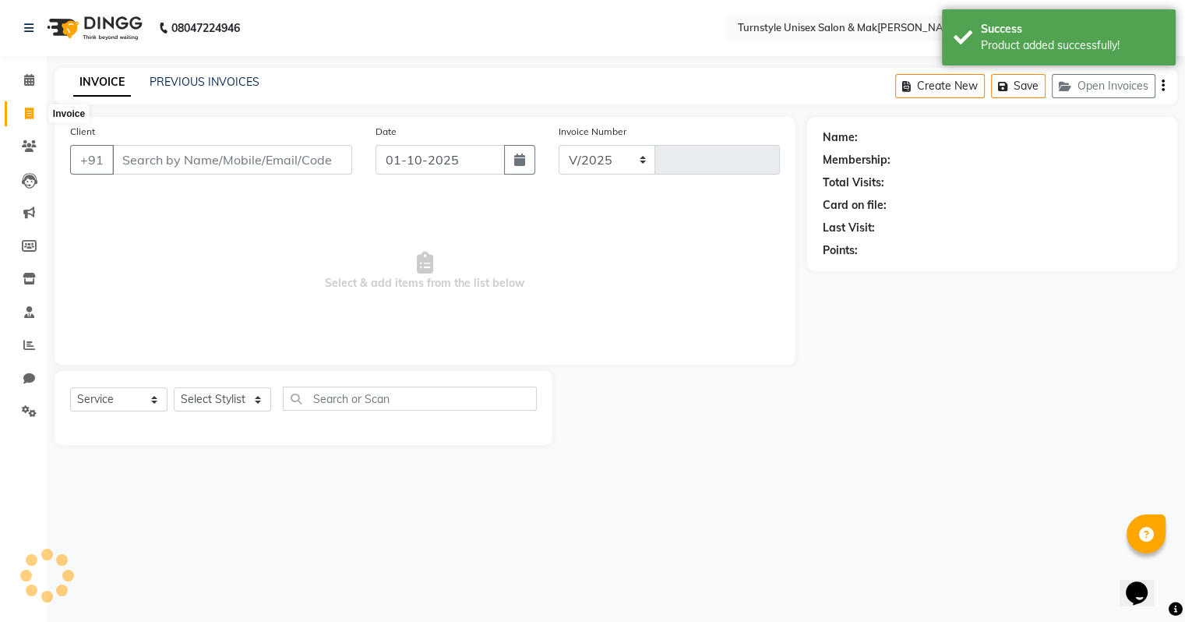
select select "9091"
type input "0033"
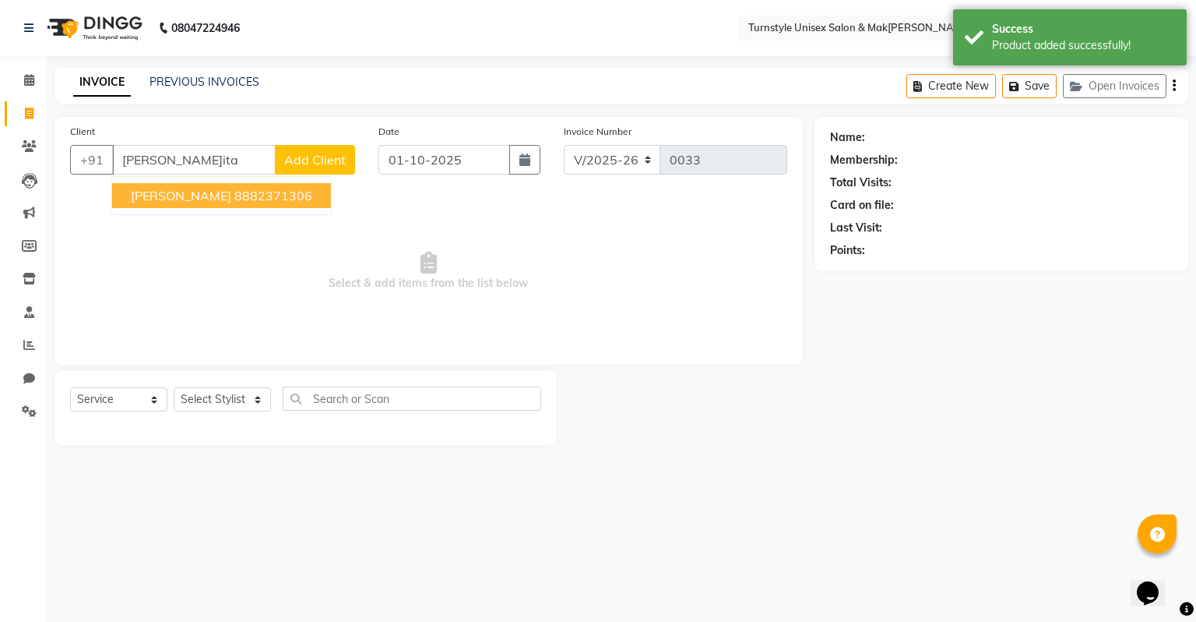
click at [234, 190] on ngb-highlight "8882371306" at bounding box center [273, 196] width 78 height 16
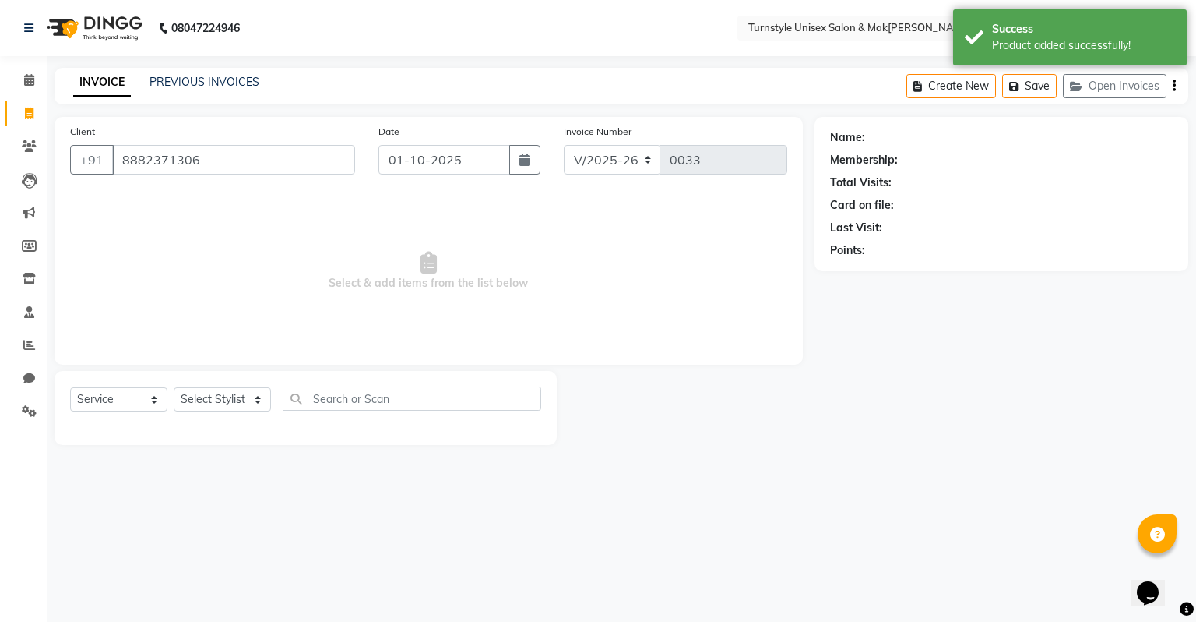
type input "8882371306"
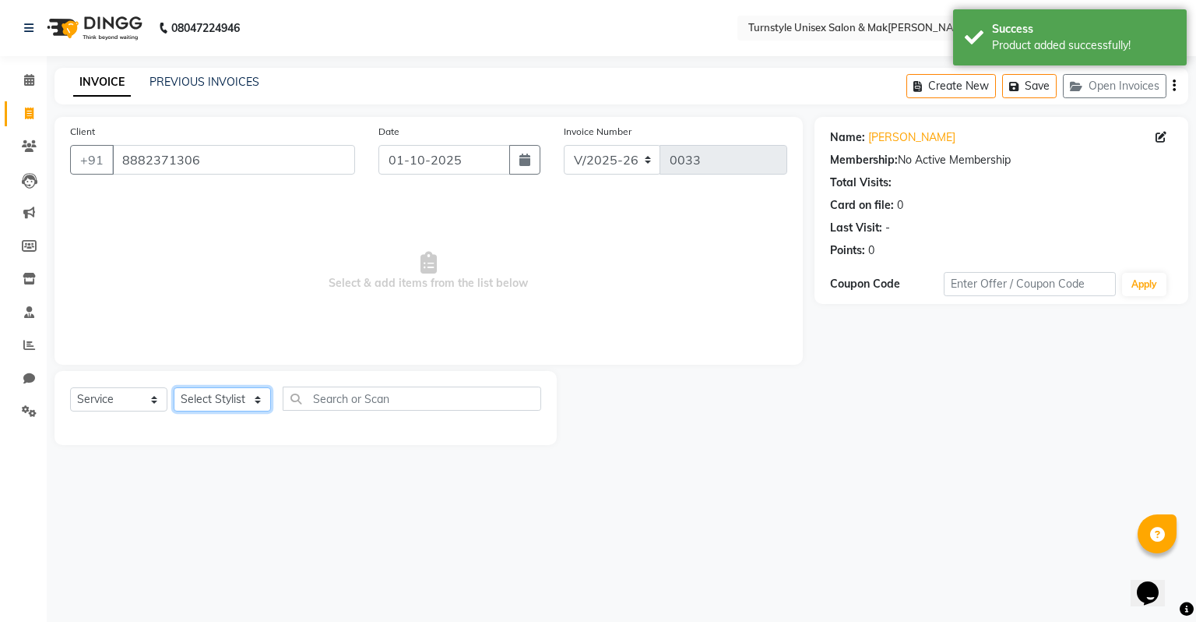
click at [199, 393] on select "Select Stylist[PERSON_NAME]u[PERSON_NAME]a [PERSON_NAME][PERSON_NAME] [PERSON_N…" at bounding box center [222, 399] width 97 height 24
select select "93345"
click at [174, 388] on select "Select Stylist[PERSON_NAME]u[PERSON_NAME]a [PERSON_NAME][PERSON_NAME] [PERSON_N…" at bounding box center [222, 399] width 97 height 24
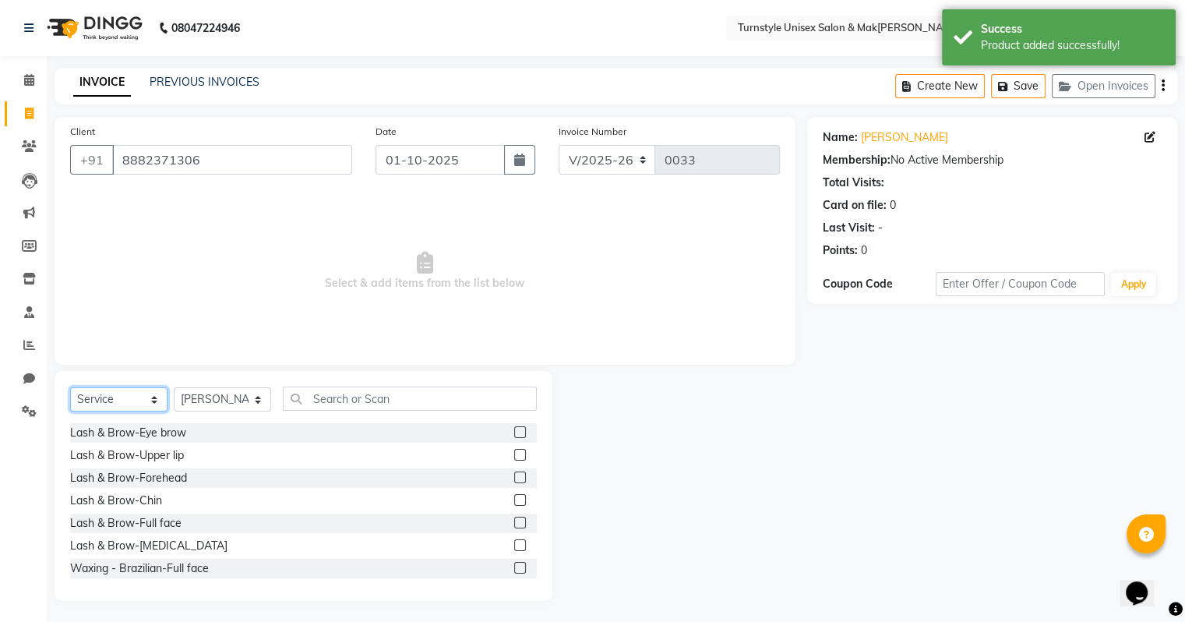
drag, startPoint x: 144, startPoint y: 400, endPoint x: 143, endPoint y: 393, distance: 7.9
click at [144, 400] on select "Select Service Product Membership Package Voucher Prepaid Gift Card" at bounding box center [118, 399] width 97 height 24
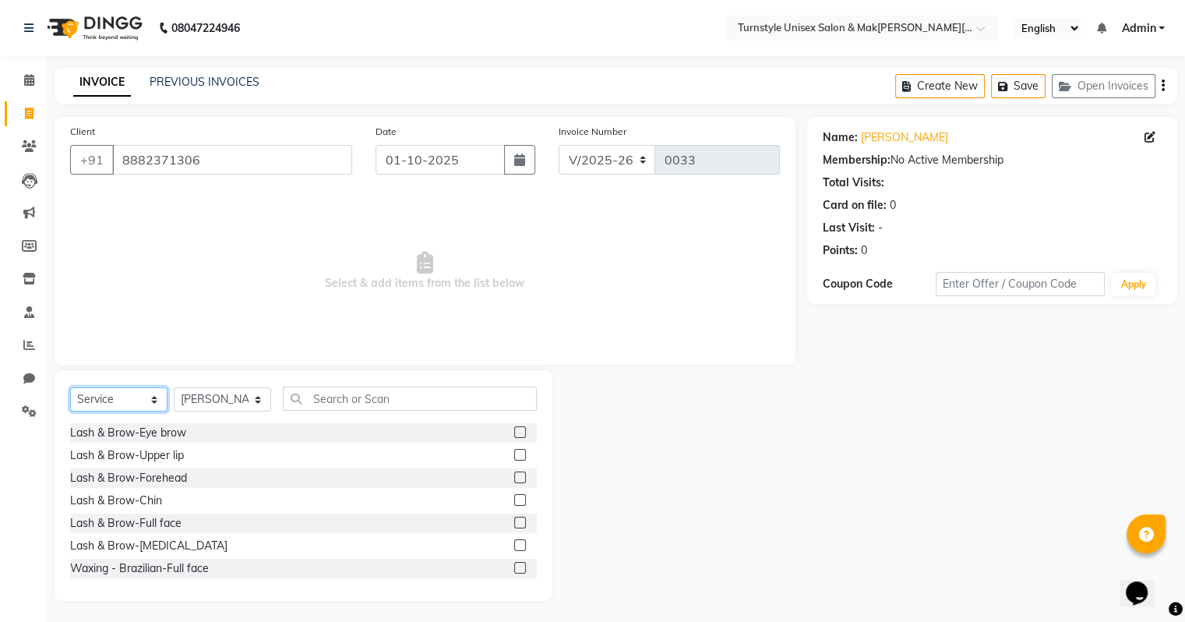
select select "product"
click at [70, 388] on select "Select Service Product Membership Package Voucher Prepaid Gift Card" at bounding box center [118, 399] width 97 height 24
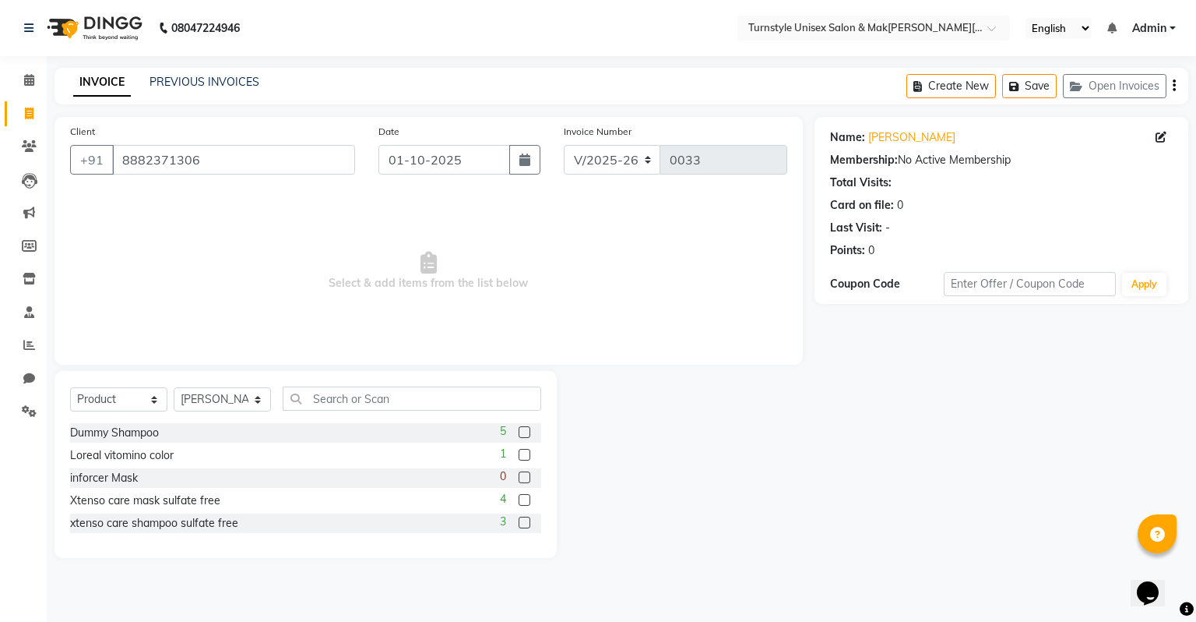
click at [527, 500] on label at bounding box center [525, 500] width 12 height 12
click at [527, 500] on input "checkbox" at bounding box center [524, 500] width 10 height 10
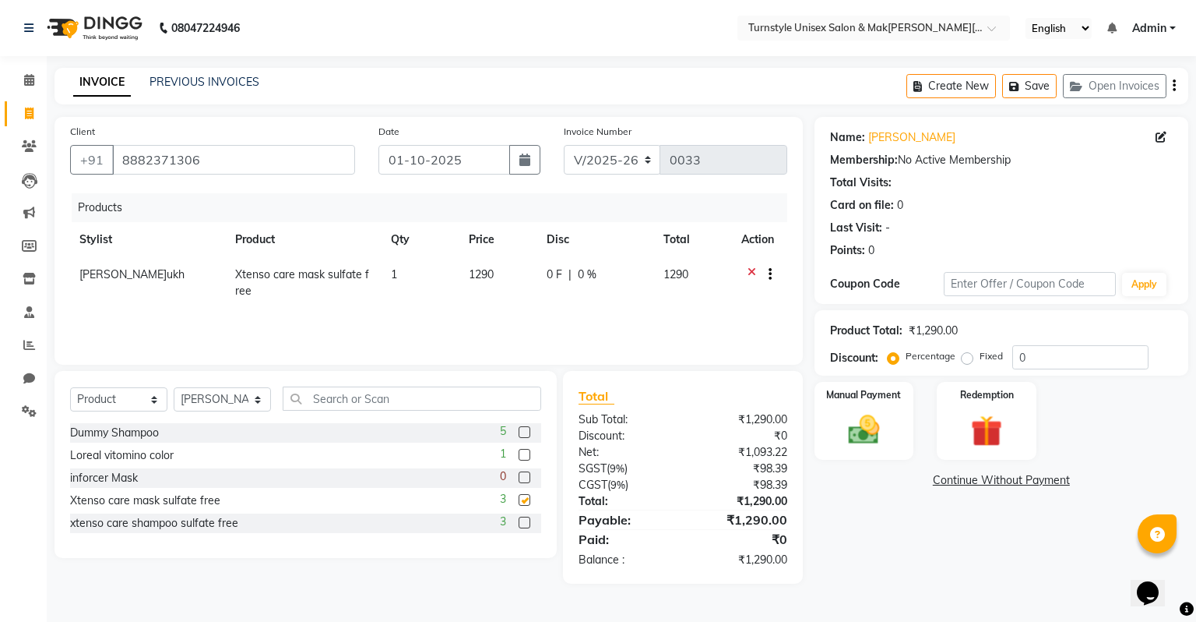
checkbox input "false"
click at [523, 520] on label at bounding box center [525, 522] width 12 height 12
click at [523, 520] on input "checkbox" at bounding box center [524, 523] width 10 height 10
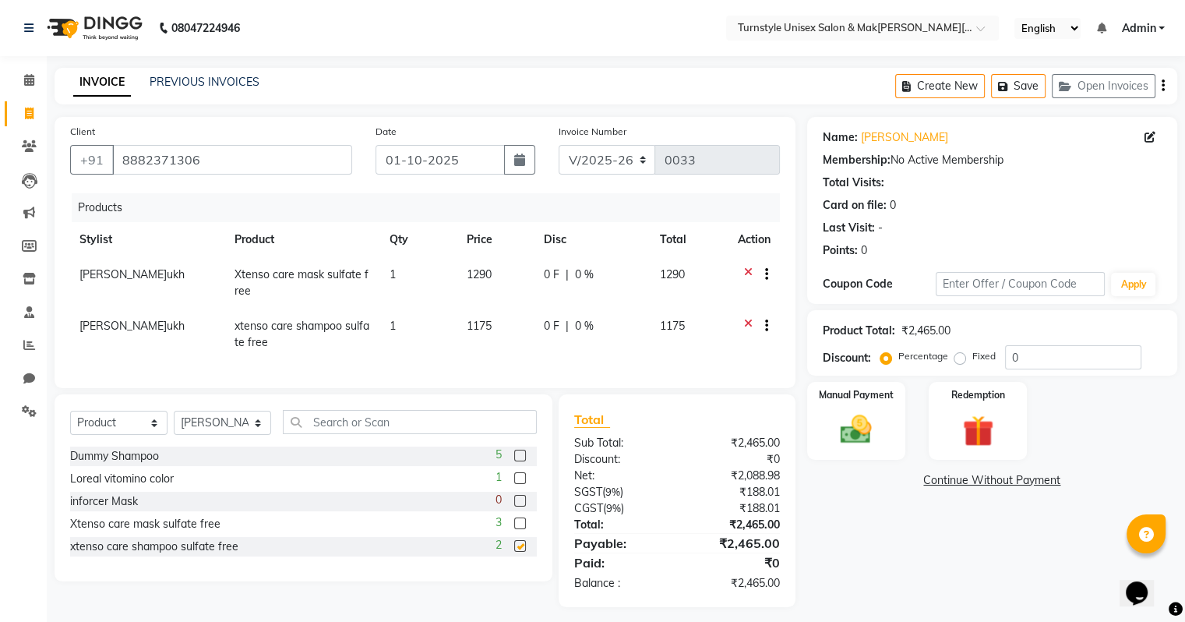
checkbox input "false"
click at [128, 435] on select "Select Service Product Membership Package Voucher Prepaid Gift Card" at bounding box center [118, 422] width 97 height 24
select select "service"
click at [70, 424] on select "Select Service Product Membership Package Voucher Prepaid Gift Card" at bounding box center [118, 422] width 97 height 24
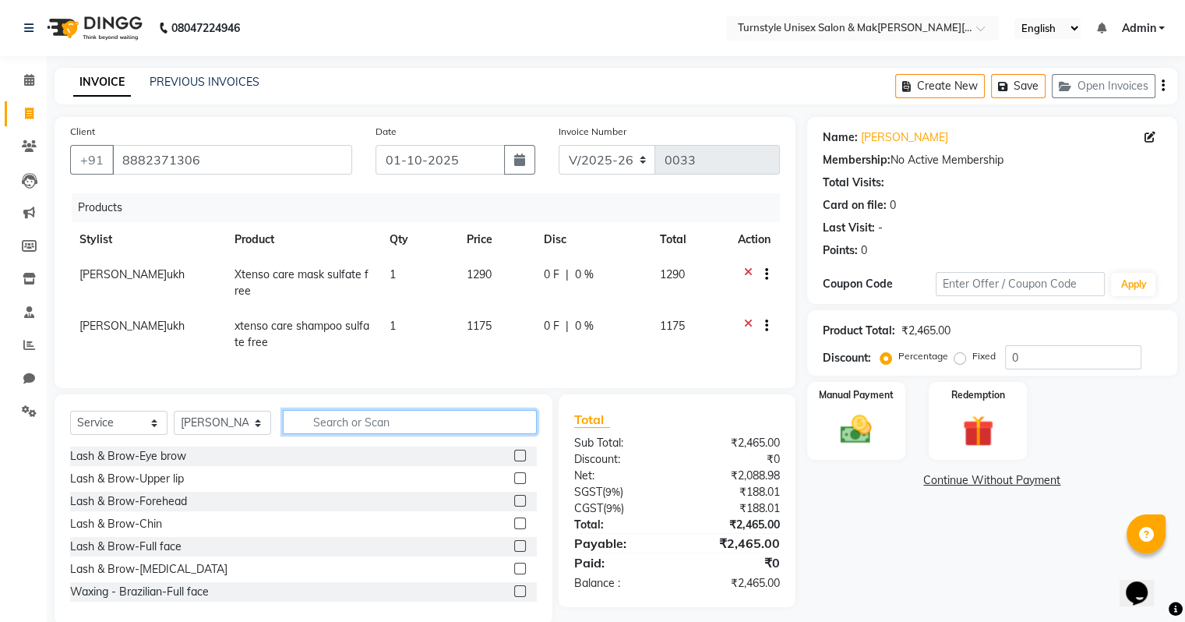
click at [333, 434] on input "text" at bounding box center [410, 422] width 254 height 24
type input "H"
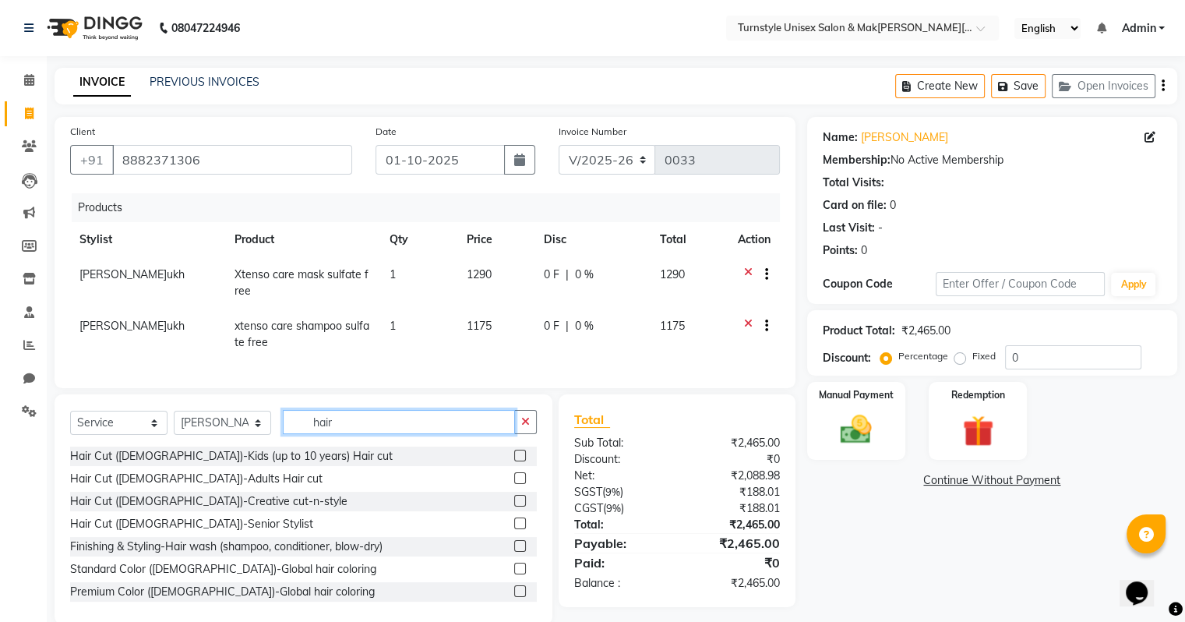
type input "hair"
click at [514, 506] on label at bounding box center [520, 501] width 12 height 12
click at [514, 506] on input "checkbox" at bounding box center [519, 501] width 10 height 10
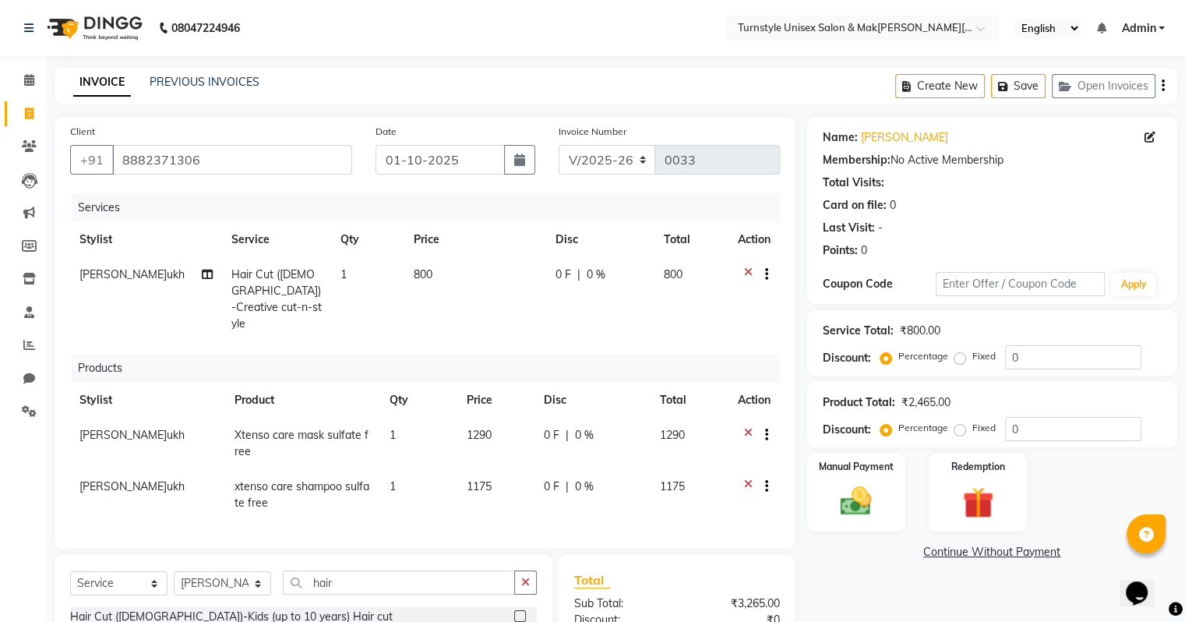
checkbox input "false"
click at [424, 276] on span "800" at bounding box center [423, 274] width 19 height 14
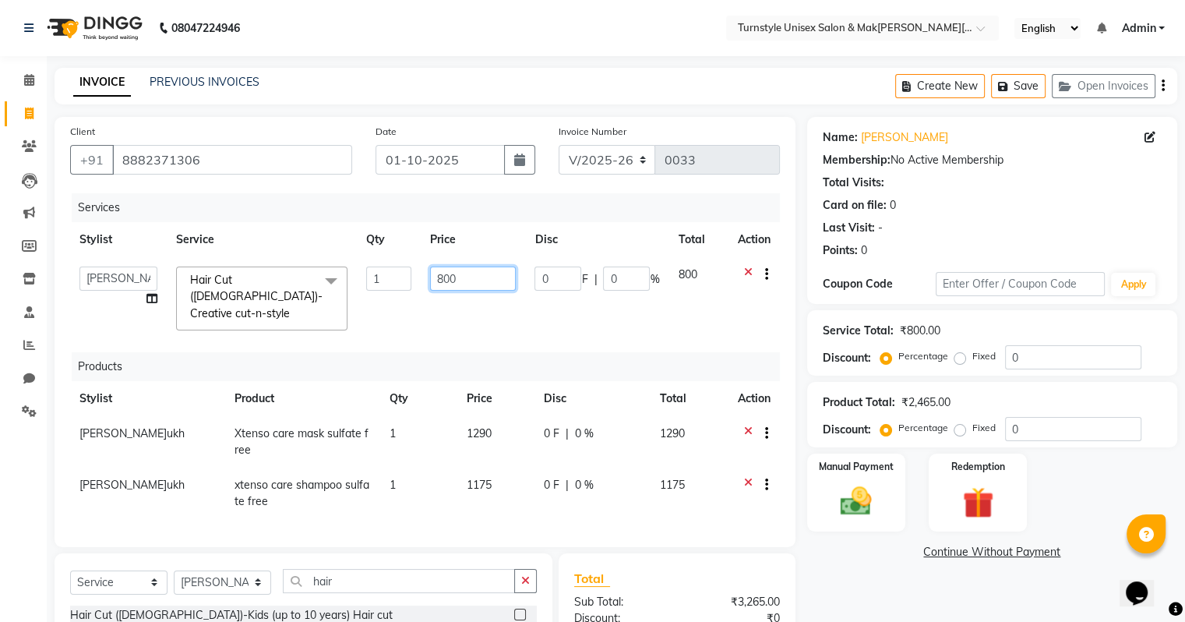
click at [470, 277] on input "800" at bounding box center [473, 278] width 86 height 24
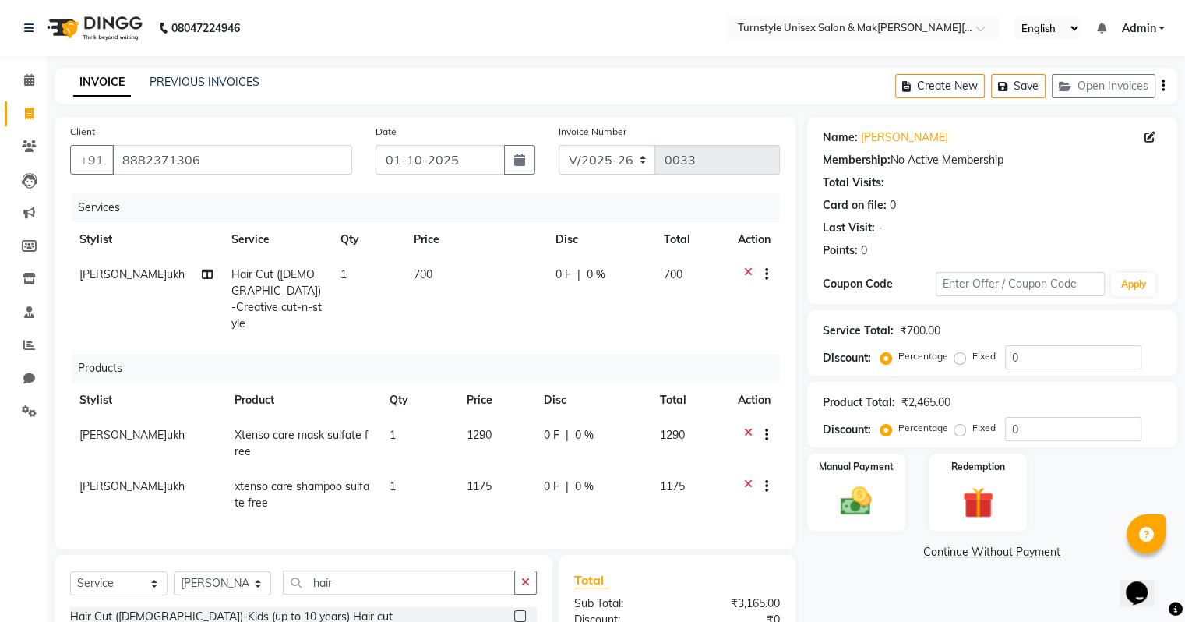
click at [464, 316] on td "700" at bounding box center [475, 299] width 142 height 84
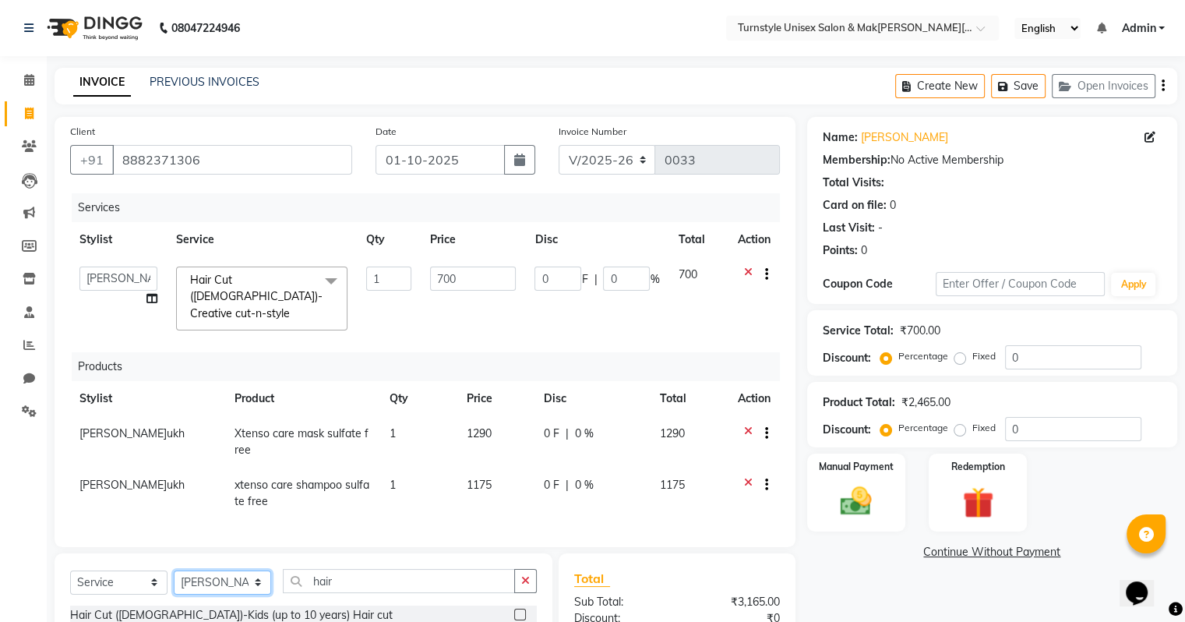
click at [235, 579] on select "Select Stylist[PERSON_NAME]u[PERSON_NAME]a [PERSON_NAME][PERSON_NAME] [PERSON_N…" at bounding box center [222, 582] width 97 height 24
click at [174, 570] on select "Select Stylist[PERSON_NAME]u[PERSON_NAME]a [PERSON_NAME][PERSON_NAME] [PERSON_N…" at bounding box center [222, 582] width 97 height 24
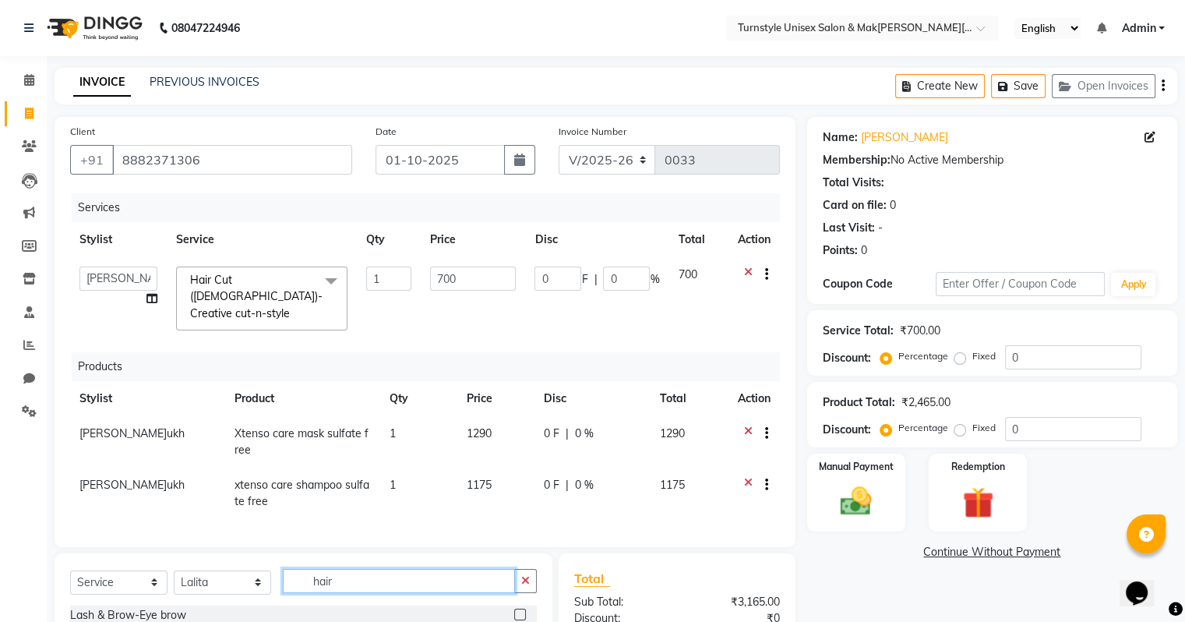
click at [333, 574] on input "hair" at bounding box center [399, 581] width 232 height 24
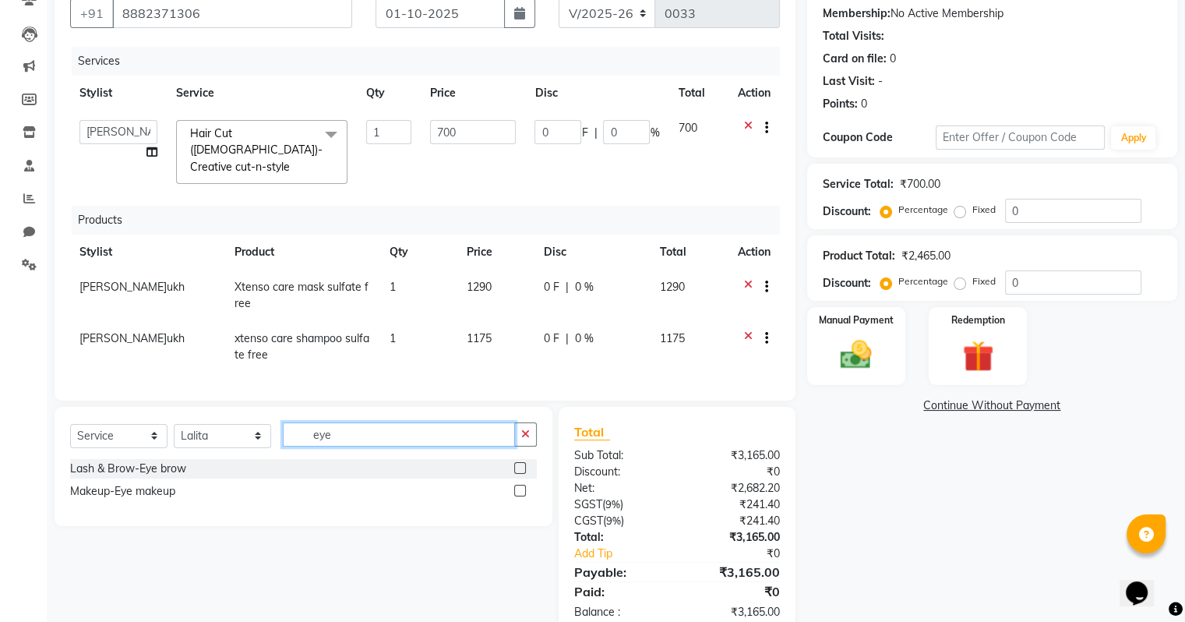
scroll to position [156, 0]
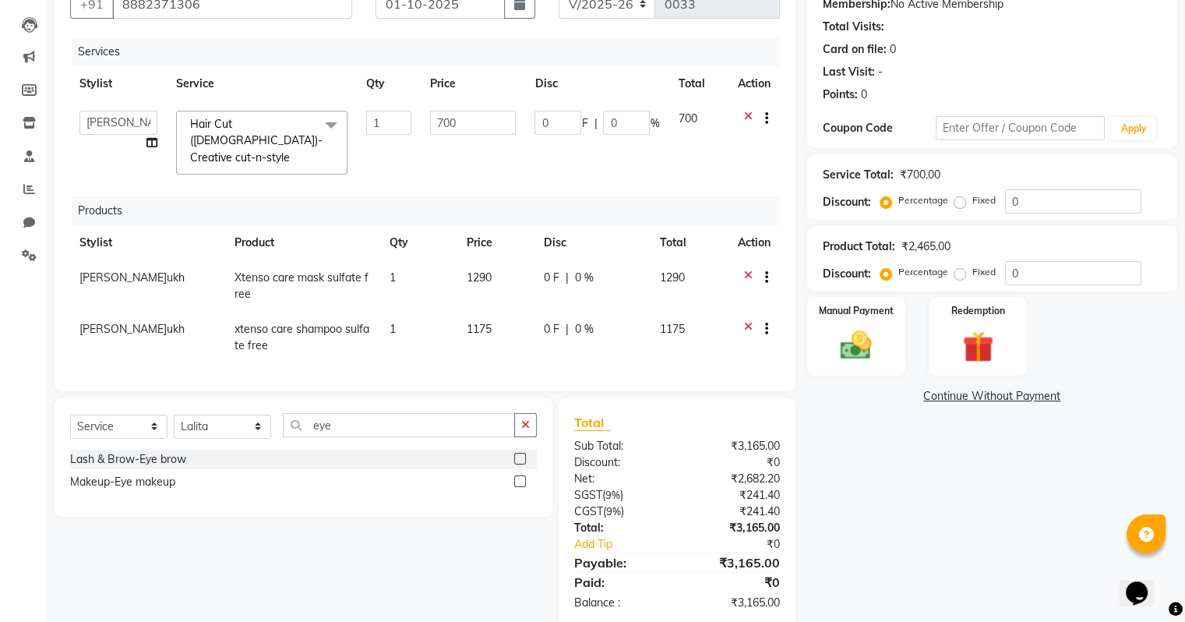
click at [521, 454] on label at bounding box center [520, 459] width 12 height 12
click at [521, 454] on input "checkbox" at bounding box center [519, 459] width 10 height 10
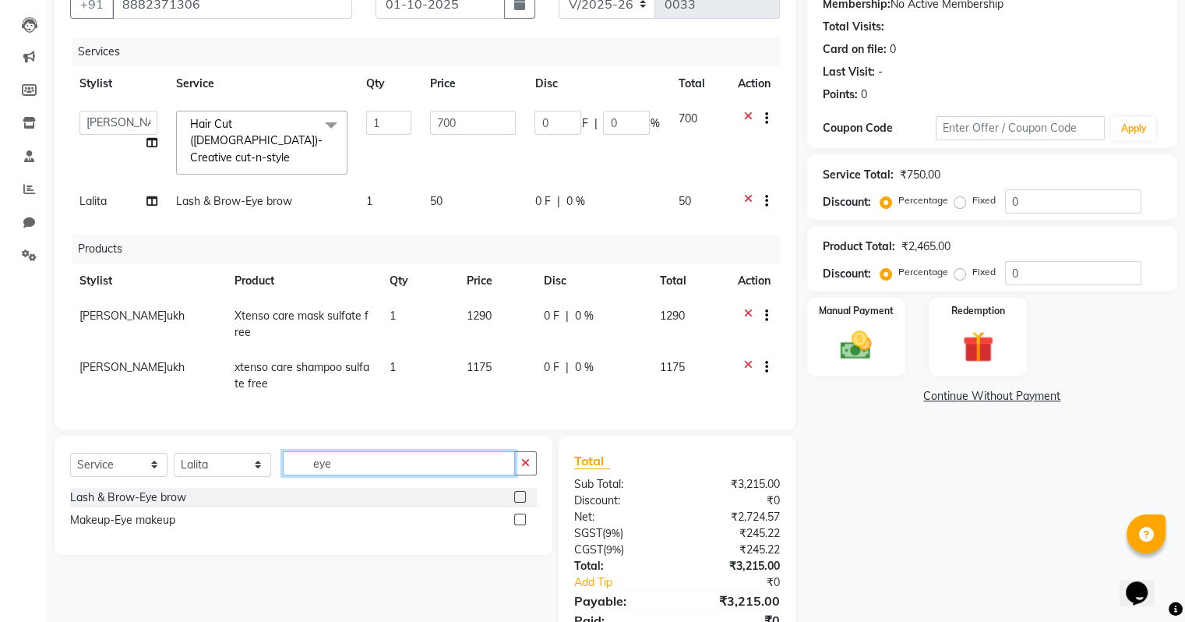
click at [393, 456] on input "eye" at bounding box center [399, 463] width 232 height 24
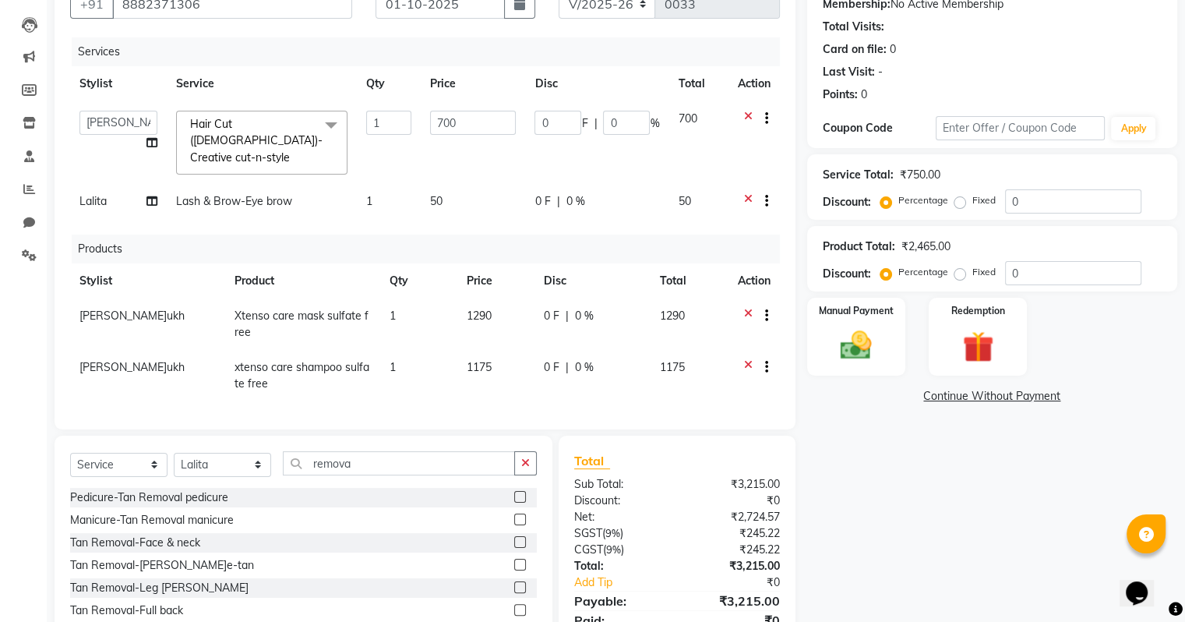
click at [514, 538] on label at bounding box center [520, 542] width 12 height 12
click at [514, 538] on input "checkbox" at bounding box center [519, 542] width 10 height 10
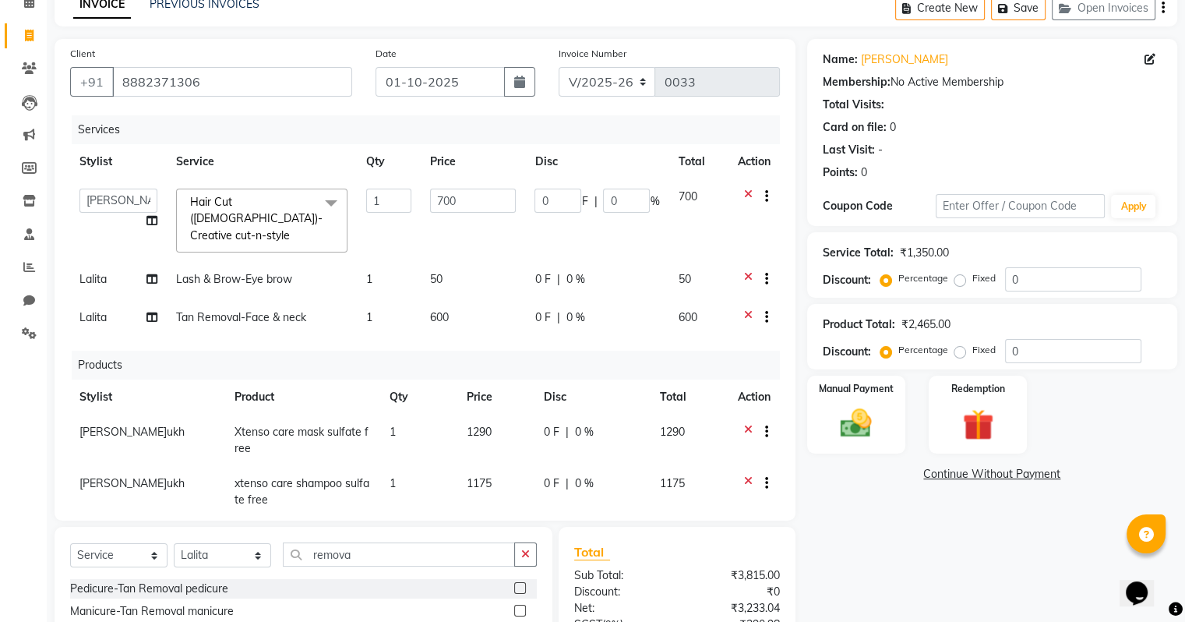
scroll to position [78, 0]
click at [442, 310] on span "600" at bounding box center [439, 317] width 19 height 14
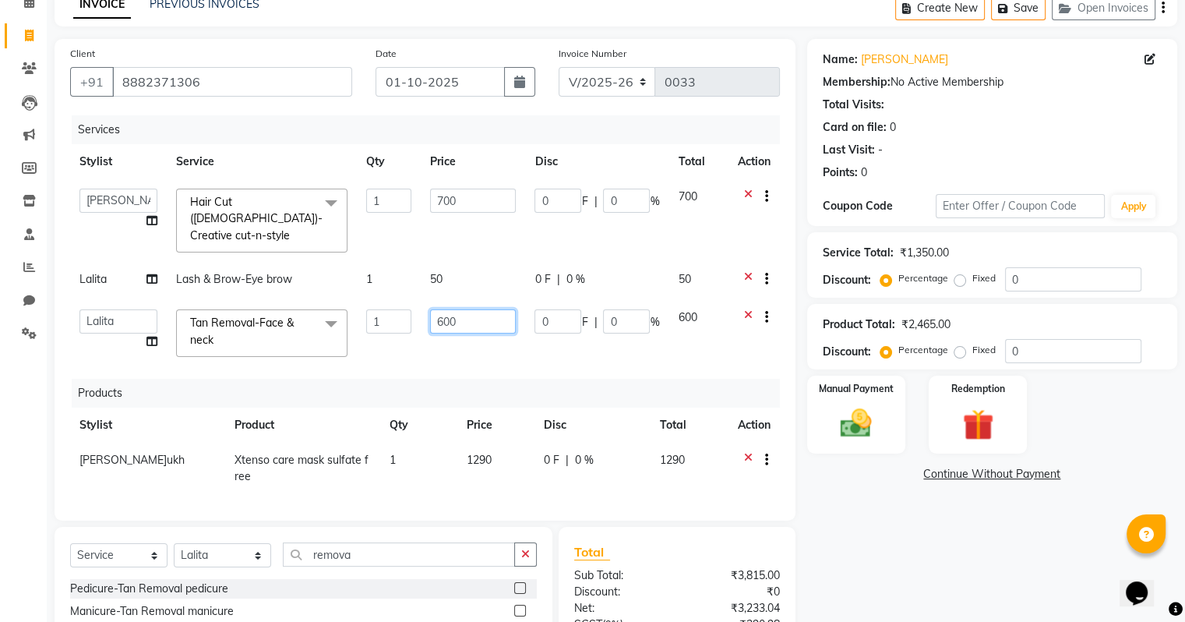
click at [458, 309] on input "600" at bounding box center [473, 321] width 86 height 24
click at [460, 327] on div "Services Stylist Service Qty Price Disc Total Action Fathima Jeetu Lalita Saif …" at bounding box center [425, 309] width 710 height 389
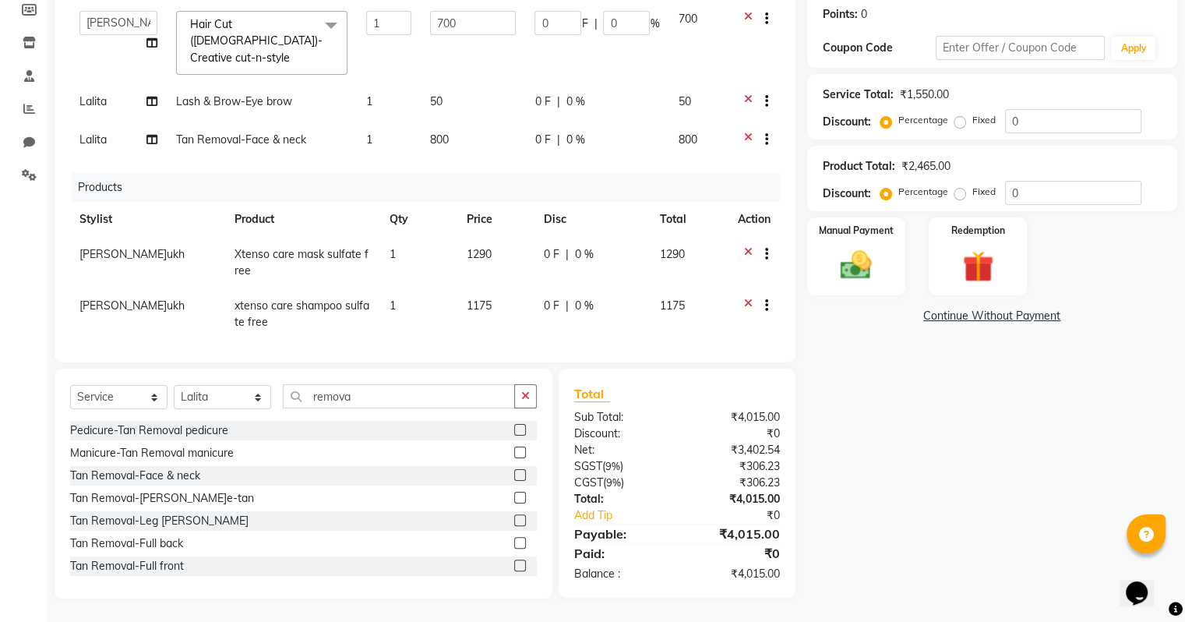
scroll to position [0, 0]
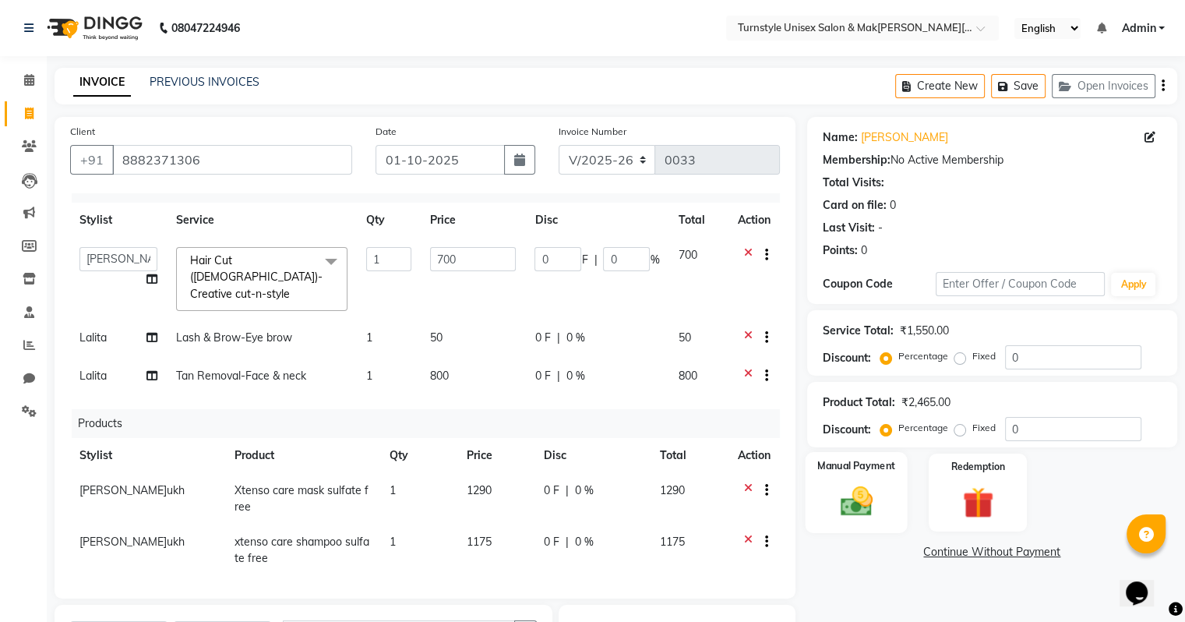
click at [859, 490] on img at bounding box center [855, 501] width 52 height 37
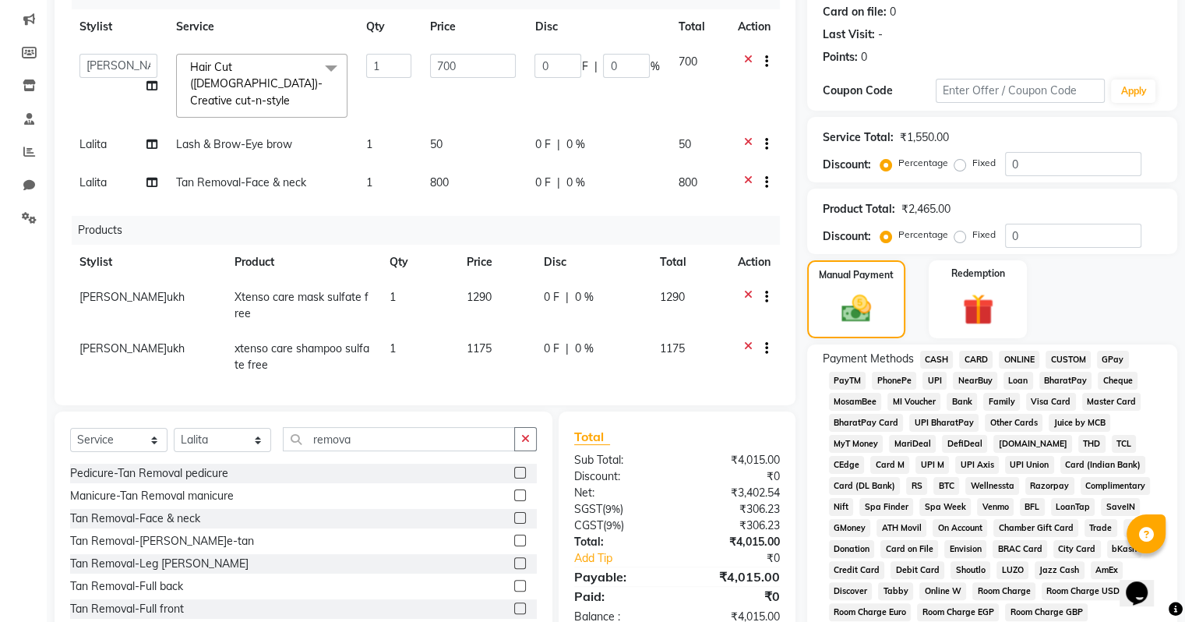
scroll to position [234, 0]
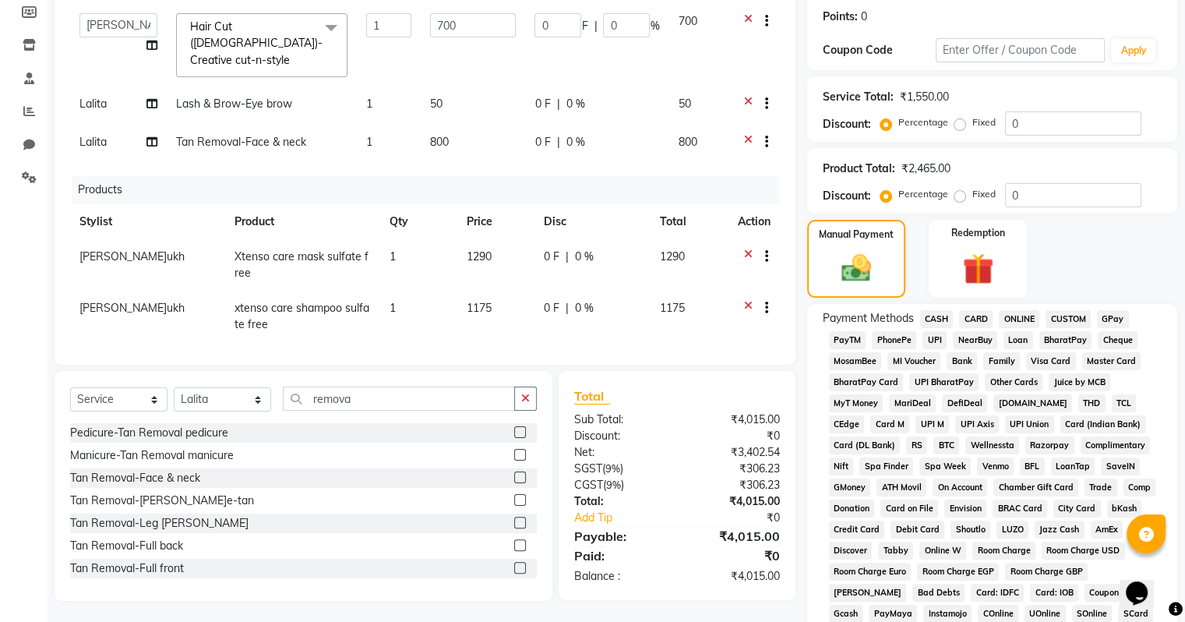
click at [932, 335] on span "UPI" at bounding box center [934, 340] width 24 height 18
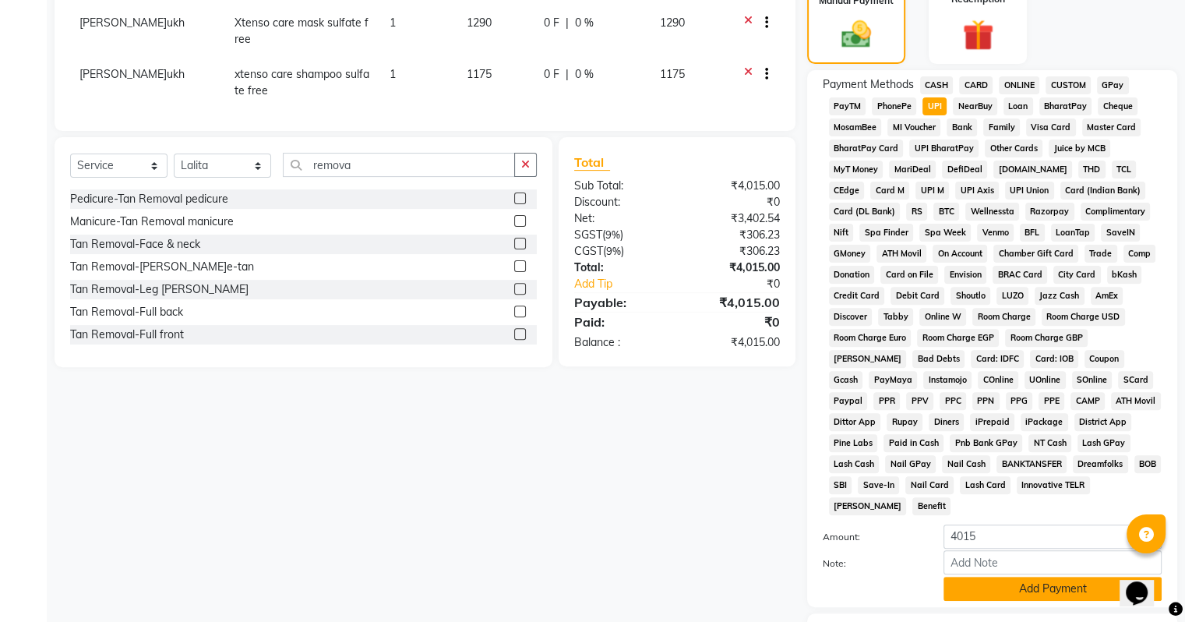
click at [979, 576] on button "Add Payment" at bounding box center [1052, 588] width 218 height 24
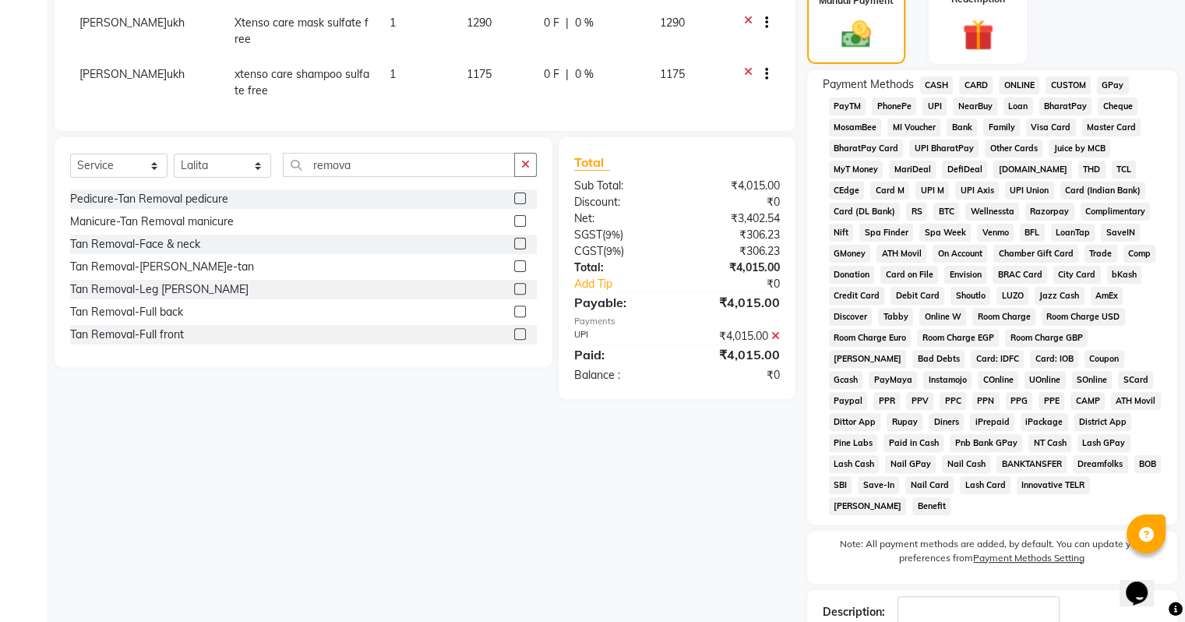
scroll to position [562, 0]
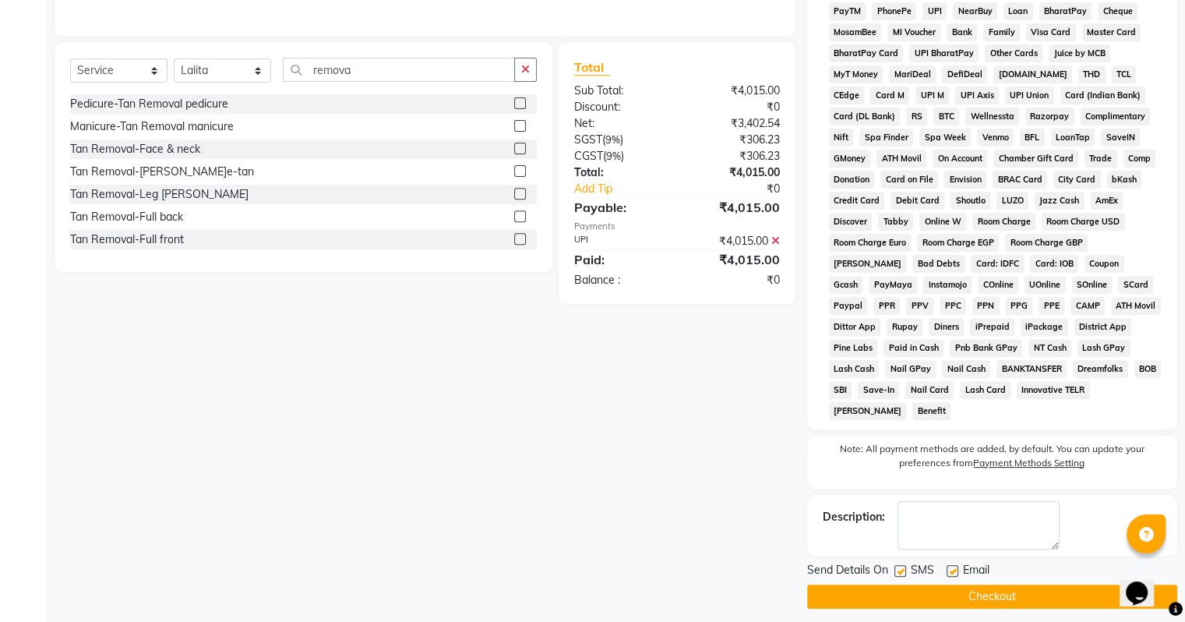
click at [953, 565] on label at bounding box center [952, 571] width 12 height 12
click at [953, 566] on input "checkbox" at bounding box center [951, 571] width 10 height 10
click at [953, 584] on button "Checkout" at bounding box center [992, 596] width 370 height 24
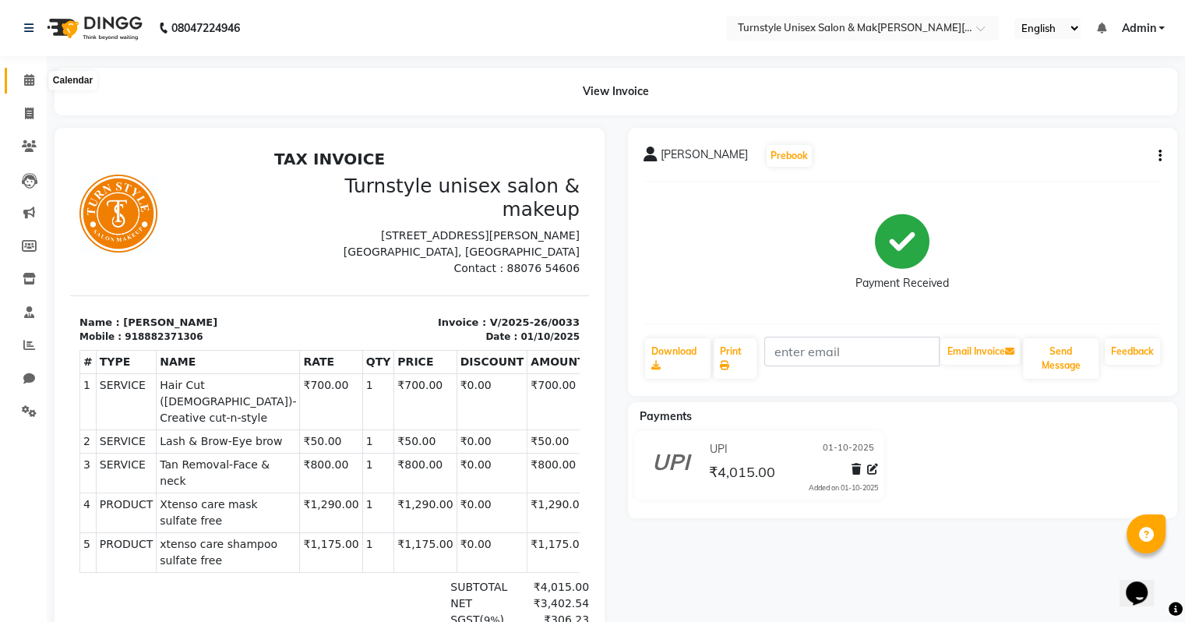
click at [28, 79] on icon at bounding box center [29, 80] width 10 height 12
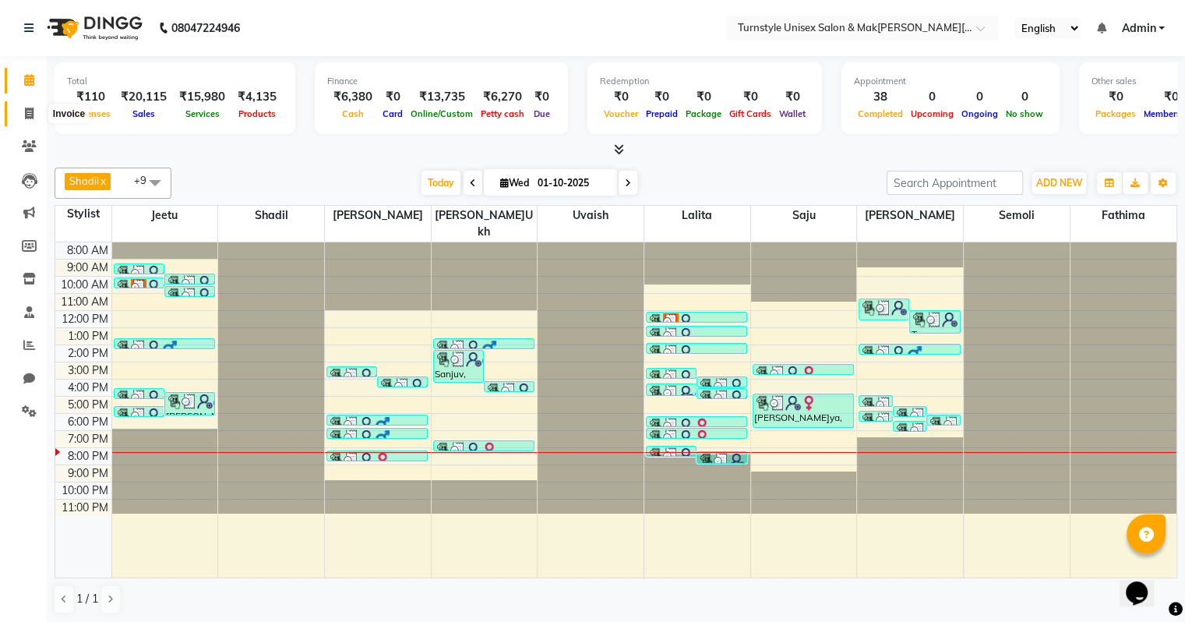
click at [31, 118] on icon at bounding box center [29, 113] width 9 height 12
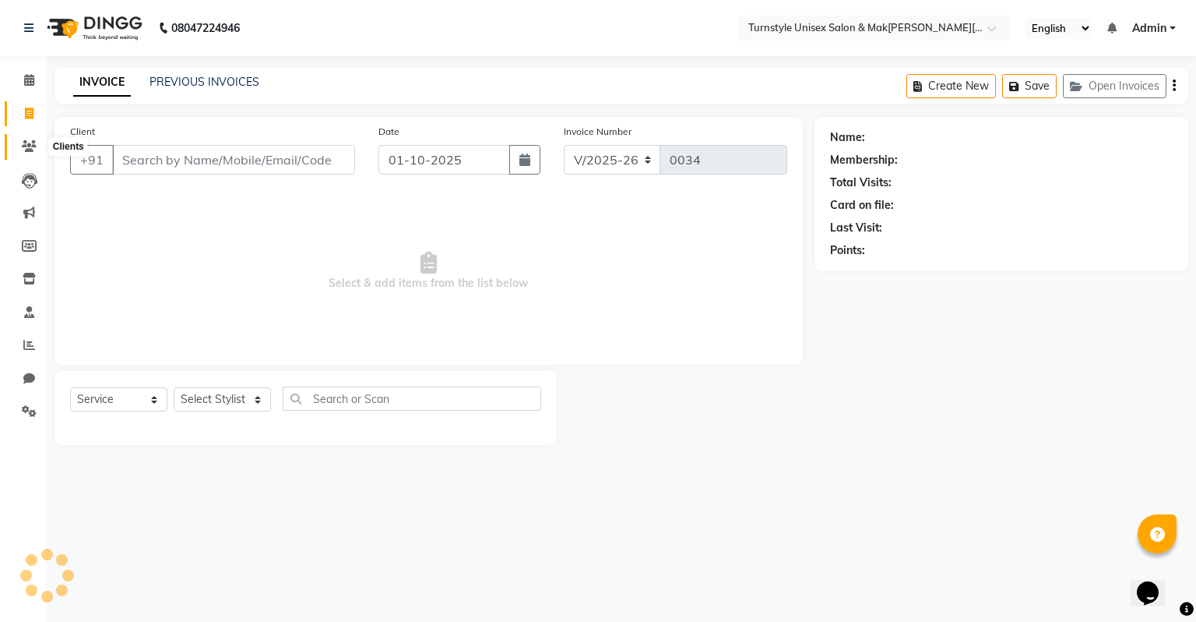
click at [27, 143] on icon at bounding box center [29, 146] width 15 height 12
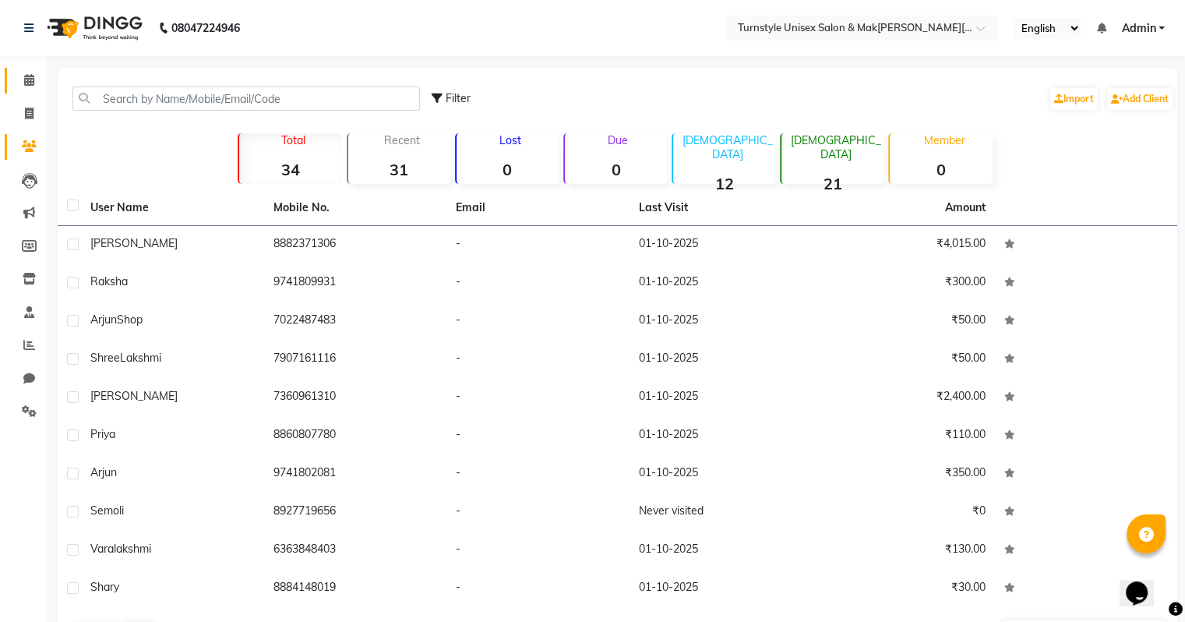
click at [29, 90] on link "Calendar" at bounding box center [23, 81] width 37 height 26
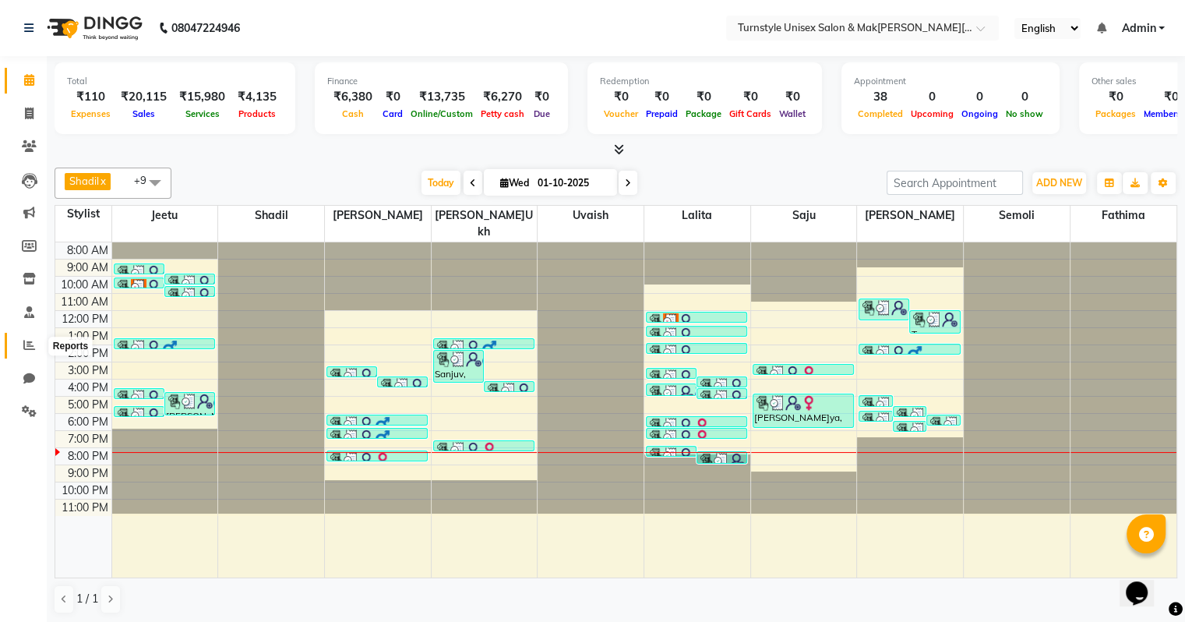
click at [24, 344] on icon at bounding box center [29, 345] width 12 height 12
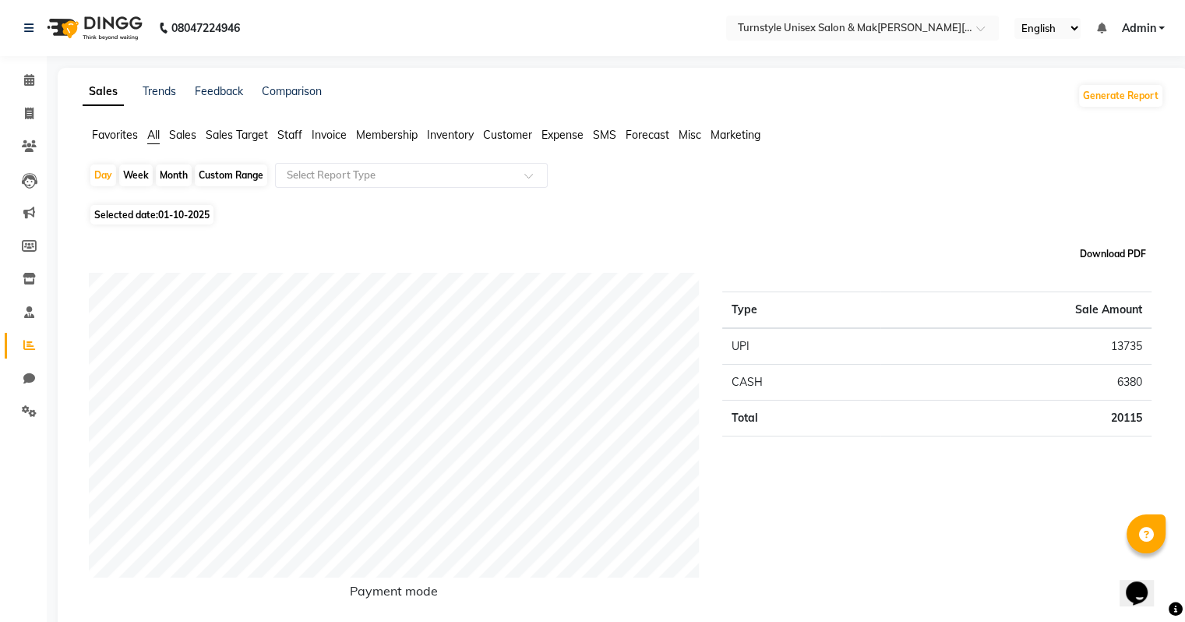
click at [1129, 256] on button "Download PDF" at bounding box center [1113, 254] width 74 height 22
click at [31, 84] on icon at bounding box center [29, 80] width 10 height 12
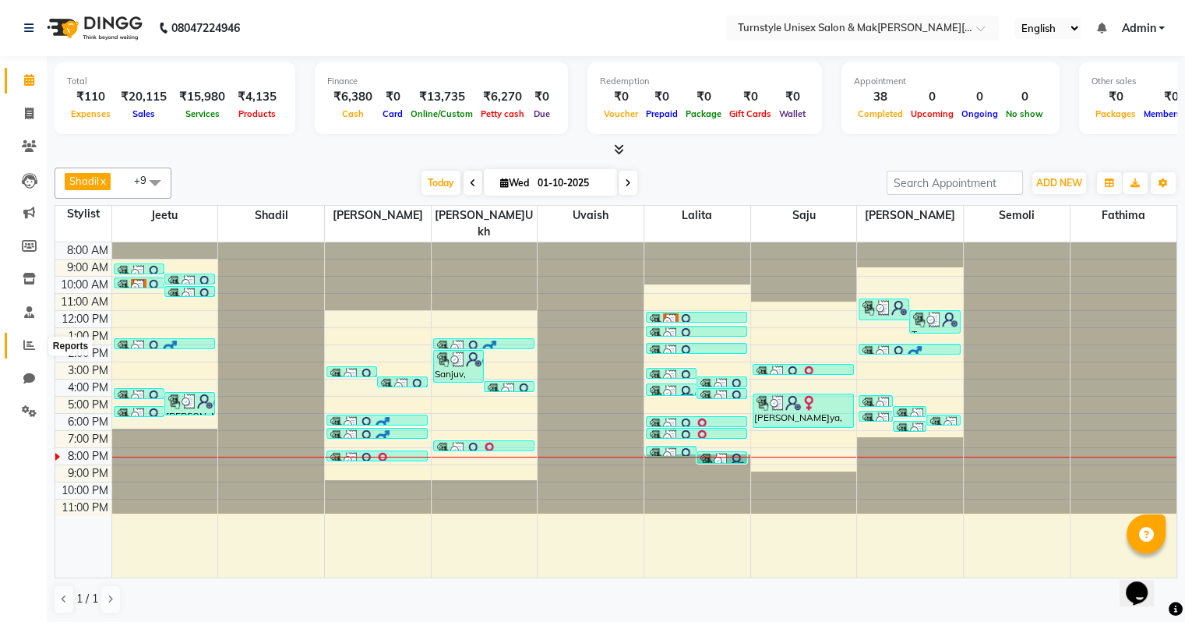
click at [28, 346] on icon at bounding box center [29, 345] width 12 height 12
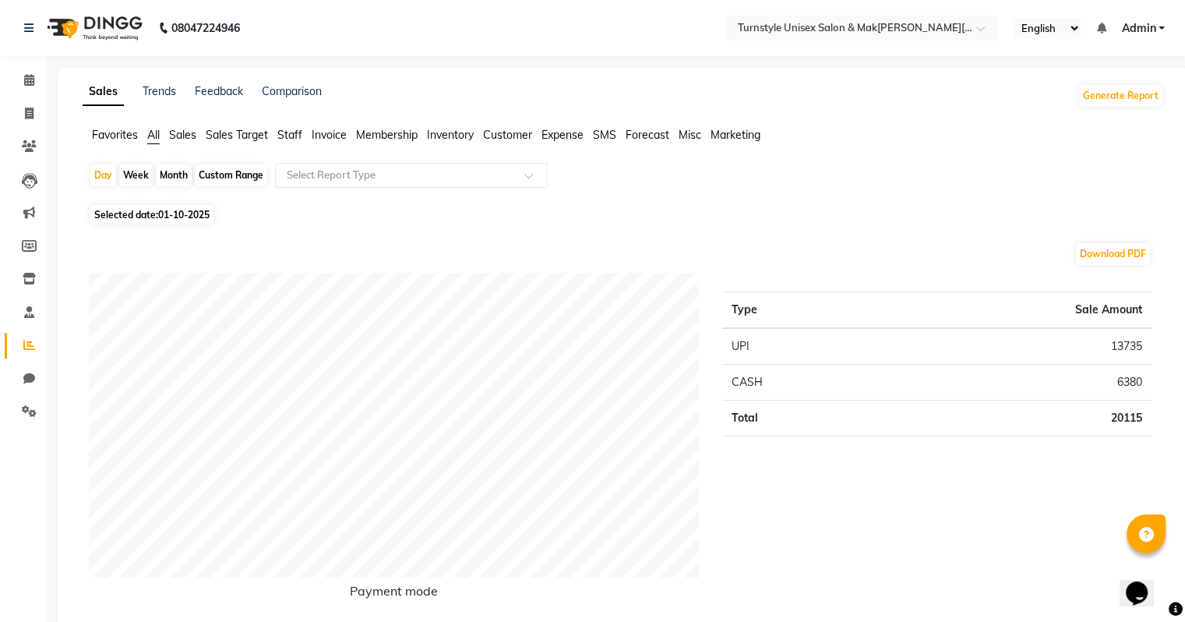
click at [253, 140] on span "Sales Target" at bounding box center [237, 135] width 62 height 14
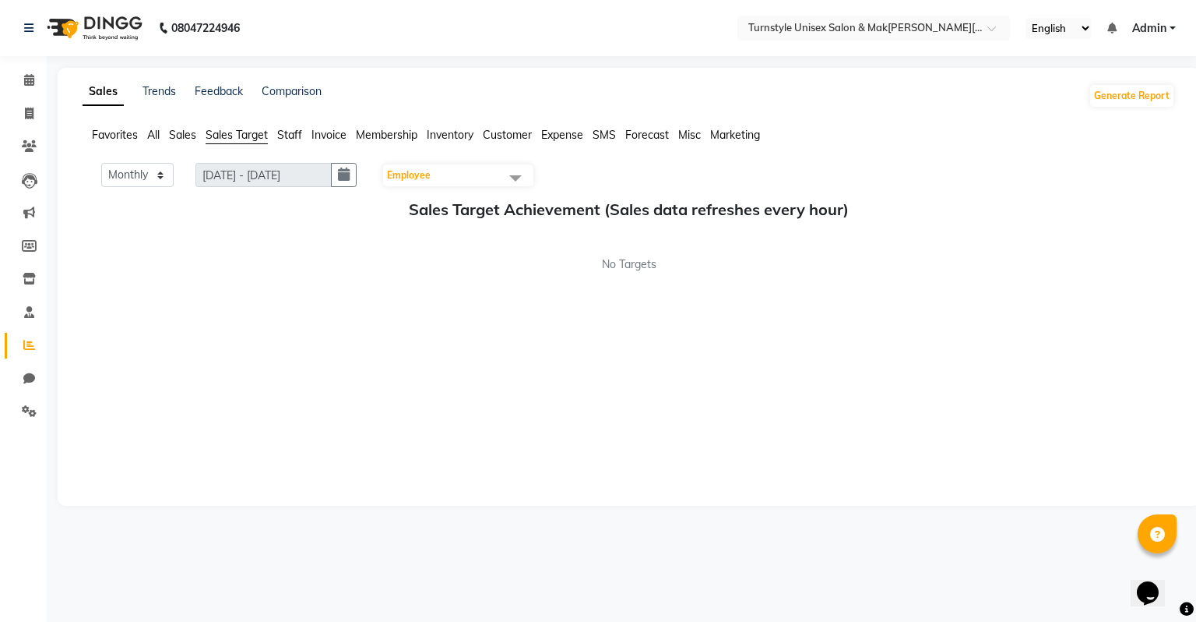
click at [473, 176] on span "Employee" at bounding box center [458, 175] width 150 height 22
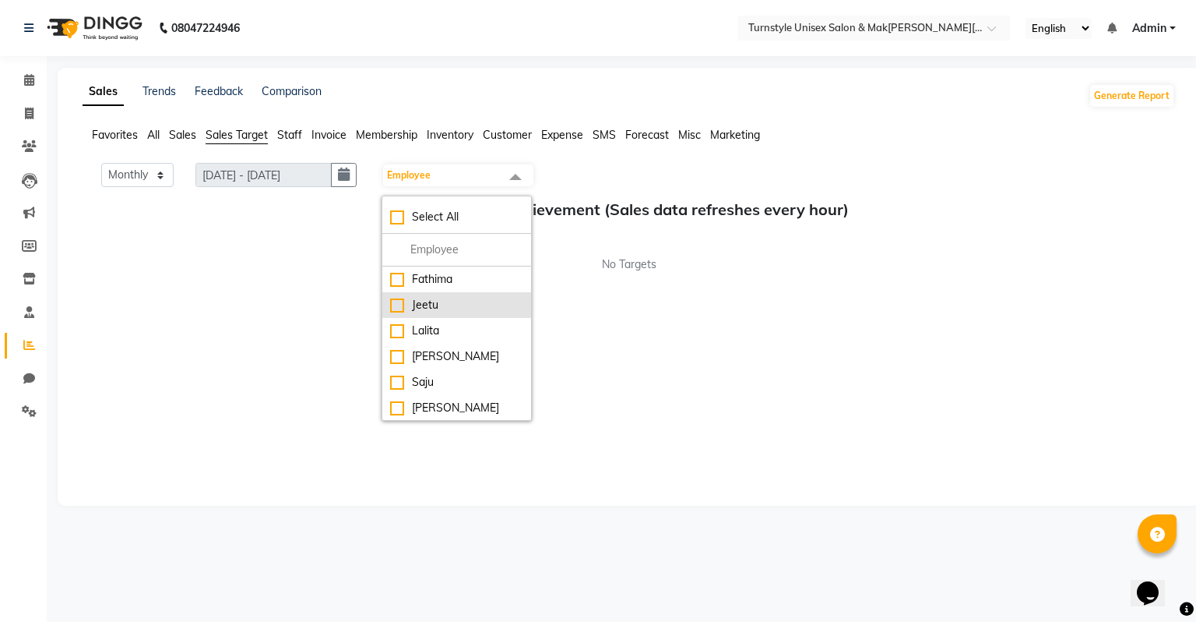
click at [455, 315] on li "Jeetu" at bounding box center [456, 305] width 149 height 26
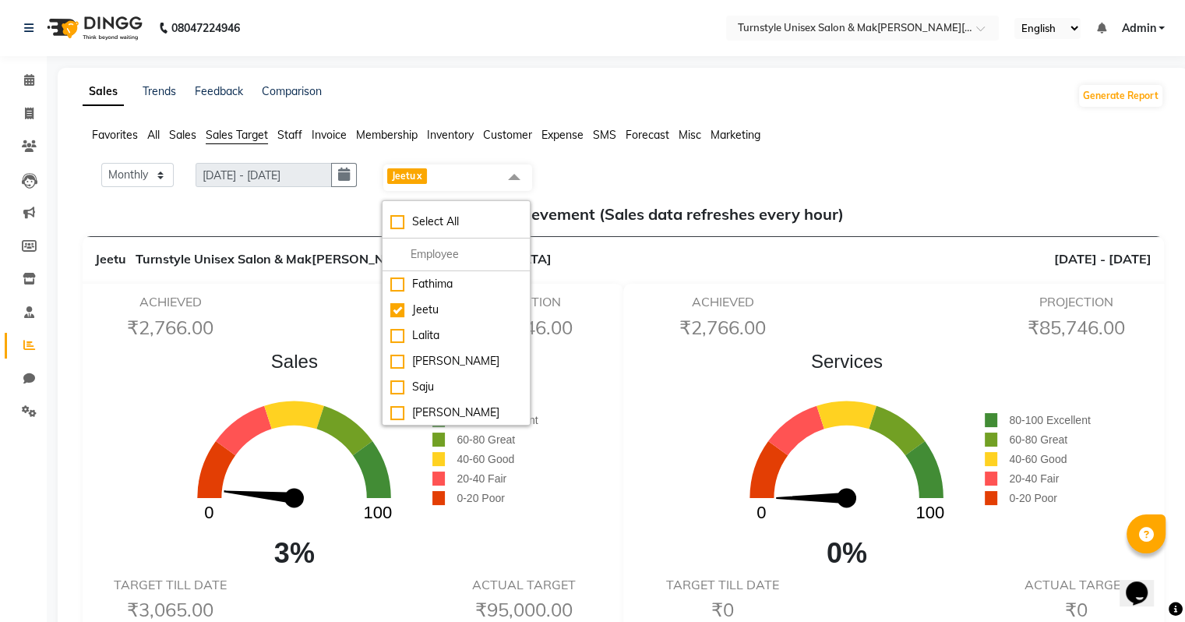
click at [259, 136] on span "Sales Target" at bounding box center [237, 135] width 62 height 14
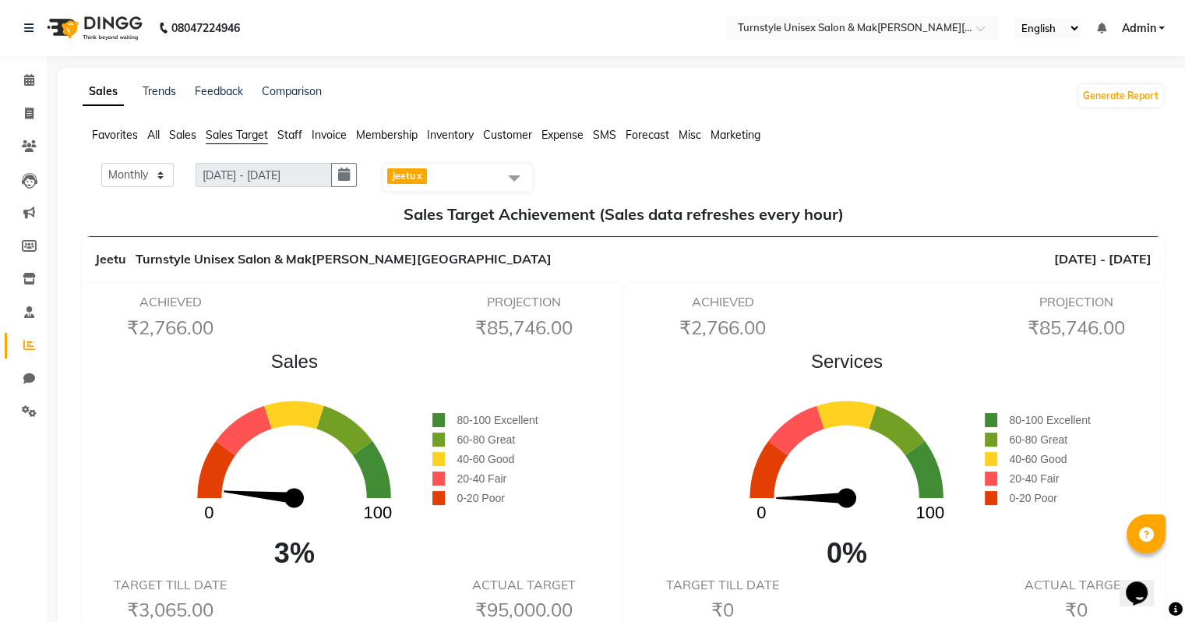
click at [650, 385] on div "Services 0 100 0% 80-100 Excellent 60-80 Great 40-60 Good 20-40 Fair 0-20 Poor" at bounding box center [899, 460] width 537 height 227
click at [460, 169] on span "Jeetu x" at bounding box center [457, 177] width 149 height 26
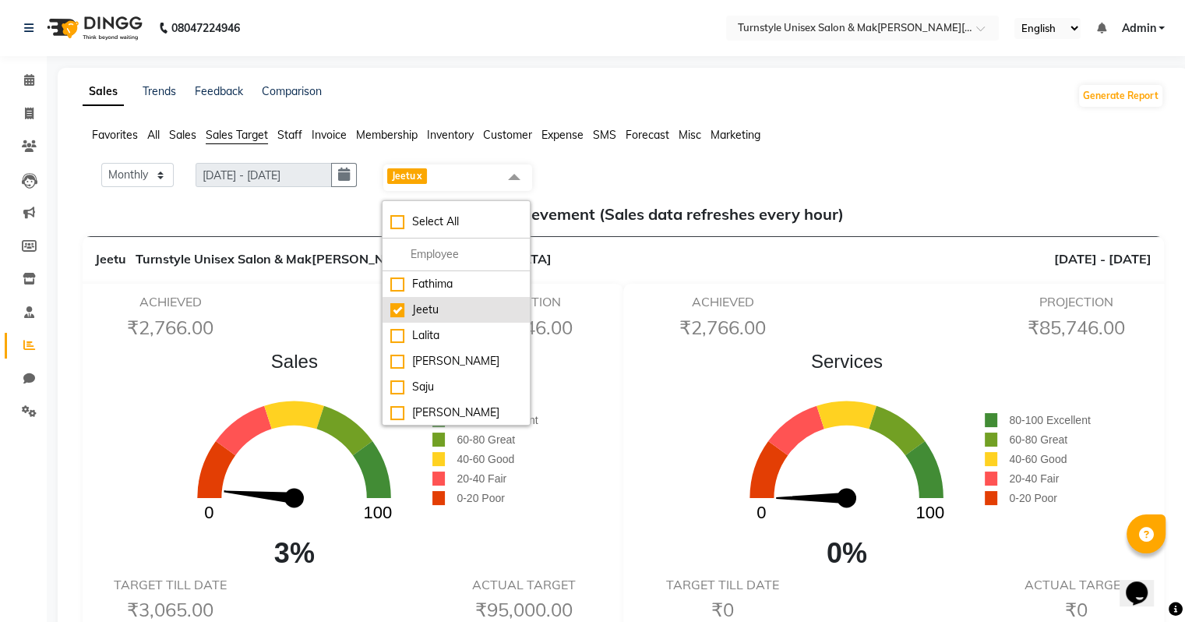
click at [461, 310] on div "Jeetu" at bounding box center [456, 309] width 132 height 16
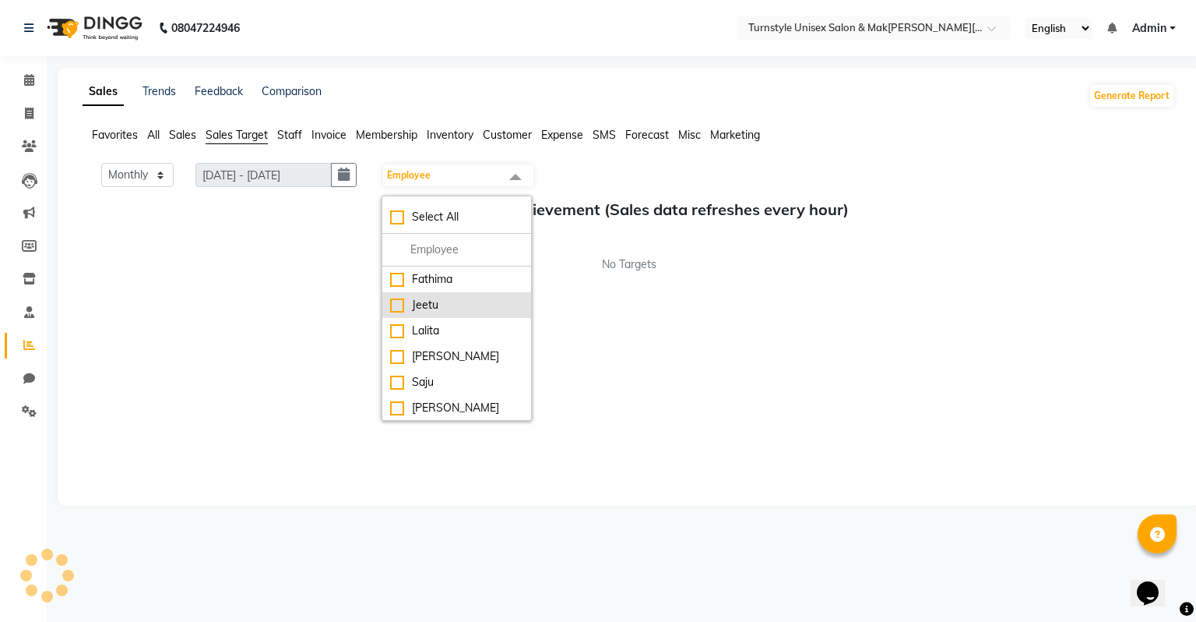
click at [459, 304] on div "Jeetu" at bounding box center [456, 305] width 133 height 16
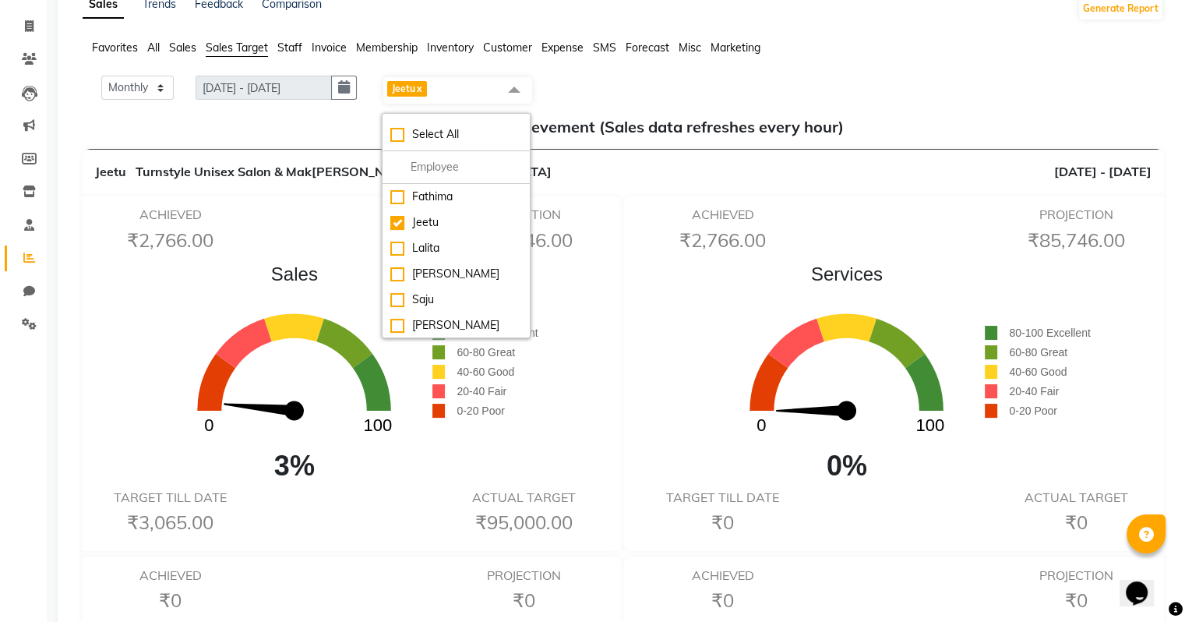
scroll to position [67, 0]
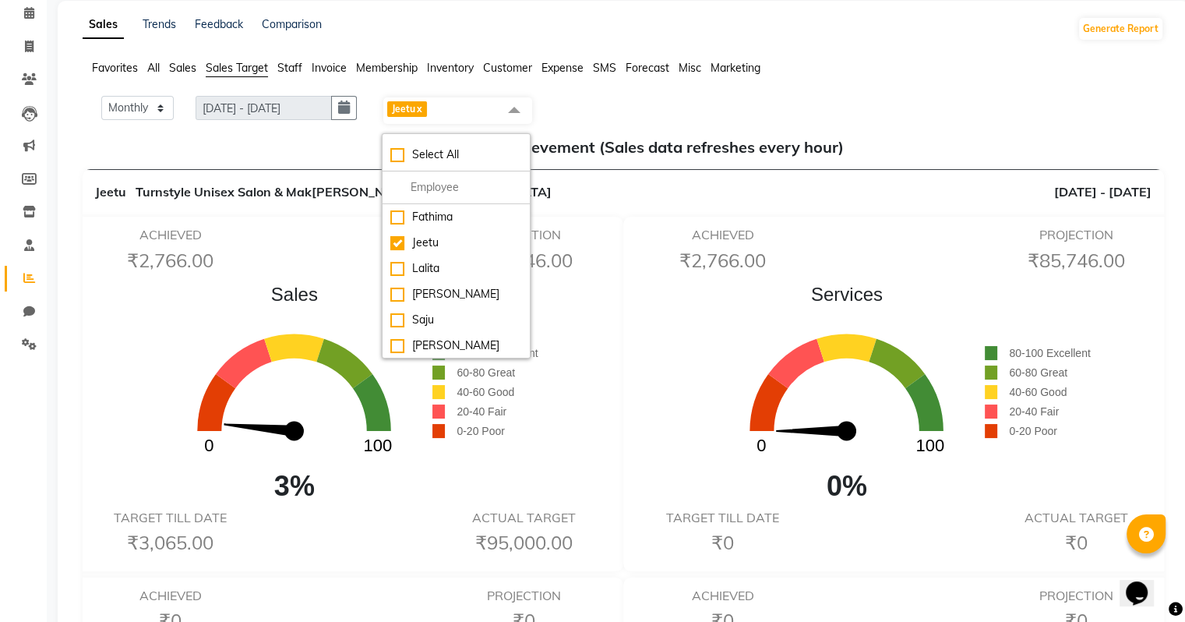
click at [627, 246] on div "ACHIEVED ₹2,766.00 PROJECTION ₹85,746.00 Services 0 100 0% 80-100 Excellent 60-…" at bounding box center [899, 394] width 552 height 354
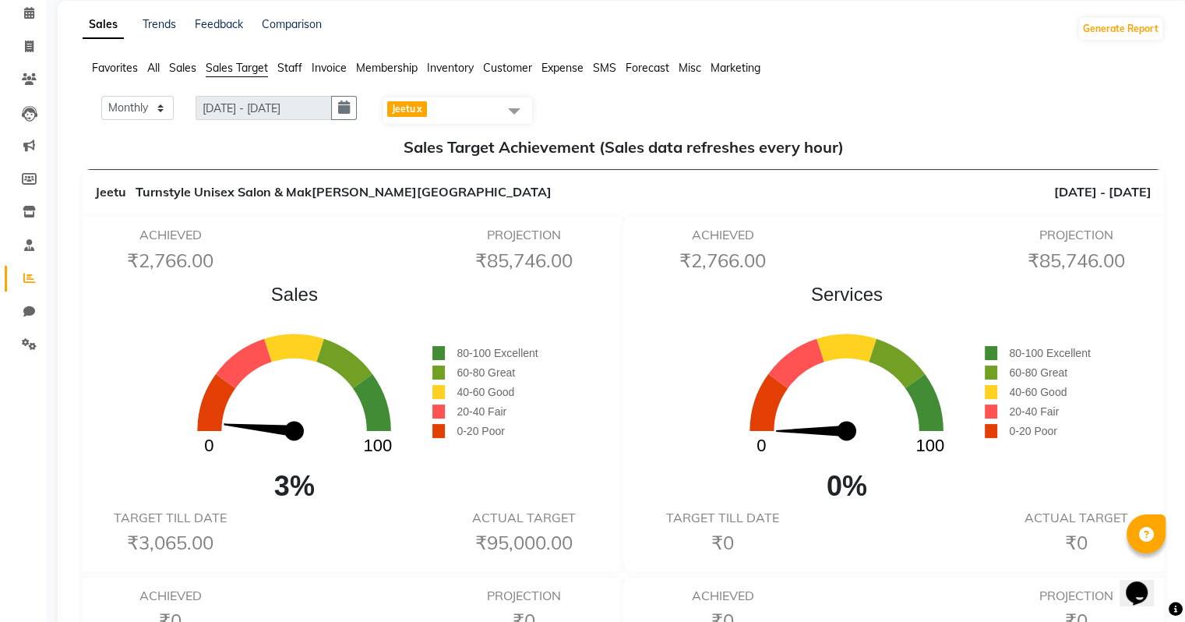
scroll to position [0, 0]
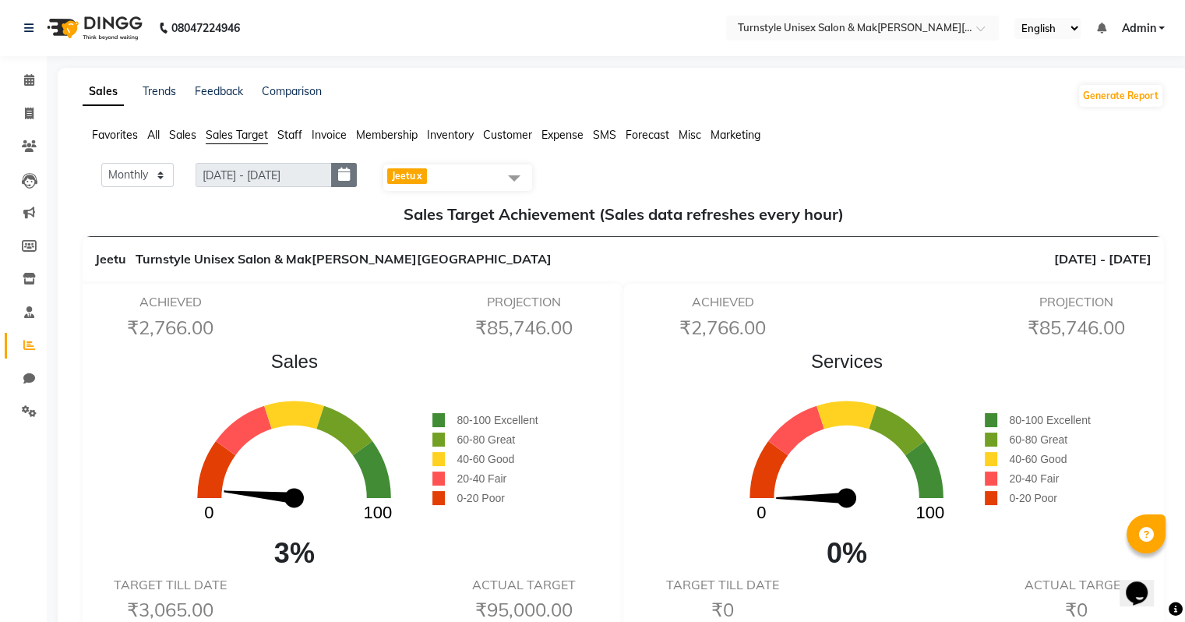
click at [347, 174] on icon "button" at bounding box center [344, 174] width 12 height 1
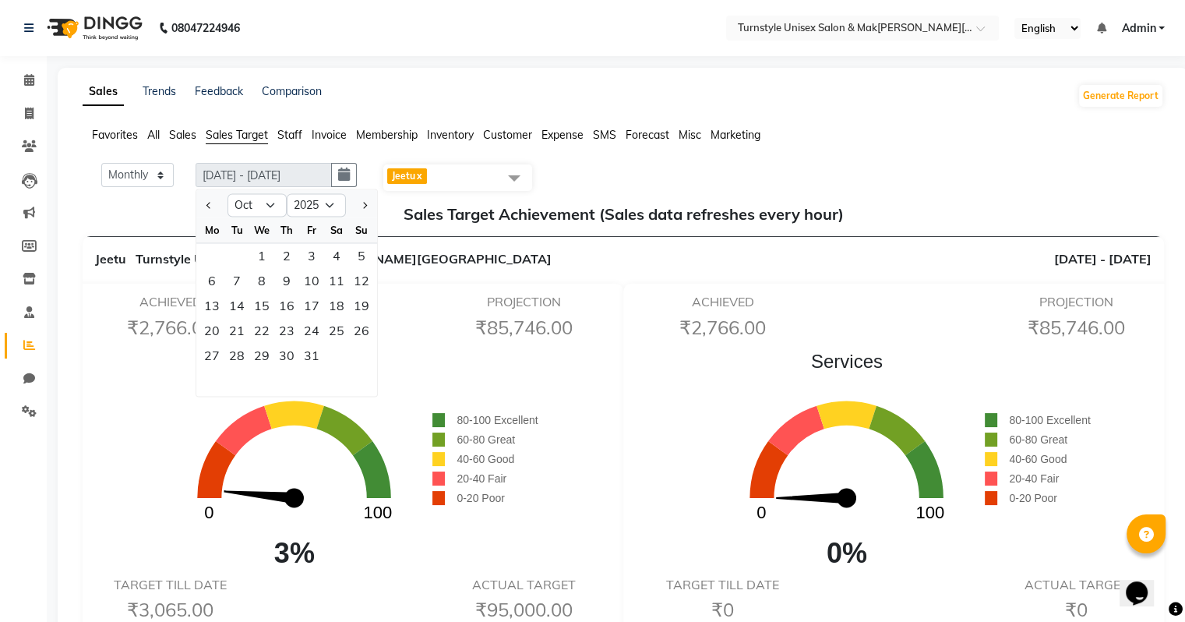
click at [202, 195] on div at bounding box center [211, 204] width 31 height 25
click at [259, 206] on select "Jan Feb Mar Apr May Jun Jul Aug Sep Oct Nov Dec" at bounding box center [256, 205] width 59 height 23
click at [227, 194] on select "Jan Feb Mar Apr May Jun Jul Aug Sep Oct Nov Dec" at bounding box center [256, 205] width 59 height 23
click at [430, 365] on span "Sales" at bounding box center [294, 361] width 276 height 28
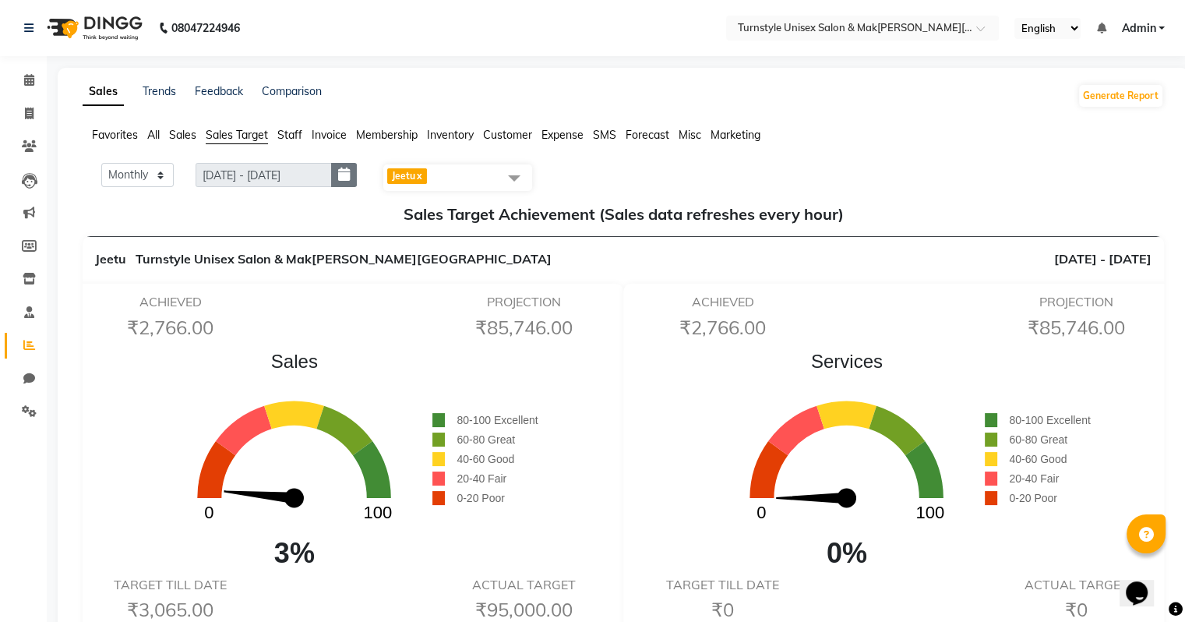
click at [347, 174] on icon "button" at bounding box center [344, 174] width 12 height 1
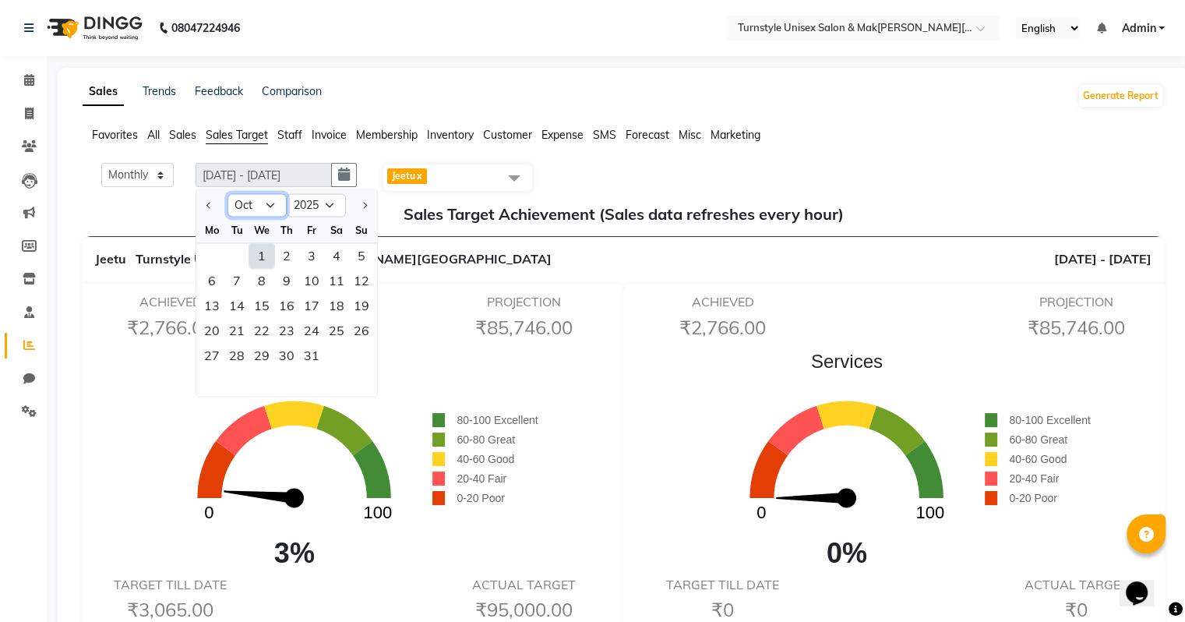
click at [259, 203] on select "Jan Feb Mar Apr May Jun Jul Aug Sep Oct Nov Dec" at bounding box center [256, 205] width 59 height 23
click at [227, 194] on select "Jan Feb Mar Apr May Jun Jul Aug Sep Oct Nov Dec" at bounding box center [256, 205] width 59 height 23
click at [215, 257] on div "1" at bounding box center [211, 255] width 25 height 25
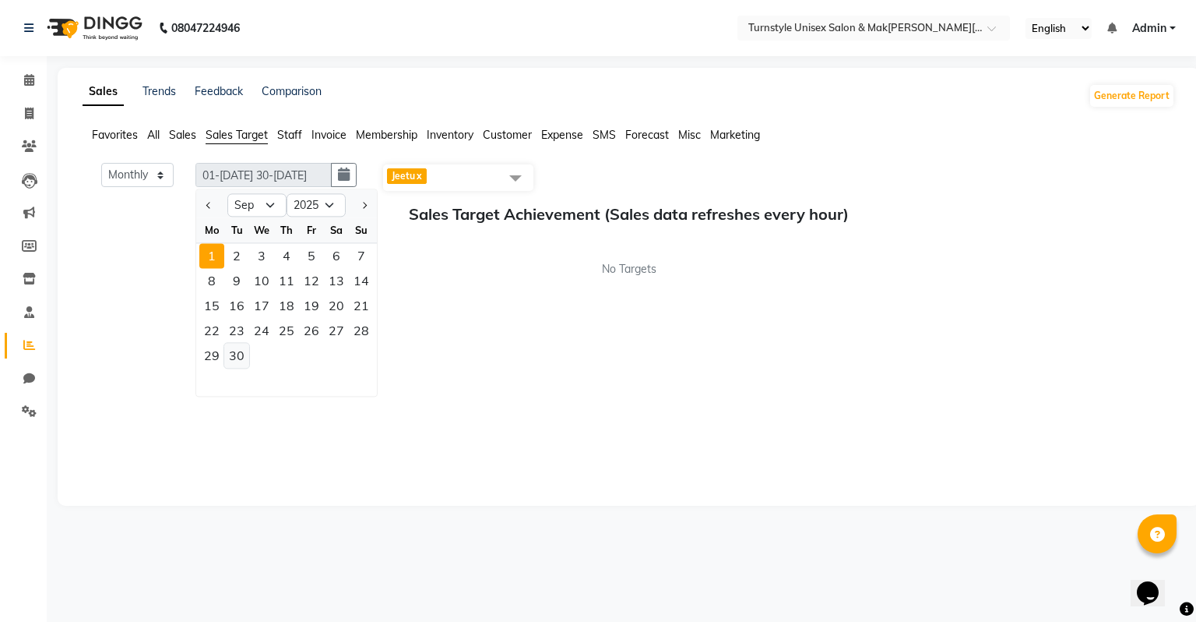
click at [242, 353] on div "30" at bounding box center [236, 355] width 25 height 25
click at [145, 217] on h5 "Sales Target Achievement (Sales data refreshes every hour)" at bounding box center [629, 214] width 1068 height 19
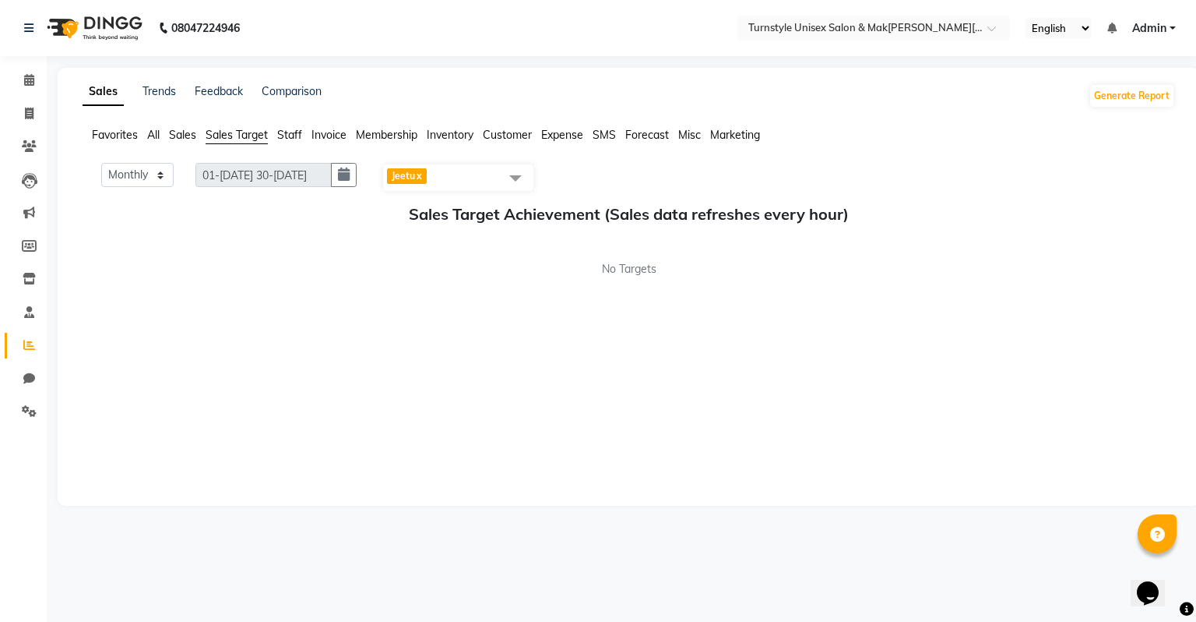
click at [422, 174] on link "x" at bounding box center [418, 176] width 7 height 12
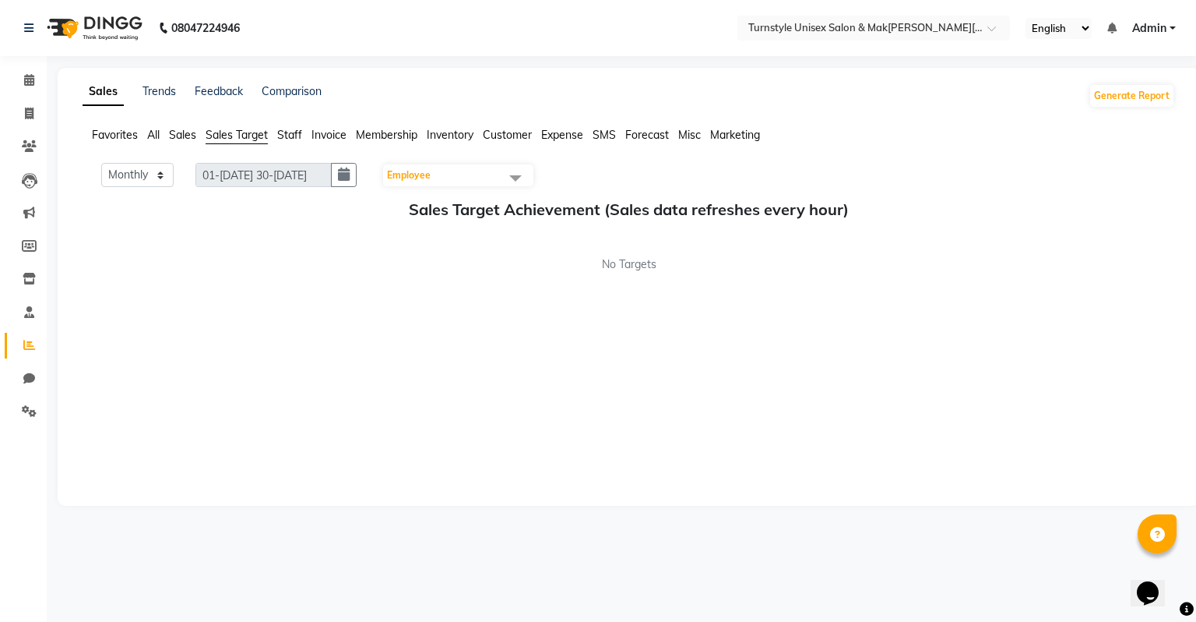
click at [192, 136] on span "Sales" at bounding box center [182, 135] width 27 height 14
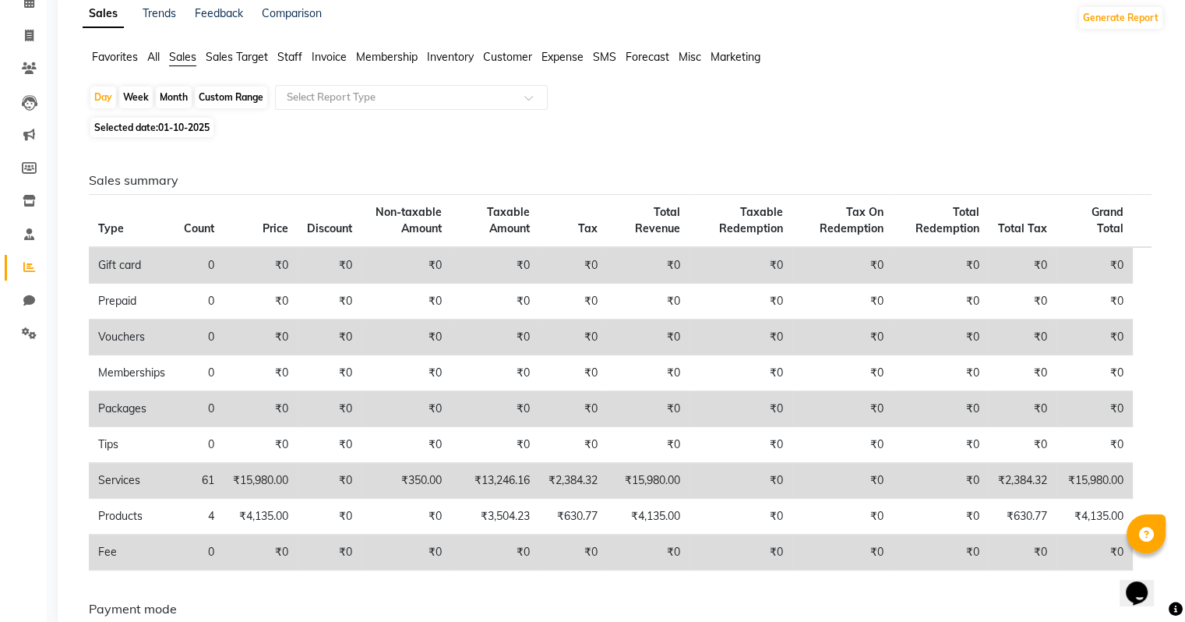
scroll to position [88, 0]
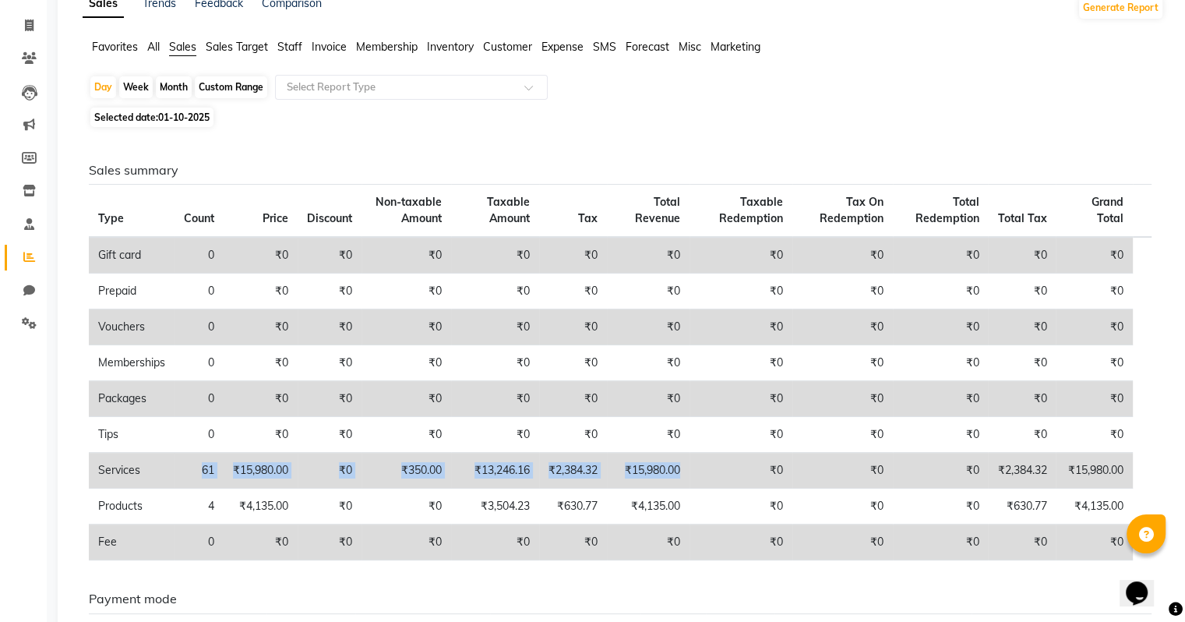
drag, startPoint x: 193, startPoint y: 463, endPoint x: 681, endPoint y: 469, distance: 487.6
click at [681, 469] on tr "Services 61 ₹15,980.00 ₹0 ₹350.00 ₹13,246.16 ₹2,384.32 ₹15,980.00 ₹0 ₹0 ₹0 ₹2,3…" at bounding box center [620, 471] width 1062 height 36
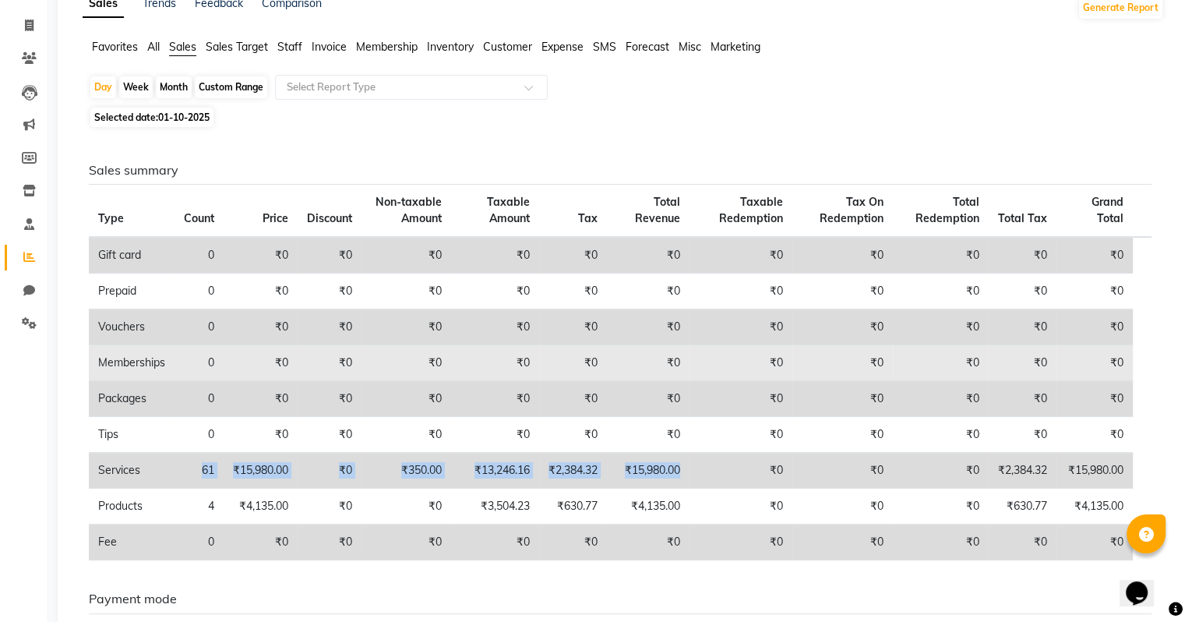
scroll to position [0, 0]
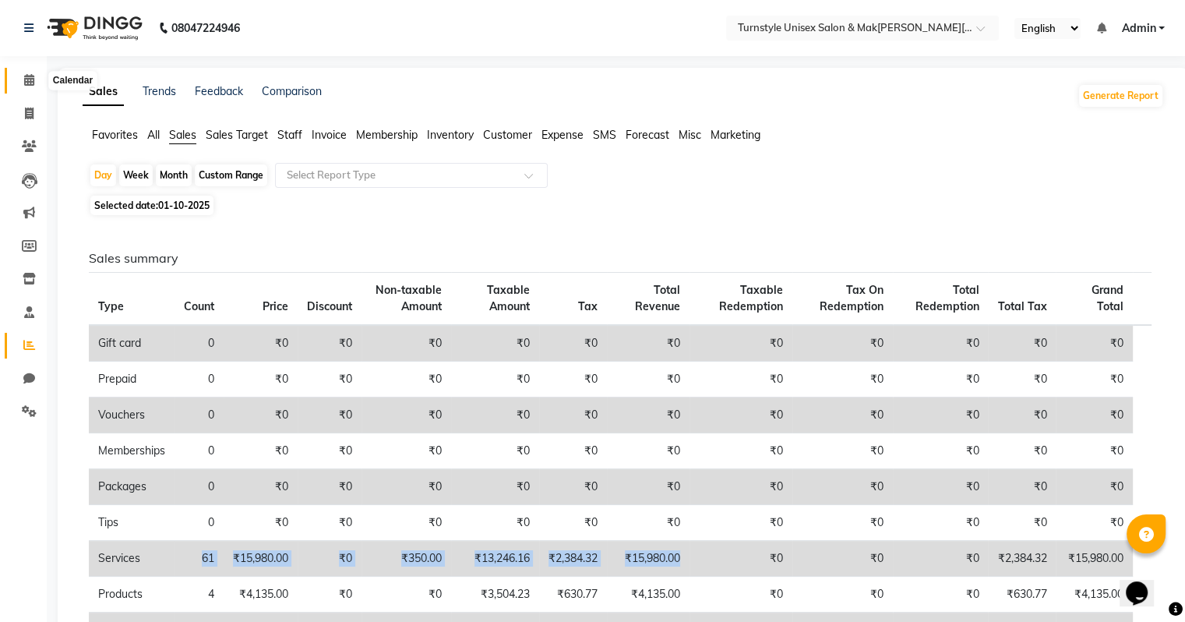
click at [24, 86] on icon at bounding box center [29, 80] width 10 height 12
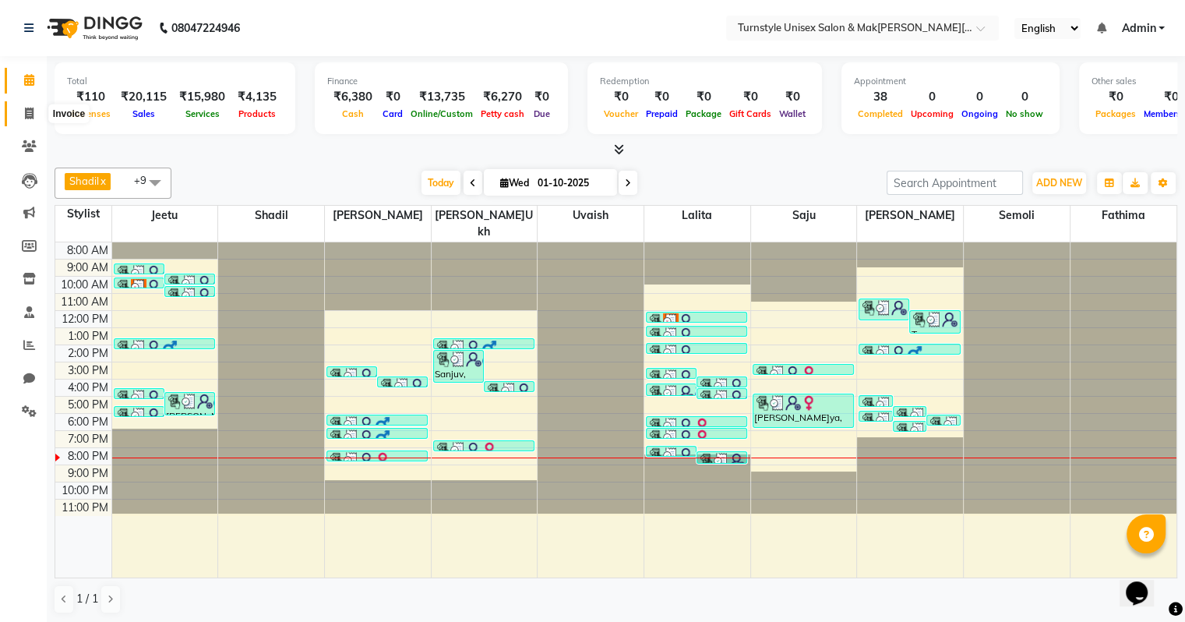
click at [23, 113] on span at bounding box center [29, 114] width 27 height 18
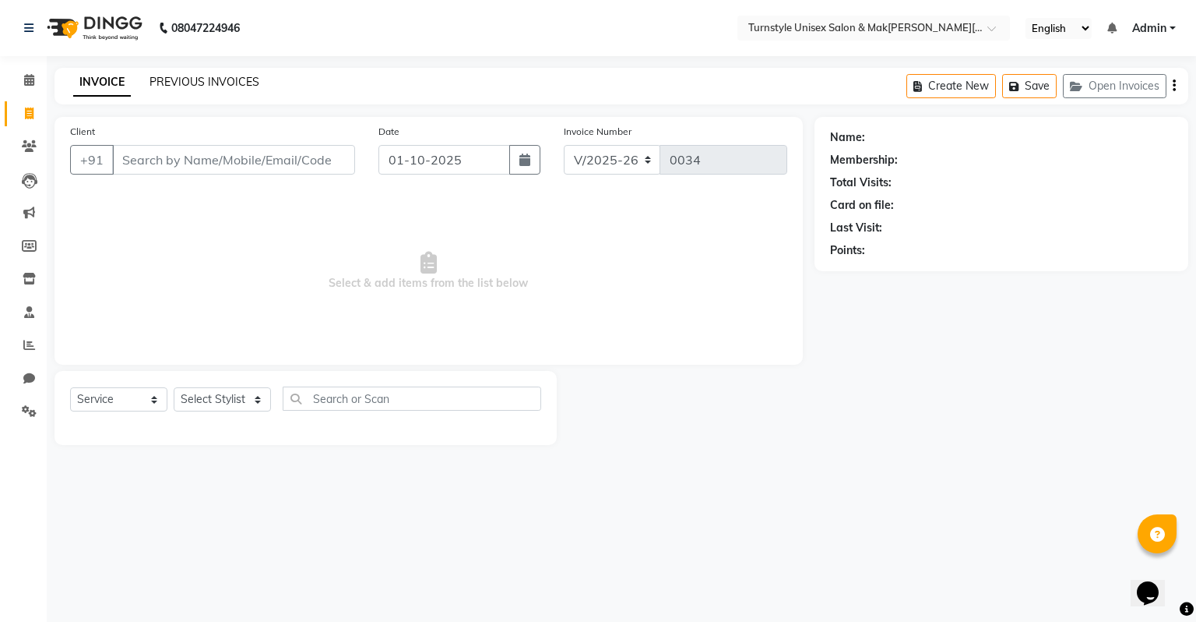
click at [184, 86] on link "PREVIOUS INVOICES" at bounding box center [205, 82] width 110 height 14
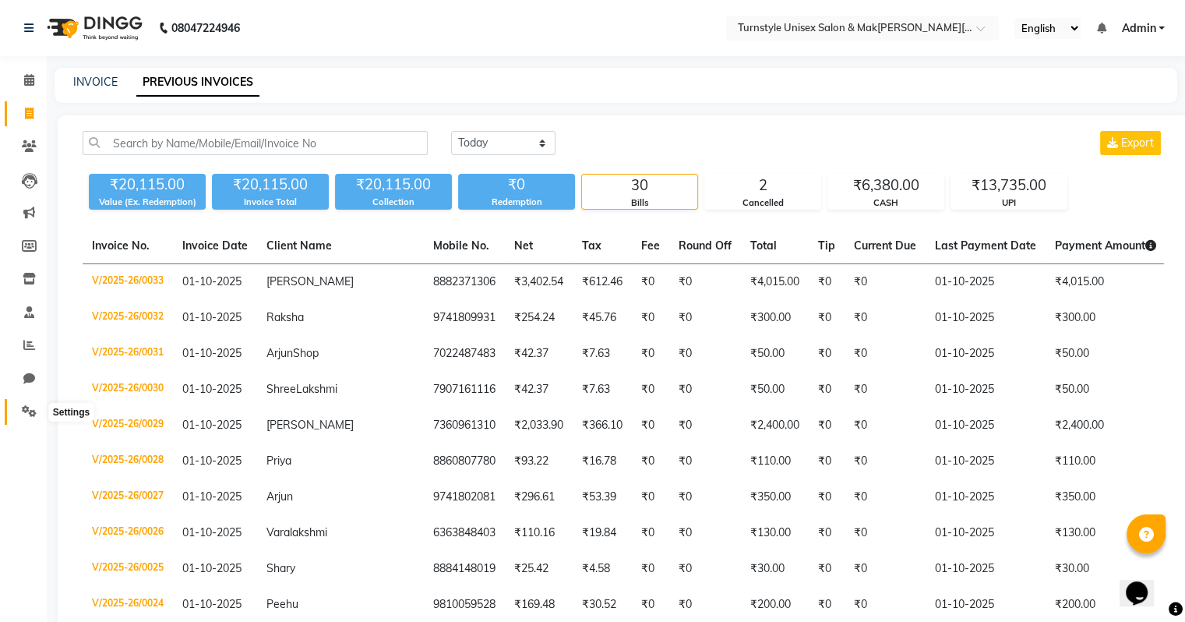
click at [33, 413] on icon at bounding box center [29, 411] width 15 height 12
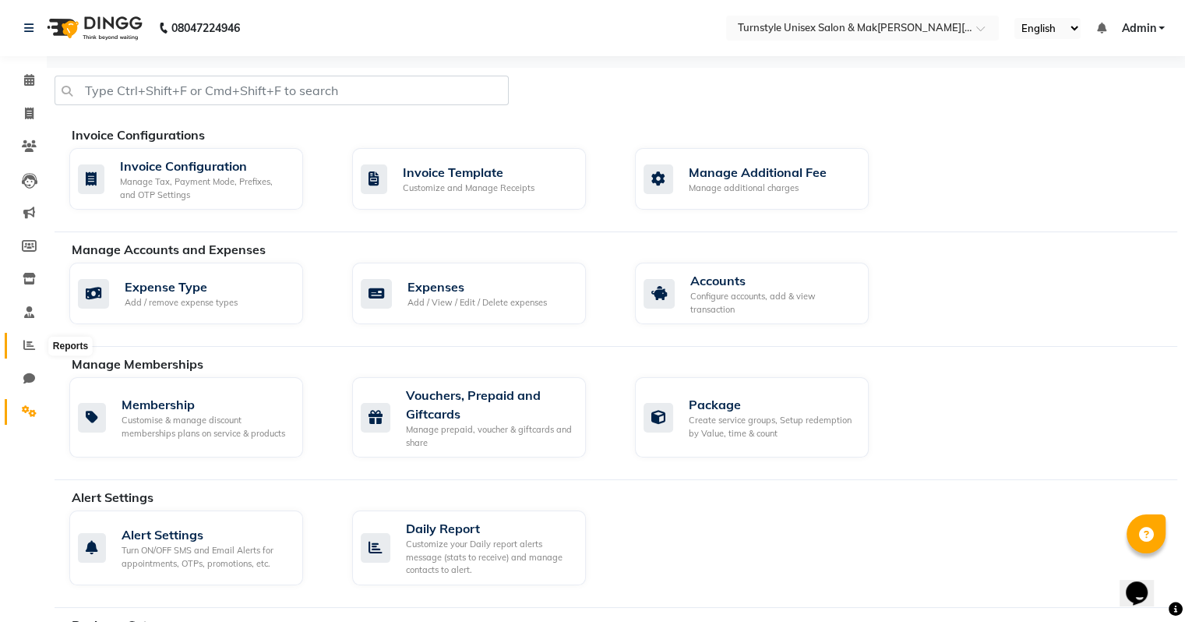
click at [30, 347] on icon at bounding box center [29, 345] width 12 height 12
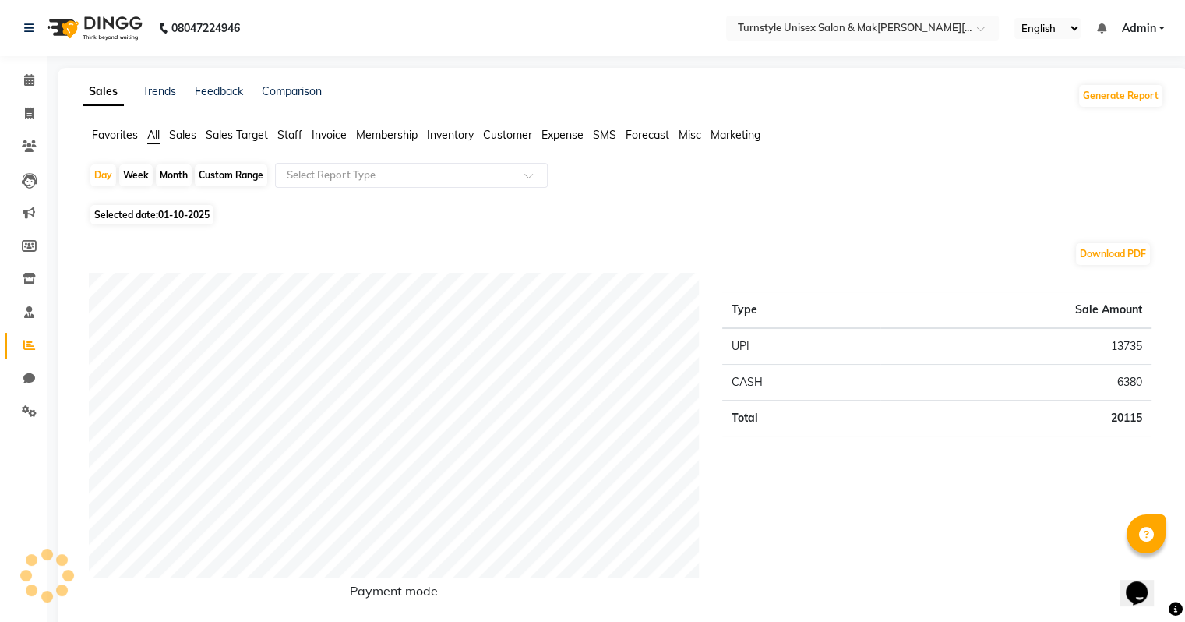
click at [230, 132] on span "Sales Target" at bounding box center [237, 135] width 62 height 14
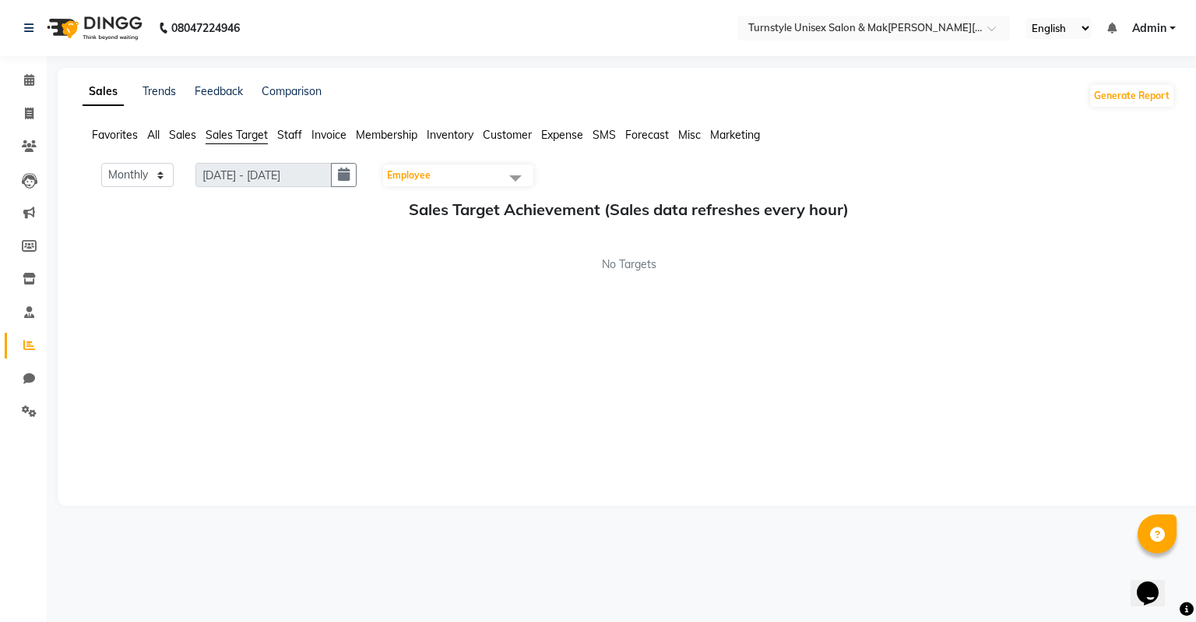
click at [417, 175] on span "Employee" at bounding box center [409, 175] width 44 height 12
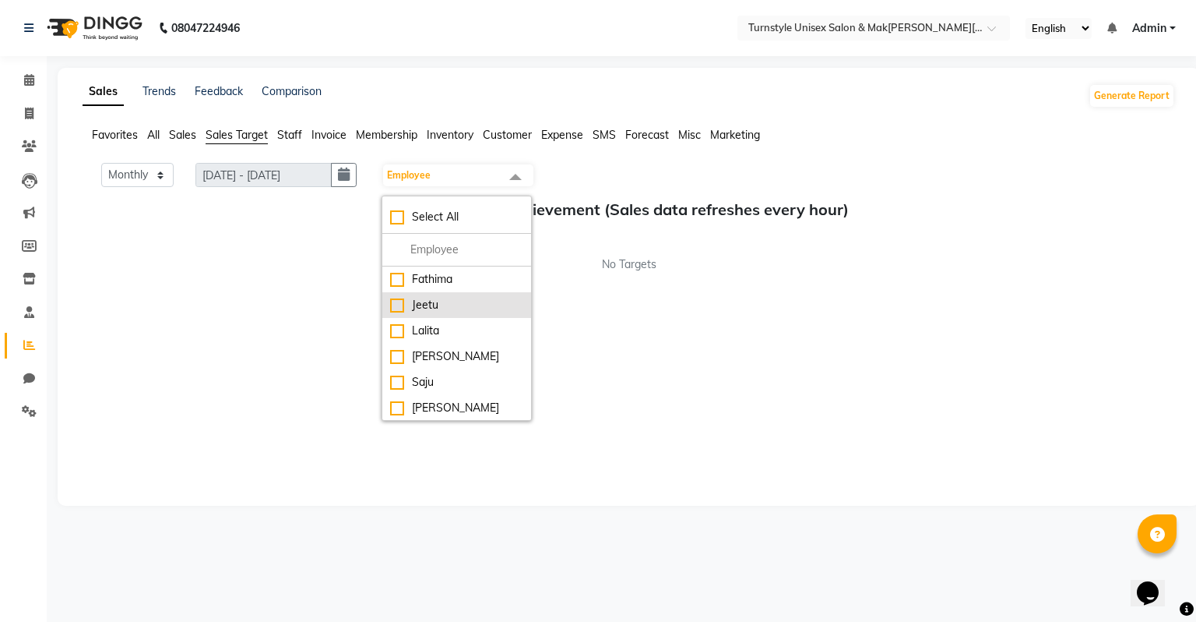
click at [465, 311] on div "Jeetu" at bounding box center [456, 305] width 133 height 16
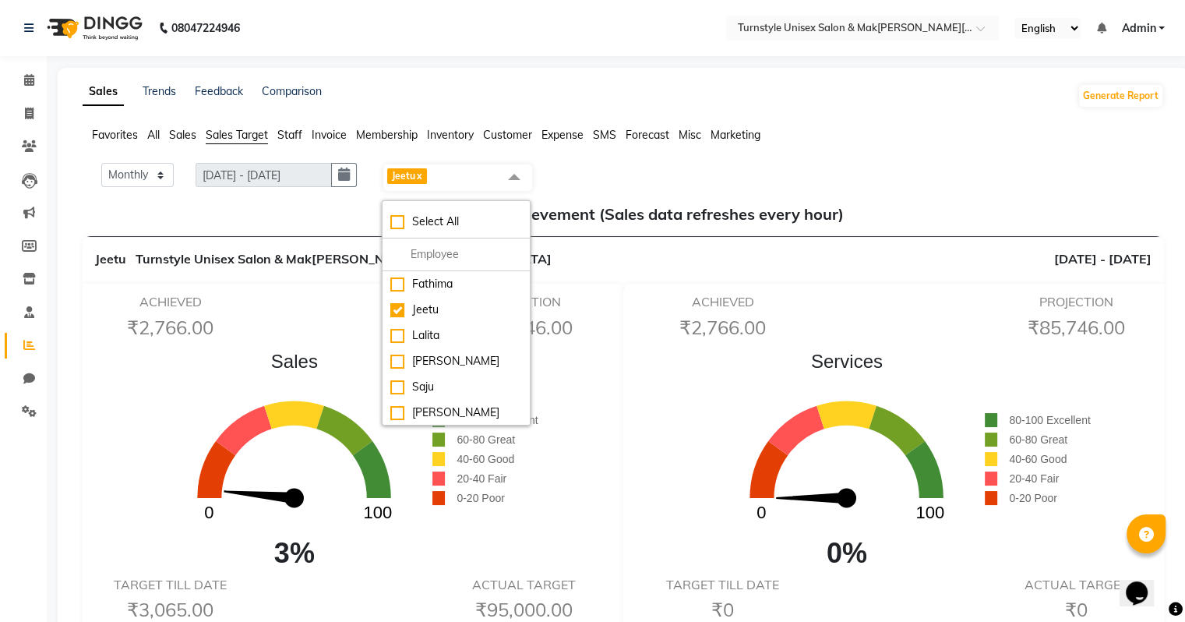
scroll to position [234, 0]
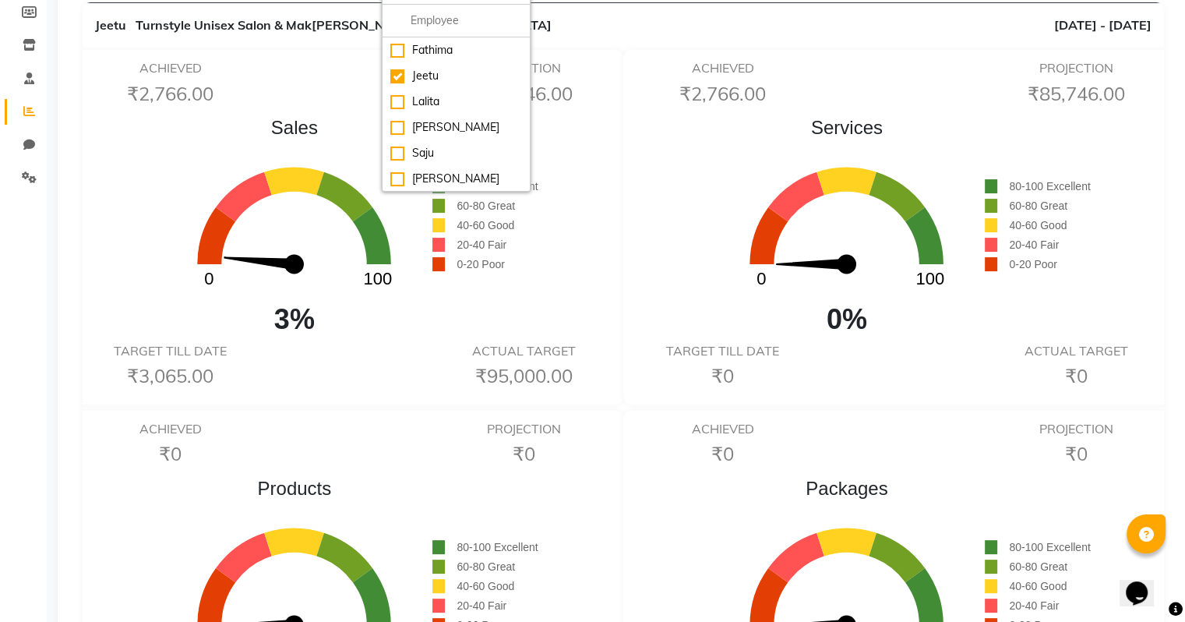
click at [216, 385] on h6 "₹3,065.00" at bounding box center [169, 376] width 153 height 23
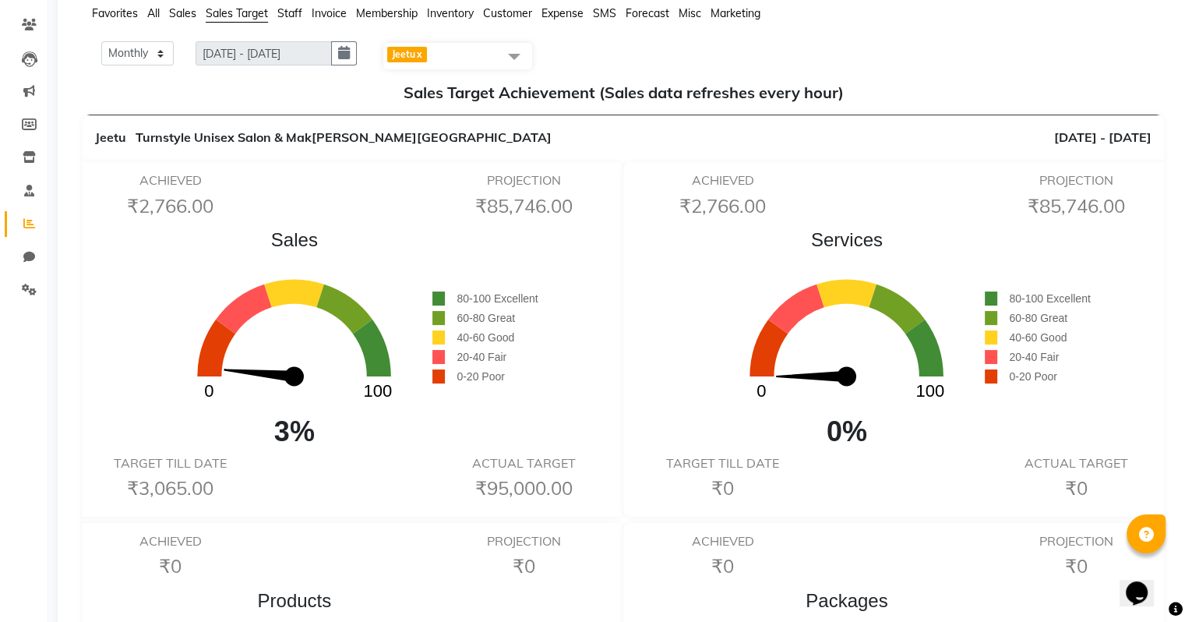
scroll to position [0, 0]
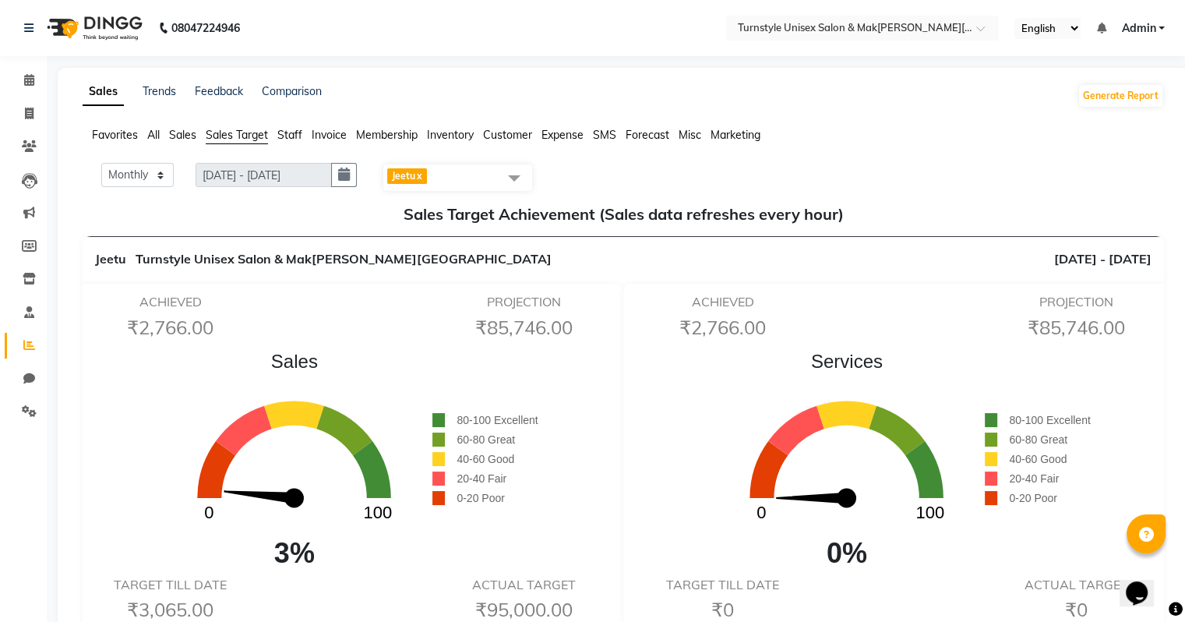
click at [162, 137] on ul "Favorites All Sales Sales Target Staff Invoice Membership Inventory Customer Ex…" at bounding box center [623, 135] width 1081 height 17
click at [157, 137] on span "All" at bounding box center [153, 135] width 12 height 14
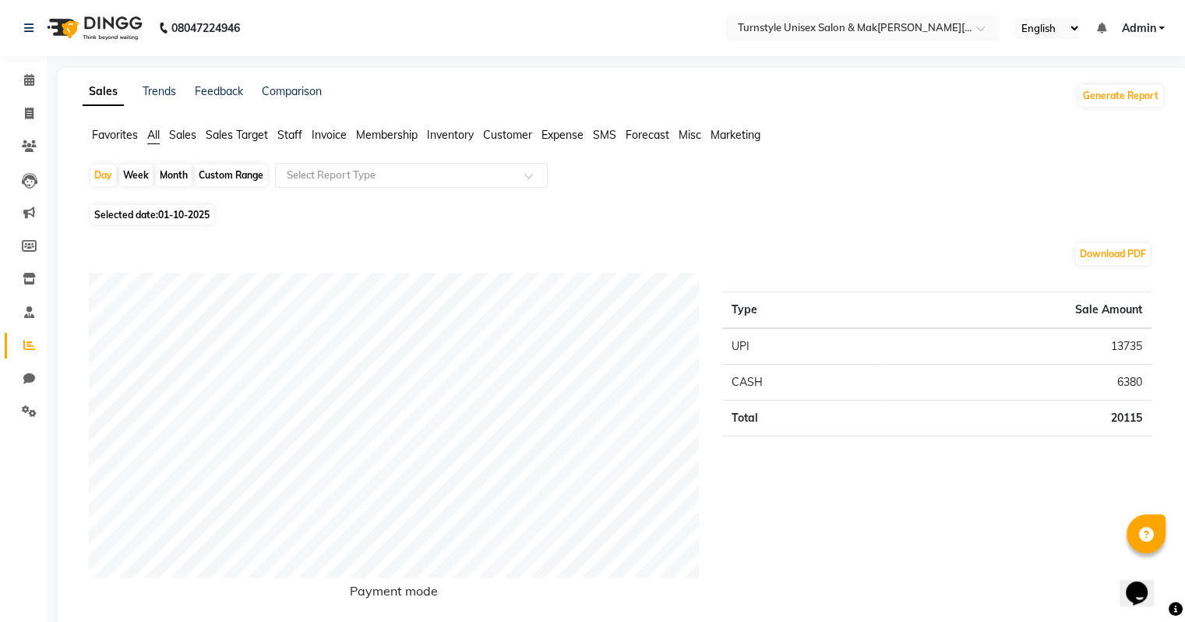
click at [281, 132] on span "Staff" at bounding box center [289, 135] width 25 height 14
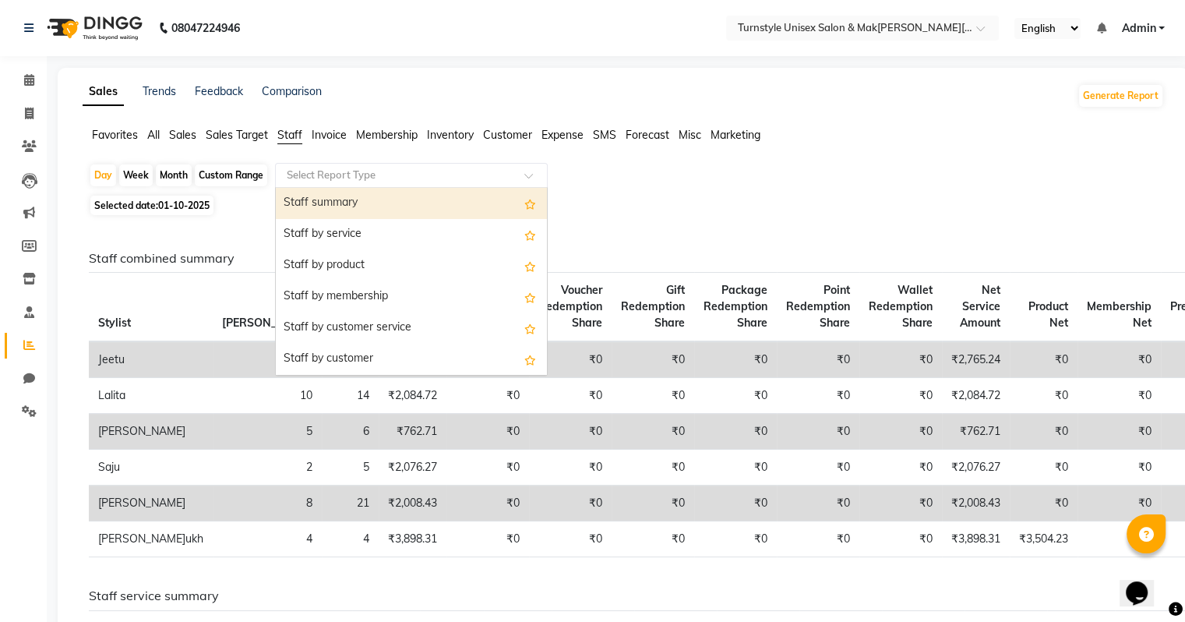
click at [332, 174] on input "text" at bounding box center [396, 175] width 224 height 16
click at [323, 207] on div "Staff summary" at bounding box center [411, 203] width 271 height 31
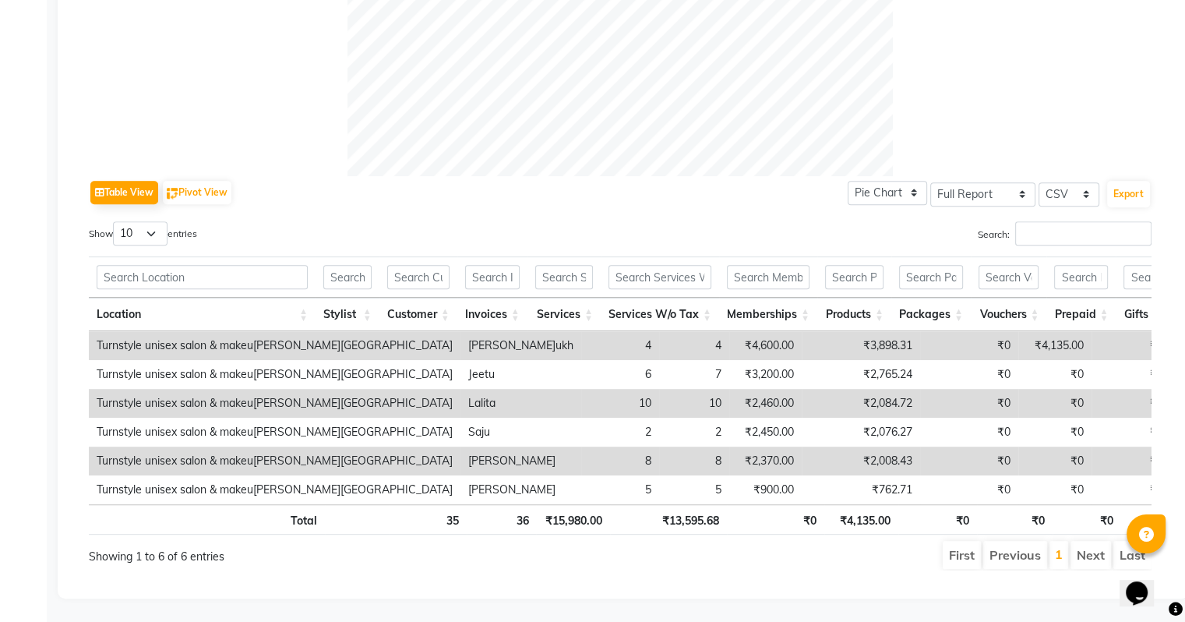
scroll to position [642, 0]
drag, startPoint x: 520, startPoint y: 514, endPoint x: 525, endPoint y: 494, distance: 20.8
click at [525, 504] on th "36" at bounding box center [502, 519] width 70 height 30
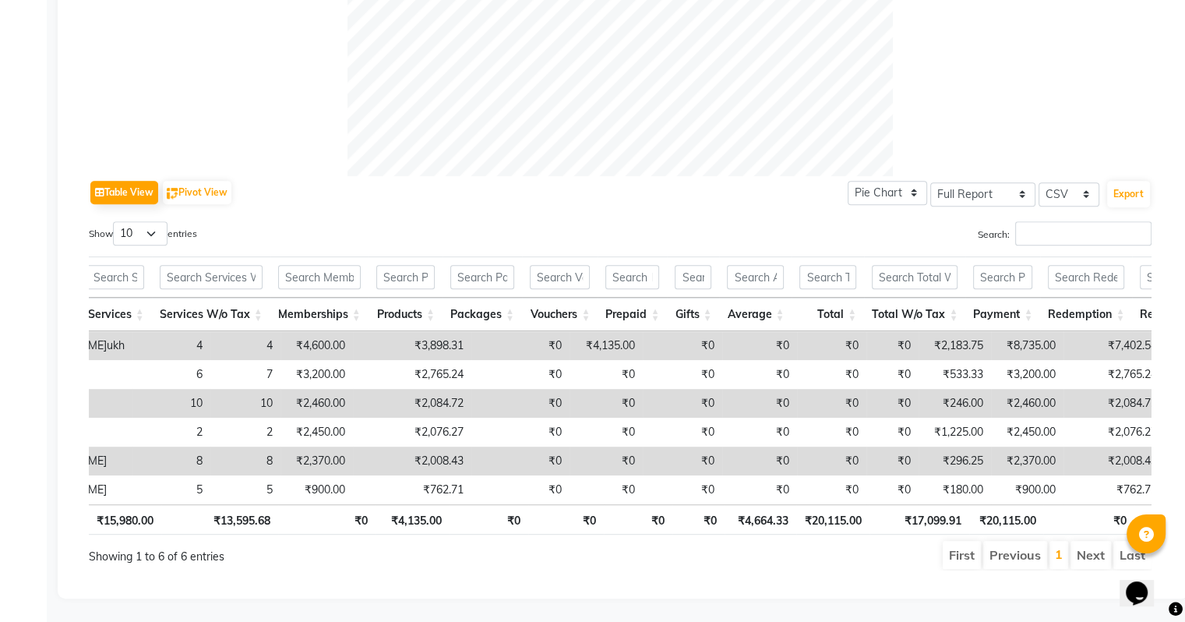
scroll to position [0, 461]
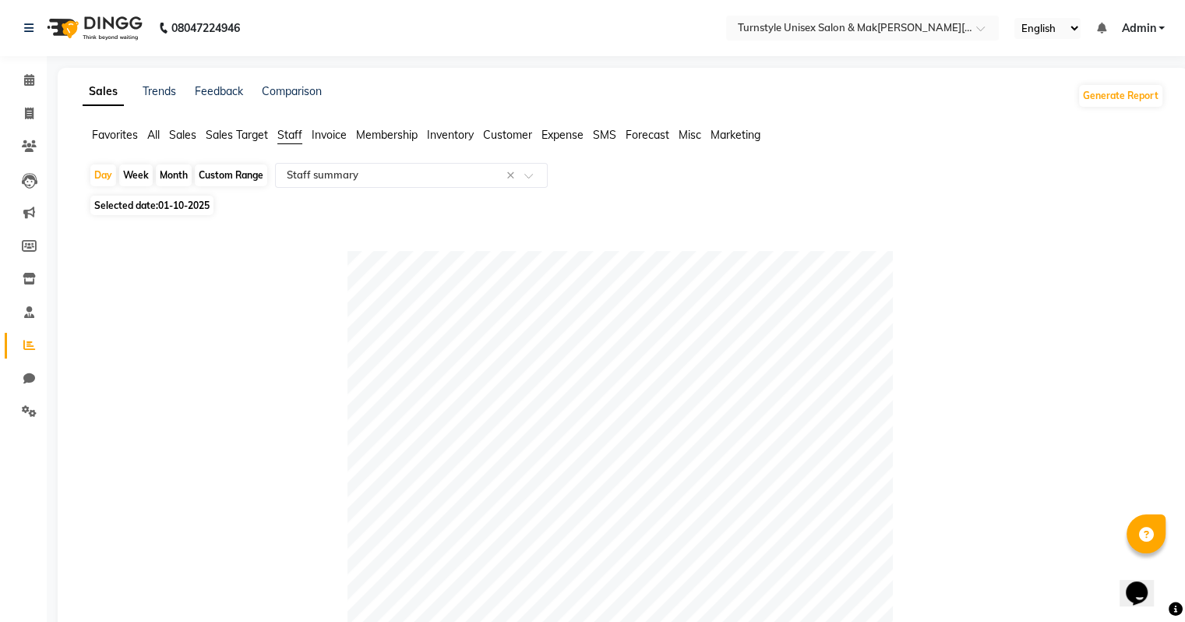
click at [307, 391] on div at bounding box center [620, 523] width 1062 height 545
click at [219, 129] on span "Sales Target" at bounding box center [237, 135] width 62 height 14
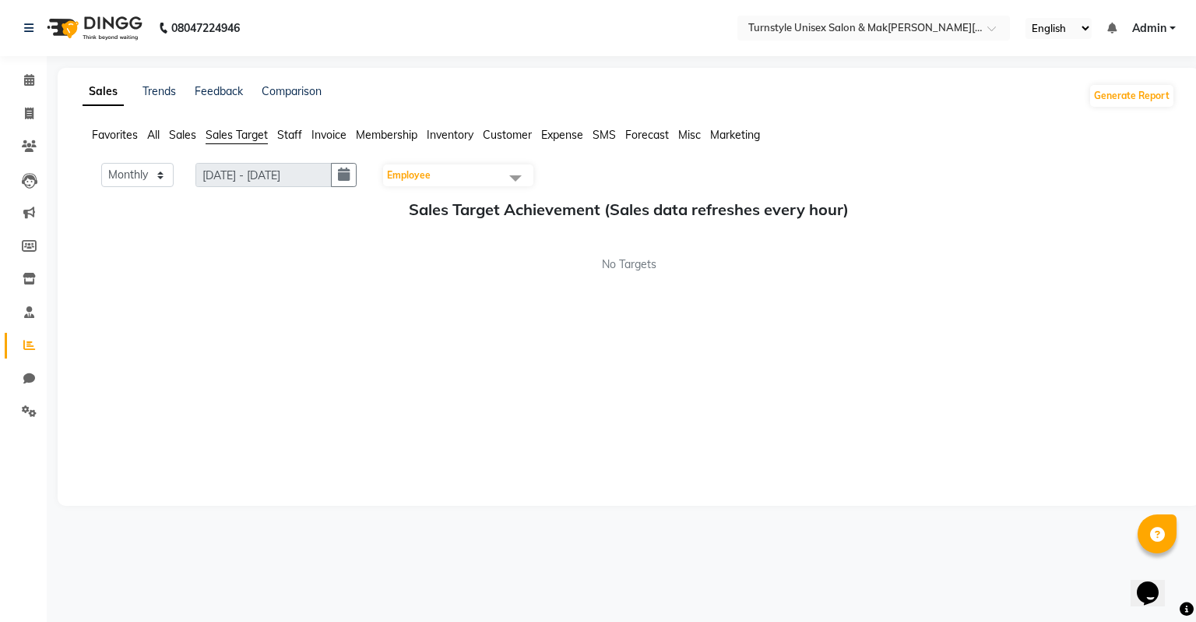
click at [420, 170] on span "Employee" at bounding box center [409, 175] width 44 height 12
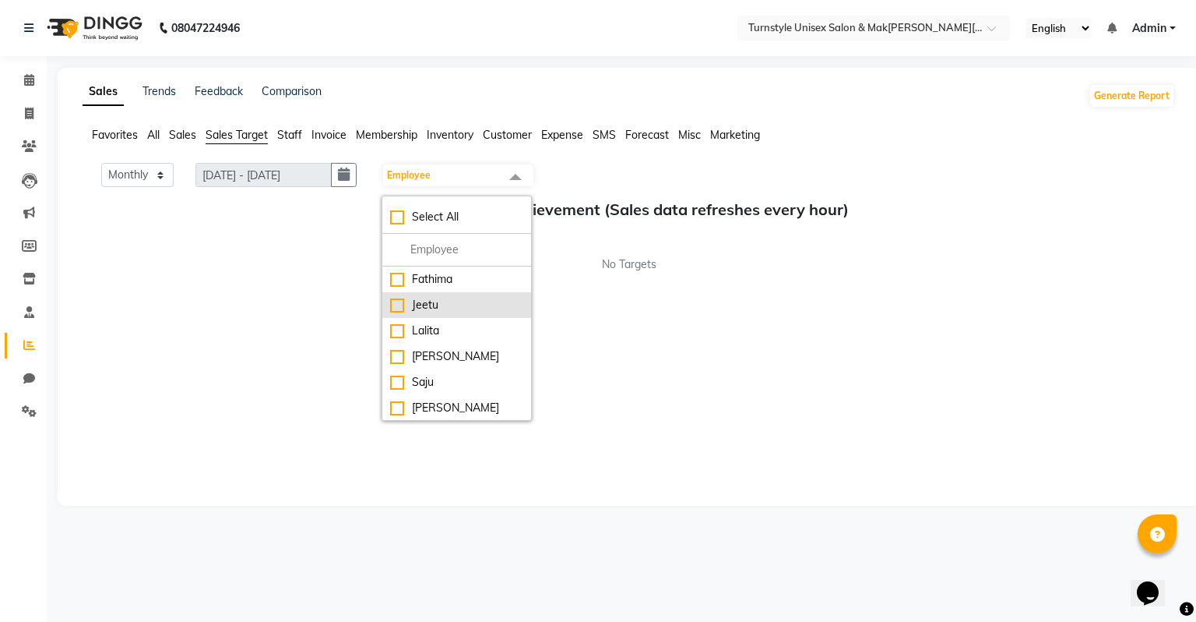
click at [431, 306] on div "Jeetu" at bounding box center [456, 305] width 133 height 16
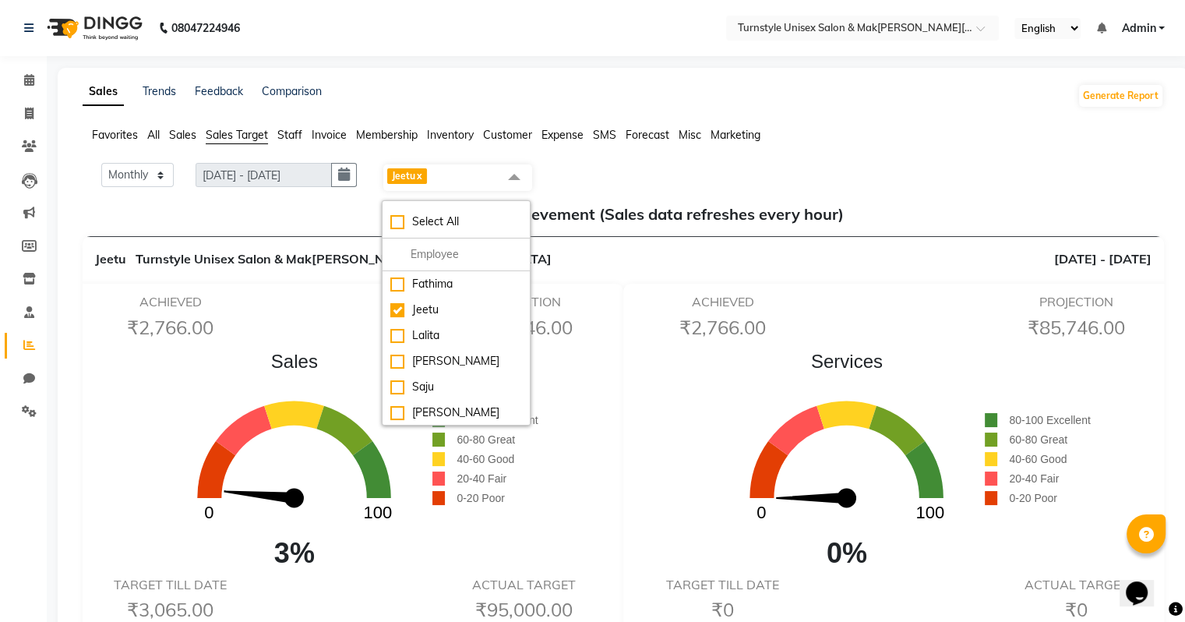
click at [242, 400] on icon "0 100" at bounding box center [294, 470] width 276 height 180
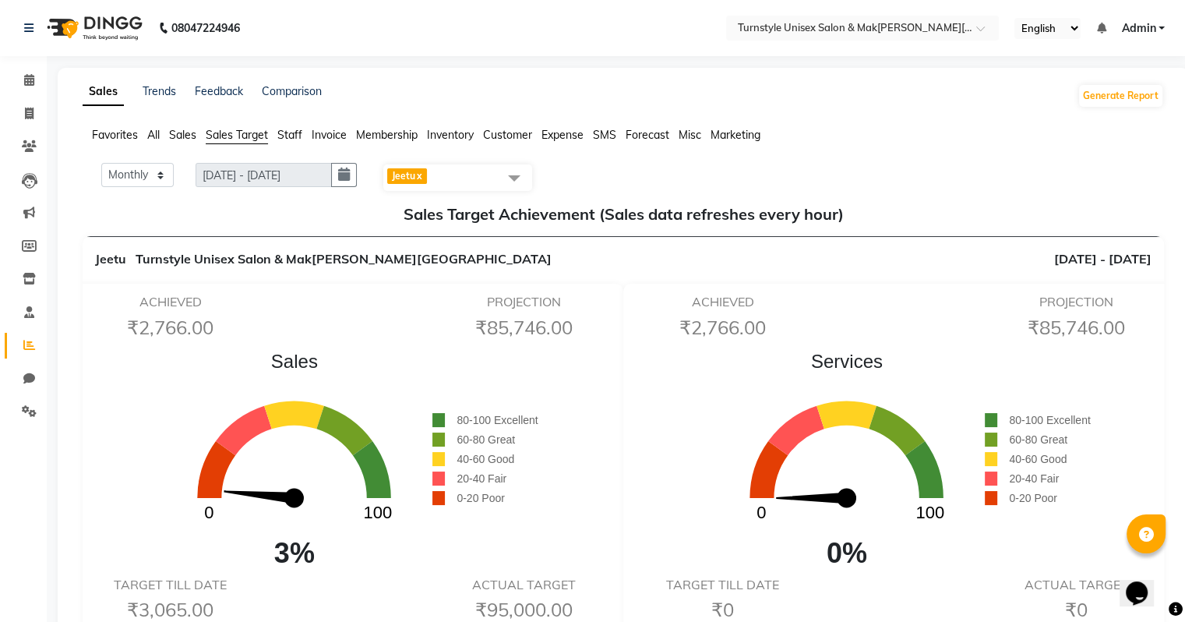
click at [242, 400] on icon "0 100" at bounding box center [294, 470] width 276 height 180
click at [30, 114] on icon at bounding box center [29, 113] width 9 height 12
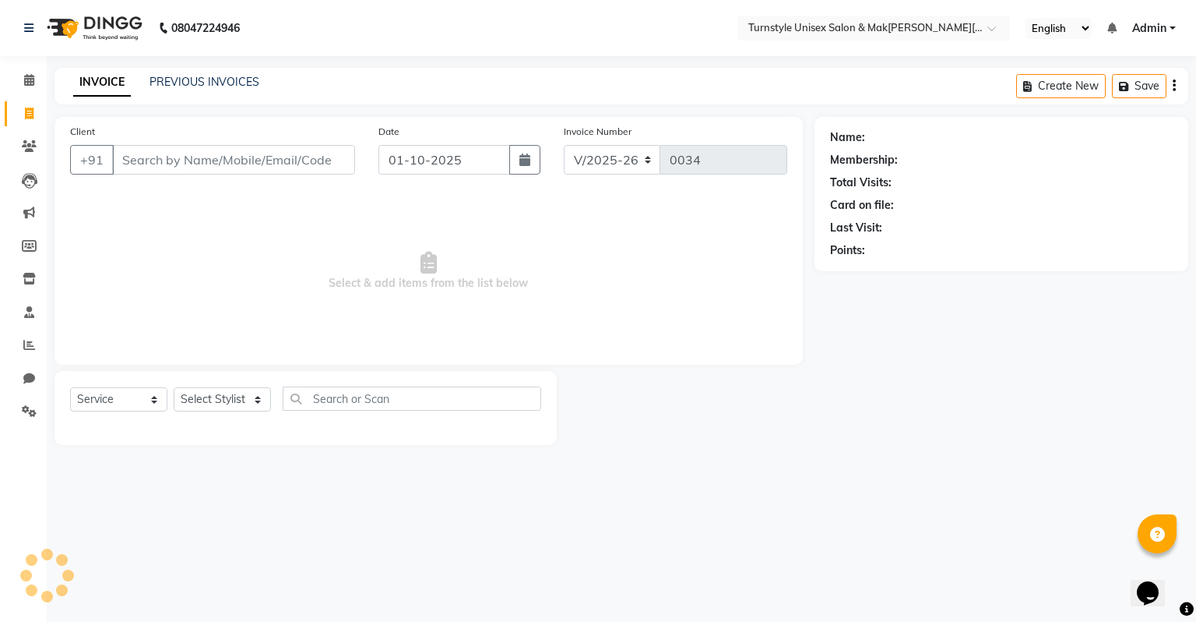
click at [182, 167] on input "Client" at bounding box center [233, 160] width 243 height 30
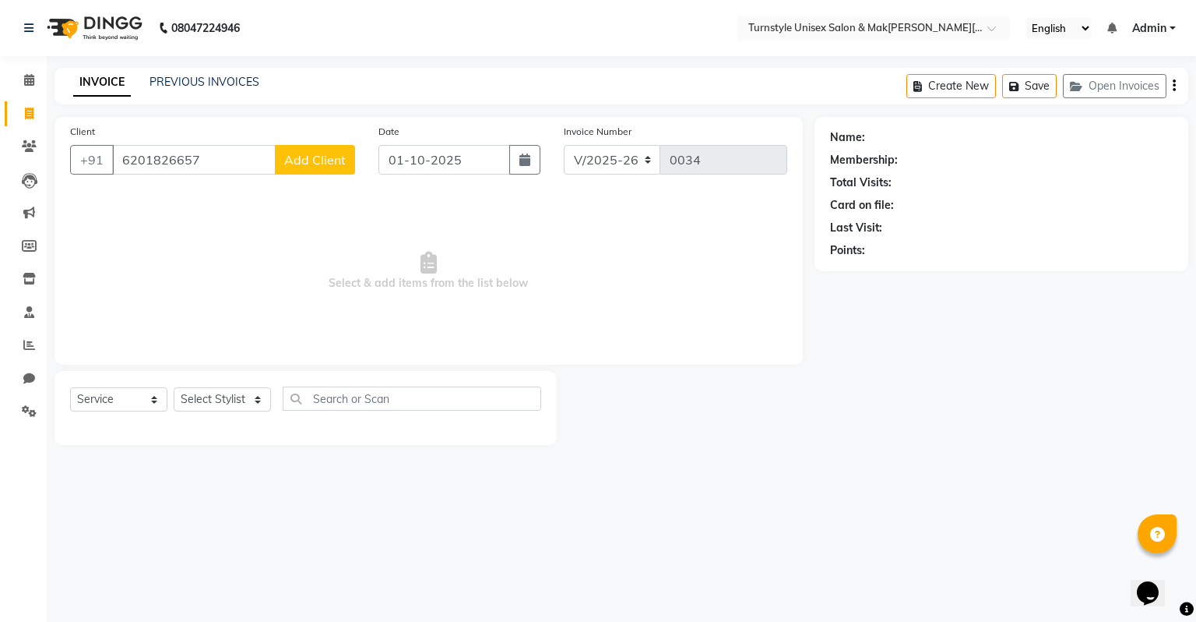
click at [336, 153] on span "Add Client" at bounding box center [315, 160] width 62 height 16
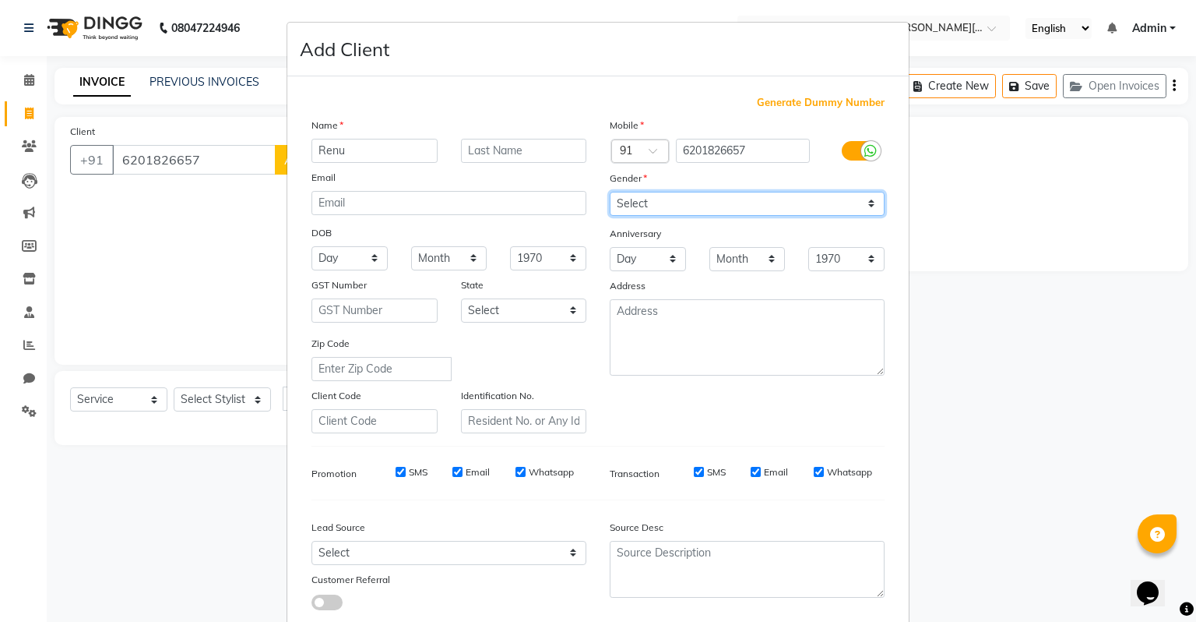
click at [648, 213] on select "Select [DEMOGRAPHIC_DATA] [DEMOGRAPHIC_DATA] Other Prefer Not To Say" at bounding box center [747, 204] width 275 height 24
click at [610, 192] on select "Select [DEMOGRAPHIC_DATA] [DEMOGRAPHIC_DATA] Other Prefer Not To Say" at bounding box center [747, 204] width 275 height 24
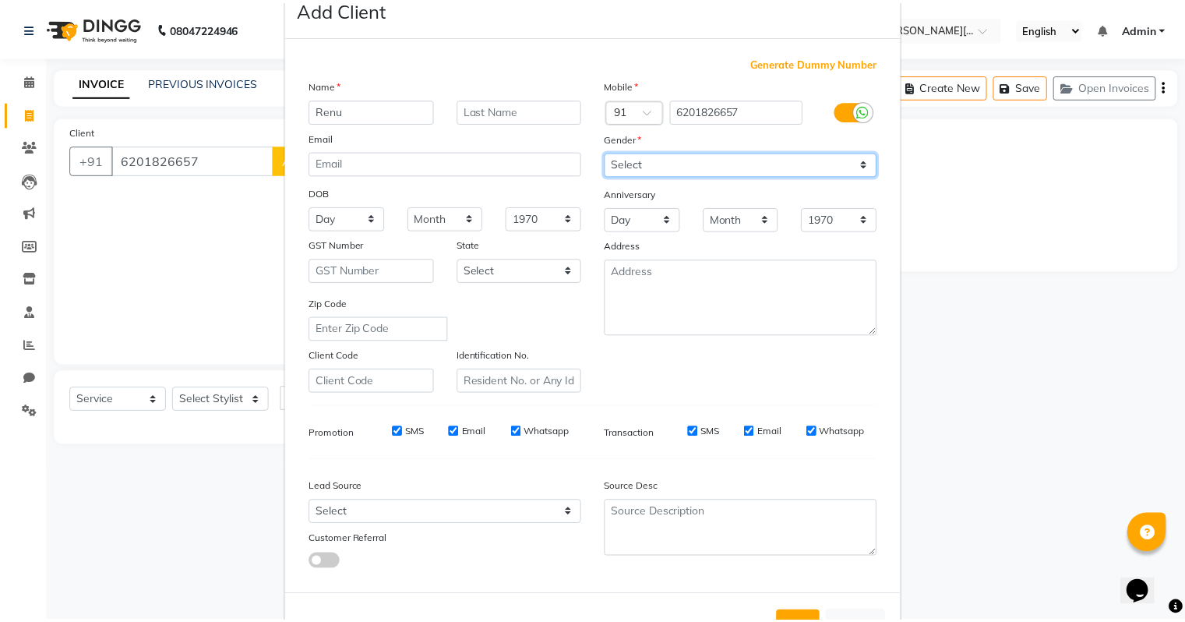
scroll to position [78, 0]
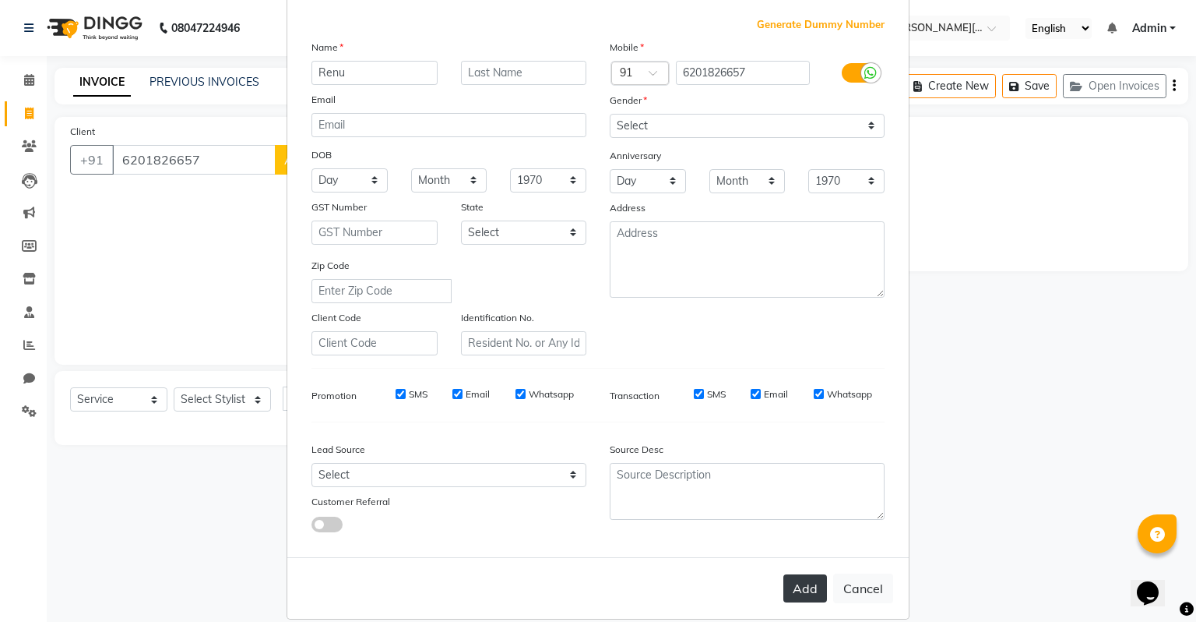
click at [811, 591] on button "Add" at bounding box center [806, 588] width 44 height 28
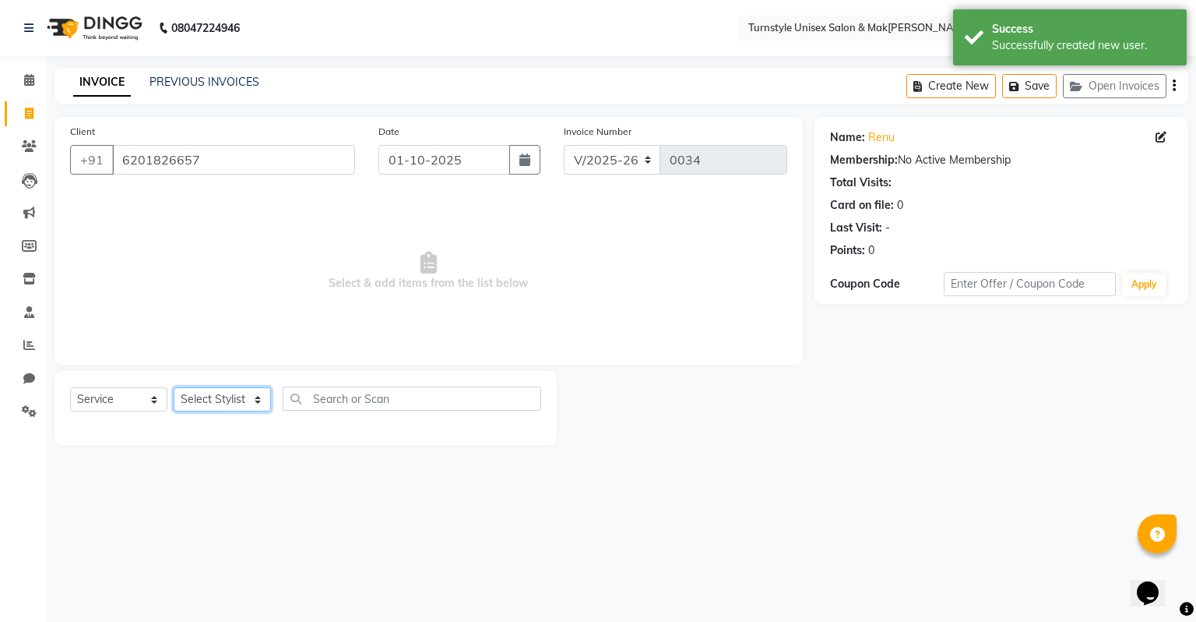
click at [210, 401] on select "Select Stylist[PERSON_NAME]u[PERSON_NAME]a [PERSON_NAME][PERSON_NAME] [PERSON_N…" at bounding box center [222, 399] width 97 height 24
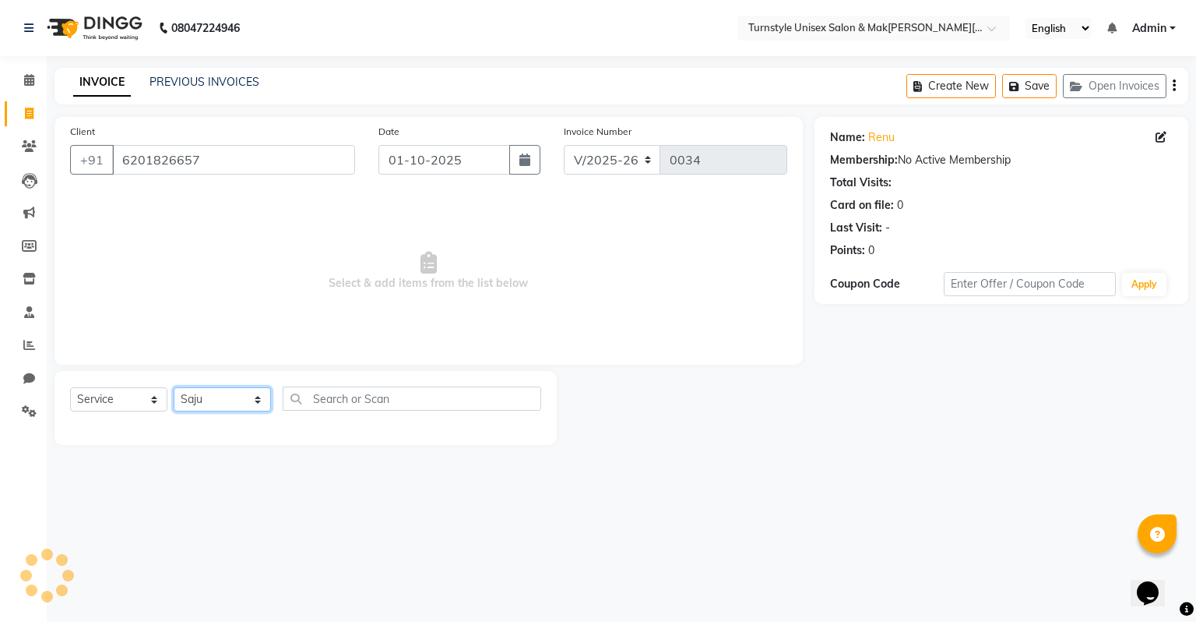
click at [174, 388] on select "Select Stylist[PERSON_NAME]u[PERSON_NAME]a [PERSON_NAME][PERSON_NAME] [PERSON_N…" at bounding box center [222, 399] width 97 height 24
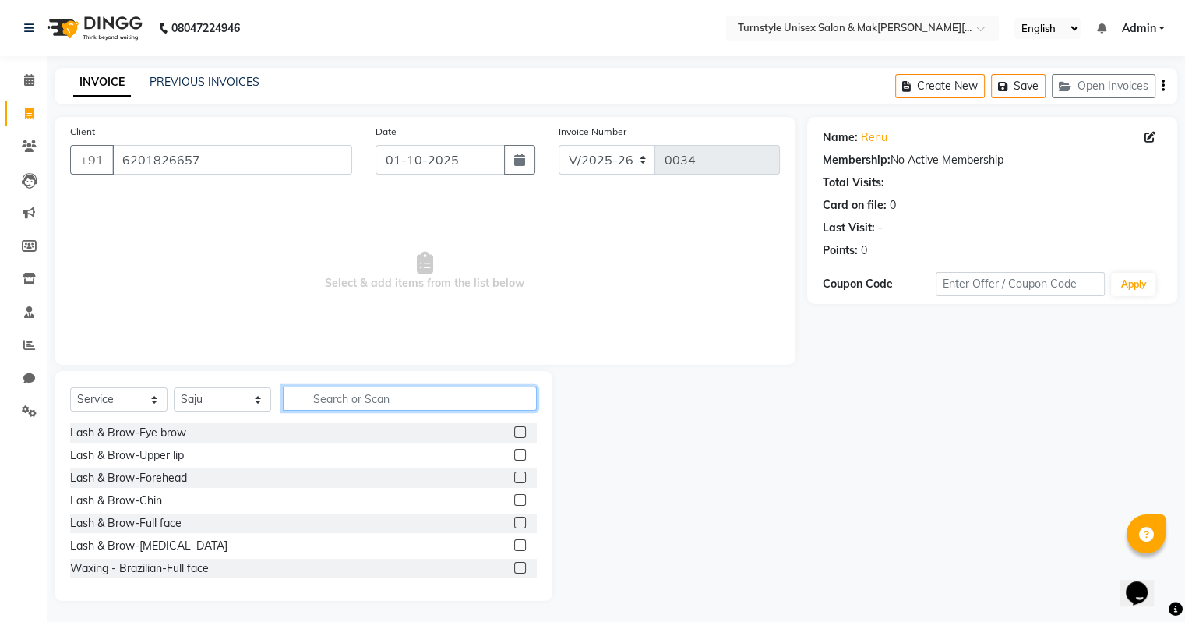
click at [320, 402] on input "text" at bounding box center [410, 398] width 254 height 24
click at [355, 394] on input "text" at bounding box center [410, 398] width 254 height 24
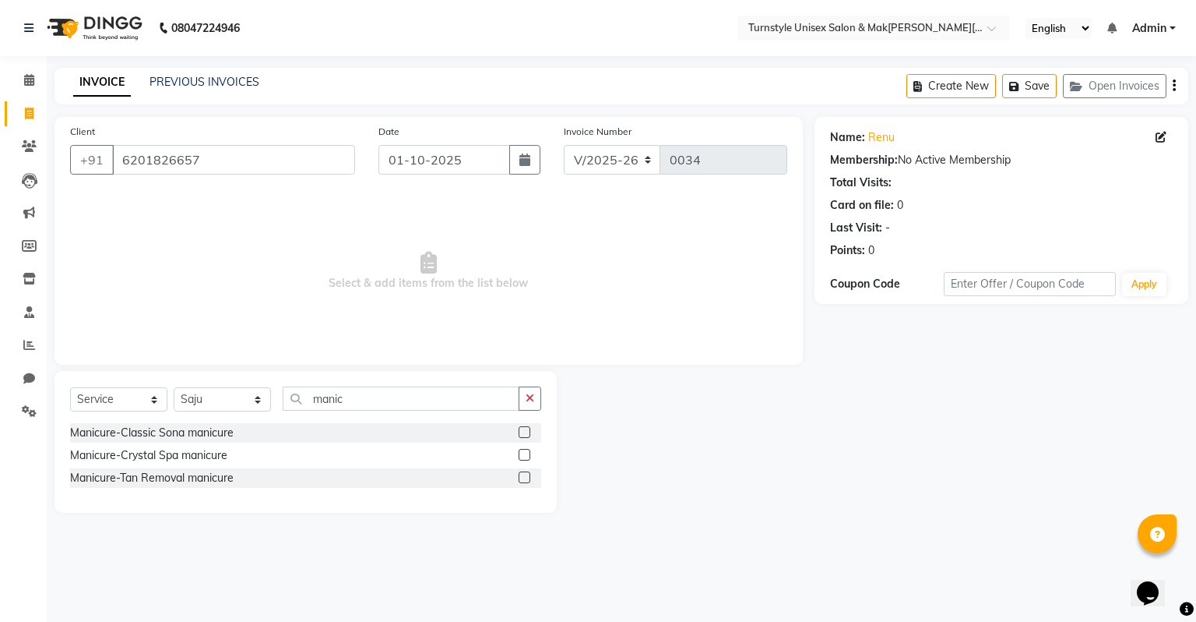
click at [525, 435] on label at bounding box center [525, 432] width 12 height 12
click at [525, 435] on input "checkbox" at bounding box center [524, 433] width 10 height 10
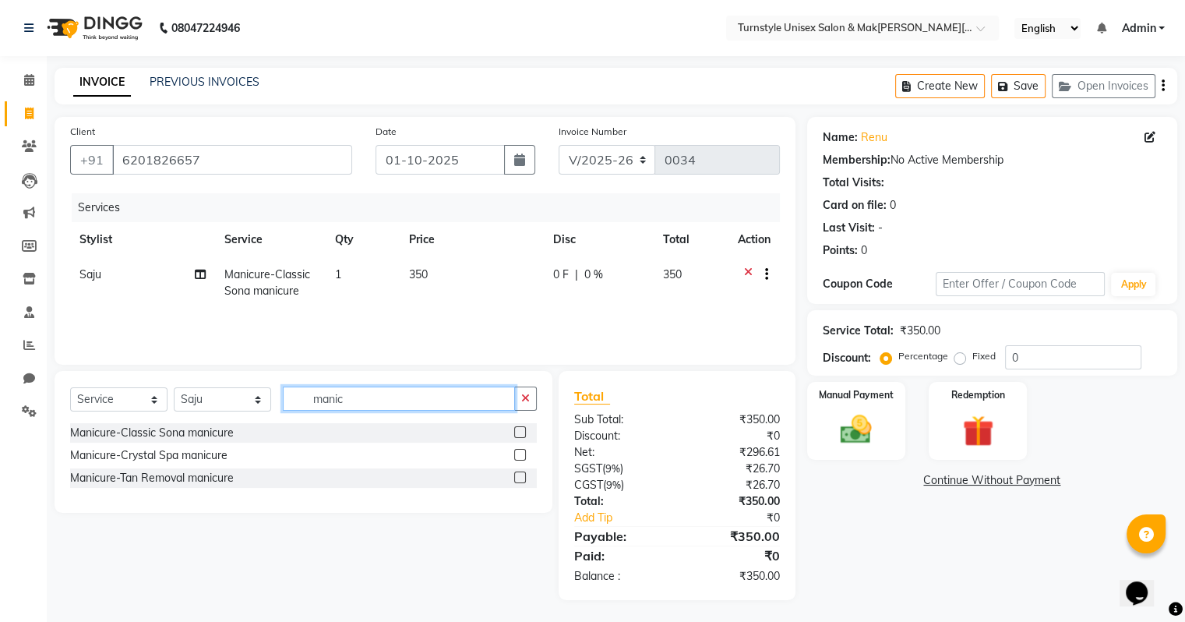
click at [416, 393] on input "manic" at bounding box center [399, 398] width 232 height 24
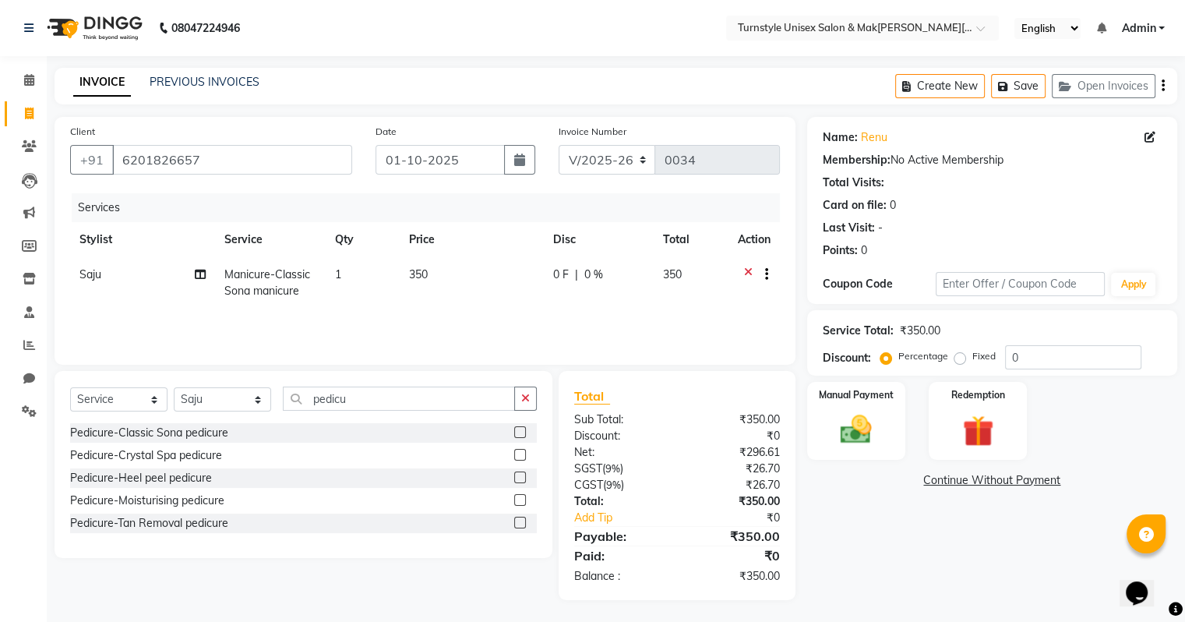
click at [523, 434] on label at bounding box center [520, 432] width 12 height 12
click at [523, 434] on input "checkbox" at bounding box center [519, 433] width 10 height 10
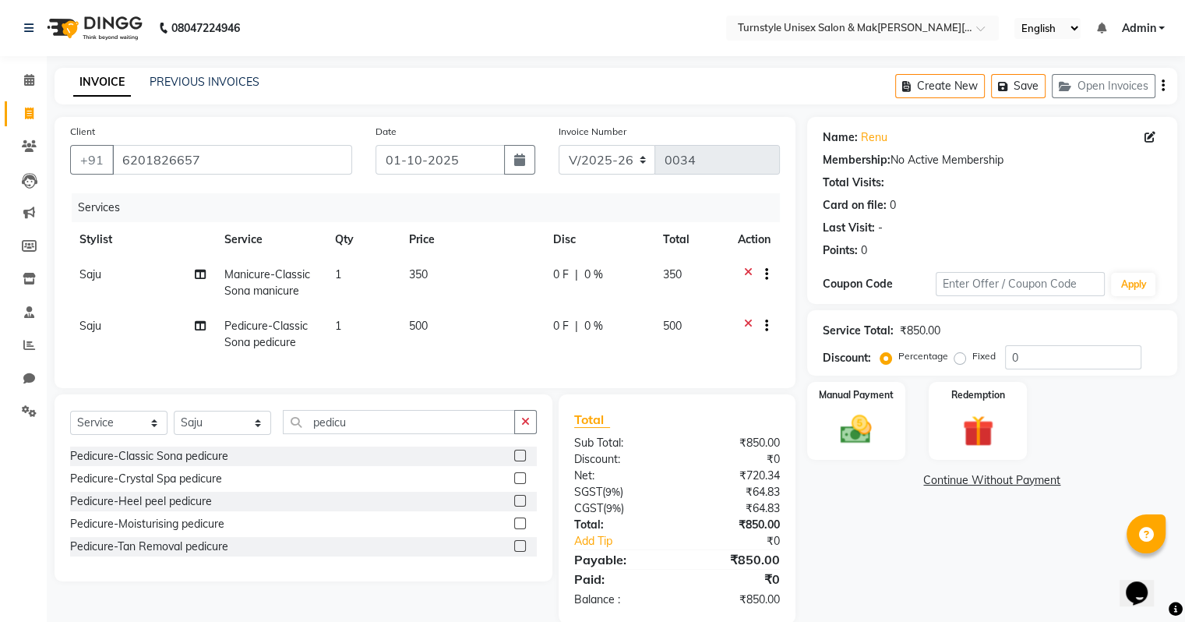
click at [431, 284] on td "350" at bounding box center [472, 282] width 144 height 51
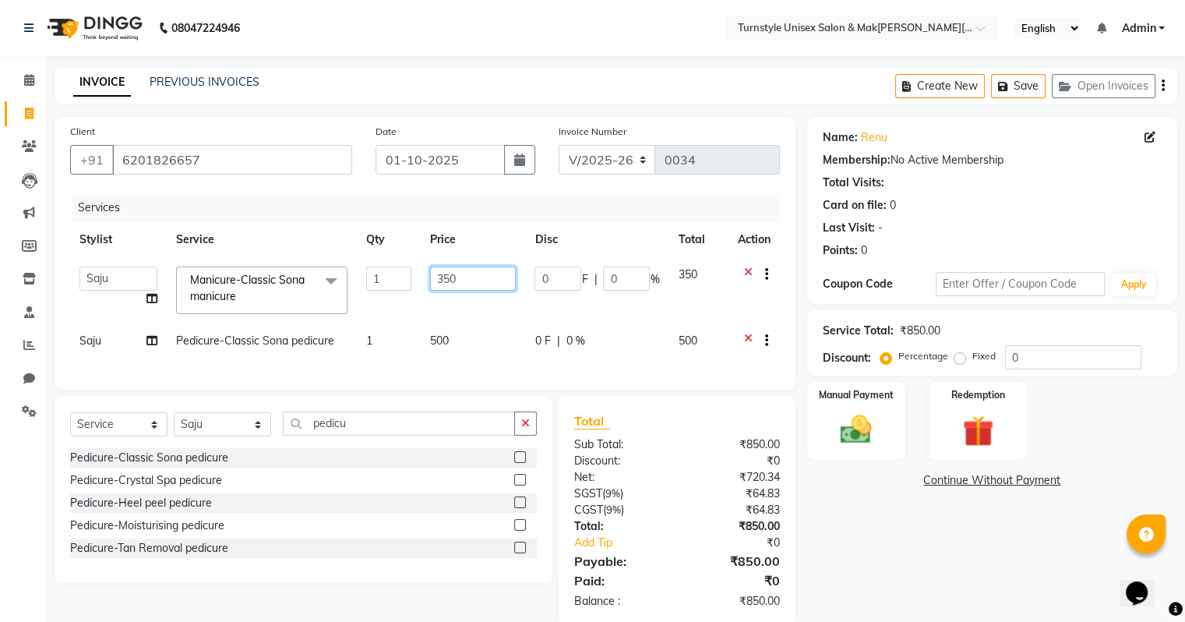
click at [431, 277] on input "350" at bounding box center [473, 278] width 86 height 24
click at [476, 273] on input "350" at bounding box center [473, 278] width 86 height 24
click at [491, 316] on tbody "Fathima Jeetu Lalita Saif Saju Sara Semoli Shadil Shahrukh Uvaish Manicure-Clas…" at bounding box center [425, 309] width 710 height 104
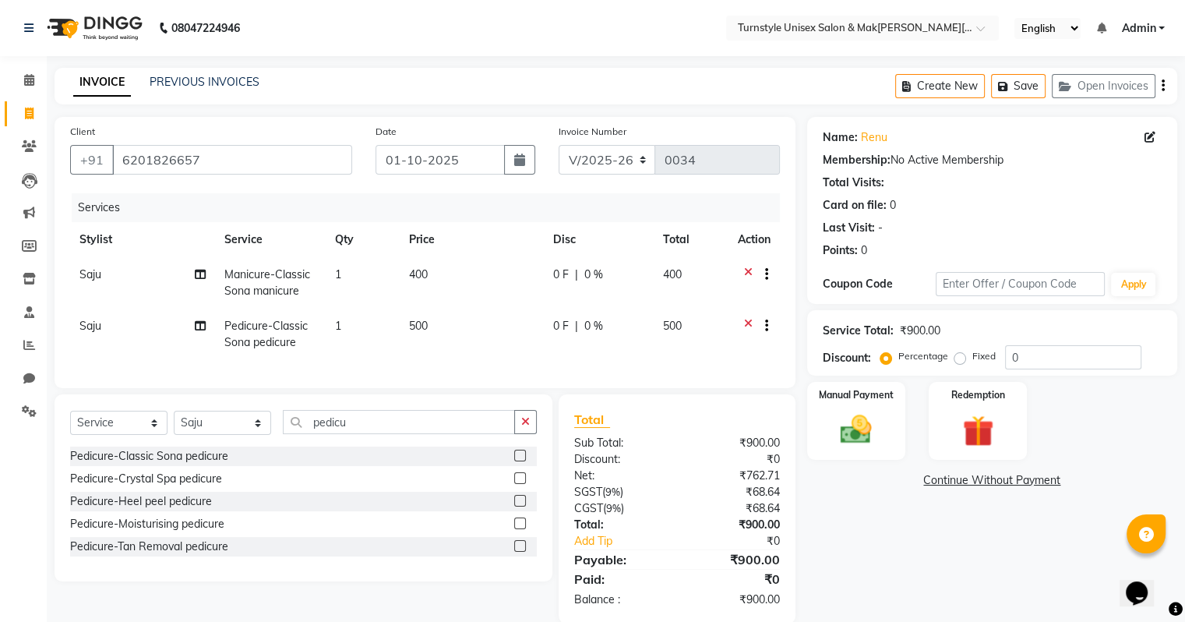
scroll to position [37, 0]
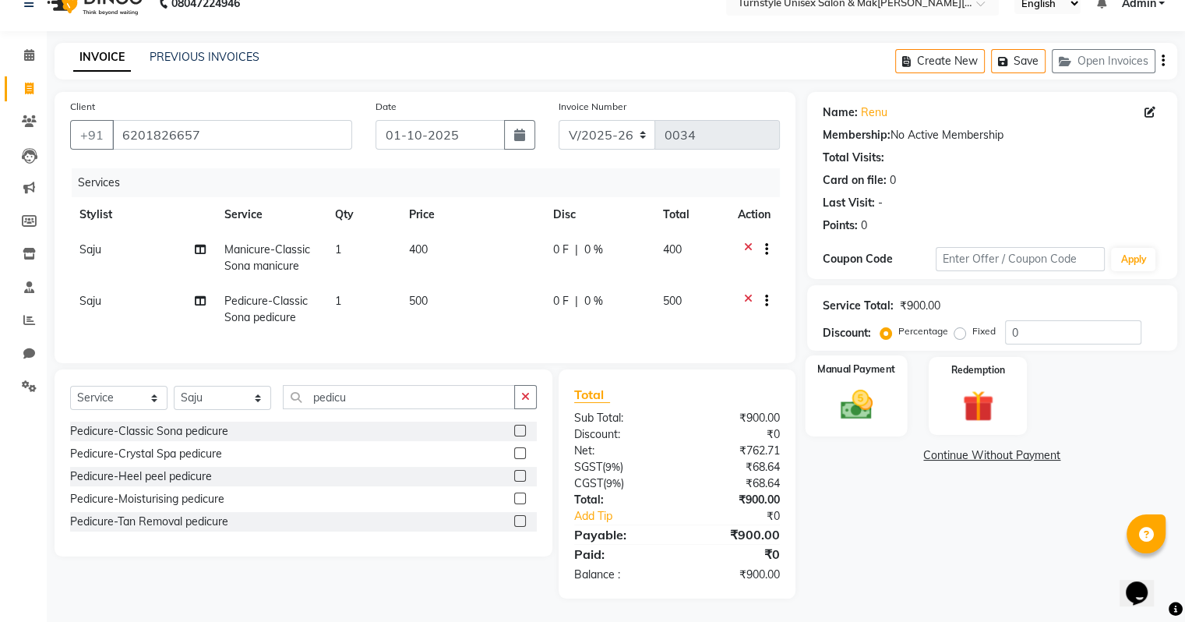
click at [873, 393] on img at bounding box center [855, 404] width 52 height 37
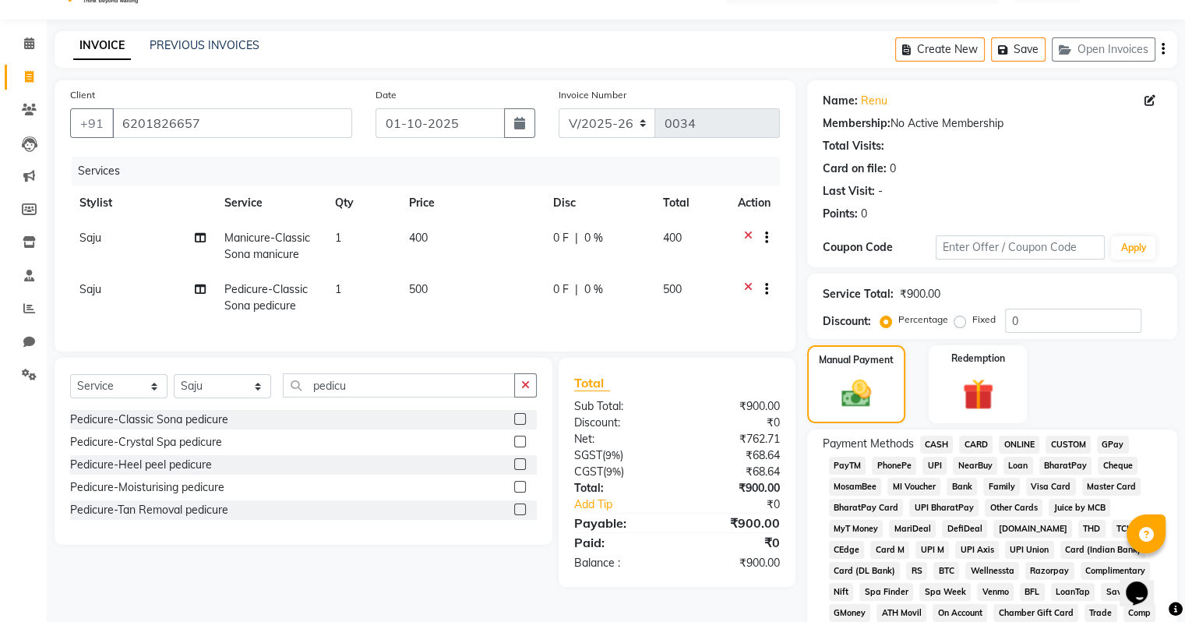
click at [932, 472] on span "UPI" at bounding box center [934, 465] width 24 height 18
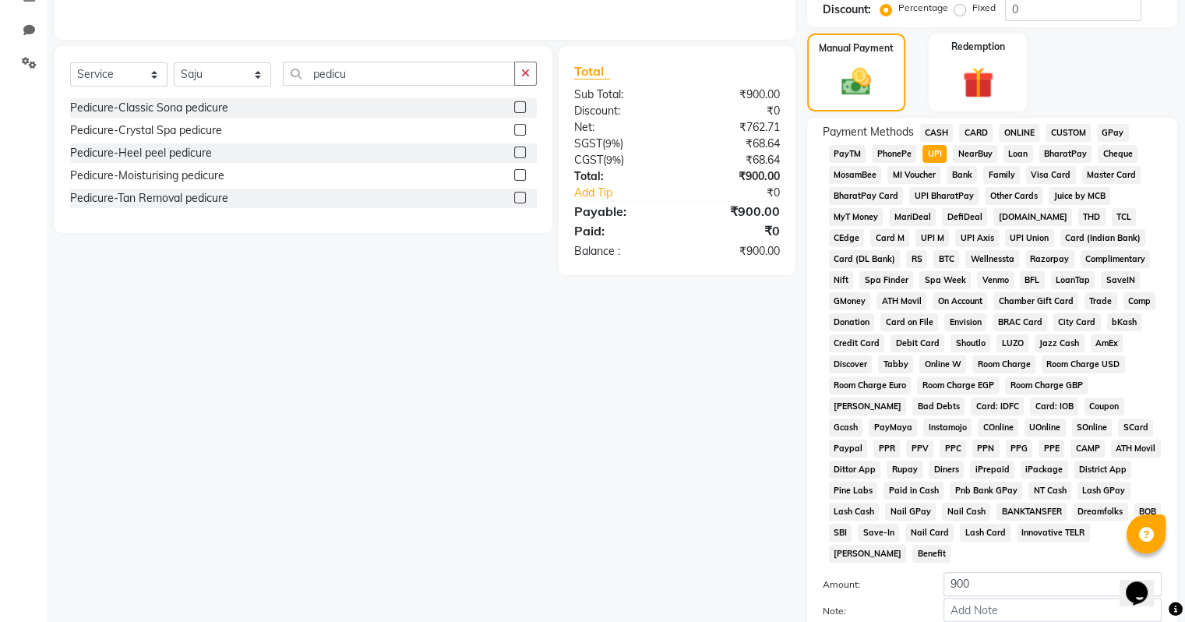
scroll to position [486, 0]
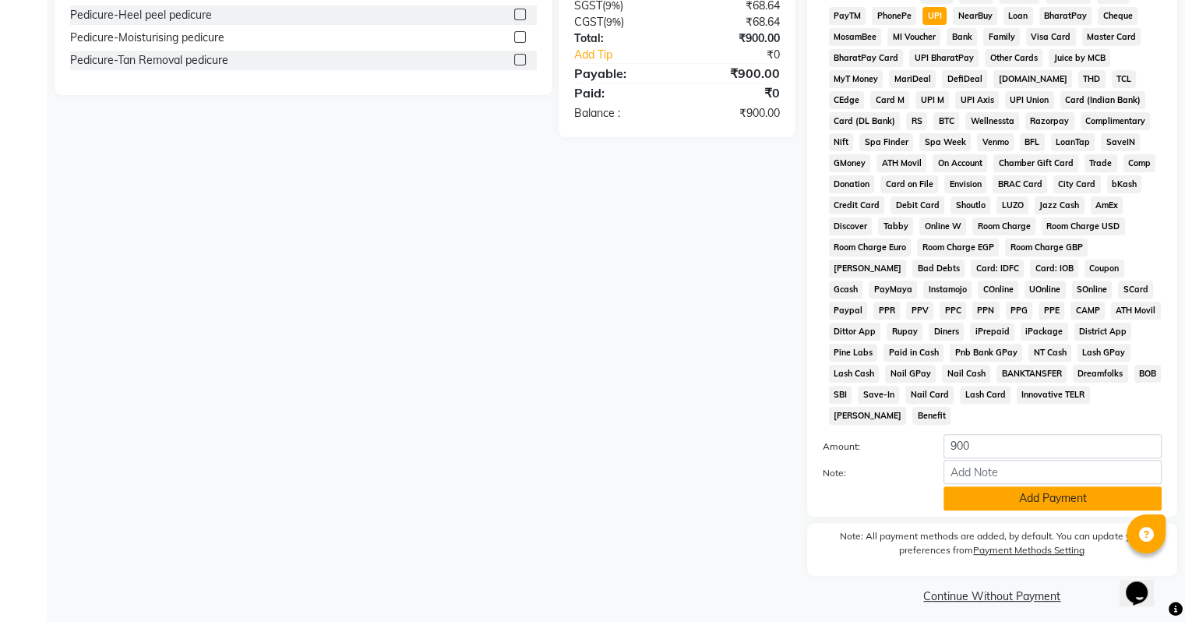
click at [1000, 488] on button "Add Payment" at bounding box center [1052, 498] width 218 height 24
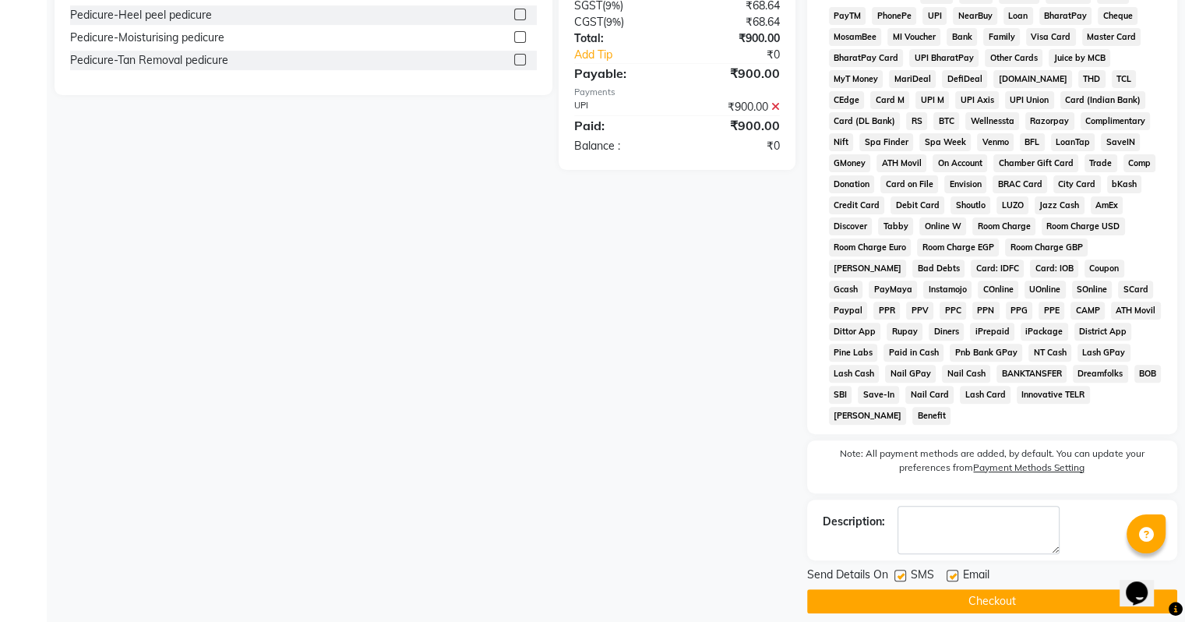
click at [949, 569] on label at bounding box center [952, 575] width 12 height 12
click at [949, 571] on input "checkbox" at bounding box center [951, 576] width 10 height 10
click at [960, 594] on button "Checkout" at bounding box center [992, 601] width 370 height 24
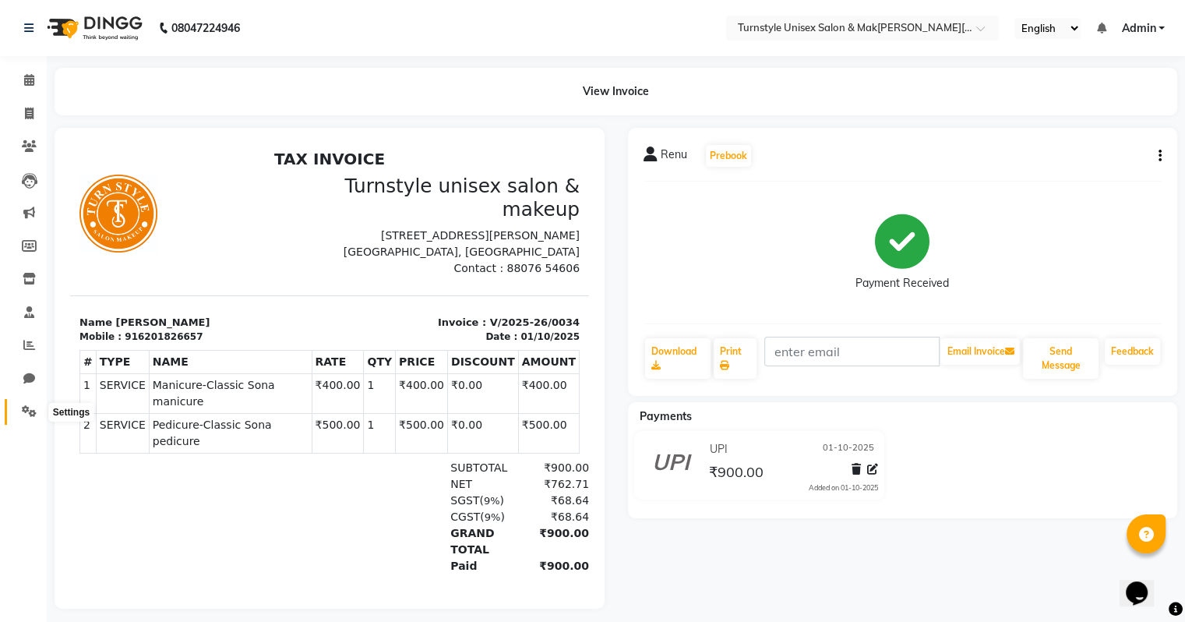
click at [21, 419] on span at bounding box center [29, 412] width 27 height 18
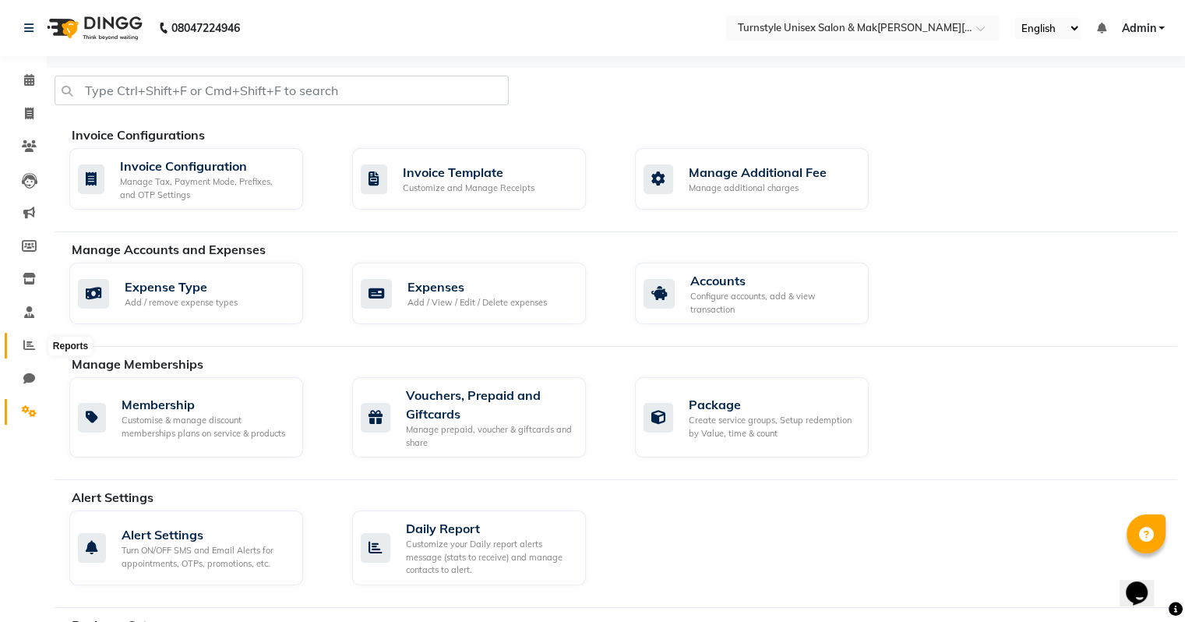
click at [24, 347] on icon at bounding box center [29, 345] width 12 height 12
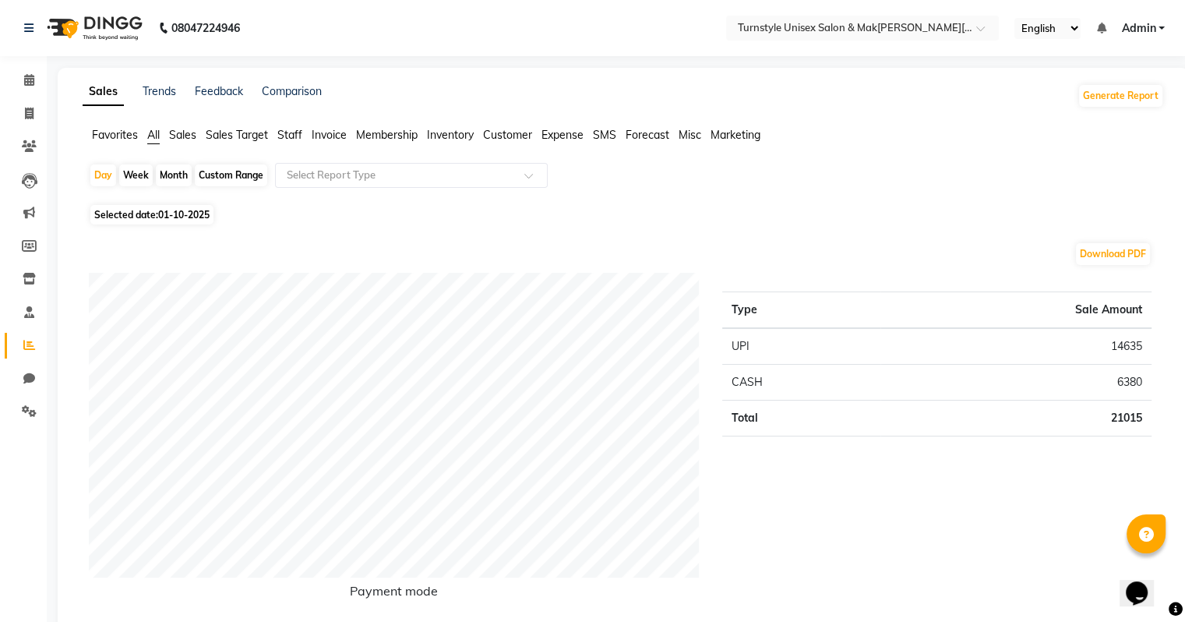
click at [234, 136] on span "Sales Target" at bounding box center [237, 135] width 62 height 14
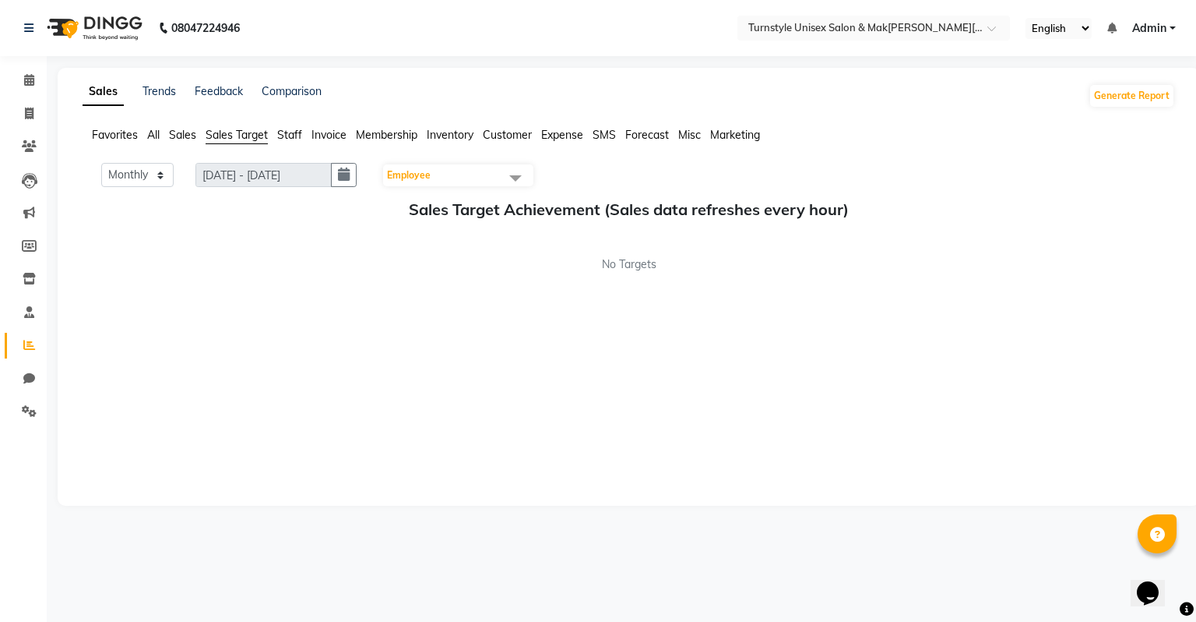
click at [421, 172] on span "Employee" at bounding box center [409, 175] width 44 height 12
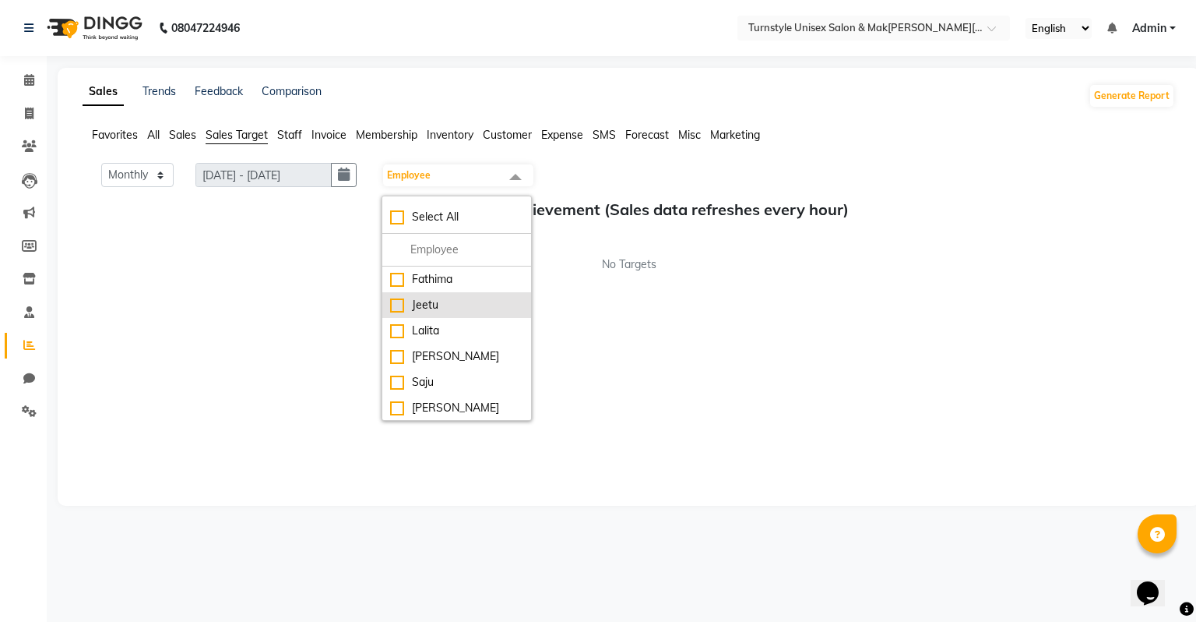
click at [409, 300] on div "Jeetu" at bounding box center [456, 305] width 133 height 16
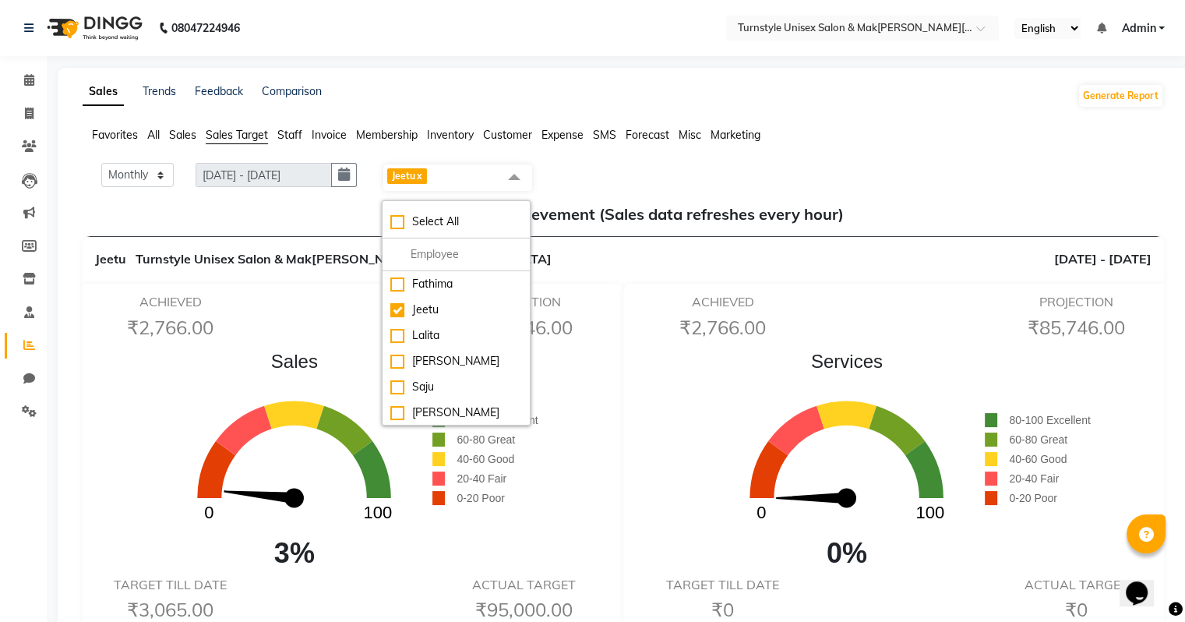
click at [159, 375] on div "Sales 0 100 3%" at bounding box center [294, 460] width 276 height 227
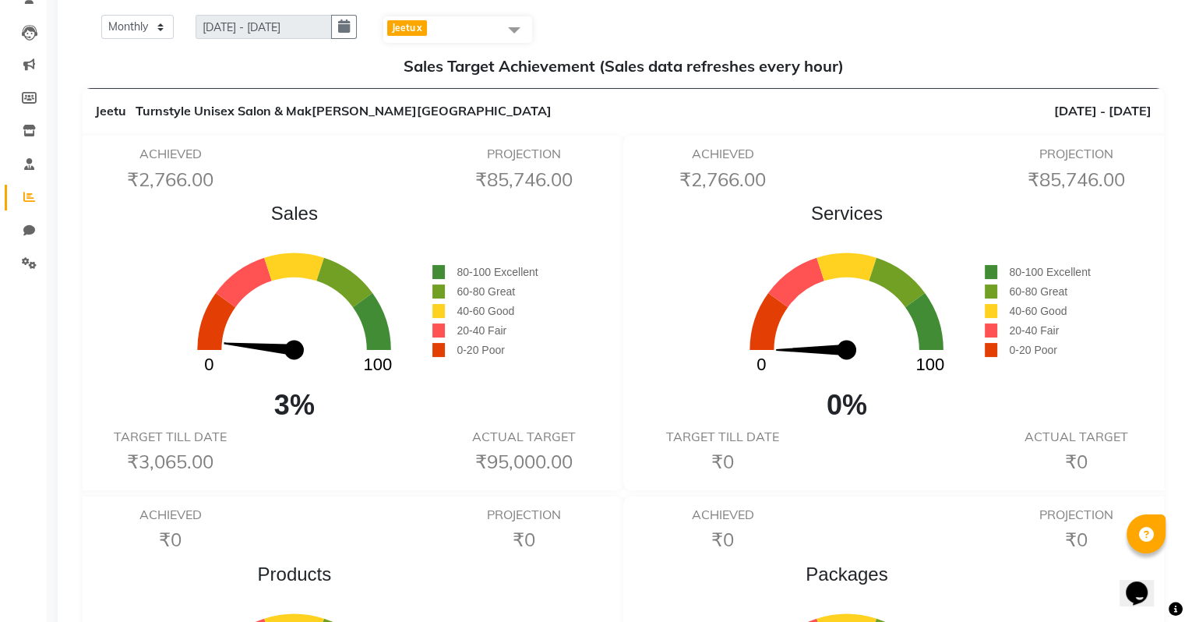
scroll to position [150, 0]
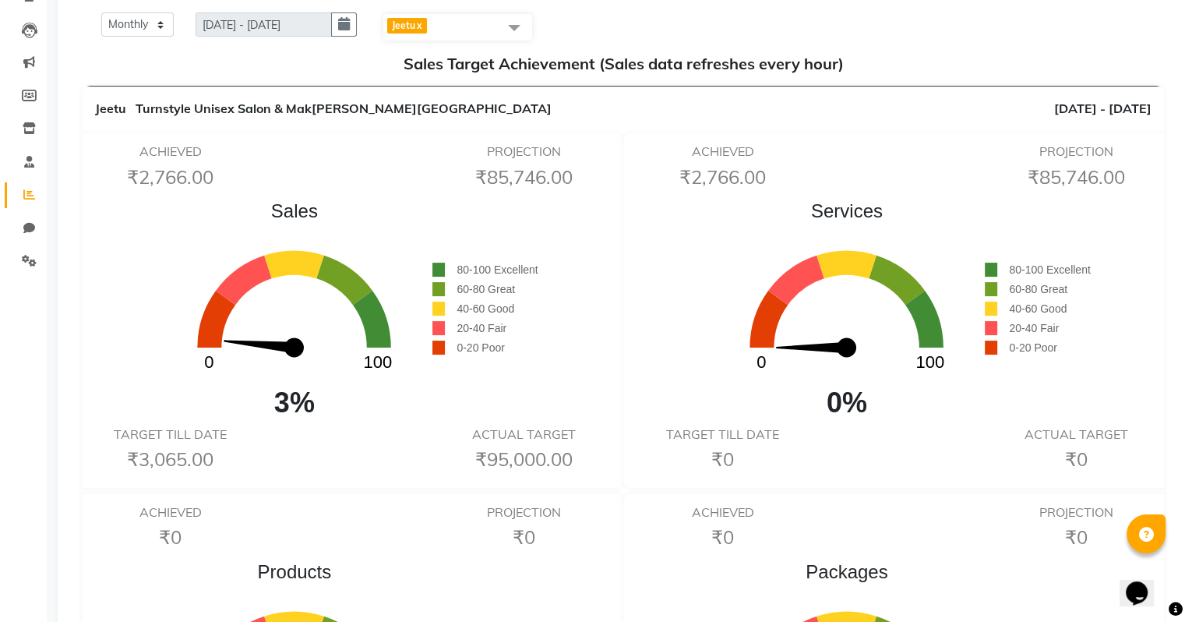
drag, startPoint x: 471, startPoint y: 455, endPoint x: 574, endPoint y: 457, distance: 102.8
click at [573, 457] on h6 "₹95,000.00" at bounding box center [523, 459] width 153 height 23
click at [502, 455] on h6 "₹95,000.00" at bounding box center [523, 459] width 153 height 23
drag, startPoint x: 126, startPoint y: 453, endPoint x: 218, endPoint y: 456, distance: 92.0
click at [218, 456] on h6 "₹3,065.00" at bounding box center [169, 459] width 153 height 23
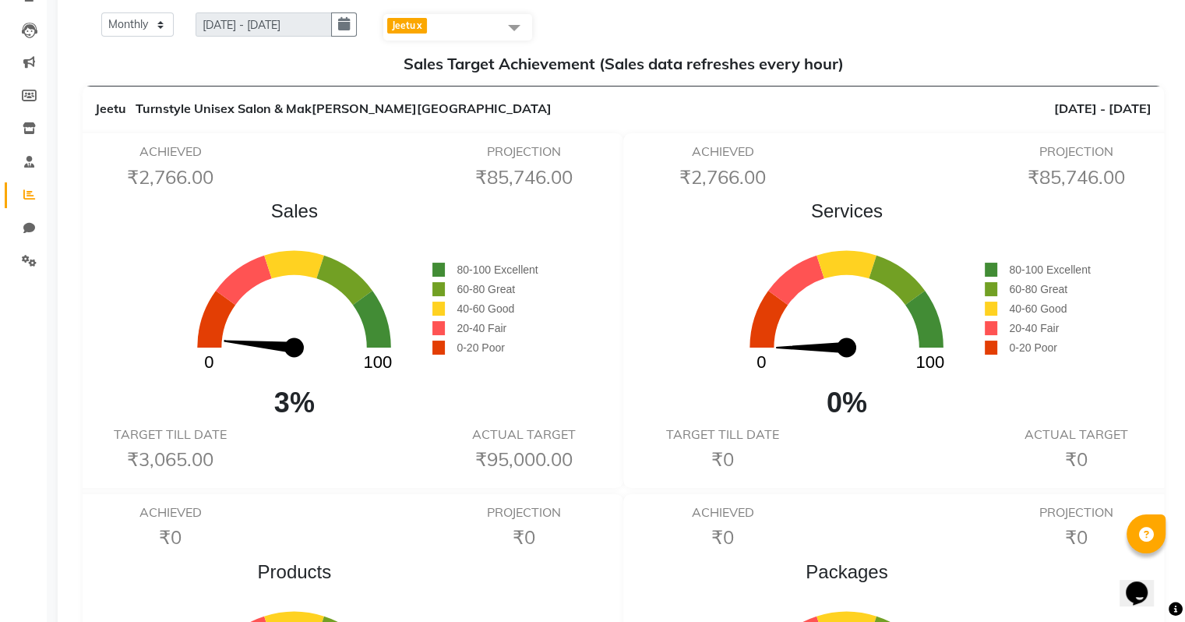
drag, startPoint x: 474, startPoint y: 460, endPoint x: 579, endPoint y: 457, distance: 106.0
click at [579, 457] on h6 "₹95,000.00" at bounding box center [523, 459] width 153 height 23
drag, startPoint x: 140, startPoint y: 460, endPoint x: 174, endPoint y: 460, distance: 34.3
click at [228, 457] on h6 "₹3,065.00" at bounding box center [169, 459] width 153 height 23
click at [179, 450] on h6 "₹3,065.00" at bounding box center [169, 459] width 153 height 23
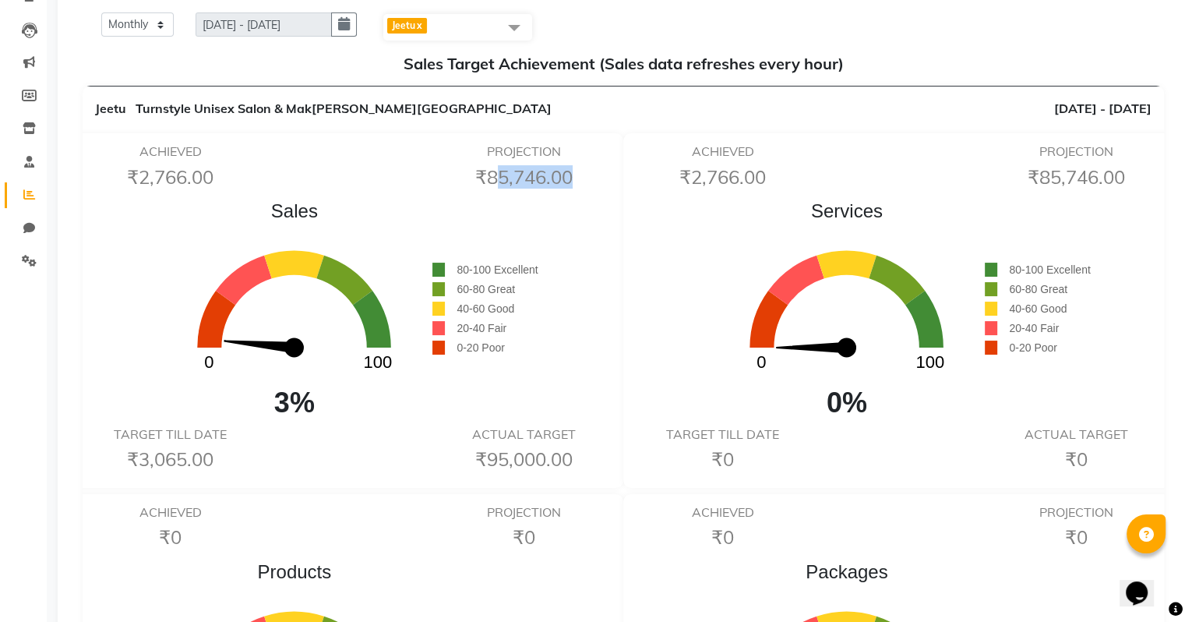
drag, startPoint x: 485, startPoint y: 170, endPoint x: 620, endPoint y: 183, distance: 135.4
click at [620, 183] on div "ACHIEVED ₹2,766.00 PROJECTION ₹85,746.00 Sales 0 100 3% 80-100 Excellent 60-80 …" at bounding box center [347, 310] width 552 height 354
drag, startPoint x: 125, startPoint y: 160, endPoint x: 234, endPoint y: 177, distance: 110.4
click at [234, 177] on div "ACHIEVED ₹2,766.00" at bounding box center [170, 169] width 177 height 50
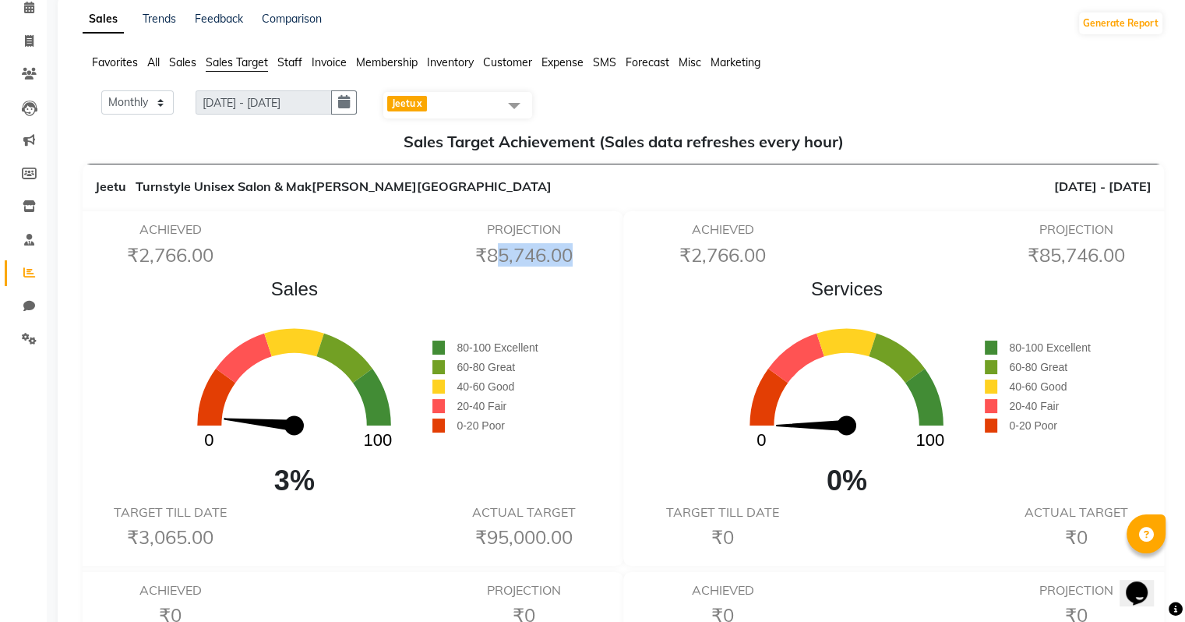
scroll to position [0, 0]
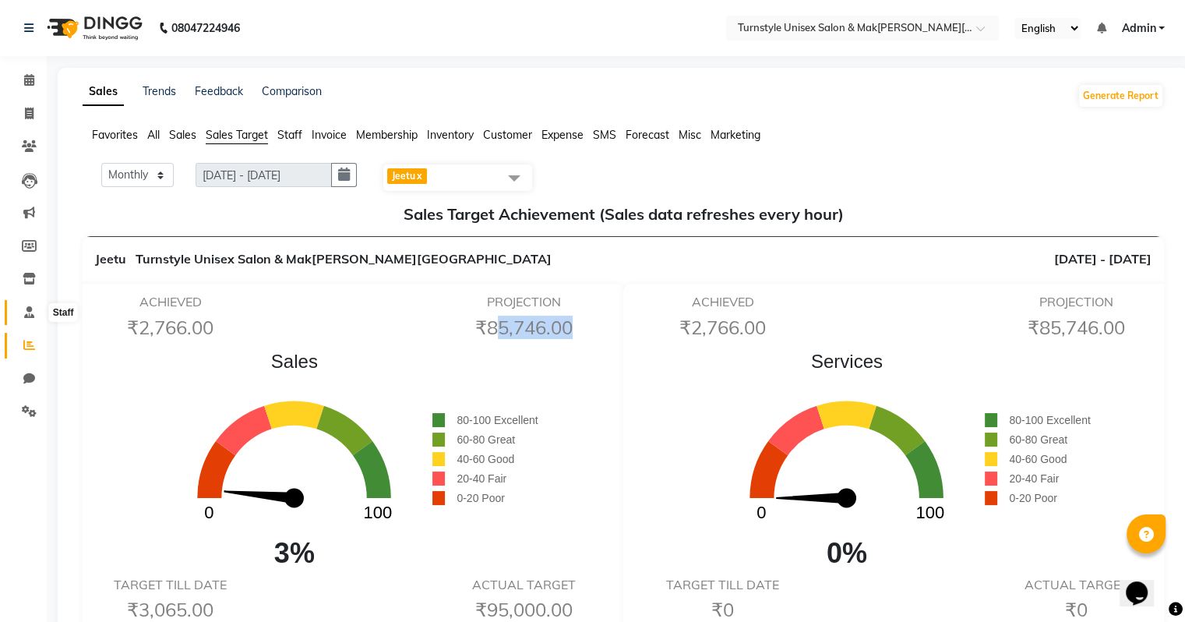
click at [25, 310] on icon at bounding box center [29, 312] width 10 height 12
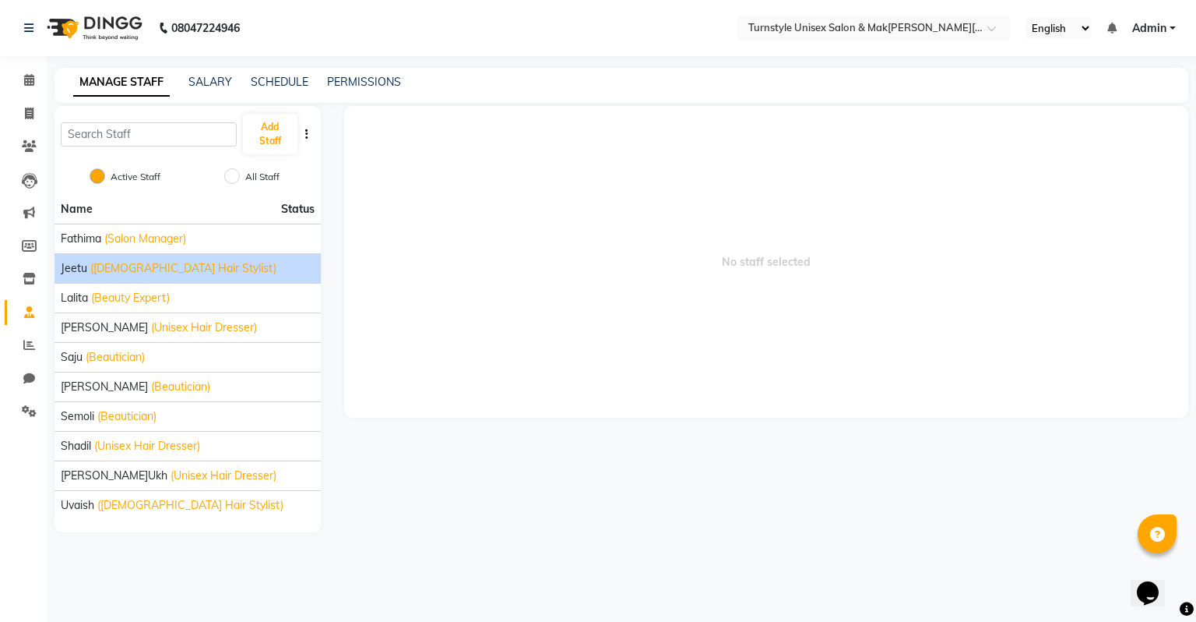
click at [188, 269] on div "Jeetu (Male Hair Stylist)" at bounding box center [188, 268] width 254 height 16
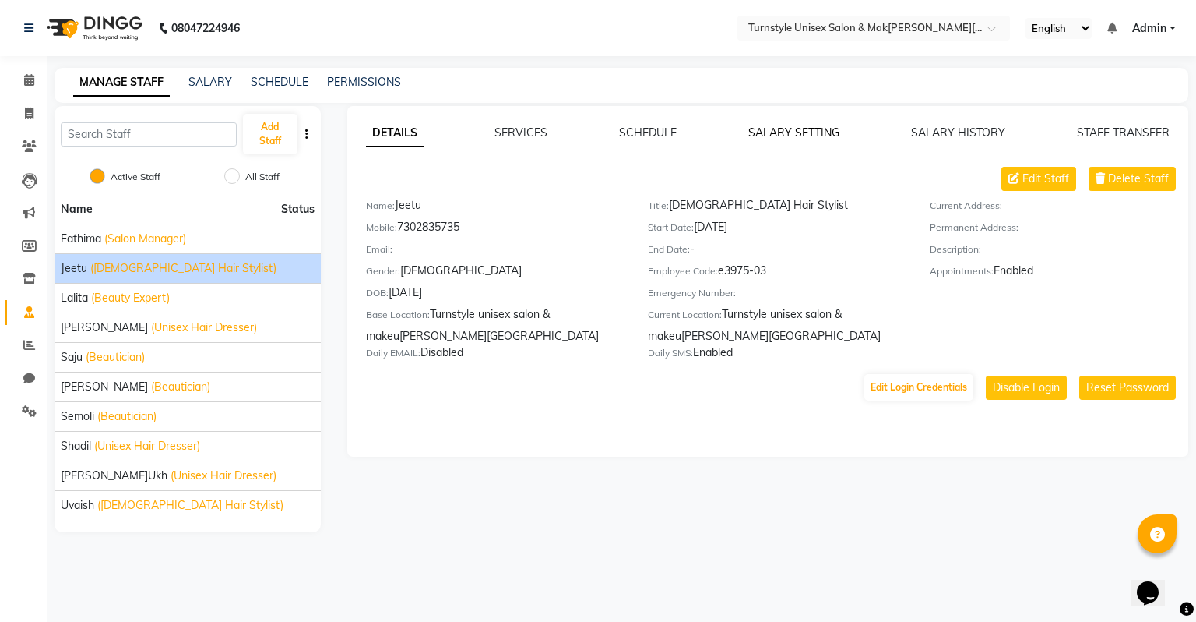
click at [801, 129] on link "SALARY SETTING" at bounding box center [793, 132] width 91 height 14
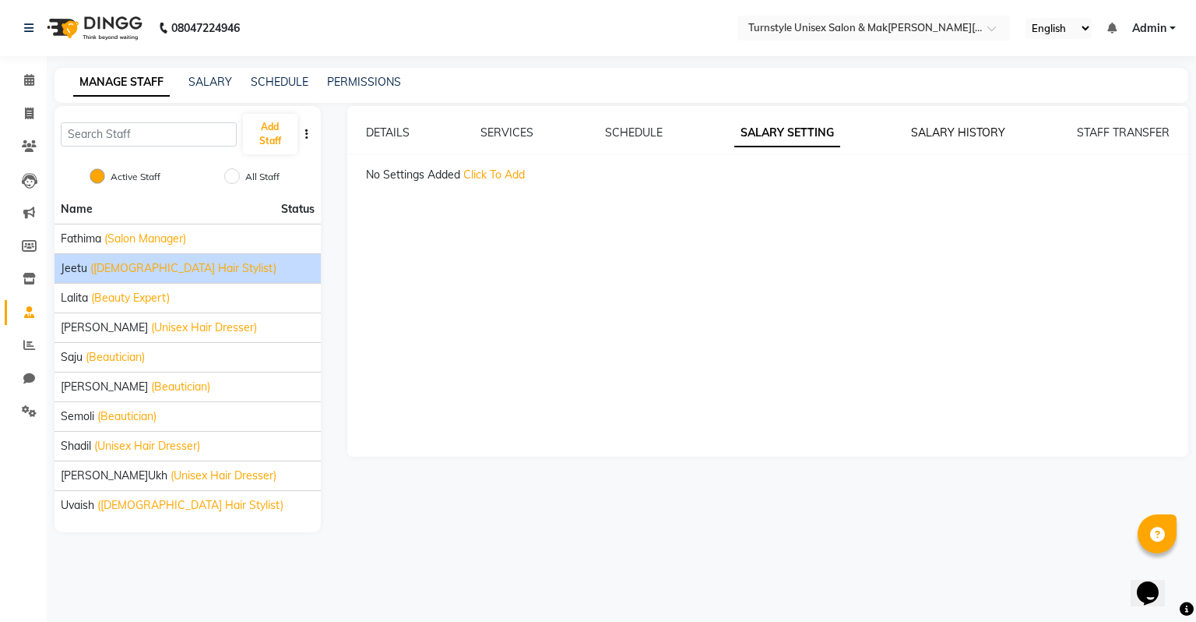
click at [933, 132] on link "SALARY HISTORY" at bounding box center [958, 132] width 94 height 14
click at [636, 136] on link "SCHEDULE" at bounding box center [635, 132] width 58 height 14
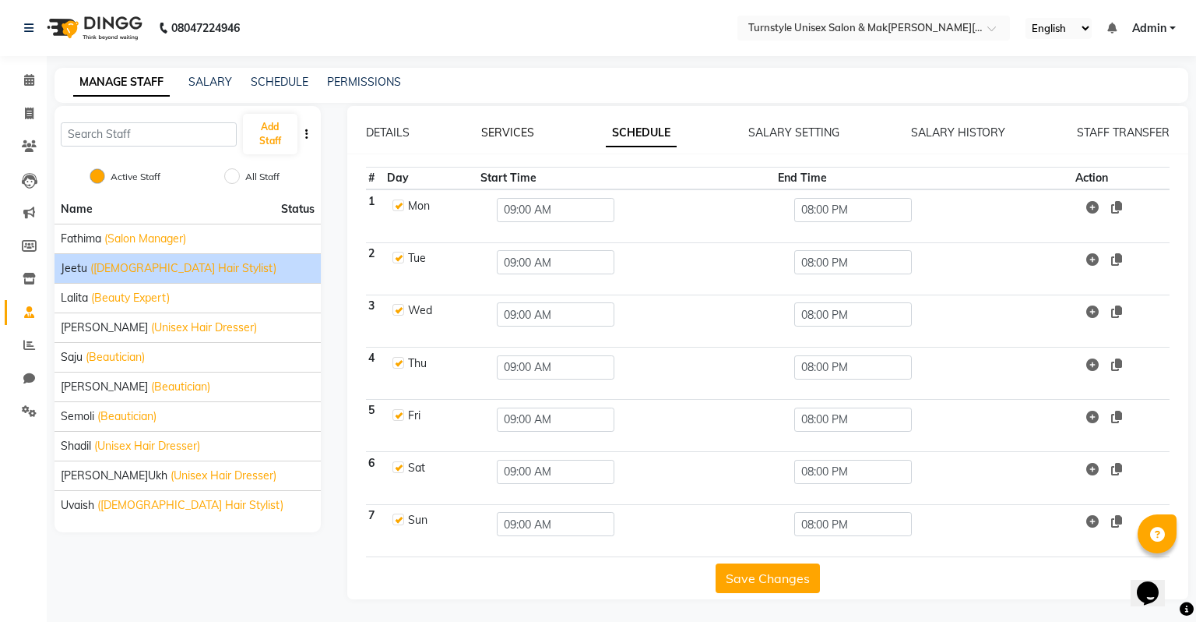
click at [514, 138] on link "SERVICES" at bounding box center [507, 132] width 53 height 14
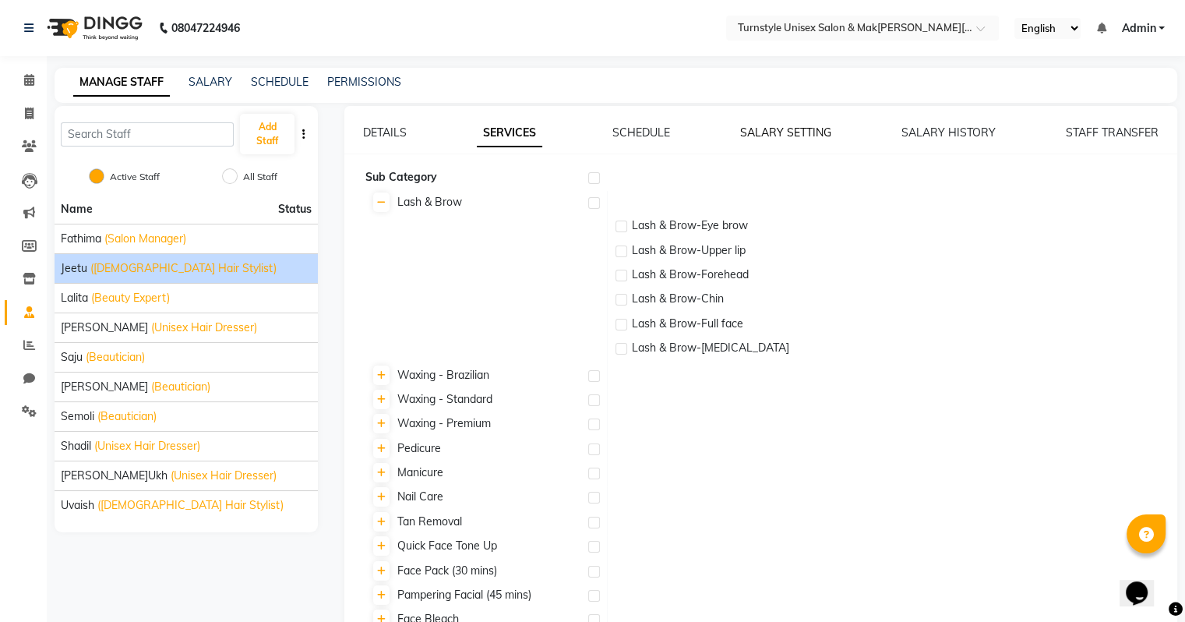
click at [818, 129] on link "SALARY SETTING" at bounding box center [785, 132] width 91 height 14
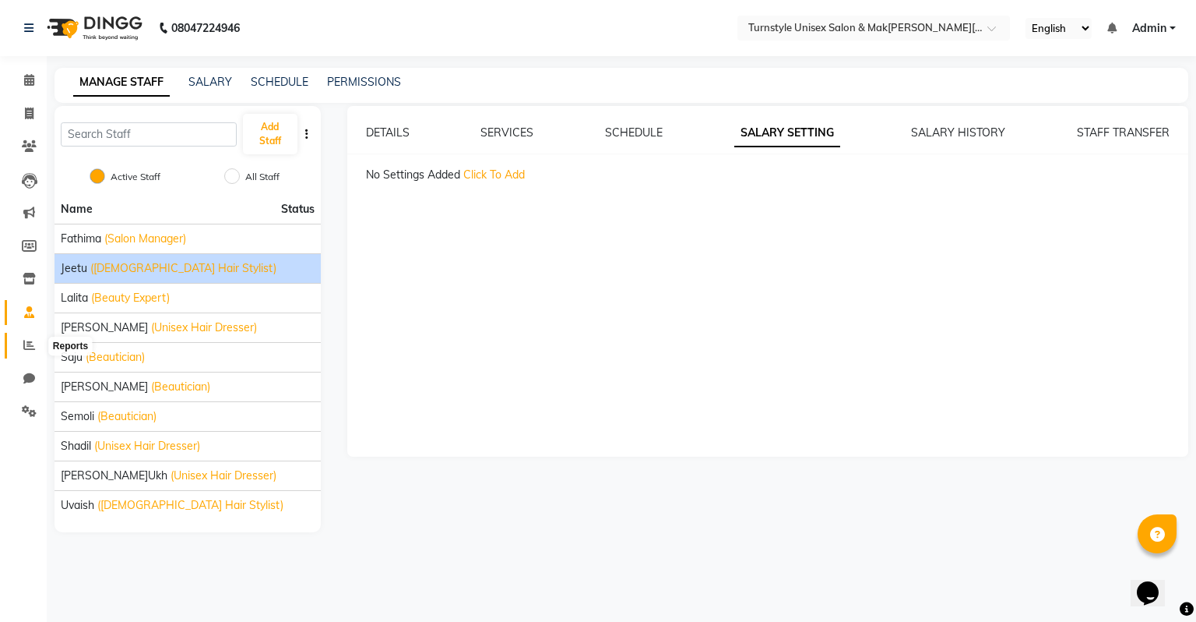
click at [23, 342] on icon at bounding box center [29, 345] width 12 height 12
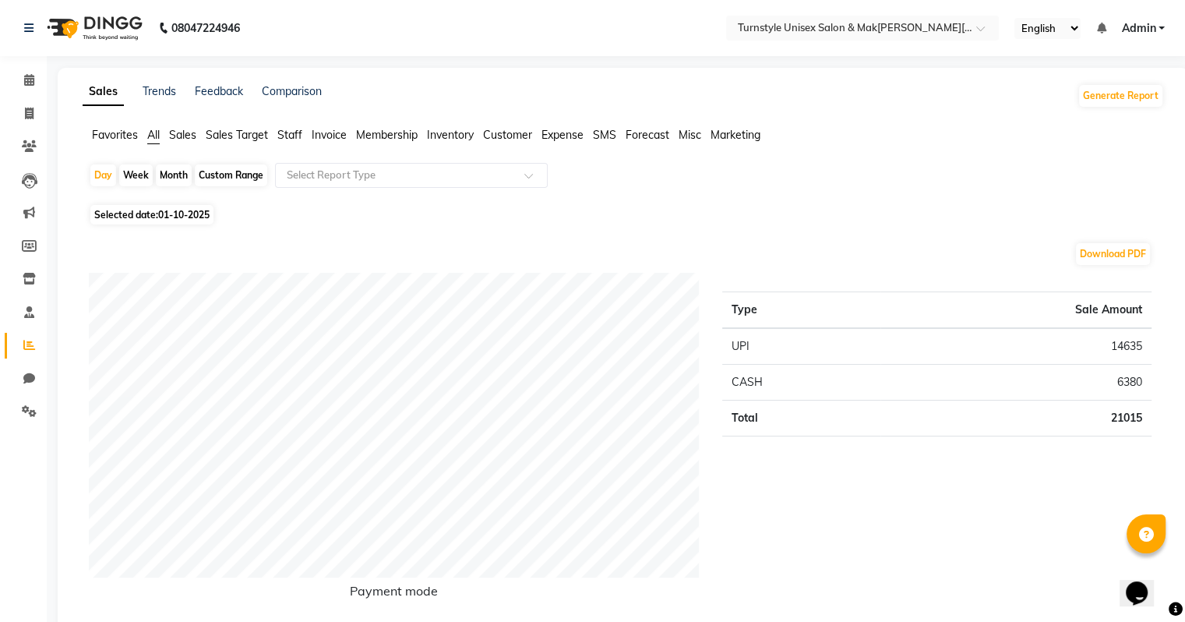
click at [188, 132] on span "Sales" at bounding box center [182, 135] width 27 height 14
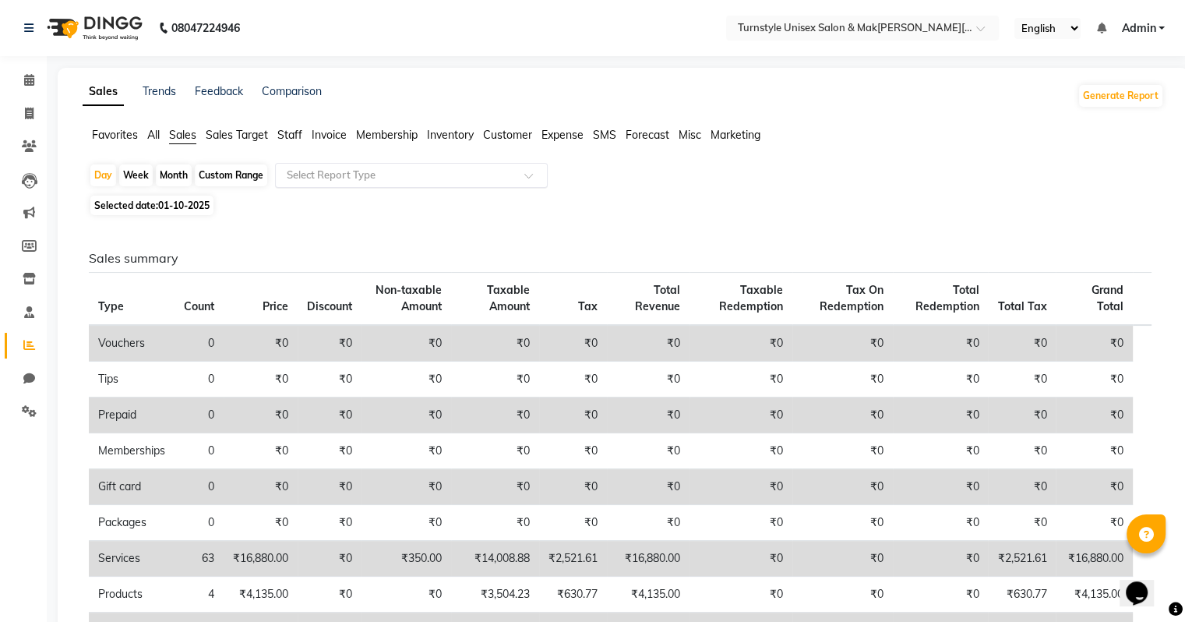
click at [315, 172] on input "text" at bounding box center [396, 175] width 224 height 16
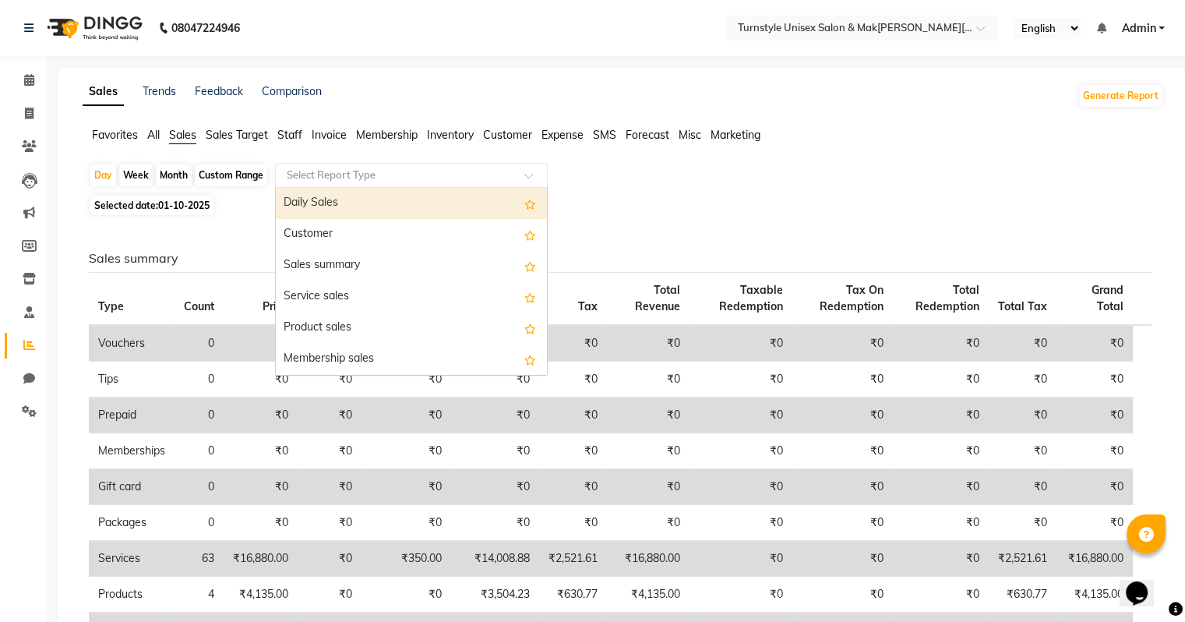
click at [324, 203] on div "Daily Sales" at bounding box center [411, 203] width 271 height 31
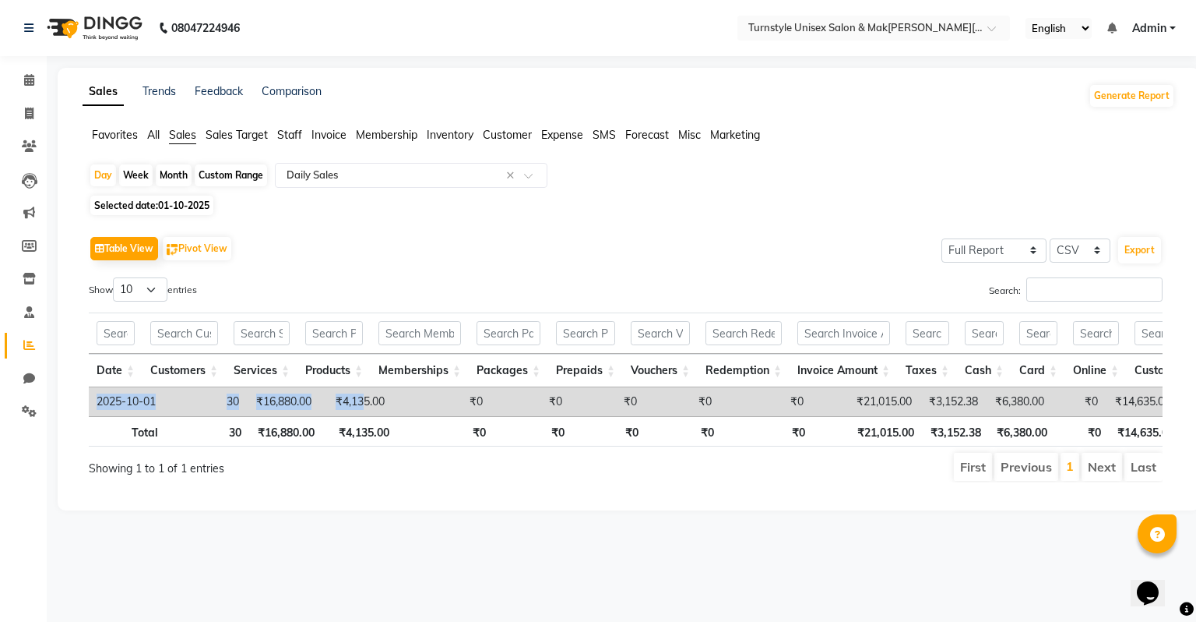
drag, startPoint x: 365, startPoint y: 414, endPoint x: 432, endPoint y: 422, distance: 68.3
click at [432, 416] on div "Date Customers Services Products Memberships Packages Prepaids Vouchers Redempt…" at bounding box center [626, 401] width 1074 height 29
click at [446, 387] on td "₹0" at bounding box center [442, 401] width 98 height 29
click at [29, 345] on icon at bounding box center [29, 345] width 12 height 12
click at [153, 139] on span "All" at bounding box center [153, 135] width 12 height 14
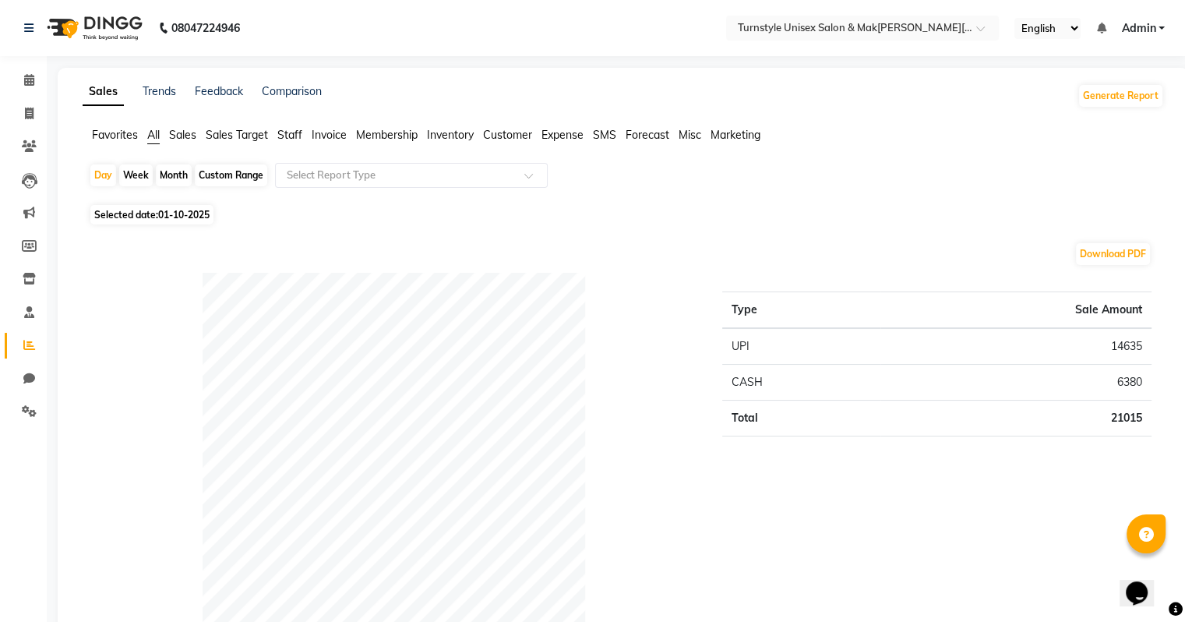
click at [288, 132] on span "Staff" at bounding box center [289, 135] width 25 height 14
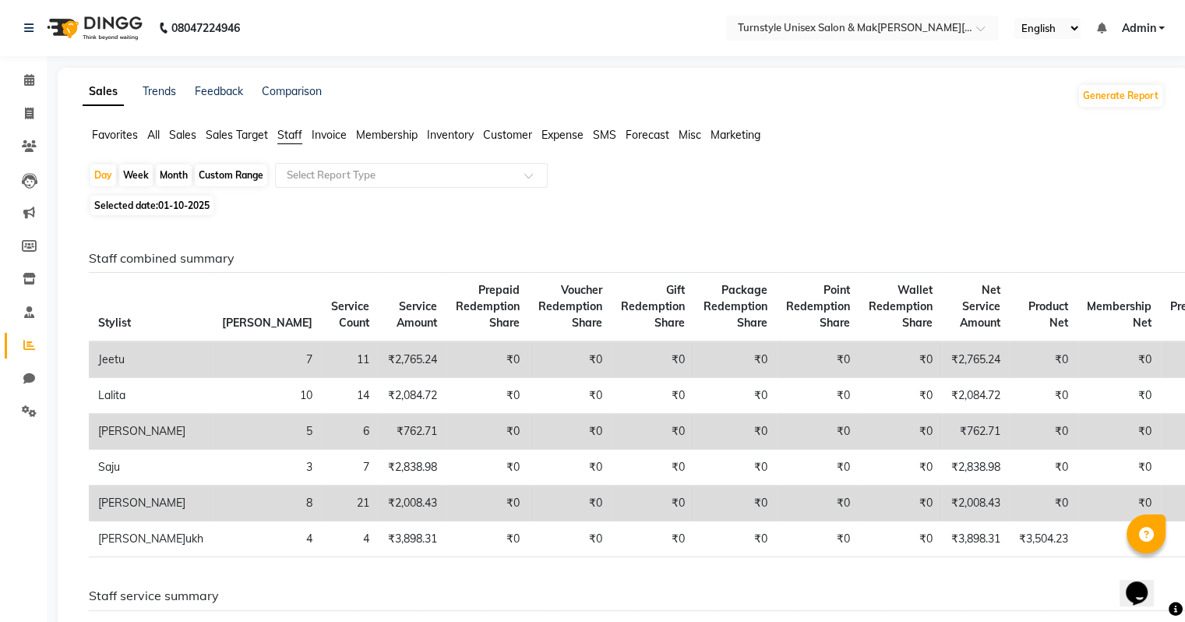
scroll to position [10, 0]
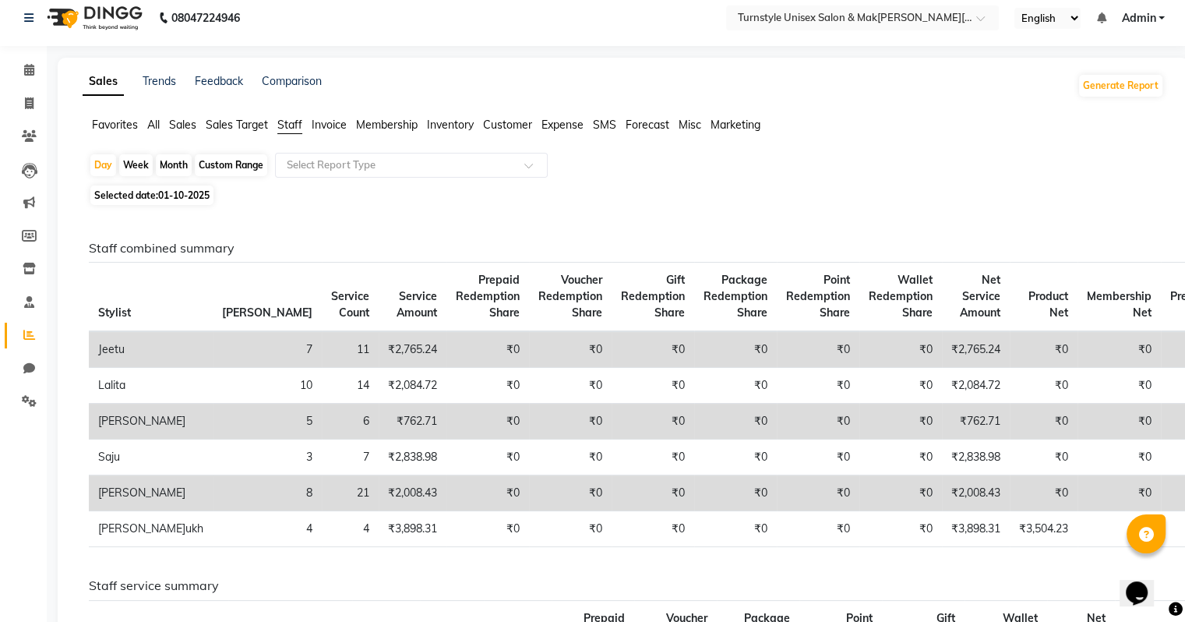
click at [185, 123] on span "Sales" at bounding box center [182, 125] width 27 height 14
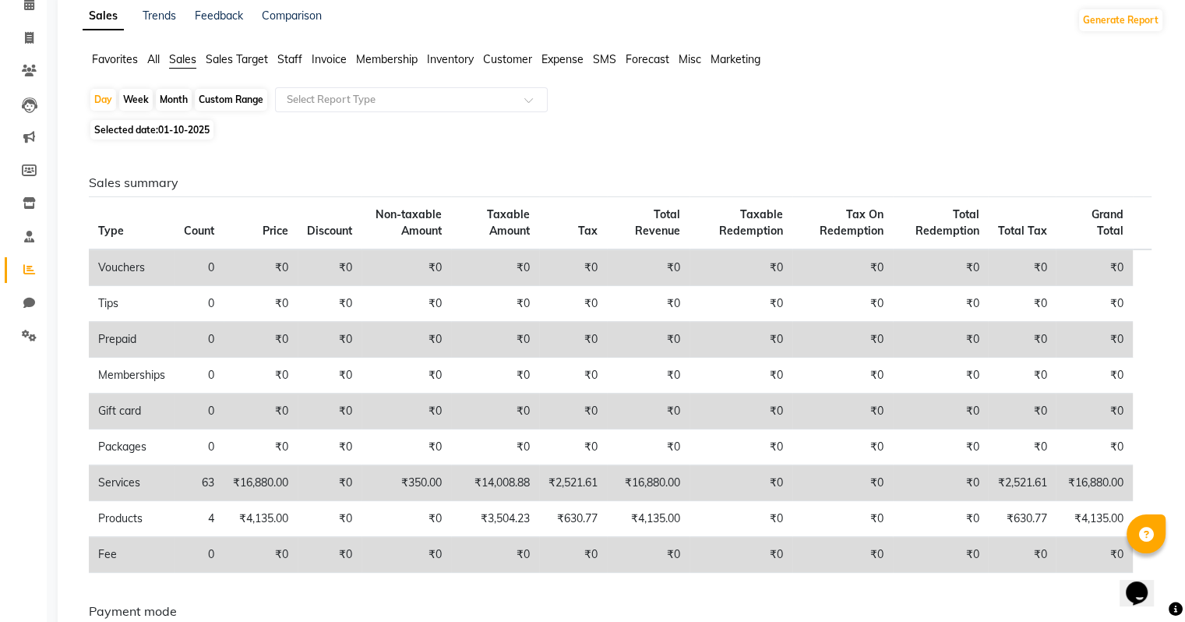
scroll to position [104, 0]
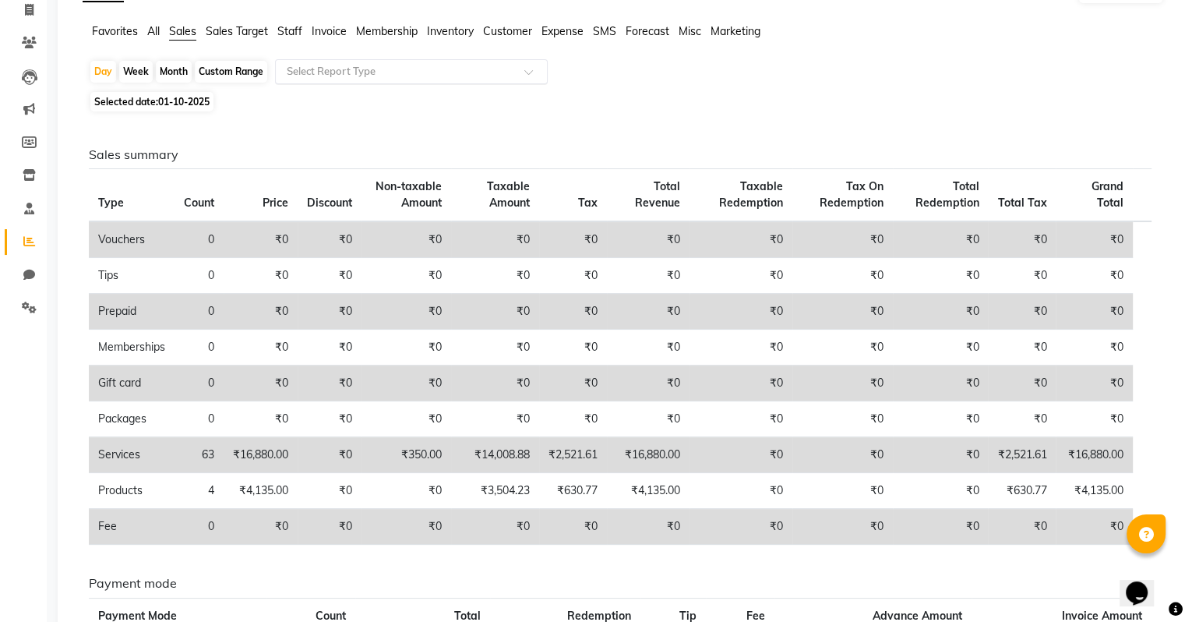
click at [308, 76] on input "text" at bounding box center [396, 72] width 224 height 16
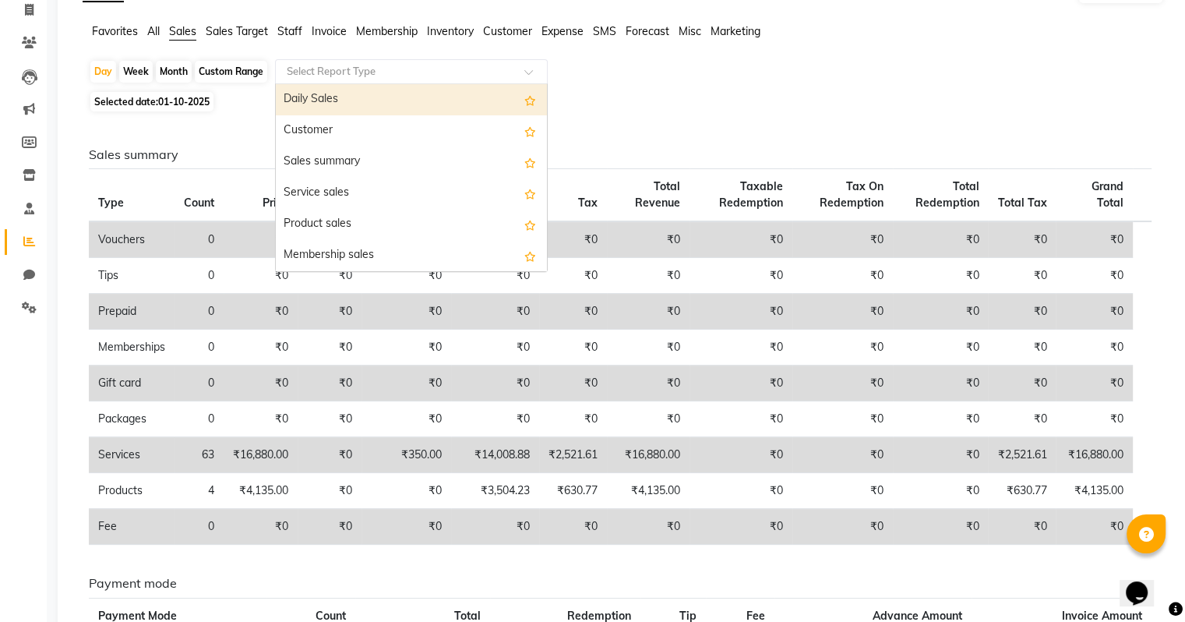
click at [309, 103] on div "Daily Sales" at bounding box center [411, 99] width 271 height 31
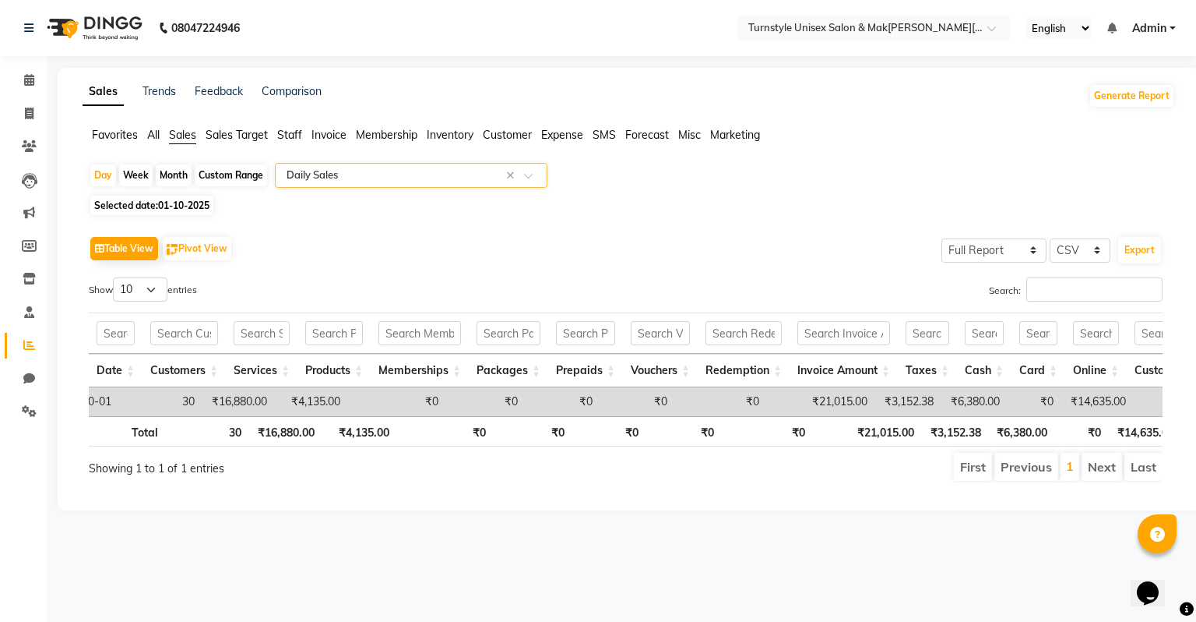
scroll to position [0, 44]
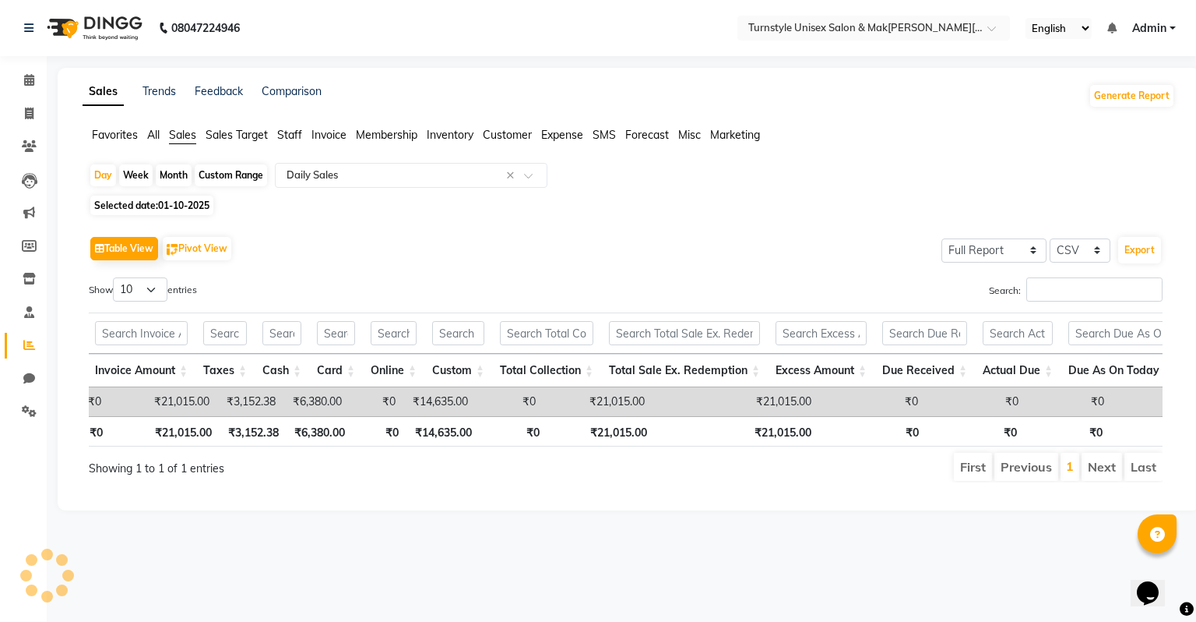
click at [160, 137] on ul "Favorites All Sales Sales Target Staff Invoice Membership Inventory Customer Ex…" at bounding box center [629, 135] width 1093 height 17
click at [159, 137] on span "All" at bounding box center [153, 135] width 12 height 14
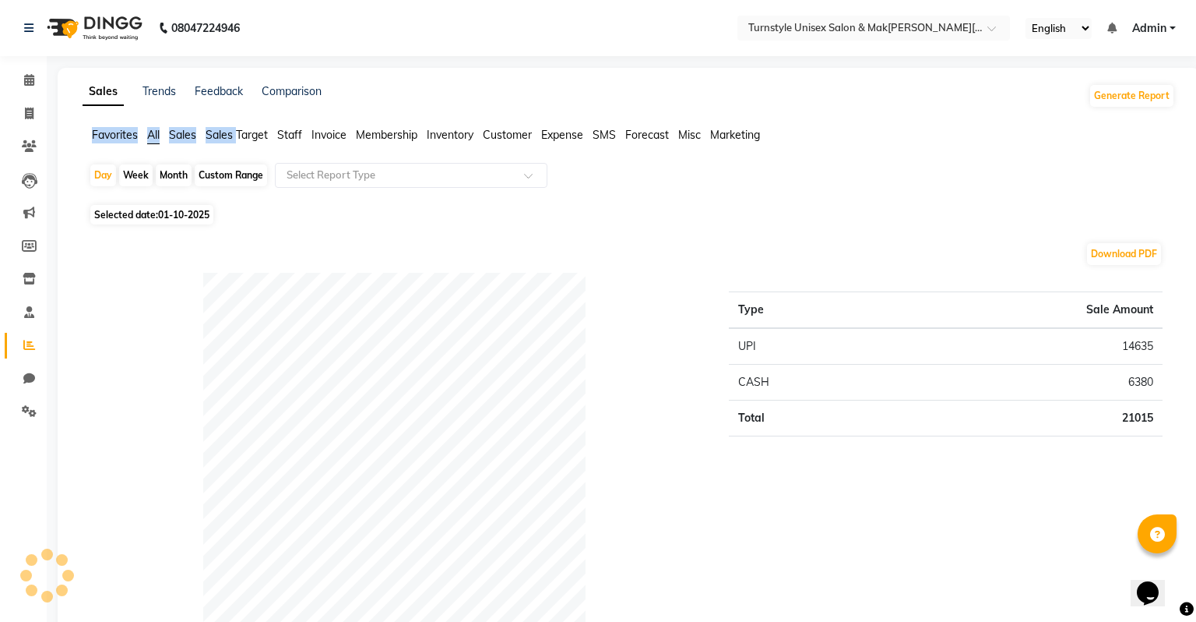
click at [159, 137] on span "All" at bounding box center [153, 135] width 12 height 14
click at [180, 132] on span "Sales" at bounding box center [182, 135] width 27 height 14
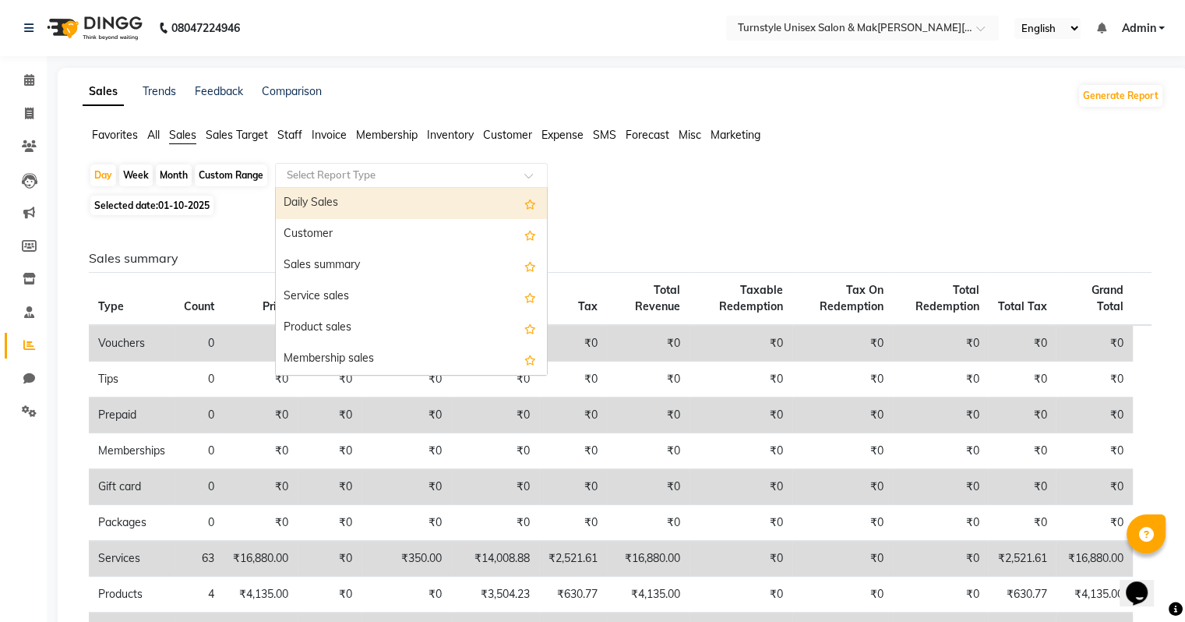
click at [369, 174] on input "text" at bounding box center [396, 175] width 224 height 16
click at [368, 199] on div "Daily Sales" at bounding box center [411, 203] width 271 height 31
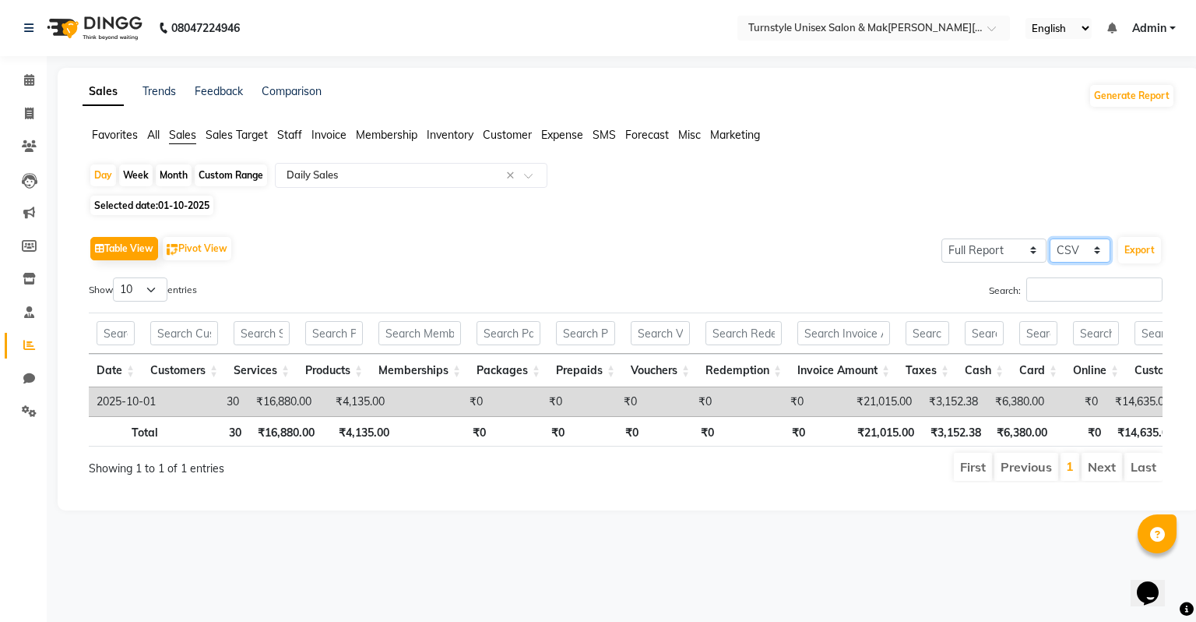
click at [1072, 252] on select "Select CSV PDF" at bounding box center [1080, 250] width 61 height 24
click at [1051, 238] on select "Select CSV PDF" at bounding box center [1080, 250] width 61 height 24
click at [891, 273] on div "Table View Pivot View Select Full Report Filtered Report Select CSV PDF Export …" at bounding box center [626, 357] width 1074 height 250
click at [1134, 246] on button "Export" at bounding box center [1139, 250] width 43 height 26
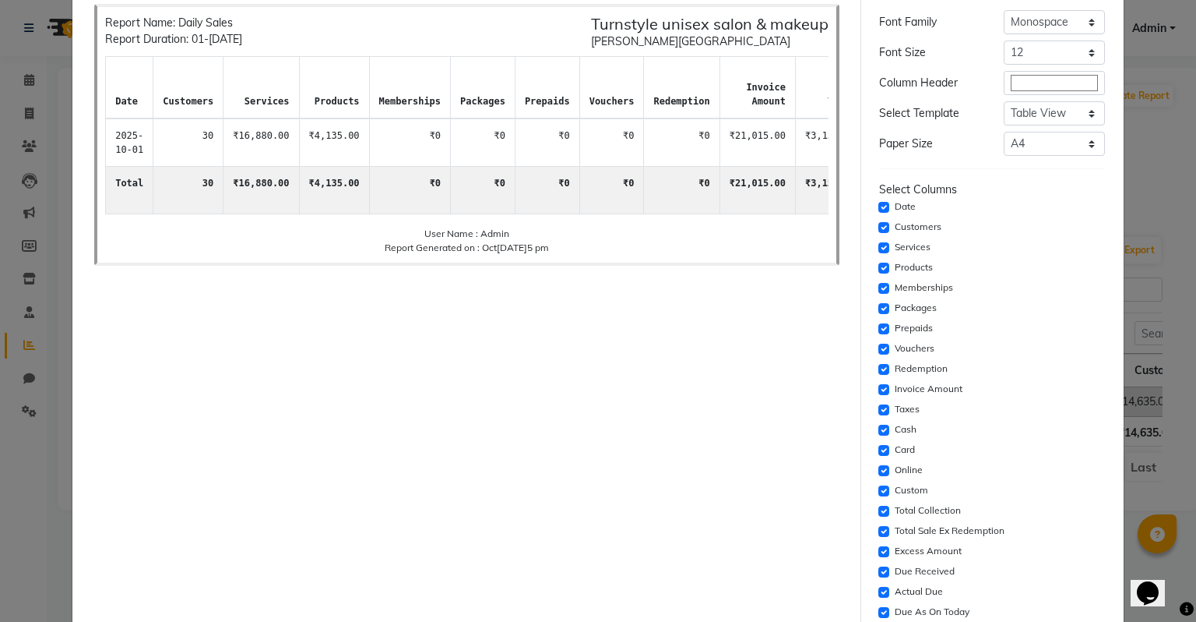
scroll to position [72, 0]
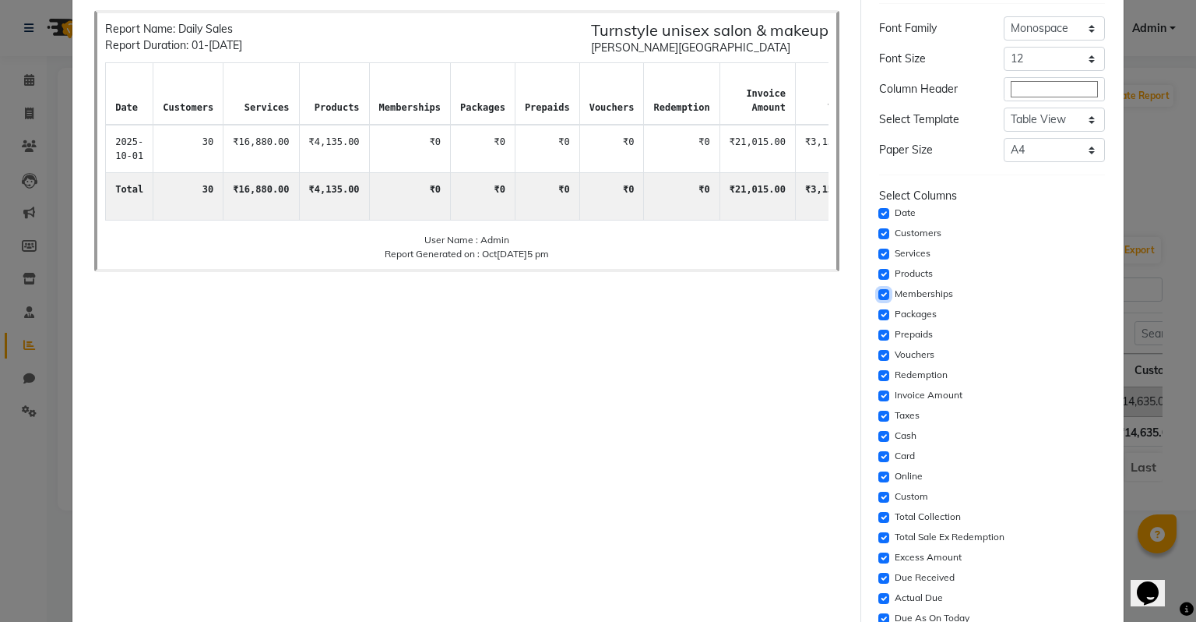
click at [879, 294] on input "checkbox" at bounding box center [884, 294] width 11 height 11
click at [879, 313] on input "checkbox" at bounding box center [884, 314] width 11 height 11
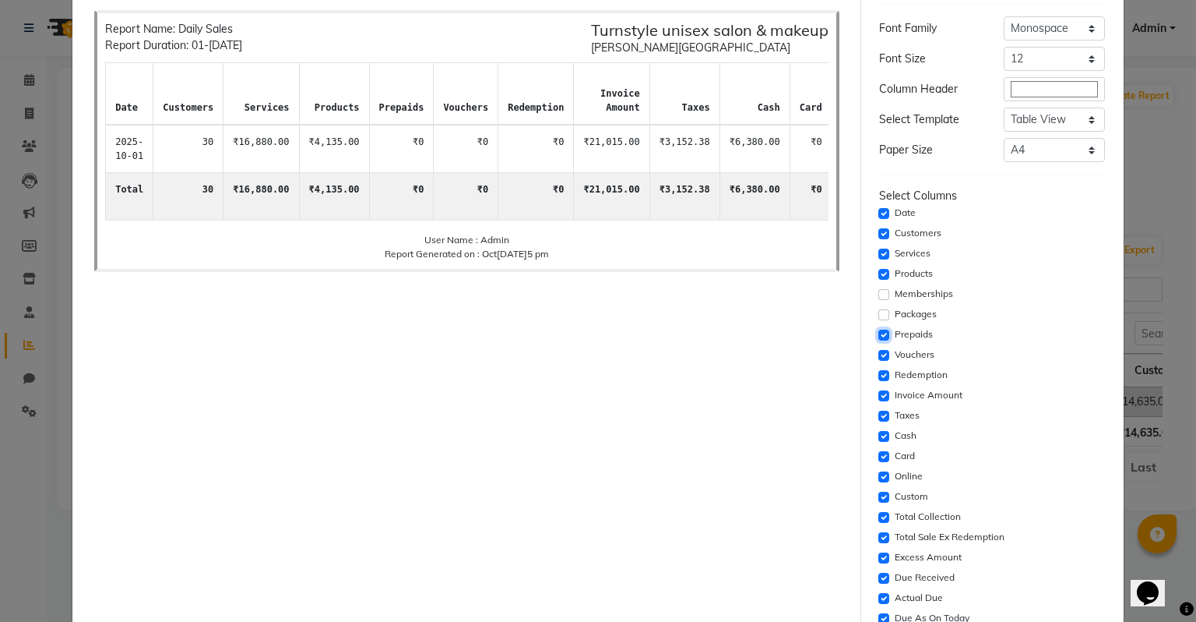
click at [879, 337] on input "checkbox" at bounding box center [884, 334] width 11 height 11
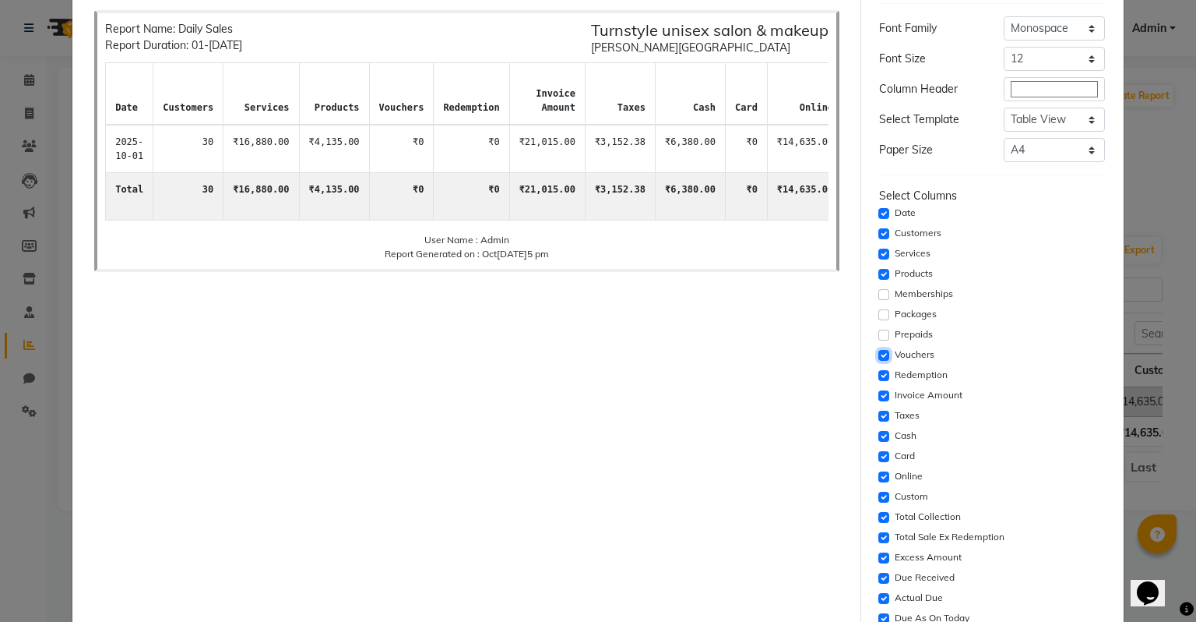
click at [879, 358] on input "checkbox" at bounding box center [884, 355] width 11 height 11
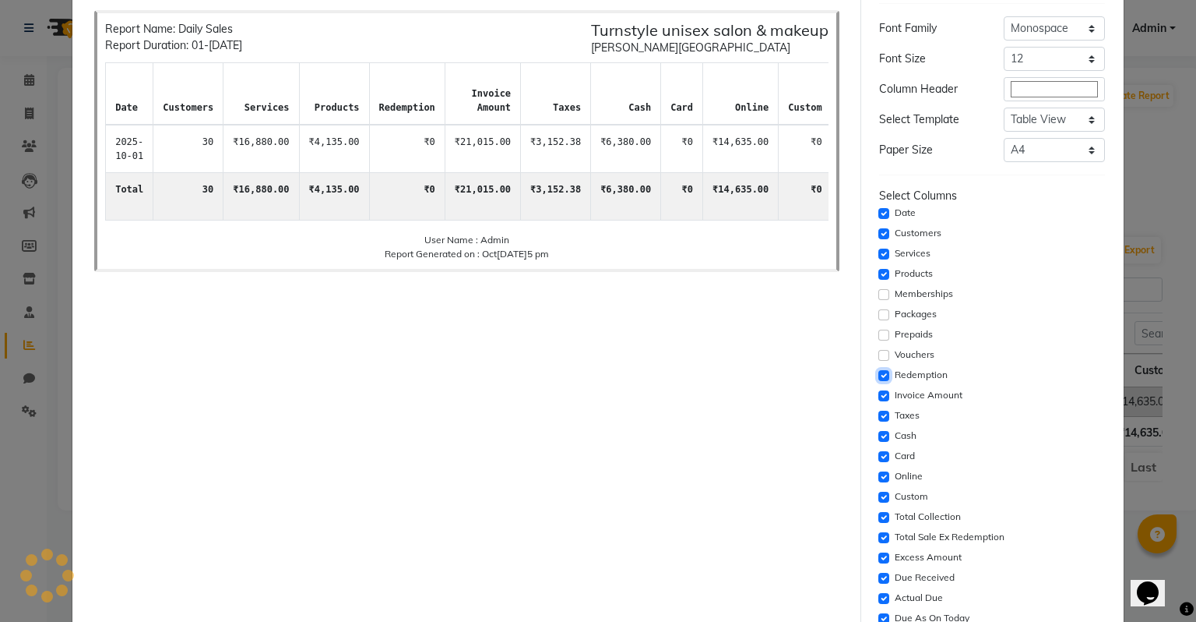
click at [879, 375] on input "checkbox" at bounding box center [884, 375] width 11 height 11
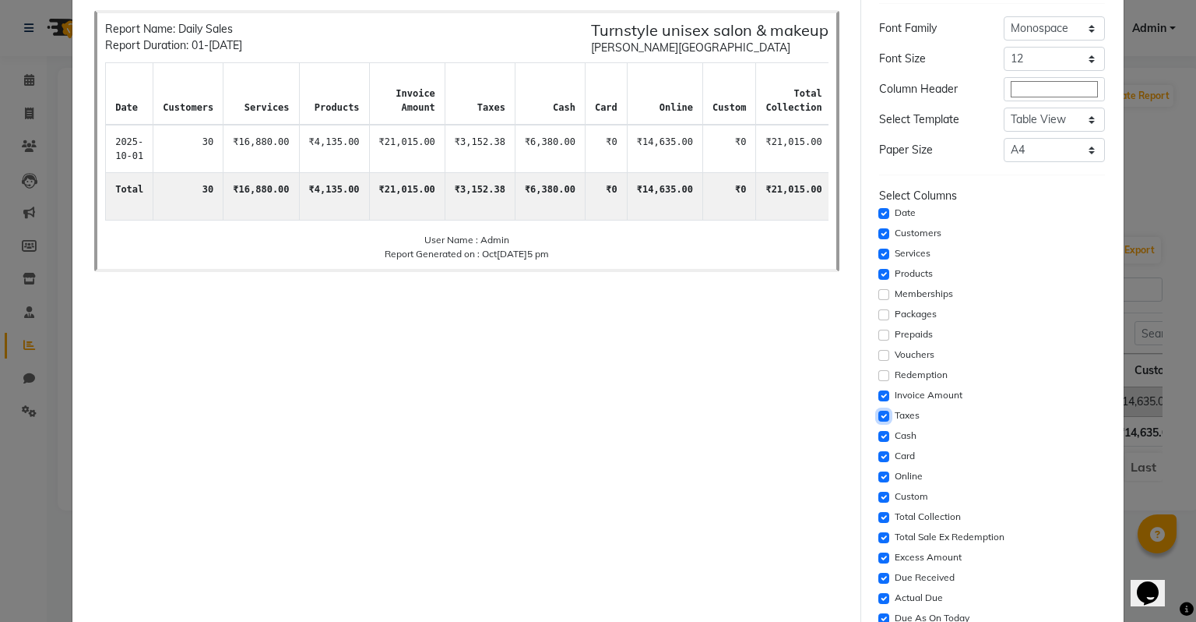
click at [879, 412] on input "checkbox" at bounding box center [884, 415] width 11 height 11
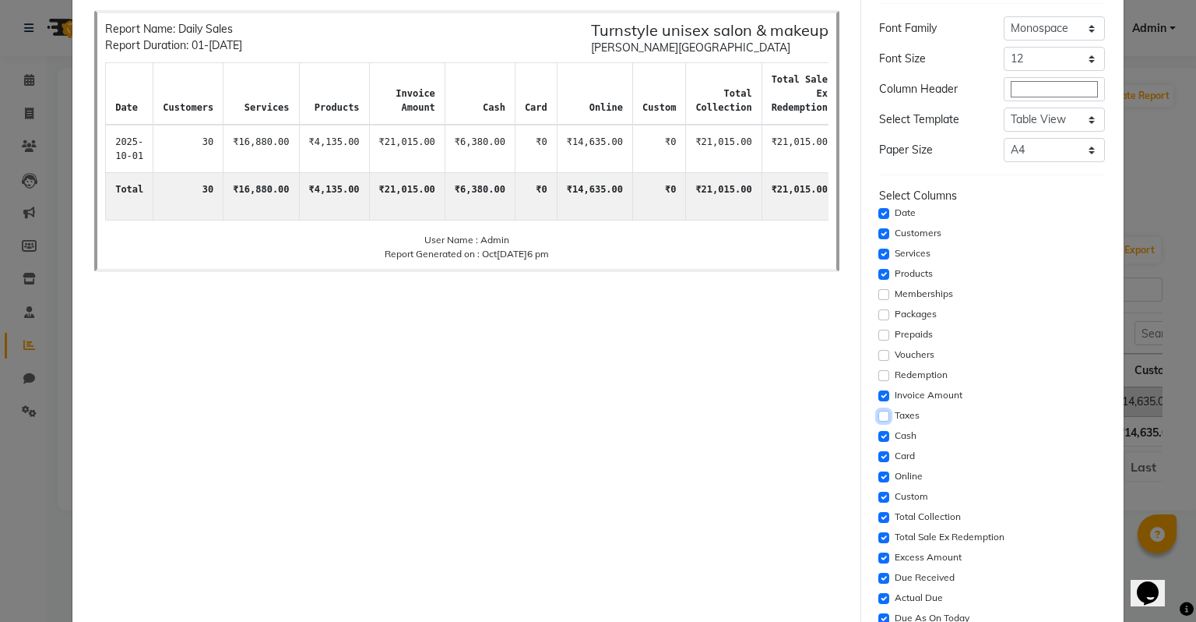
click at [879, 412] on input "checkbox" at bounding box center [884, 415] width 11 height 11
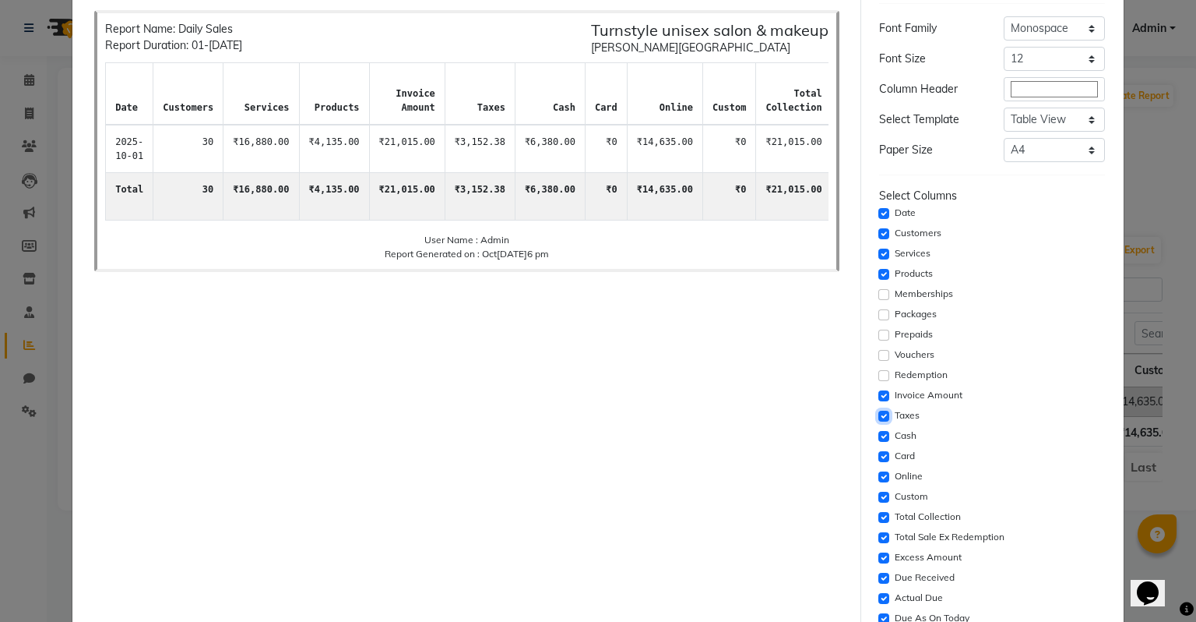
click at [879, 412] on input "checkbox" at bounding box center [884, 415] width 11 height 11
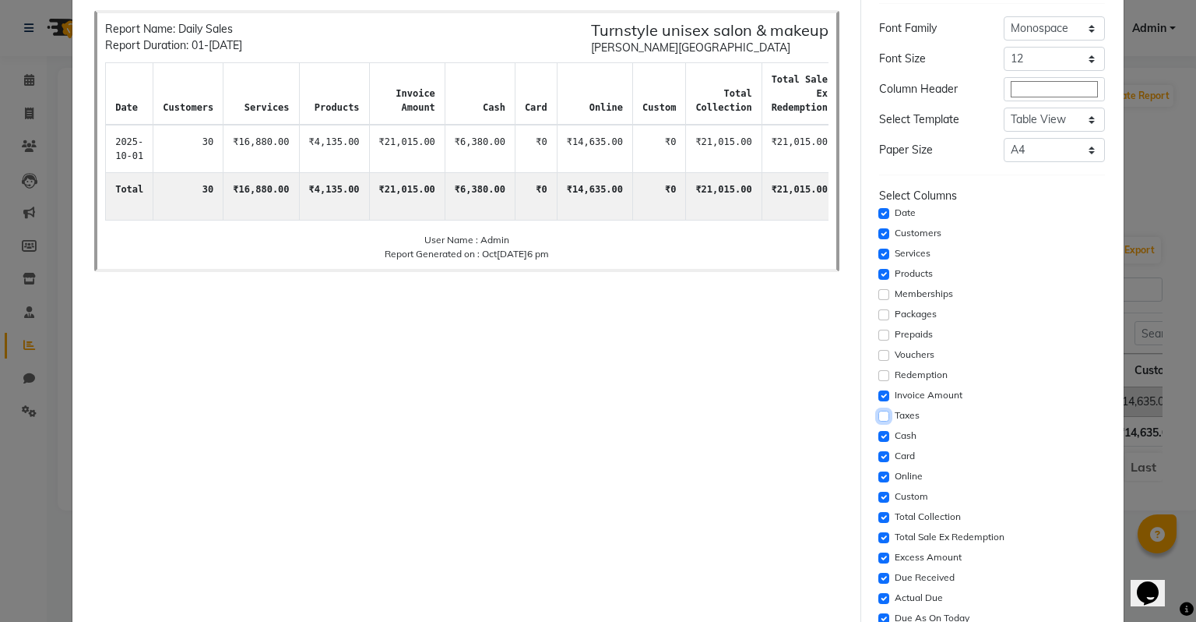
click at [879, 412] on input "checkbox" at bounding box center [884, 415] width 11 height 11
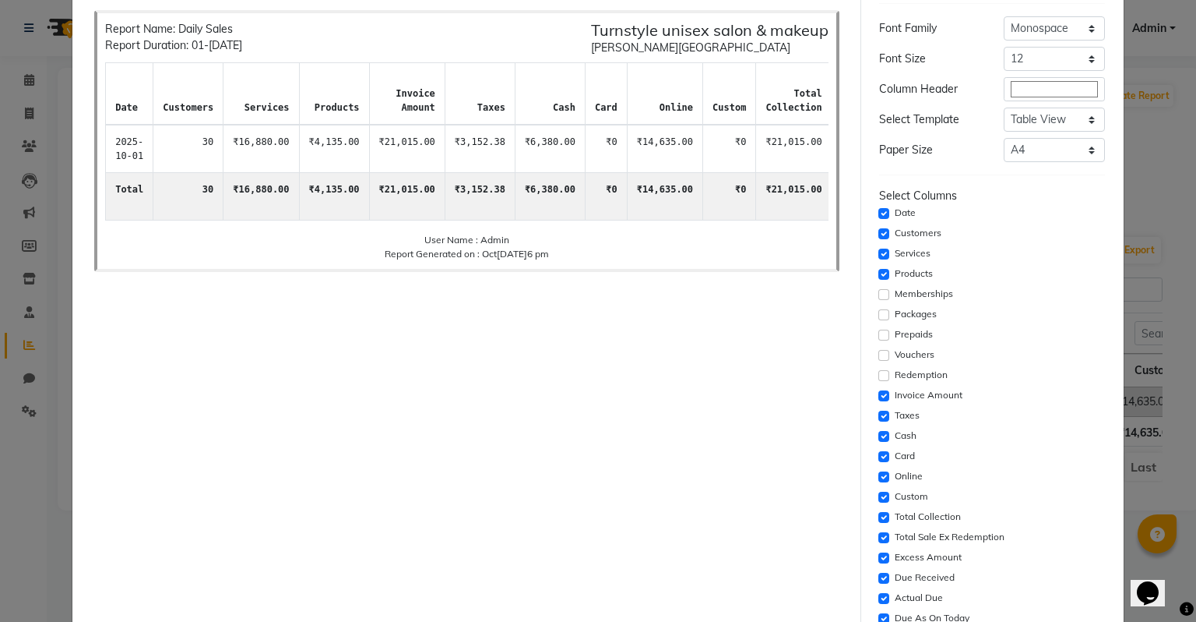
drag, startPoint x: 432, startPoint y: 137, endPoint x: 471, endPoint y: 185, distance: 62.0
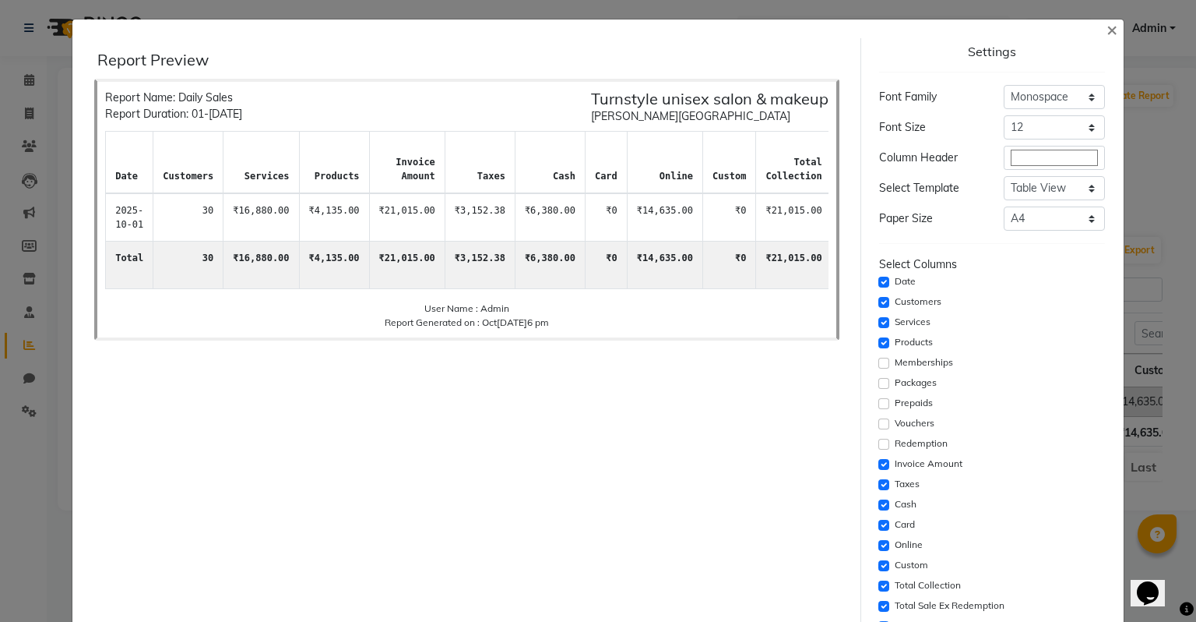
scroll to position [0, 0]
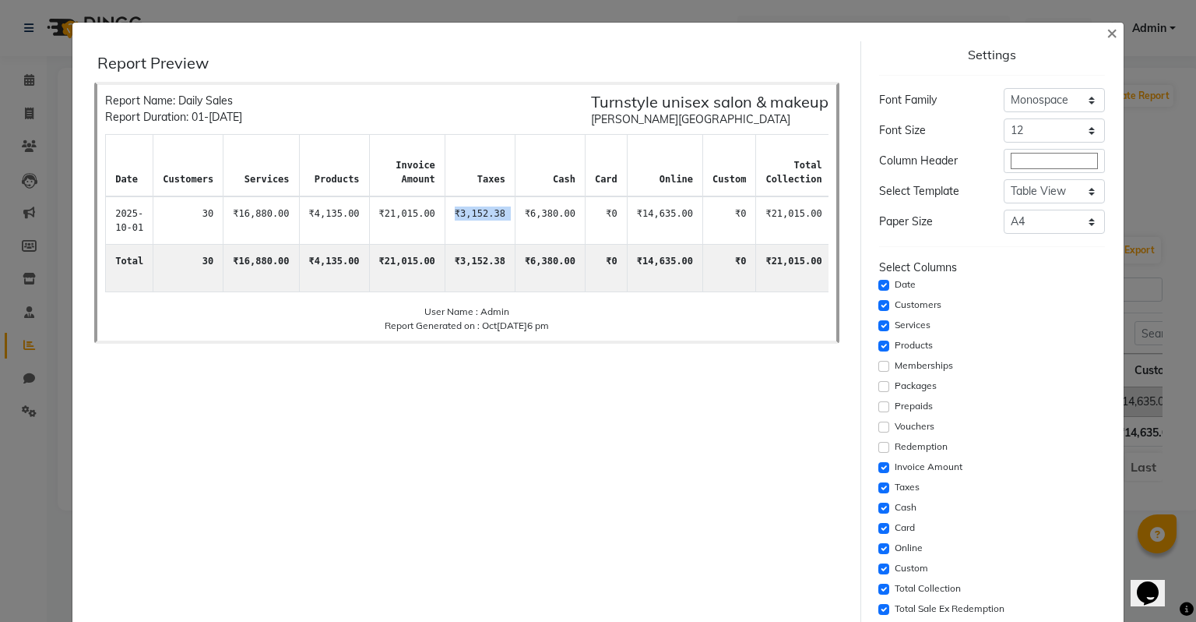
drag, startPoint x: 430, startPoint y: 203, endPoint x: 487, endPoint y: 231, distance: 63.4
click at [487, 231] on tr "2025-10-01 30 ₹16,880.00 ₹4,135.00 ₹21,015.00 ₹3,152.38 ₹6,380.00 ₹0 ₹14,635.00…" at bounding box center [908, 220] width 1604 height 48
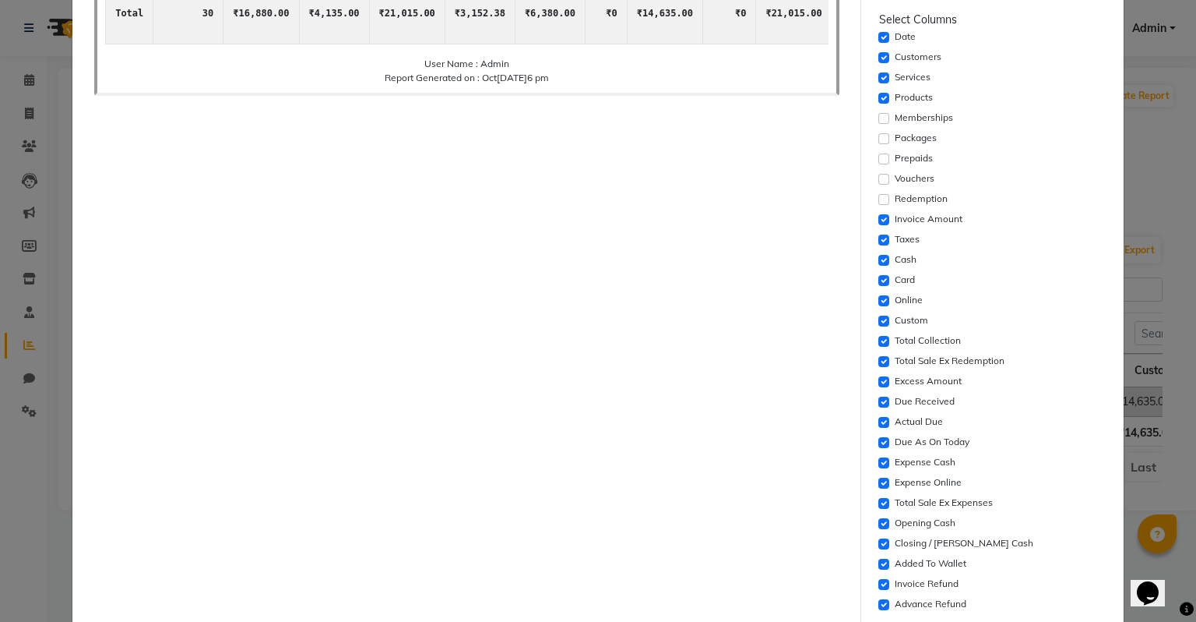
scroll to position [252, 0]
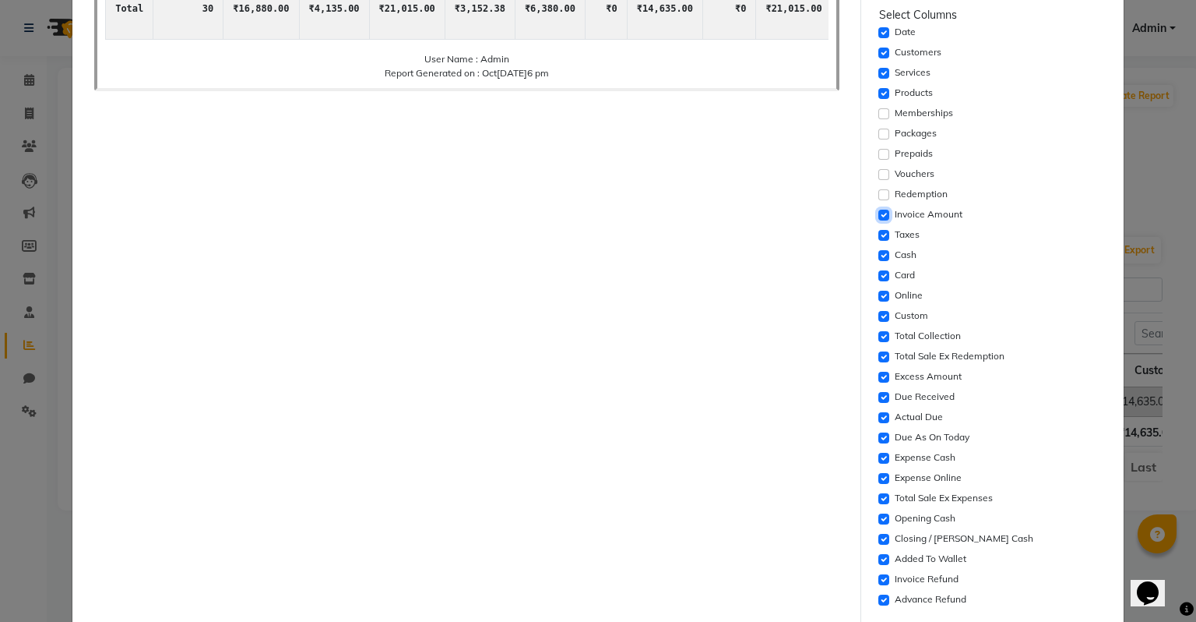
click at [879, 214] on input "checkbox" at bounding box center [884, 215] width 11 height 11
click at [879, 232] on input "checkbox" at bounding box center [884, 235] width 11 height 11
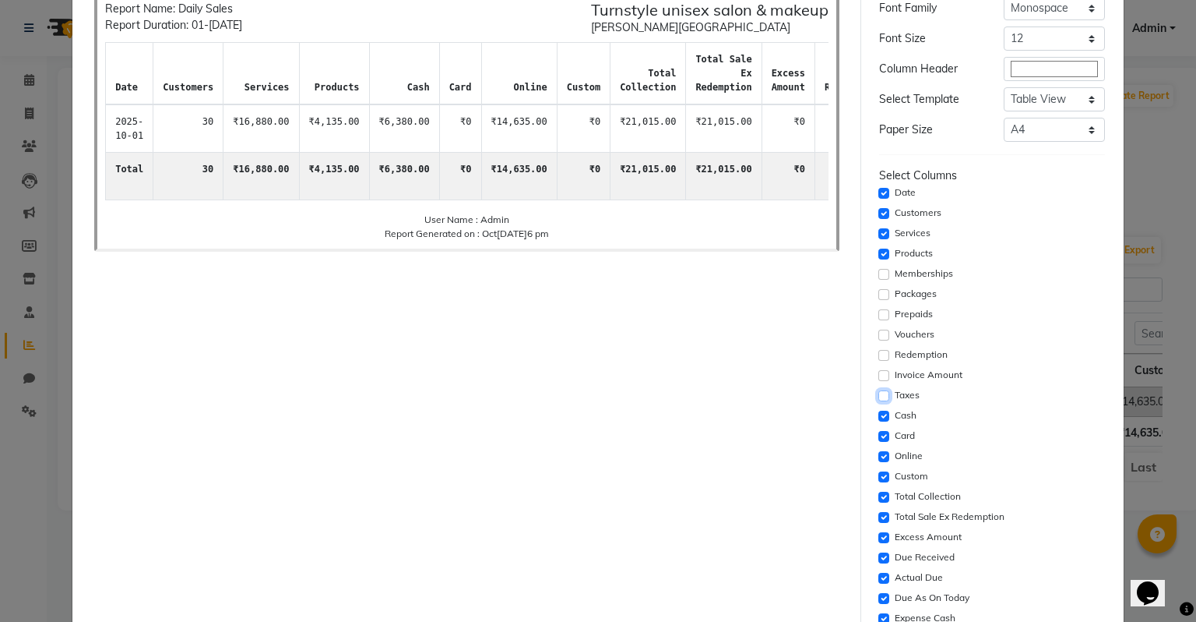
scroll to position [19, 0]
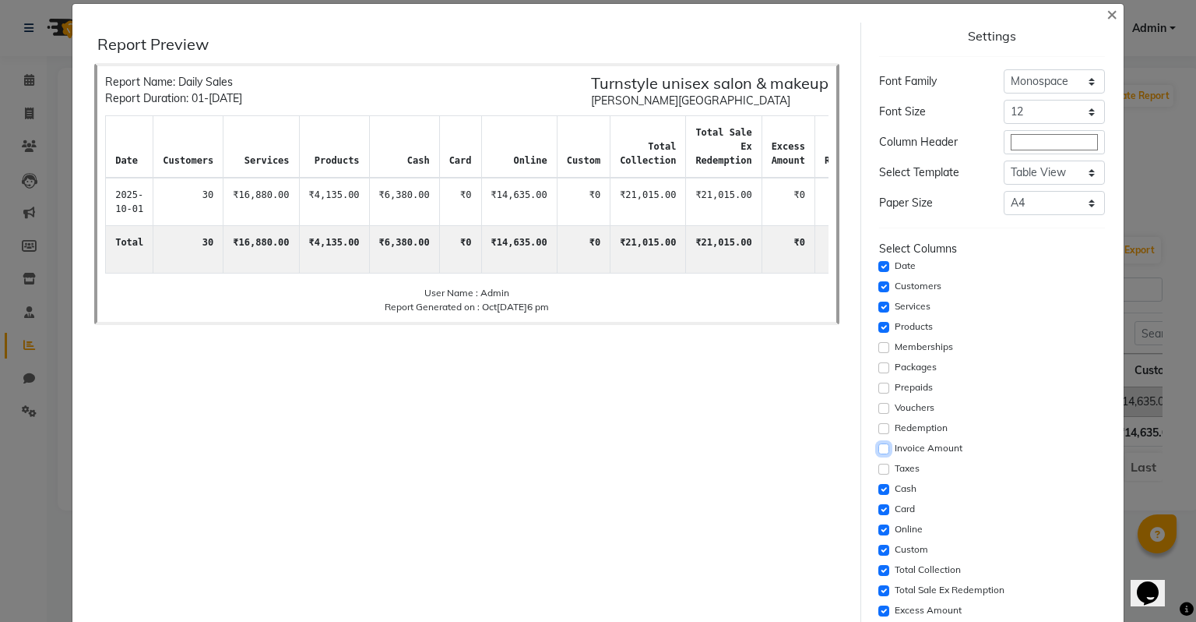
click at [879, 448] on input "checkbox" at bounding box center [884, 448] width 11 height 11
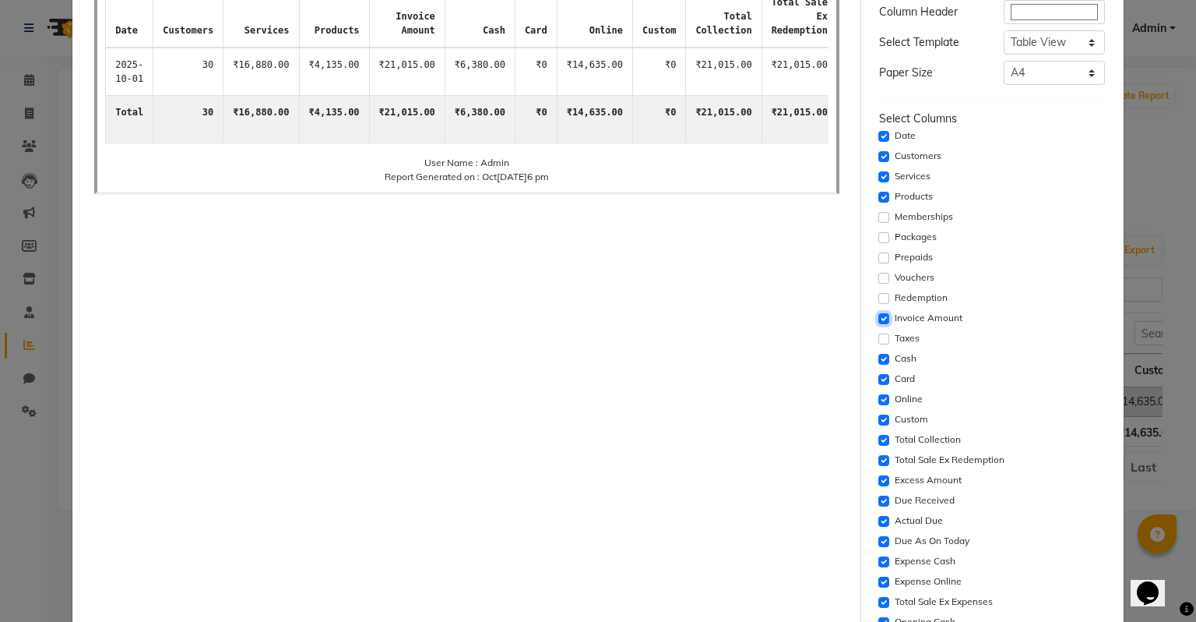
scroll to position [174, 0]
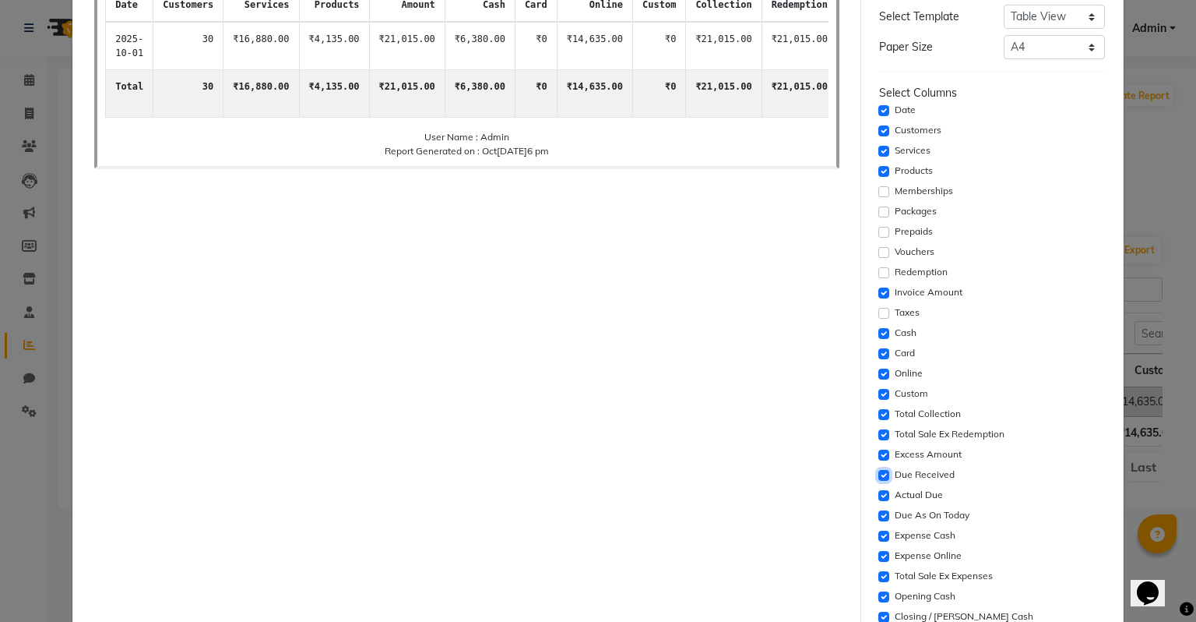
click at [879, 473] on input "checkbox" at bounding box center [884, 475] width 11 height 11
click at [879, 452] on input "checkbox" at bounding box center [884, 454] width 11 height 11
click at [879, 496] on input "checkbox" at bounding box center [884, 495] width 11 height 11
click at [879, 511] on input "checkbox" at bounding box center [884, 515] width 11 height 11
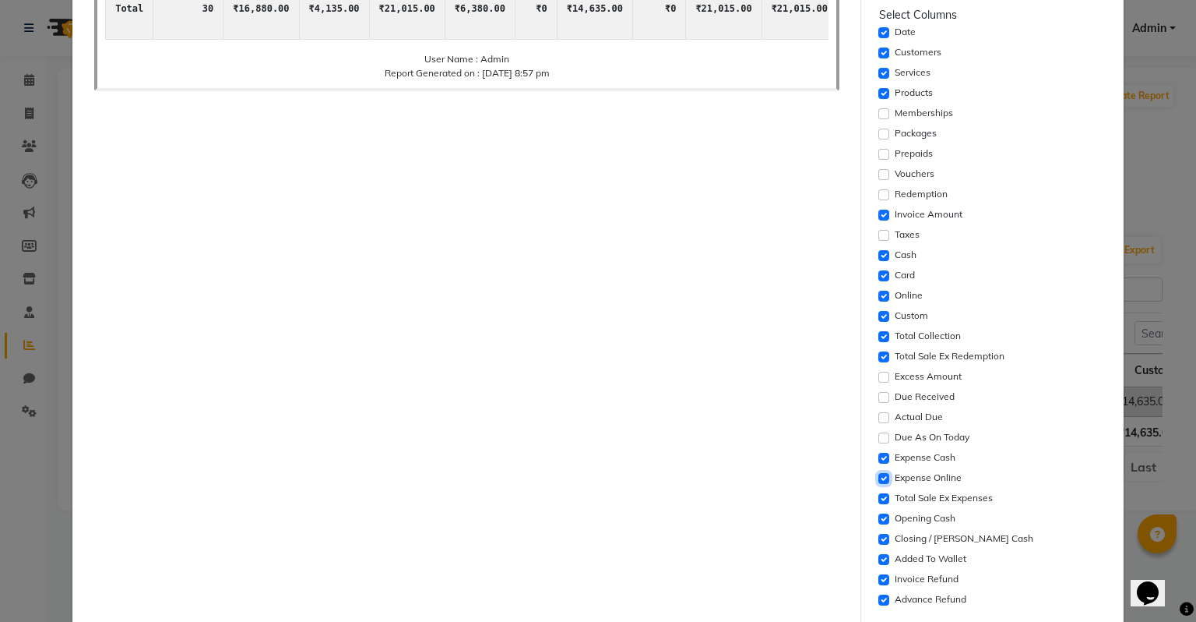
click at [879, 477] on input "checkbox" at bounding box center [884, 478] width 11 height 11
click at [879, 561] on input "checkbox" at bounding box center [884, 559] width 11 height 11
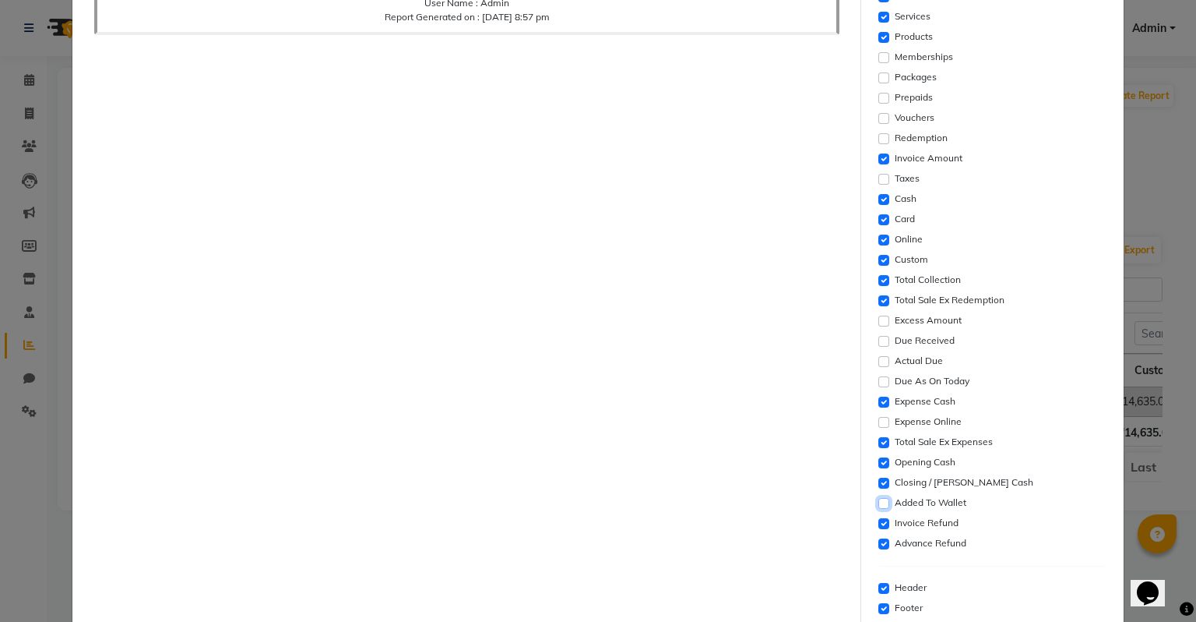
scroll to position [330, 0]
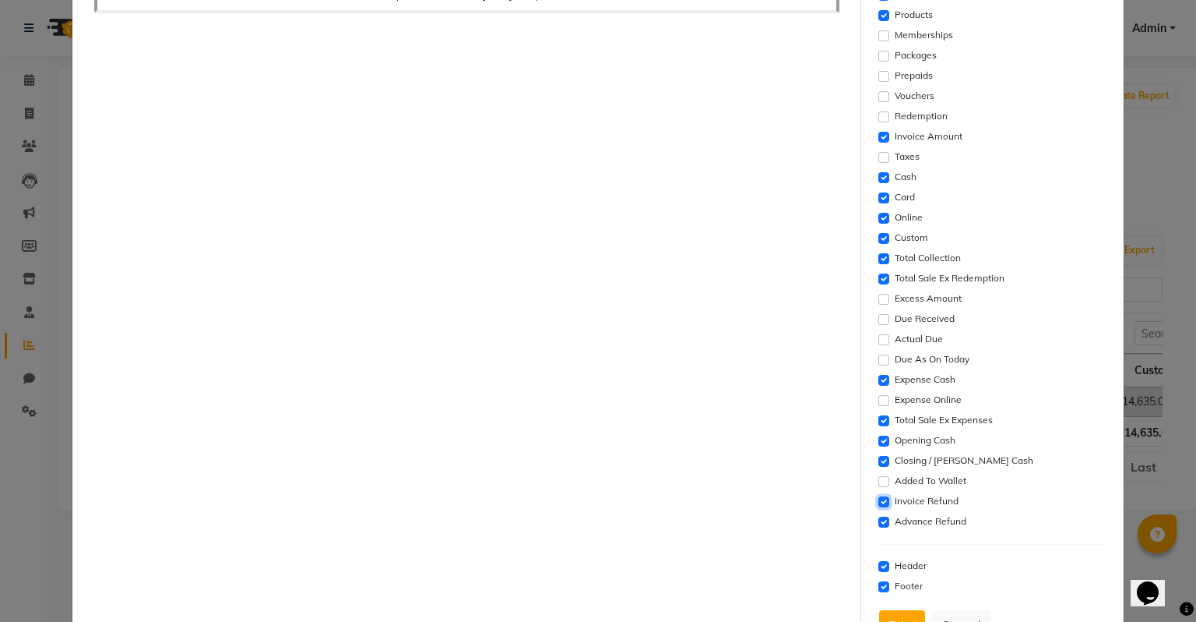
click at [879, 501] on input "checkbox" at bounding box center [884, 501] width 11 height 11
click at [879, 524] on input "checkbox" at bounding box center [884, 521] width 11 height 11
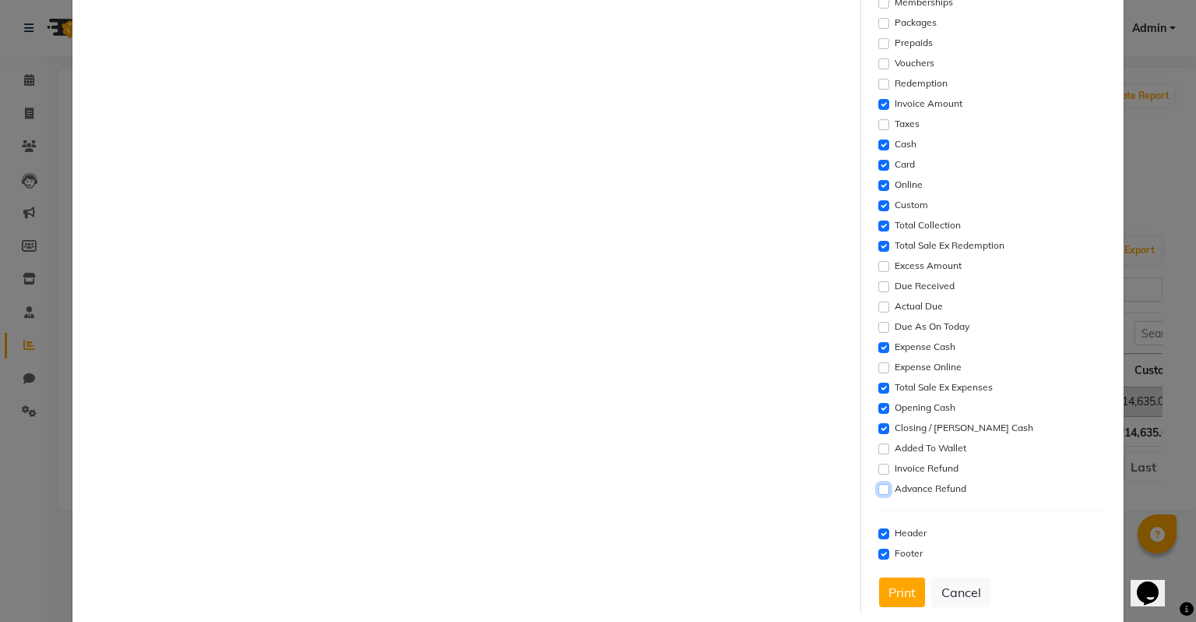
scroll to position [388, 0]
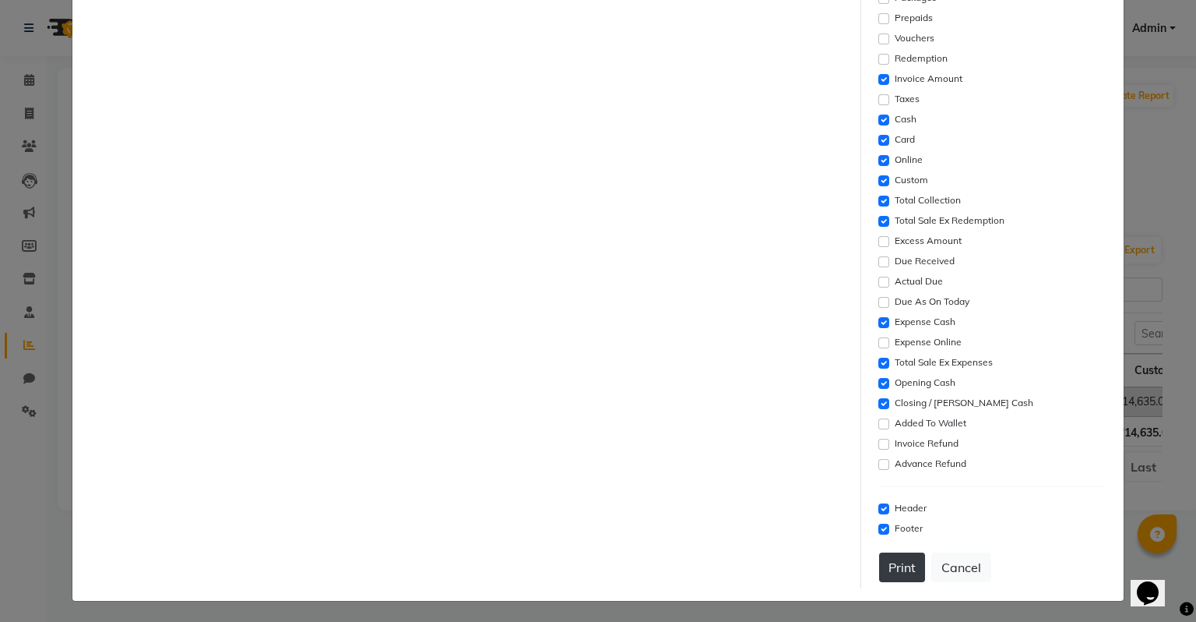
click at [896, 565] on button "Print" at bounding box center [902, 567] width 46 height 30
click at [960, 572] on button "Cancel" at bounding box center [962, 567] width 60 height 30
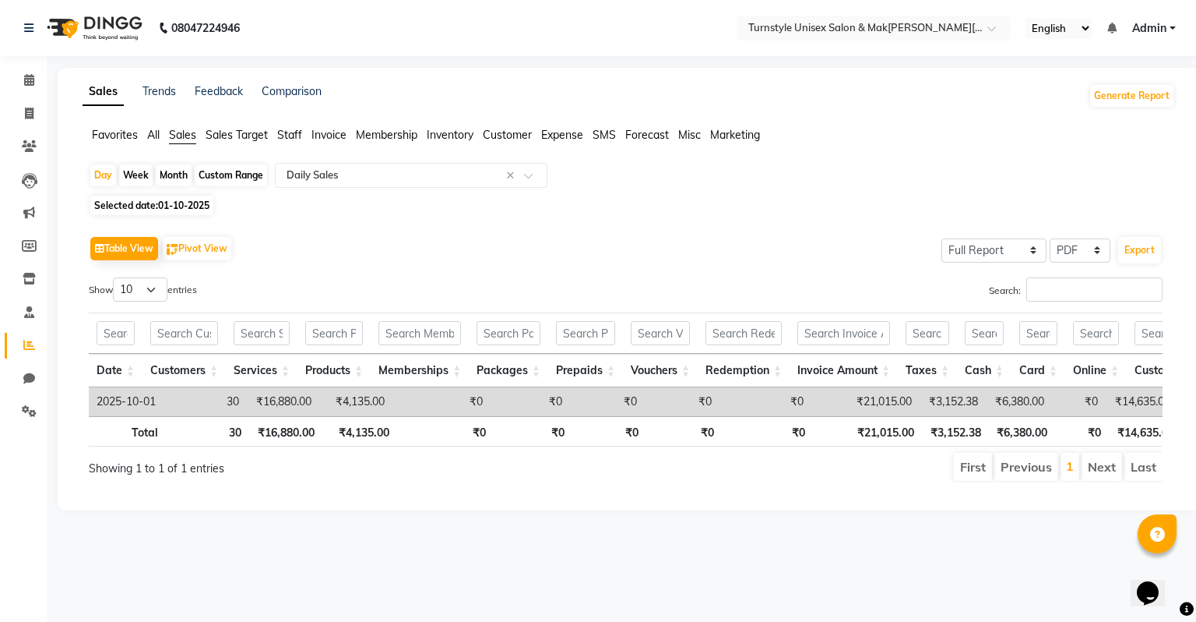
click at [188, 136] on span "Sales" at bounding box center [182, 135] width 27 height 14
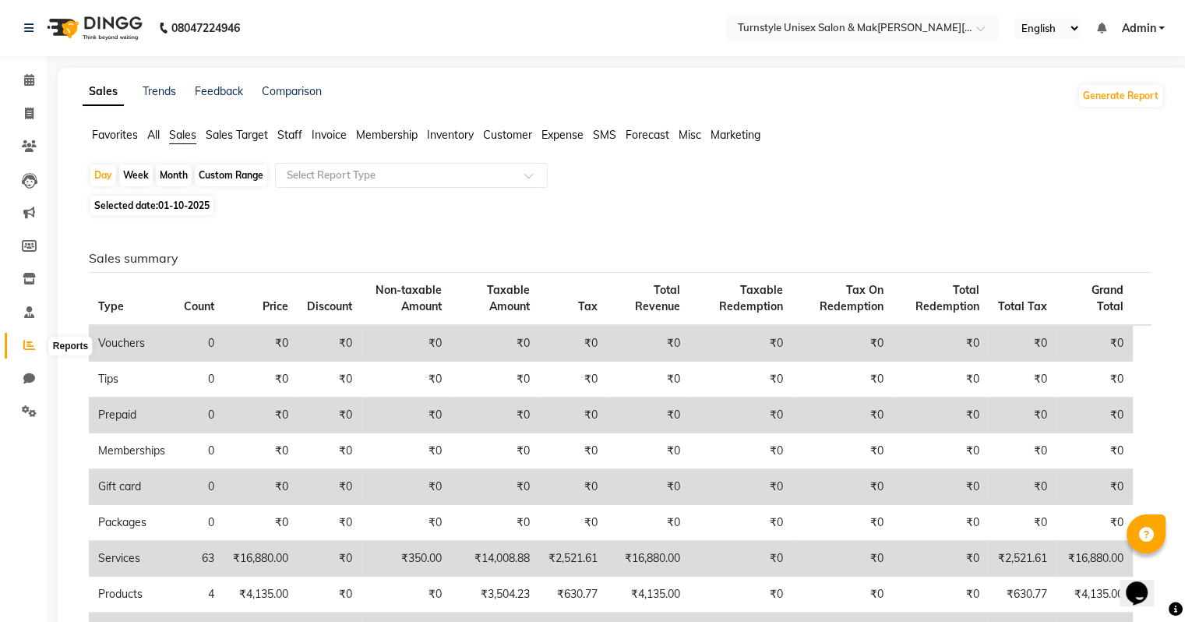
click at [26, 343] on icon at bounding box center [29, 345] width 12 height 12
click at [31, 372] on icon at bounding box center [29, 378] width 12 height 12
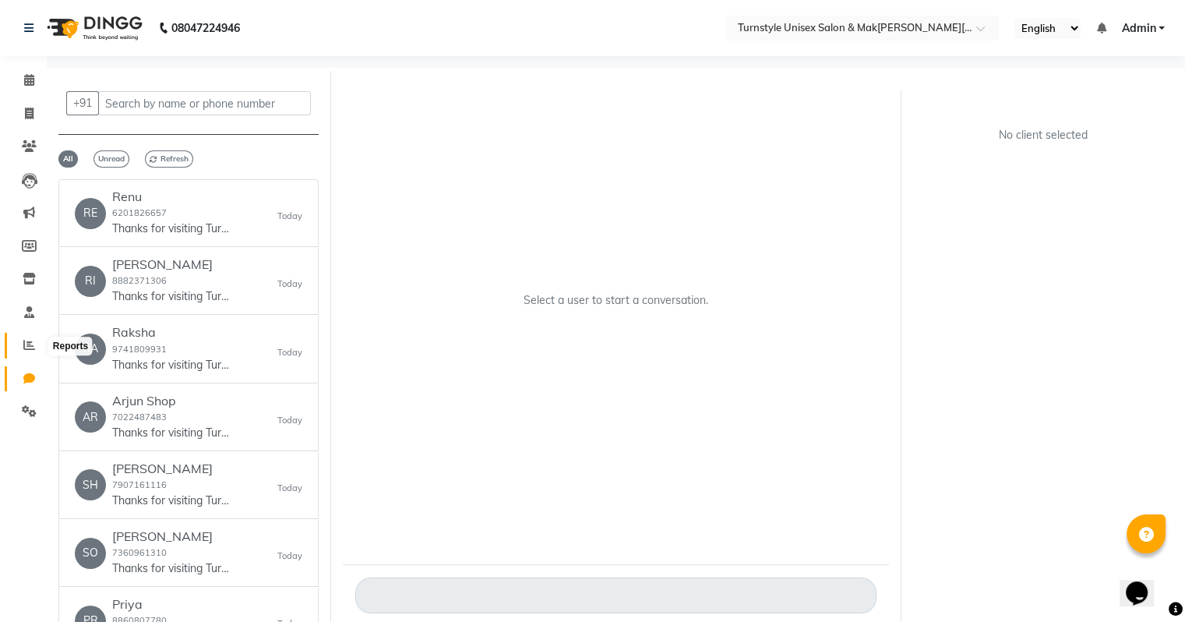
click at [26, 347] on icon at bounding box center [29, 345] width 12 height 12
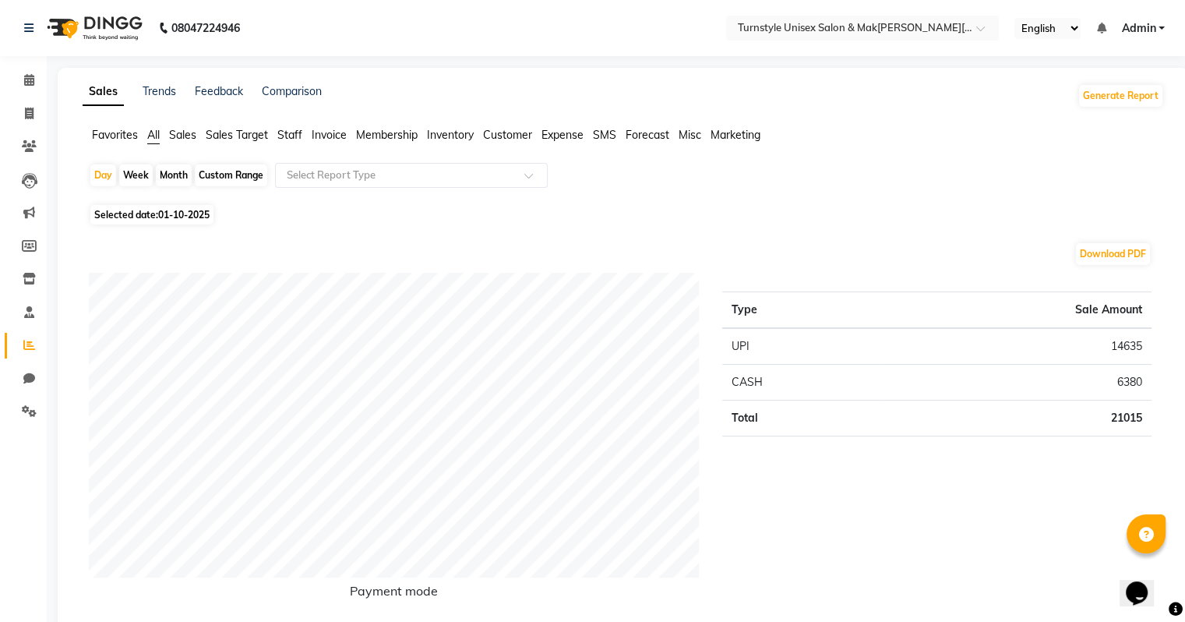
click at [181, 136] on span "Sales" at bounding box center [182, 135] width 27 height 14
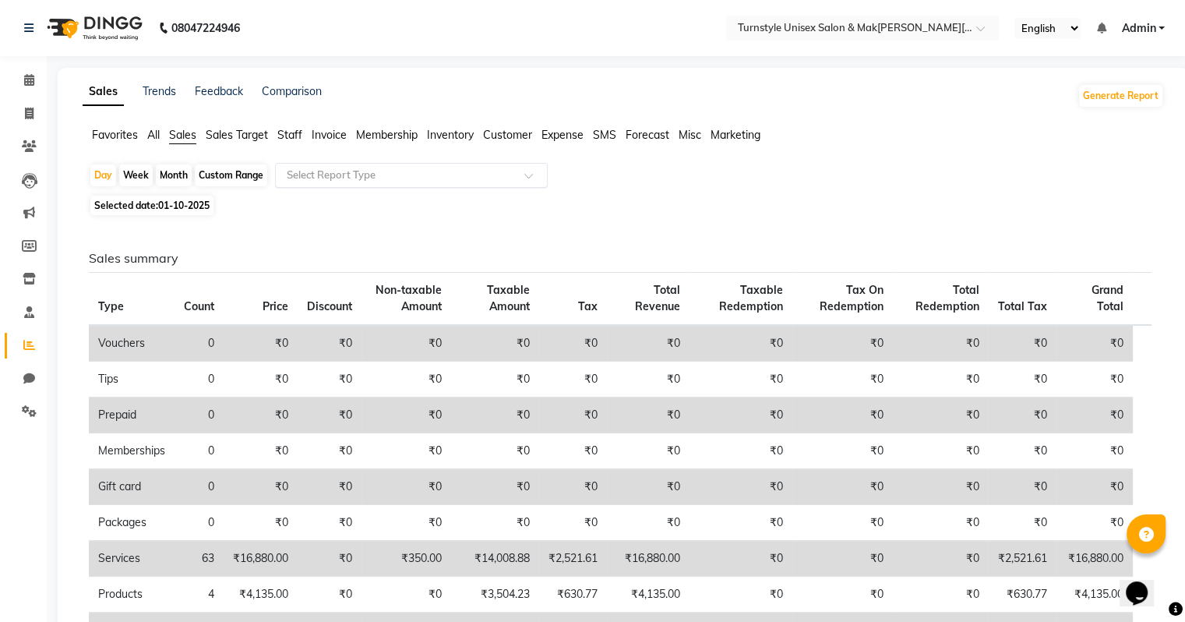
click at [320, 172] on input "text" at bounding box center [396, 175] width 224 height 16
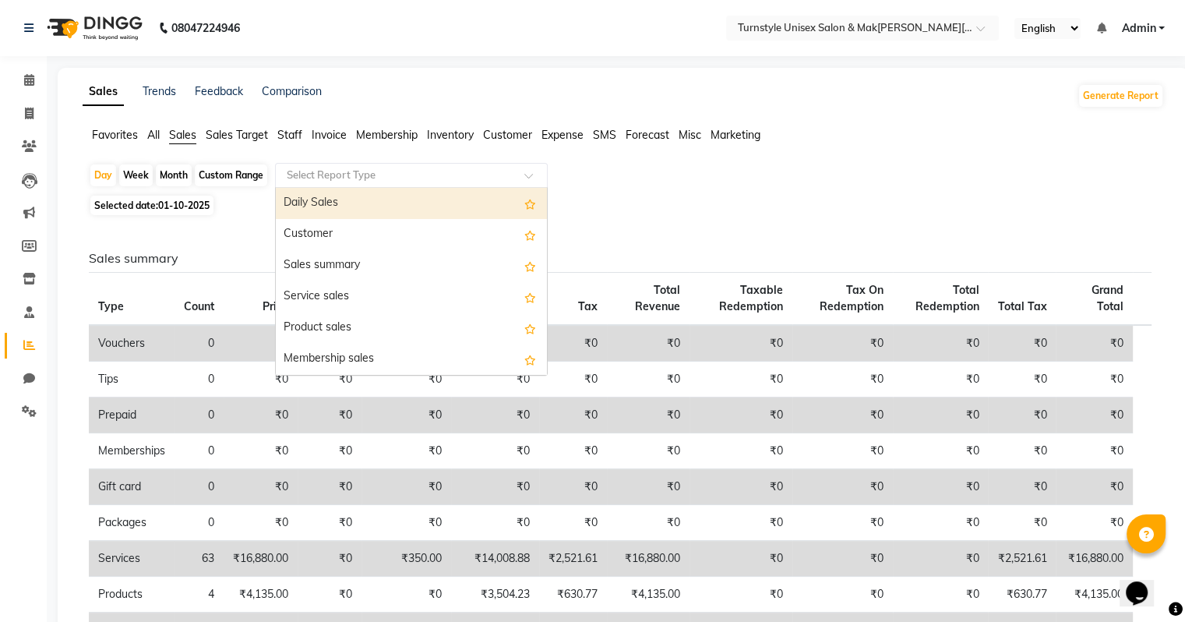
click at [330, 201] on div "Daily Sales" at bounding box center [411, 203] width 271 height 31
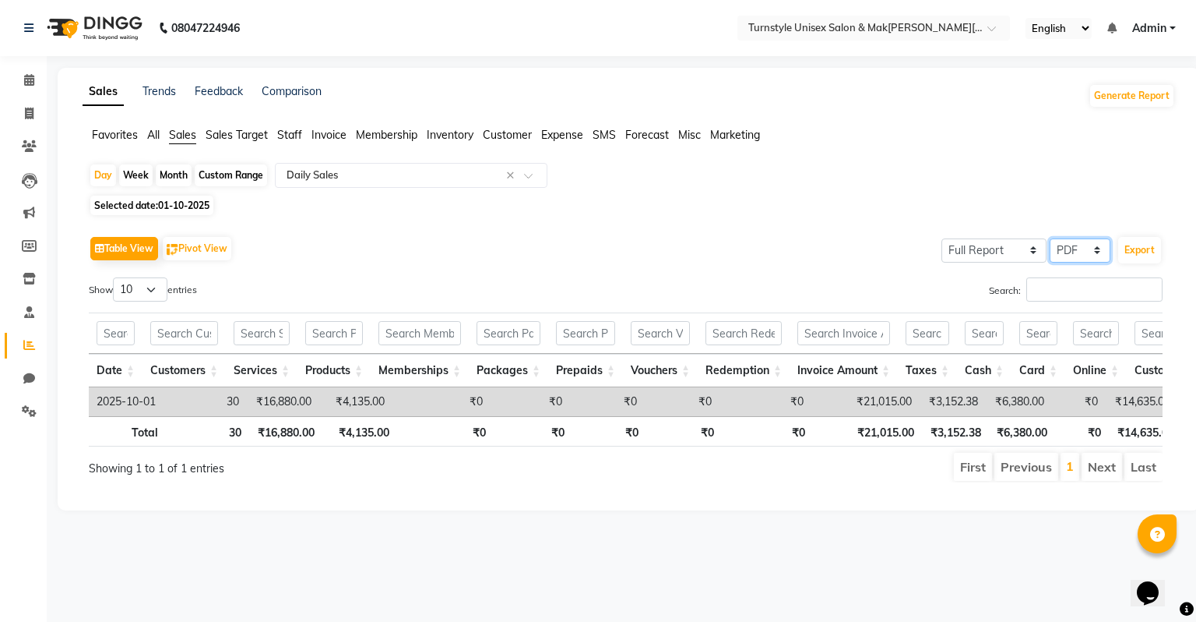
click at [1077, 253] on select "Select CSV PDF" at bounding box center [1080, 250] width 61 height 24
click at [1051, 238] on select "Select CSV PDF" at bounding box center [1080, 250] width 61 height 24
click at [1139, 251] on button "Export" at bounding box center [1139, 250] width 43 height 26
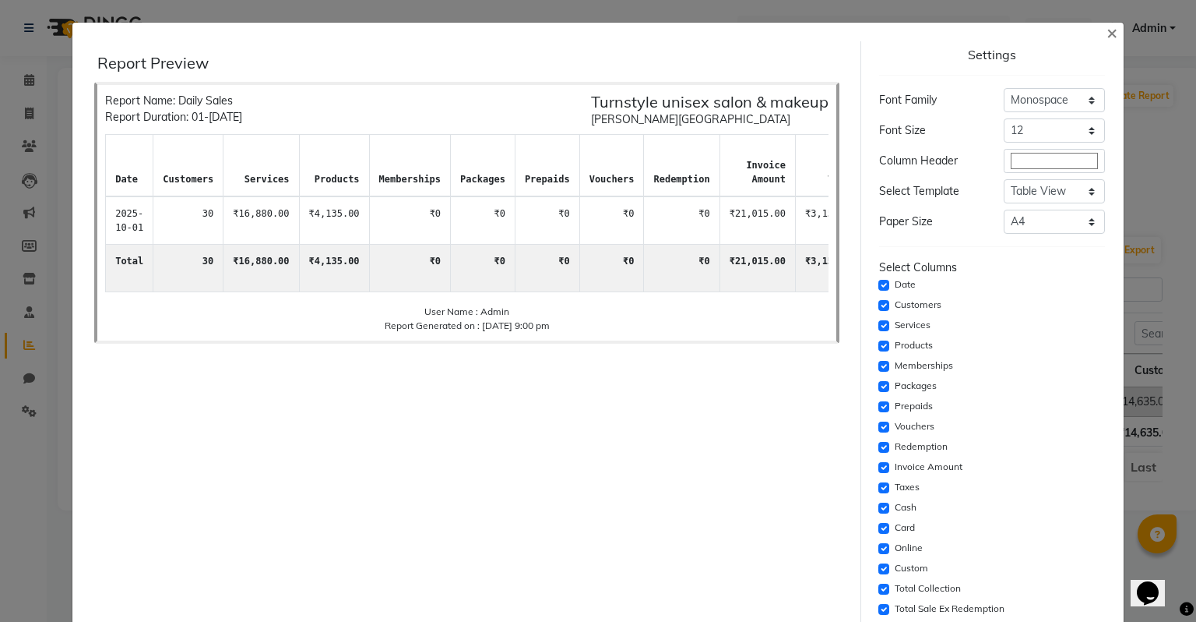
scroll to position [78, 0]
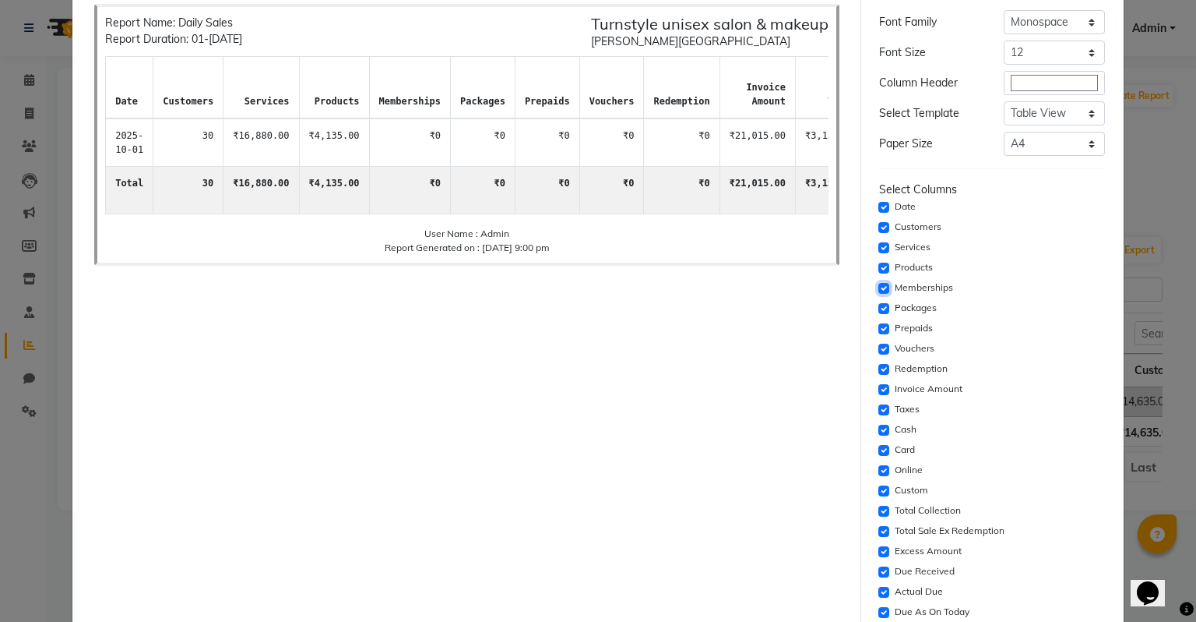
click at [879, 289] on input "checkbox" at bounding box center [884, 288] width 11 height 11
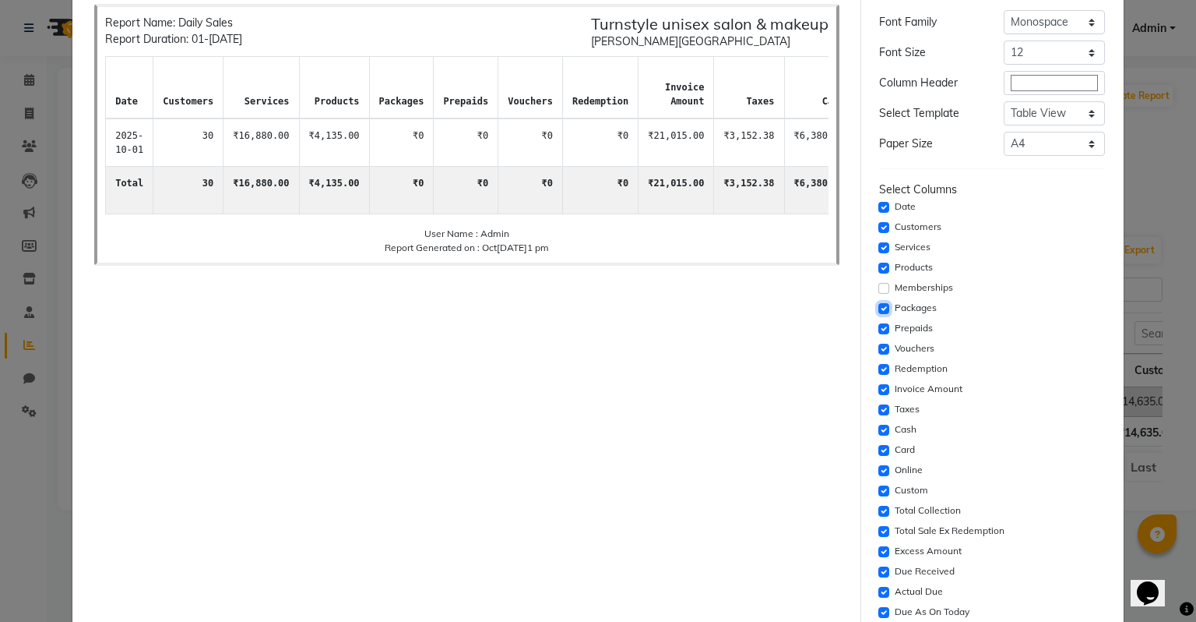
click at [879, 308] on input "checkbox" at bounding box center [884, 308] width 11 height 11
click at [879, 326] on input "checkbox" at bounding box center [884, 328] width 11 height 11
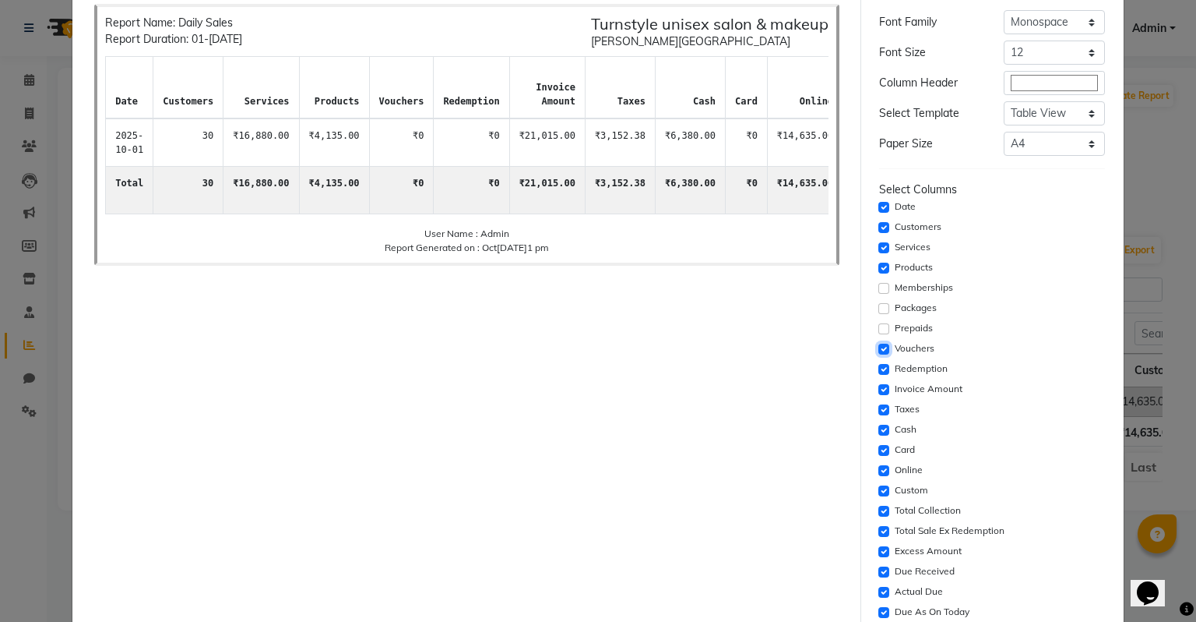
click at [879, 347] on input "checkbox" at bounding box center [884, 348] width 11 height 11
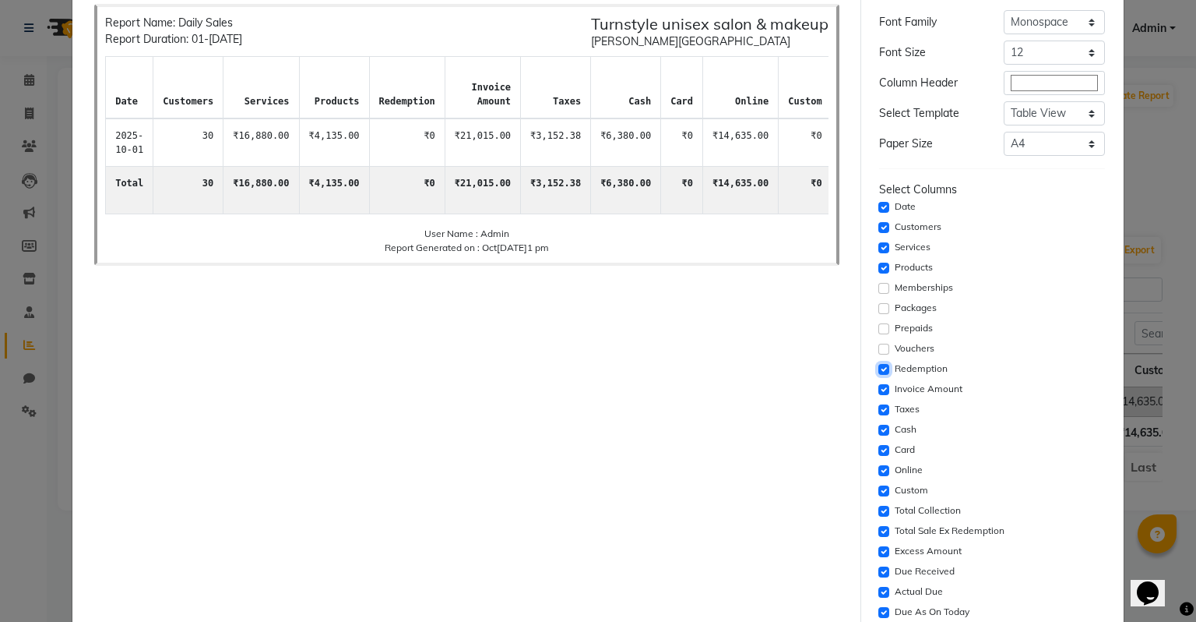
click at [879, 372] on input "checkbox" at bounding box center [884, 369] width 11 height 11
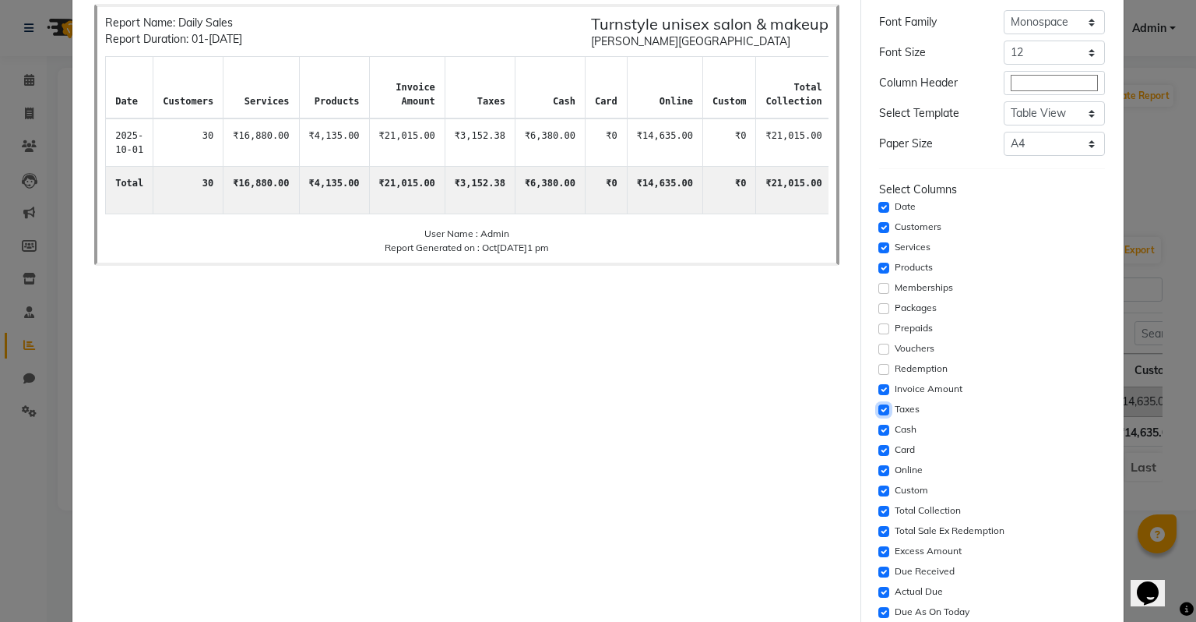
click at [879, 411] on input "checkbox" at bounding box center [884, 409] width 11 height 11
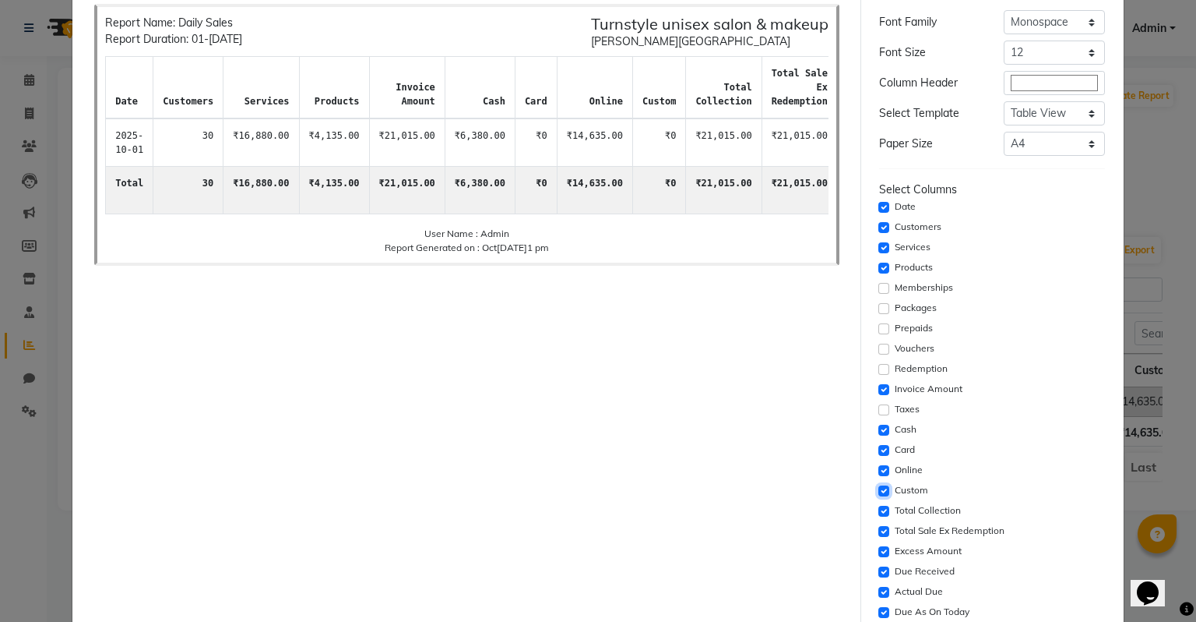
click at [879, 488] on input "checkbox" at bounding box center [884, 490] width 11 height 11
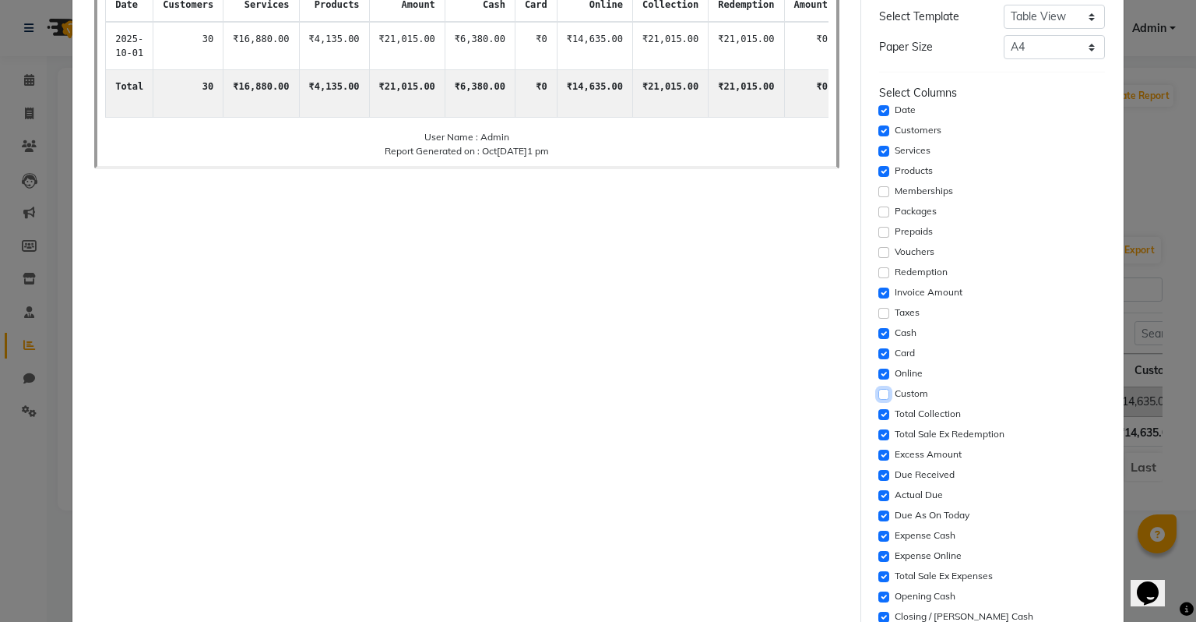
scroll to position [234, 0]
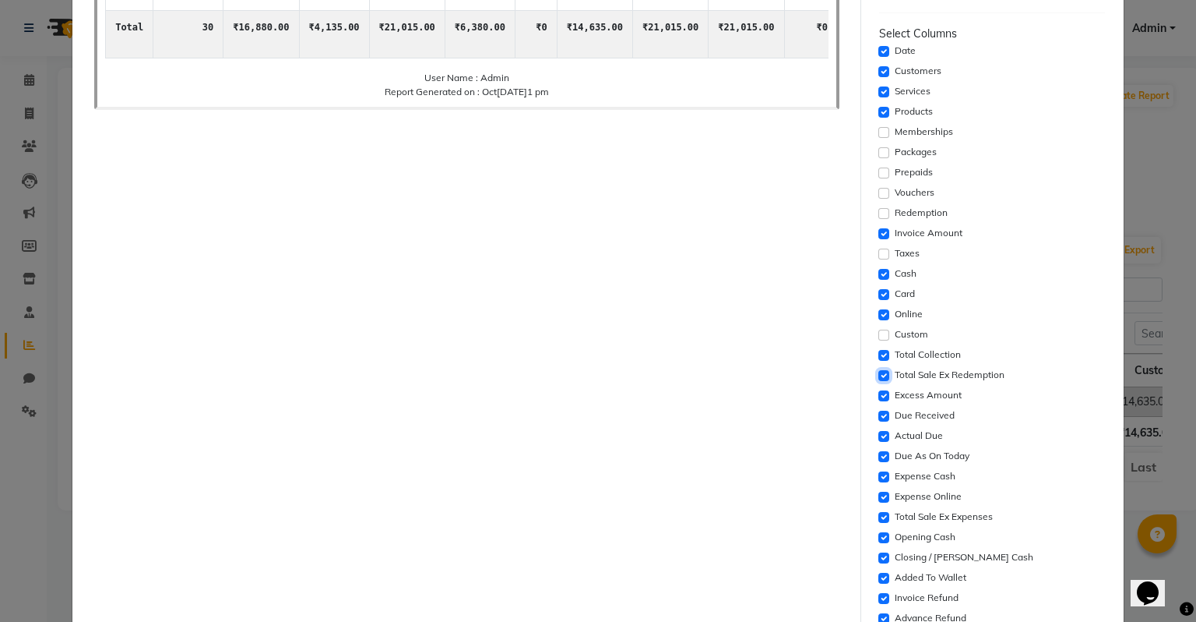
click at [879, 375] on input "checkbox" at bounding box center [884, 375] width 11 height 11
click at [879, 395] on input "checkbox" at bounding box center [884, 395] width 11 height 11
click at [879, 416] on input "checkbox" at bounding box center [884, 415] width 11 height 11
click at [879, 435] on input "checkbox" at bounding box center [884, 436] width 11 height 11
click at [879, 453] on input "checkbox" at bounding box center [884, 456] width 11 height 11
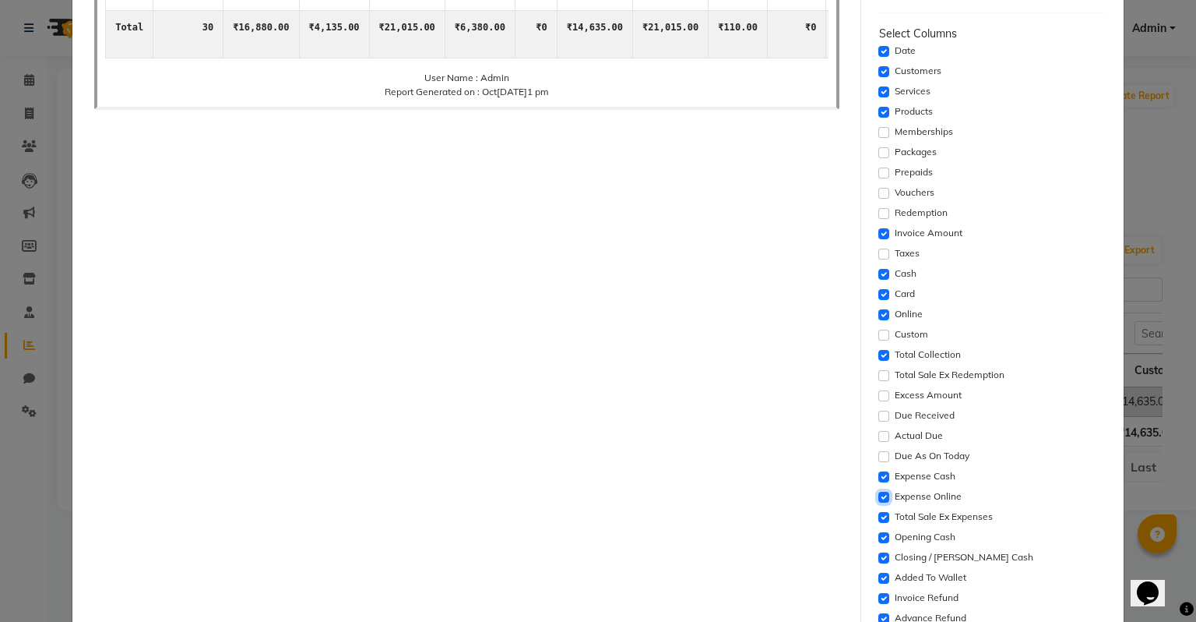
click at [879, 497] on input "checkbox" at bounding box center [884, 496] width 11 height 11
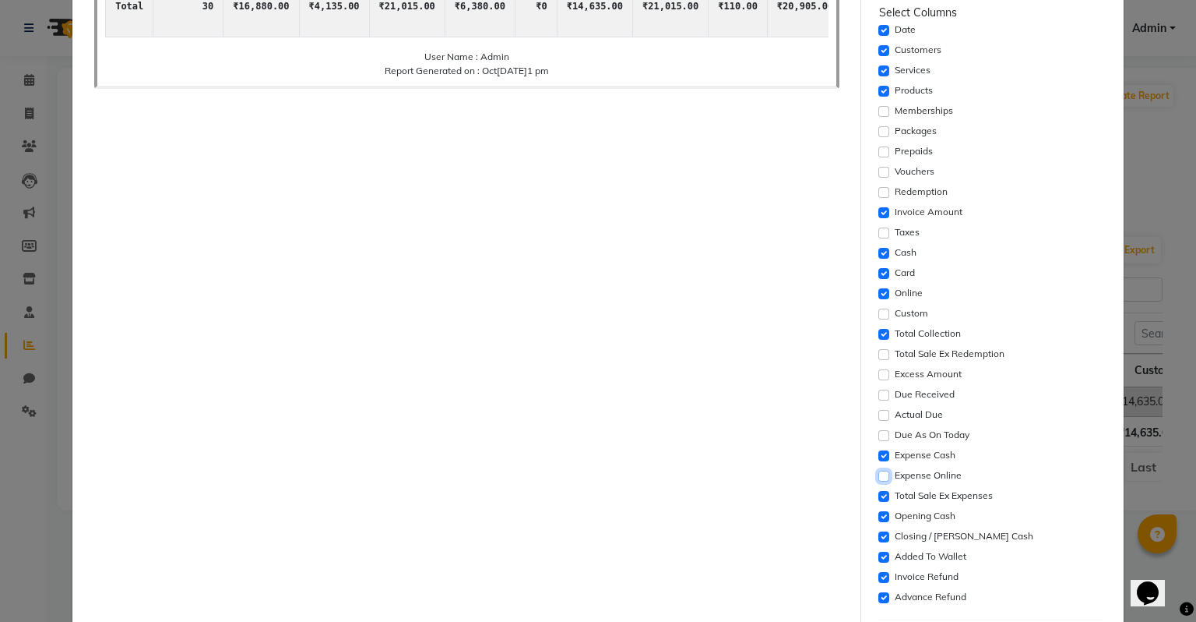
scroll to position [312, 0]
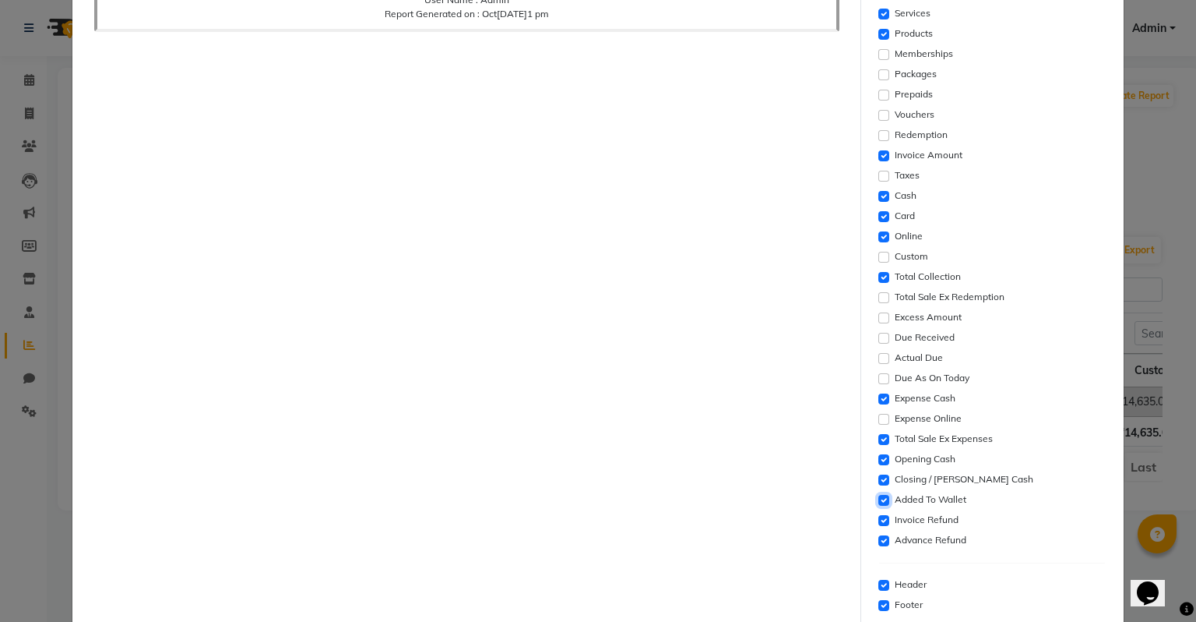
click at [879, 503] on input "checkbox" at bounding box center [884, 500] width 11 height 11
click at [879, 522] on input "checkbox" at bounding box center [884, 520] width 11 height 11
click at [879, 539] on input "checkbox" at bounding box center [884, 540] width 11 height 11
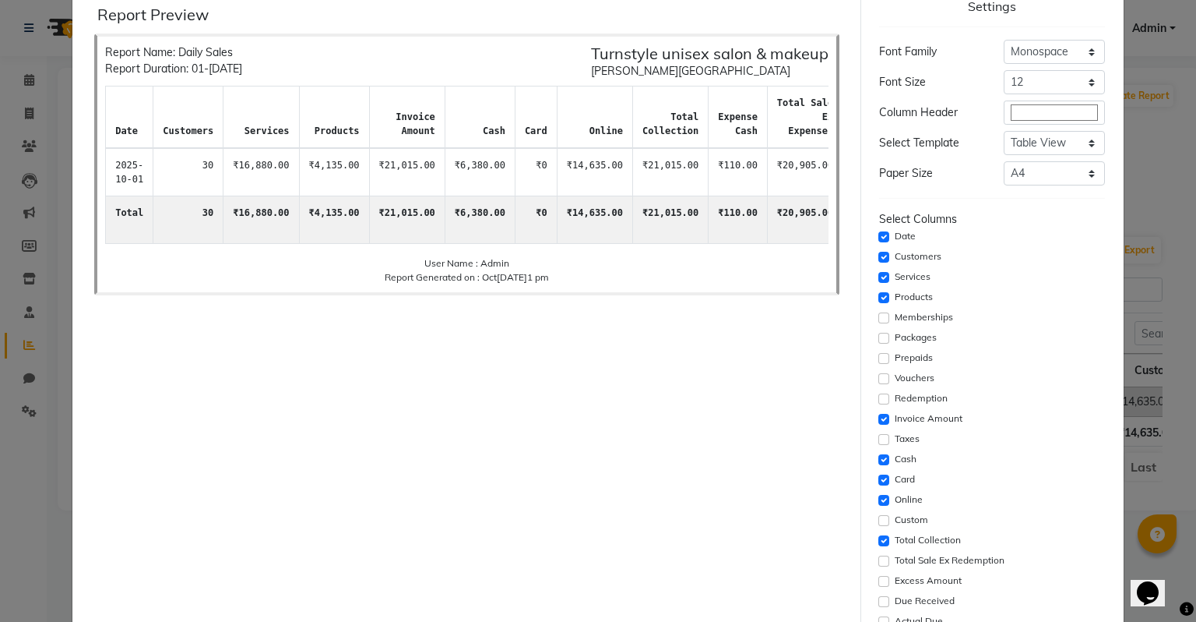
scroll to position [0, 0]
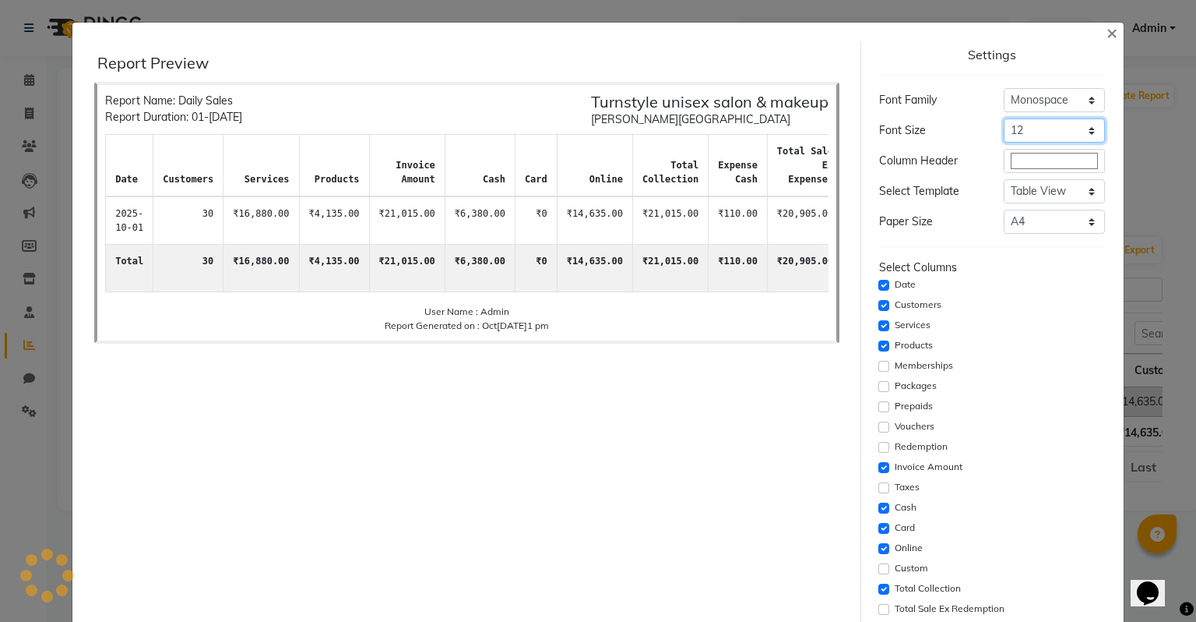
click at [1025, 130] on select "Select 8 9 10 11 12 13 14 15 16 17 18 19 20" at bounding box center [1054, 130] width 101 height 24
click at [1004, 118] on select "Select 8 9 10 11 12 13 14 15 16 17 18 19 20" at bounding box center [1054, 130] width 101 height 24
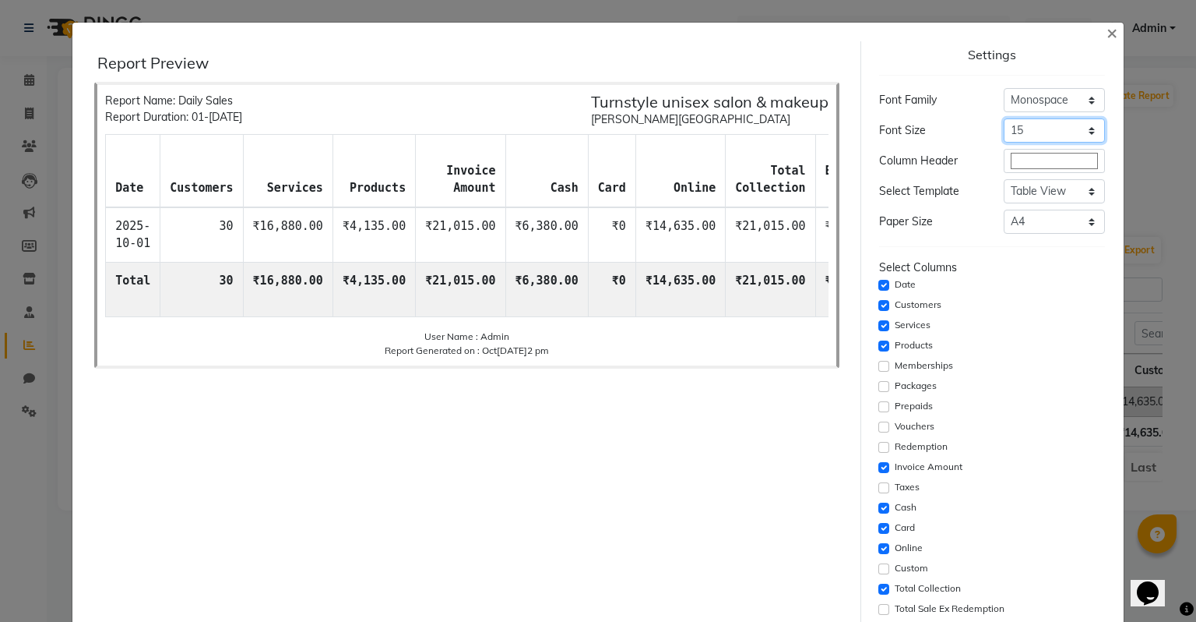
drag, startPoint x: 1030, startPoint y: 131, endPoint x: 1030, endPoint y: 140, distance: 9.3
click at [1030, 131] on select "Select 8 9 10 11 12 13 14 15 16 17 18 19 20" at bounding box center [1054, 130] width 101 height 24
click at [1004, 118] on select "Select 8 9 10 11 12 13 14 15 16 17 18 19 20" at bounding box center [1054, 130] width 101 height 24
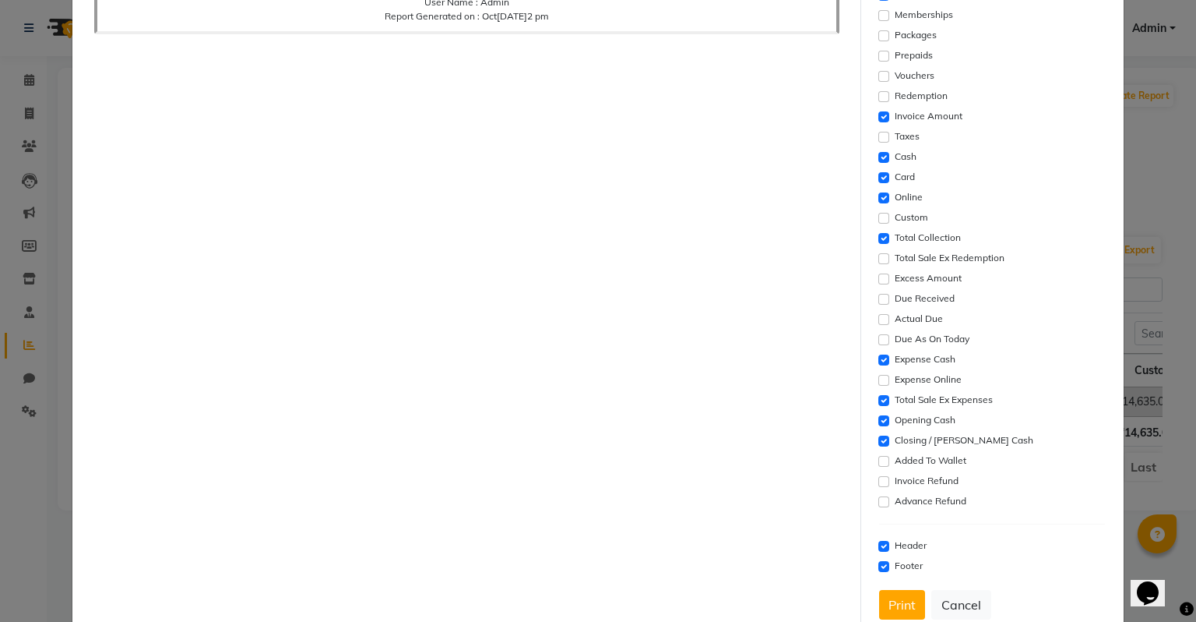
scroll to position [388, 0]
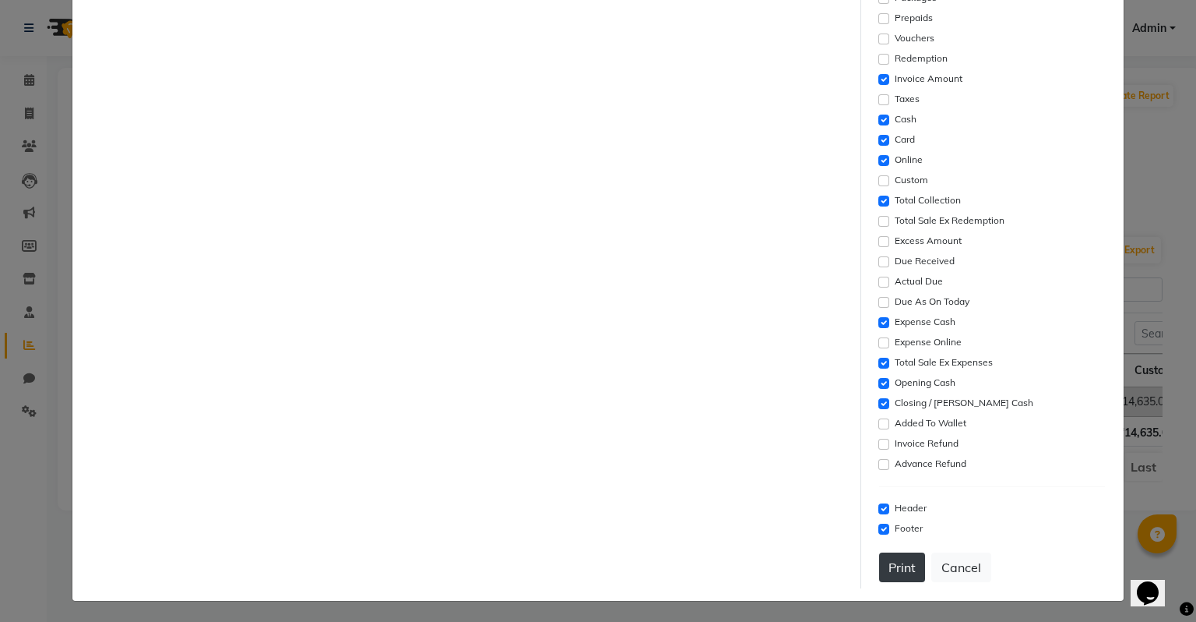
click at [903, 562] on button "Print" at bounding box center [902, 567] width 46 height 30
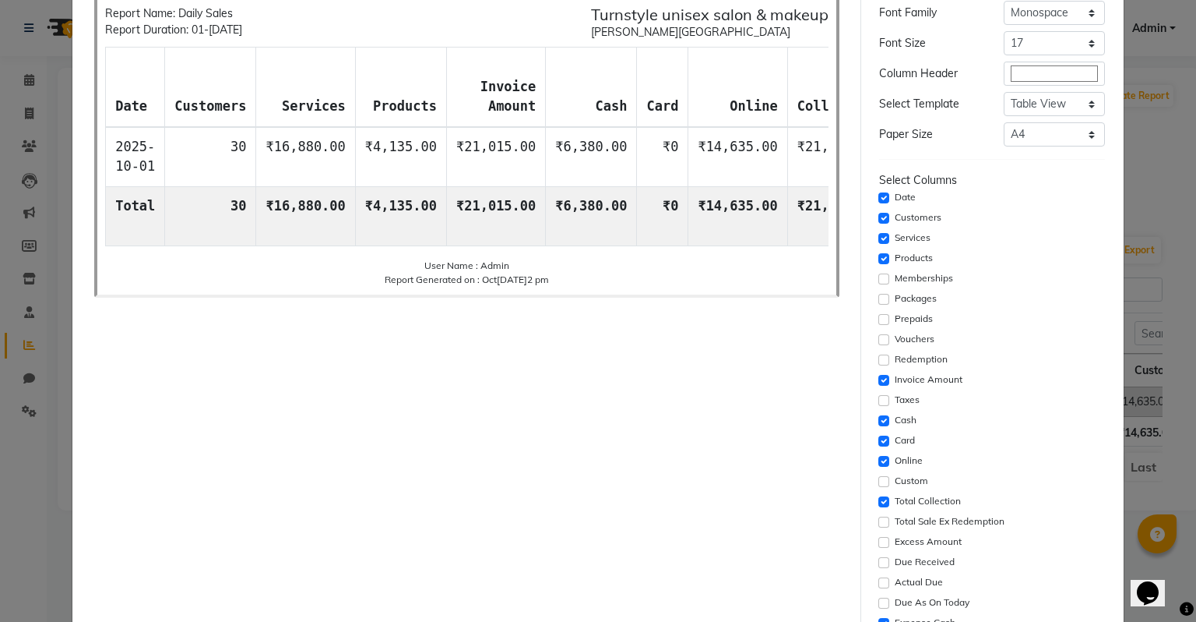
scroll to position [0, 0]
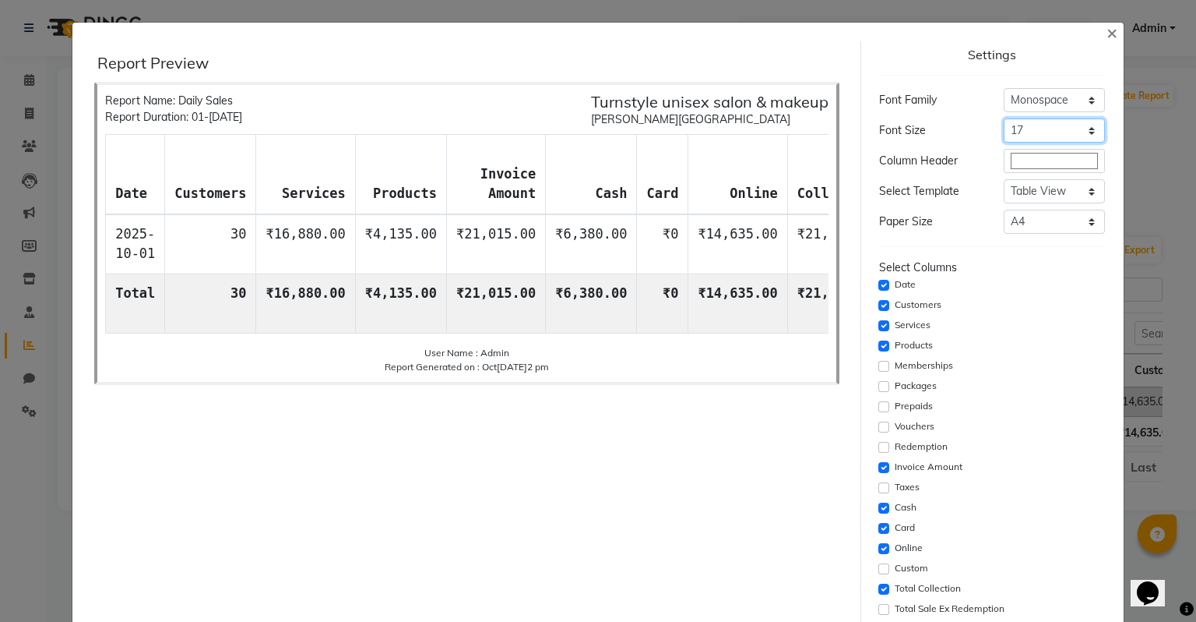
click at [1041, 129] on select "Select 8 9 10 11 12 13 14 15 16 17 18 19 20" at bounding box center [1054, 130] width 101 height 24
click at [1004, 118] on select "Select 8 9 10 11 12 13 14 15 16 17 18 19 20" at bounding box center [1054, 130] width 101 height 24
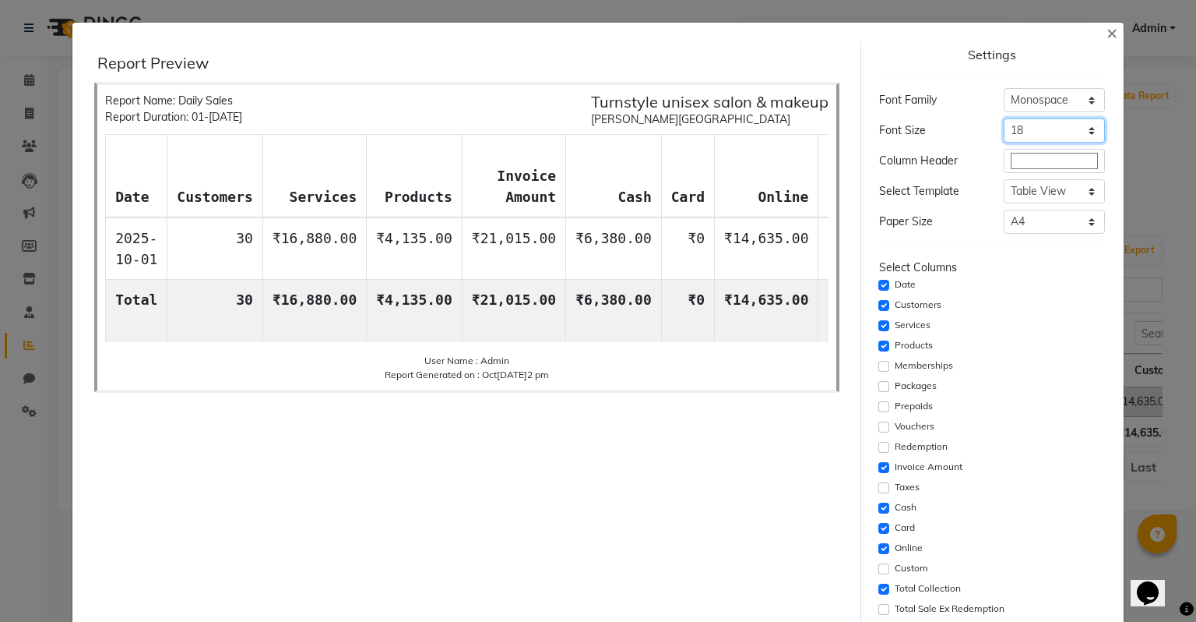
drag, startPoint x: 1022, startPoint y: 129, endPoint x: 1020, endPoint y: 142, distance: 12.6
click at [1022, 129] on select "Select 8 9 10 11 12 13 14 15 16 17 18 19 20" at bounding box center [1054, 130] width 101 height 24
click at [1004, 118] on select "Select 8 9 10 11 12 13 14 15 16 17 18 19 20" at bounding box center [1054, 130] width 101 height 24
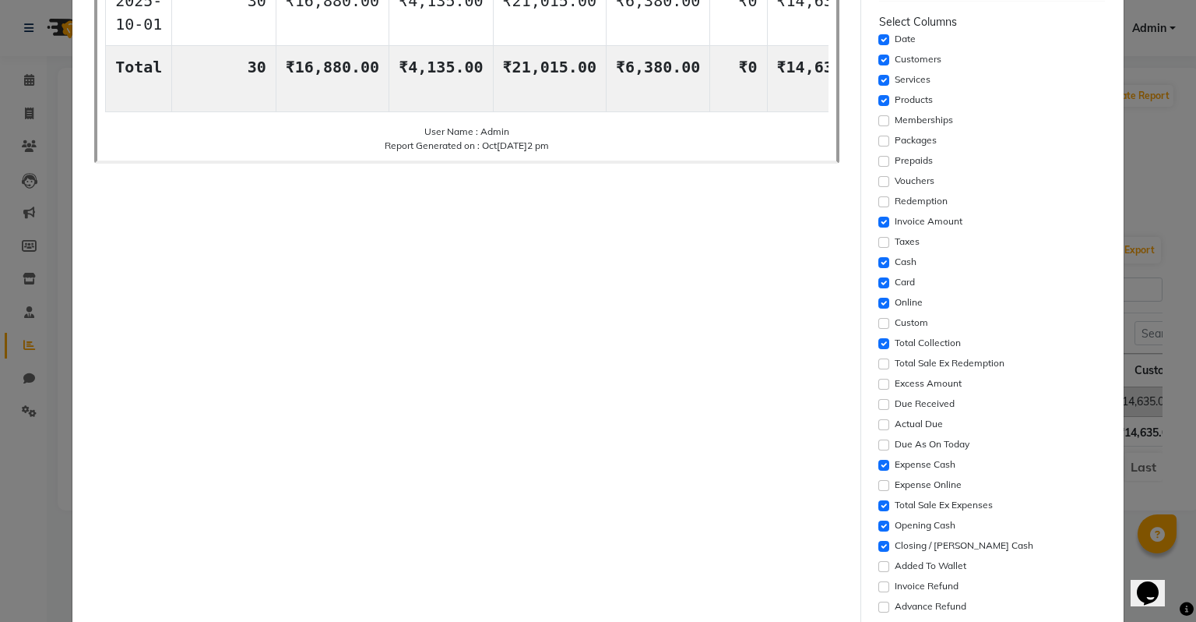
scroll to position [388, 0]
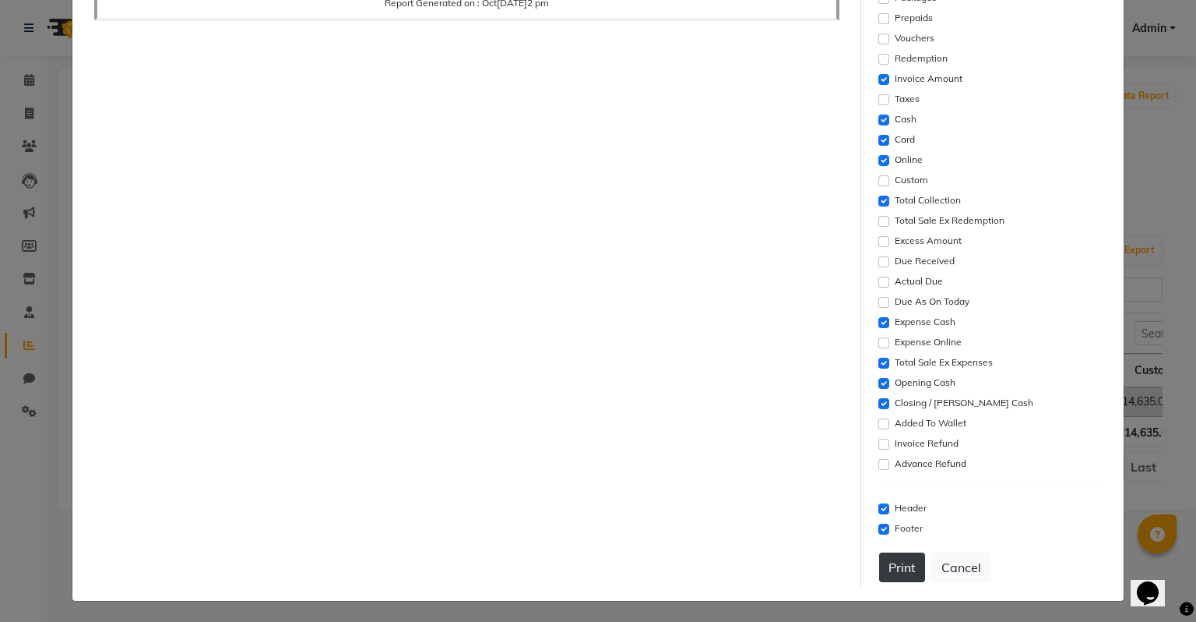
click at [899, 569] on button "Print" at bounding box center [902, 567] width 46 height 30
click at [879, 382] on input "checkbox" at bounding box center [884, 383] width 11 height 11
click at [879, 369] on div "Total Sale Ex Expenses" at bounding box center [992, 363] width 226 height 19
click at [879, 364] on input "checkbox" at bounding box center [884, 362] width 11 height 11
click at [912, 569] on button "Print" at bounding box center [902, 567] width 46 height 30
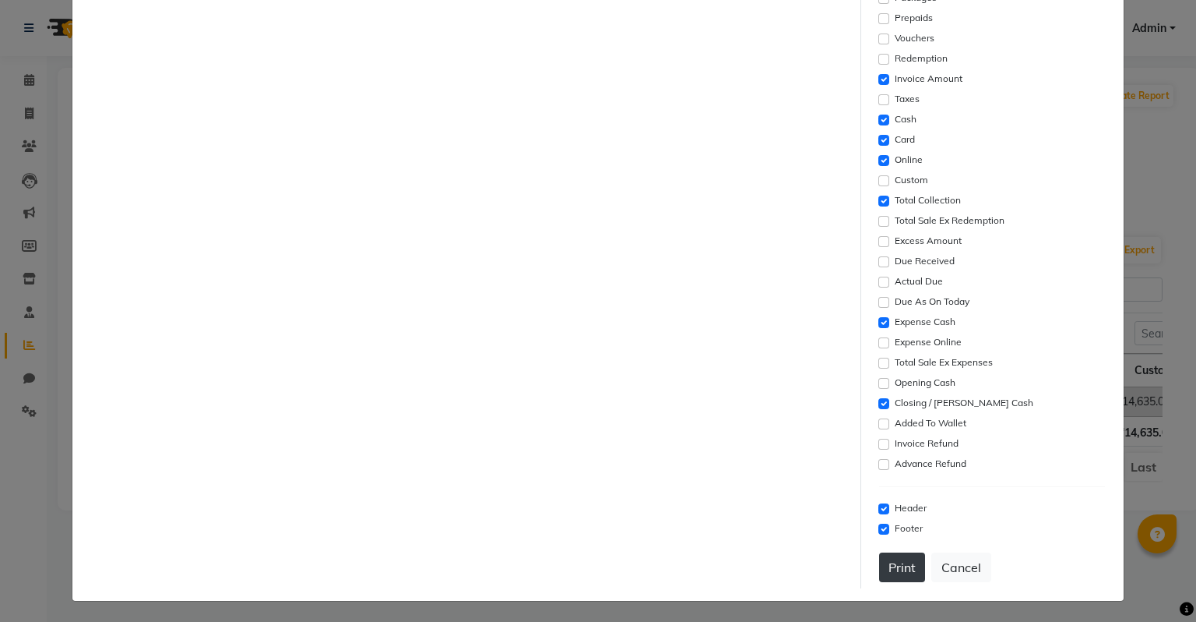
click at [901, 569] on button "Print" at bounding box center [902, 567] width 46 height 30
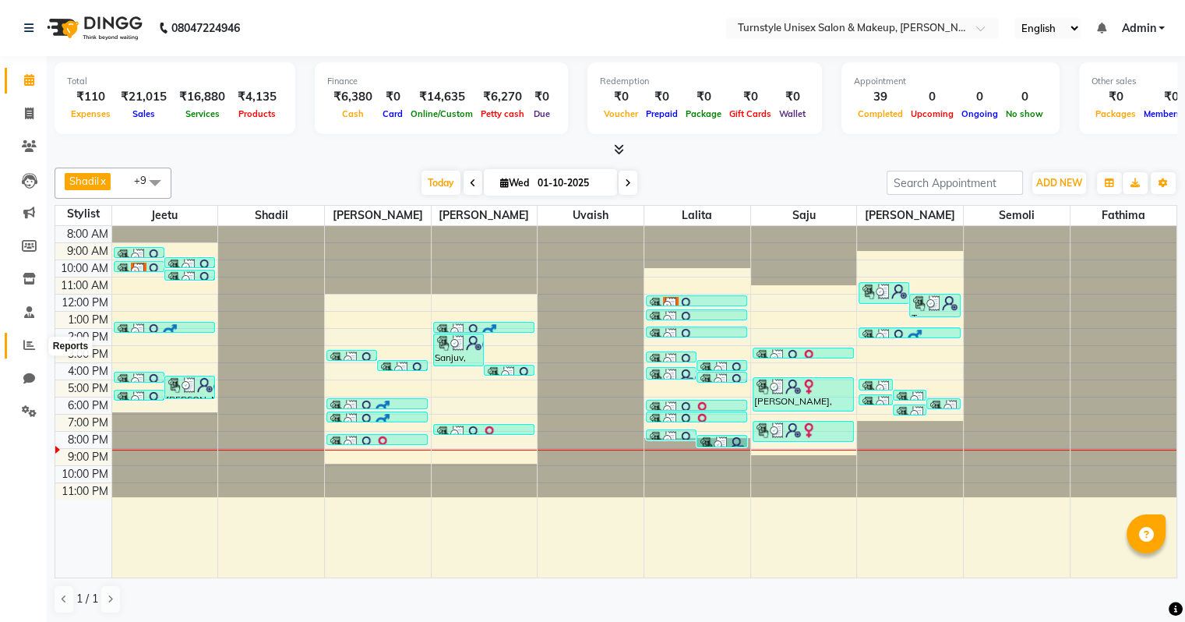
click at [32, 340] on icon at bounding box center [29, 345] width 12 height 12
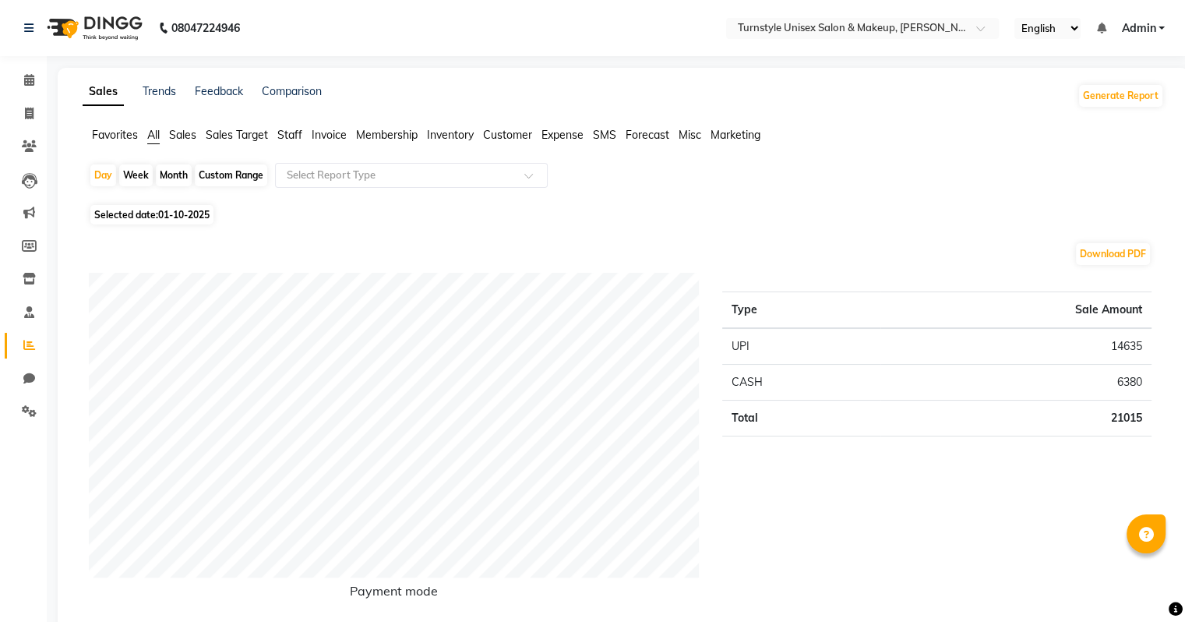
click at [293, 135] on span "Staff" at bounding box center [289, 135] width 25 height 14
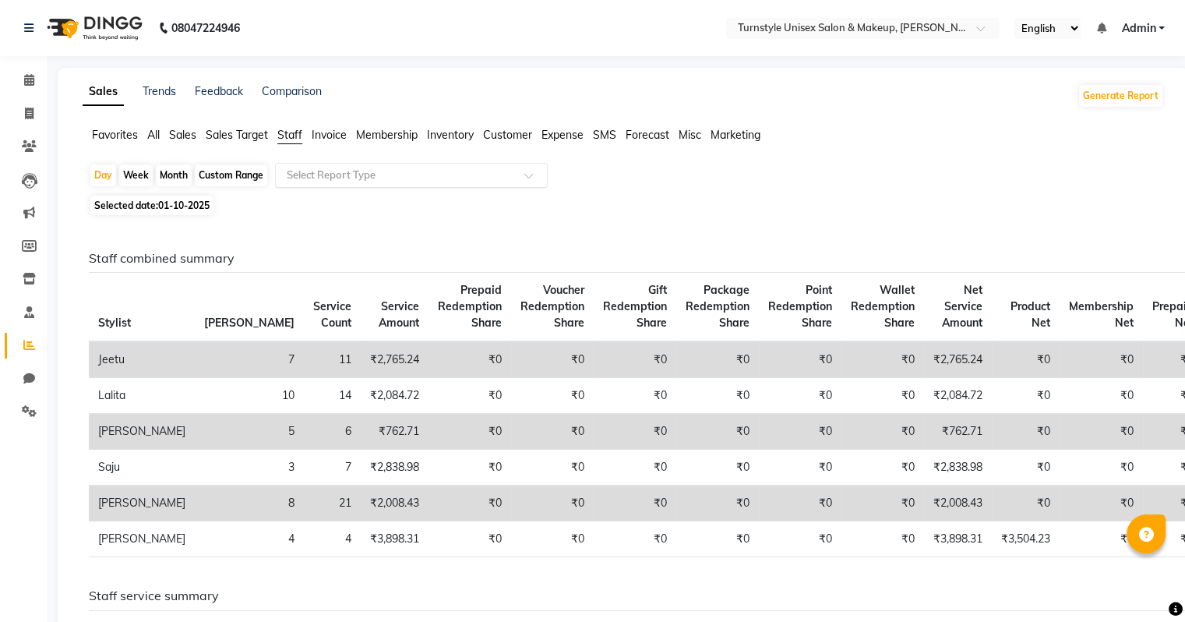
click at [325, 167] on input "text" at bounding box center [396, 175] width 224 height 16
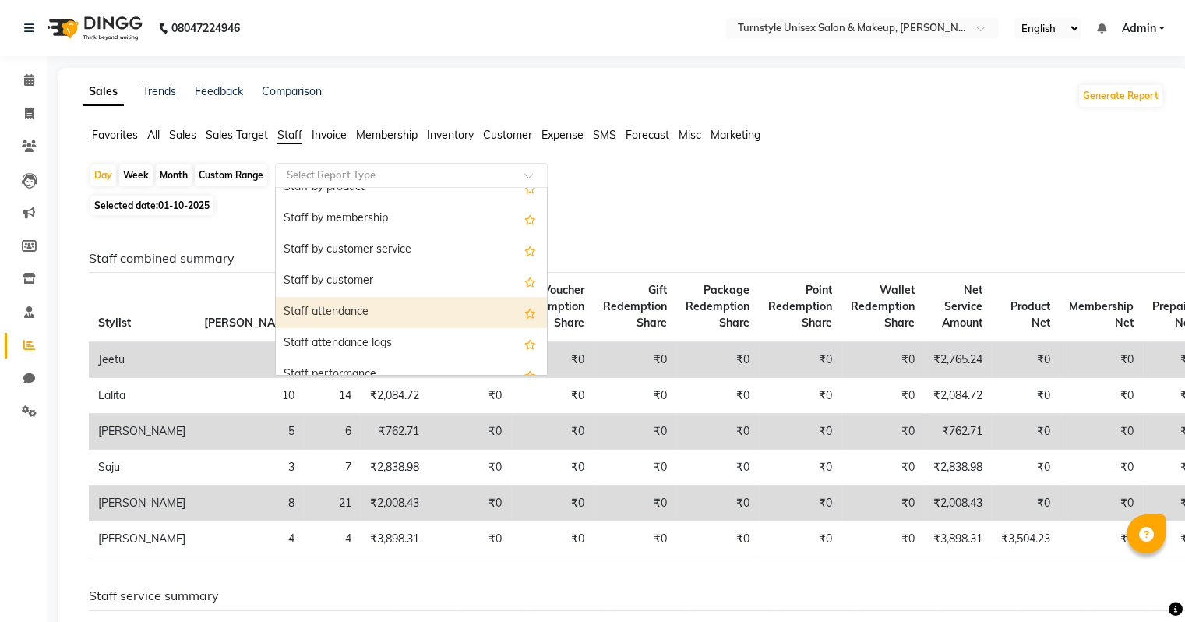
scroll to position [156, 0]
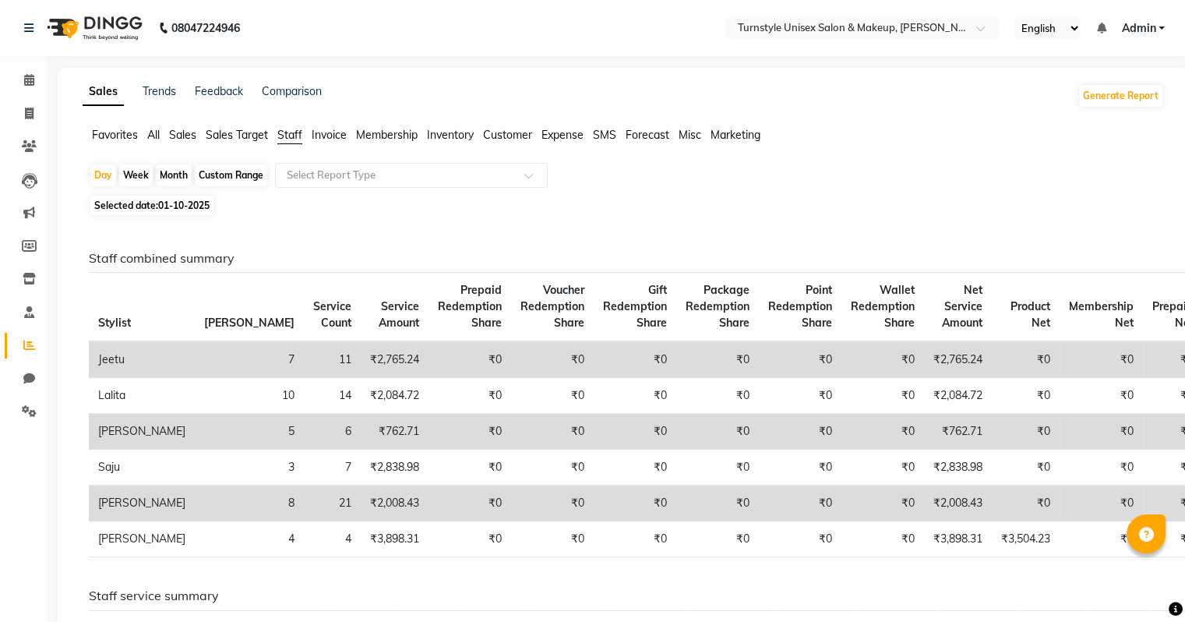
click at [187, 136] on span "Sales" at bounding box center [182, 135] width 27 height 14
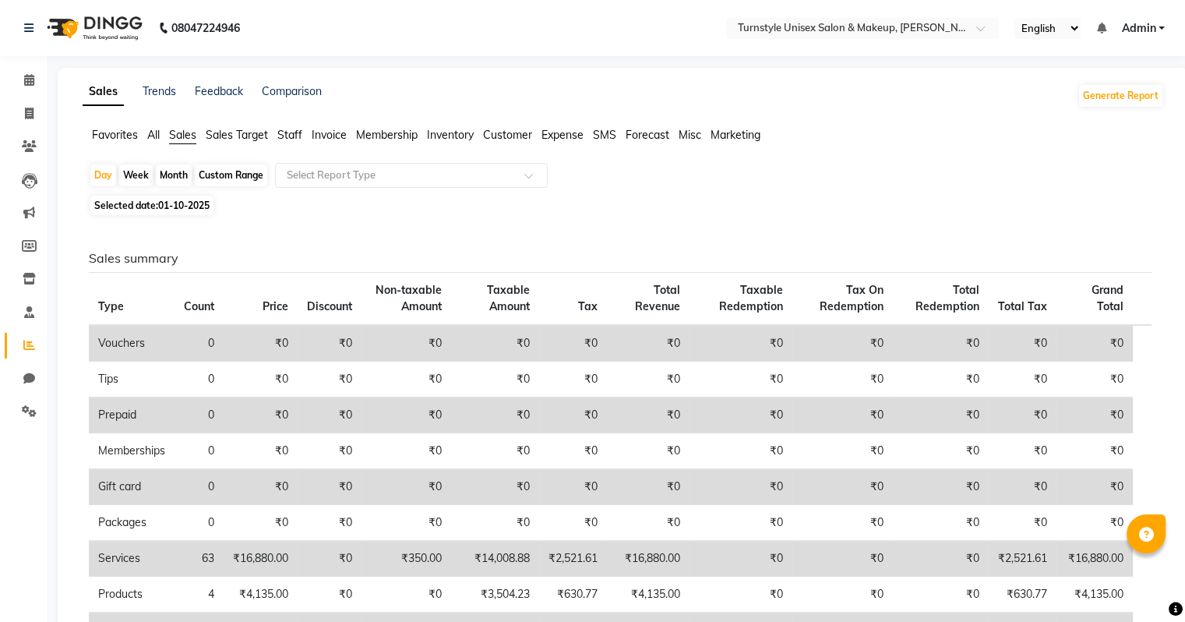
click at [218, 136] on span "Sales Target" at bounding box center [237, 135] width 62 height 14
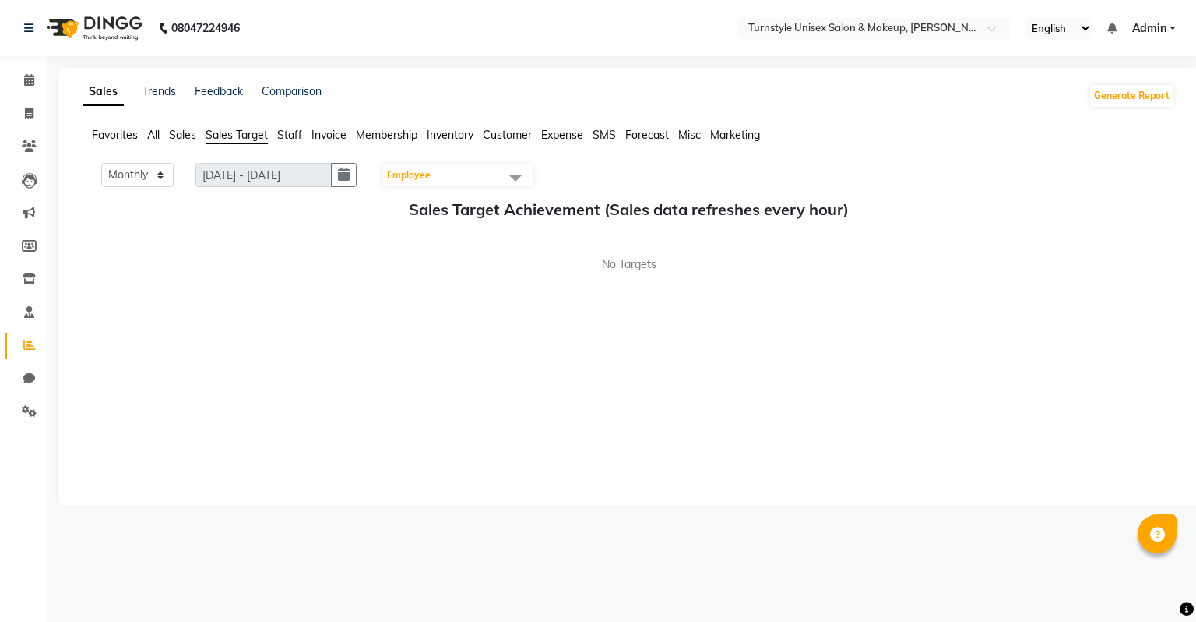
click at [184, 139] on span "Sales" at bounding box center [182, 135] width 27 height 14
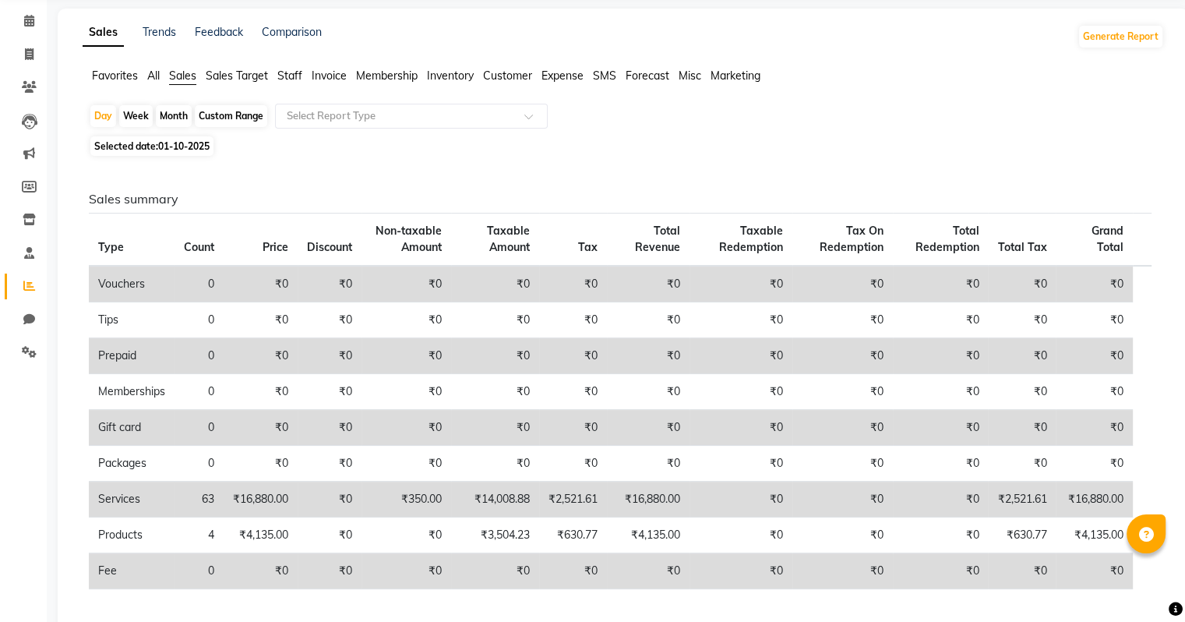
scroll to position [34, 0]
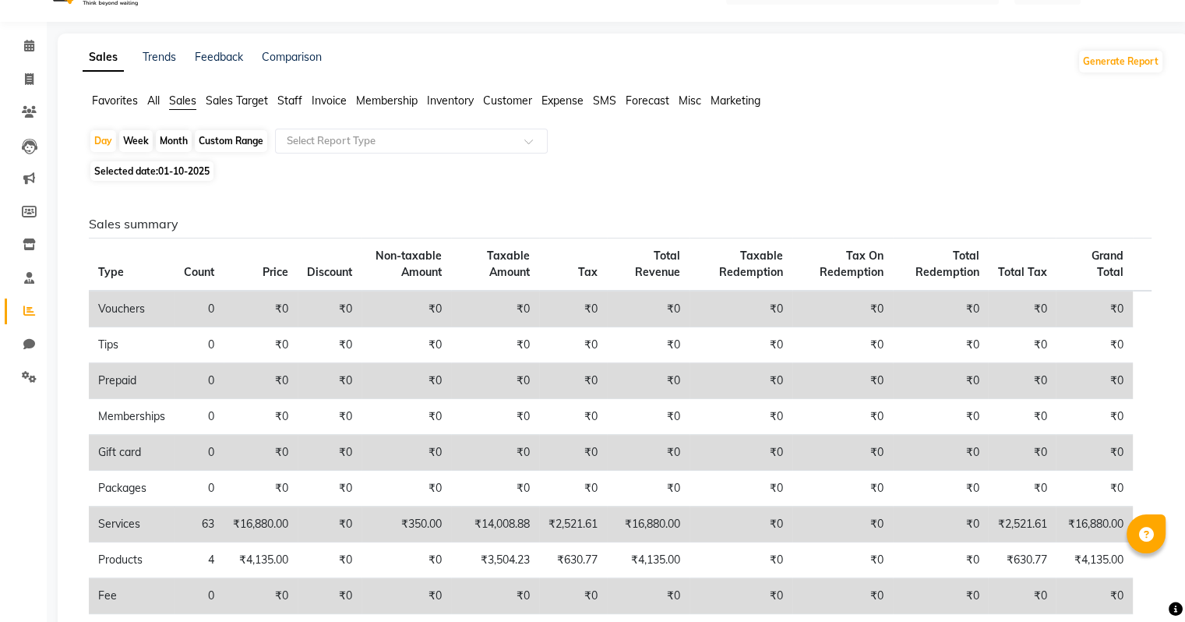
click at [336, 118] on div "Favorites All Sales Sales Target Staff Invoice Membership Inventory Customer Ex…" at bounding box center [623, 108] width 1104 height 30
click at [341, 139] on input "text" at bounding box center [396, 141] width 224 height 16
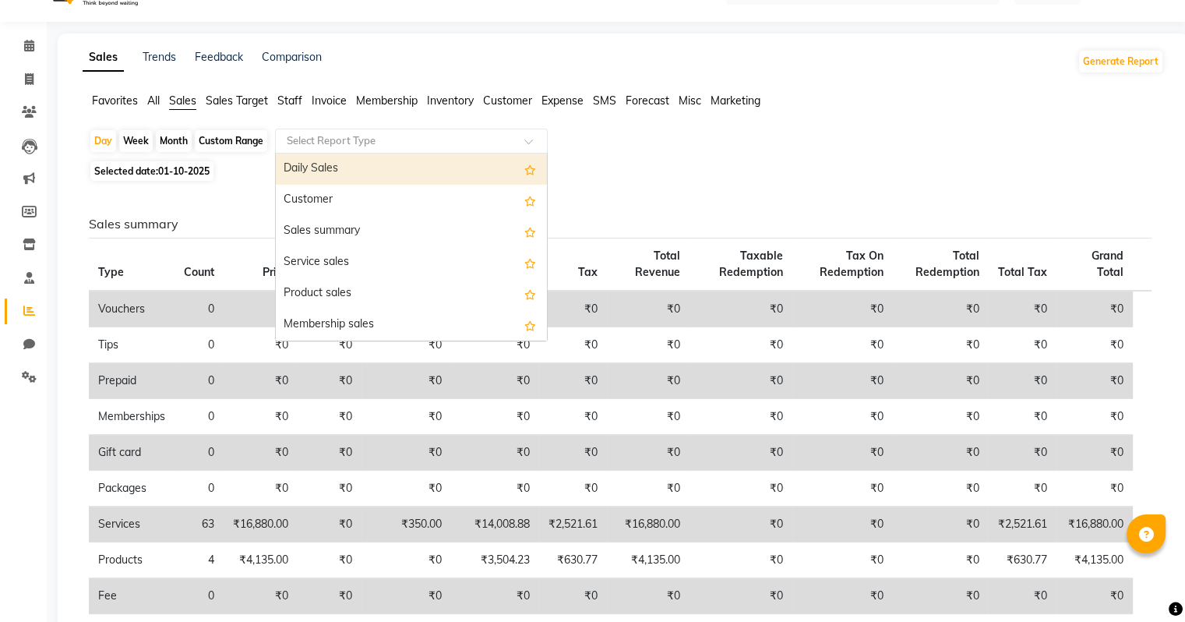
click at [331, 167] on div "Daily Sales" at bounding box center [411, 168] width 271 height 31
select select "full_report"
select select "pdf"
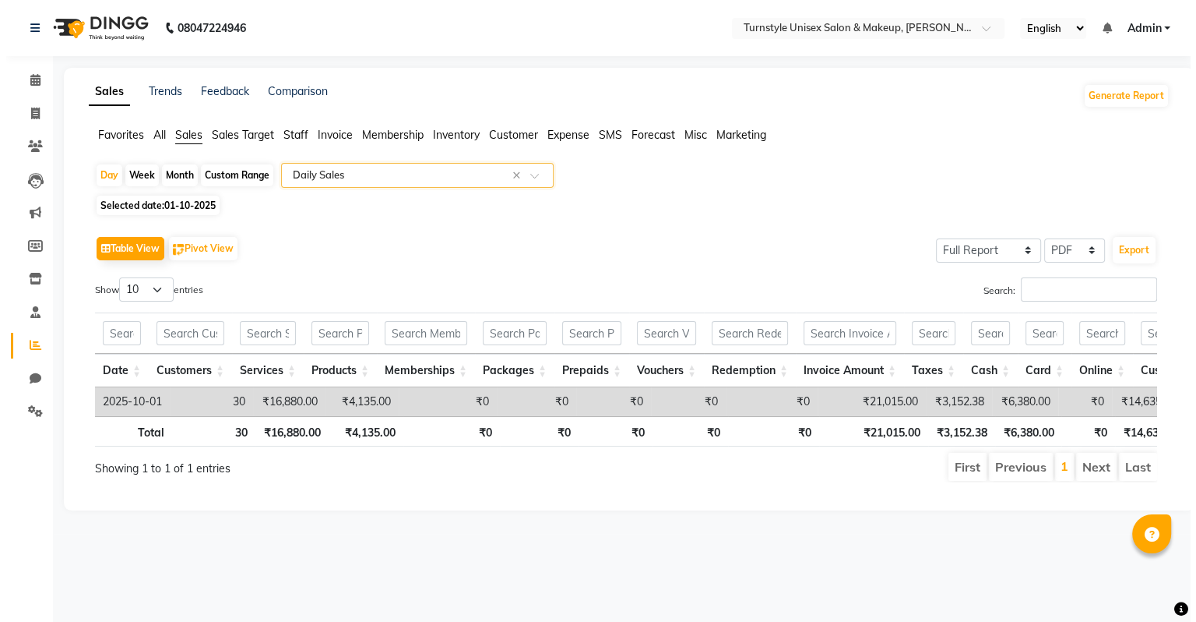
scroll to position [0, 0]
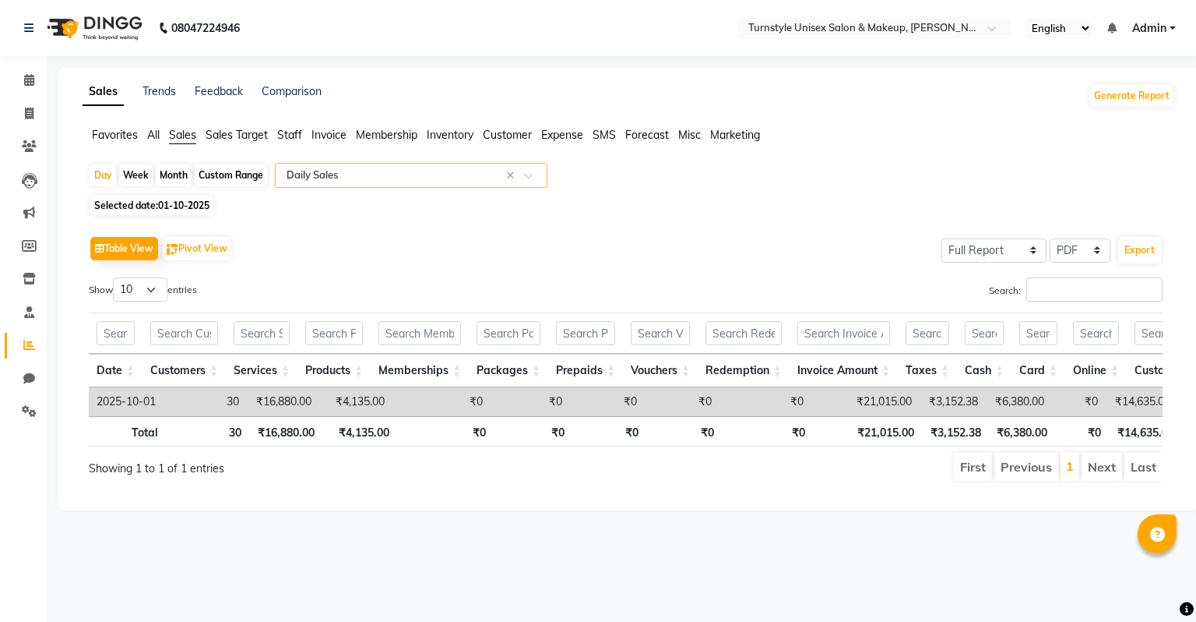
click at [346, 169] on input "text" at bounding box center [396, 175] width 224 height 16
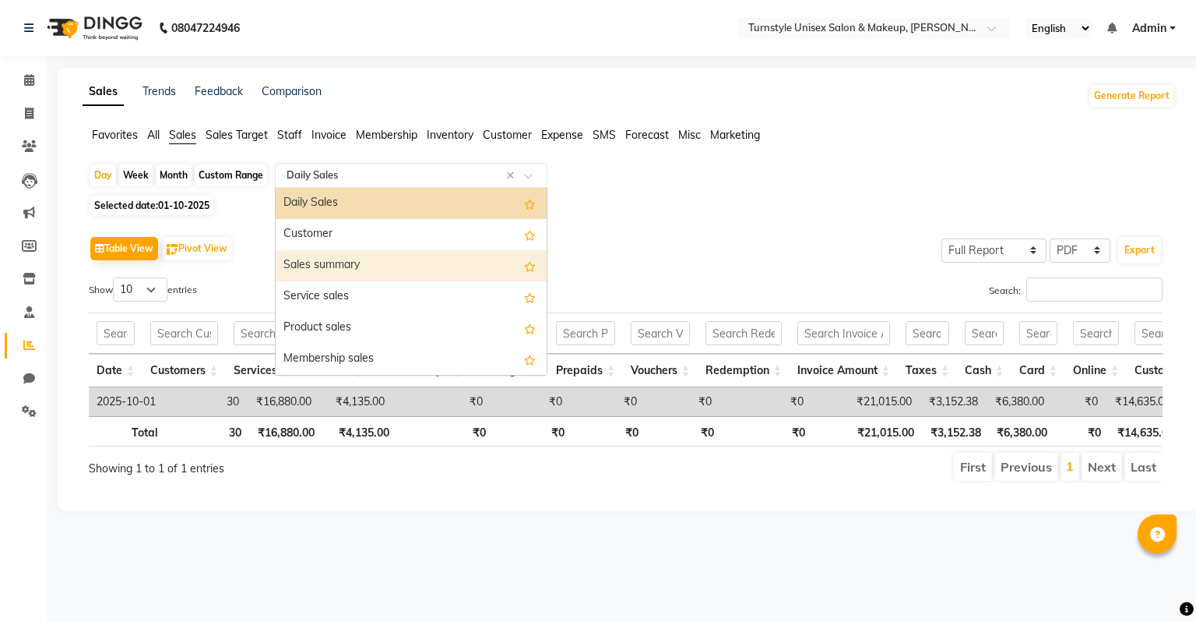
click at [368, 273] on div "Sales summary" at bounding box center [411, 265] width 271 height 31
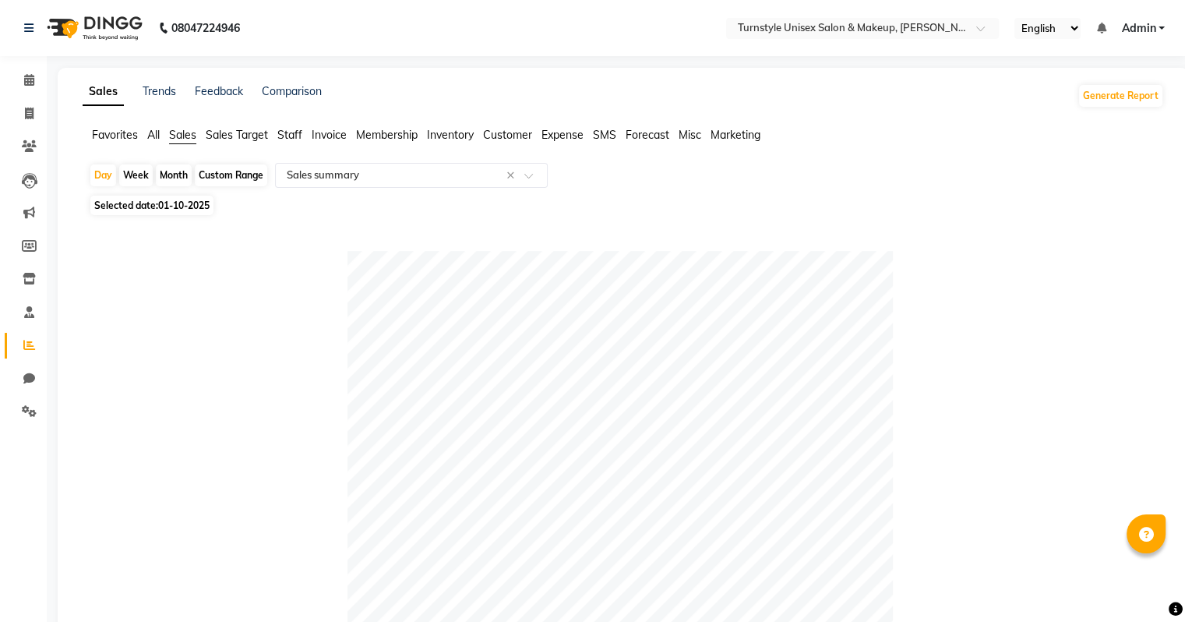
click at [293, 139] on span "Staff" at bounding box center [289, 135] width 25 height 14
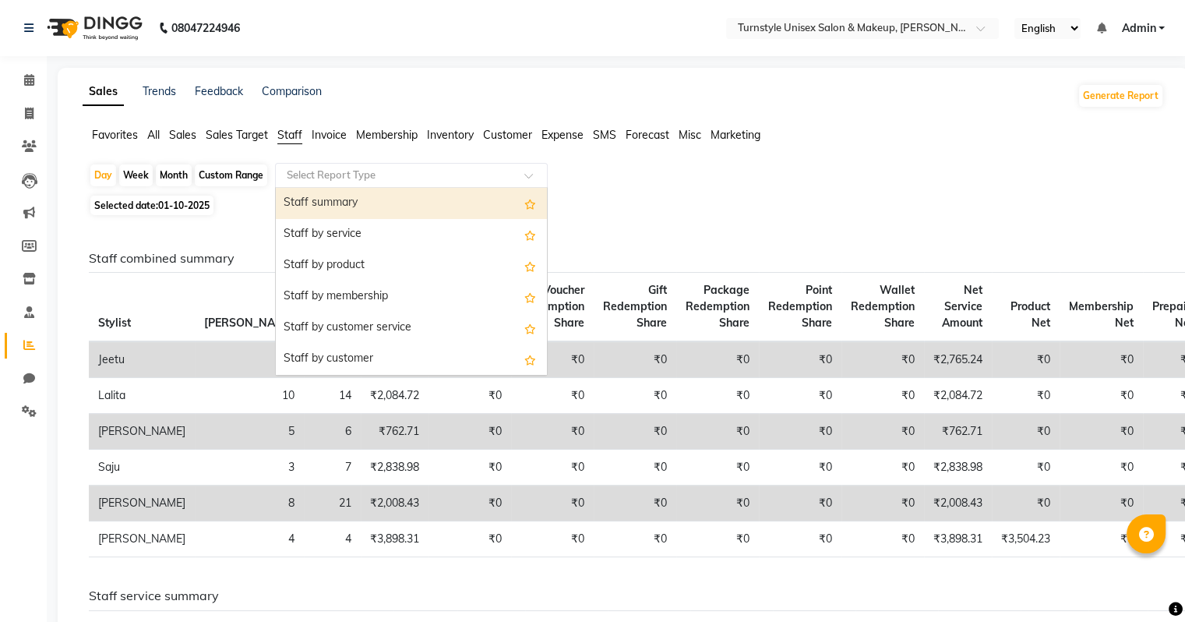
click at [365, 167] on input "text" at bounding box center [396, 175] width 224 height 16
click at [361, 204] on div "Staff summary" at bounding box center [411, 203] width 271 height 31
select select "full_report"
select select "pdf"
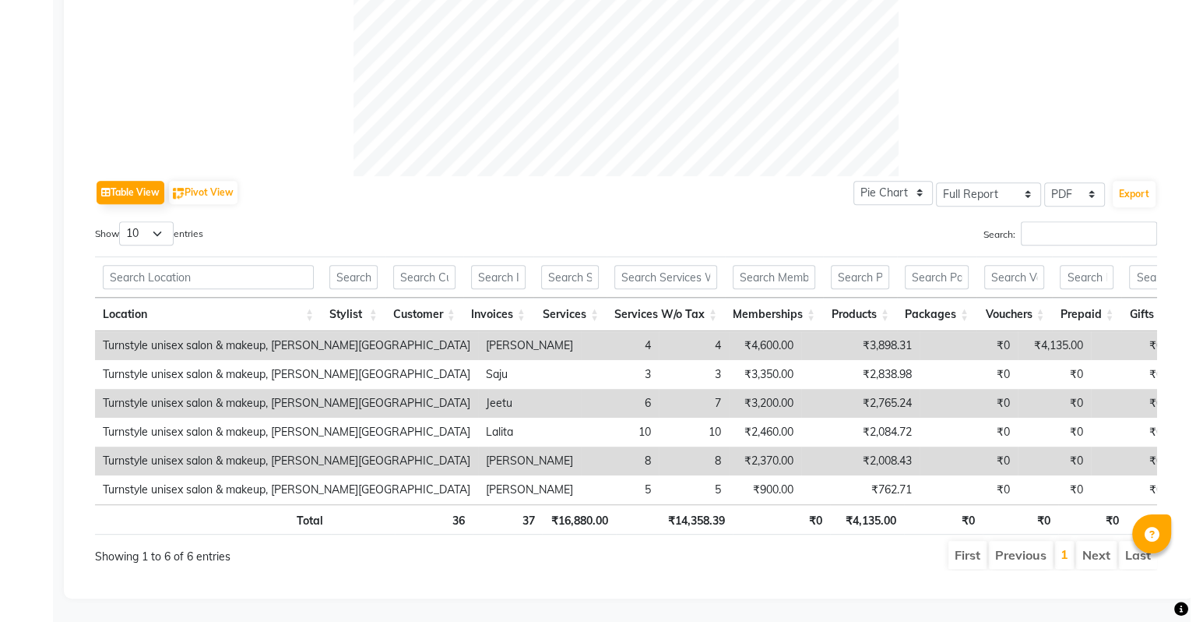
scroll to position [642, 0]
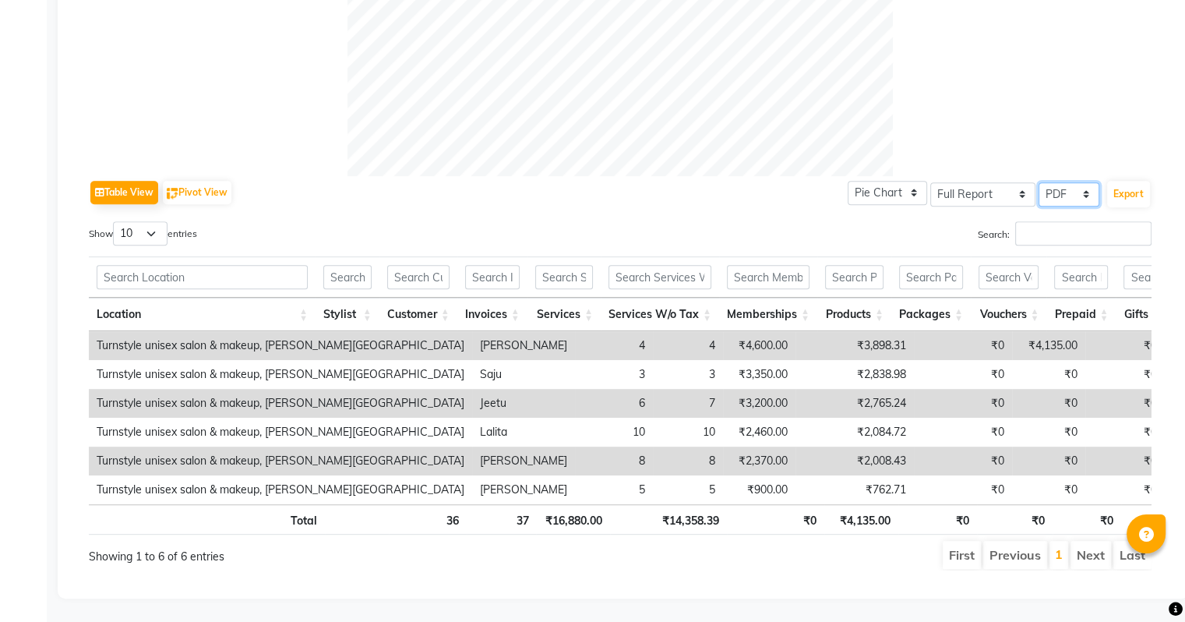
click at [808, 182] on select "Select CSV PDF" at bounding box center [1068, 194] width 61 height 24
click at [808, 181] on button "Export" at bounding box center [1128, 194] width 43 height 26
select select "monospace"
select select "20px"
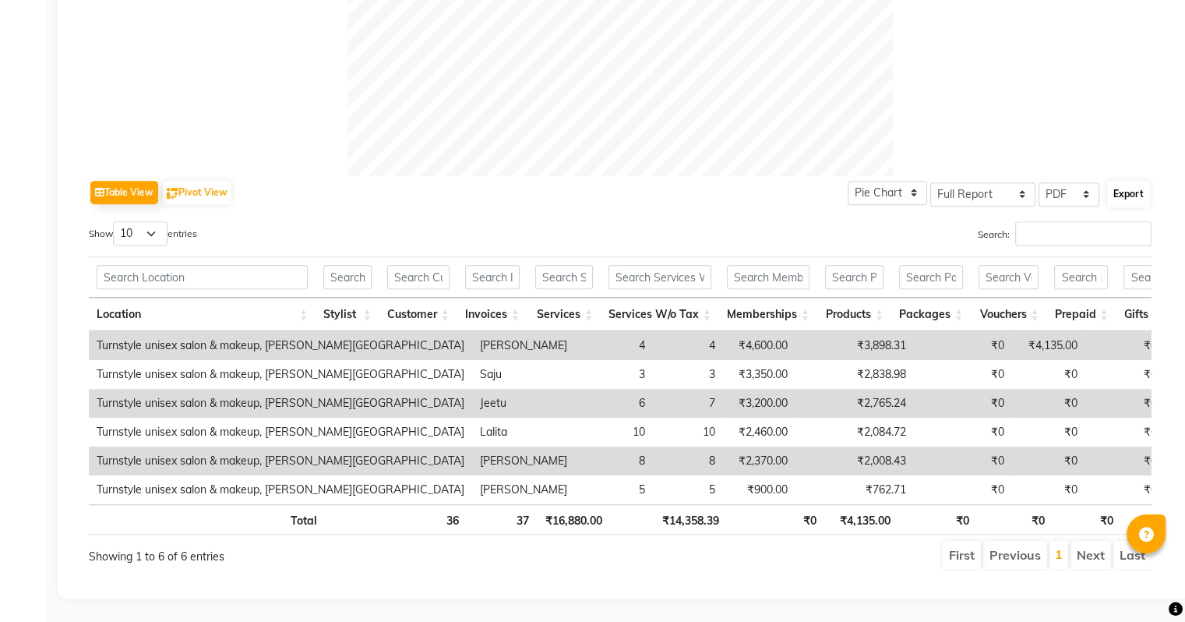
select select "template_1"
select select "A4"
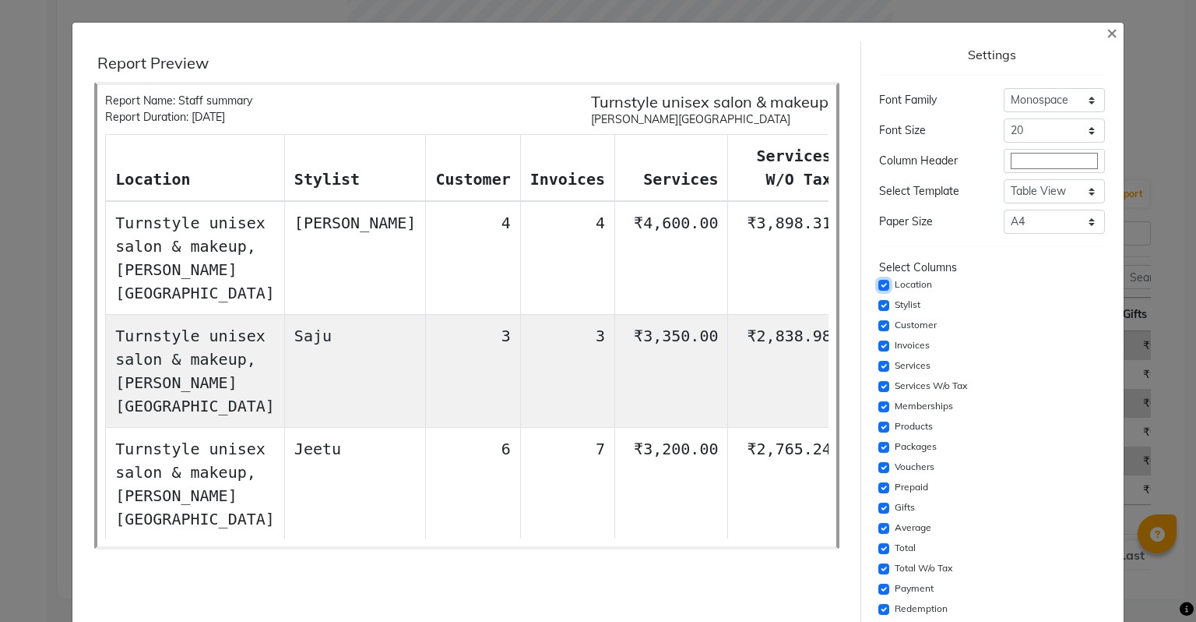
click at [808, 280] on input "checkbox" at bounding box center [884, 285] width 11 height 11
checkbox input "false"
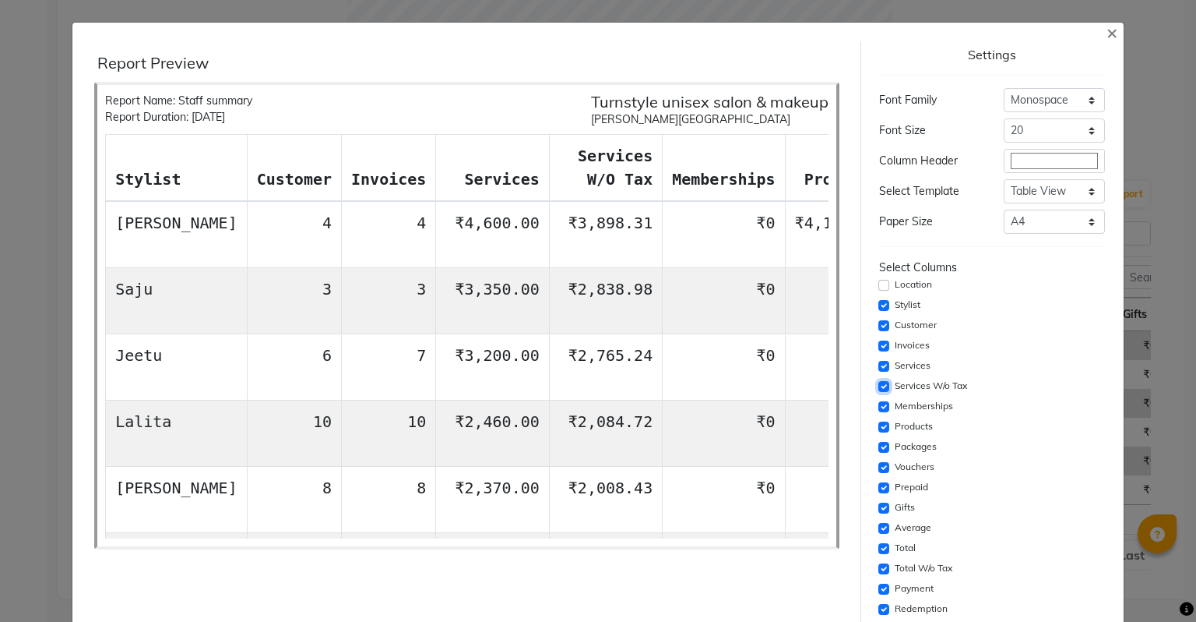
click at [808, 386] on input "checkbox" at bounding box center [884, 386] width 11 height 11
checkbox input "false"
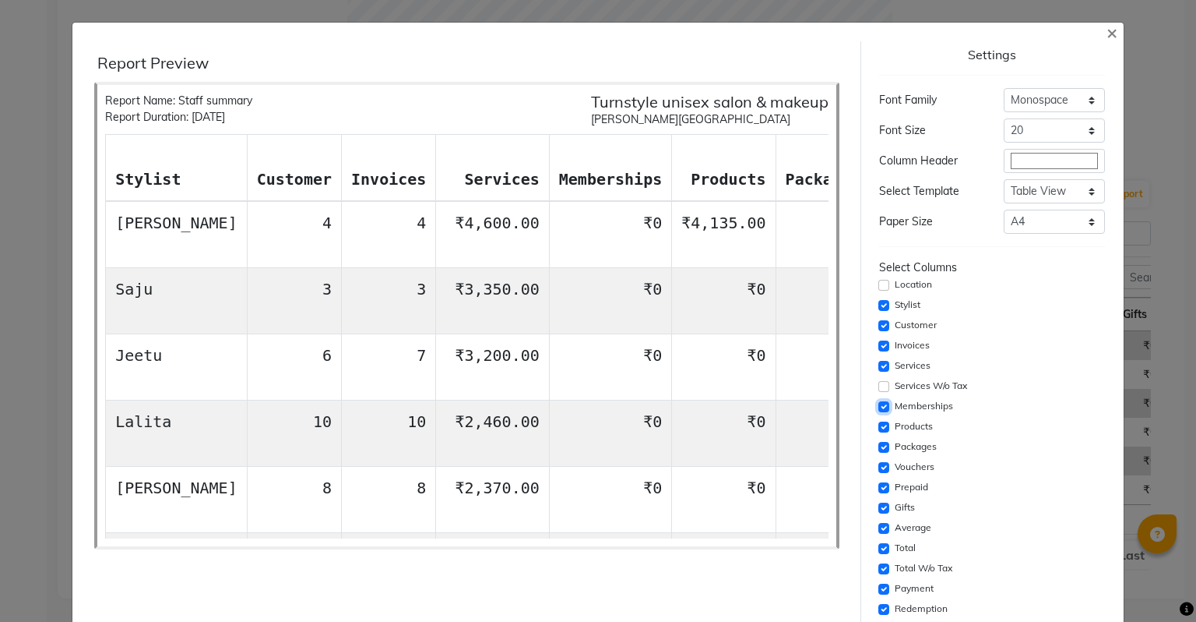
click at [808, 407] on input "checkbox" at bounding box center [884, 406] width 11 height 11
checkbox input "false"
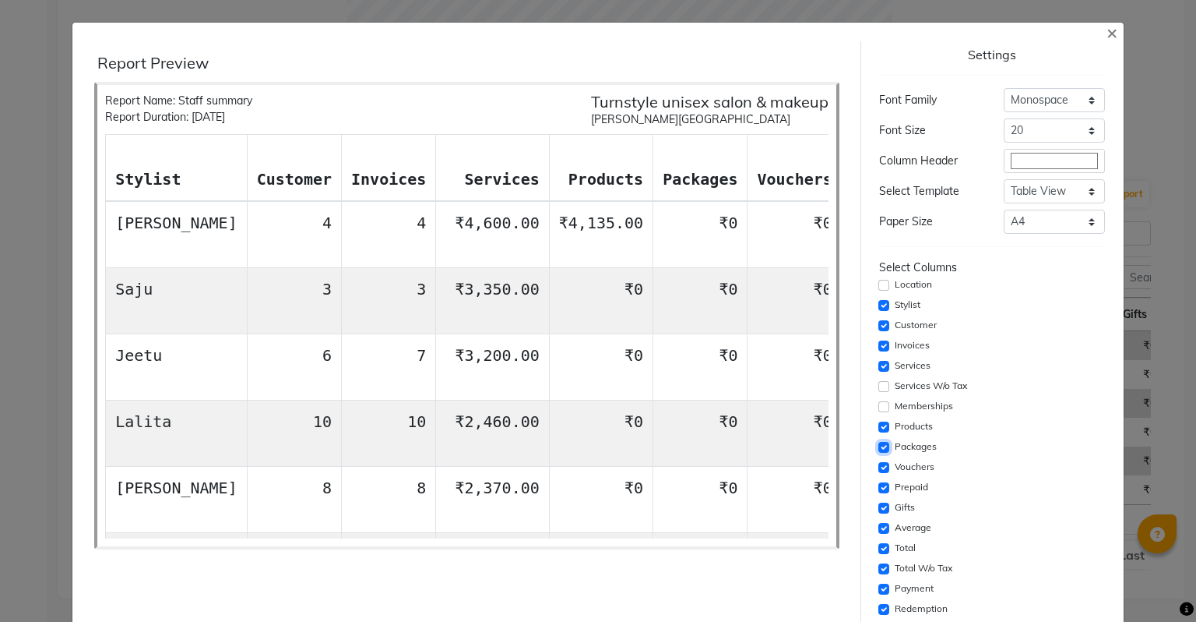
click at [808, 443] on input "checkbox" at bounding box center [884, 447] width 11 height 11
checkbox input "false"
click at [808, 464] on input "checkbox" at bounding box center [884, 467] width 11 height 11
checkbox input "false"
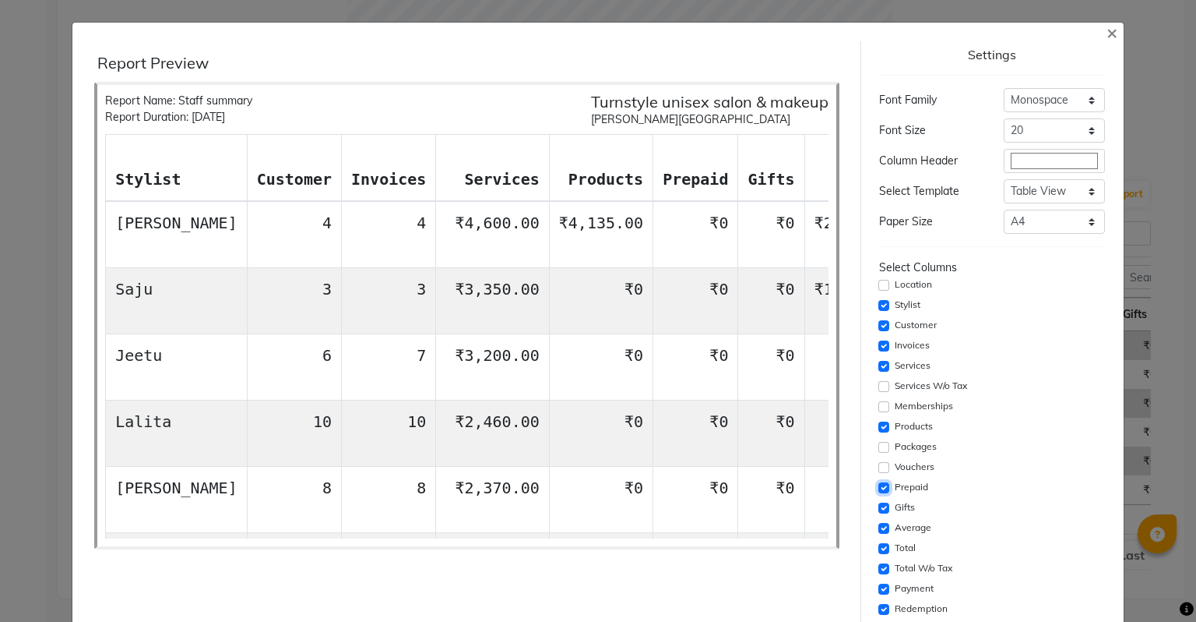
click at [808, 482] on input "checkbox" at bounding box center [884, 487] width 11 height 11
checkbox input "false"
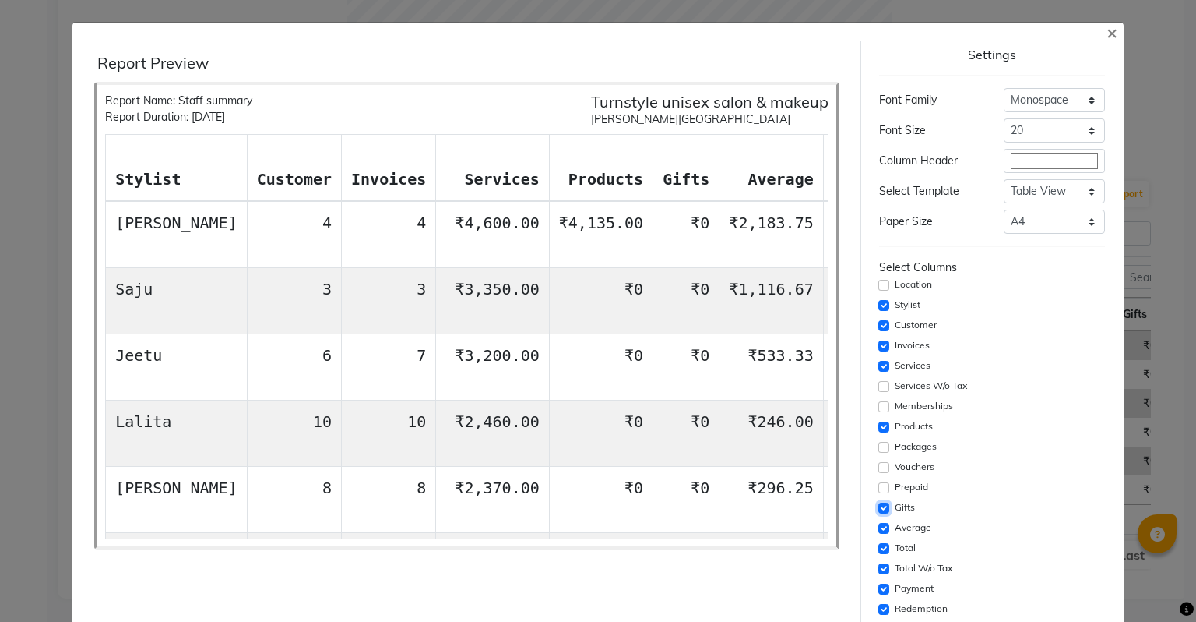
click at [808, 506] on input "checkbox" at bounding box center [884, 507] width 11 height 11
checkbox input "false"
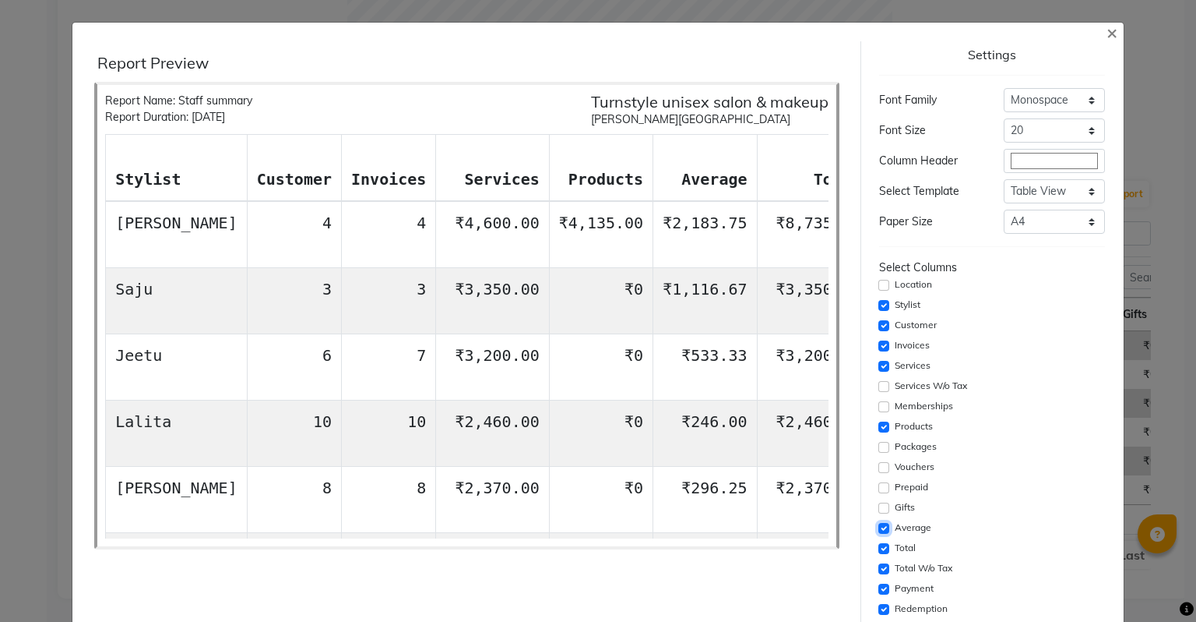
click at [808, 523] on input "checkbox" at bounding box center [884, 528] width 11 height 11
checkbox input "false"
click at [808, 550] on input "checkbox" at bounding box center [884, 548] width 11 height 11
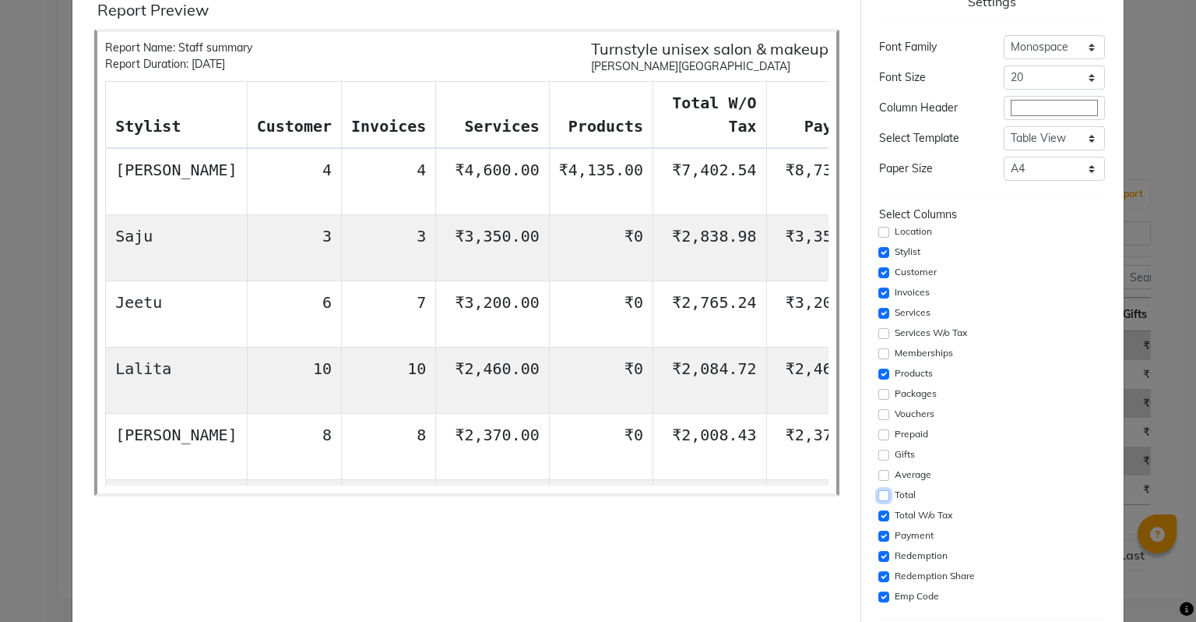
scroll to position [156, 0]
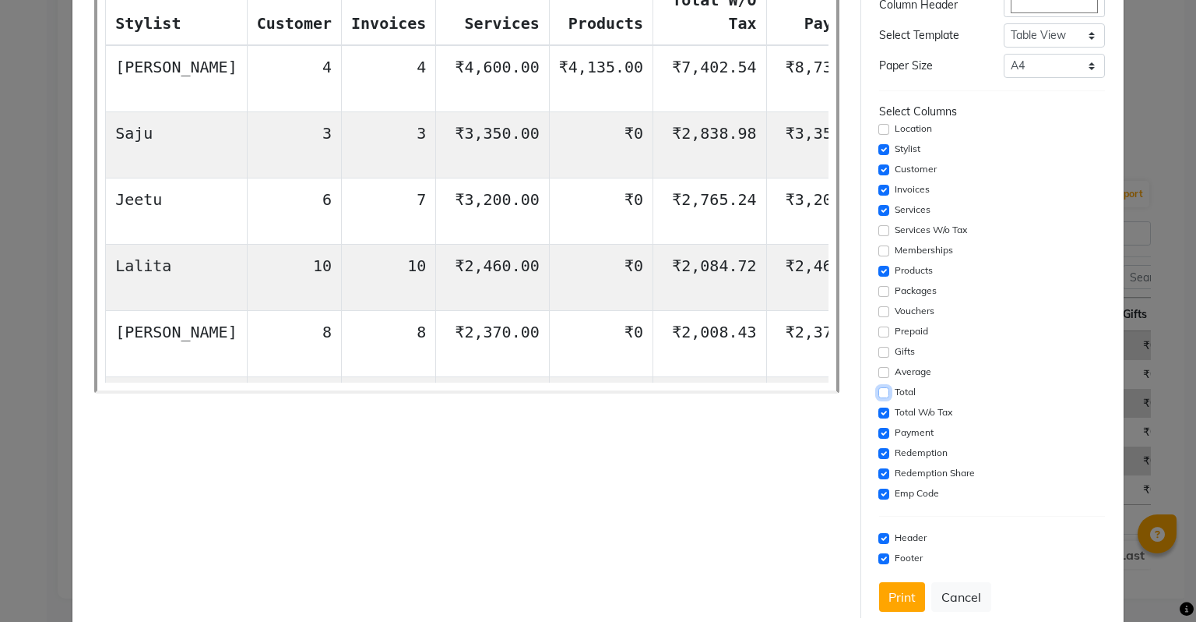
click at [808, 393] on input "checkbox" at bounding box center [884, 392] width 11 height 11
checkbox input "true"
click at [808, 413] on input "checkbox" at bounding box center [884, 412] width 11 height 11
checkbox input "false"
click at [717, 386] on div "Report Name: Staff summary Report Duration: 01-10-2025 Turnstyle unisex salon &…" at bounding box center [466, 159] width 745 height 467
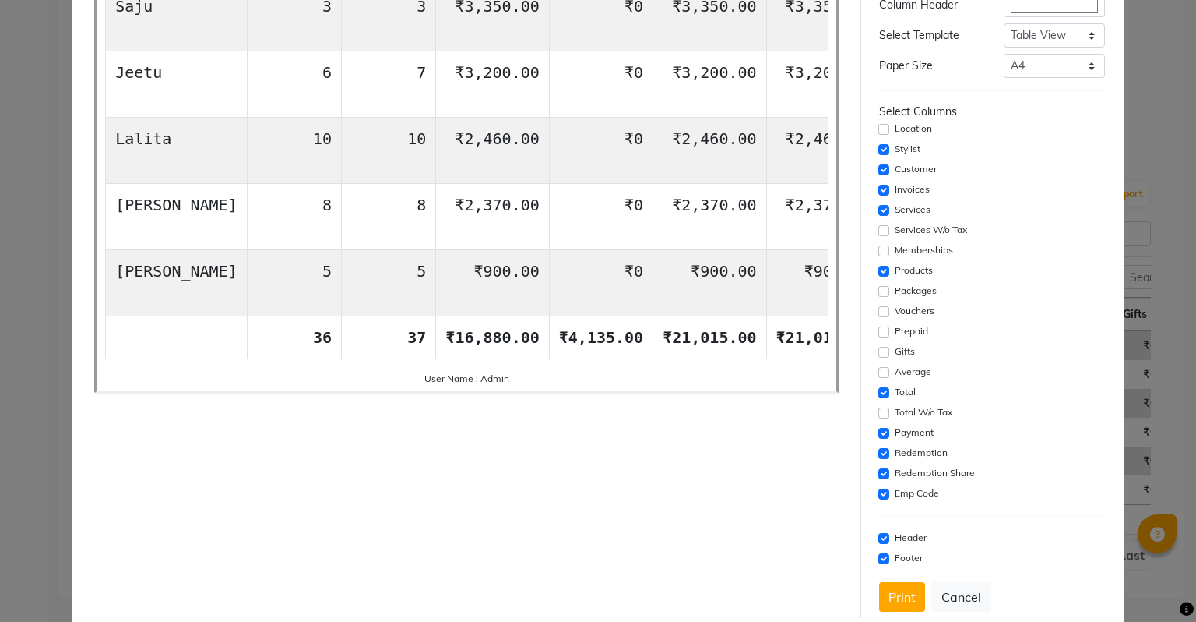
drag, startPoint x: 720, startPoint y: 382, endPoint x: 806, endPoint y: 384, distance: 85.7
click at [806, 384] on div "Report Name: Staff summary Report Duration: 01-10-2025 Turnstyle unisex salon &…" at bounding box center [466, 159] width 745 height 467
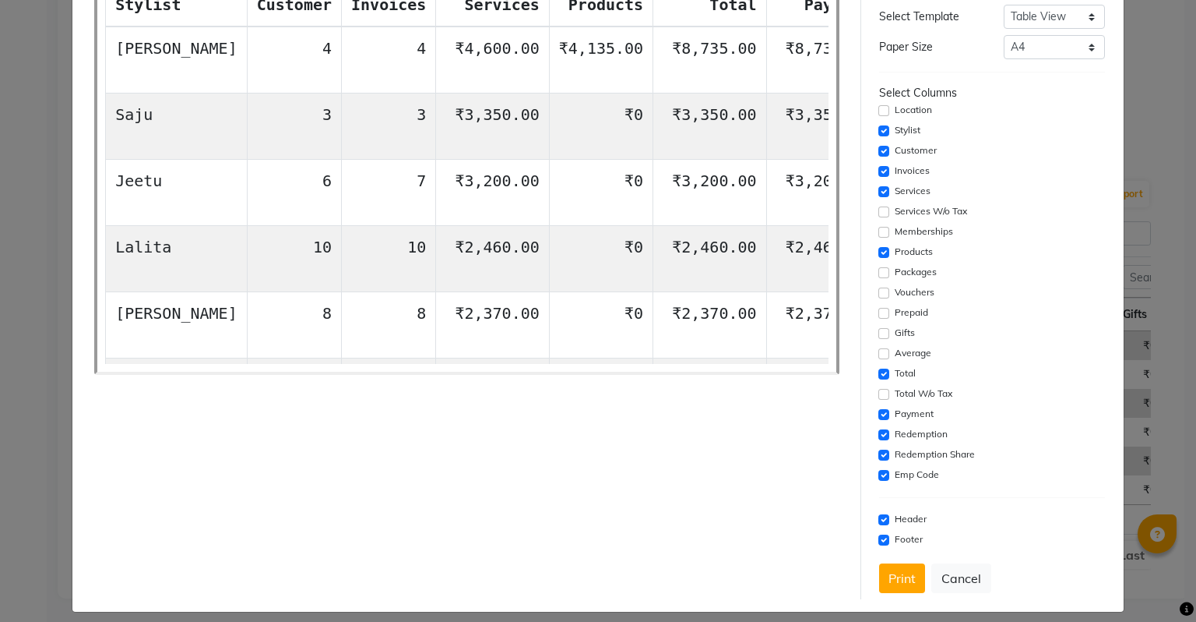
scroll to position [185, 0]
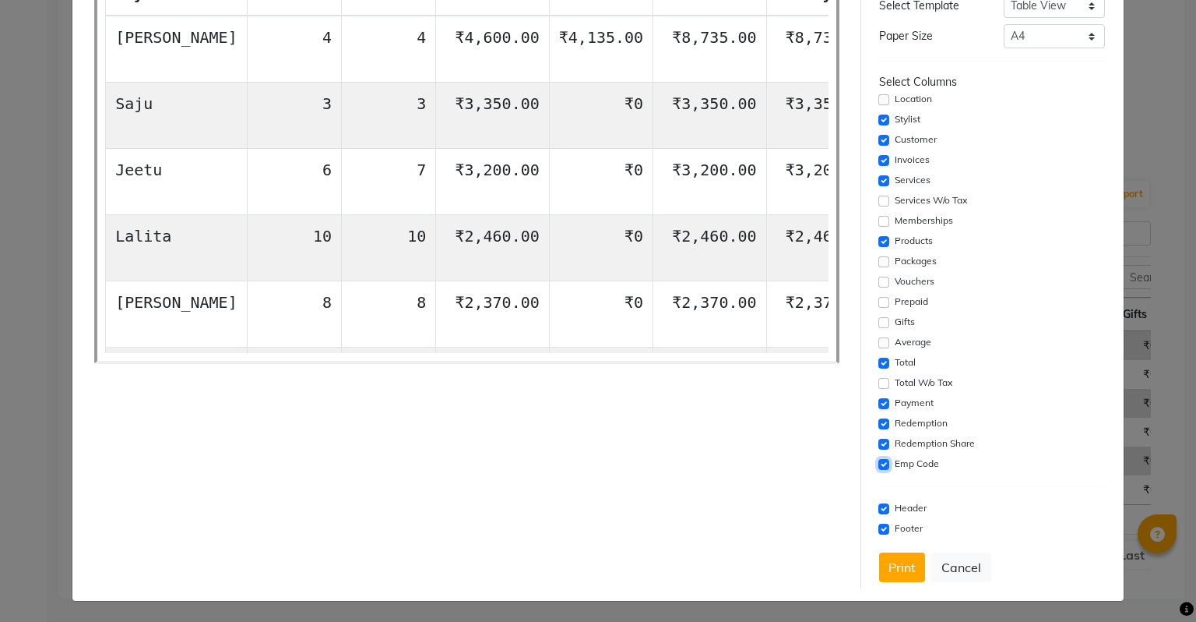
click at [808, 463] on input "checkbox" at bounding box center [884, 464] width 11 height 11
checkbox input "false"
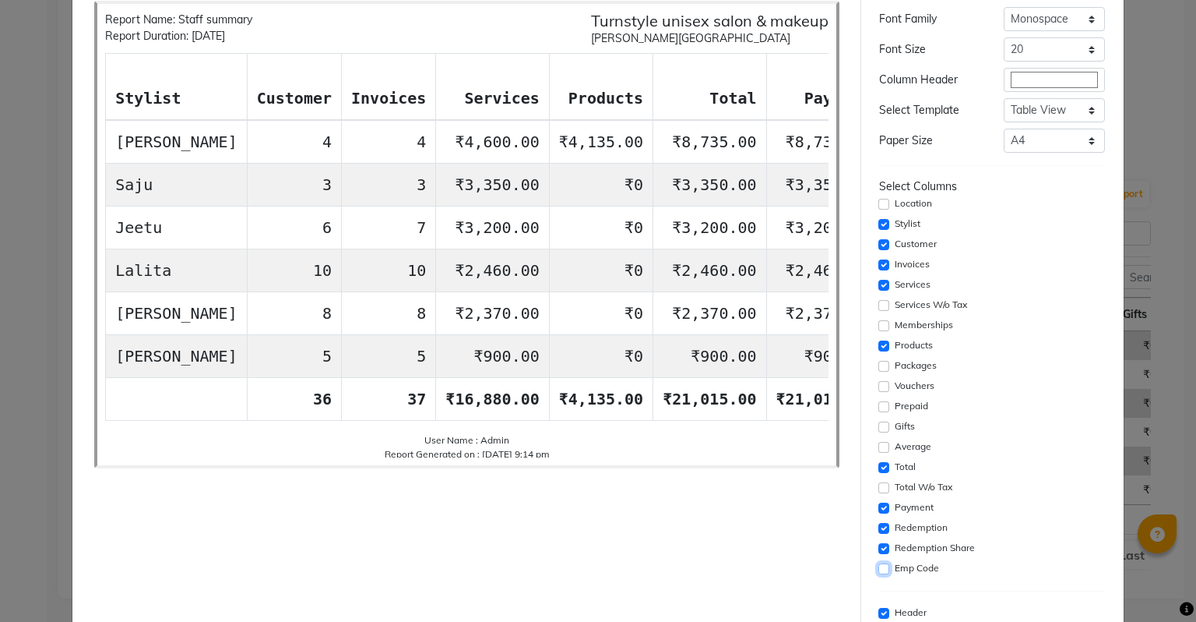
scroll to position [107, 0]
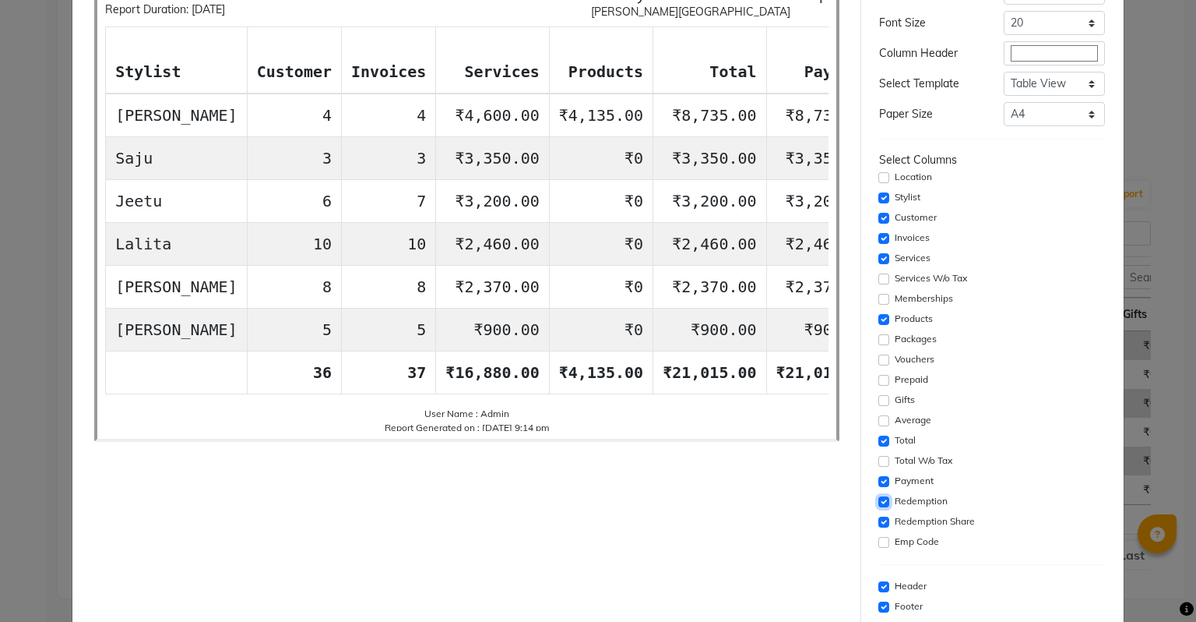
click at [808, 505] on input "checkbox" at bounding box center [884, 501] width 11 height 11
checkbox input "false"
click at [808, 519] on input "checkbox" at bounding box center [884, 521] width 11 height 11
checkbox input "false"
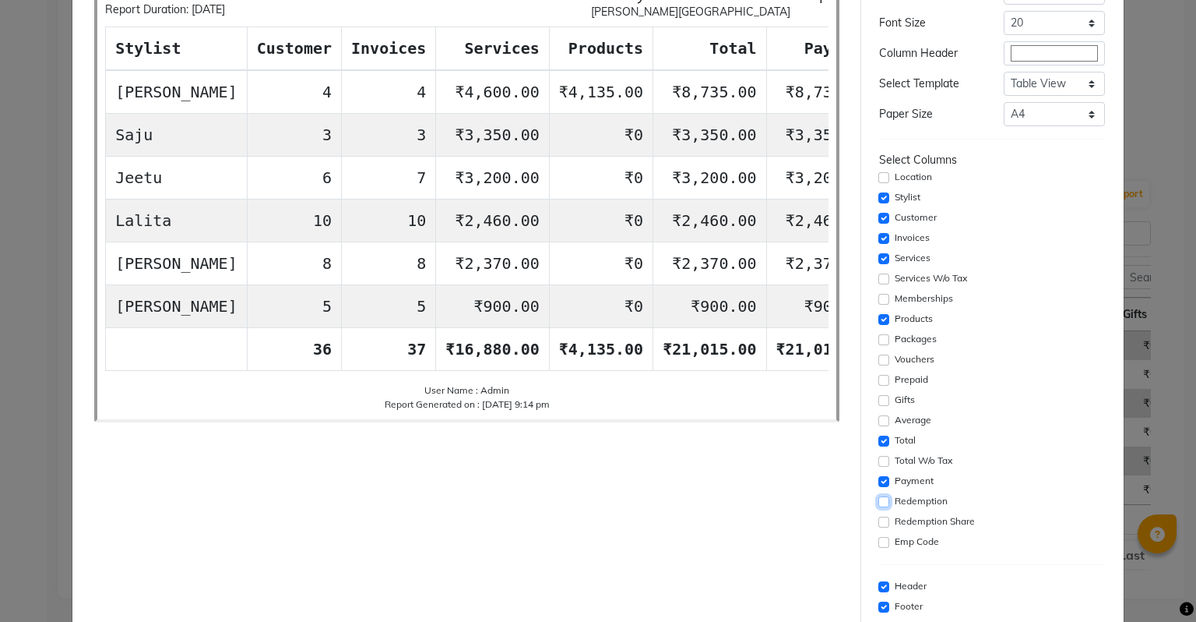
click at [808, 502] on input "checkbox" at bounding box center [884, 501] width 11 height 11
checkbox input "true"
click at [808, 516] on input "checkbox" at bounding box center [884, 521] width 11 height 11
checkbox input "true"
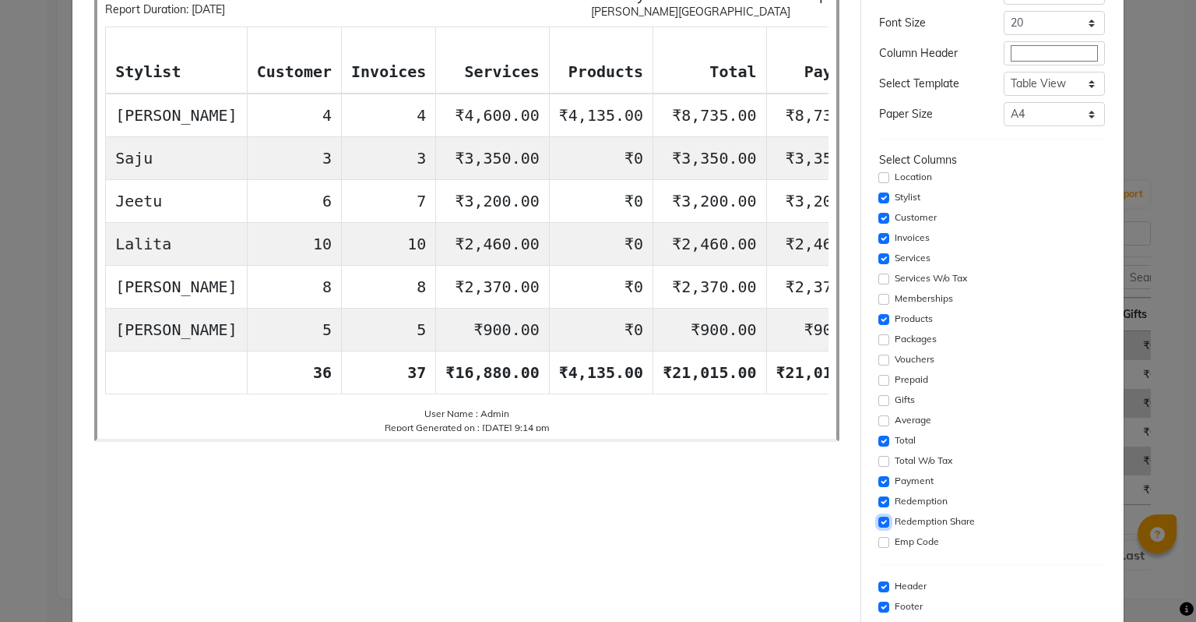
scroll to position [185, 0]
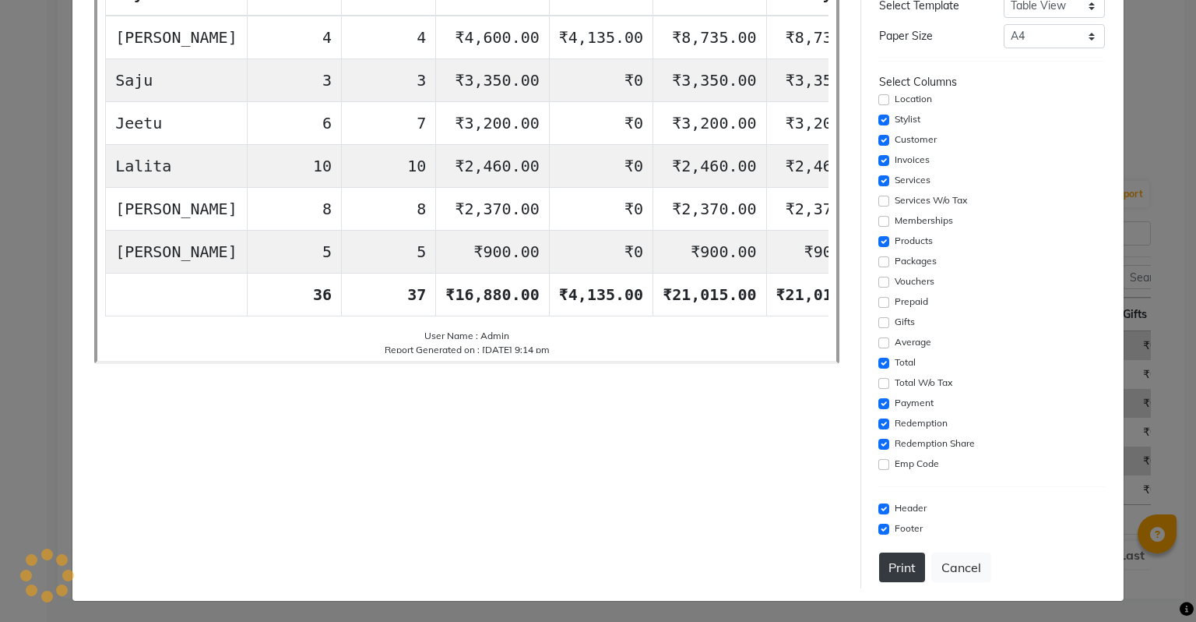
click at [808, 570] on button "Print" at bounding box center [902, 567] width 46 height 30
click at [808, 420] on input "checkbox" at bounding box center [884, 423] width 11 height 11
checkbox input "false"
click at [808, 441] on input "checkbox" at bounding box center [884, 443] width 11 height 11
checkbox input "false"
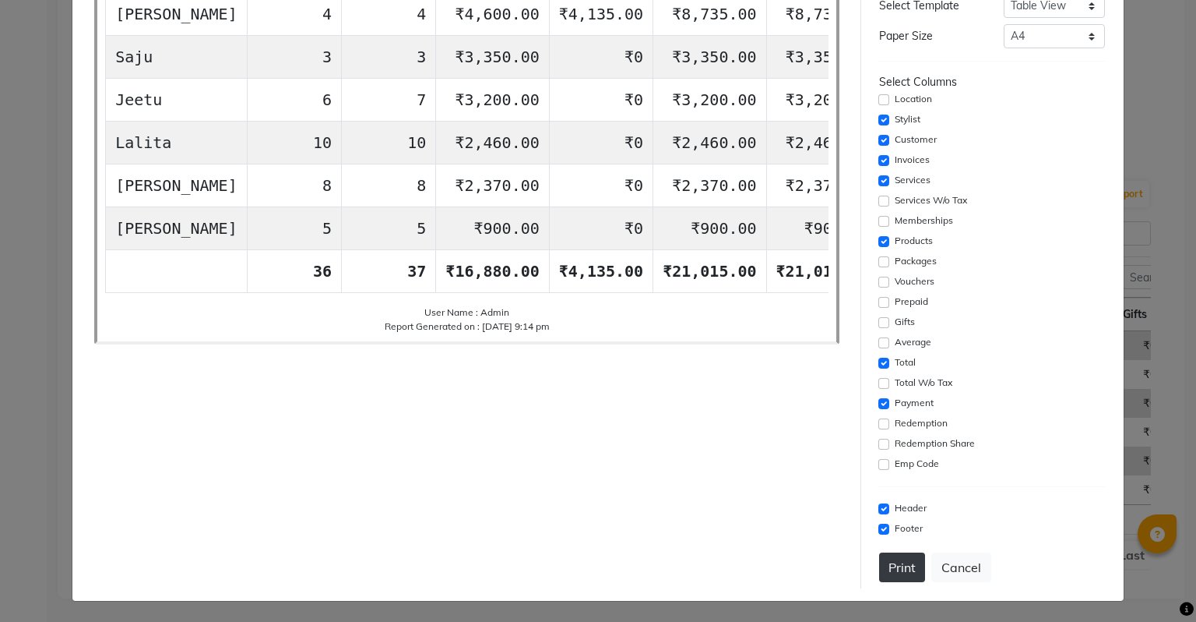
click at [808, 574] on button "Print" at bounding box center [902, 567] width 46 height 30
